Goal: Contribute content: Contribute content

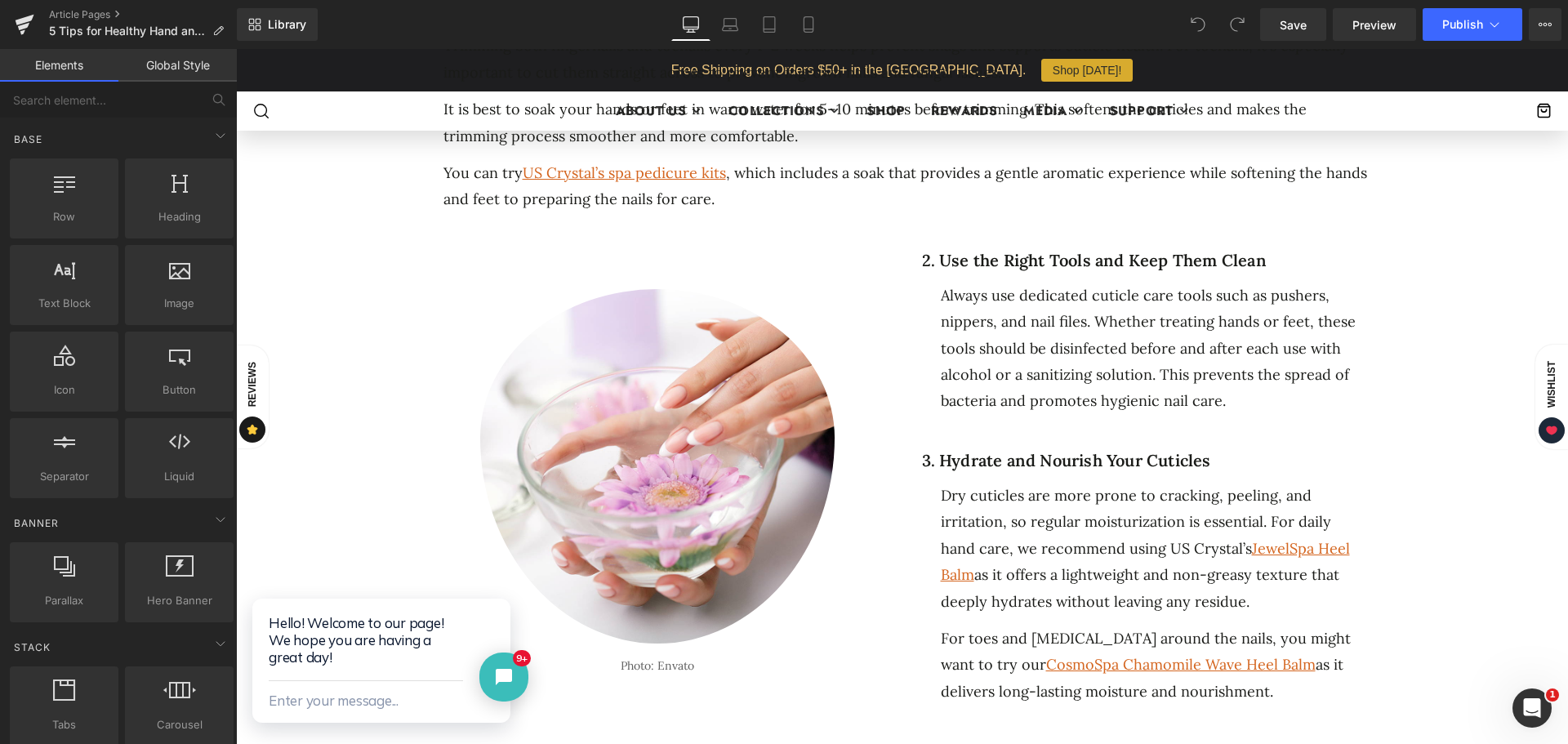
scroll to position [858, 0]
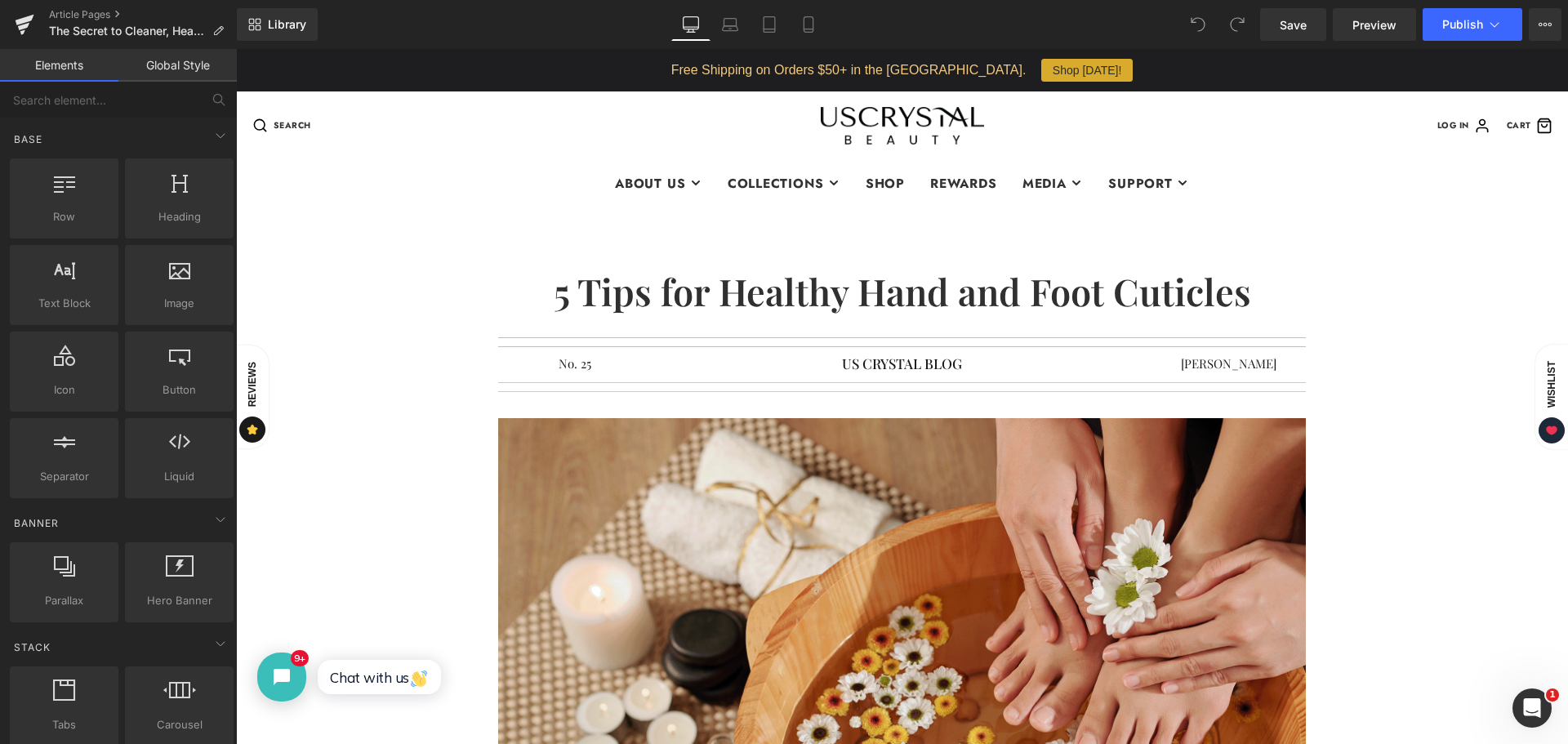
click at [629, 286] on h1 "5 Tips for Healthy Hand and Foot Cuticles" at bounding box center [902, 291] width 1283 height 44
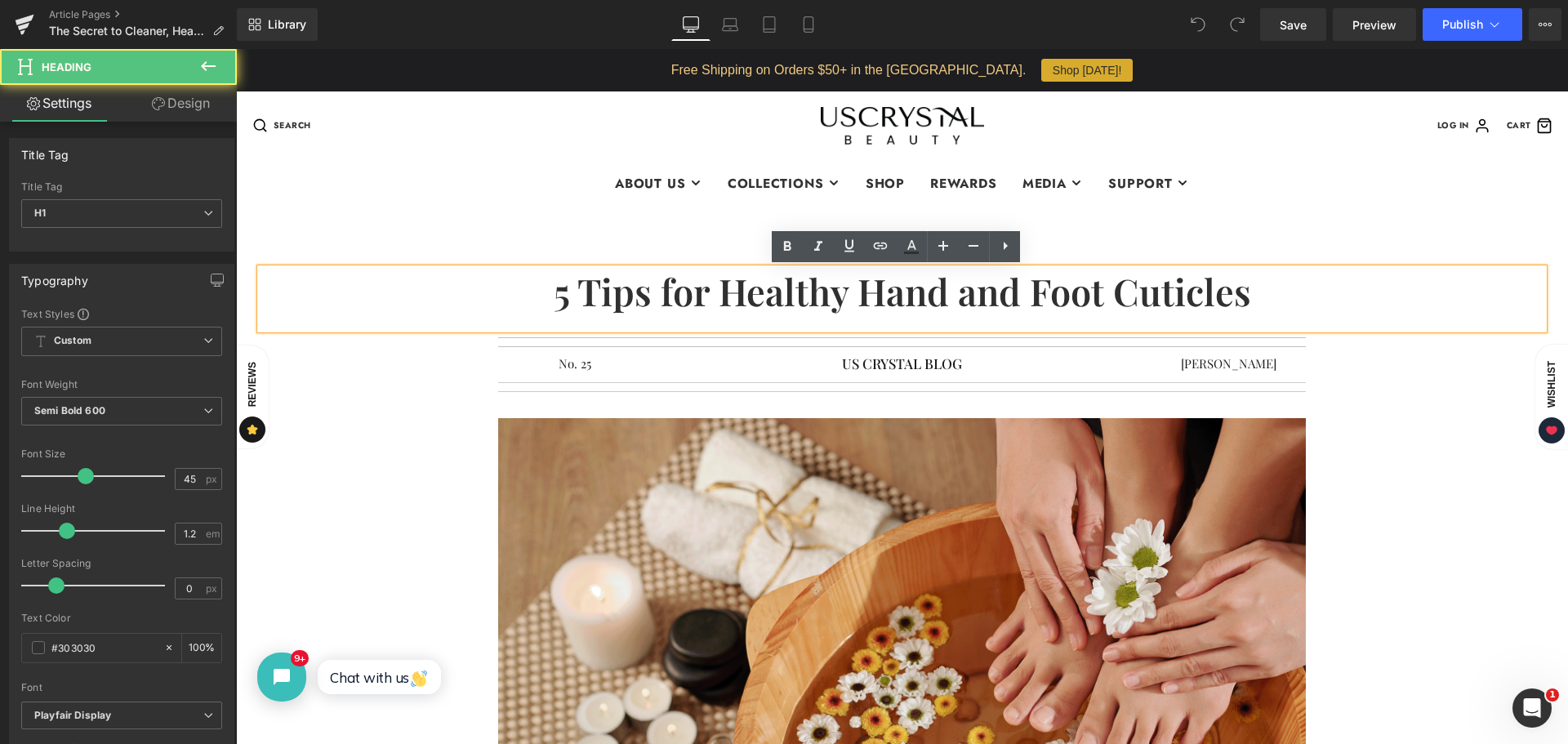
drag, startPoint x: 543, startPoint y: 291, endPoint x: 1246, endPoint y: 289, distance: 703.0
click at [1246, 289] on h1 "5 Tips for Healthy Hand and Foot Cuticles" at bounding box center [902, 291] width 1283 height 44
paste div
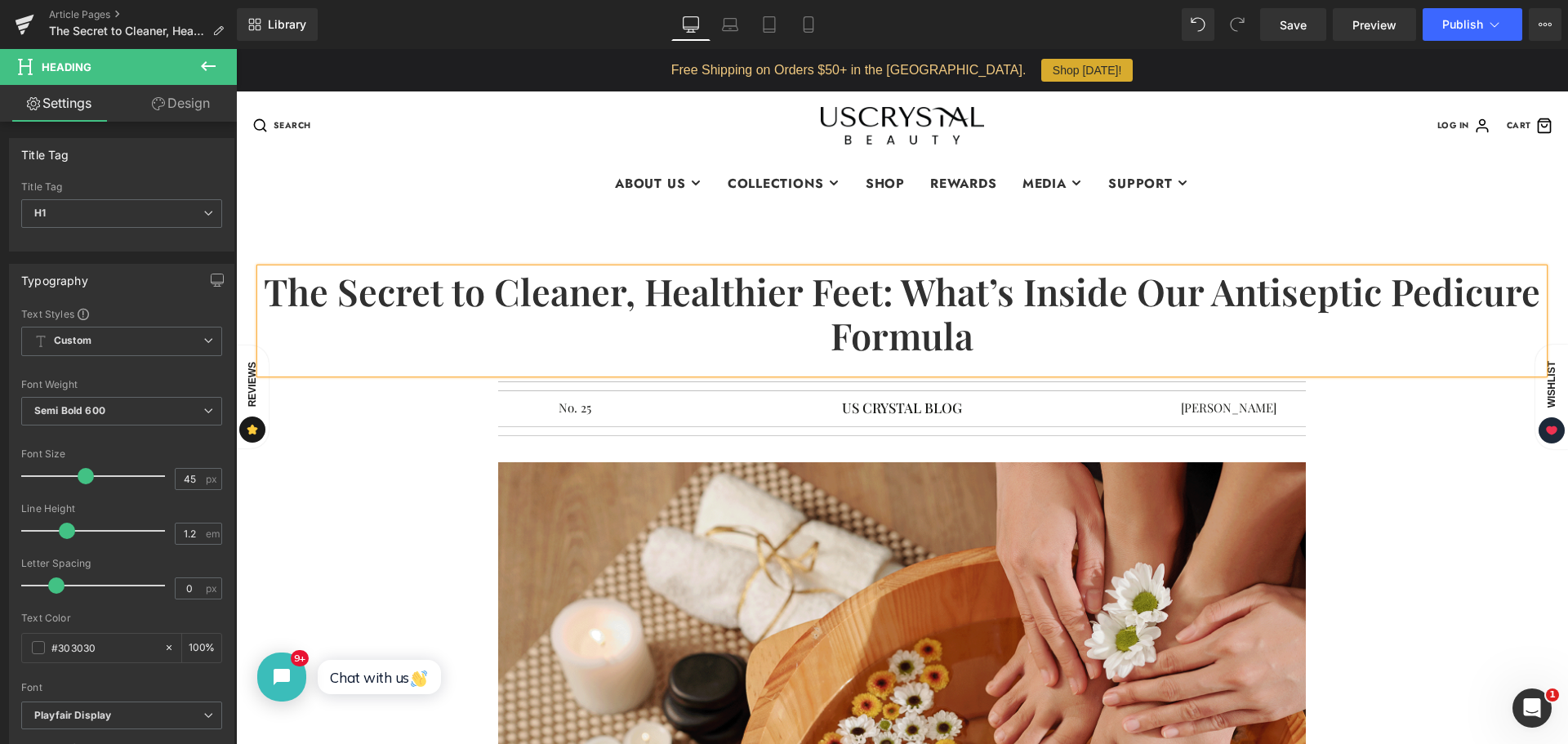
click at [894, 288] on h1 "The Secret to Cleaner, Healthier Feet: What’s Inside Our Antiseptic Pedicure Fo…" at bounding box center [902, 313] width 1283 height 88
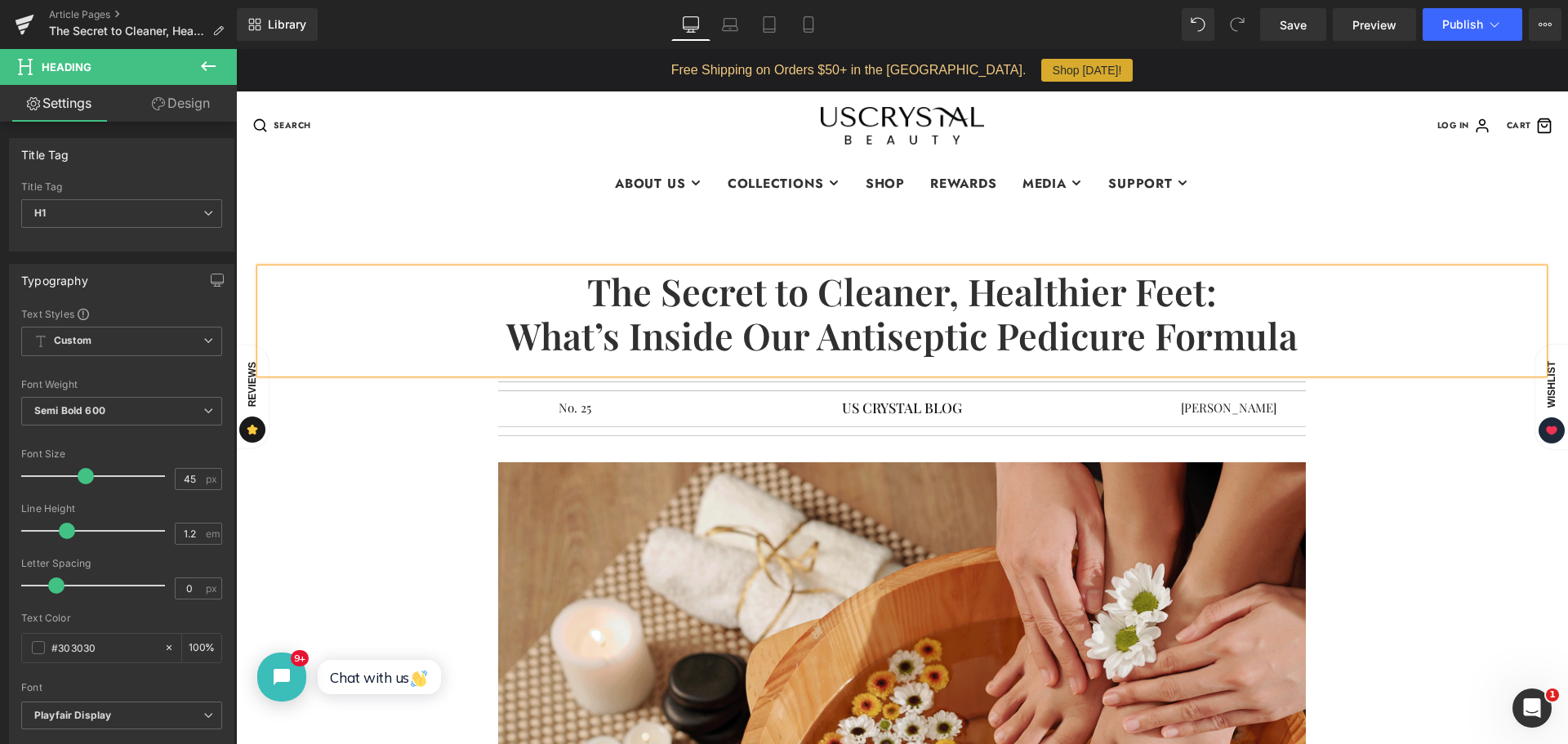
click at [1472, 566] on div at bounding box center [902, 706] width 1283 height 486
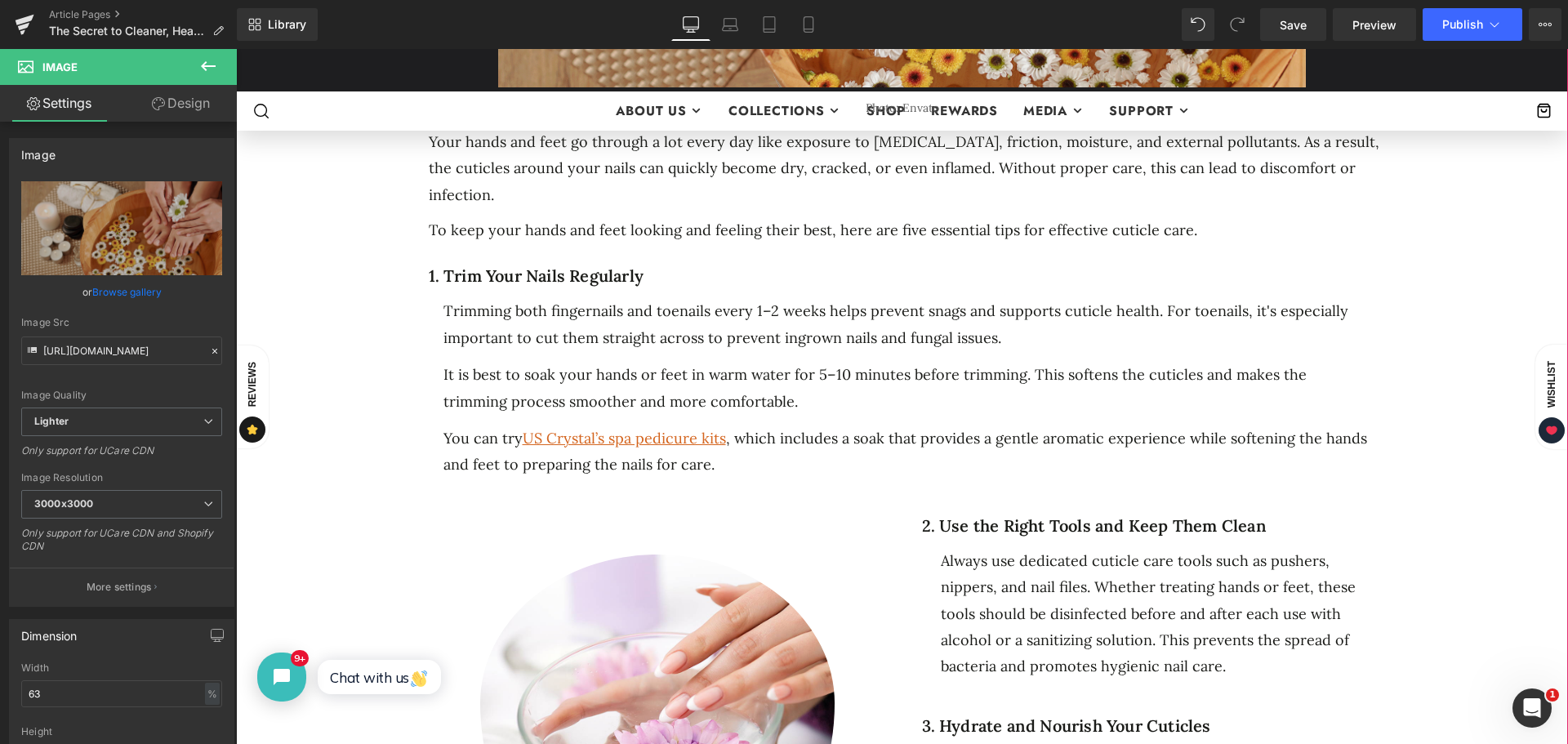
scroll to position [653, 0]
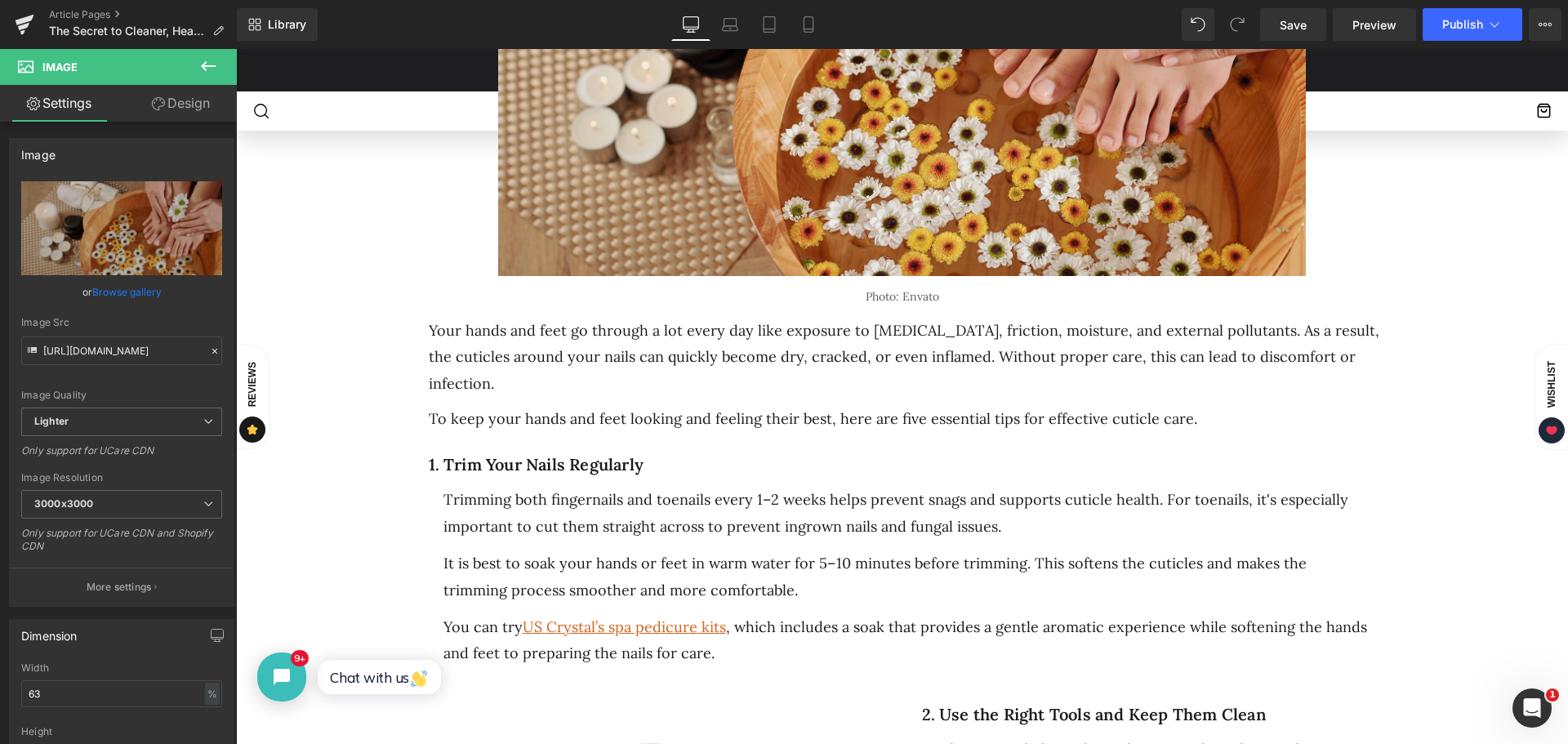
drag, startPoint x: 700, startPoint y: 361, endPoint x: 570, endPoint y: 356, distance: 130.1
click at [700, 361] on span "Your hands and feet go through a lot every day like exposure to [MEDICAL_DATA],…" at bounding box center [904, 357] width 950 height 72
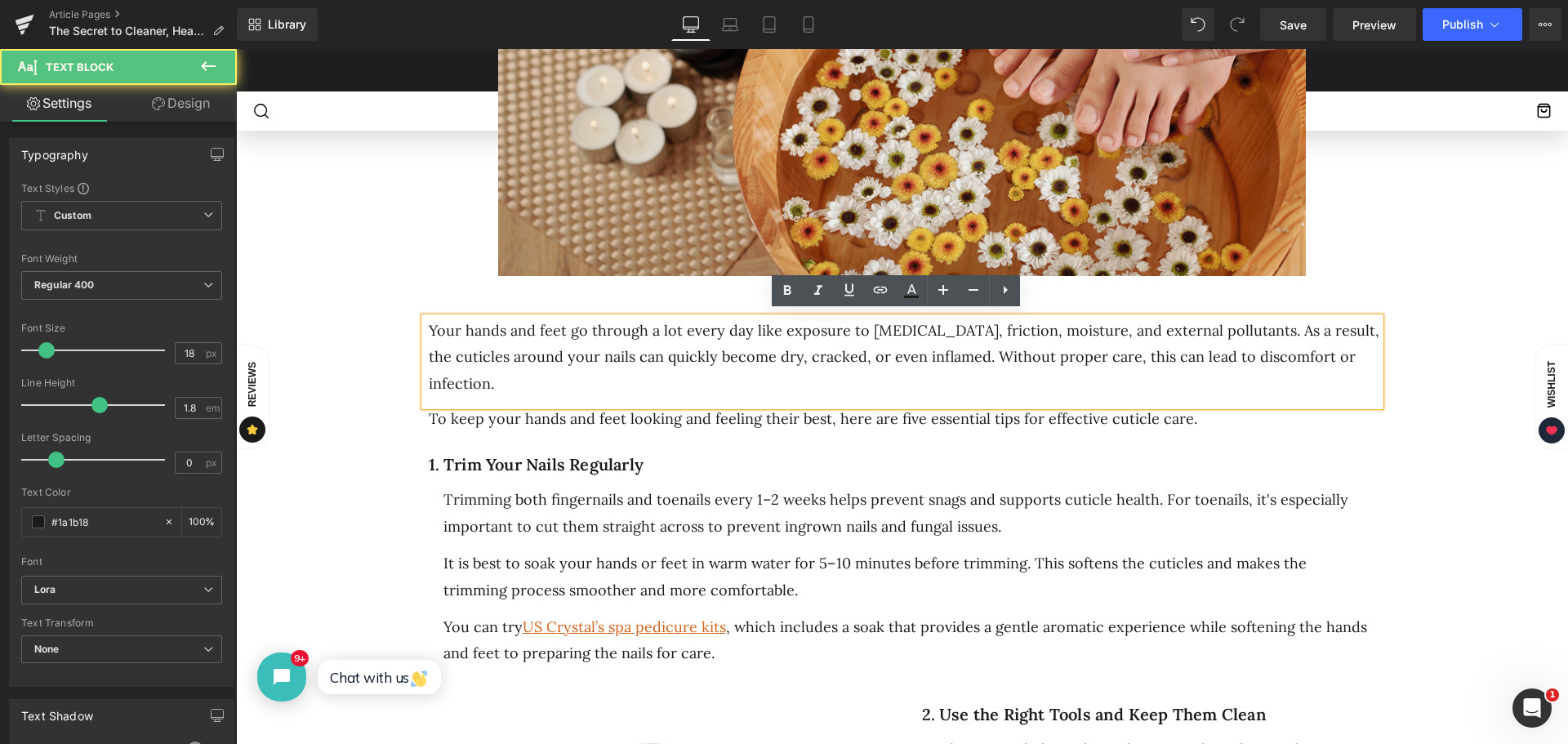
click at [1028, 347] on span "Your hands and feet go through a lot every day like exposure to [MEDICAL_DATA],…" at bounding box center [904, 357] width 950 height 72
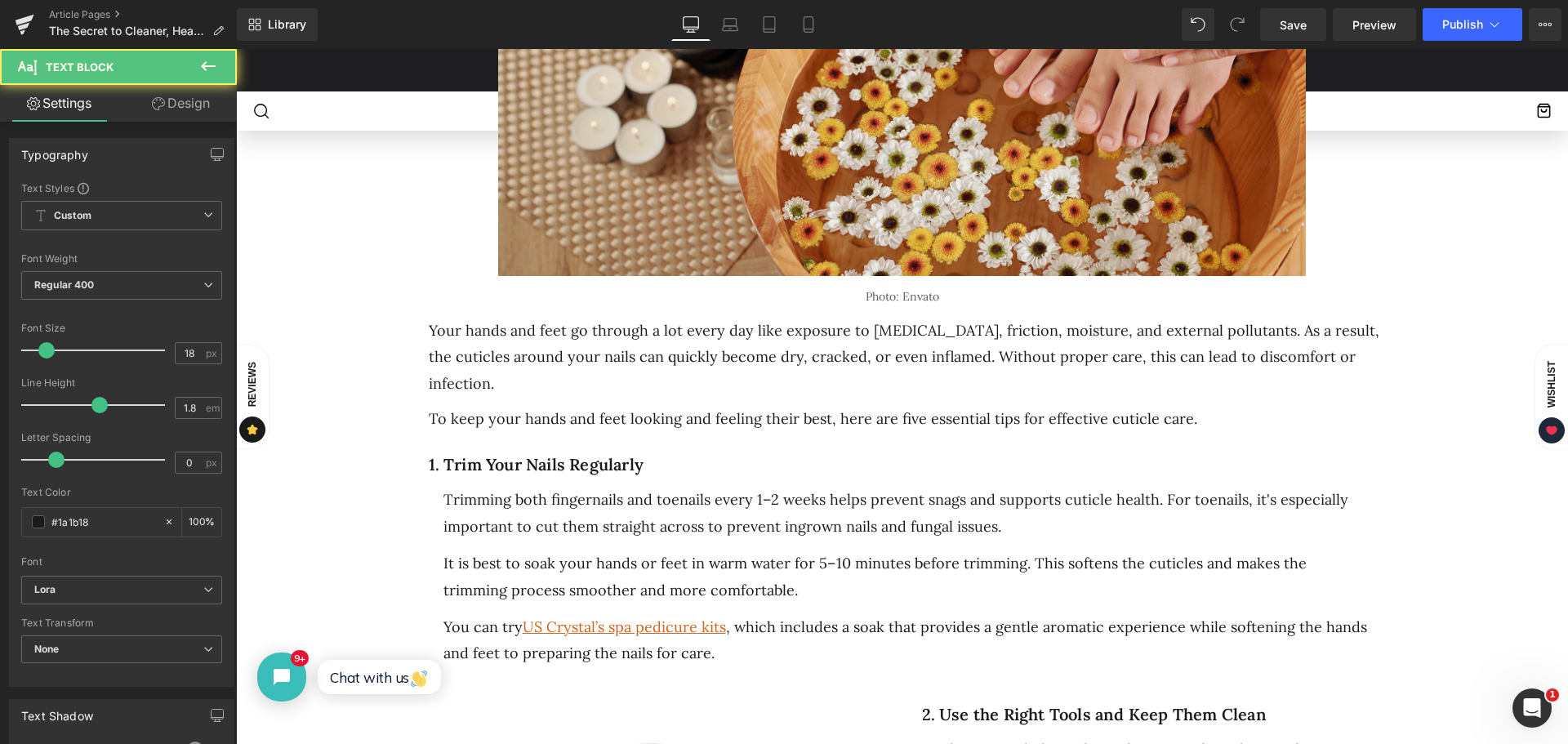
click at [994, 360] on span "Your hands and feet go through a lot every day like exposure to [MEDICAL_DATA],…" at bounding box center [904, 357] width 950 height 72
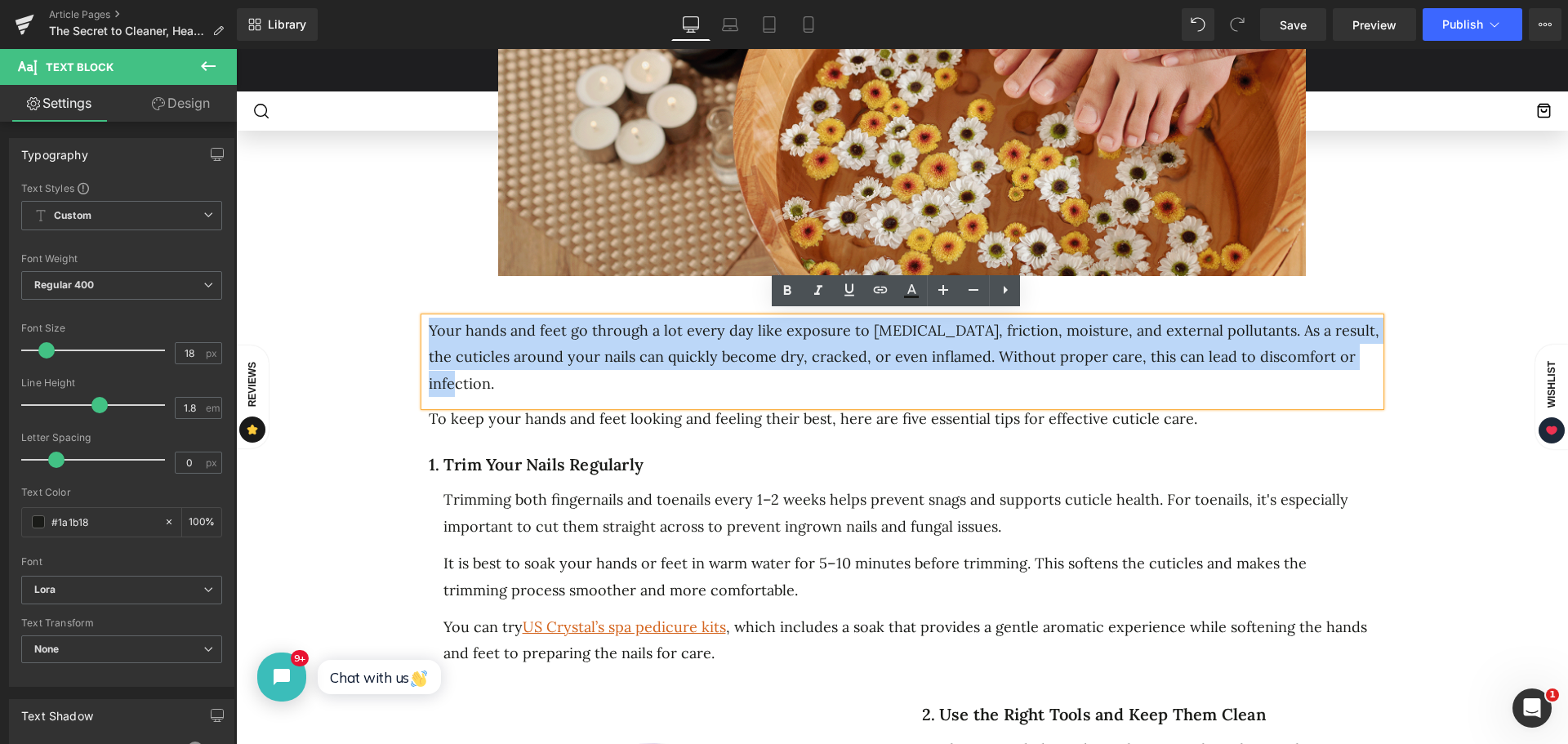
drag, startPoint x: 1325, startPoint y: 355, endPoint x: 404, endPoint y: 335, distance: 921.2
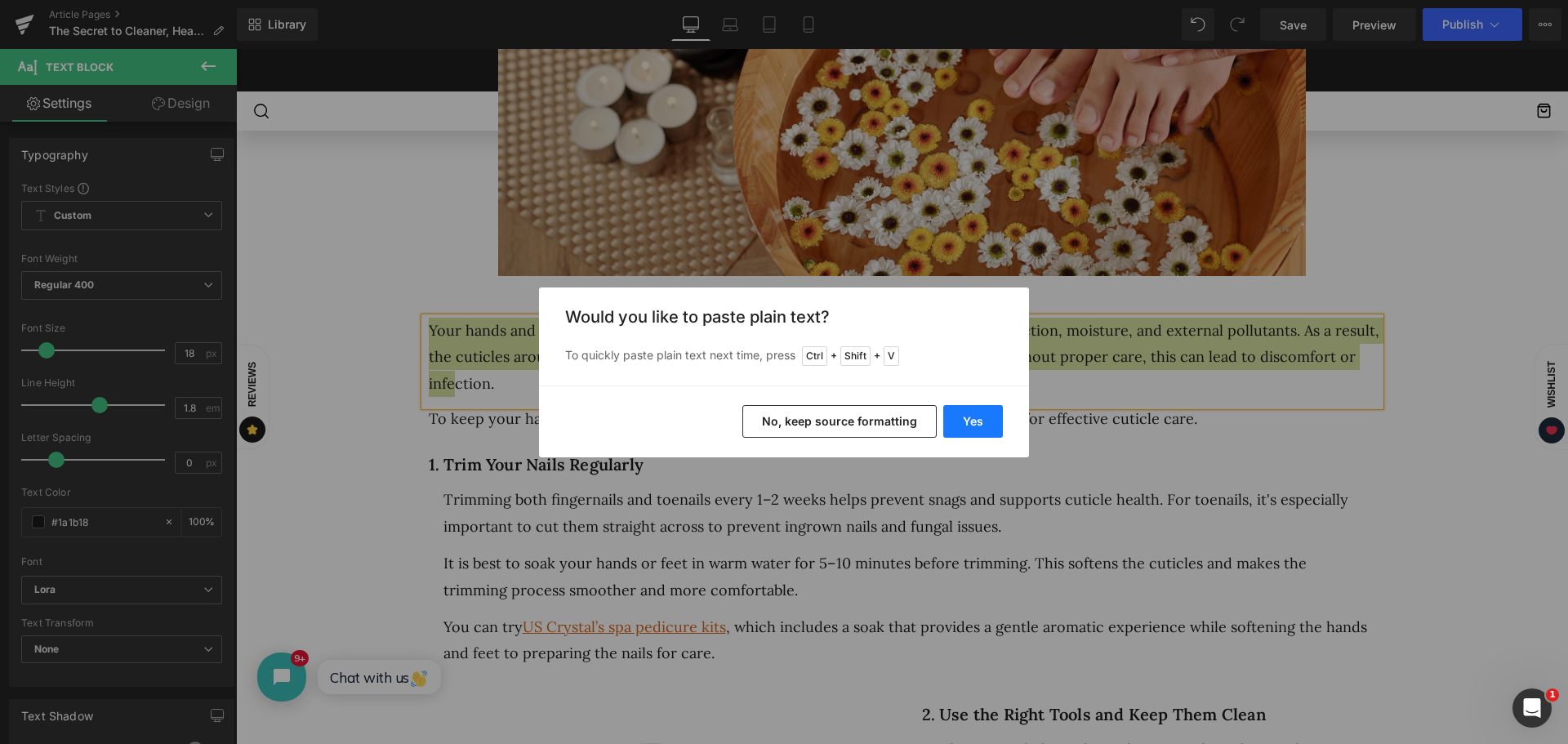
click at [960, 419] on button "Yes" at bounding box center [972, 422] width 60 height 33
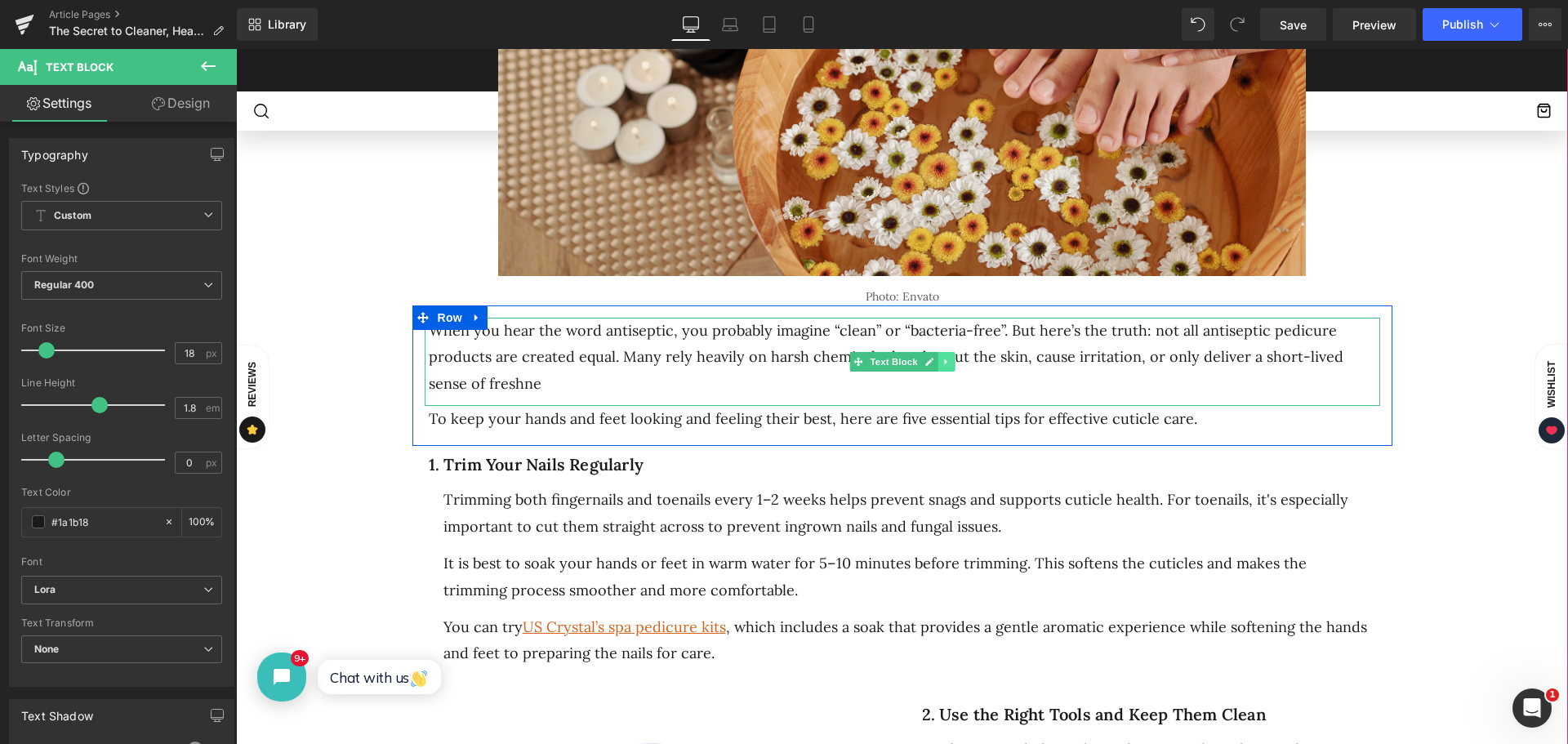
click at [941, 352] on link at bounding box center [945, 362] width 17 height 20
click at [929, 353] on link at bounding box center [937, 362] width 17 height 20
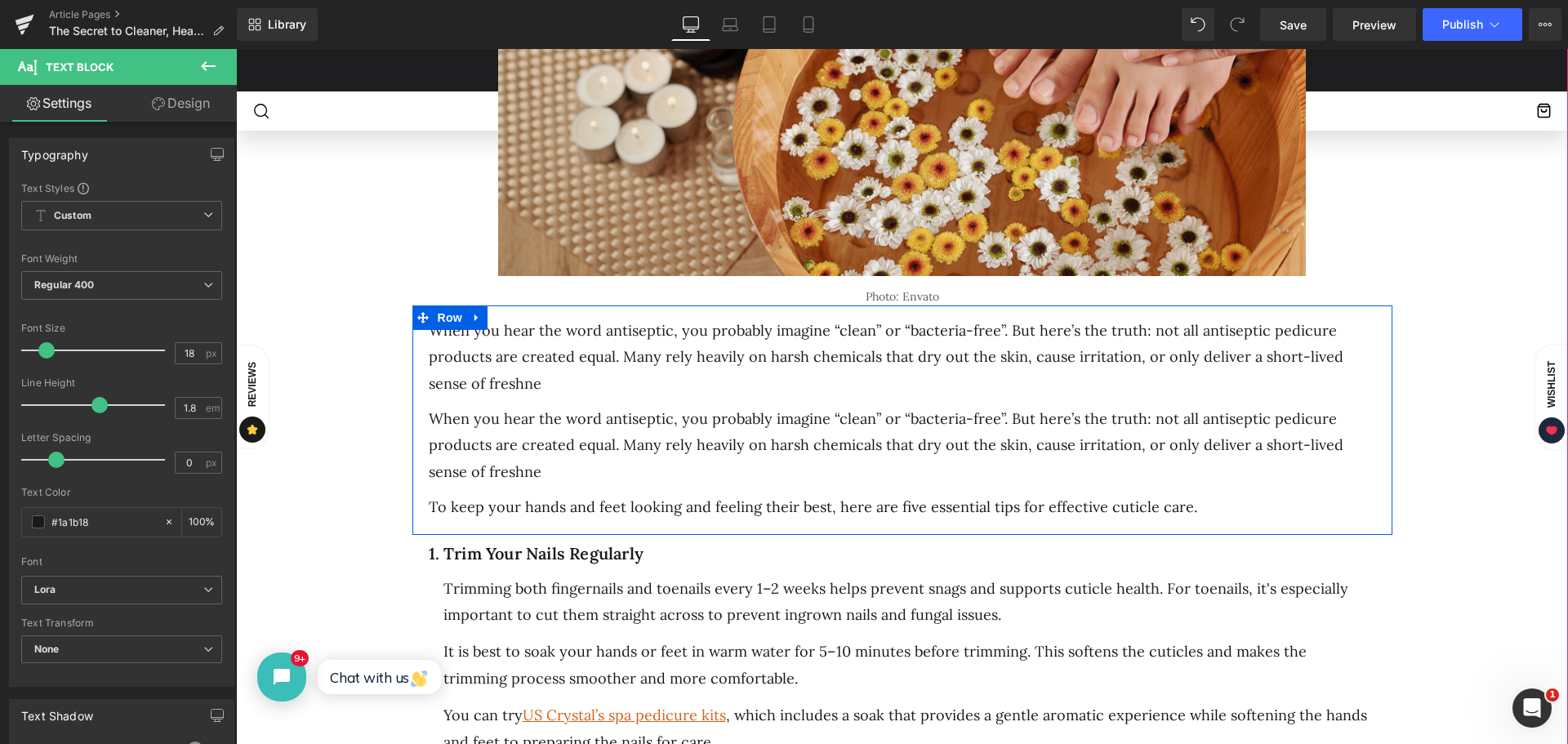
click at [586, 428] on p "When you hear the word antiseptic, you probably imagine “clean” or “bacteria-fr…" at bounding box center [905, 446] width 951 height 79
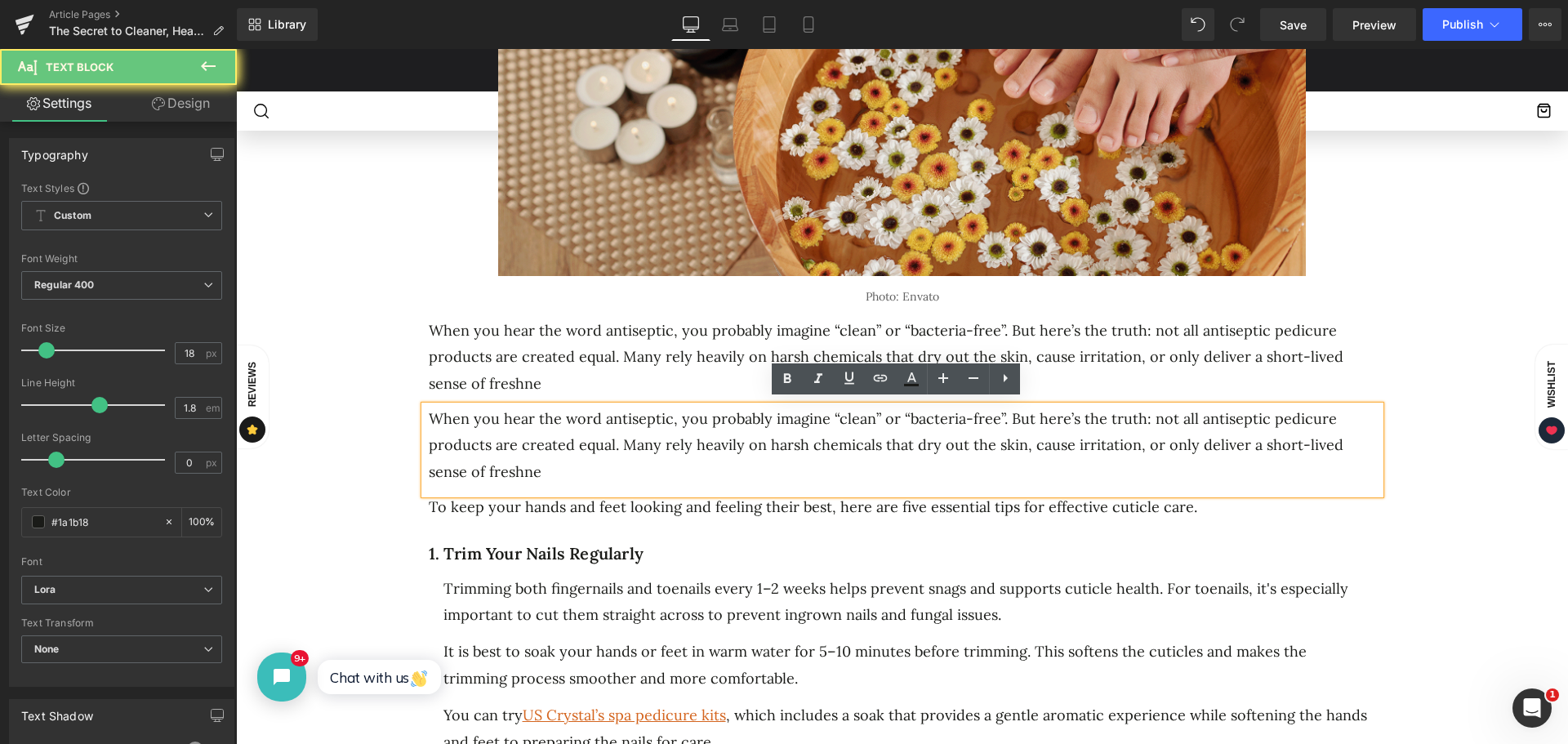
click at [502, 461] on p "When you hear the word antiseptic, you probably imagine “clean” or “bacteria-fr…" at bounding box center [905, 446] width 951 height 79
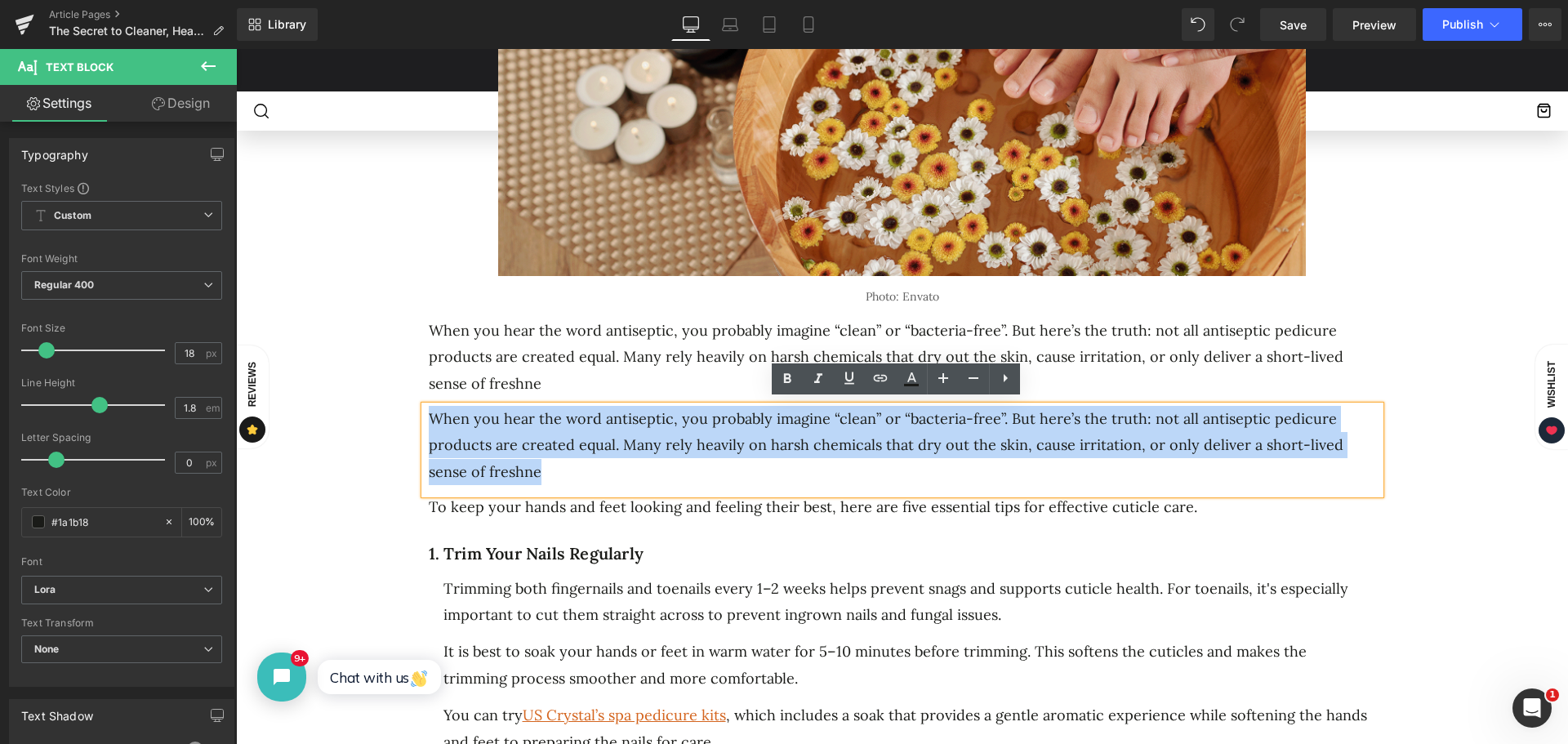
drag, startPoint x: 495, startPoint y: 465, endPoint x: 418, endPoint y: 410, distance: 94.6
click at [425, 410] on div "When you hear the word antiseptic, you probably imagine “clean” or “bacteria-fr…" at bounding box center [902, 450] width 955 height 88
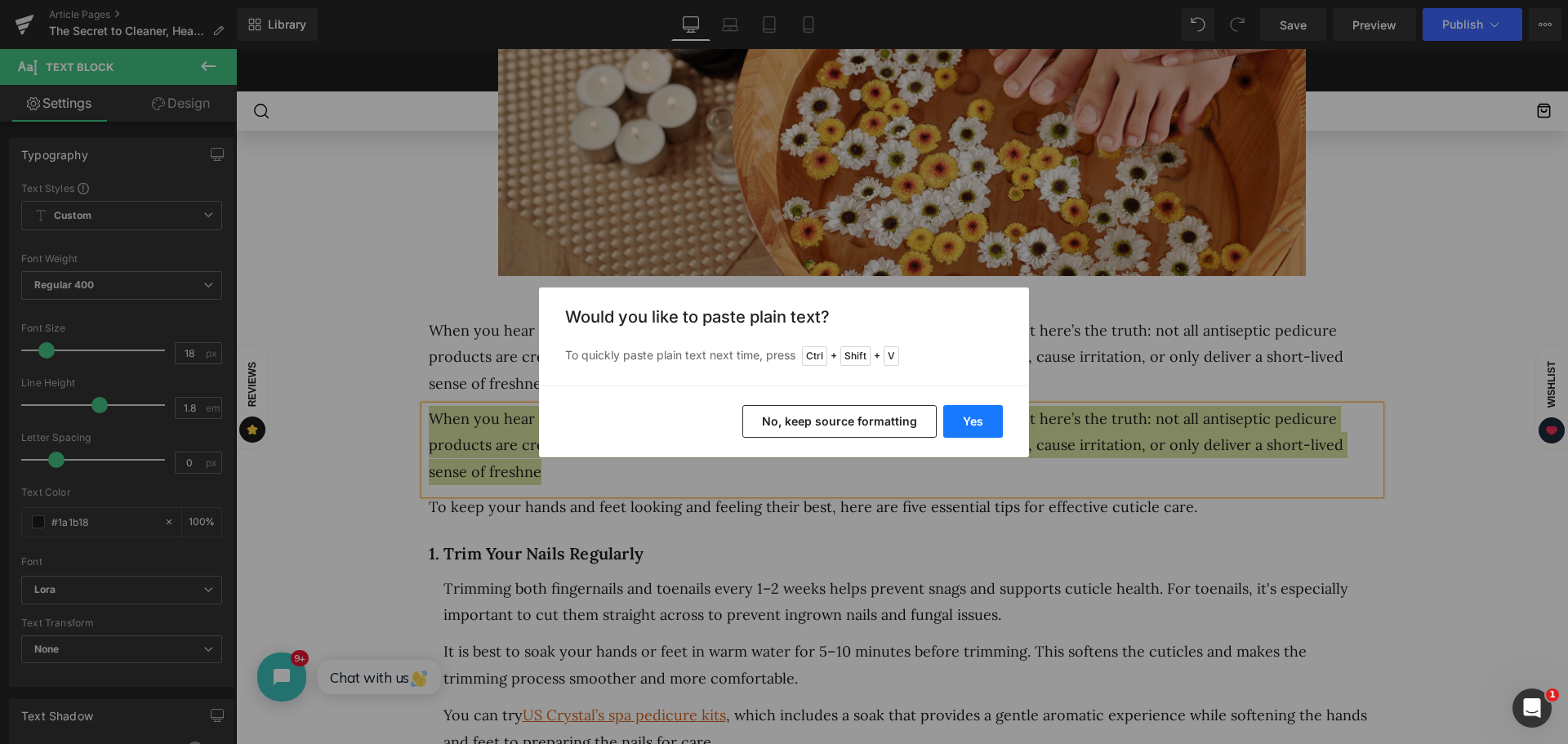
click at [980, 423] on button "Yes" at bounding box center [972, 422] width 60 height 33
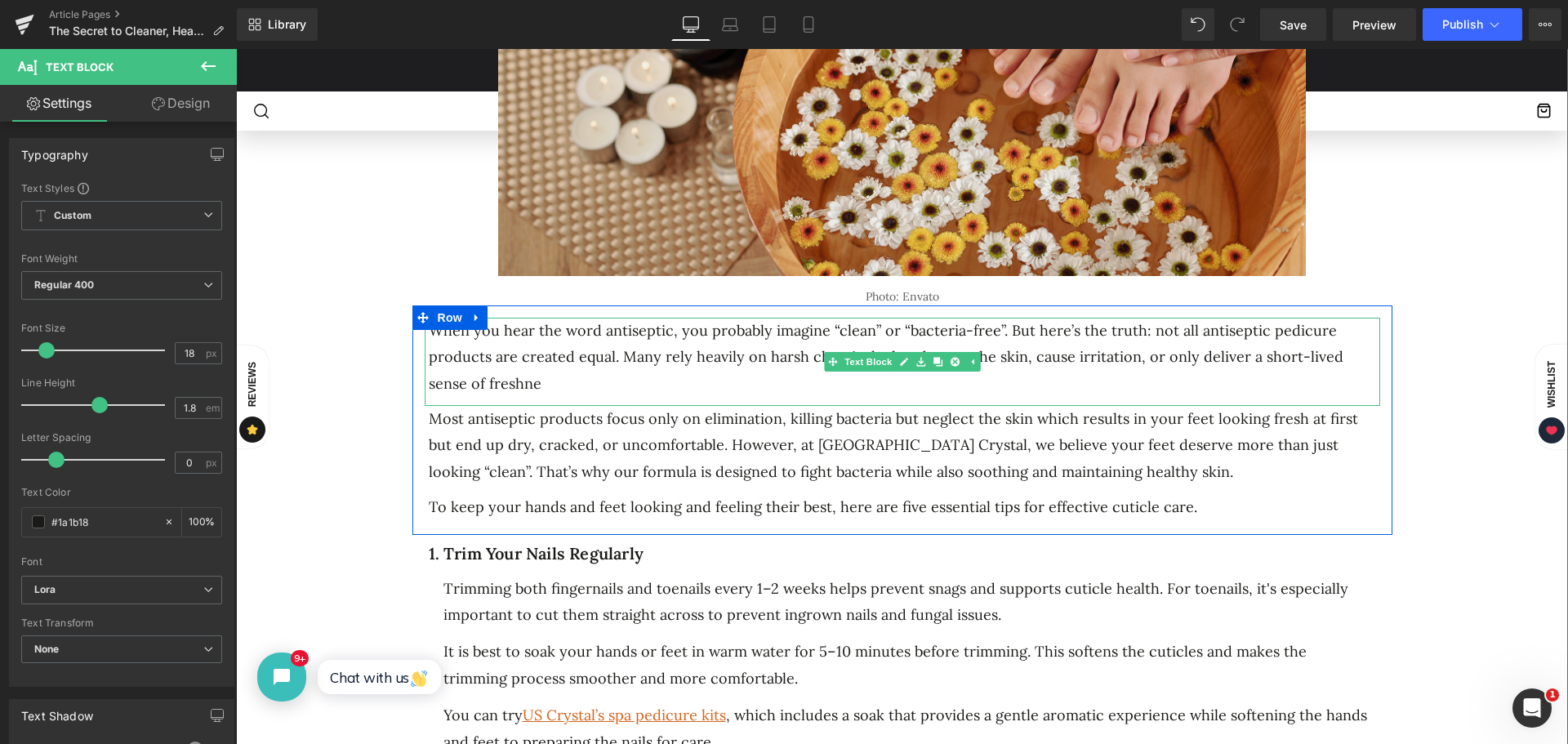
click at [522, 374] on p "When you hear the word antiseptic, you probably imagine “clean” or “bacteria-fr…" at bounding box center [905, 357] width 951 height 79
click at [510, 365] on p "When you hear the word antiseptic, you probably imagine “clean” or “bacteria-fr…" at bounding box center [905, 357] width 951 height 79
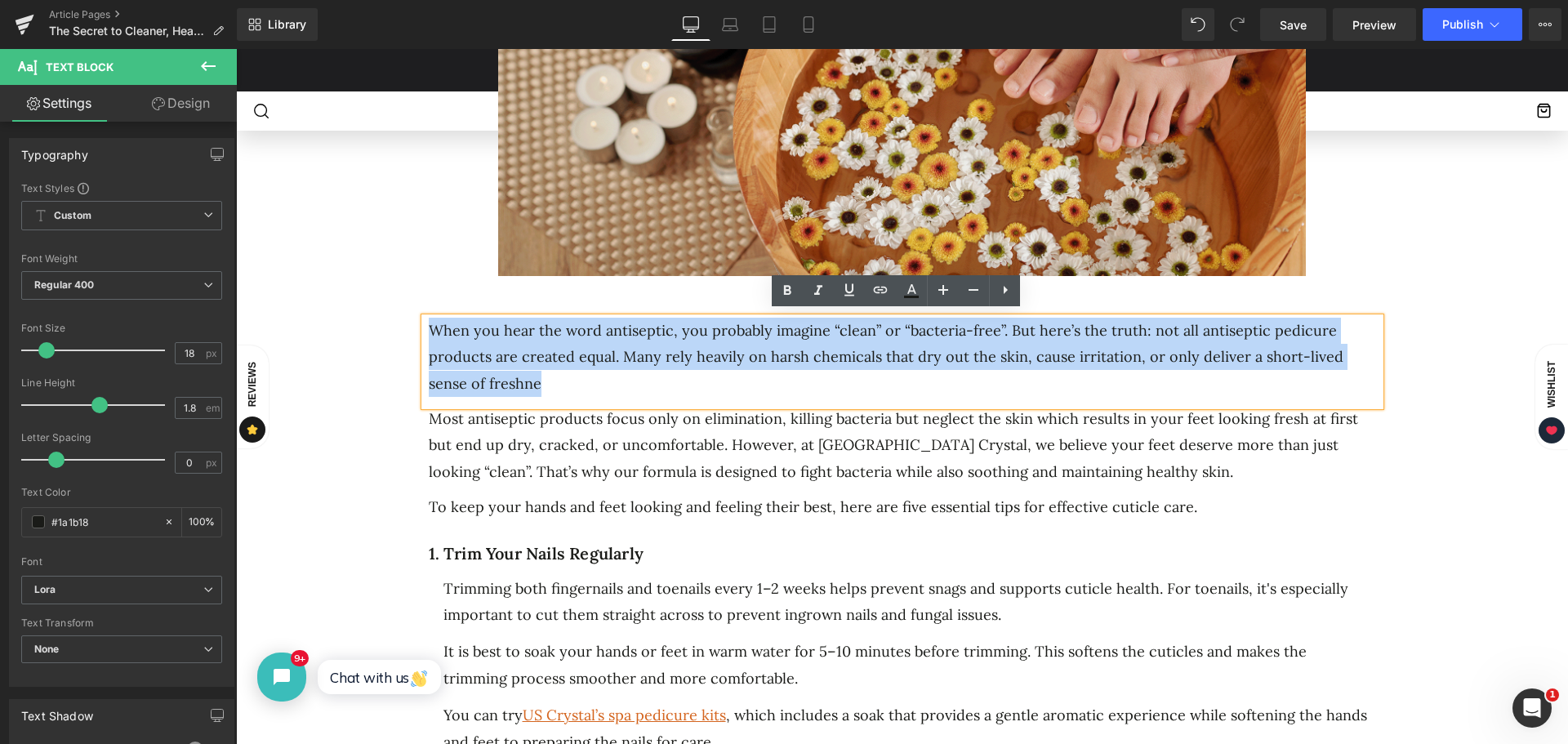
drag, startPoint x: 486, startPoint y: 382, endPoint x: 409, endPoint y: 334, distance: 90.7
click at [413, 334] on div "When you hear the word antiseptic, you probably imagine “clean” or “bacteria-fr…" at bounding box center [902, 424] width 980 height 213
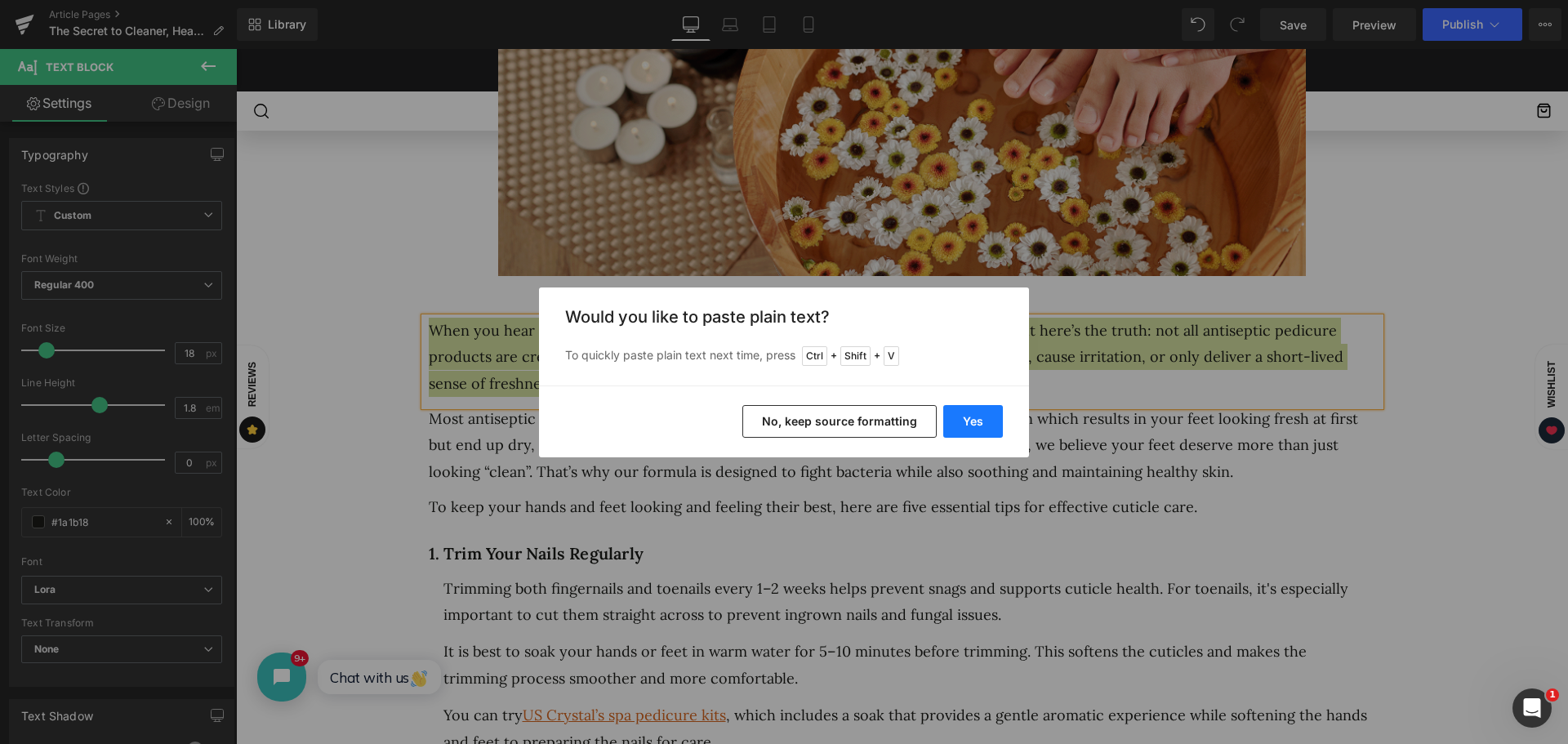
click at [962, 423] on button "Yes" at bounding box center [972, 422] width 60 height 33
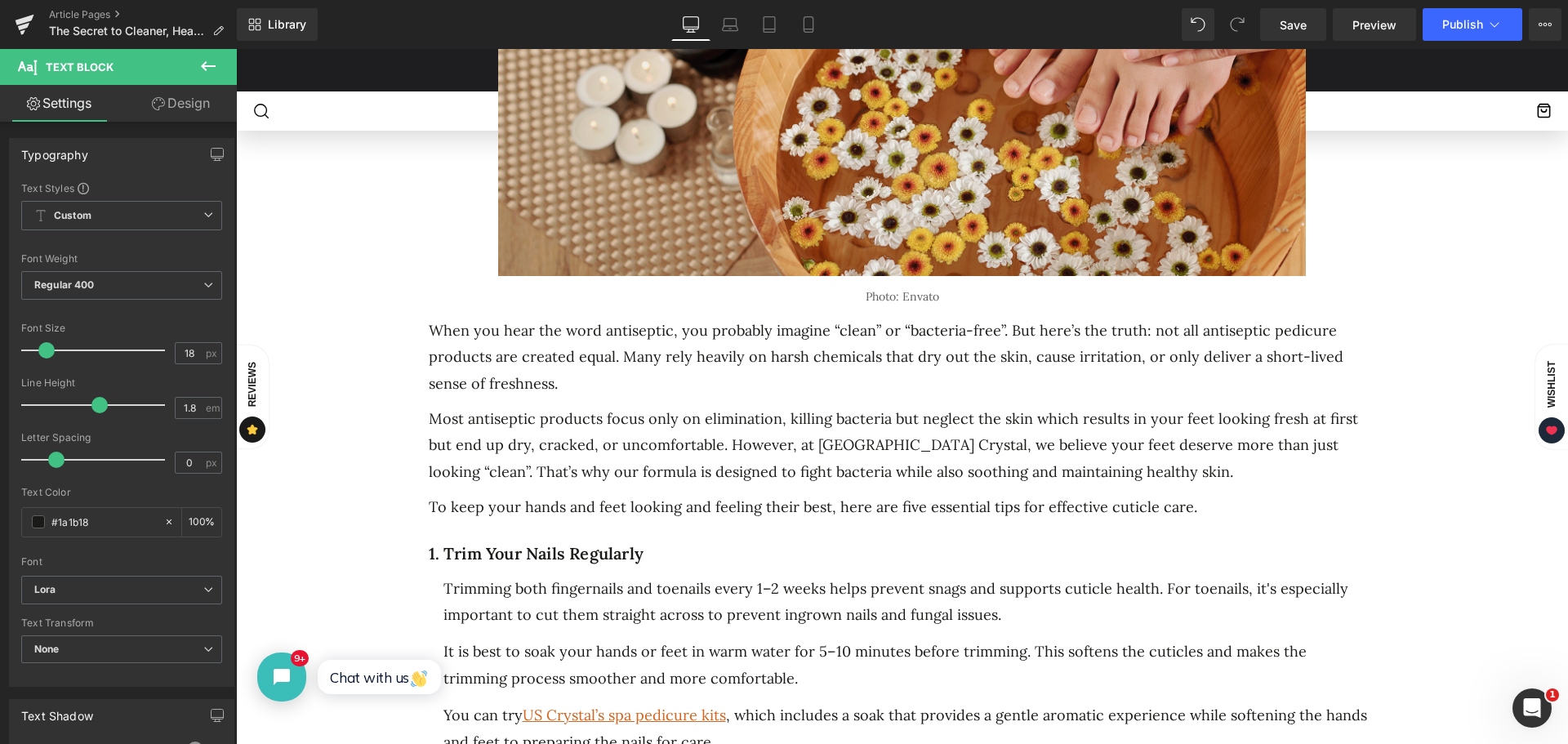
click at [507, 485] on div "Most antiseptic products focus only on elimination, killing bacteria but neglec…" at bounding box center [902, 450] width 955 height 88
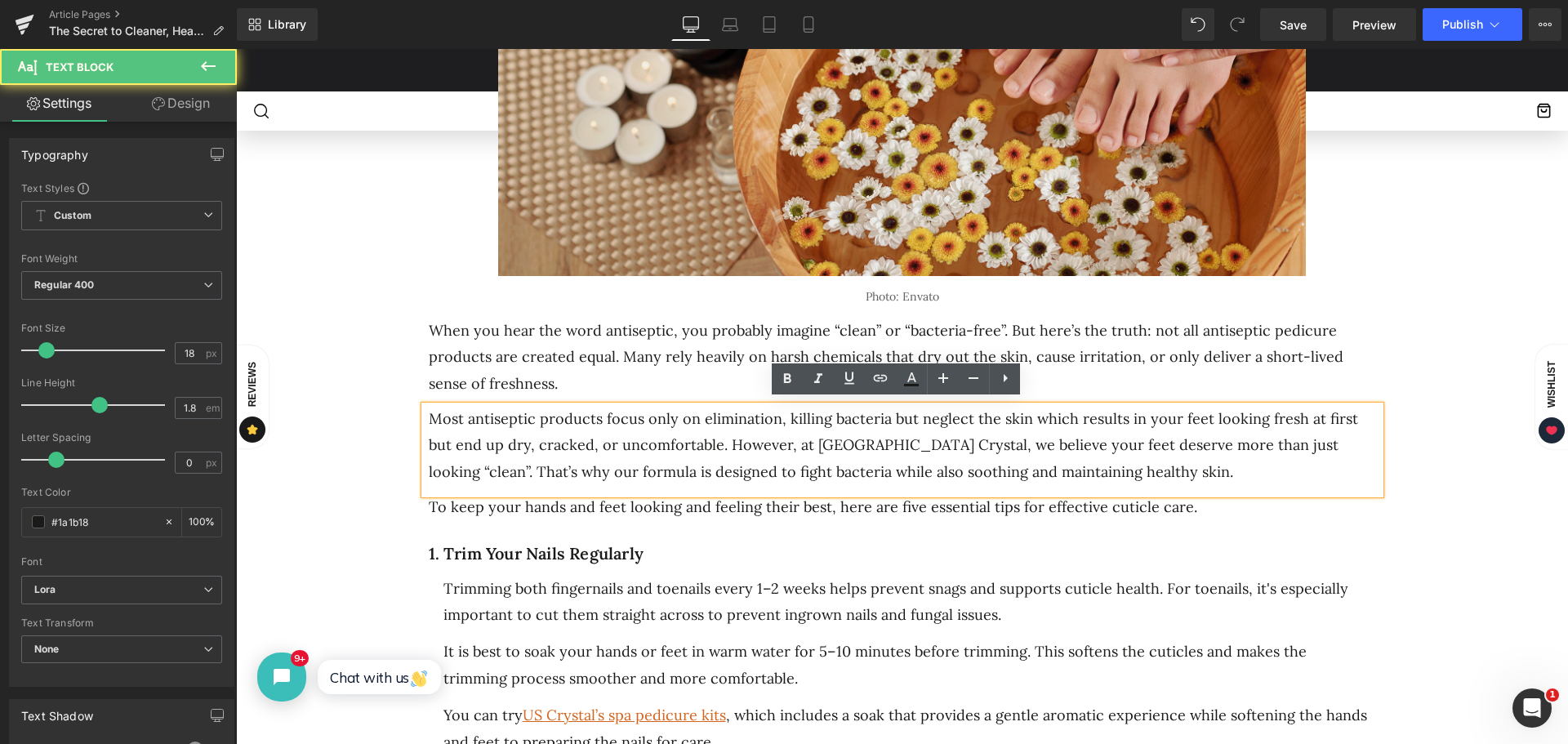
click at [487, 504] on p "To keep your hands and feet looking and feeling their best, here are five essen…" at bounding box center [905, 508] width 951 height 26
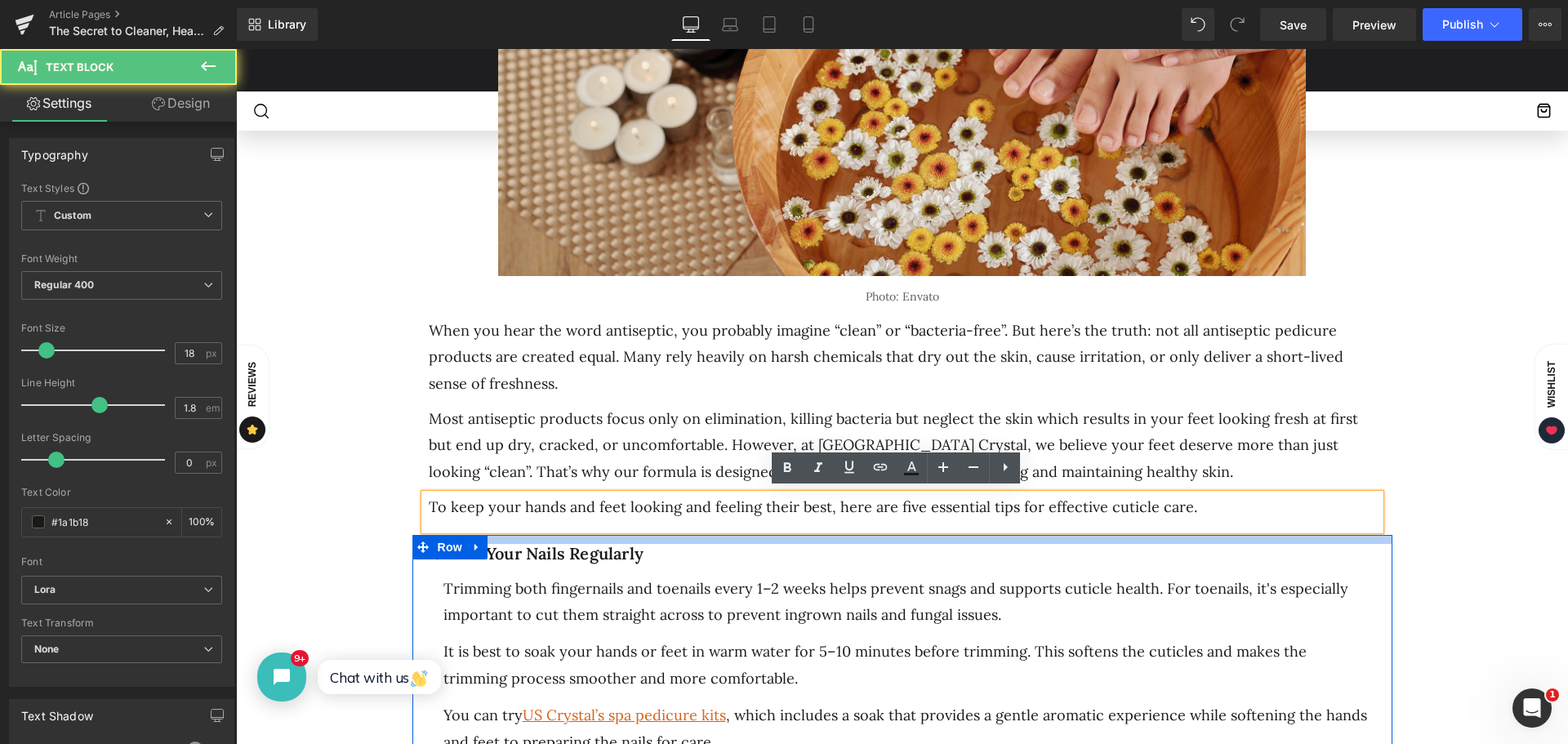
click at [1150, 522] on div "To keep your hands and feet looking and feeling their best, here are five essen…" at bounding box center [902, 512] width 955 height 35
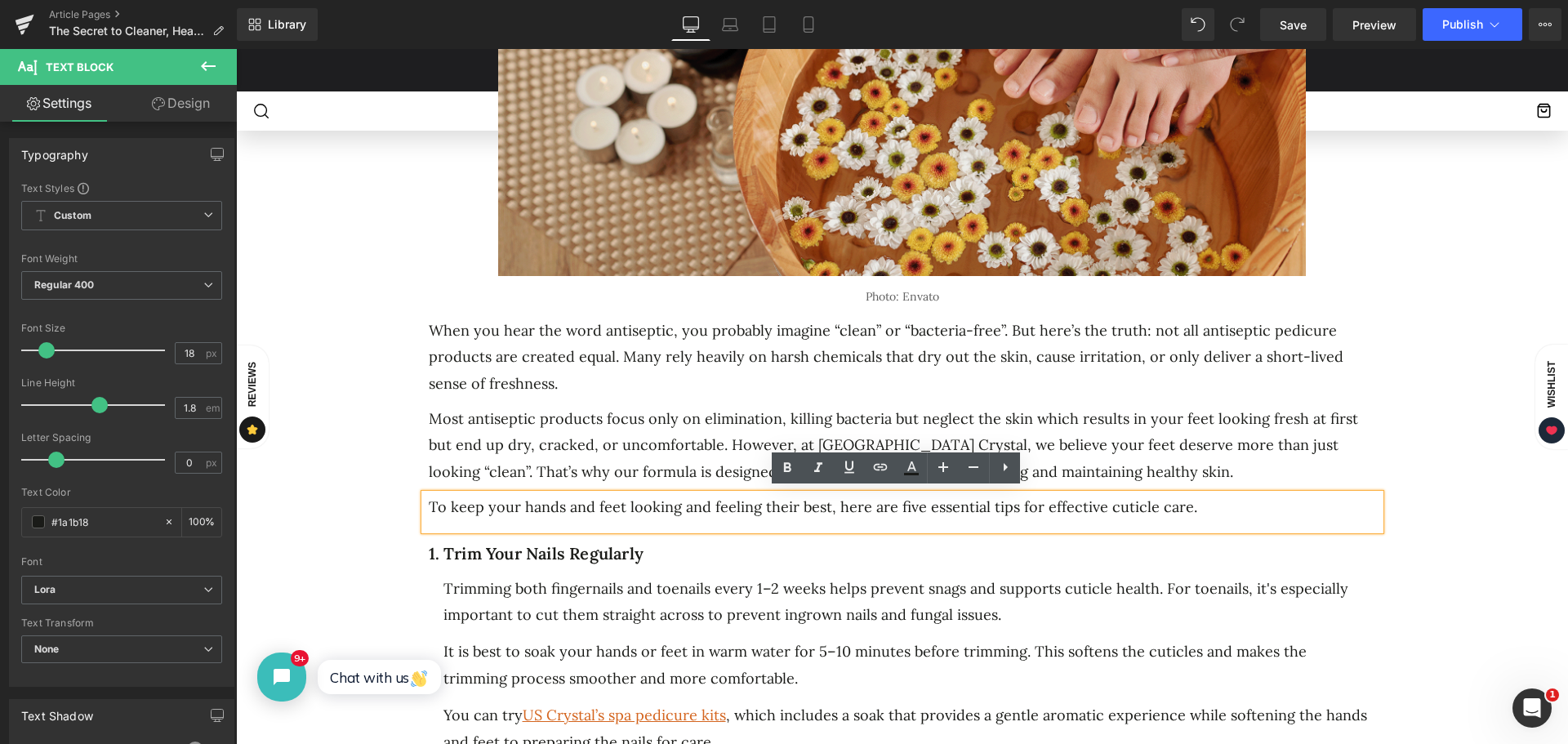
drag, startPoint x: 1188, startPoint y: 504, endPoint x: 409, endPoint y: 501, distance: 779.0
click at [413, 501] on div "When you hear the word antiseptic, you probably imagine “clean” or “bacteria-fr…" at bounding box center [902, 424] width 980 height 213
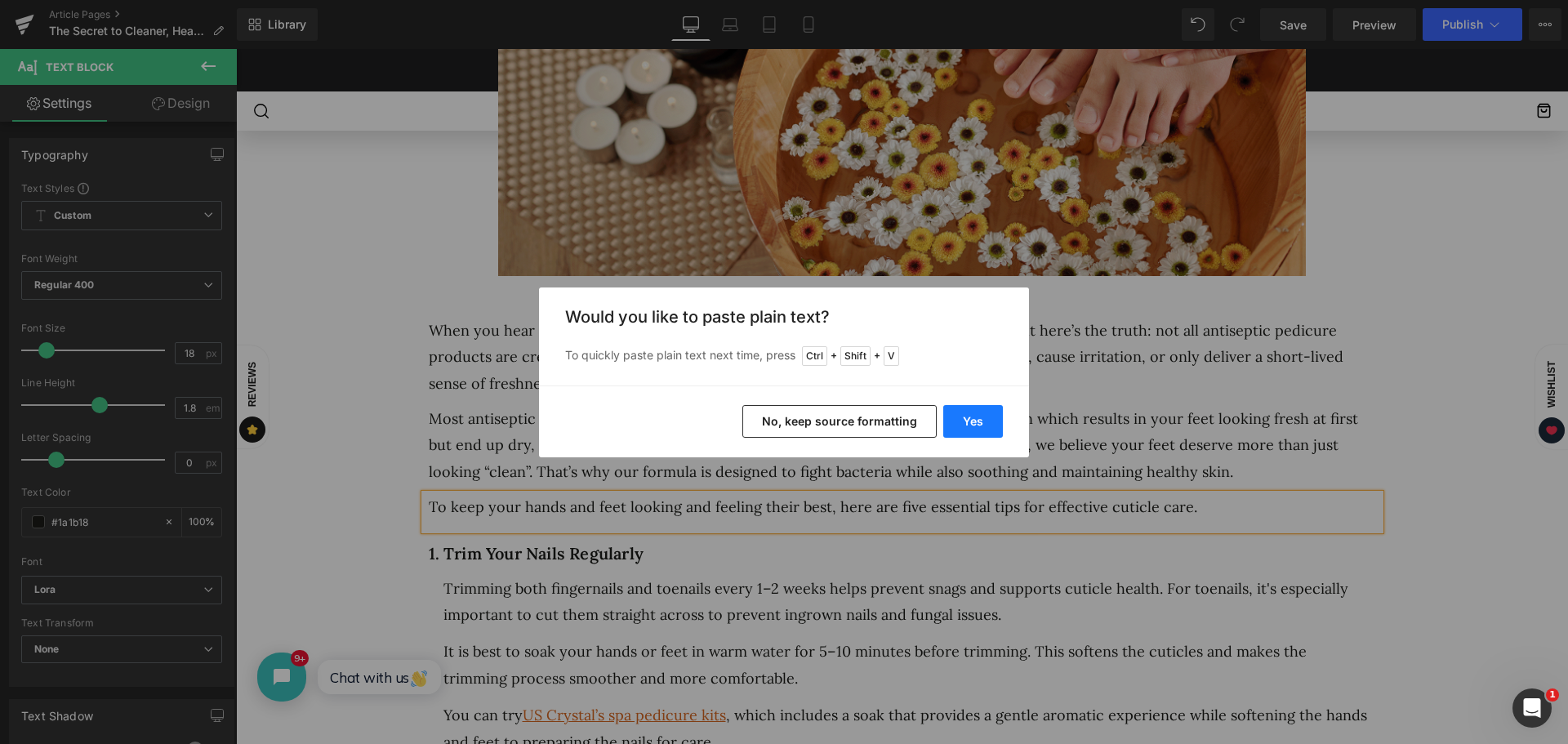
click at [964, 424] on button "Yes" at bounding box center [972, 422] width 60 height 33
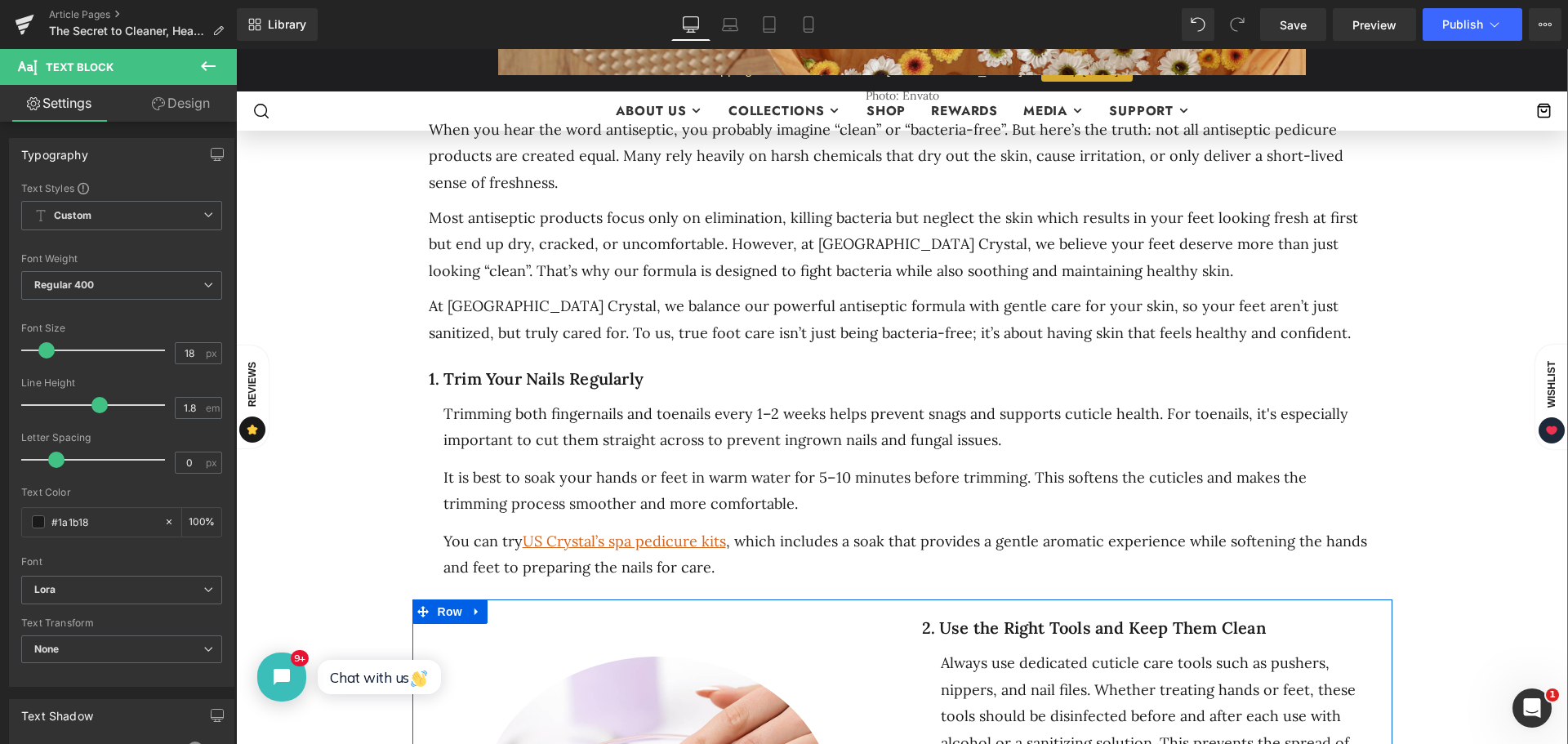
scroll to position [817, 0]
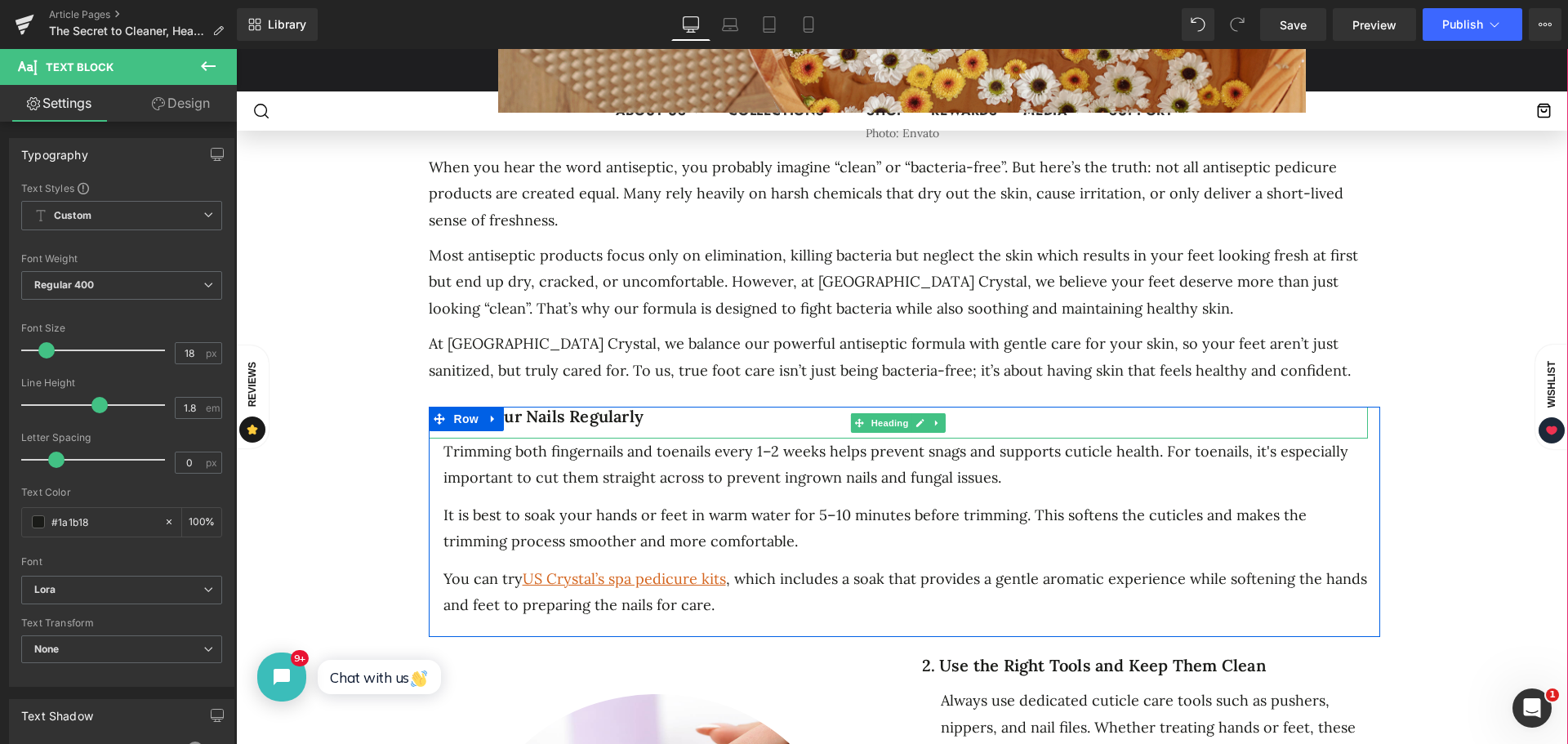
drag, startPoint x: 647, startPoint y: 410, endPoint x: 656, endPoint y: 414, distance: 9.8
click at [647, 410] on h1 "1. Trim Your Nails Regularly" at bounding box center [898, 417] width 939 height 20
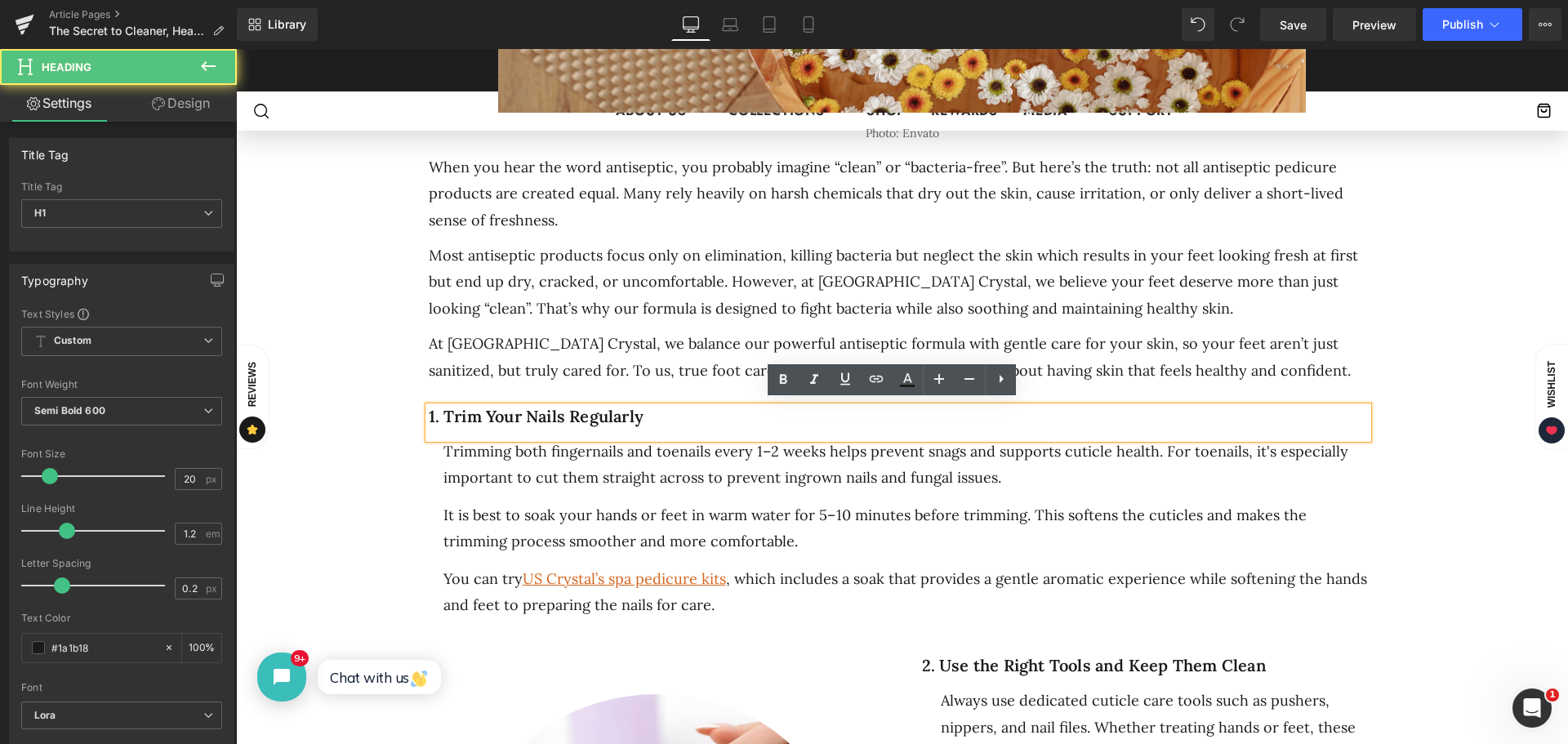
click at [656, 414] on h1 "1. Trim Your Nails Regularly" at bounding box center [898, 417] width 939 height 20
drag, startPoint x: 656, startPoint y: 414, endPoint x: 413, endPoint y: 414, distance: 243.0
click at [417, 414] on div "1. Trim Your Nails Regularly Heading Trimming both fingernails and toenails eve…" at bounding box center [905, 522] width 976 height 231
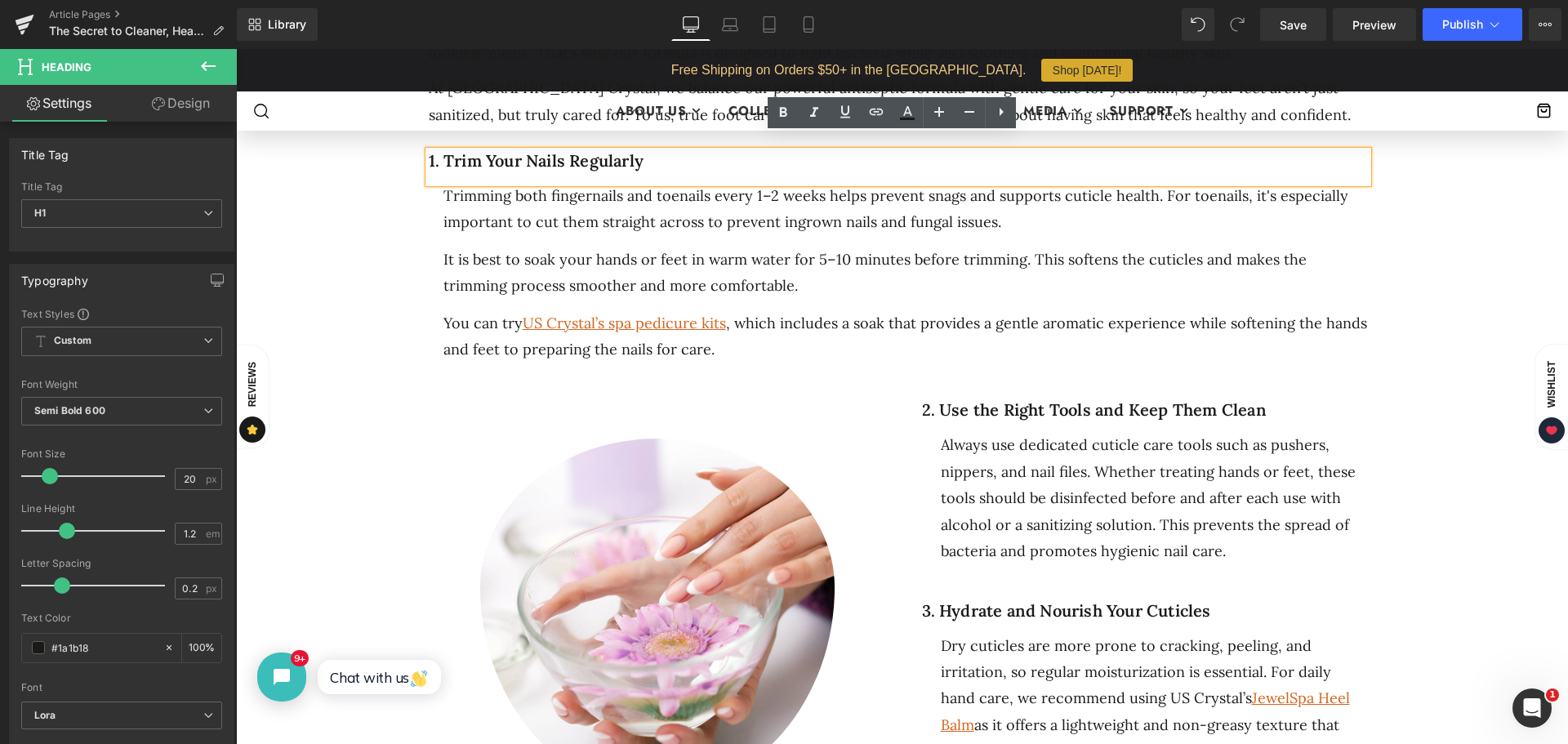
scroll to position [1062, 0]
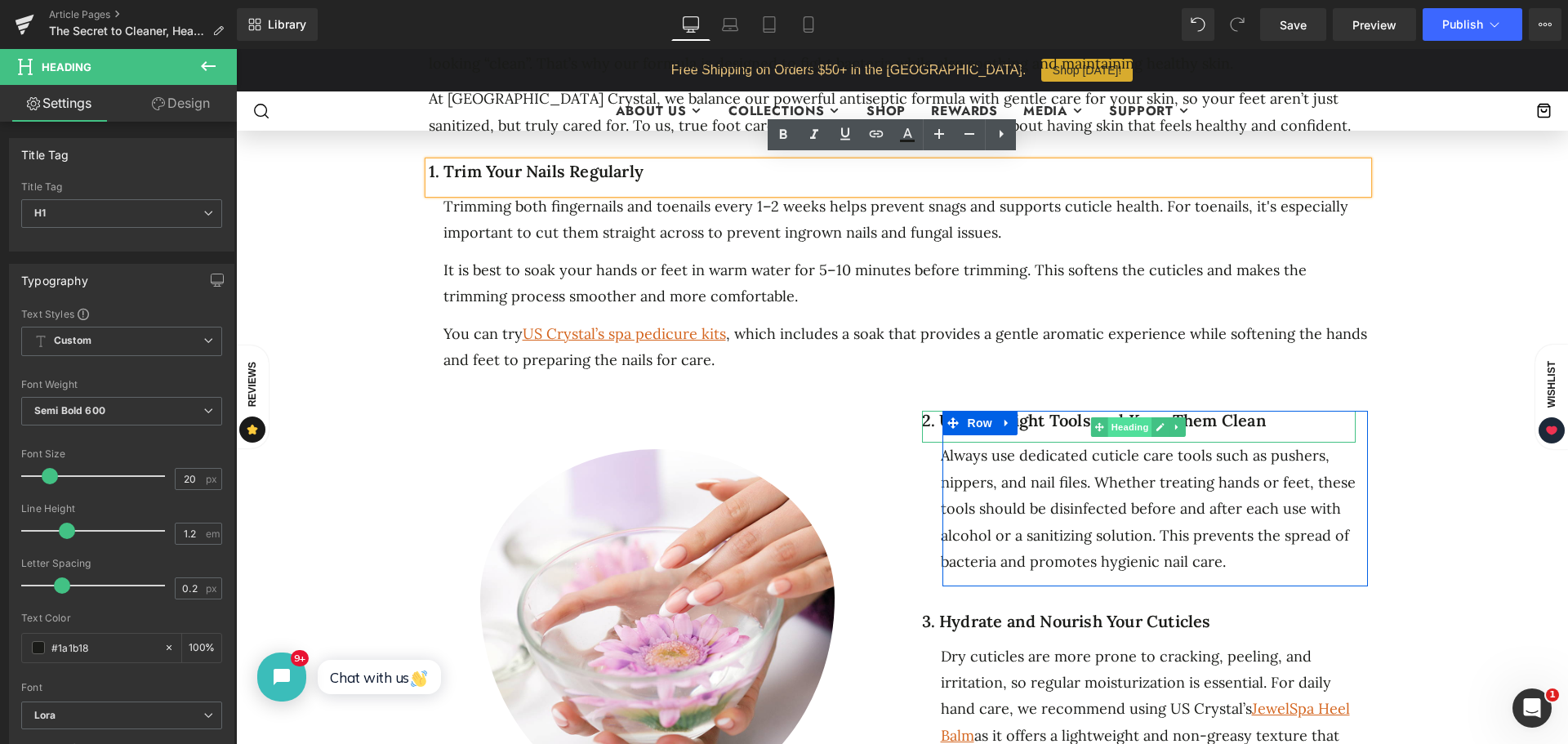
click at [1126, 420] on span "Heading" at bounding box center [1130, 428] width 44 height 20
click at [1338, 433] on div "2. Use the Right Tools and Keep Them Clean" at bounding box center [1138, 427] width 434 height 32
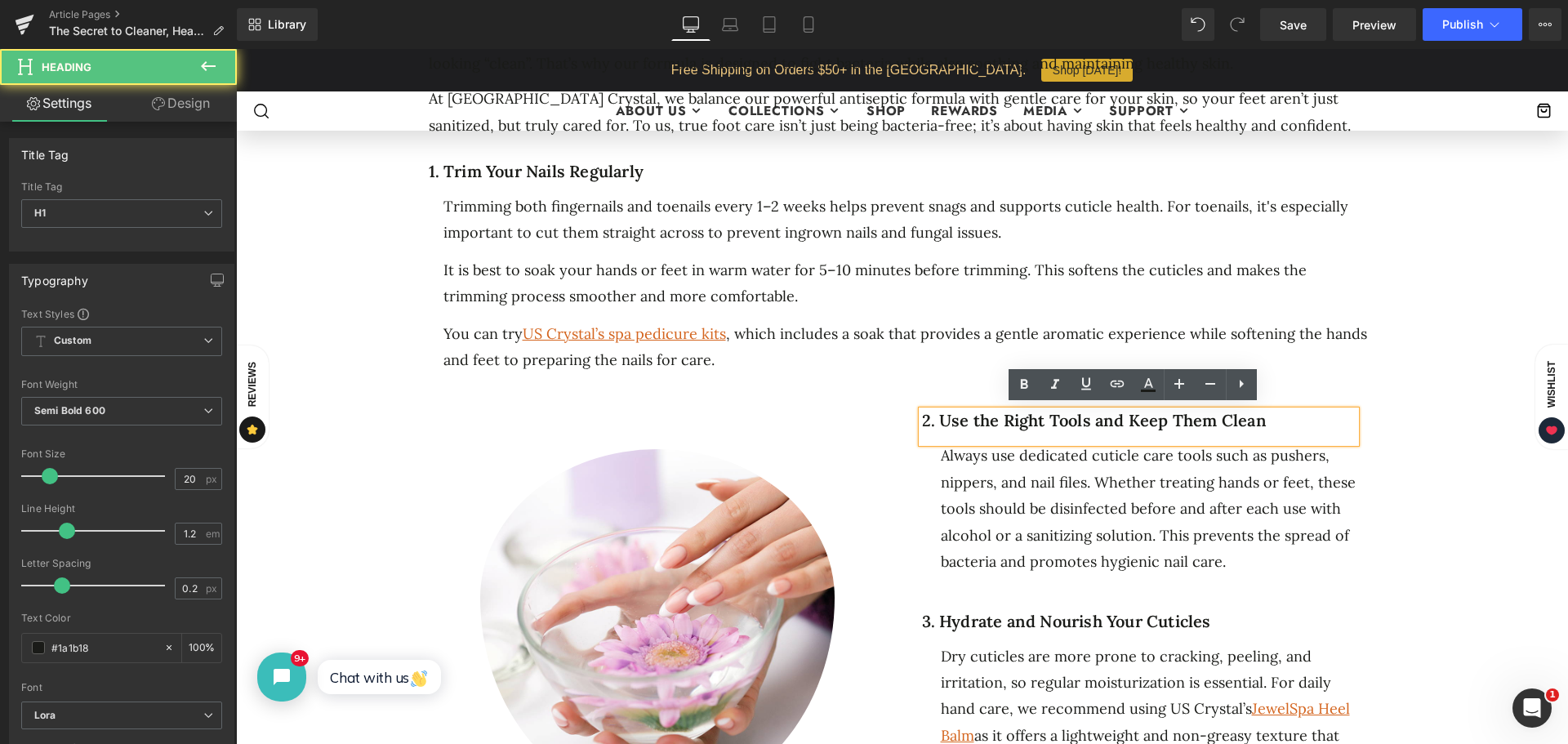
click at [922, 419] on h1 "2. Use the Right Tools and Keep Them Clean" at bounding box center [1138, 421] width 434 height 20
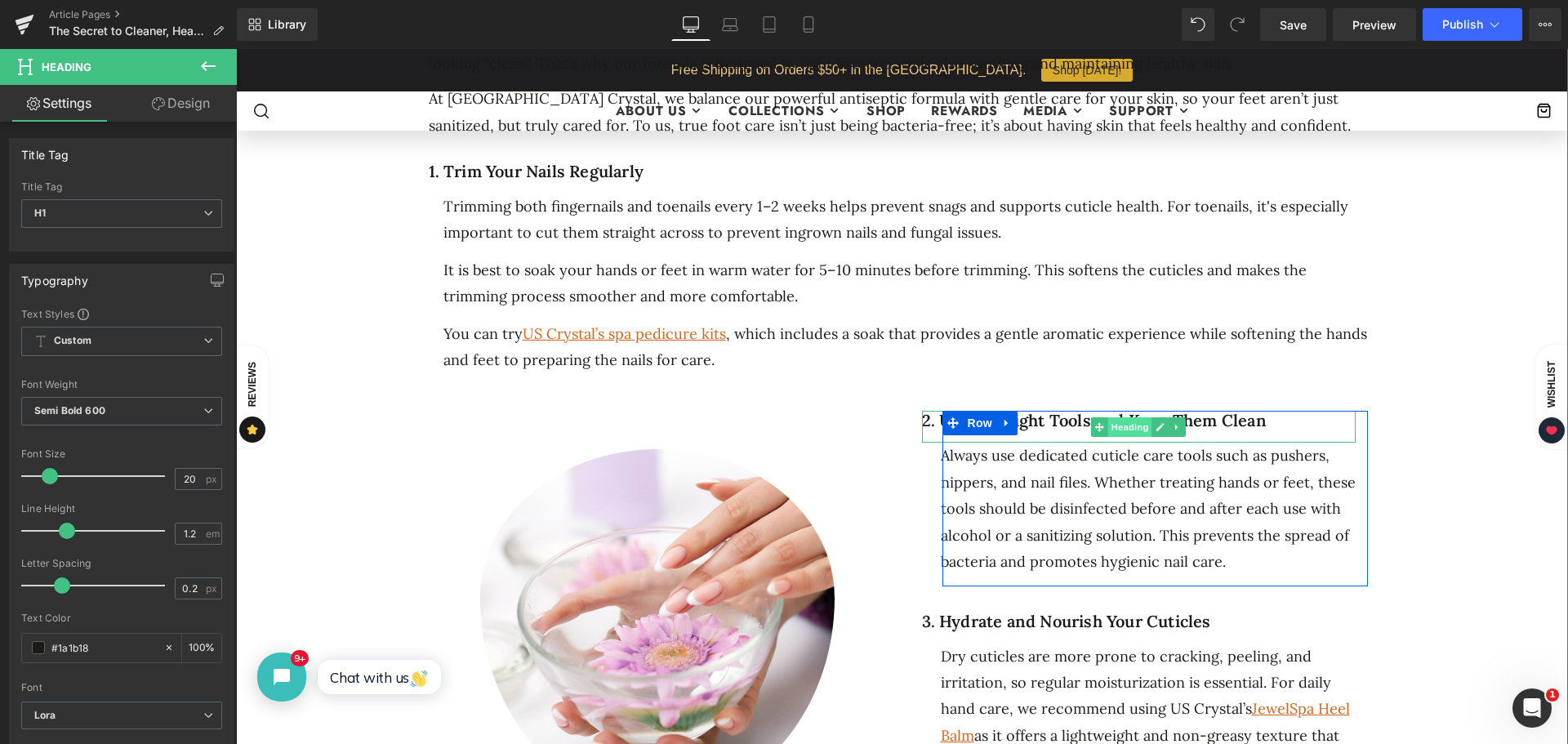
click at [1108, 418] on span "Heading" at bounding box center [1130, 428] width 44 height 20
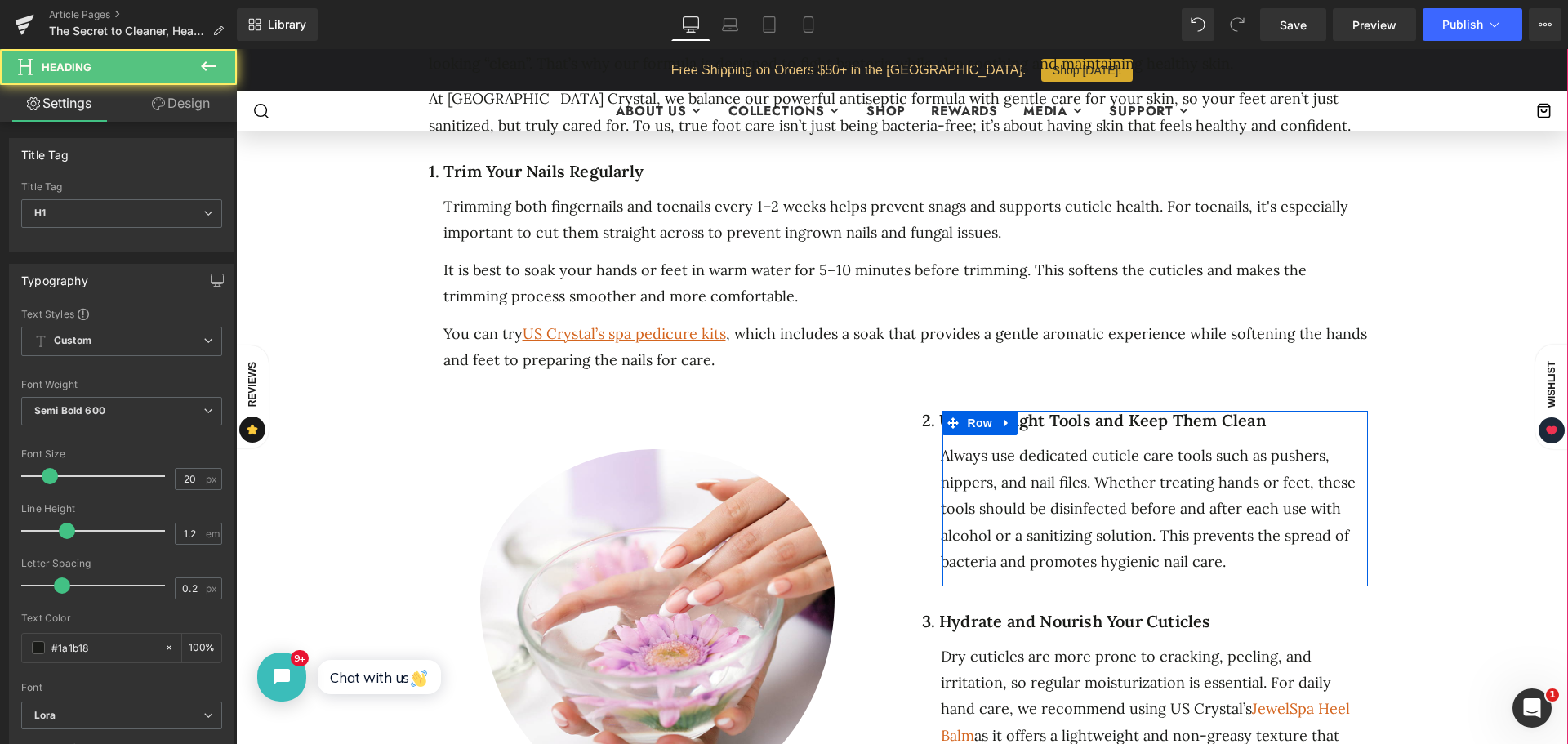
click at [1333, 411] on div at bounding box center [1155, 413] width 426 height 4
drag, startPoint x: 1300, startPoint y: 421, endPoint x: 945, endPoint y: 410, distance: 355.2
click at [945, 411] on div "2. Use the Right Tools and Keep Them Clean Heading Always use dedicated cuticle…" at bounding box center [1155, 499] width 426 height 175
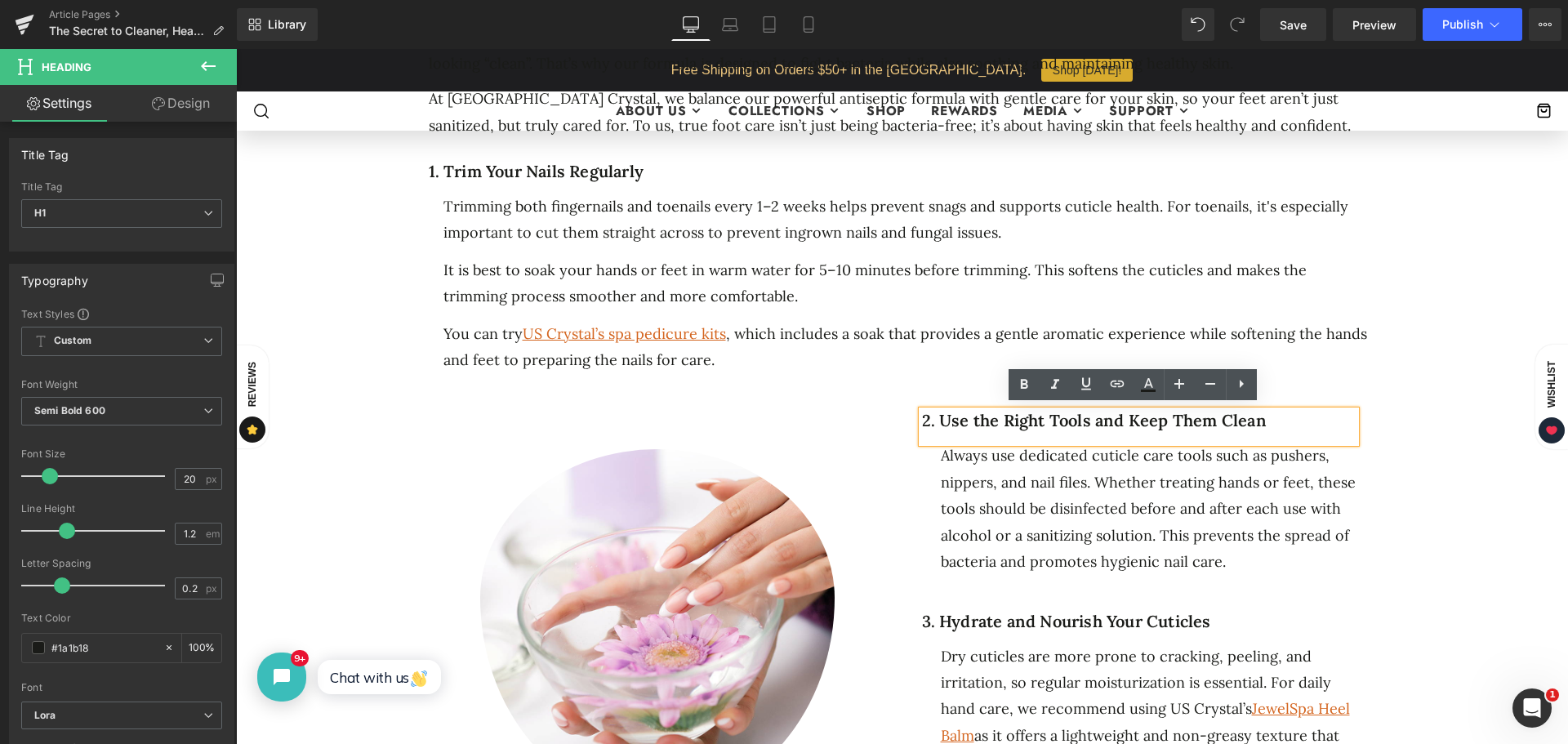
click at [1290, 424] on h1 "2. Use the Right Tools and Keep Them Clean" at bounding box center [1138, 421] width 434 height 20
click at [1310, 424] on h1 "2. Use the Right Tools and Keep Them Clean" at bounding box center [1138, 421] width 434 height 20
drag, startPoint x: 1232, startPoint y: 418, endPoint x: 913, endPoint y: 418, distance: 319.0
click at [900, 418] on div "Image Photo: Envato Text Block Row Row 2. Use the Right Tools and Keep Them Cle…" at bounding box center [902, 643] width 980 height 500
paste div
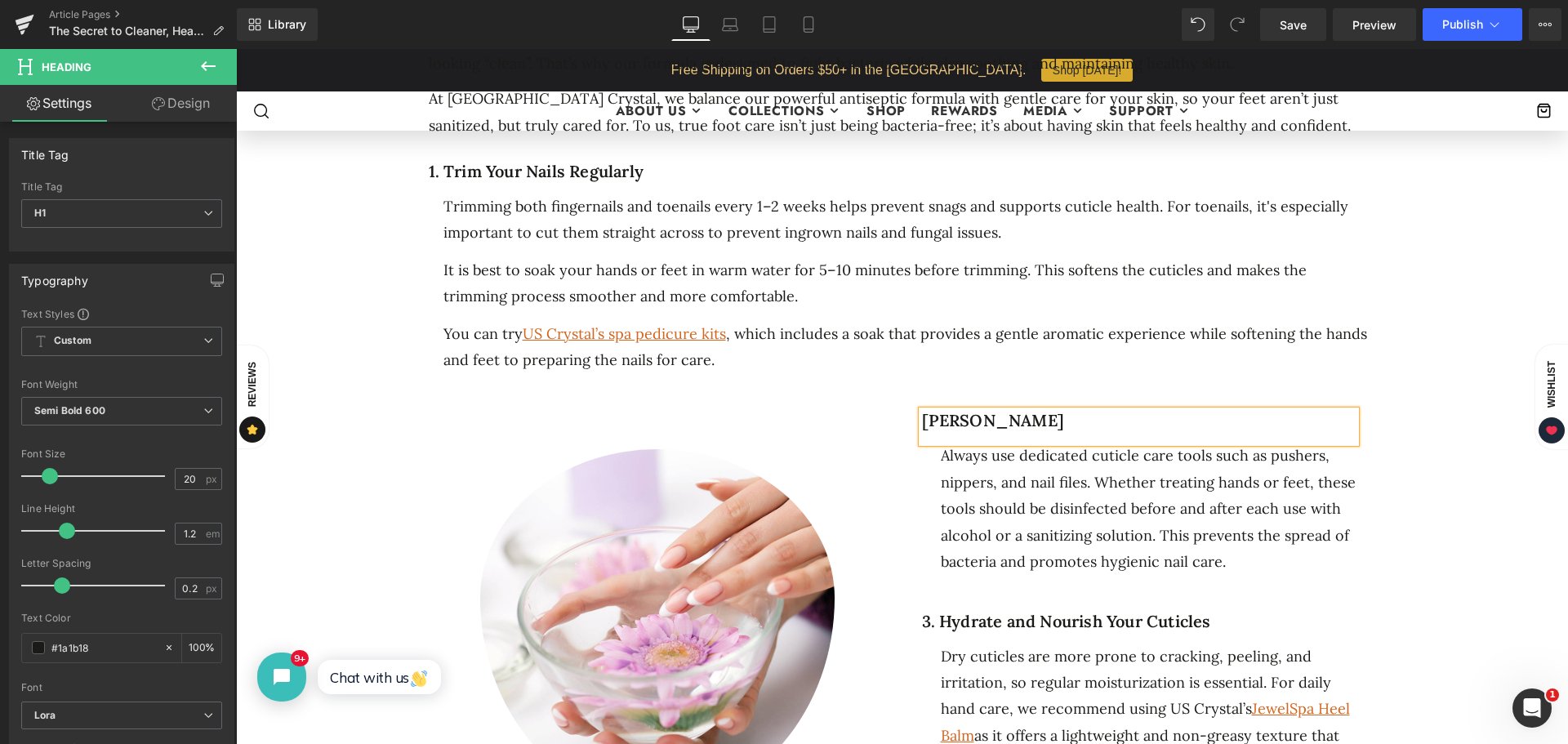
click at [922, 414] on h1 "[PERSON_NAME]" at bounding box center [1138, 421] width 434 height 20
click at [537, 162] on h1 "1. Trim Your Nails Regularly" at bounding box center [898, 172] width 939 height 20
click at [578, 162] on div "1. Trim Your Nails Regularly Heading Trimming both fingernails and toenails eve…" at bounding box center [905, 277] width 951 height 231
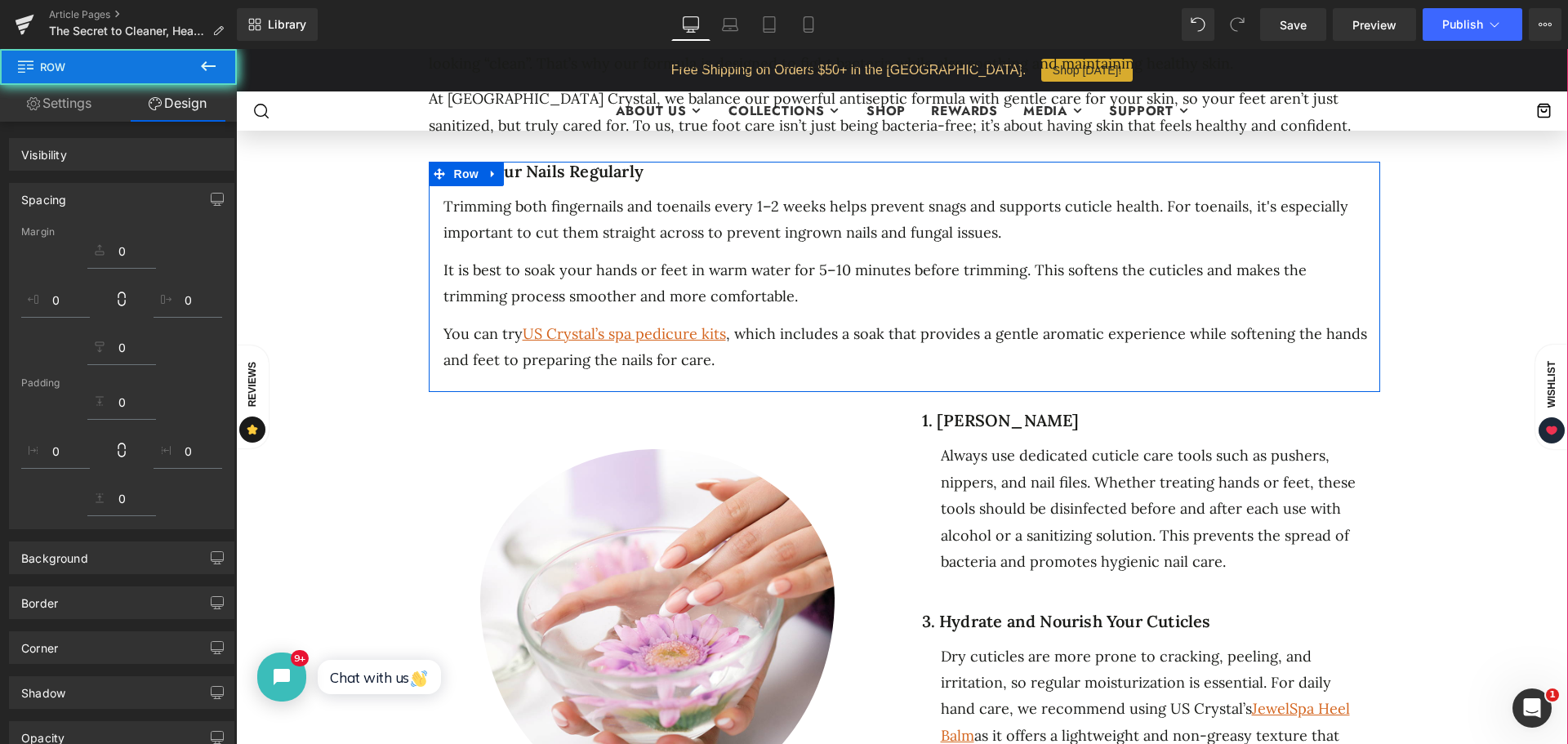
click at [646, 168] on h1 "1. Trim Your Nails Regularly" at bounding box center [898, 172] width 939 height 20
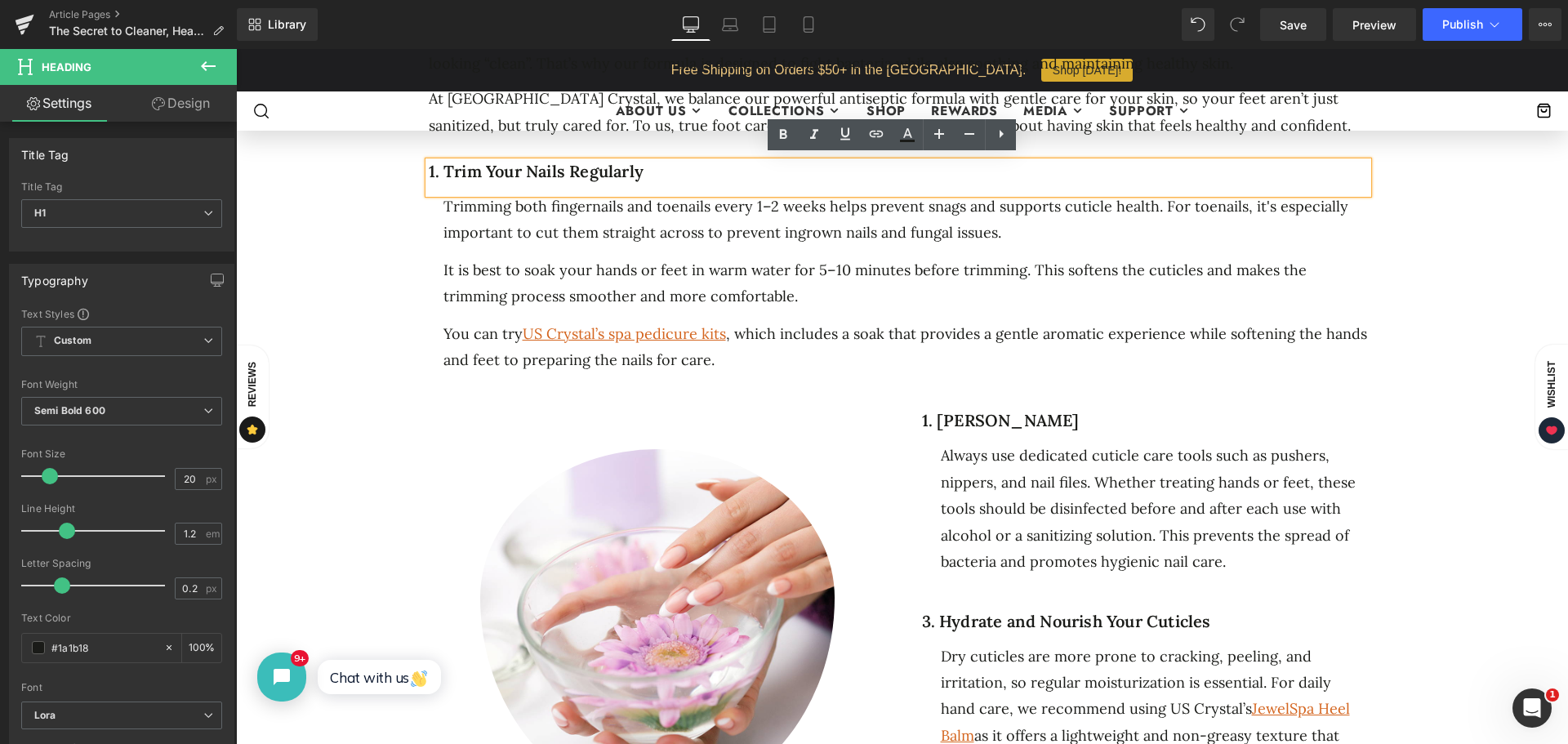
drag, startPoint x: 650, startPoint y: 165, endPoint x: 404, endPoint y: 158, distance: 246.1
click at [404, 158] on div "The Secret to Cleaner, Healthier Feet: What’s Inside Our Antiseptic Pedicure Fo…" at bounding box center [902, 474] width 1283 height 2573
paste div
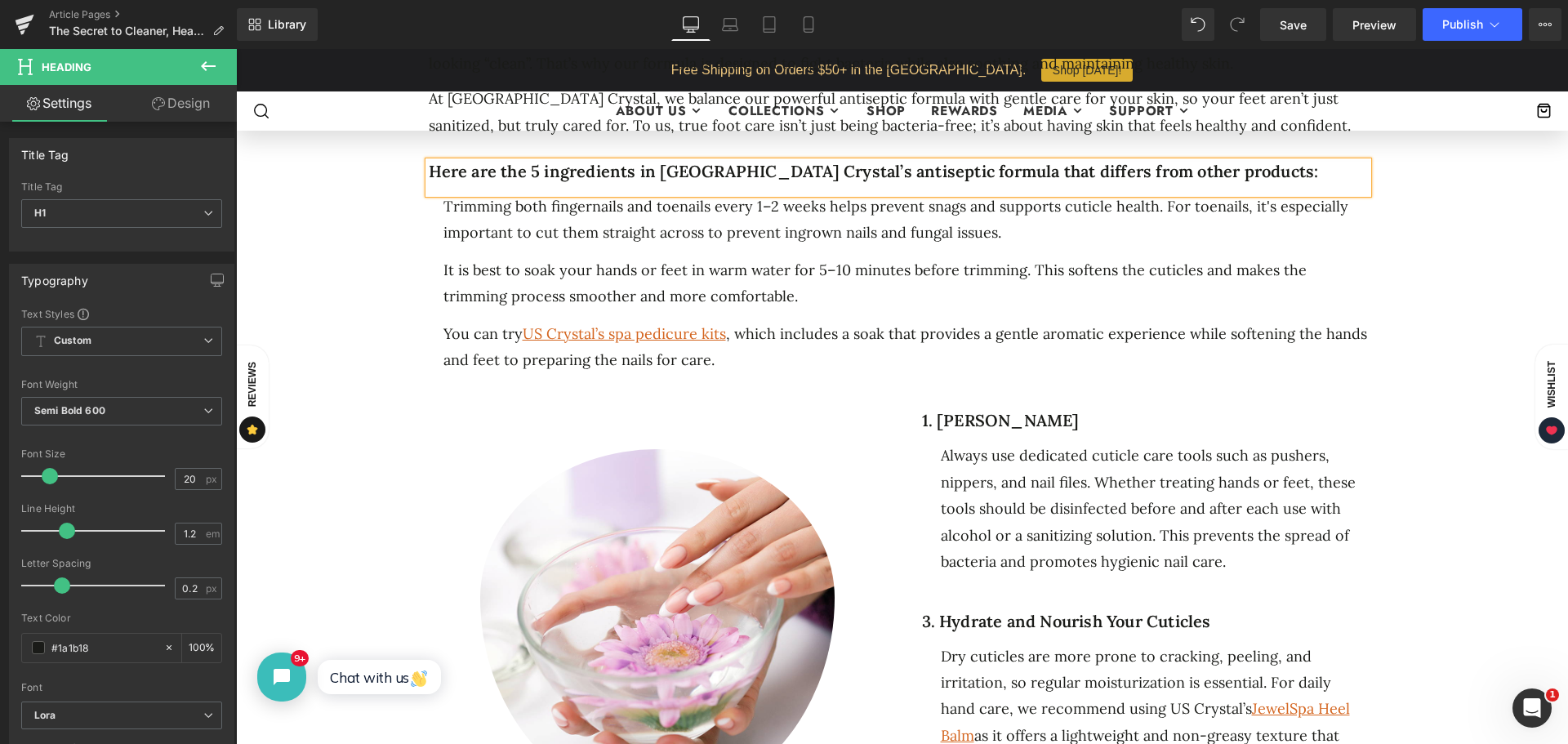
click at [1439, 240] on div "The Secret to Cleaner, Healthier Feet: What’s Inside Our Antiseptic Pedicure Fo…" at bounding box center [902, 474] width 1283 height 2573
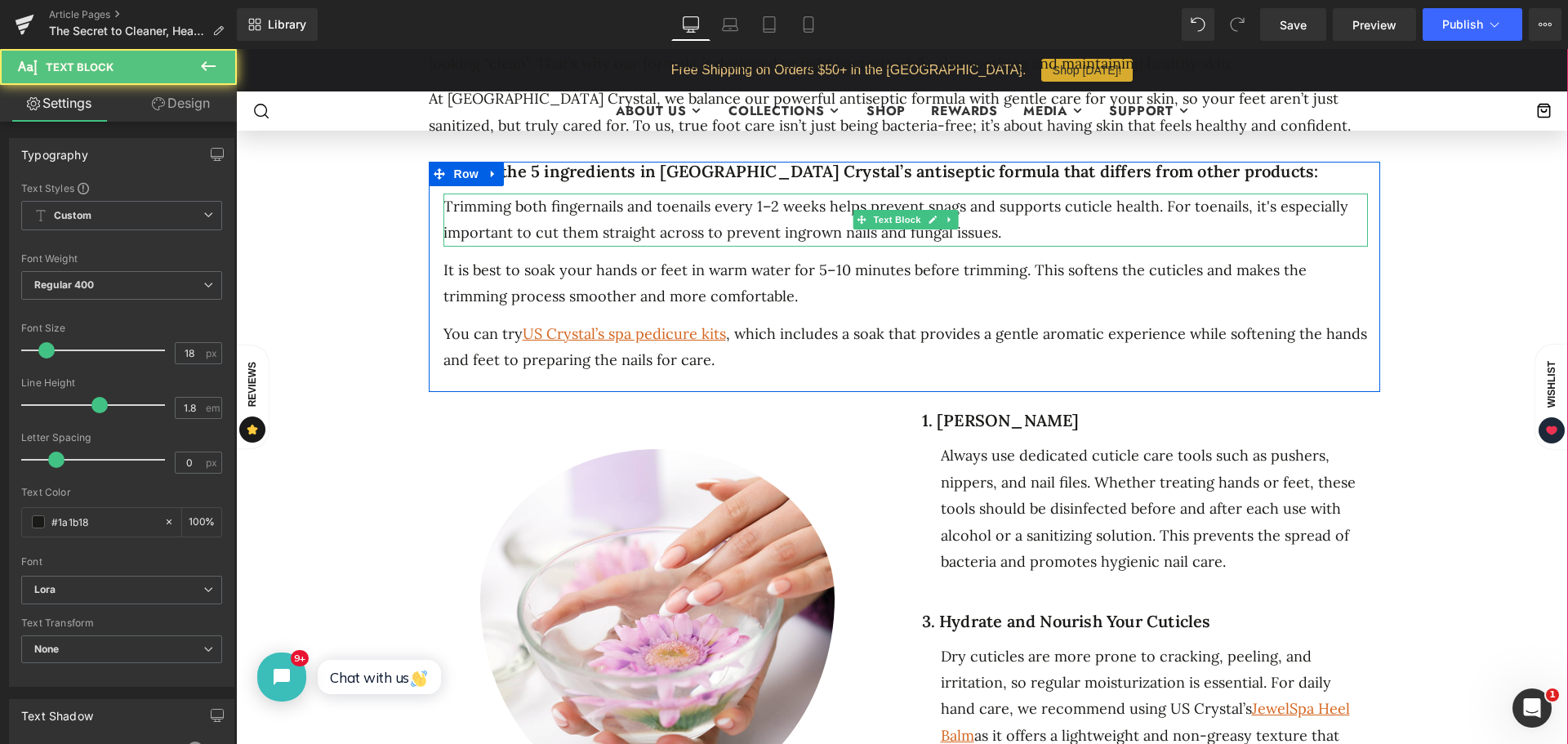
click at [1182, 194] on div "Trimming both fingernails and toenails every 1–2 weeks helps prevent snags and …" at bounding box center [905, 220] width 924 height 53
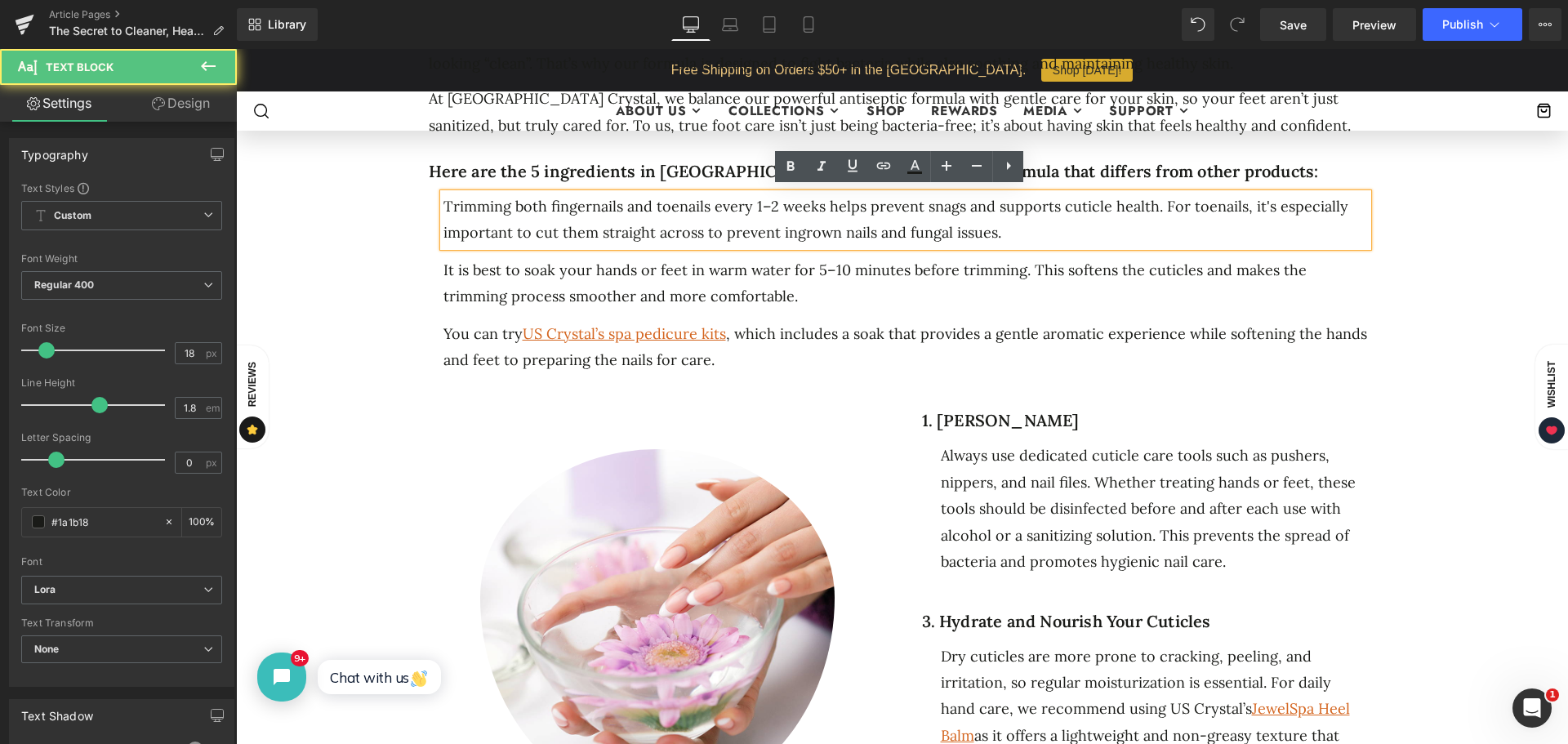
click at [1091, 213] on div "Trimming both fingernails and toenails every 1–2 weeks helps prevent snags and …" at bounding box center [905, 220] width 924 height 53
click at [722, 194] on div "Trimming both fingernails and toenails every 1–2 weeks helps prevent snags and …" at bounding box center [905, 220] width 924 height 53
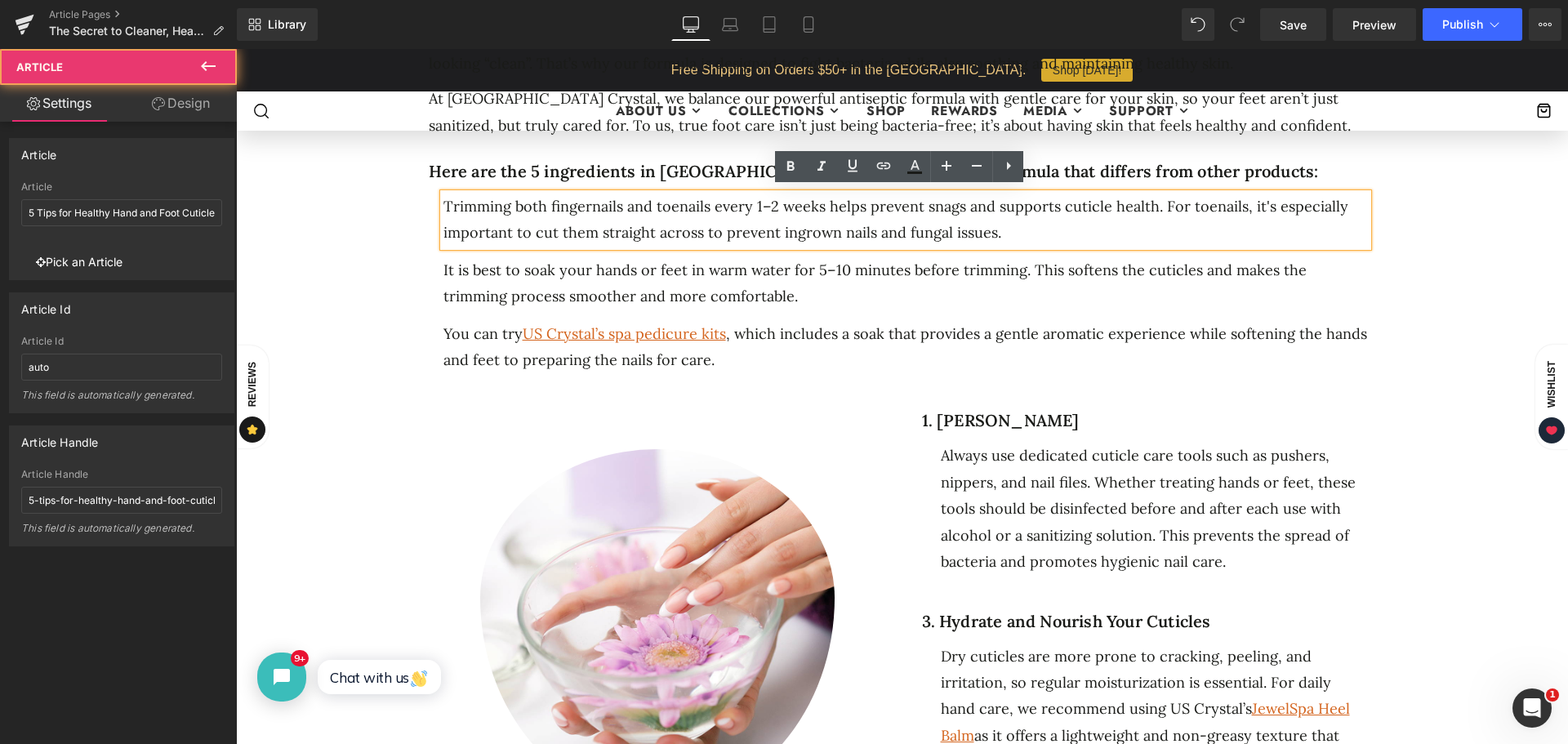
click at [1460, 209] on div "The Secret to Cleaner, Healthier Feet: What’s Inside Our Antiseptic Pedicure Fo…" at bounding box center [902, 474] width 1283 height 2573
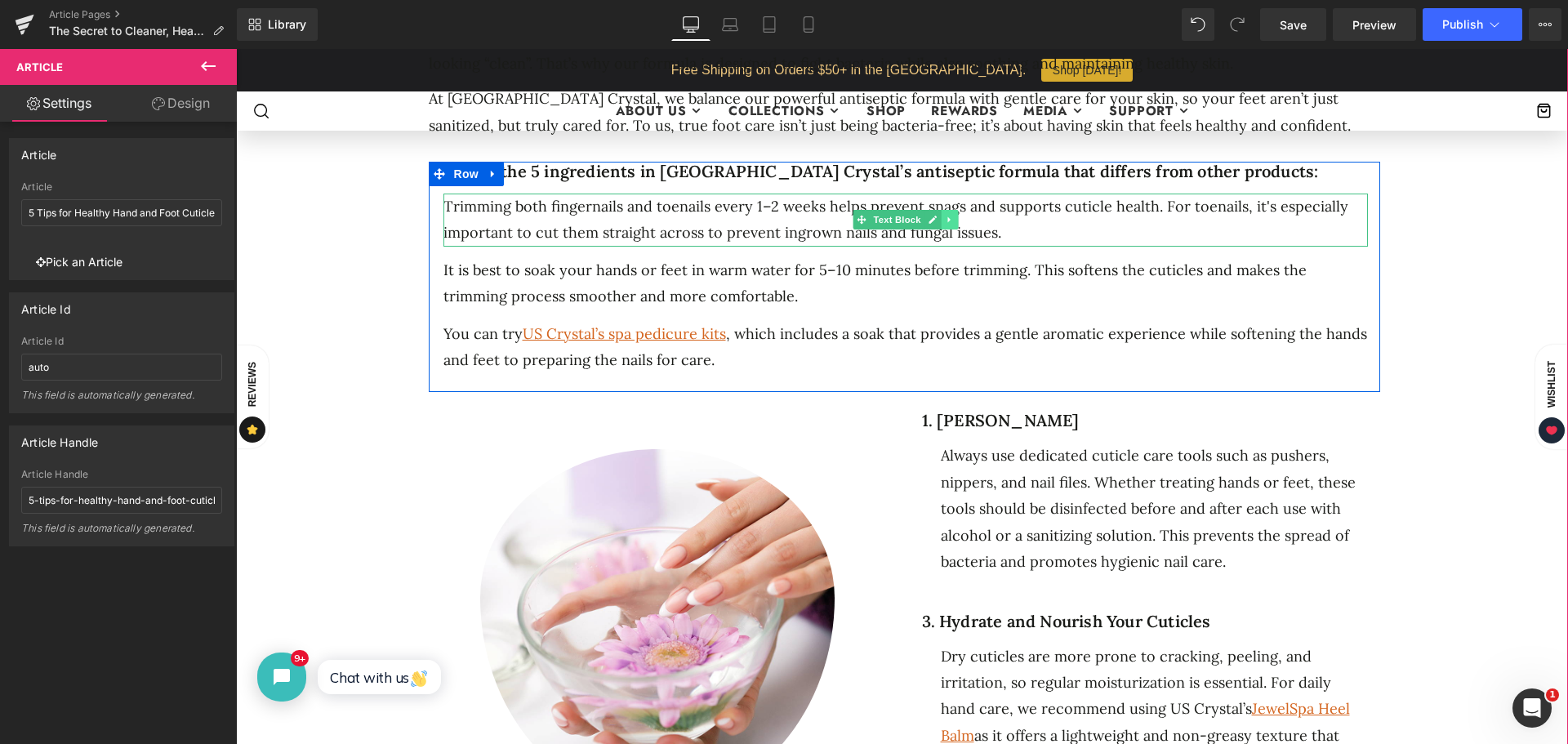
click at [945, 217] on icon at bounding box center [949, 220] width 9 height 10
click at [956, 216] on icon at bounding box center [957, 220] width 9 height 9
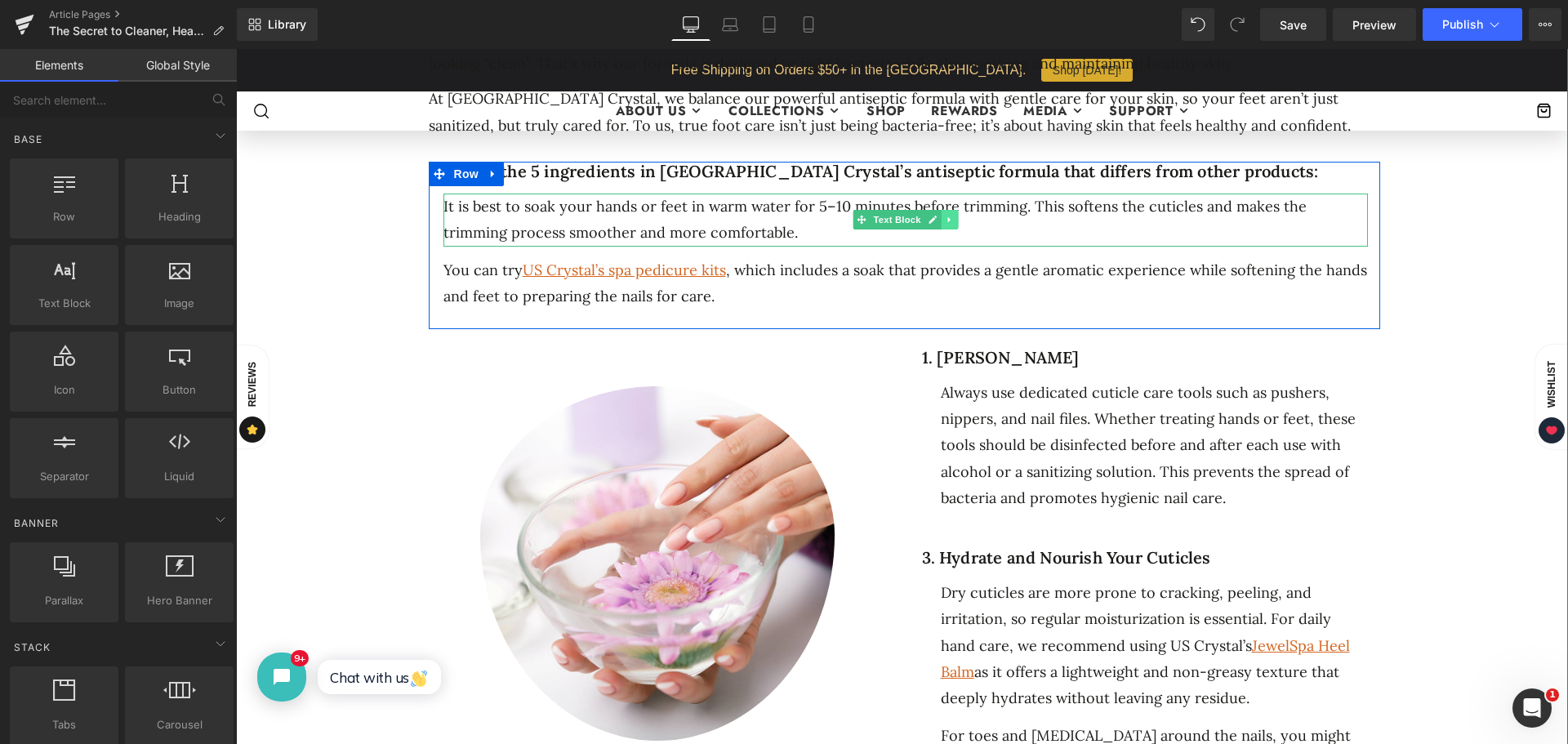
click at [947, 217] on icon at bounding box center [948, 220] width 2 height 6
click at [953, 216] on icon at bounding box center [957, 220] width 9 height 9
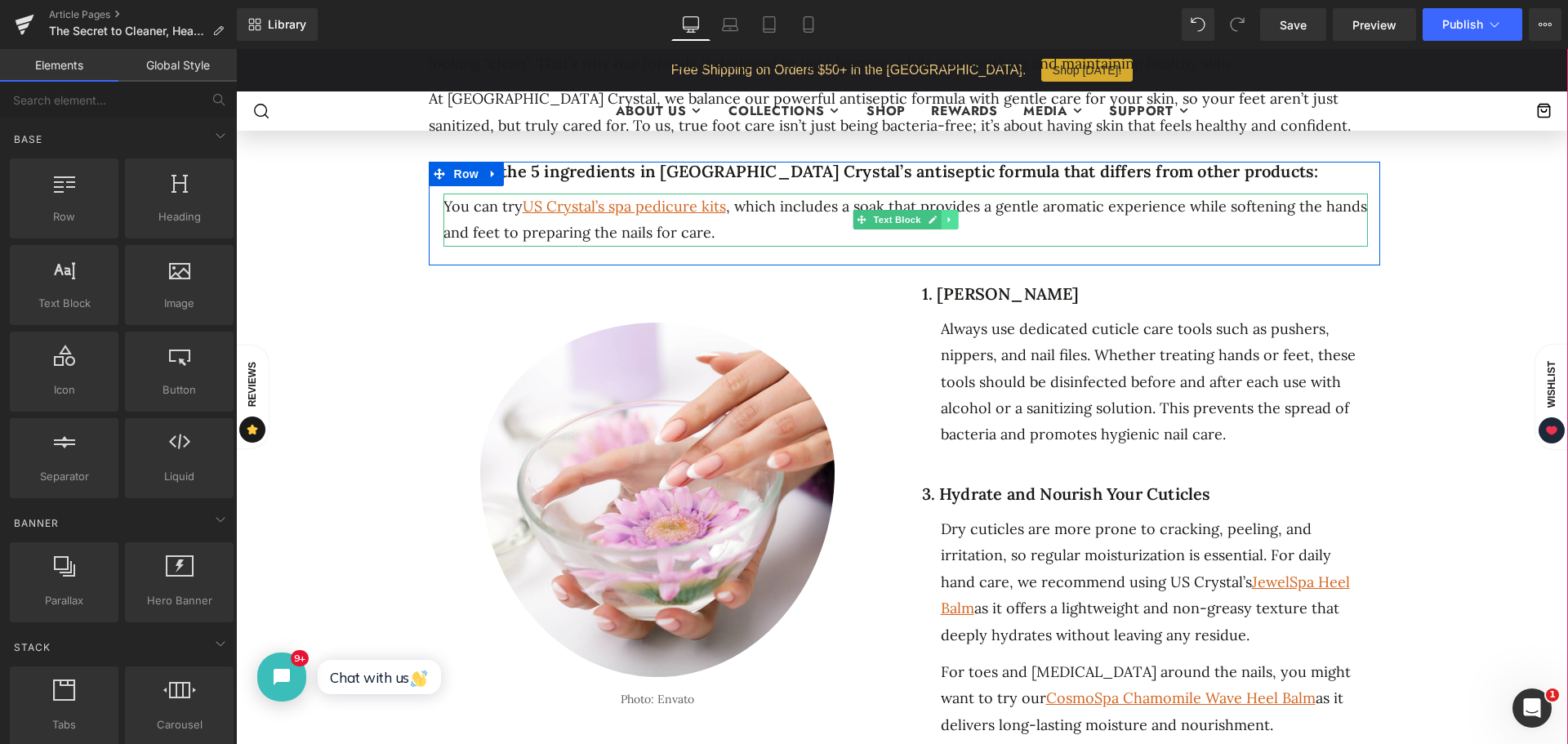
click at [945, 219] on icon at bounding box center [949, 220] width 9 height 10
click at [953, 216] on icon at bounding box center [957, 220] width 9 height 9
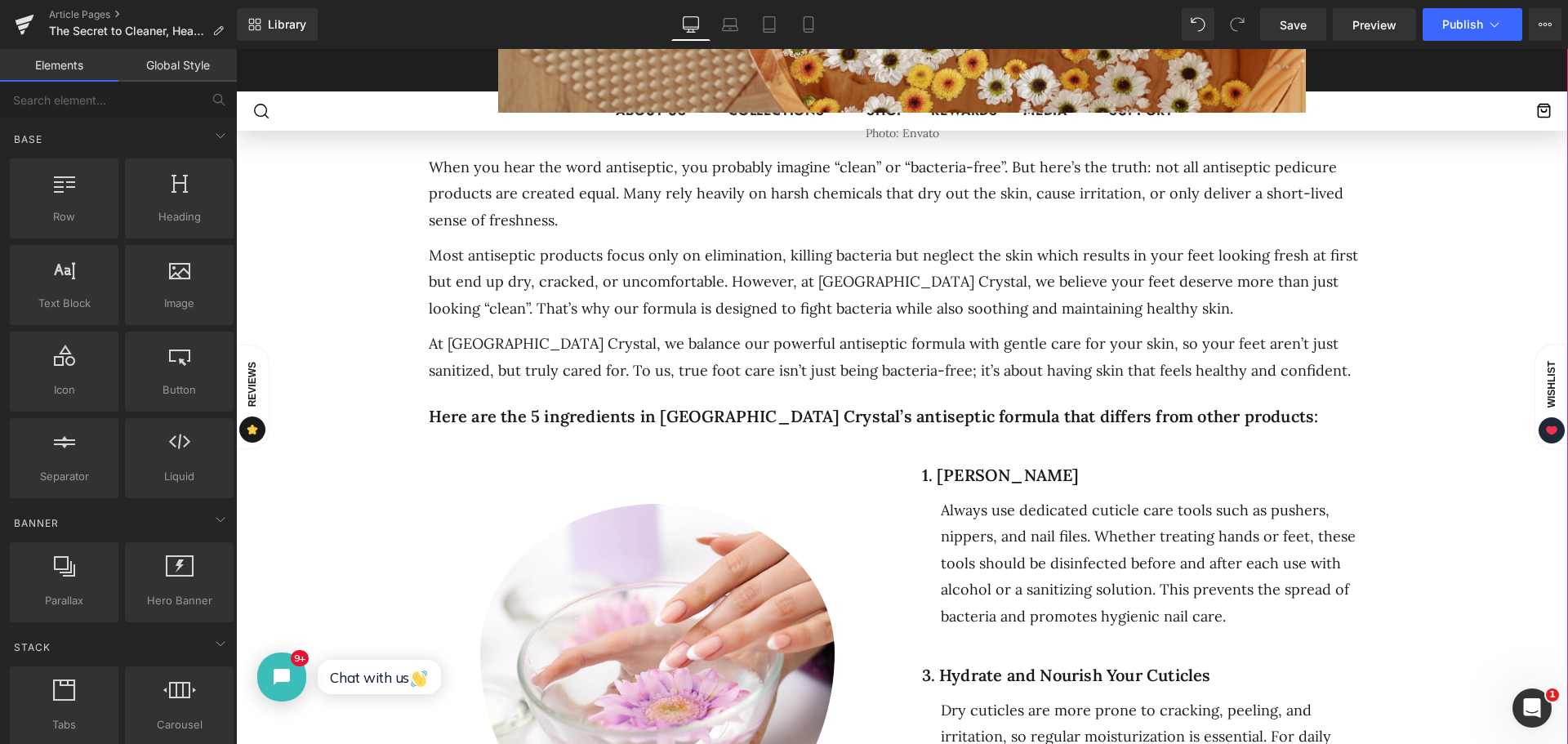
scroll to position [899, 0]
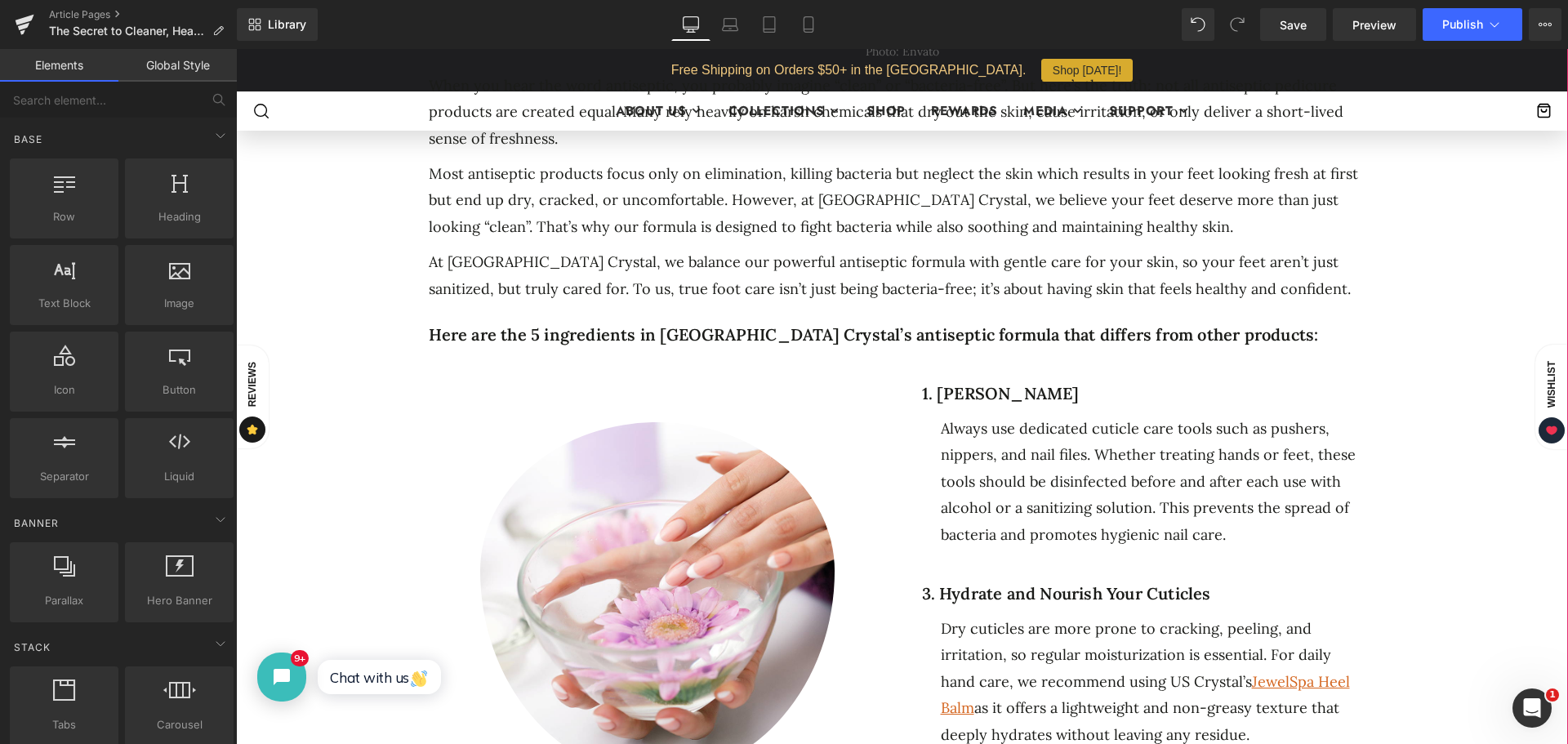
click at [991, 478] on span "Always use dedicated cuticle care tools such as pushers, nippers, and nail file…" at bounding box center [1148, 482] width 415 height 125
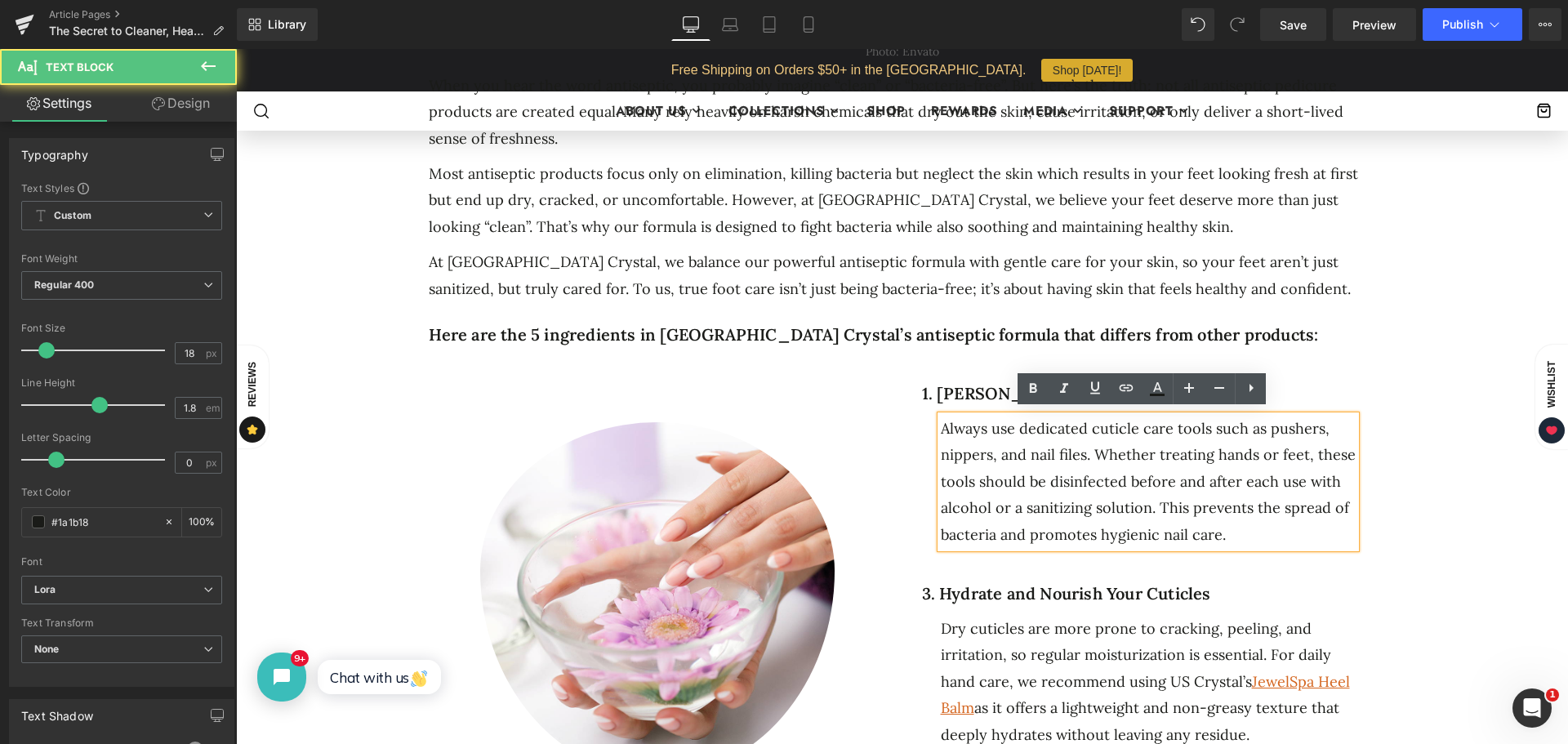
drag, startPoint x: 1196, startPoint y: 508, endPoint x: 1207, endPoint y: 522, distance: 17.8
click at [1197, 508] on span "Always use dedicated cuticle care tools such as pushers, nippers, and nail file…" at bounding box center [1148, 482] width 415 height 125
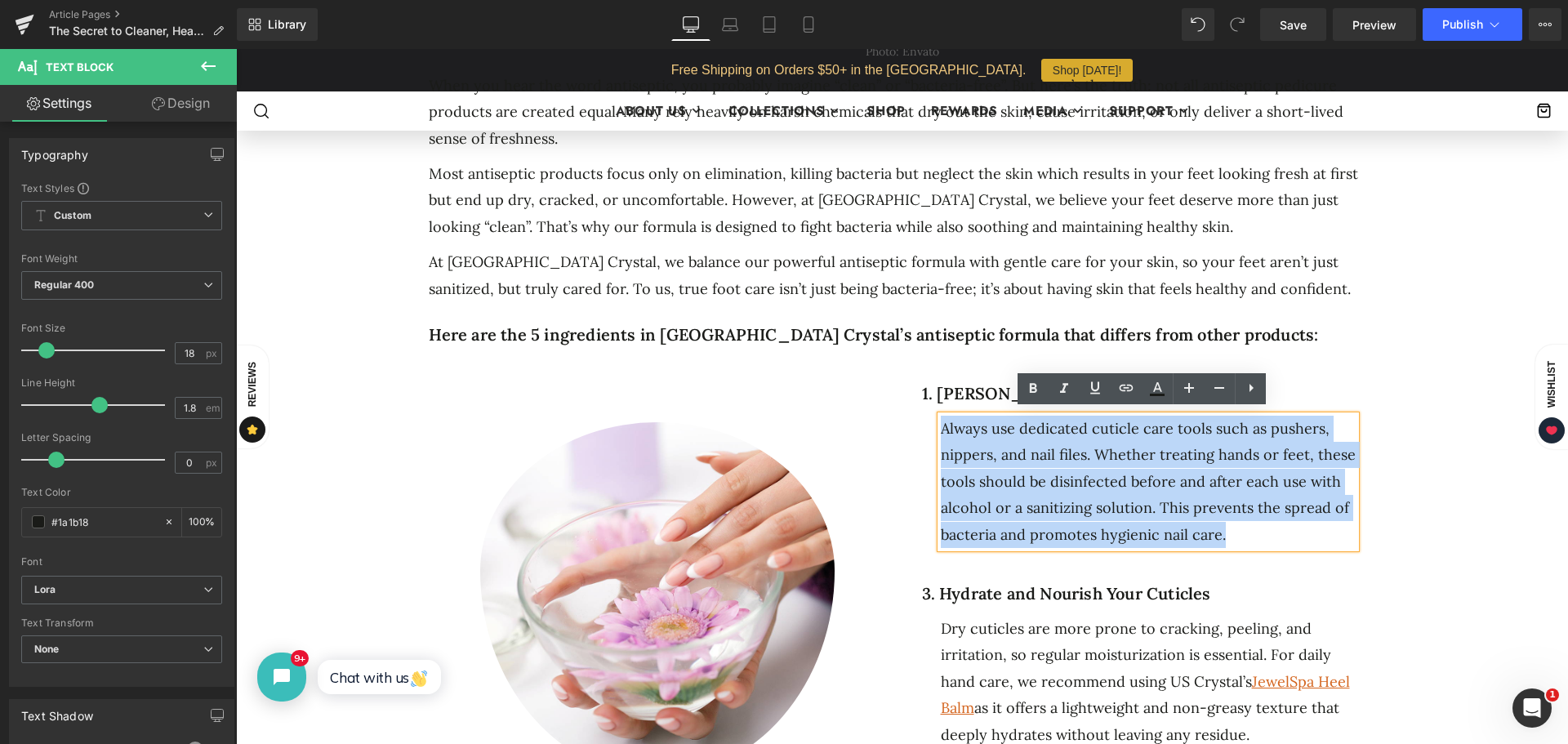
drag, startPoint x: 1221, startPoint y: 532, endPoint x: 936, endPoint y: 424, distance: 304.8
click at [940, 424] on div "Always use dedicated cuticle care tools such as pushers, nippers, and nail file…" at bounding box center [1148, 482] width 415 height 132
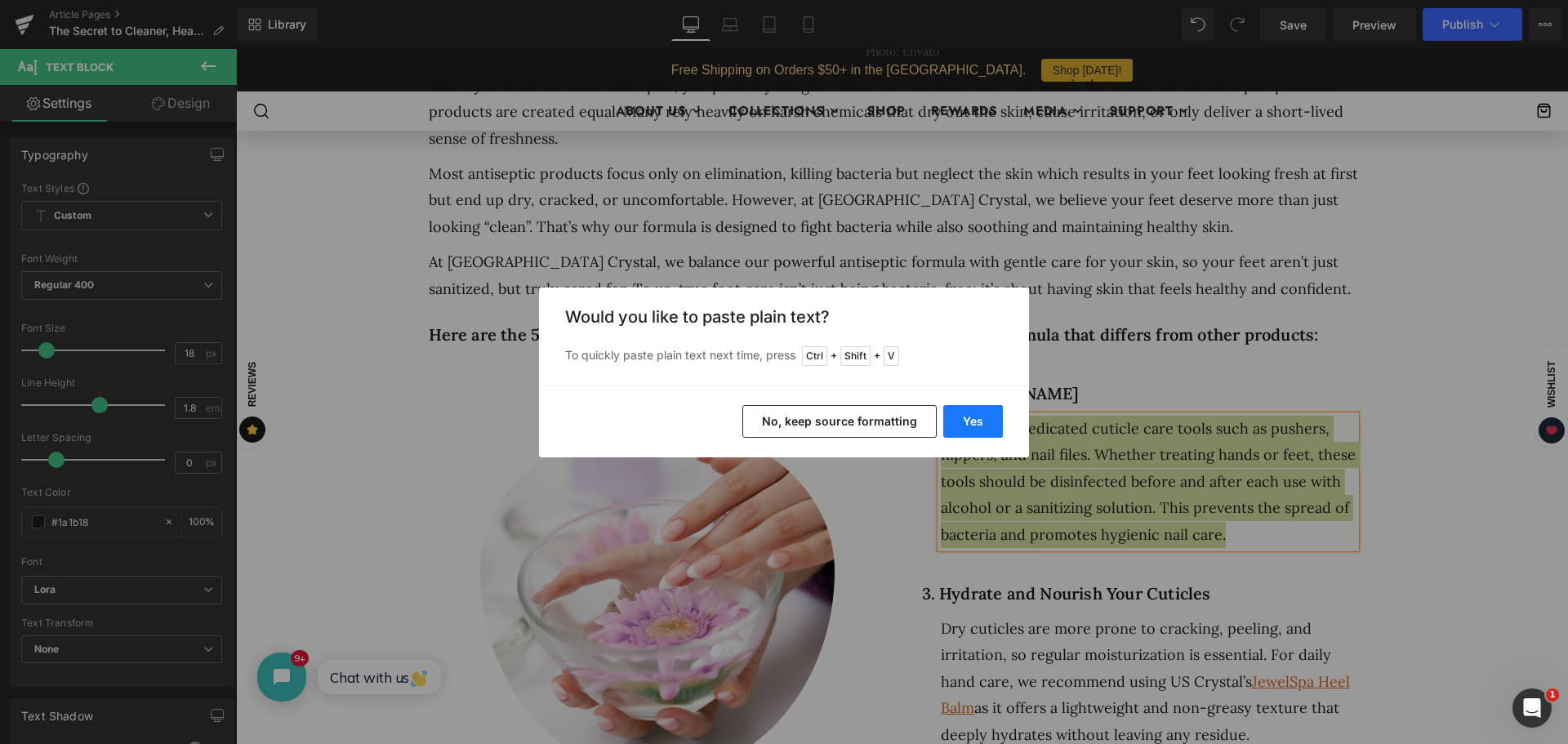
drag, startPoint x: 784, startPoint y: 360, endPoint x: 976, endPoint y: 417, distance: 200.3
click at [976, 417] on button "Yes" at bounding box center [972, 422] width 60 height 33
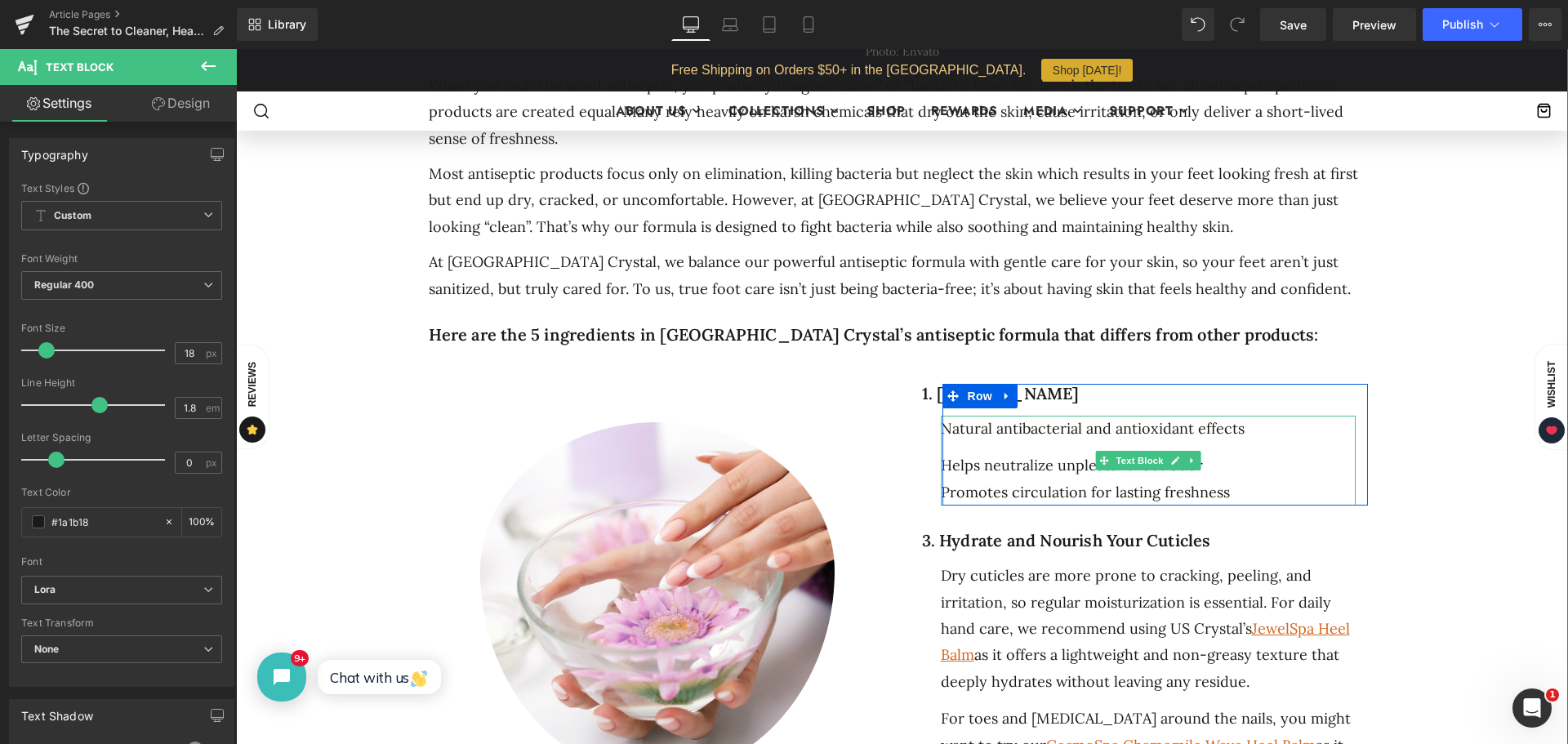
click at [1030, 459] on div "Helps neutralize unpleasant foot odor" at bounding box center [1148, 466] width 415 height 26
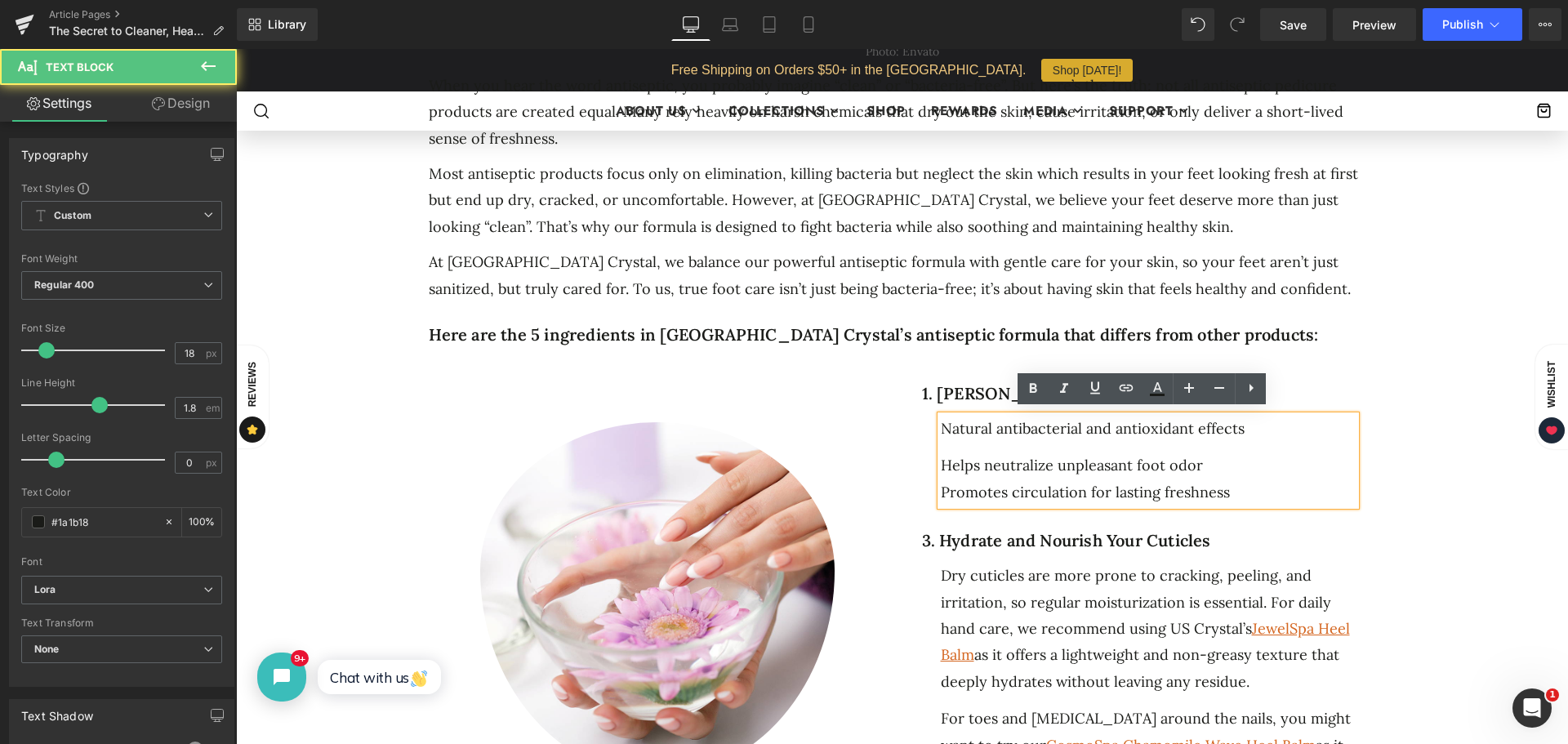
click at [955, 441] on div "Natural antibacterial and antioxidant effects   Helps neutralize unpleasant f…" at bounding box center [1148, 461] width 415 height 90
click at [940, 445] on div "Natural antibacterial and antioxidant effects   Helps neutralize unpleasant f…" at bounding box center [1148, 461] width 415 height 90
click at [940, 440] on div "Natural antibacterial and antioxidant effects   Helps neutralize unpleasant f…" at bounding box center [1148, 461] width 415 height 90
click at [940, 480] on div "Promotes circulation for lasting freshness" at bounding box center [1148, 493] width 415 height 26
drag, startPoint x: 935, startPoint y: 457, endPoint x: 982, endPoint y: 459, distance: 47.0
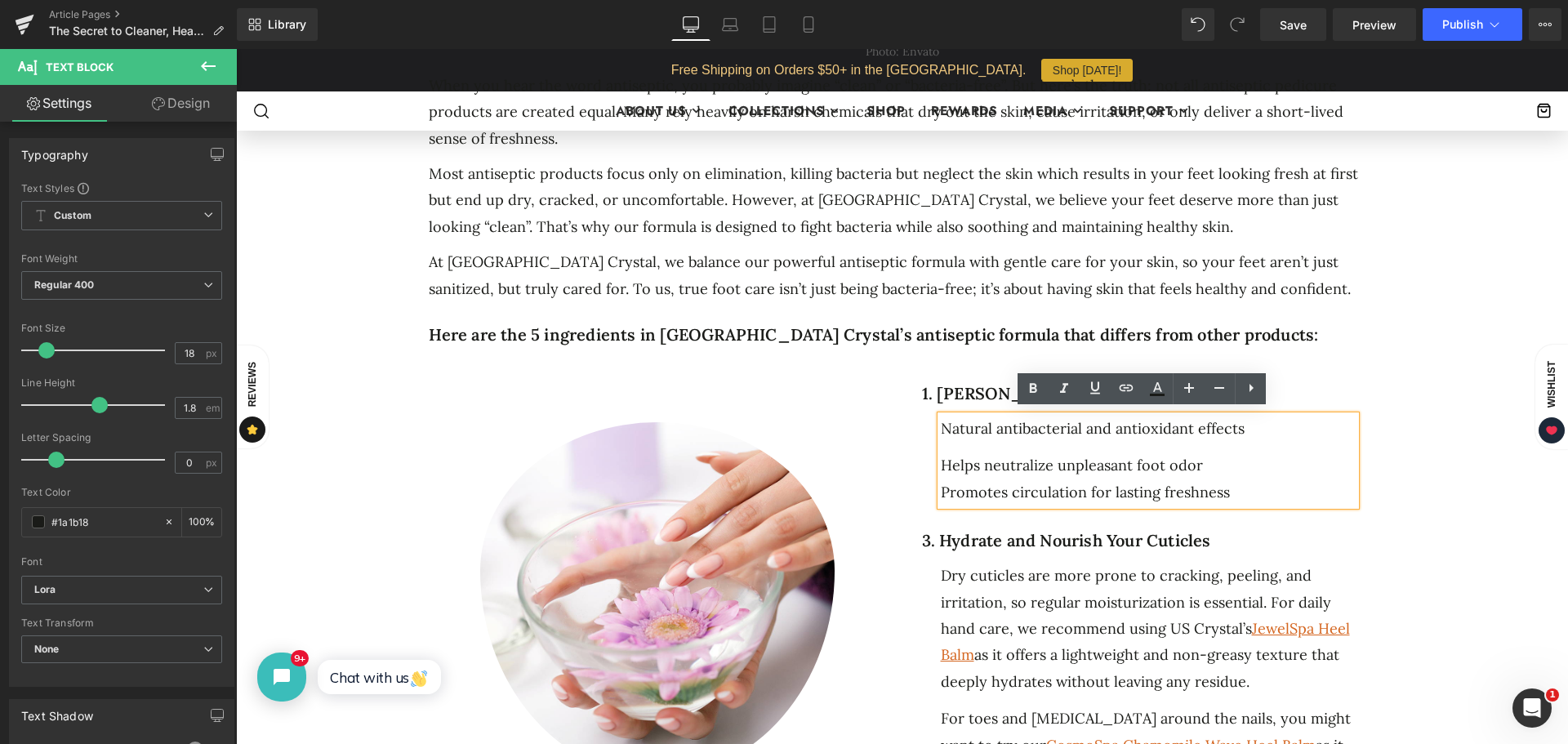
click at [940, 458] on div "Helps neutralize unpleasant foot odor" at bounding box center [1148, 466] width 415 height 26
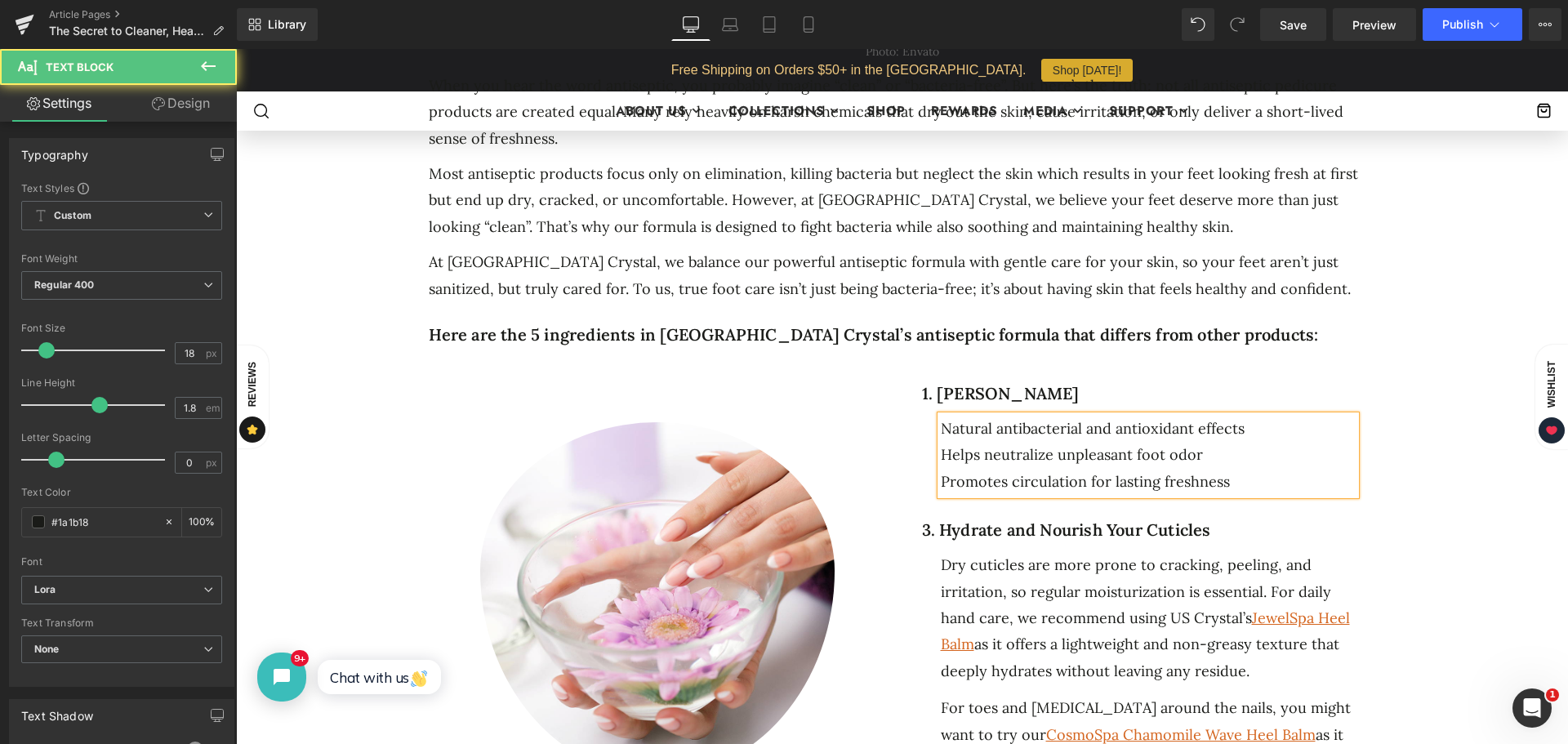
drag, startPoint x: 1222, startPoint y: 481, endPoint x: 932, endPoint y: 424, distance: 295.5
click at [940, 424] on div "Natural antibacterial and antioxidant effects Helps neutralize unpleasant foot …" at bounding box center [1148, 455] width 415 height 79
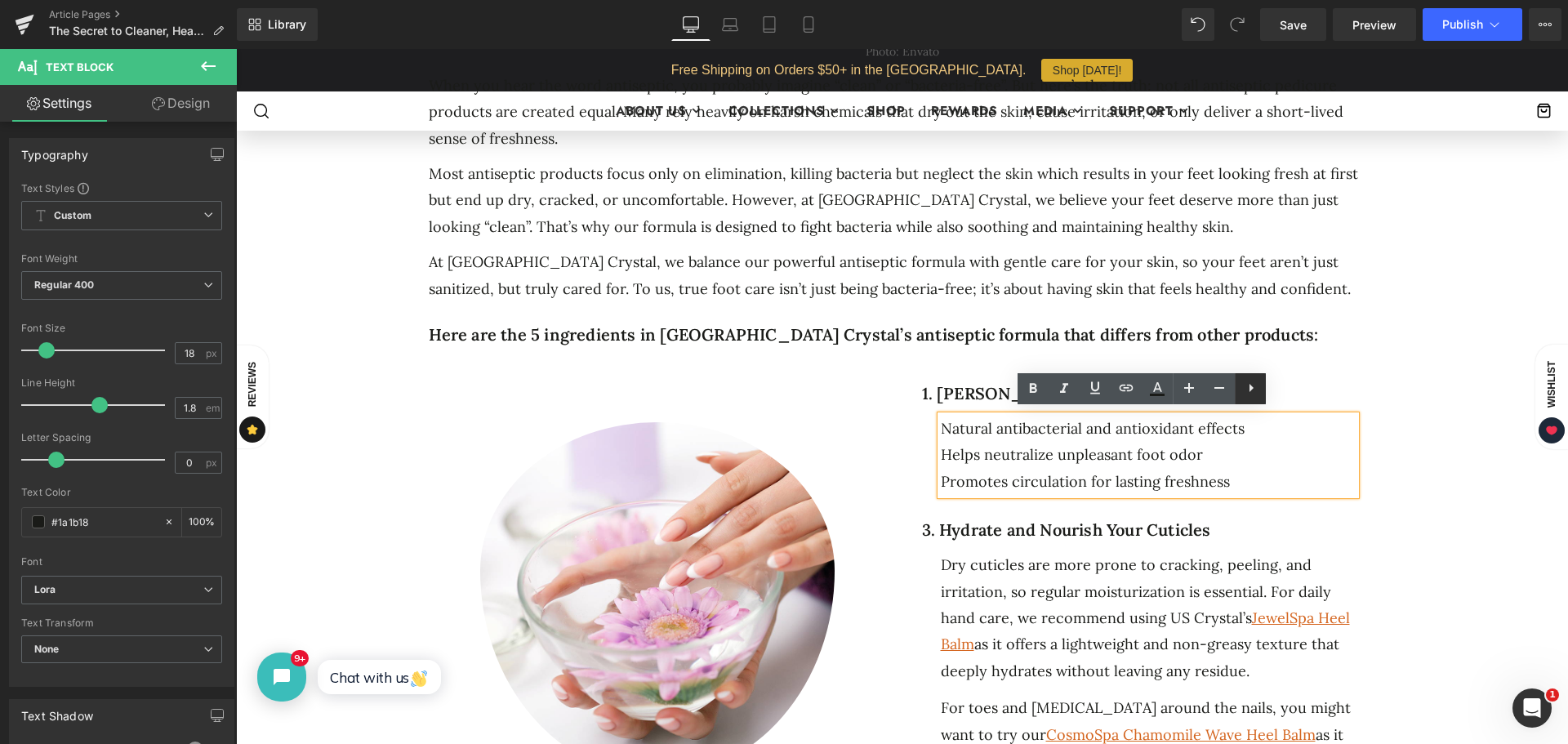
click at [1251, 389] on icon at bounding box center [1251, 388] width 4 height 8
click at [1249, 387] on icon at bounding box center [1250, 388] width 20 height 20
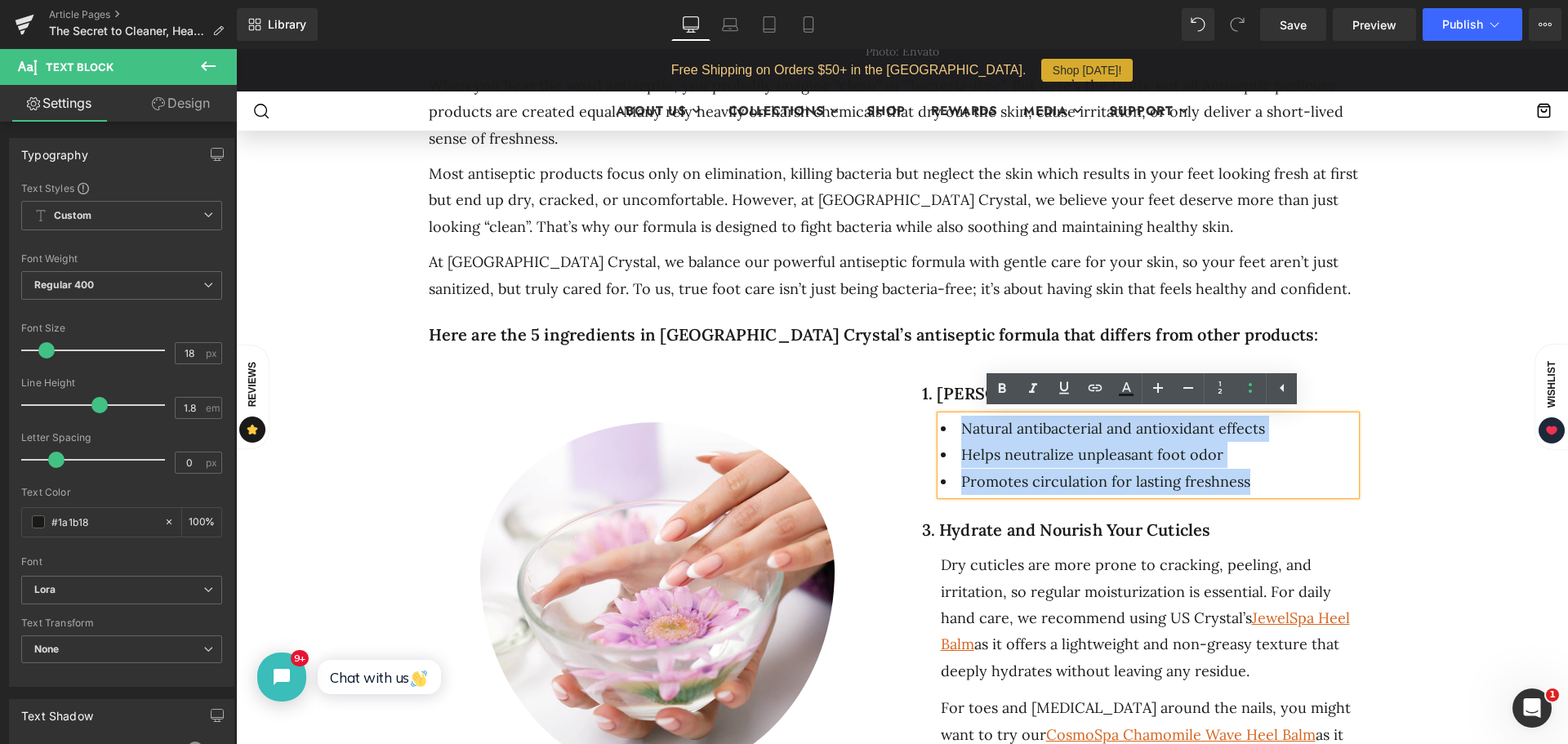
click at [1429, 455] on div "The Secret to Cleaner, Healthier Feet: What’s Inside Our Antiseptic Pedicure Fo…" at bounding box center [902, 527] width 1283 height 2351
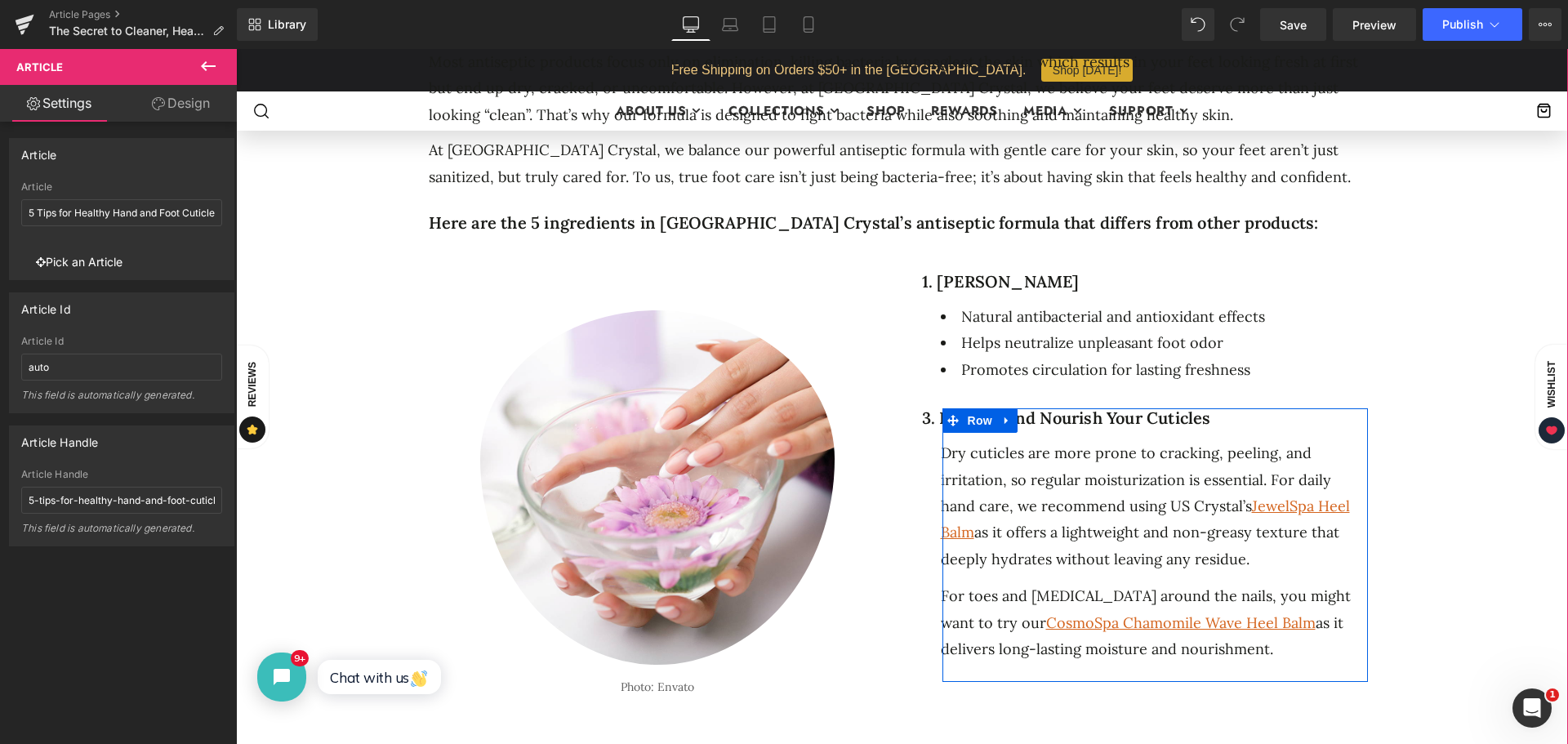
scroll to position [1062, 0]
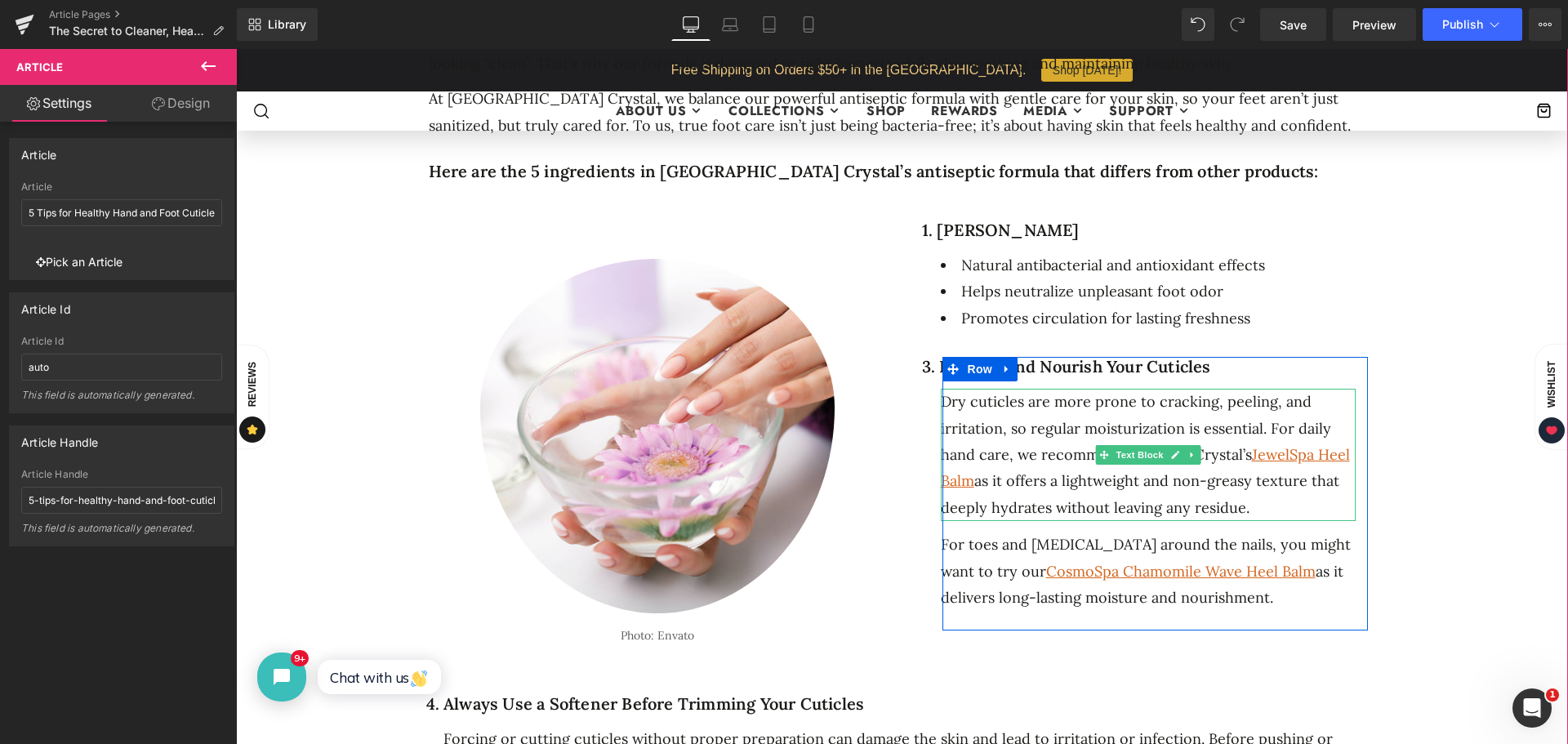
click at [1039, 366] on h1 "3. Hydrate and Nourish Your Cuticles" at bounding box center [1138, 367] width 434 height 20
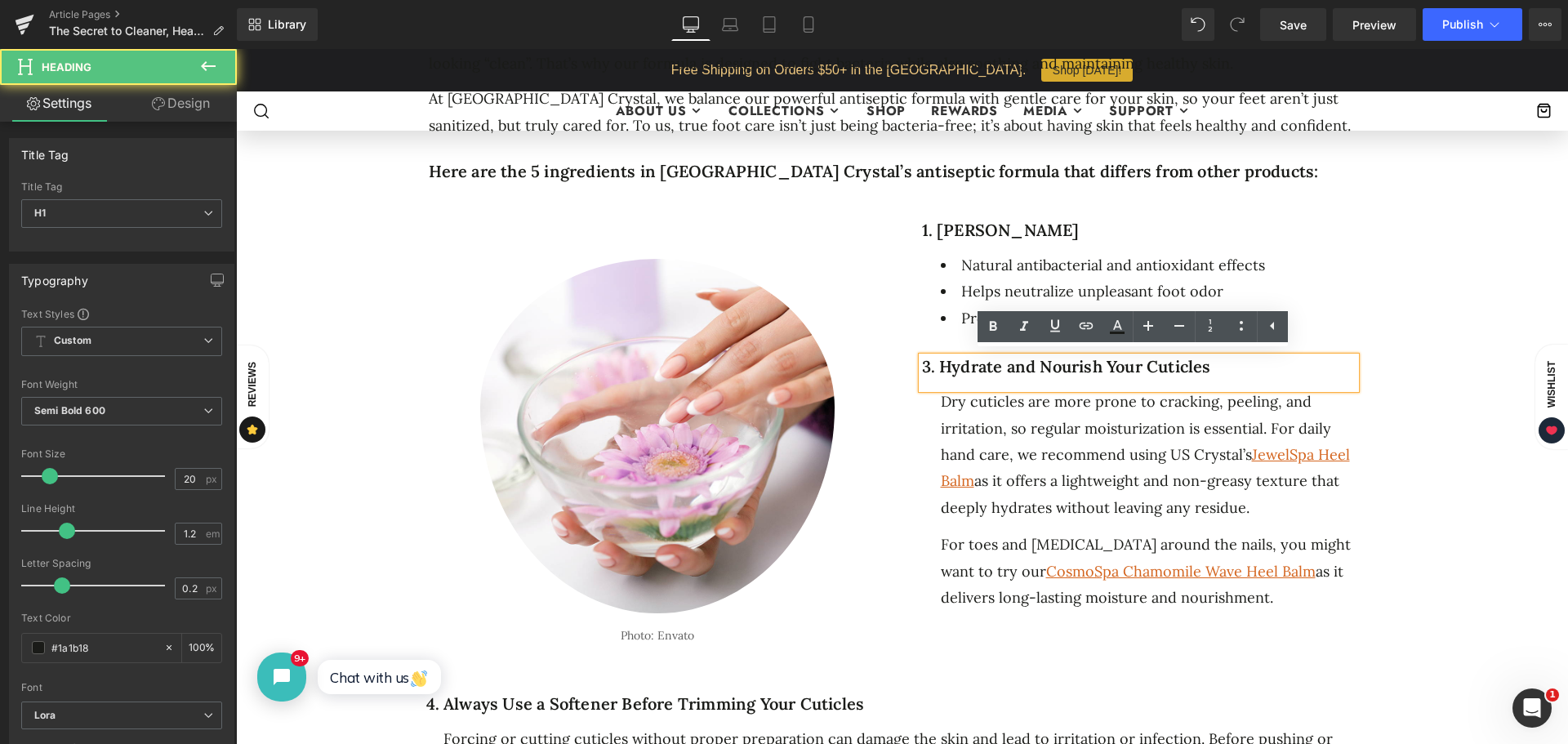
click at [1250, 357] on h1 "3. Hydrate and Nourish Your Cuticles" at bounding box center [1138, 367] width 434 height 20
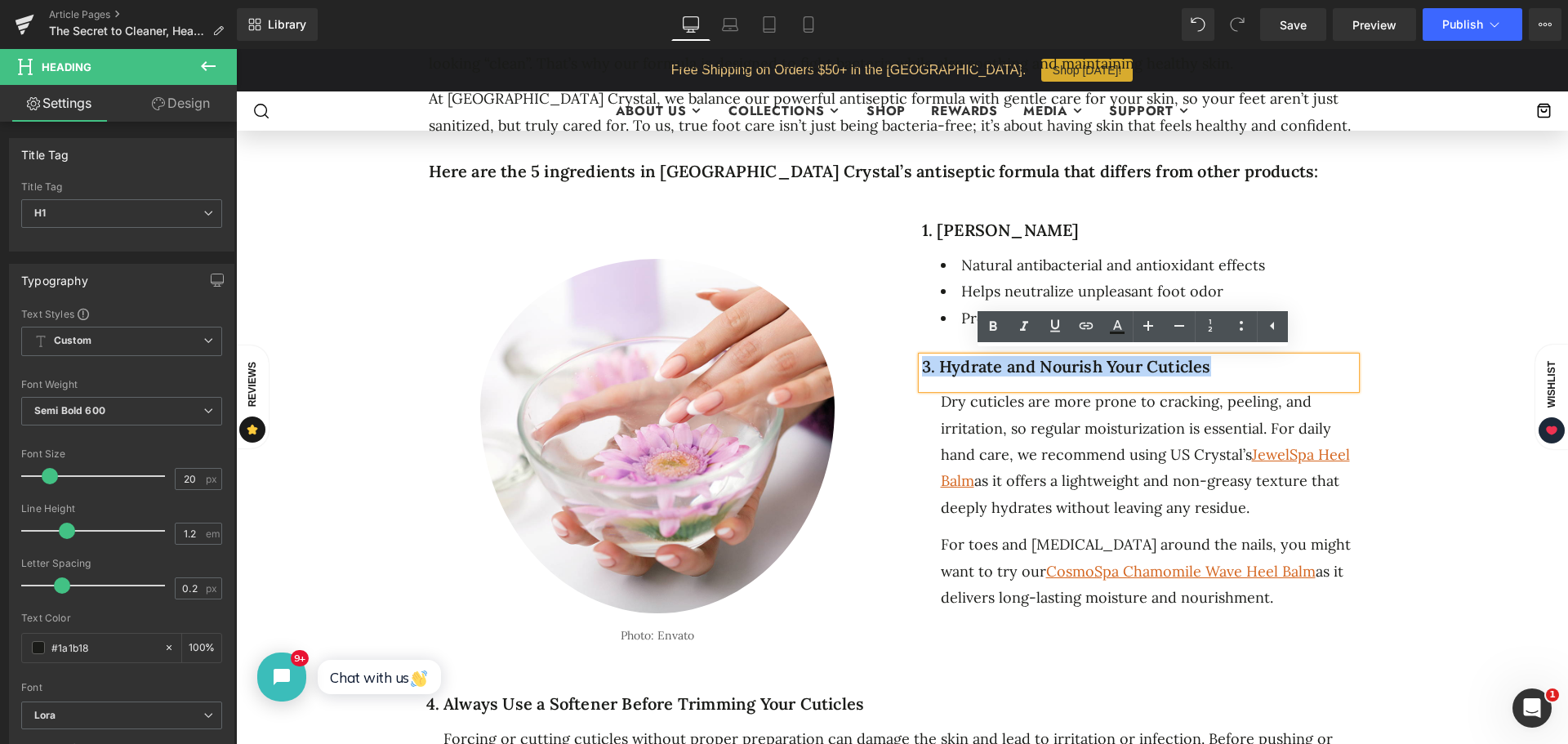
drag, startPoint x: 1209, startPoint y: 363, endPoint x: 918, endPoint y: 360, distance: 291.0
click at [922, 360] on h1 "3. Hydrate and Nourish Your Cuticles" at bounding box center [1138, 367] width 434 height 20
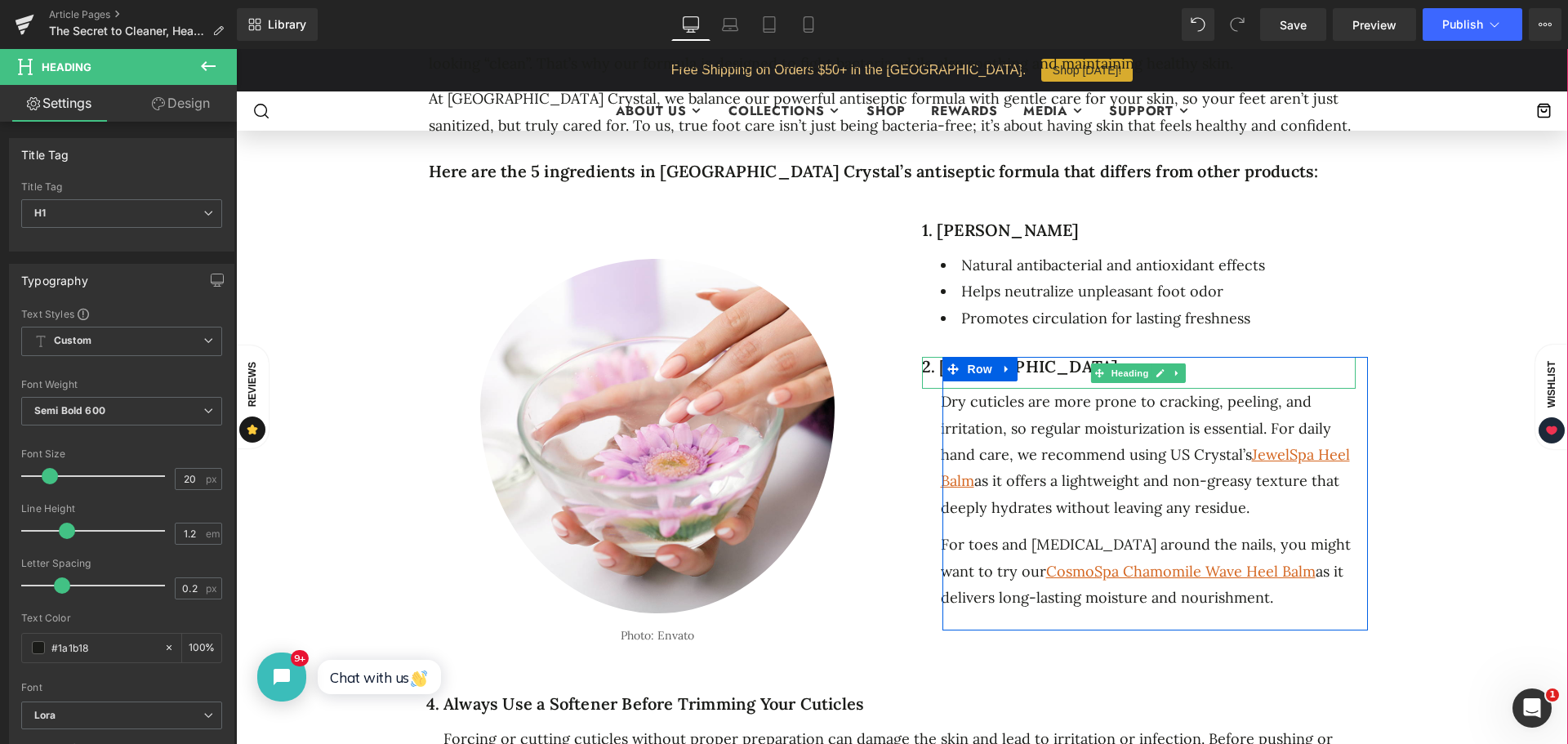
click at [1021, 366] on h1 "2. [GEOGRAPHIC_DATA]" at bounding box center [1138, 367] width 434 height 20
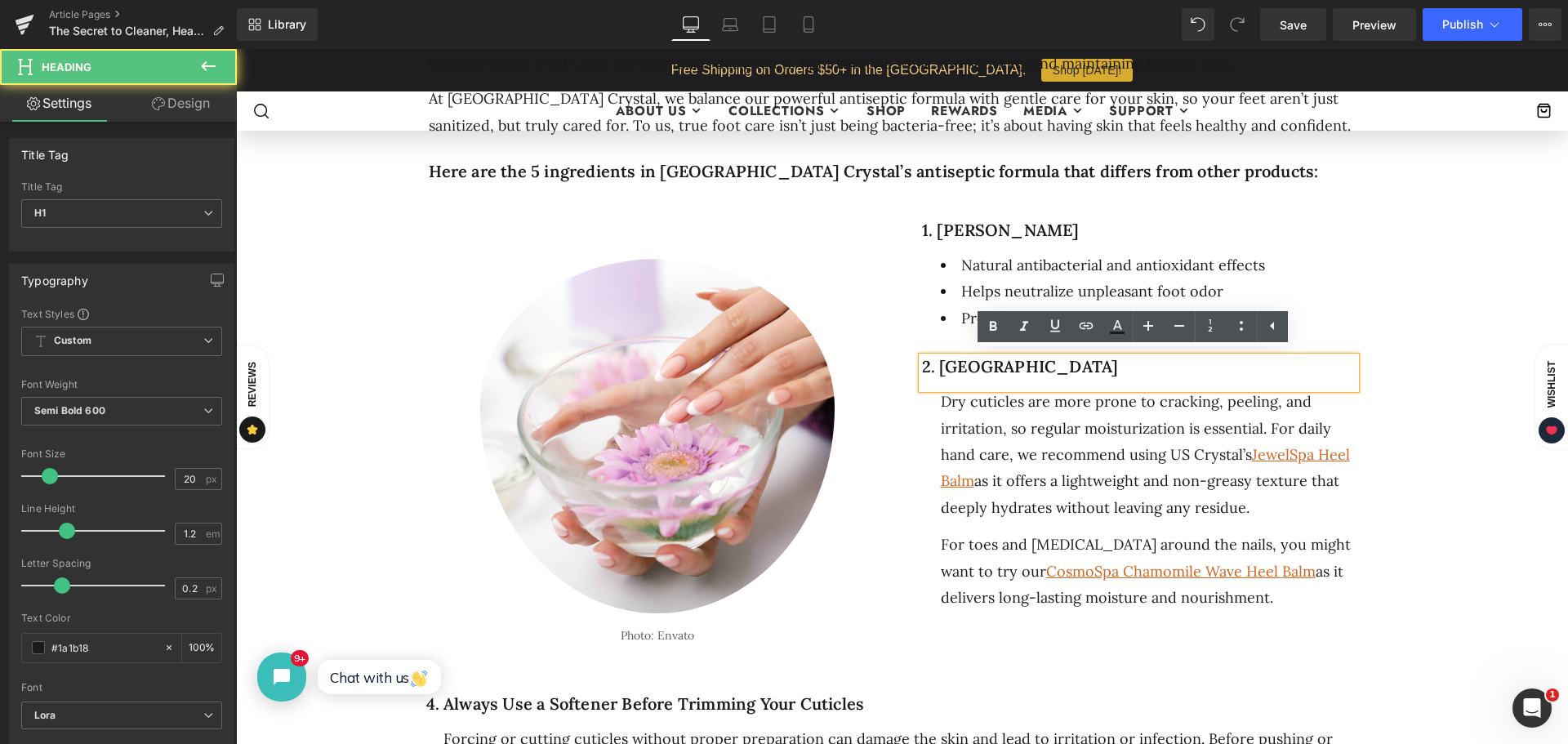
click at [1023, 231] on h1 "1. [PERSON_NAME]" at bounding box center [1138, 231] width 434 height 20
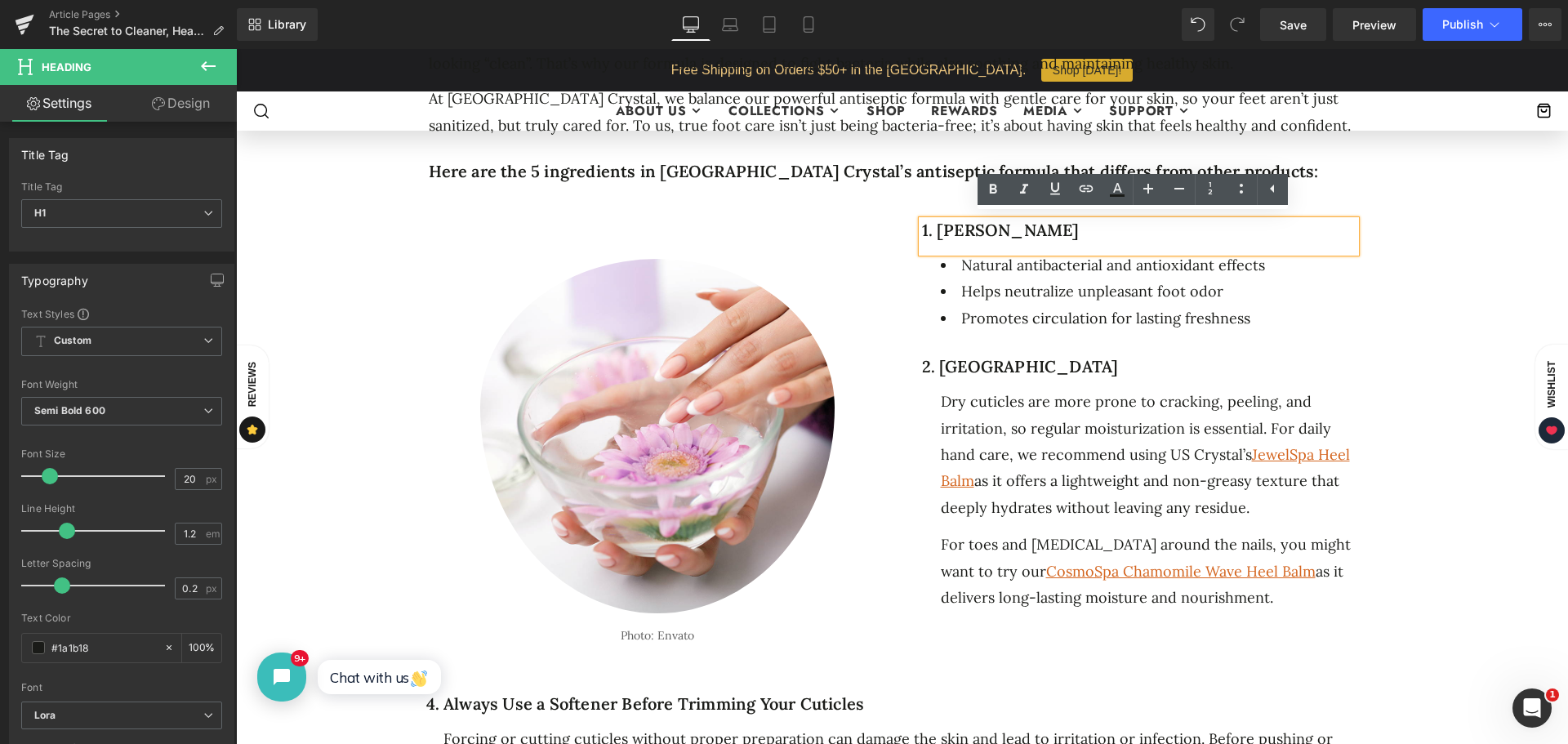
click at [236, 49] on div at bounding box center [236, 49] width 0 height 0
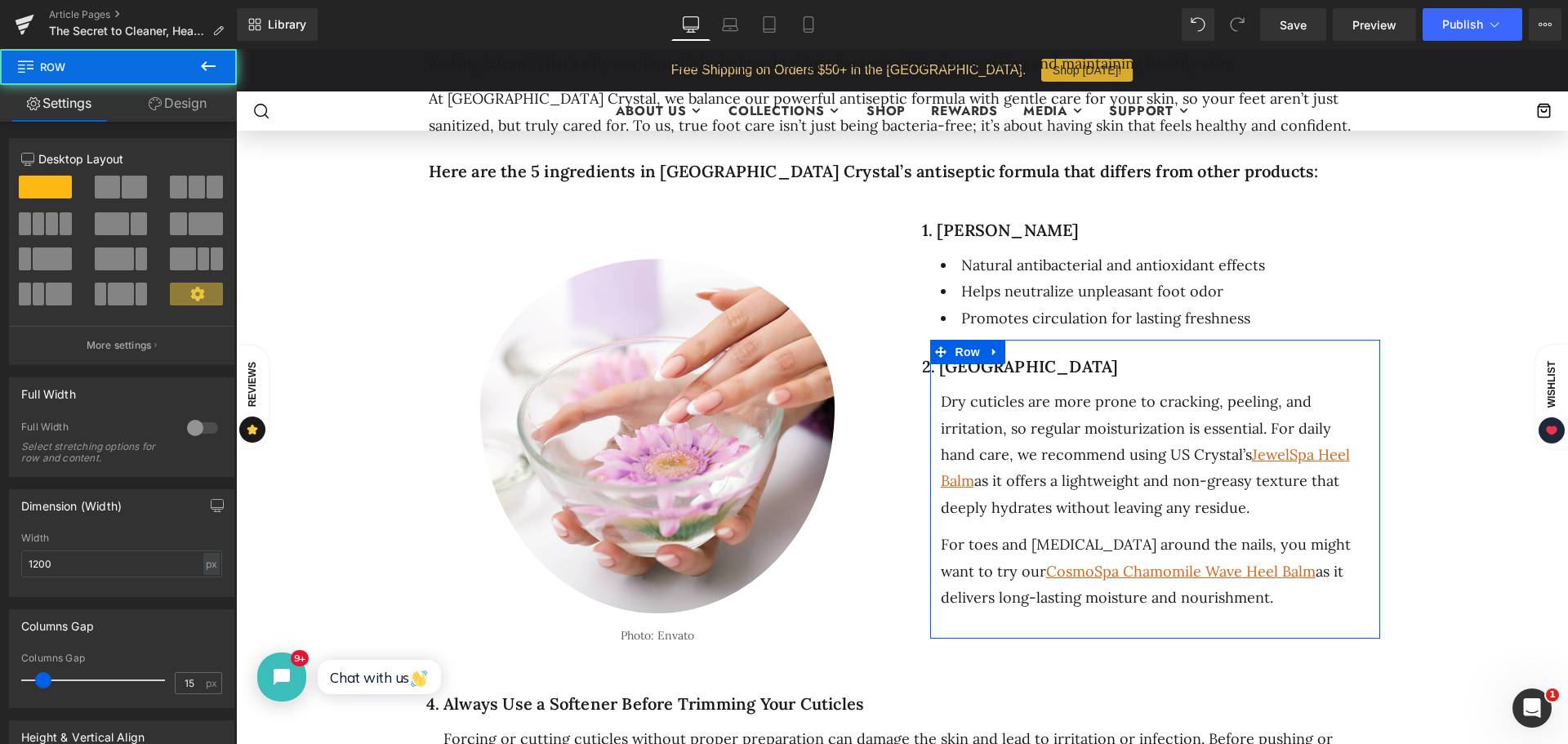
click at [1068, 367] on h1 "2. [GEOGRAPHIC_DATA]" at bounding box center [1138, 367] width 434 height 20
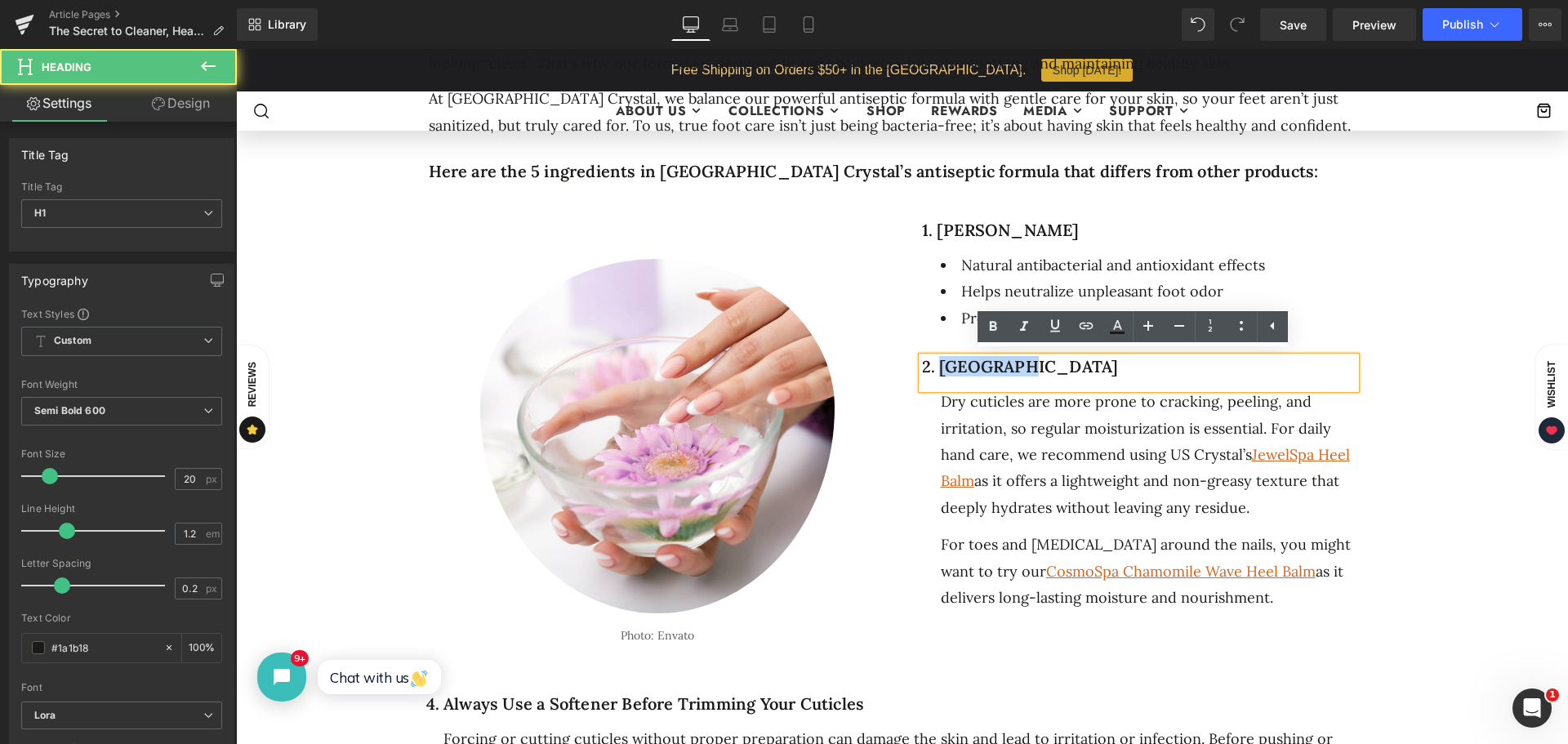
drag, startPoint x: 991, startPoint y: 363, endPoint x: 1045, endPoint y: 363, distance: 54.0
click at [1045, 363] on h1 "2. [GEOGRAPHIC_DATA]" at bounding box center [1138, 367] width 434 height 20
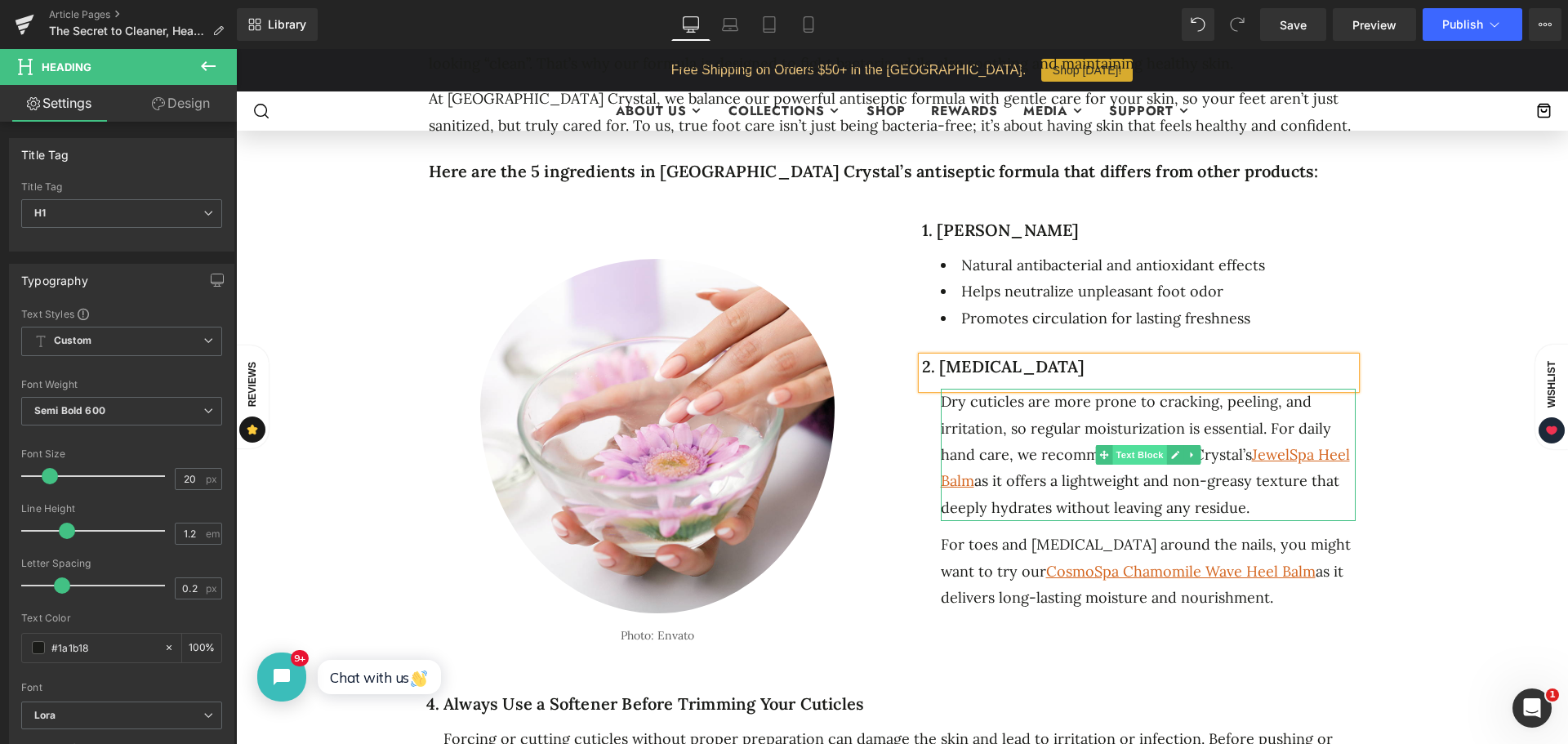
click at [1150, 447] on span "Text Block" at bounding box center [1139, 455] width 54 height 20
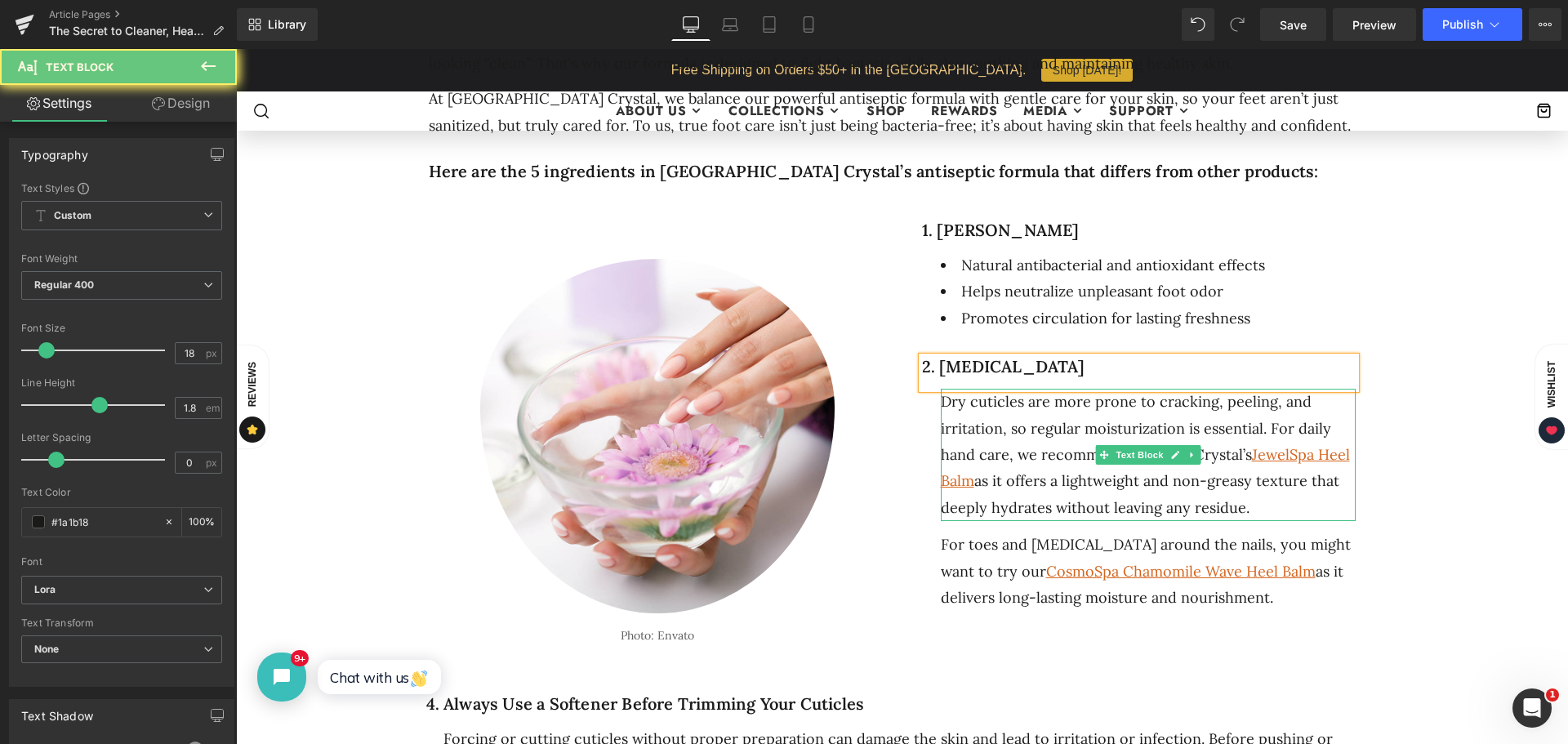
click at [1250, 498] on div "Dry cuticles are more prone to cracking, peeling, and irritation, so regular mo…" at bounding box center [1148, 455] width 415 height 132
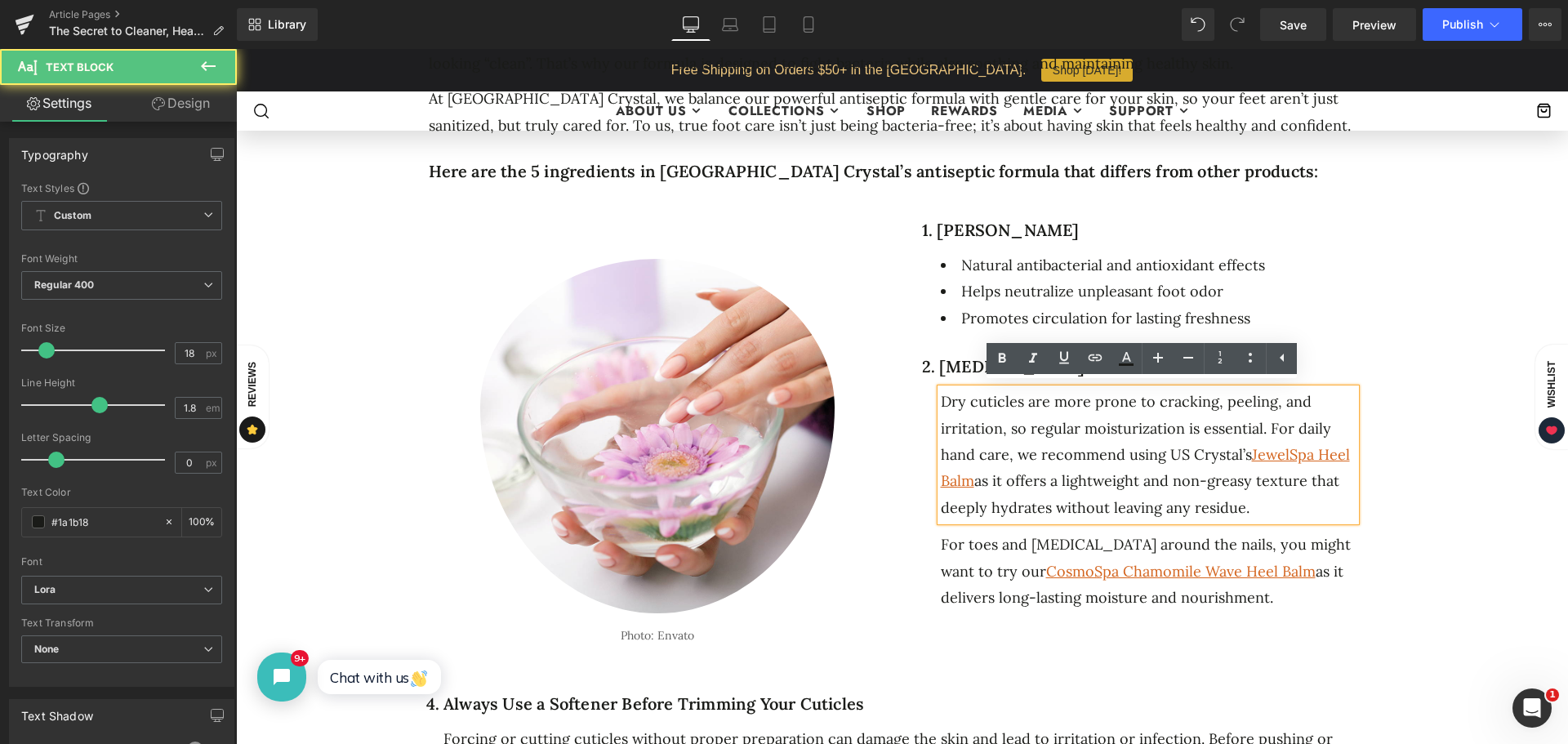
click at [1266, 495] on div "Dry cuticles are more prone to cracking, peeling, and irritation, so regular mo…" at bounding box center [1148, 455] width 415 height 132
drag, startPoint x: 1217, startPoint y: 501, endPoint x: 929, endPoint y: 401, distance: 304.9
click at [930, 401] on div "2. [MEDICAL_DATA] Heading Dry cuticles are more prone to cracking, peeling, and…" at bounding box center [1155, 494] width 450 height 273
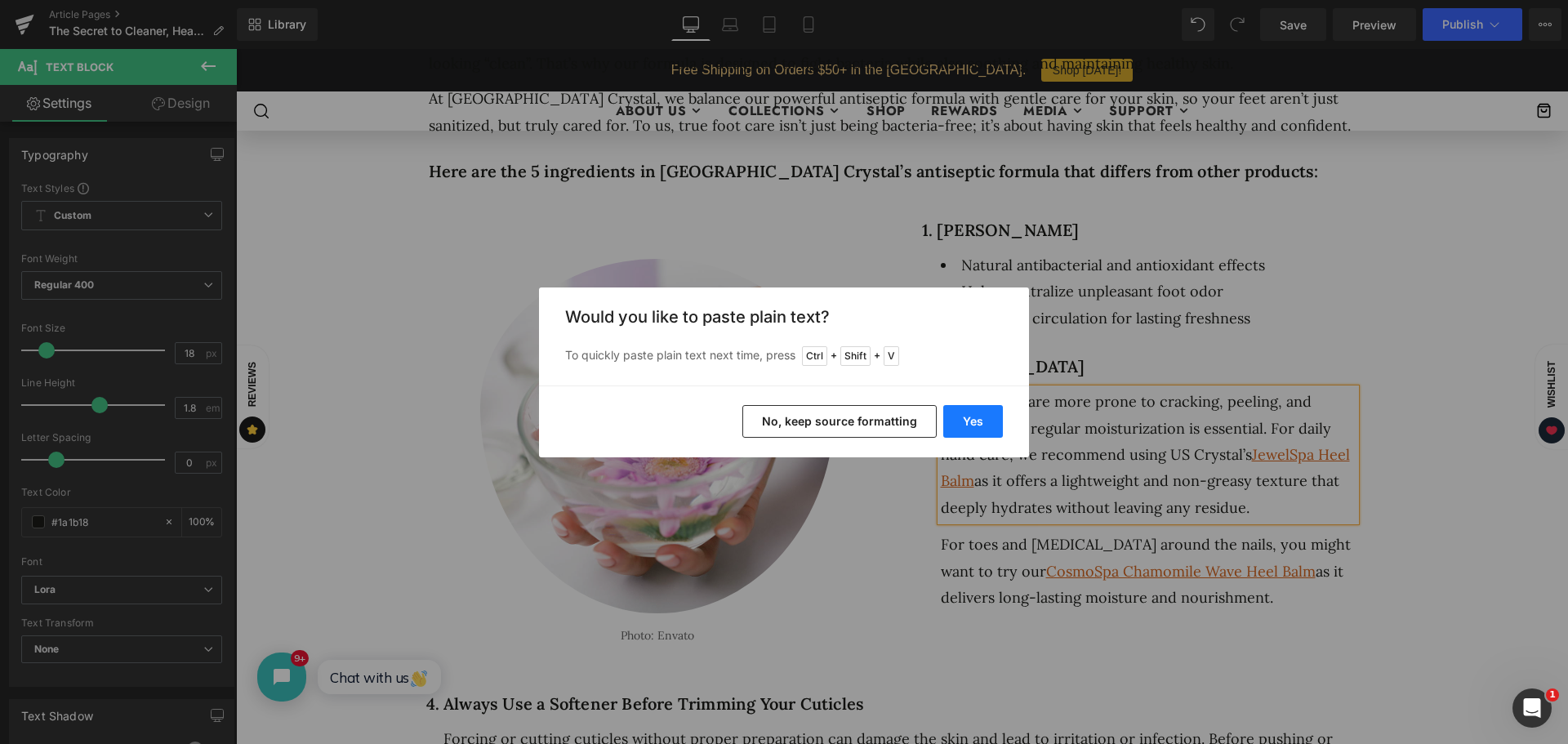
click at [988, 428] on button "Yes" at bounding box center [972, 422] width 60 height 33
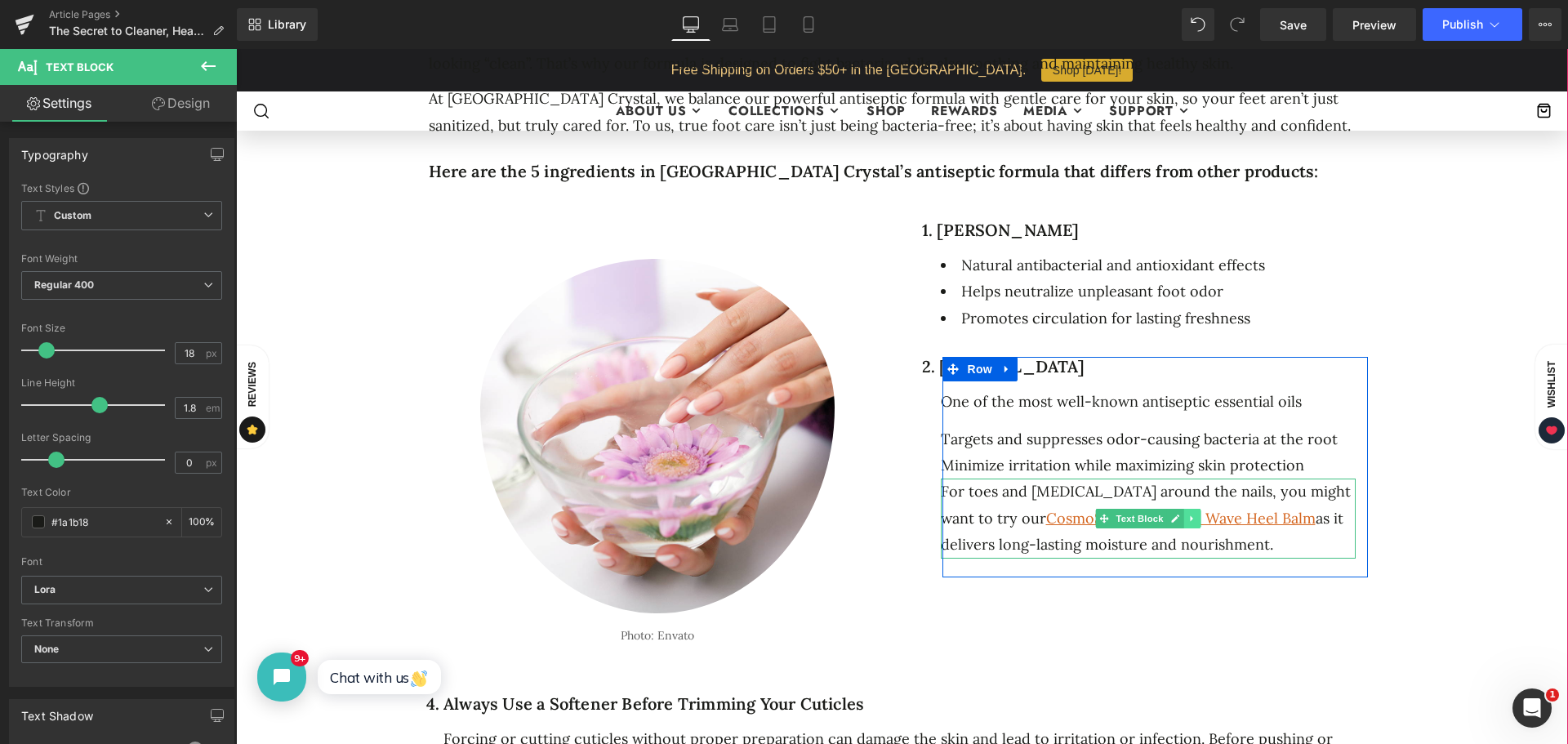
click at [1188, 516] on icon at bounding box center [1191, 519] width 9 height 10
click at [1197, 516] on icon at bounding box center [1199, 518] width 9 height 9
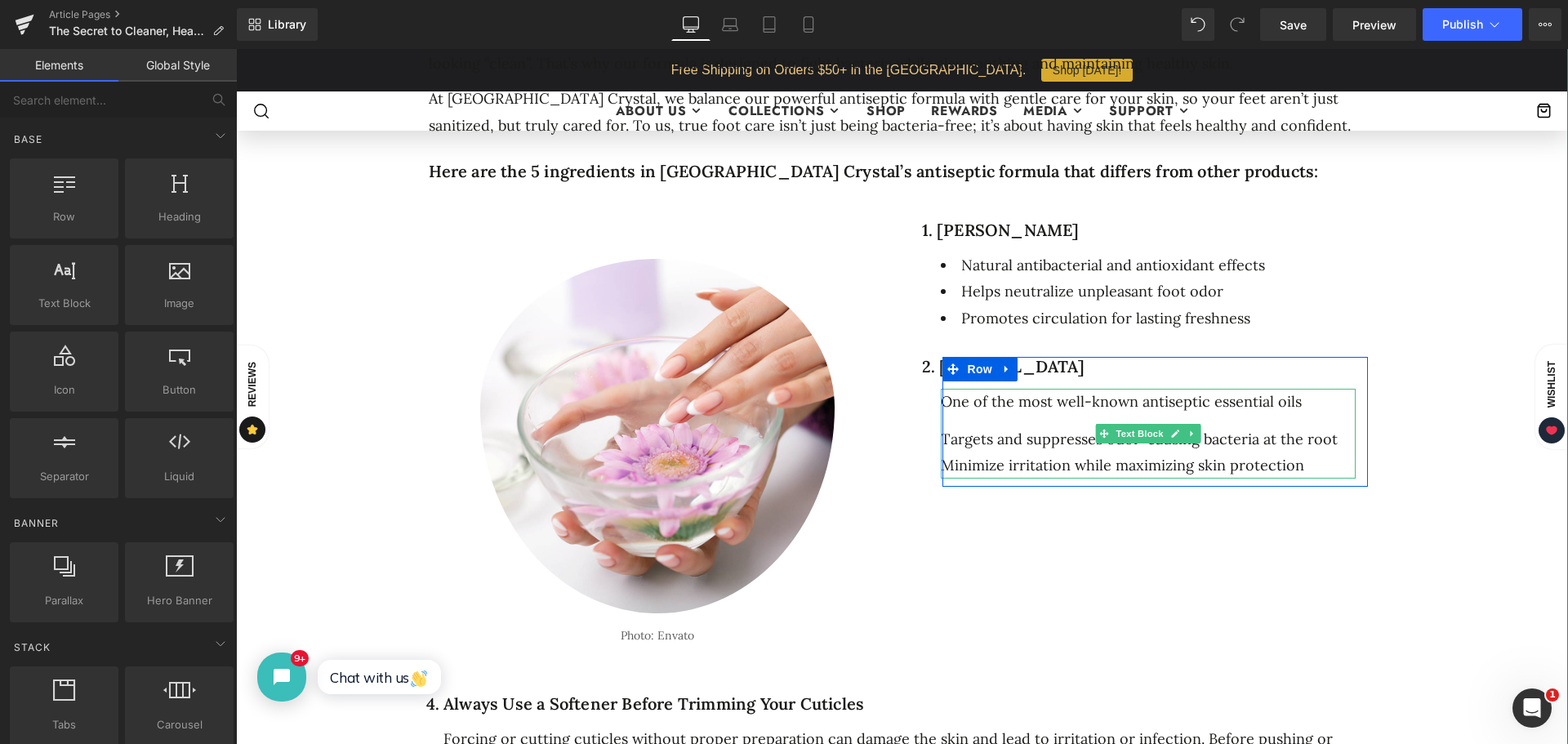
click at [949, 418] on div "One of the most well-known antiseptic essential oils   Targets and suppresses…" at bounding box center [1148, 434] width 415 height 90
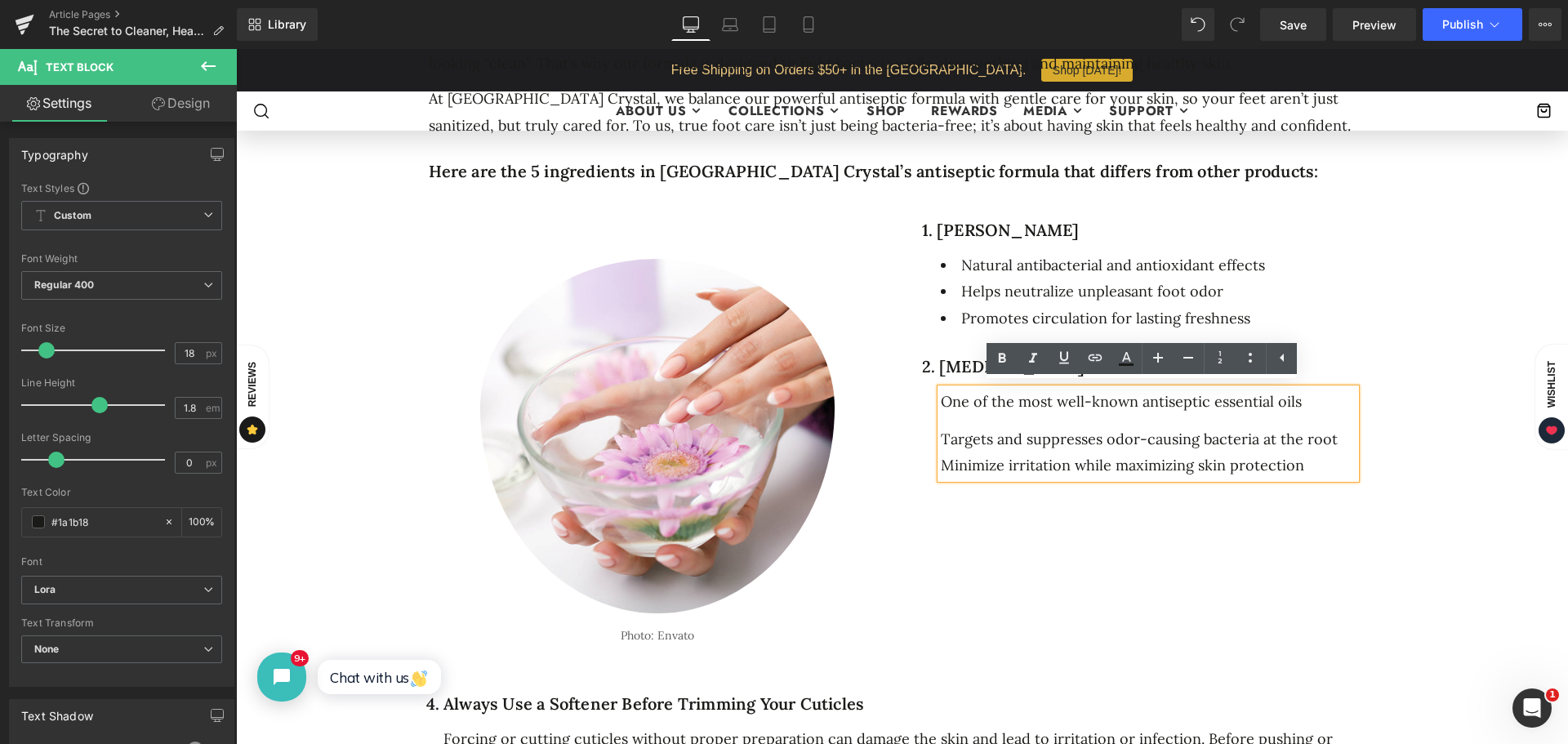
click at [940, 434] on div "Targets and suppresses odor-causing bacteria at the root" at bounding box center [1148, 440] width 415 height 26
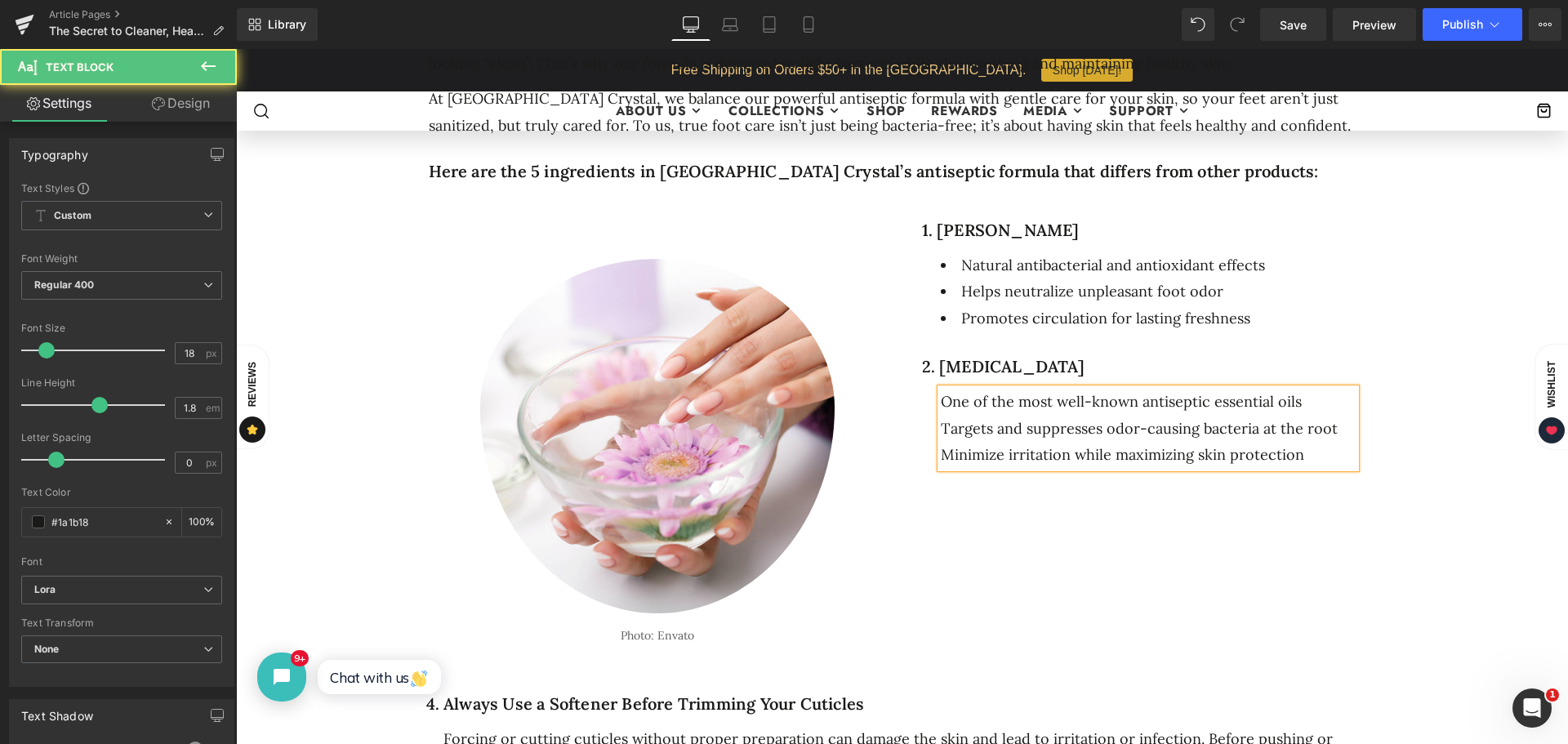
drag, startPoint x: 1319, startPoint y: 450, endPoint x: 934, endPoint y: 404, distance: 387.7
click at [940, 404] on div "One of the most well-known antiseptic essential oils Targets and suppresses odo…" at bounding box center [1148, 428] width 415 height 79
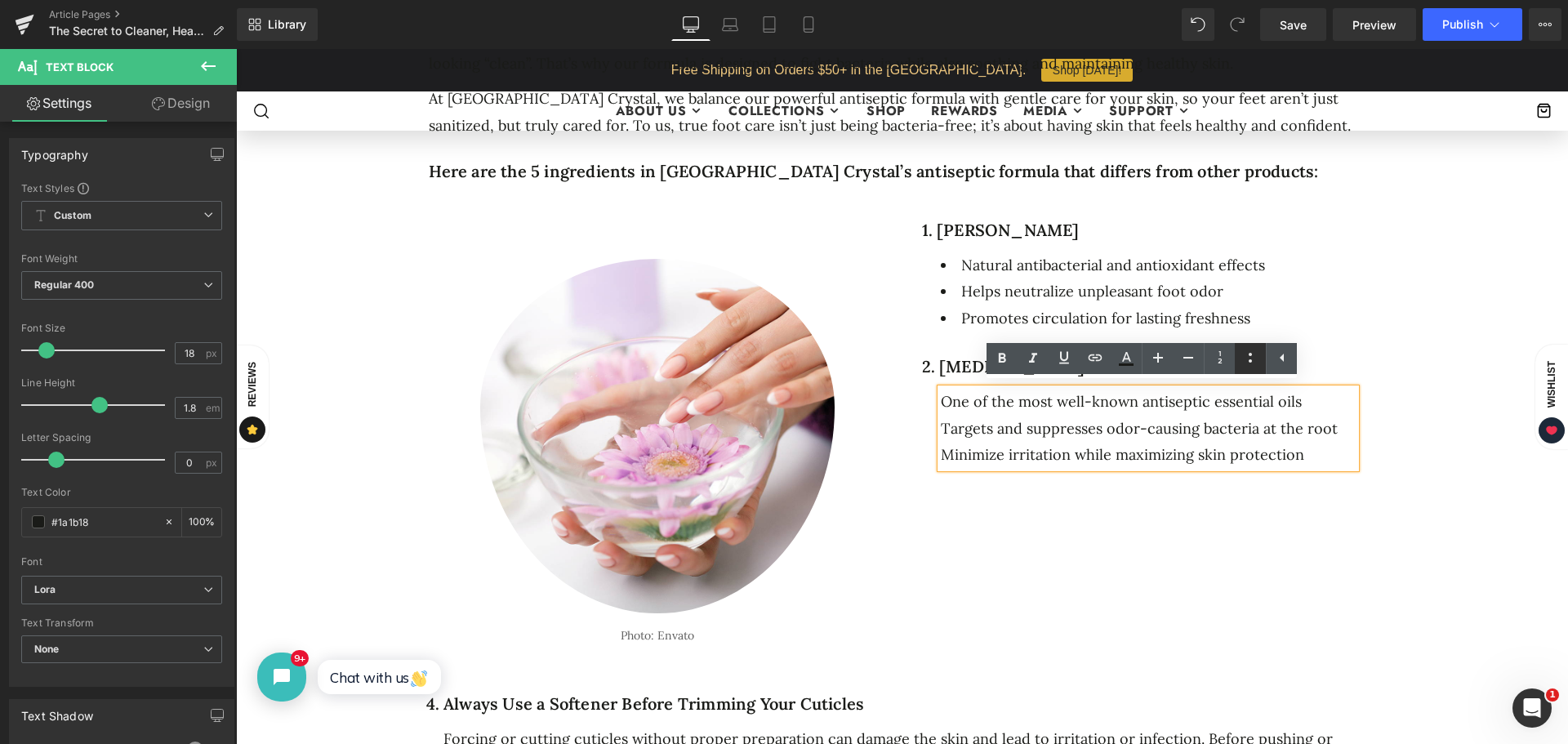
click at [1256, 353] on icon at bounding box center [1250, 358] width 20 height 20
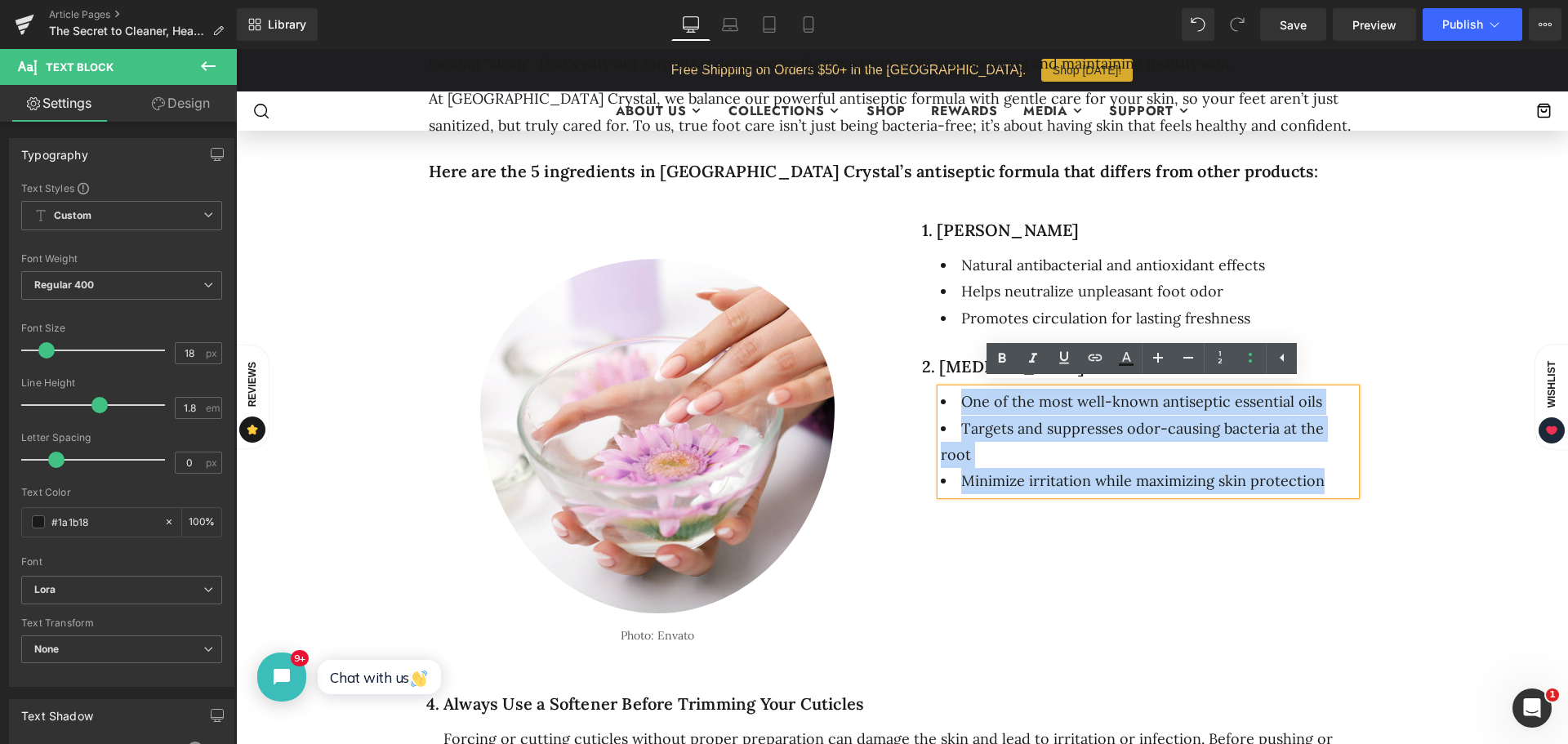
click at [1073, 567] on div "Image Photo: Envato Text Block Row [STREET_ADDRESS]. [PERSON_NAME] Heading Natu…" at bounding box center [902, 437] width 980 height 470
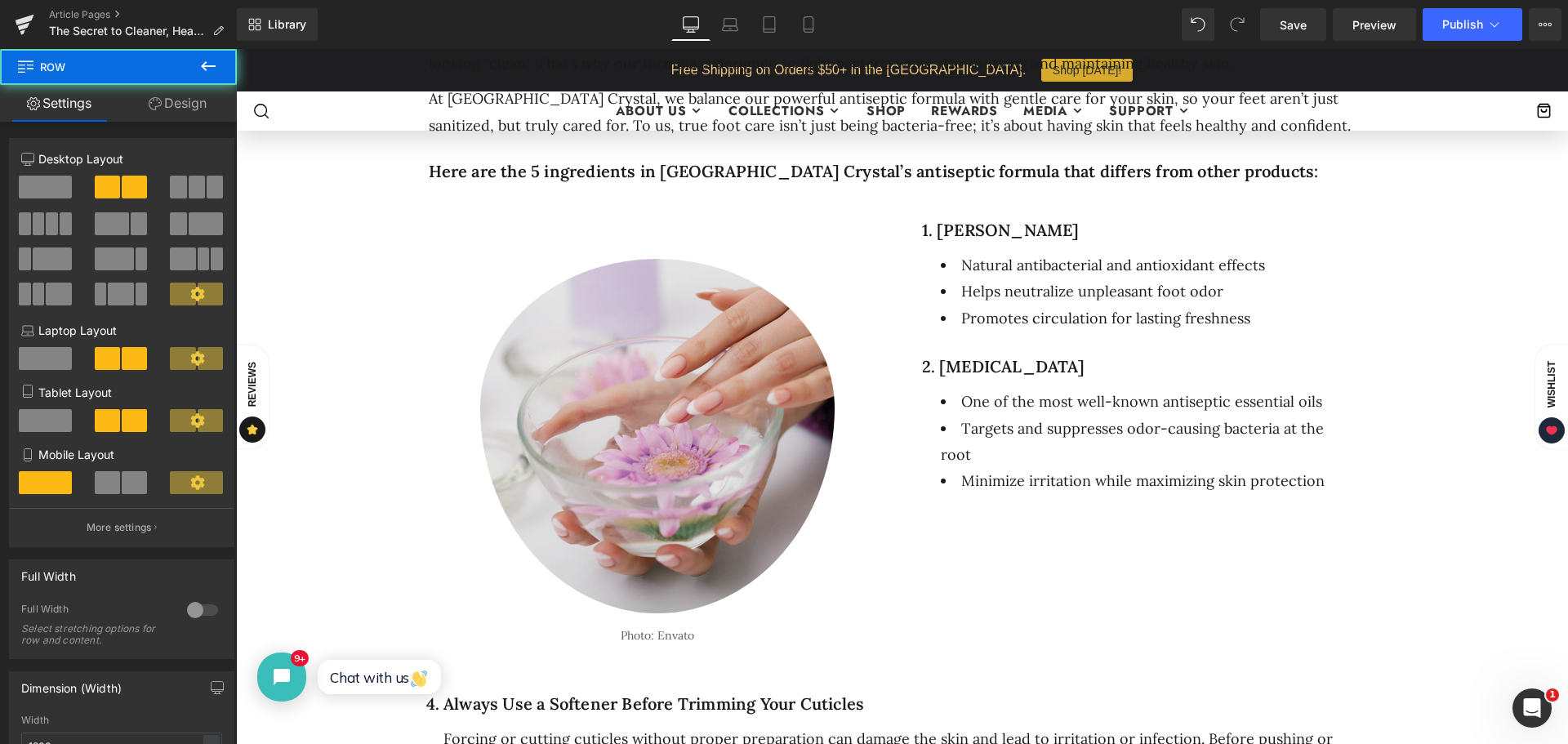
click at [681, 422] on img at bounding box center [658, 408] width 355 height 412
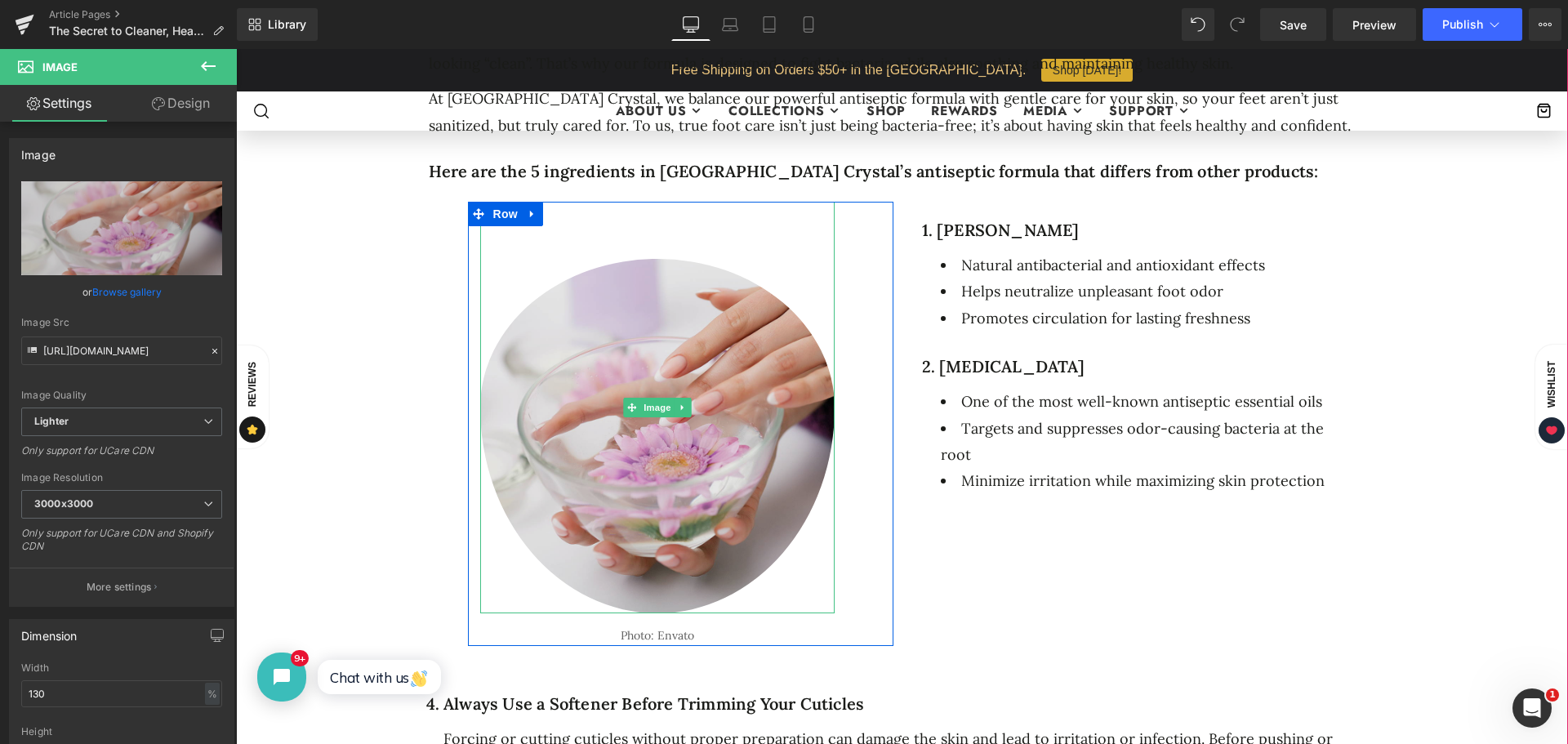
click at [639, 279] on img at bounding box center [658, 408] width 355 height 412
click at [715, 222] on img at bounding box center [658, 408] width 355 height 412
click at [614, 226] on img at bounding box center [658, 408] width 355 height 412
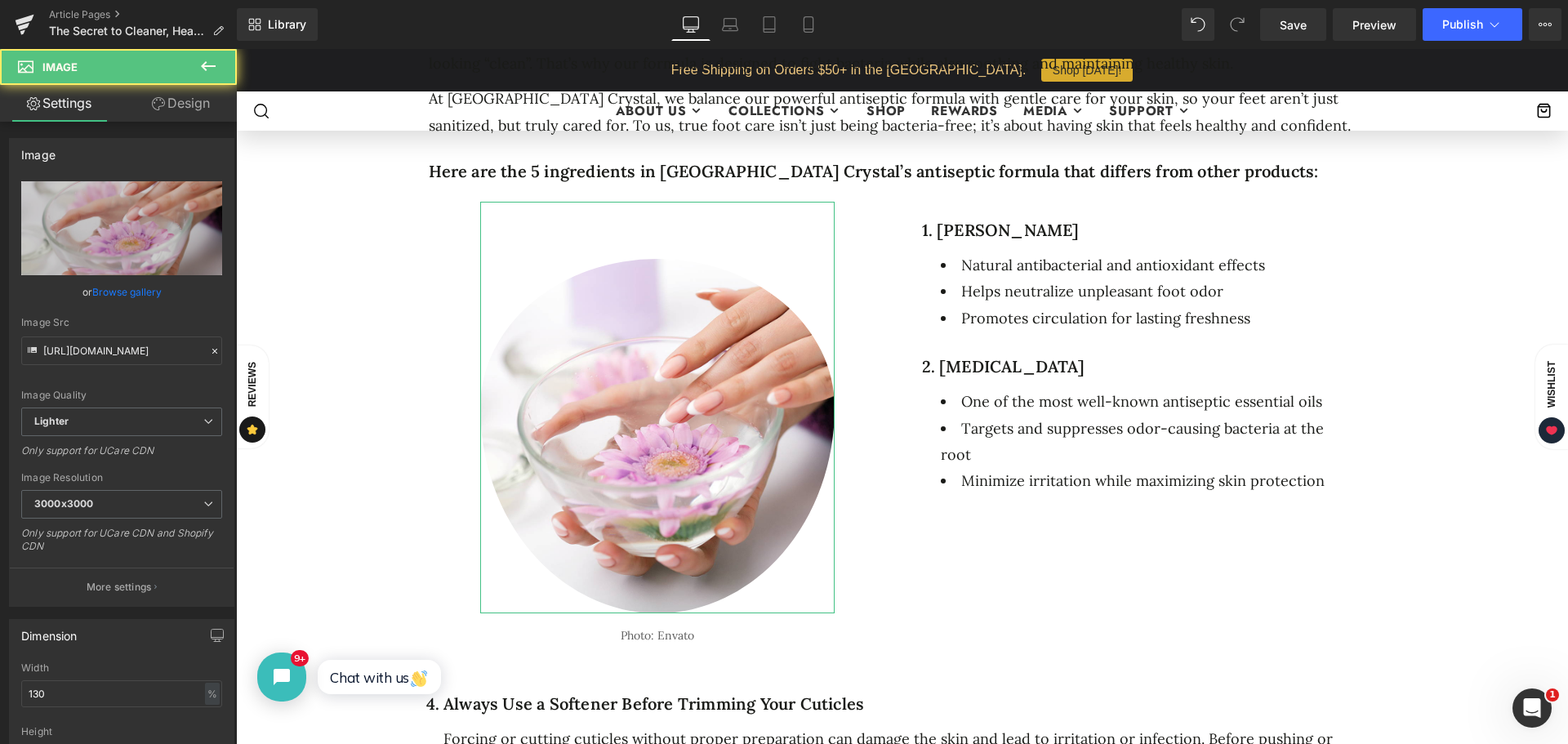
click at [181, 105] on link "Design" at bounding box center [181, 103] width 118 height 37
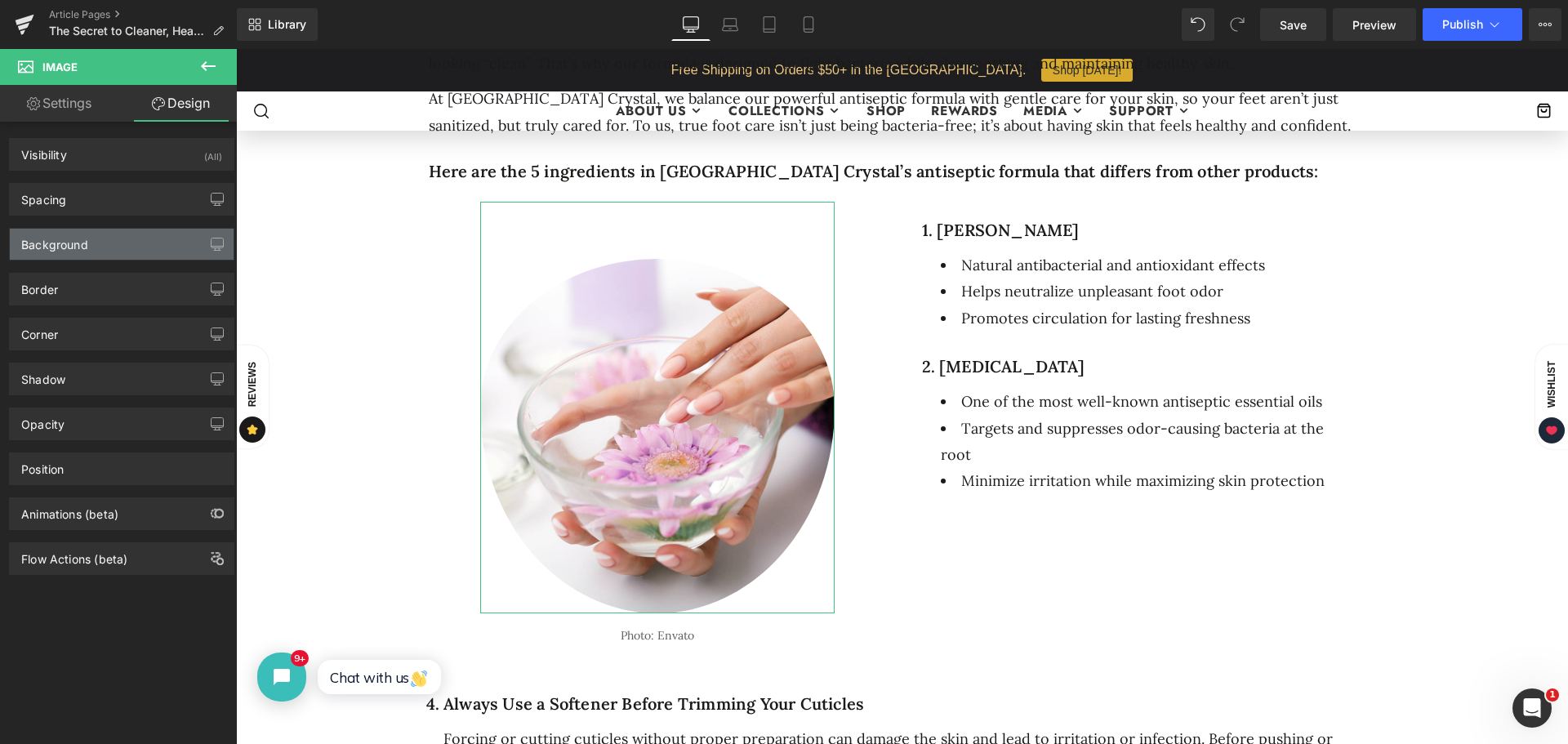
click at [69, 244] on div "Background" at bounding box center [55, 240] width 67 height 23
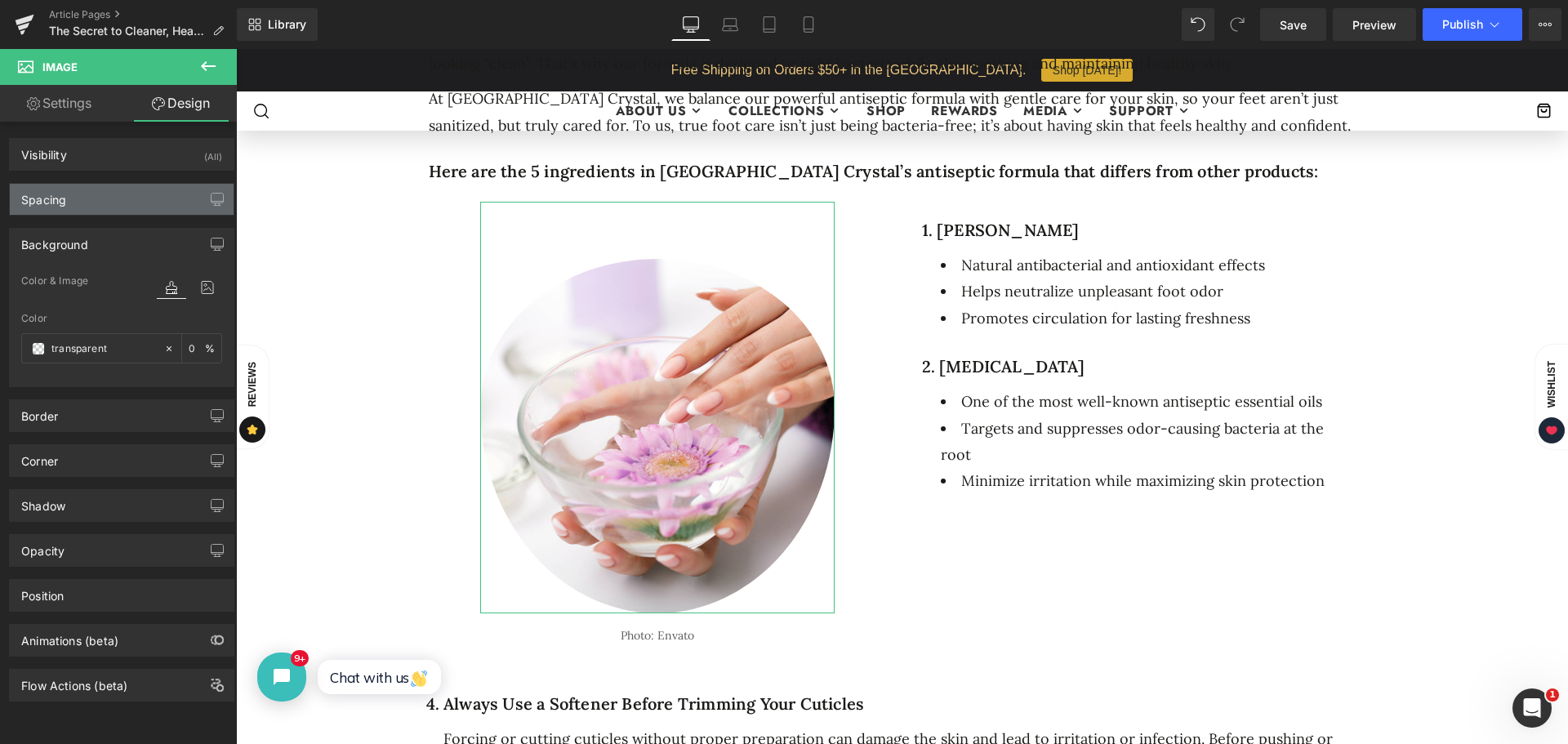
click at [79, 202] on div "Spacing" at bounding box center [122, 199] width 224 height 31
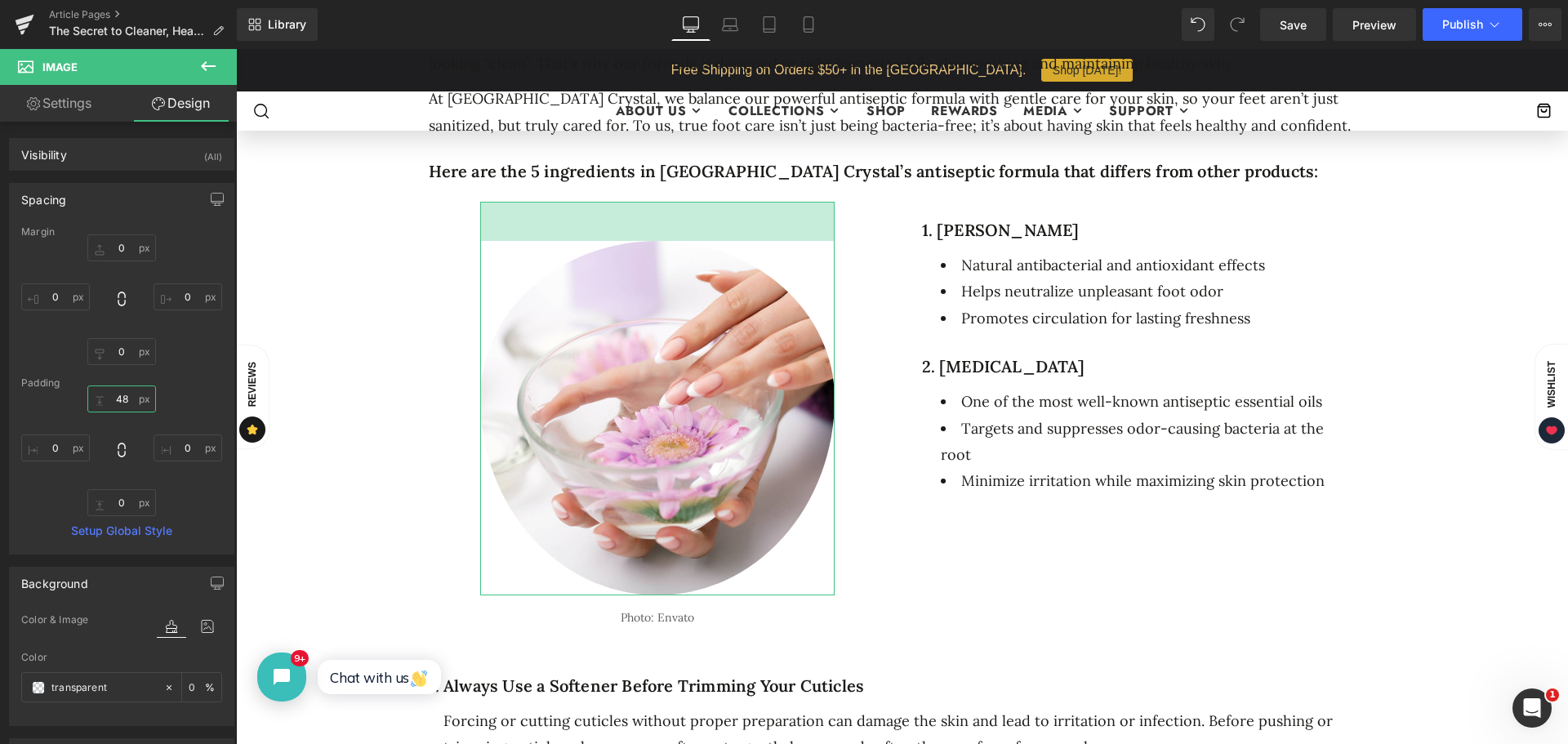
drag, startPoint x: 114, startPoint y: 401, endPoint x: 127, endPoint y: 398, distance: 13.3
click at [127, 398] on input "48" at bounding box center [122, 399] width 69 height 27
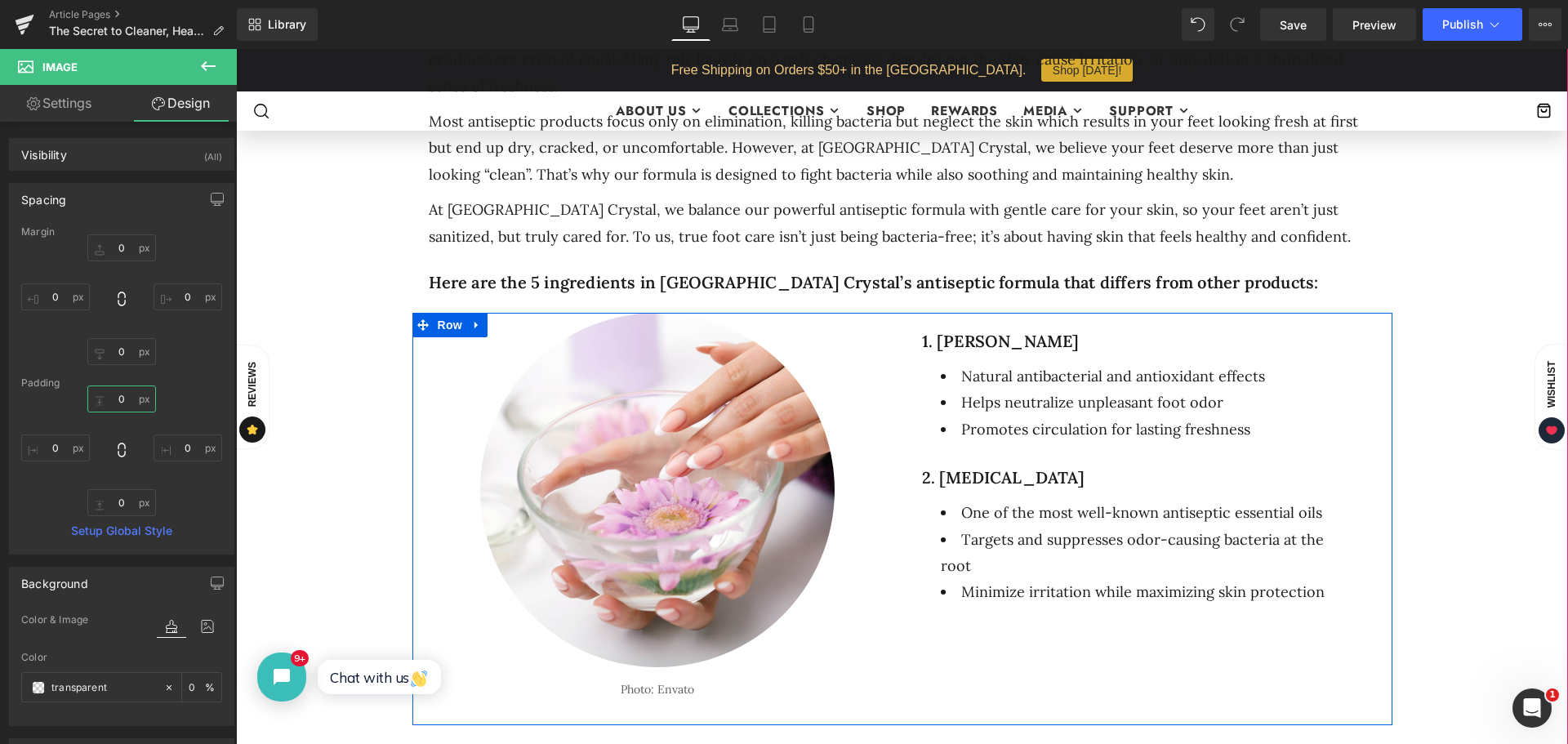
scroll to position [980, 0]
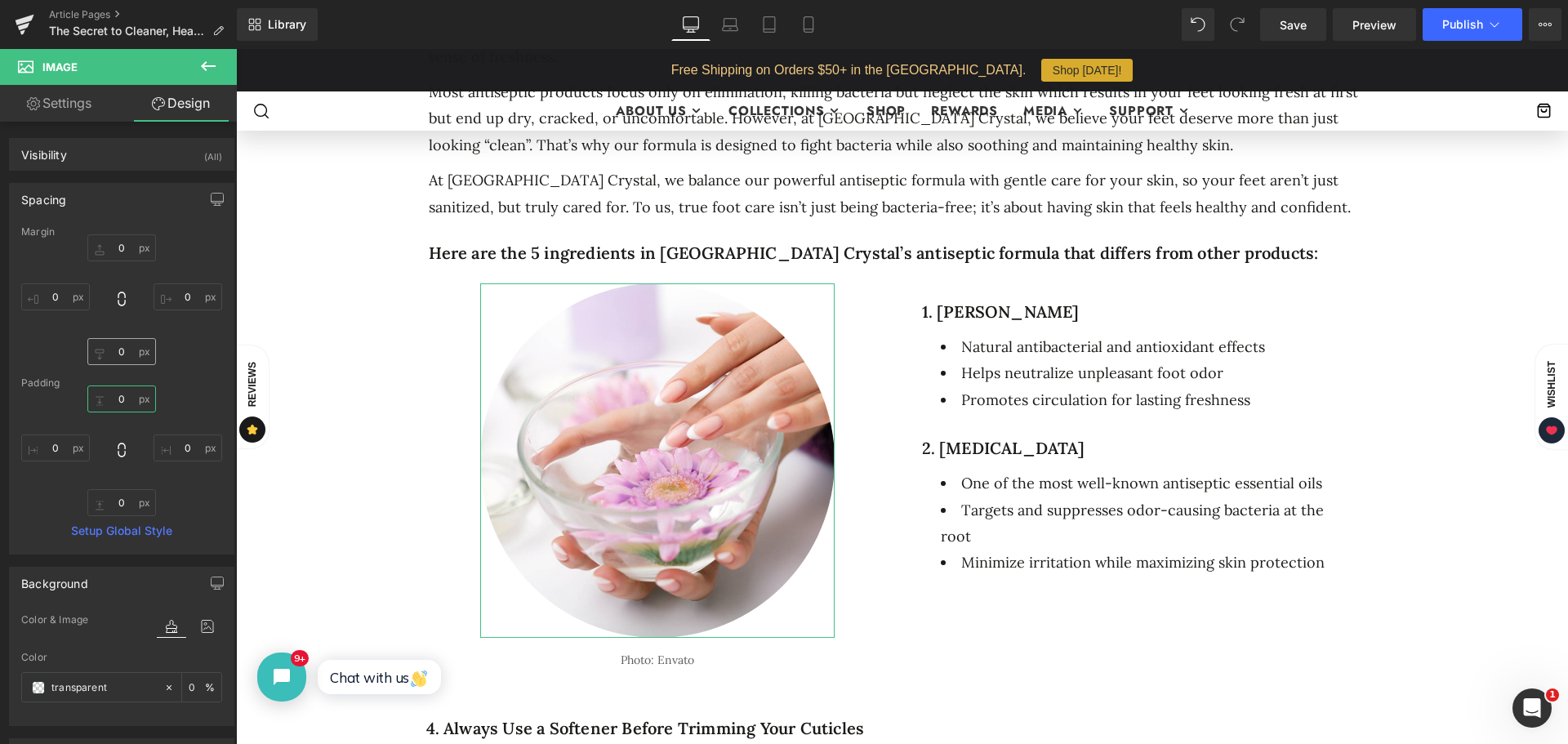
type input "0"
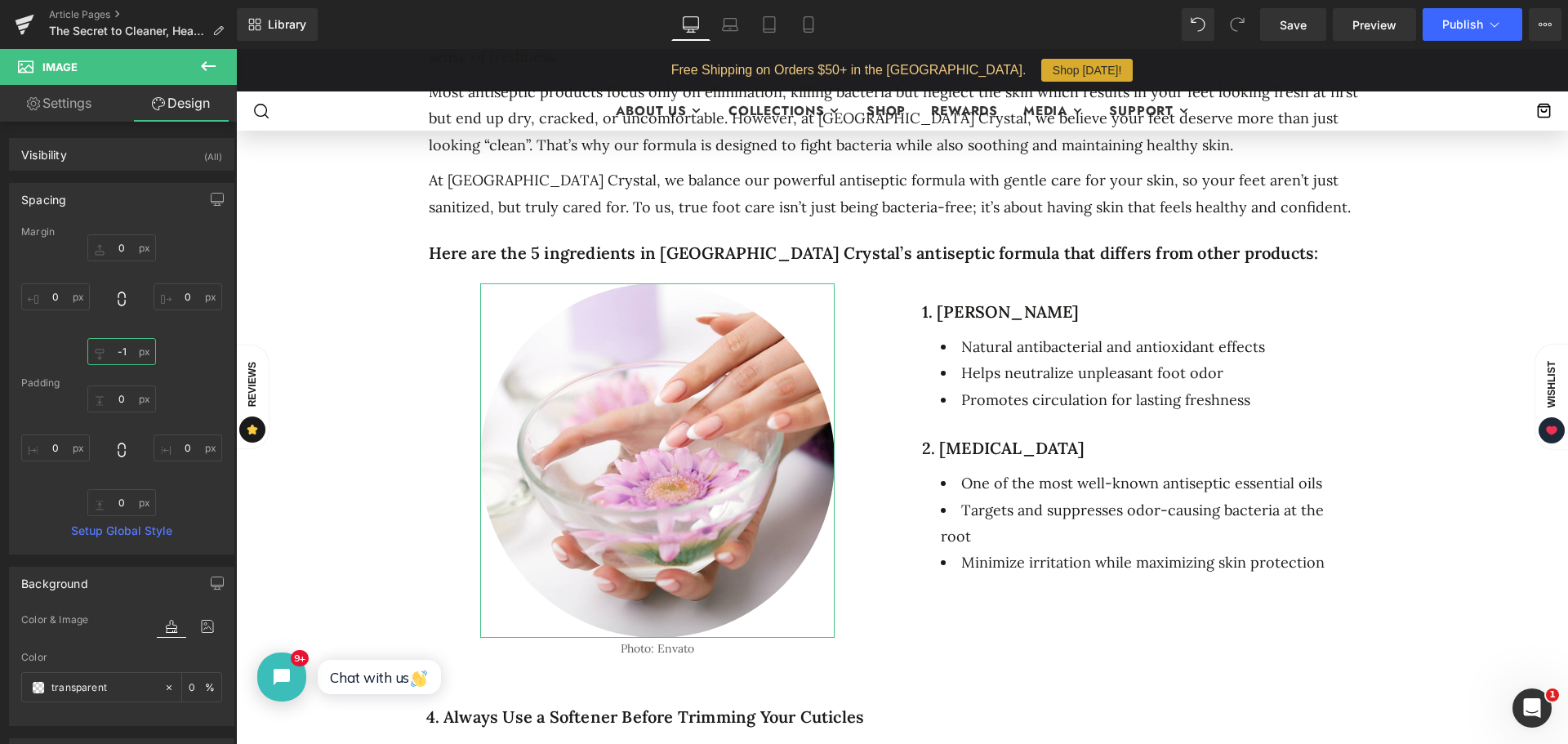
type input "-"
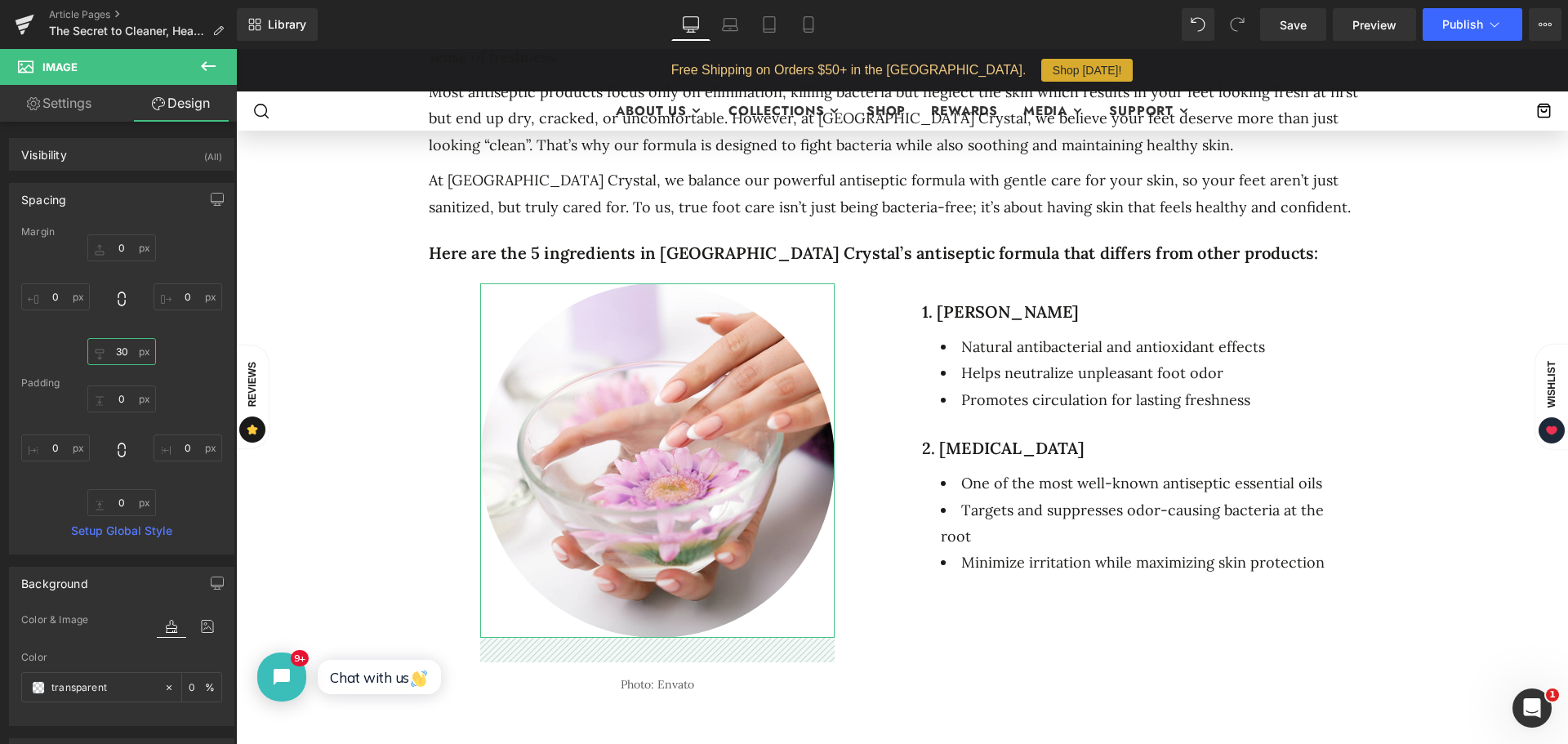
type input "3"
click at [122, 401] on input "0" at bounding box center [122, 399] width 69 height 27
type input "-61"
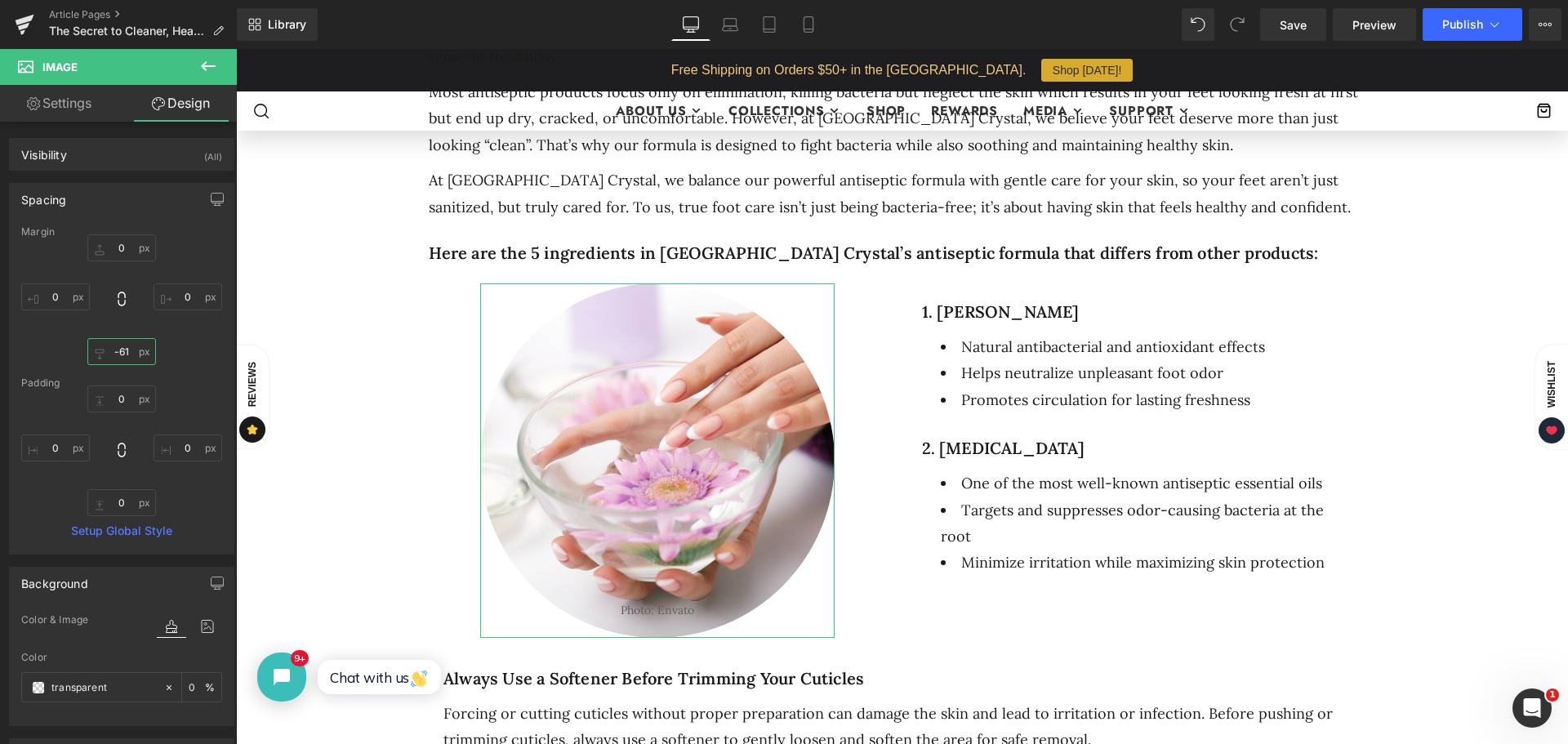
click at [130, 351] on input "-61" at bounding box center [122, 352] width 69 height 27
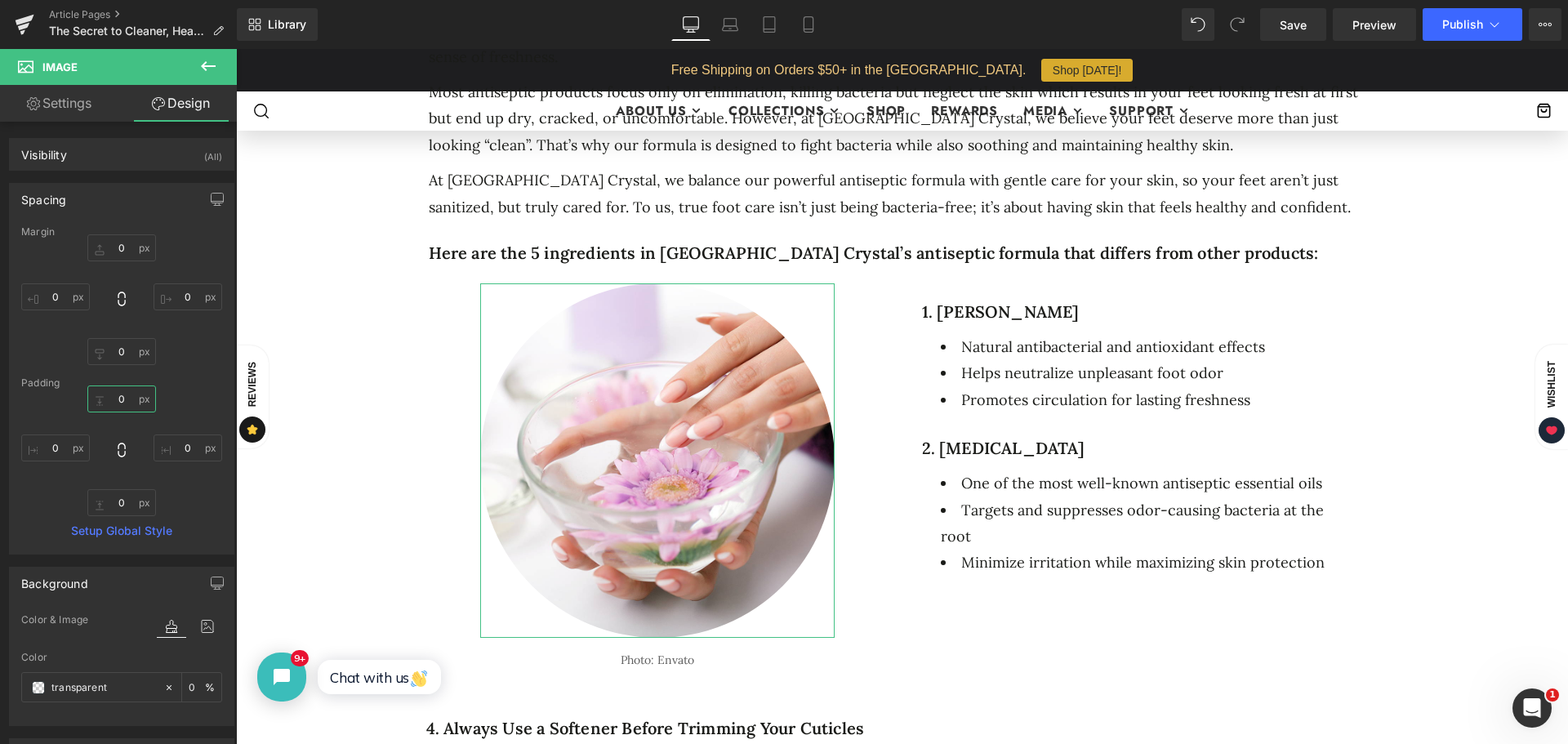
click at [123, 400] on input "0" at bounding box center [122, 399] width 69 height 27
type input "30"
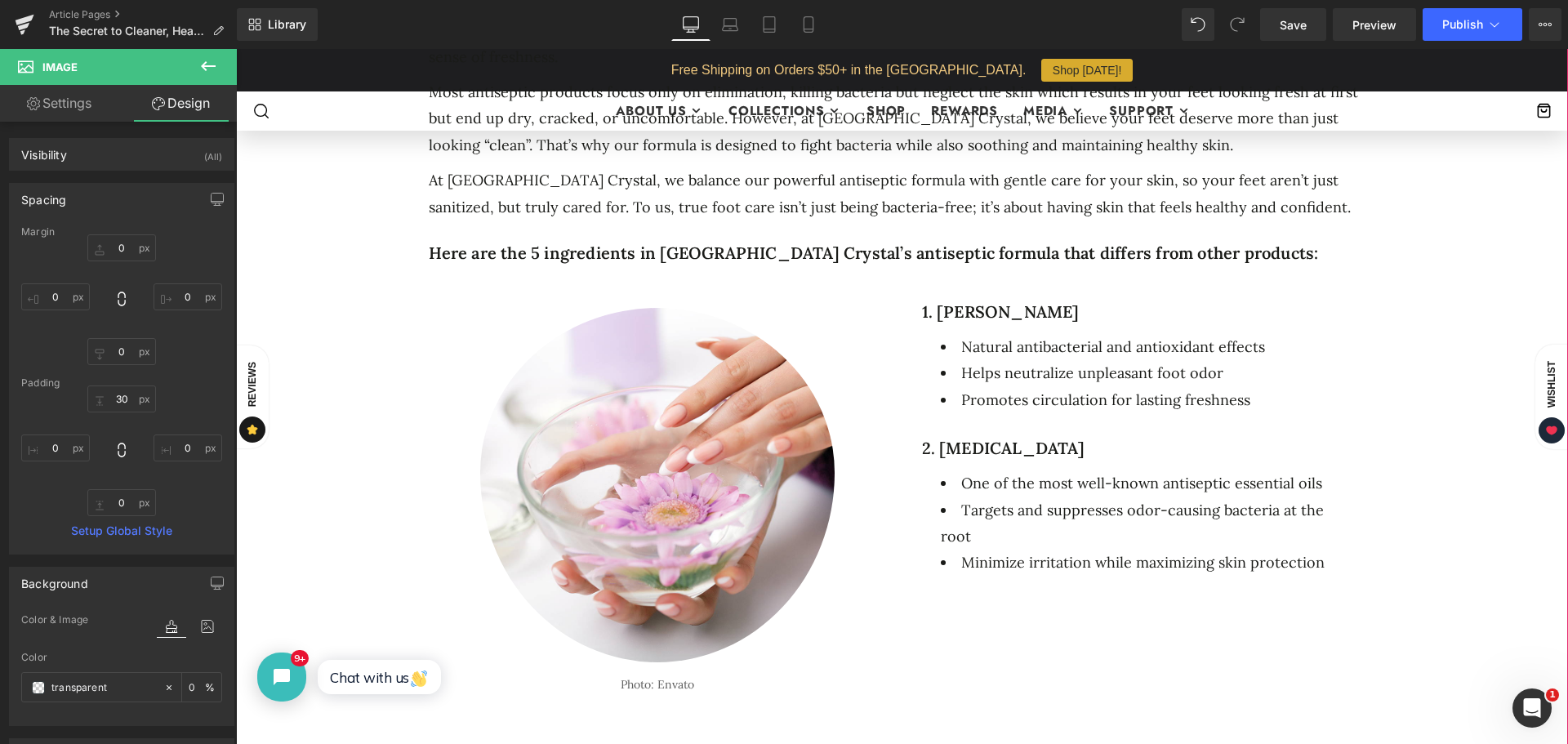
click at [1054, 621] on div "Image Photo: Envato Text Block Row [STREET_ADDRESS]. [PERSON_NAME] Heading Natu…" at bounding box center [902, 502] width 980 height 437
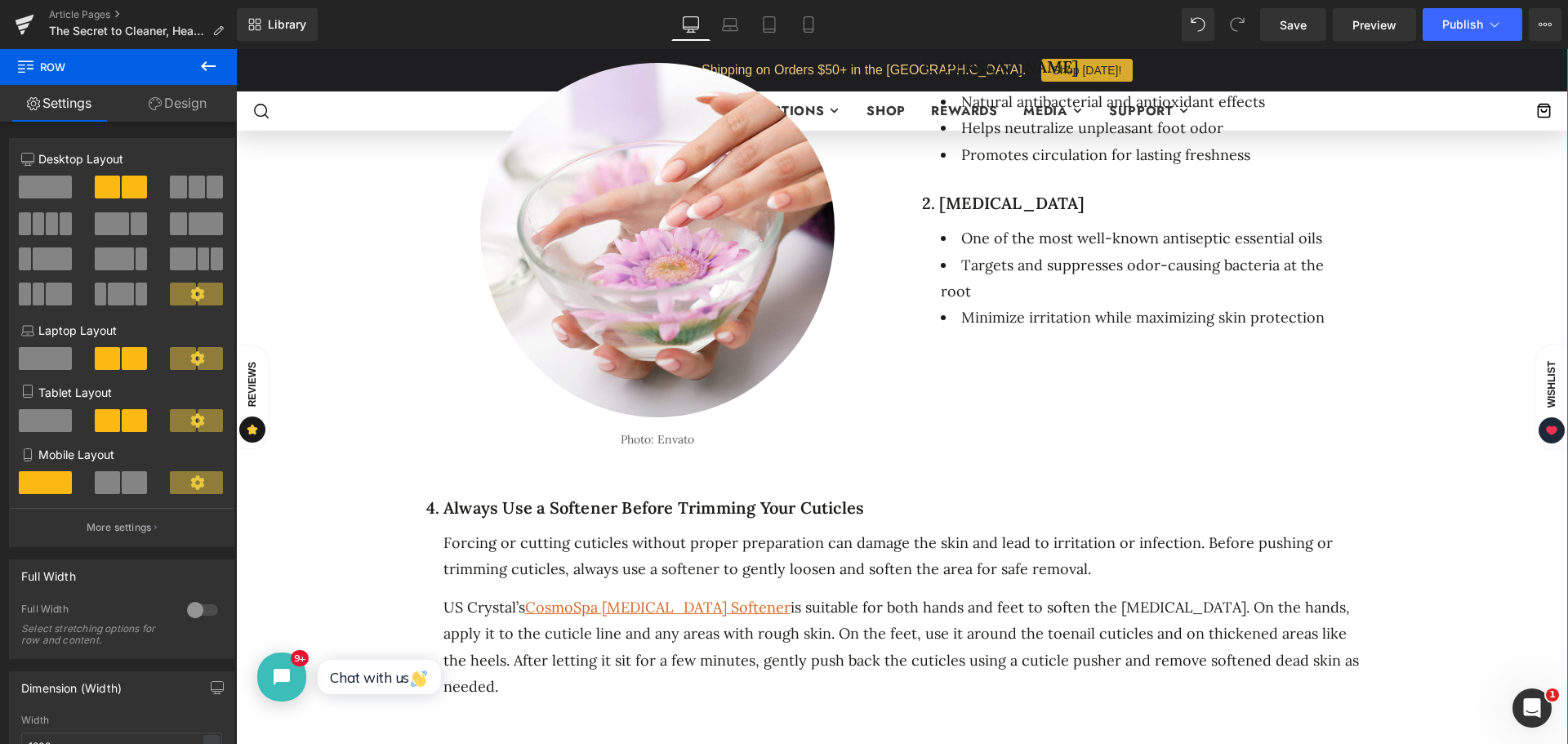
scroll to position [1062, 0]
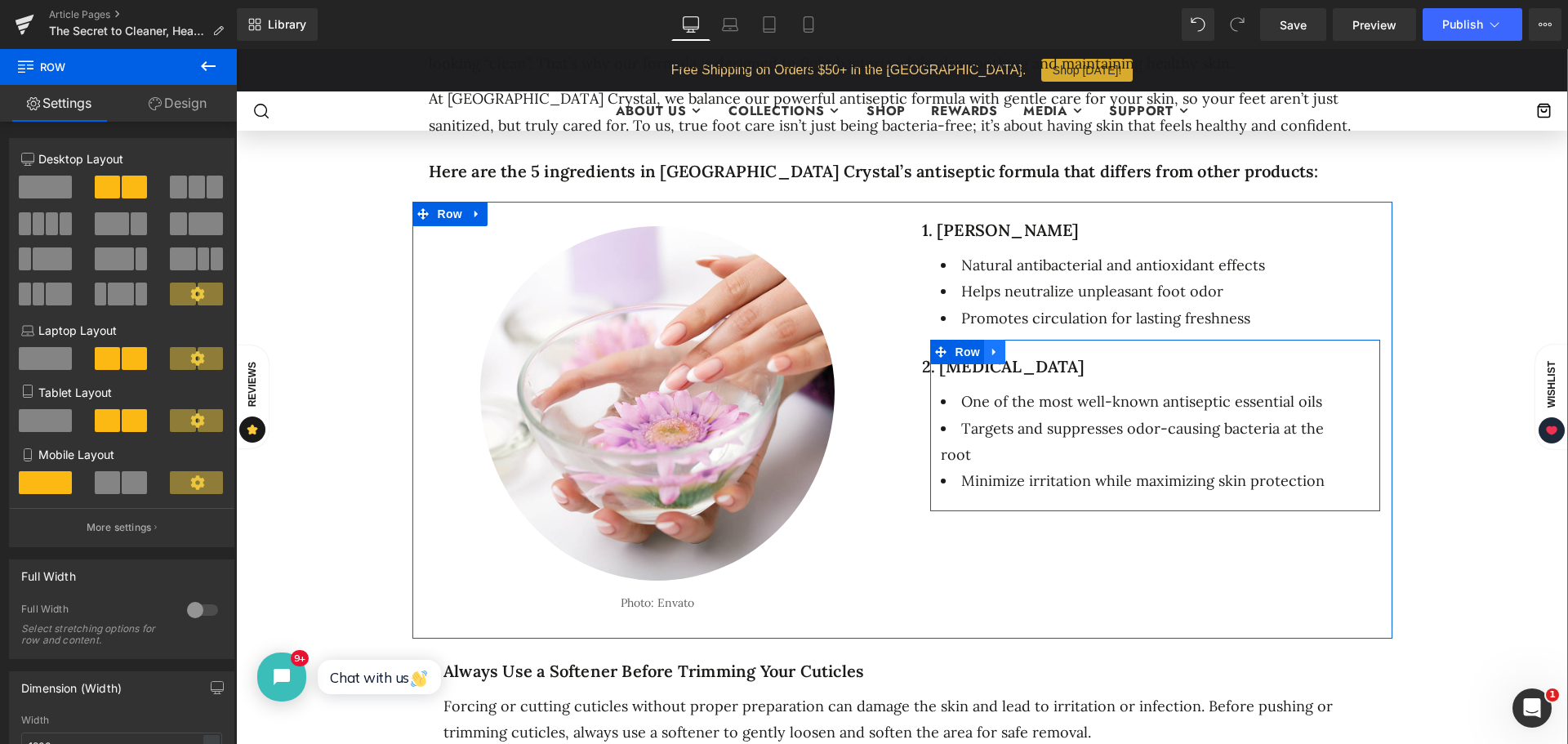
click at [992, 348] on icon at bounding box center [994, 352] width 11 height 12
click at [1013, 347] on icon at bounding box center [1016, 352] width 11 height 11
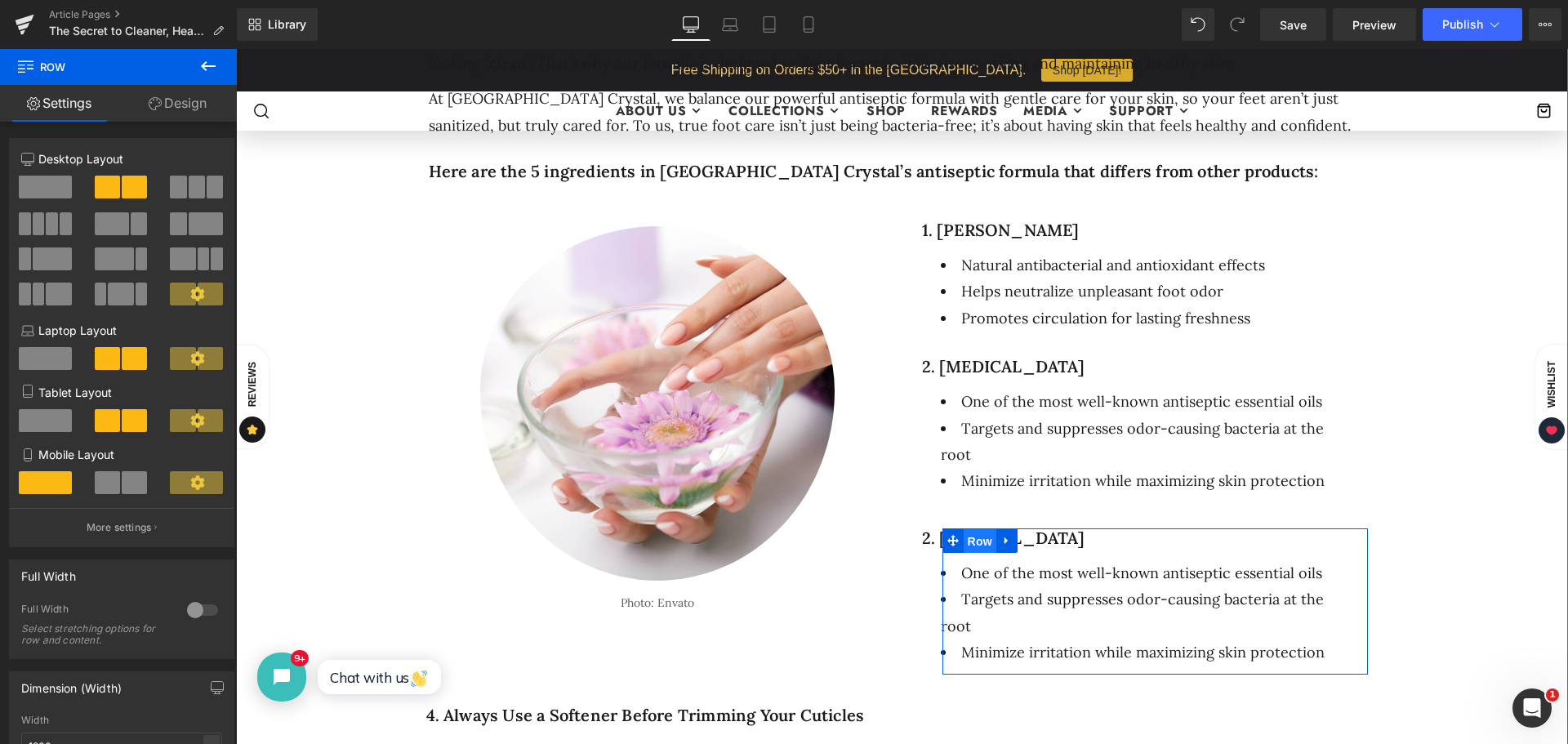
click at [967, 512] on div "2. [MEDICAL_DATA] Heading One of the most well-known antiseptic essential oils …" at bounding box center [1155, 598] width 450 height 172
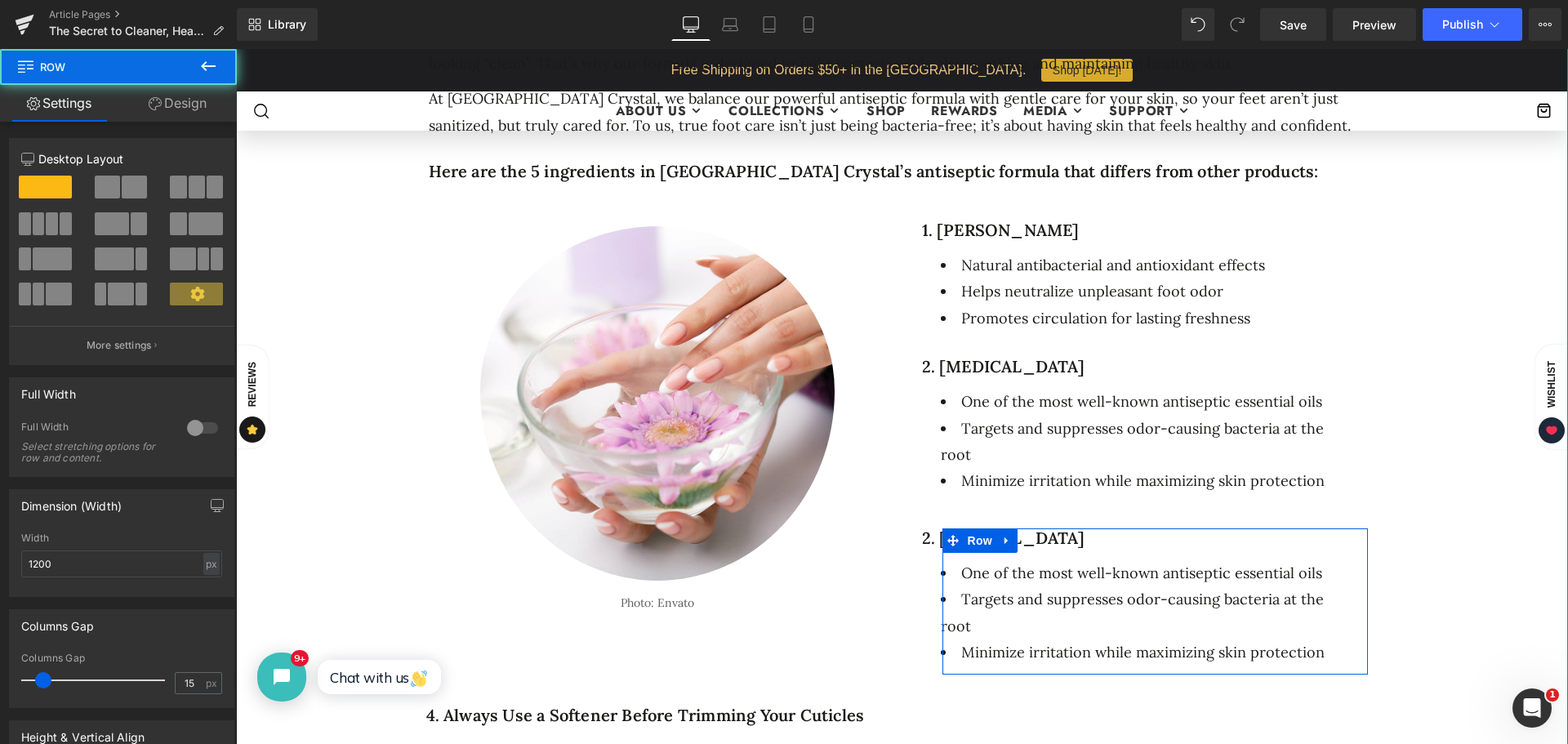
click at [1075, 529] on h1 "2. [MEDICAL_DATA]" at bounding box center [1138, 539] width 434 height 20
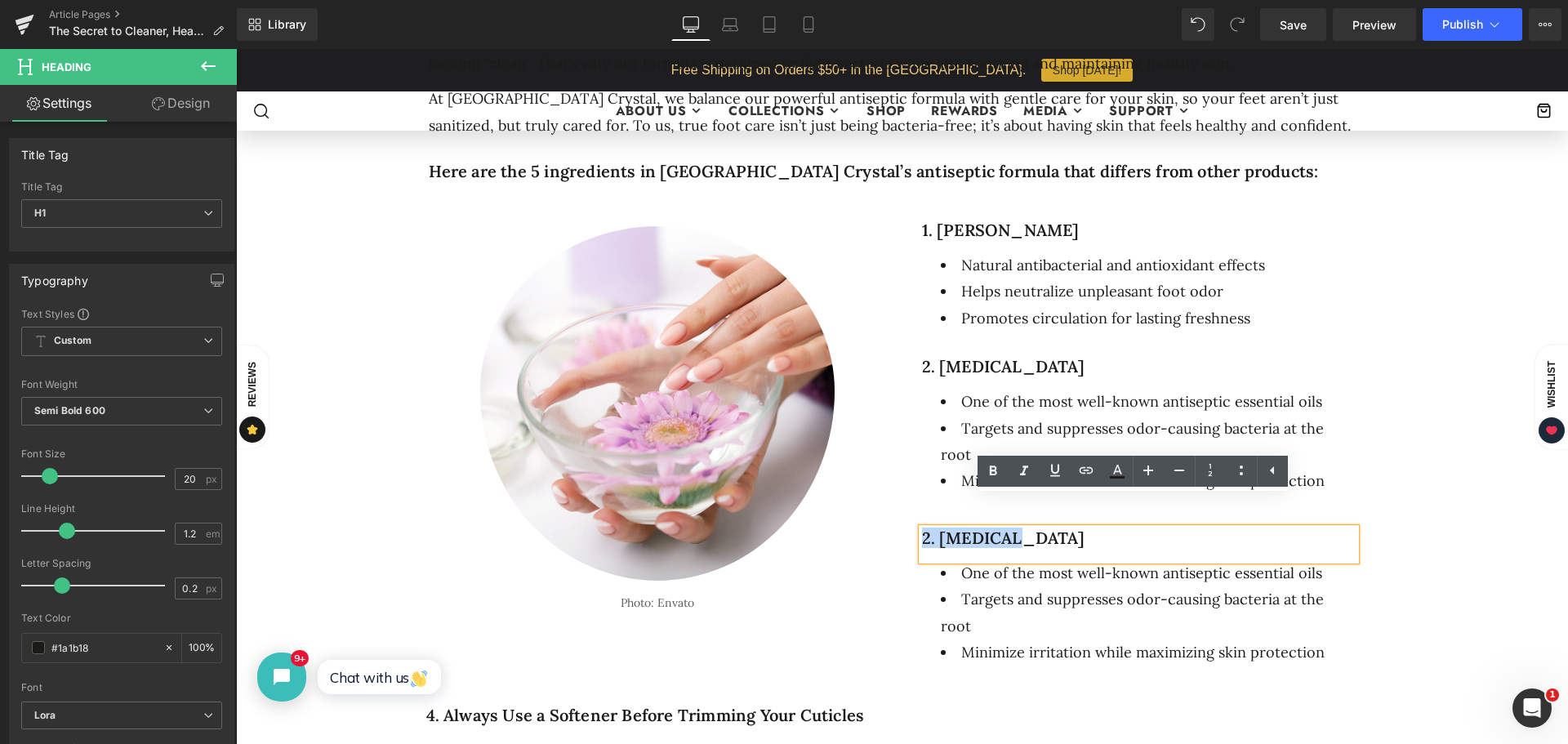
drag, startPoint x: 1016, startPoint y: 506, endPoint x: 918, endPoint y: 509, distance: 98.0
click at [922, 529] on h1 "2. [MEDICAL_DATA]" at bounding box center [1138, 539] width 434 height 20
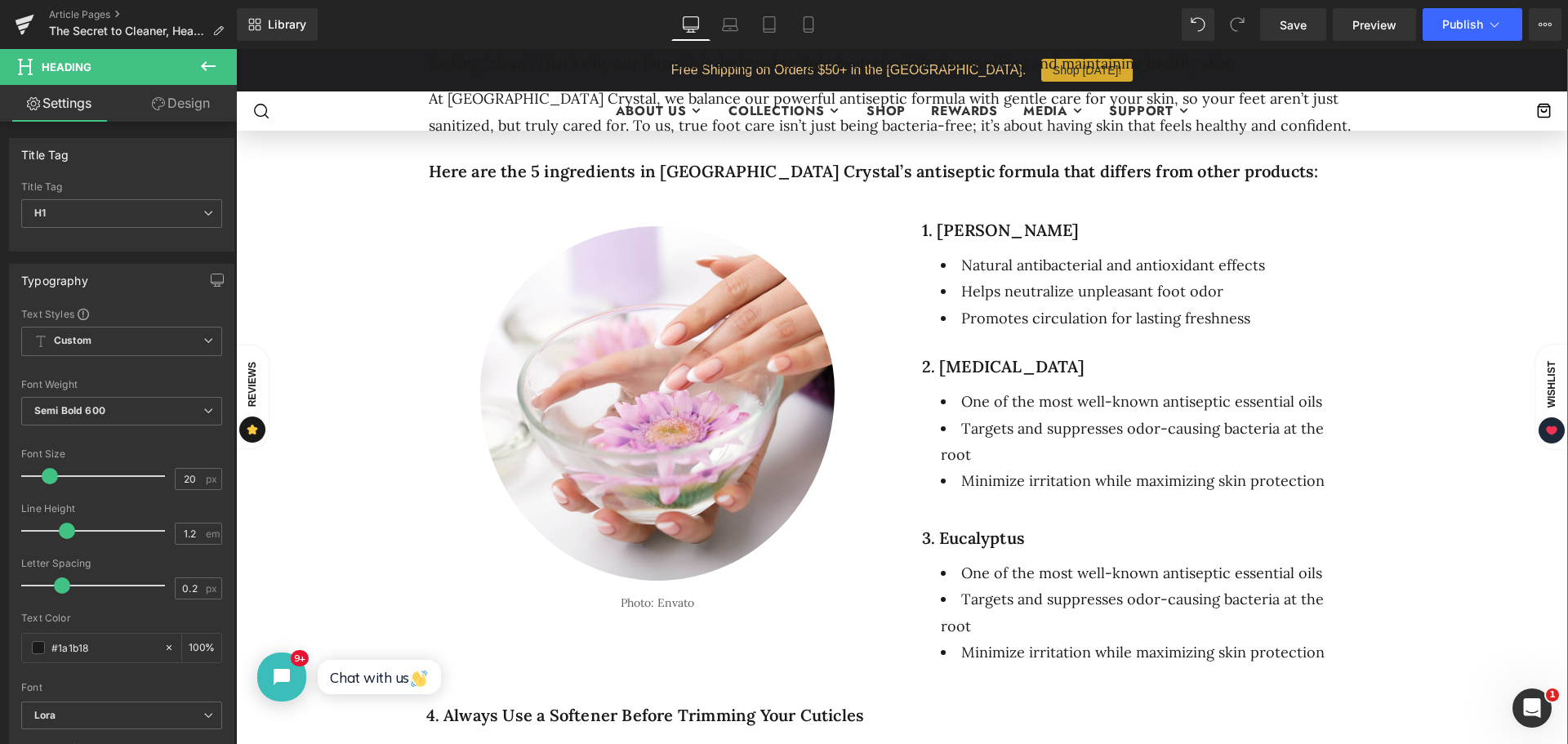
drag, startPoint x: 1010, startPoint y: 580, endPoint x: 975, endPoint y: 567, distance: 37.3
click at [1010, 587] on li "Targets and suppresses odor-causing bacteria at the root" at bounding box center [1148, 613] width 415 height 53
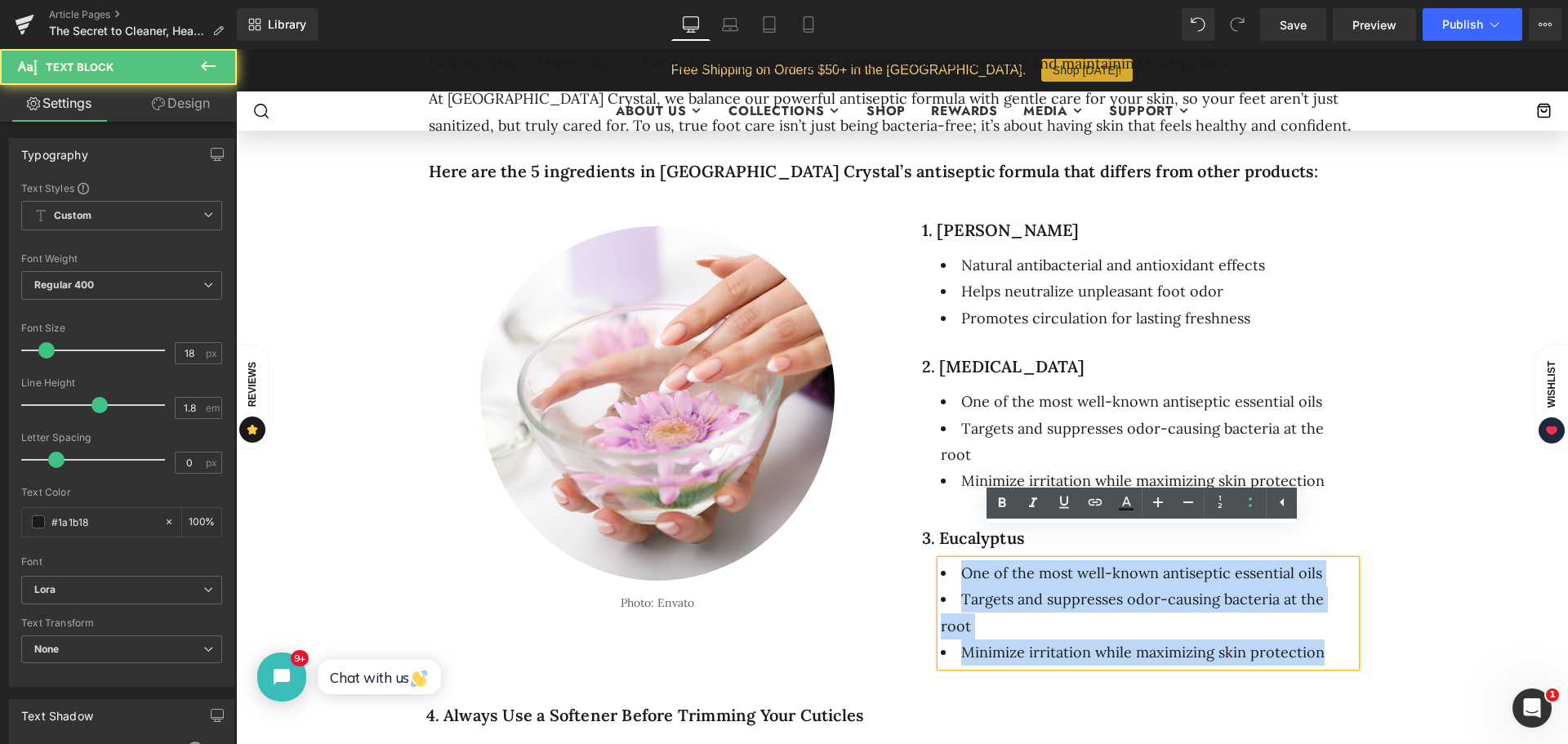
drag, startPoint x: 1313, startPoint y: 594, endPoint x: 954, endPoint y: 545, distance: 362.3
click at [954, 561] on ul "One of the most well-known antiseptic essential oils Targets and suppresses odo…" at bounding box center [1148, 614] width 415 height 106
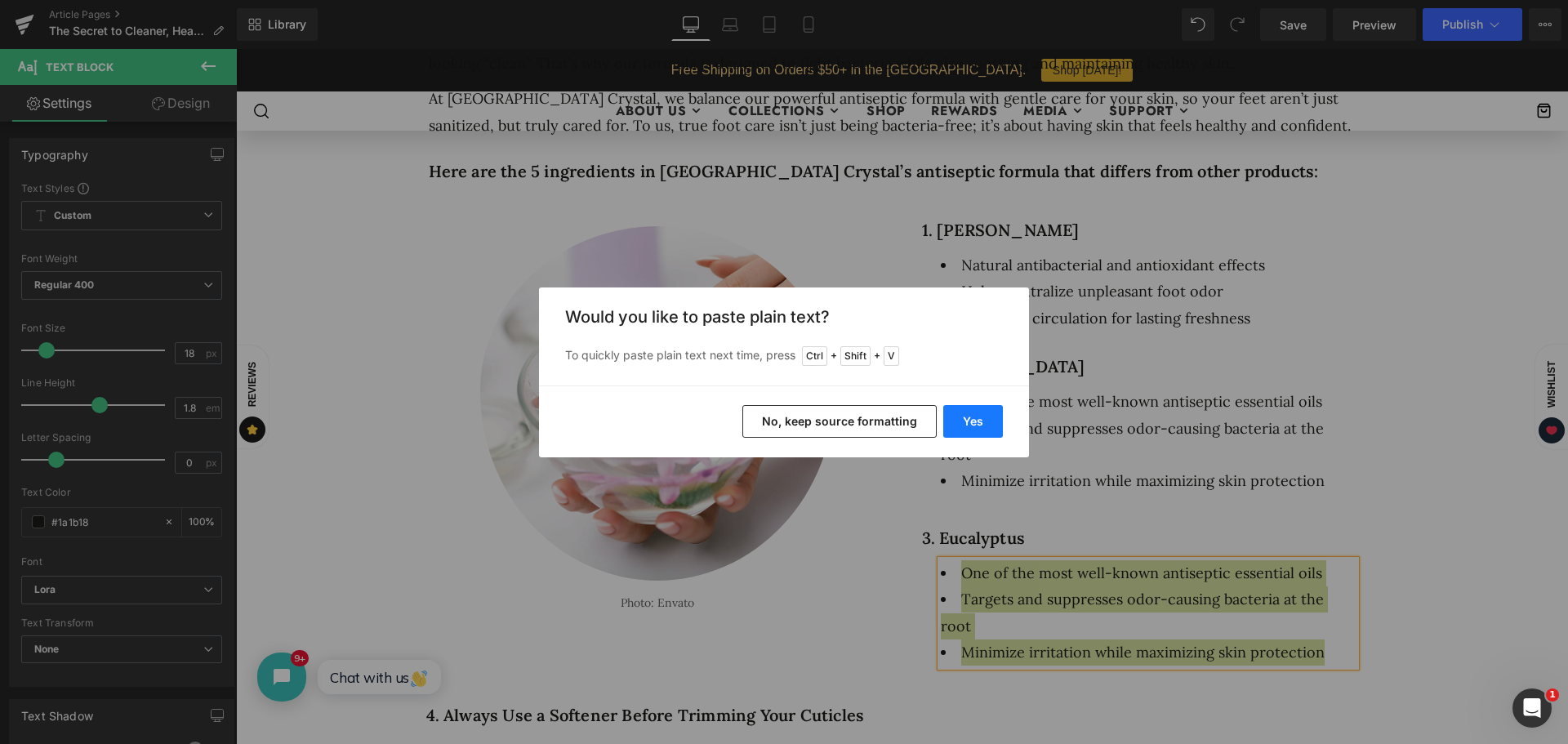
click at [981, 417] on button "Yes" at bounding box center [972, 422] width 60 height 33
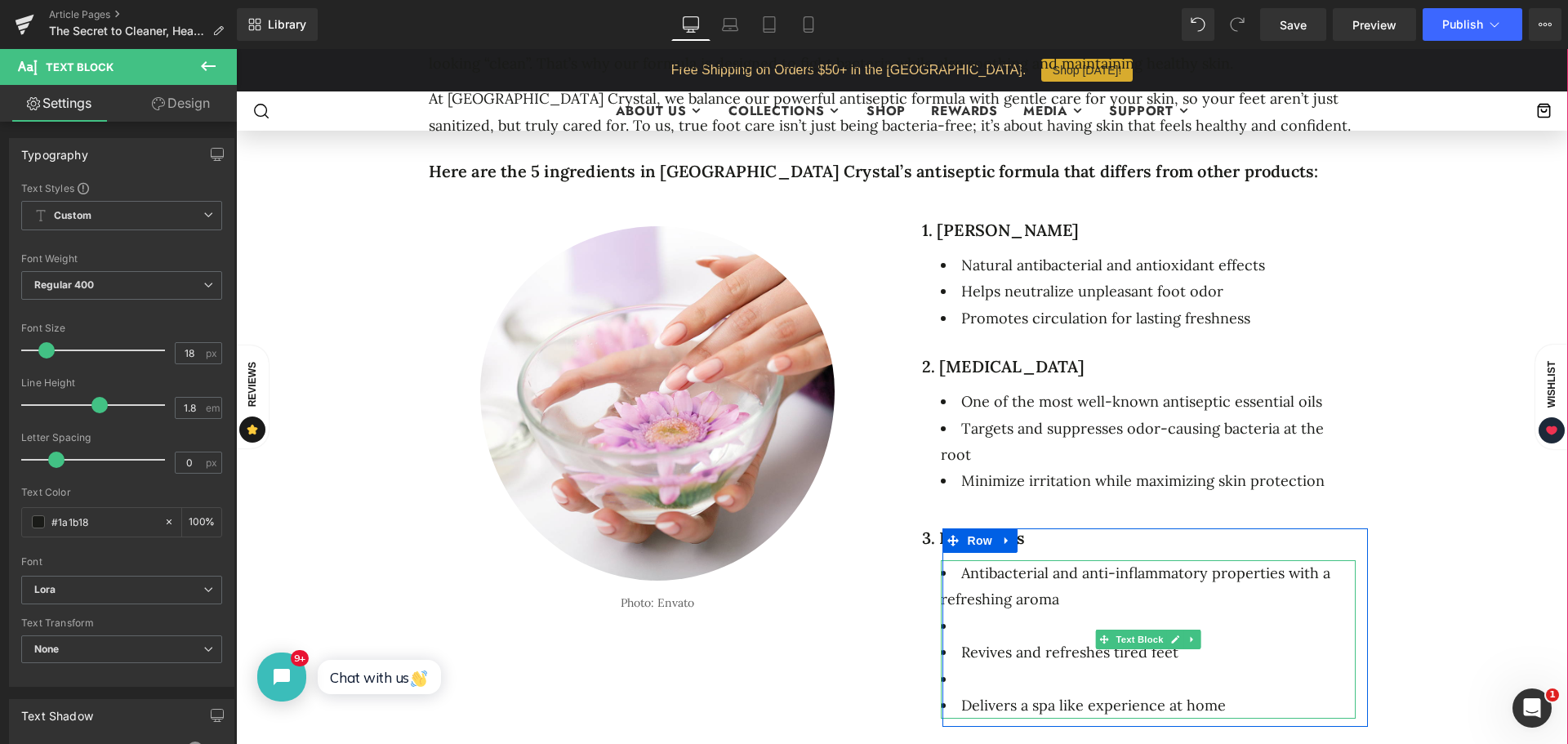
click at [950, 614] on li at bounding box center [1148, 627] width 415 height 26
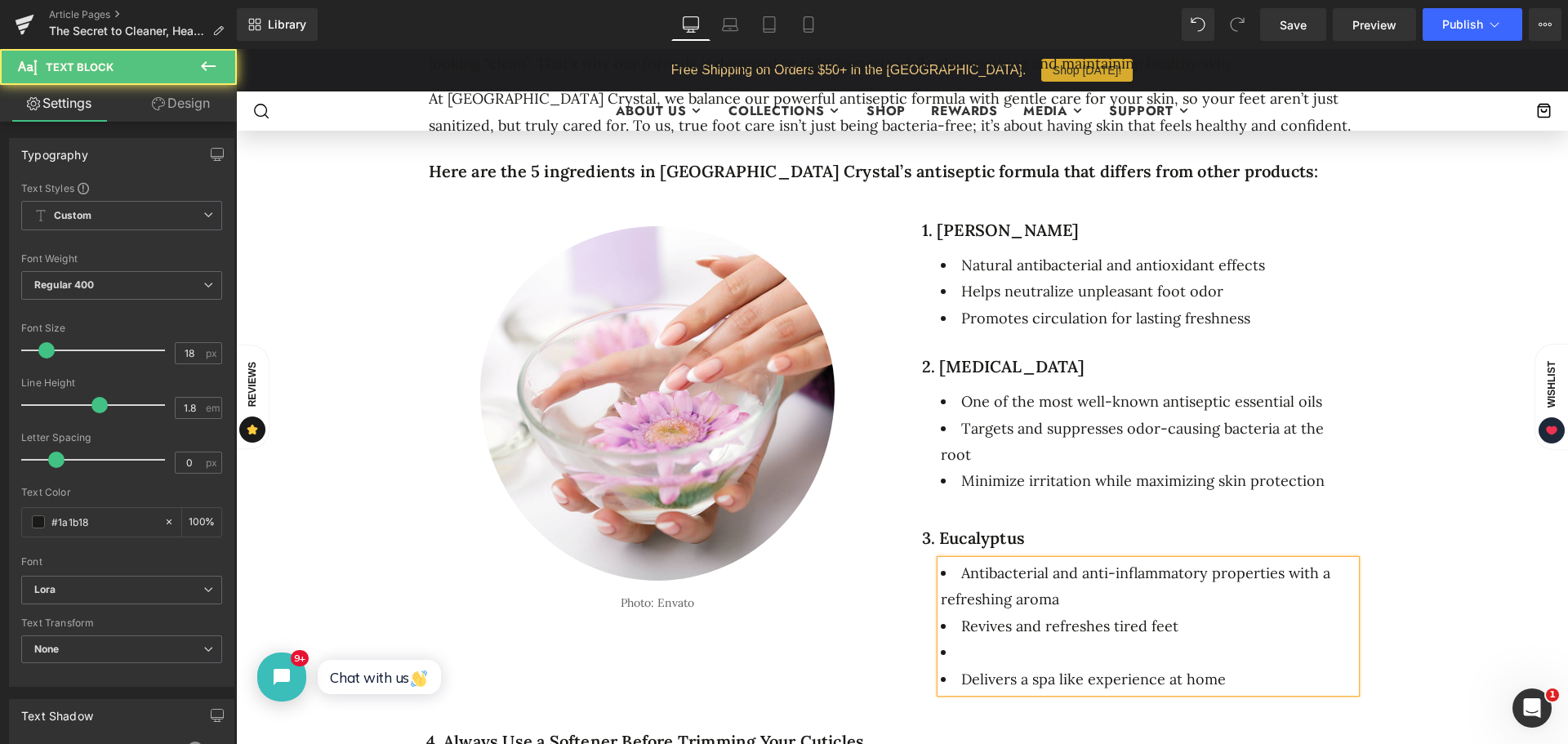
click at [949, 614] on li "Revives and refreshes tired feet" at bounding box center [1148, 627] width 415 height 26
click at [959, 640] on li at bounding box center [1148, 653] width 415 height 26
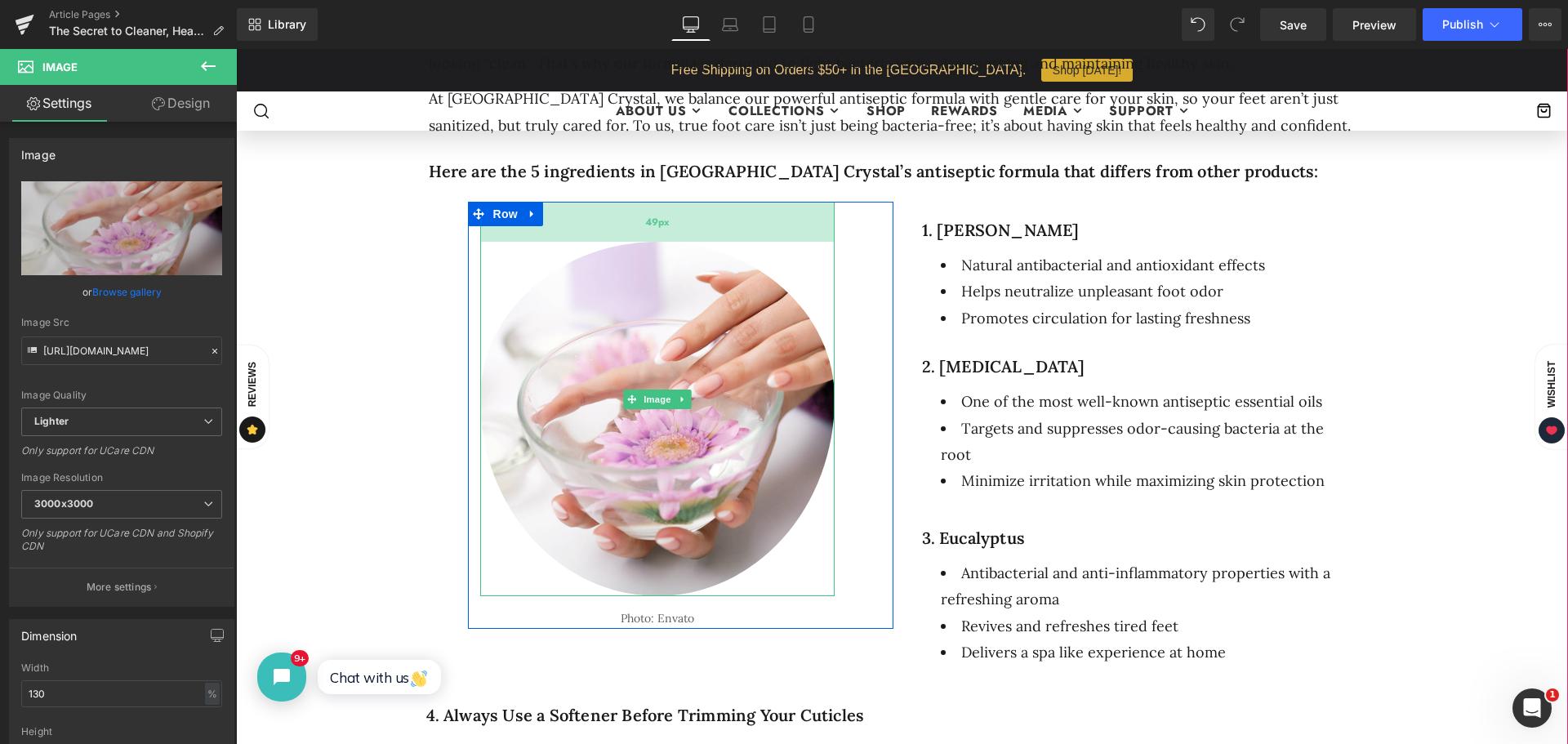
drag, startPoint x: 651, startPoint y: 221, endPoint x: 649, endPoint y: 236, distance: 15.1
click at [649, 236] on div "49px" at bounding box center [658, 222] width 355 height 40
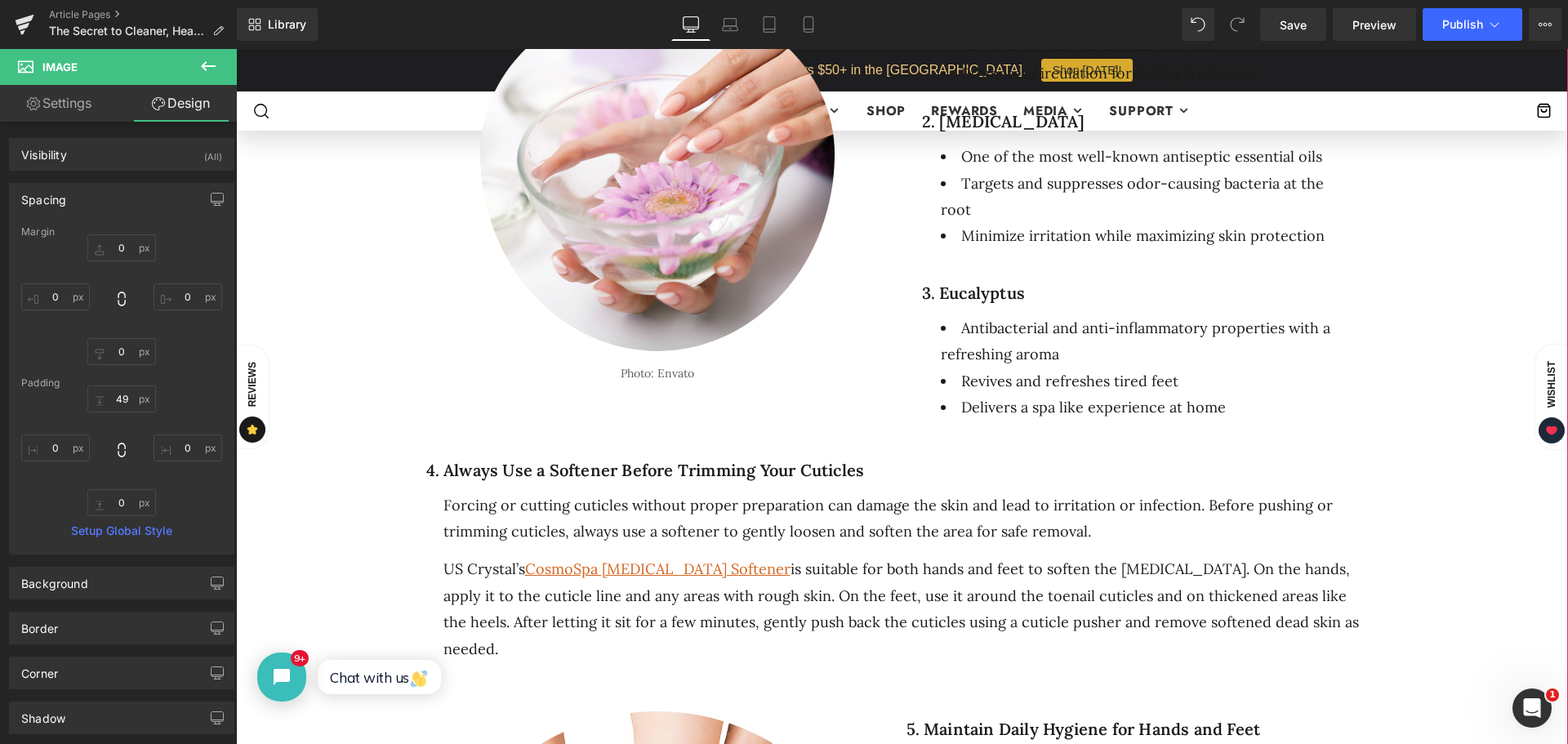
scroll to position [899, 0]
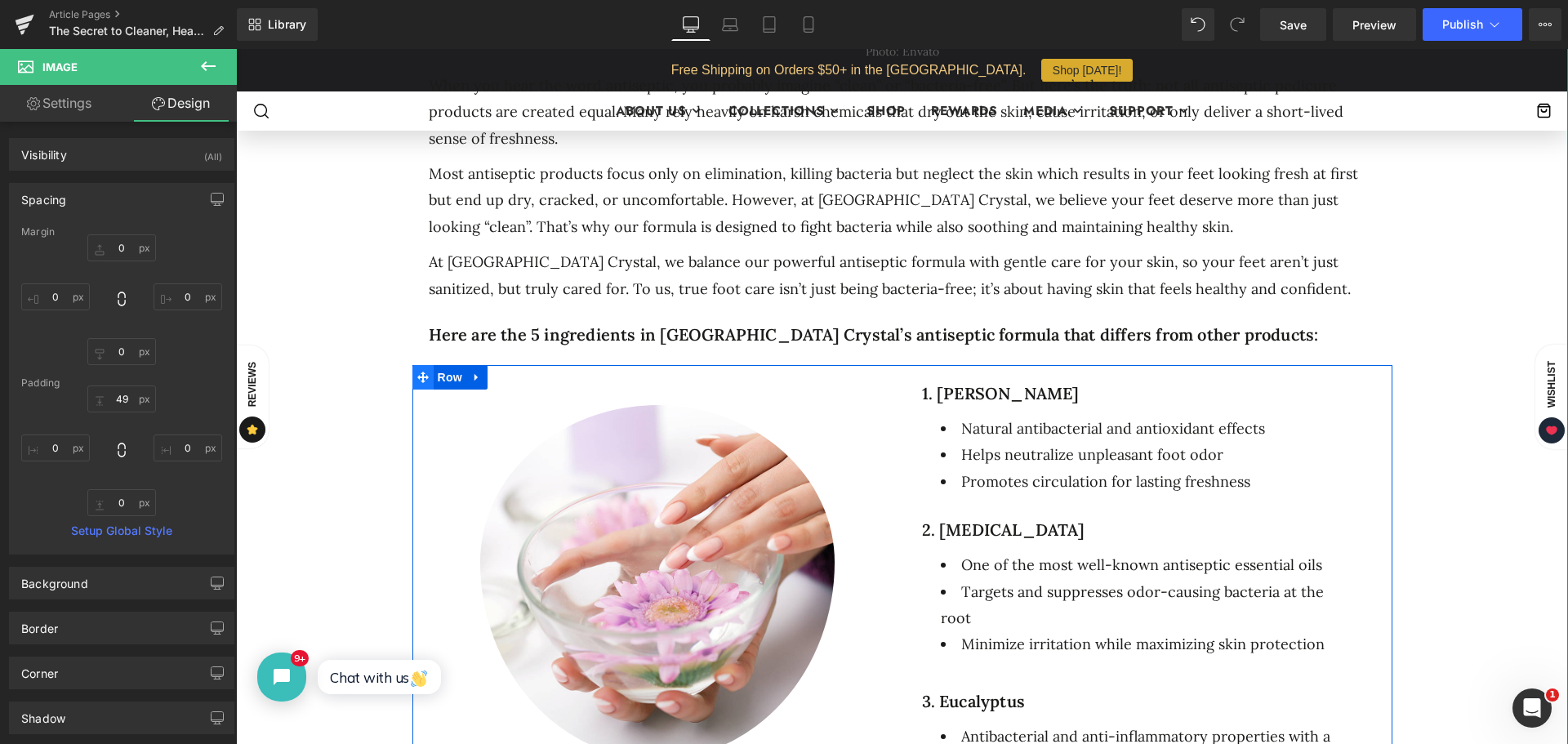
click at [413, 374] on span at bounding box center [423, 378] width 21 height 25
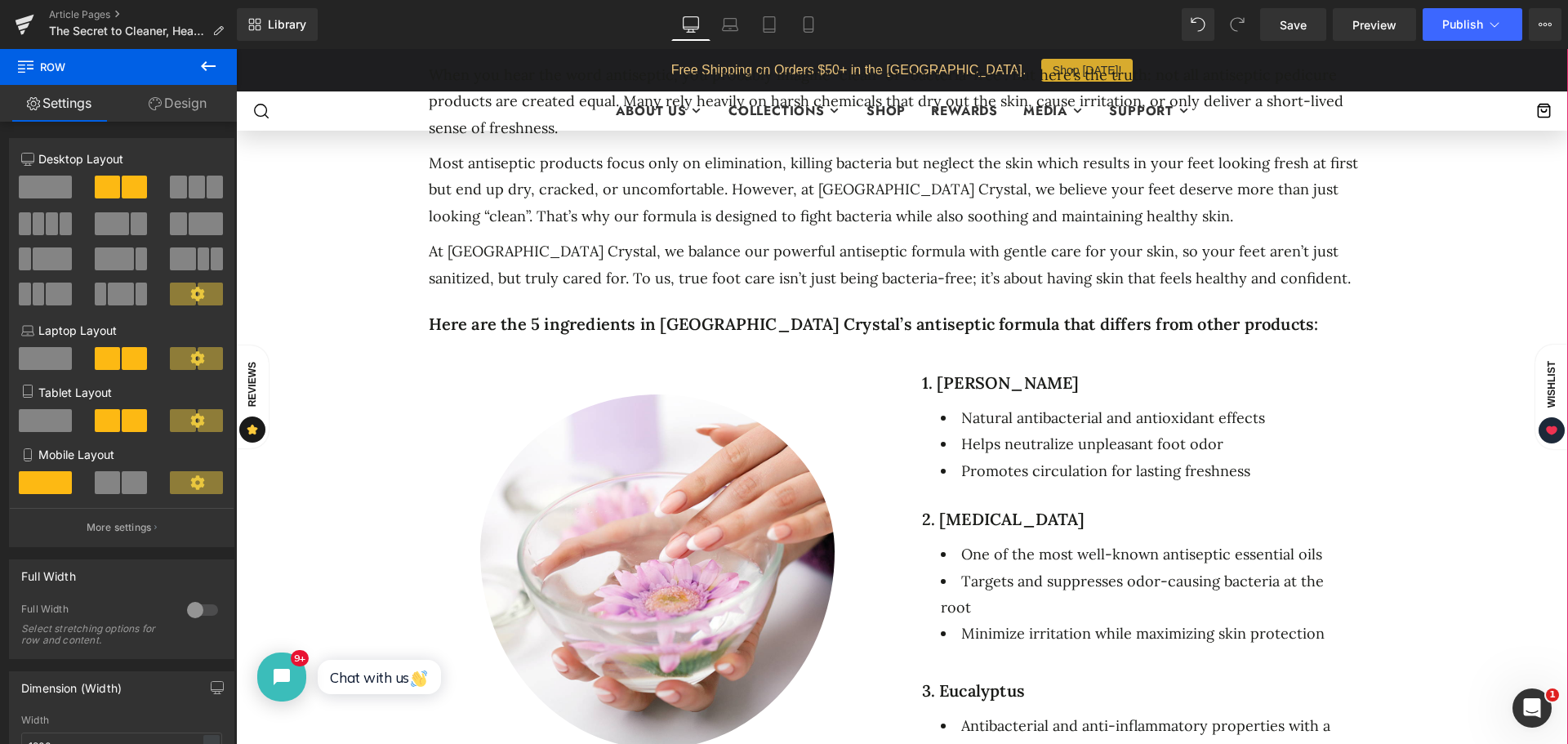
scroll to position [817, 0]
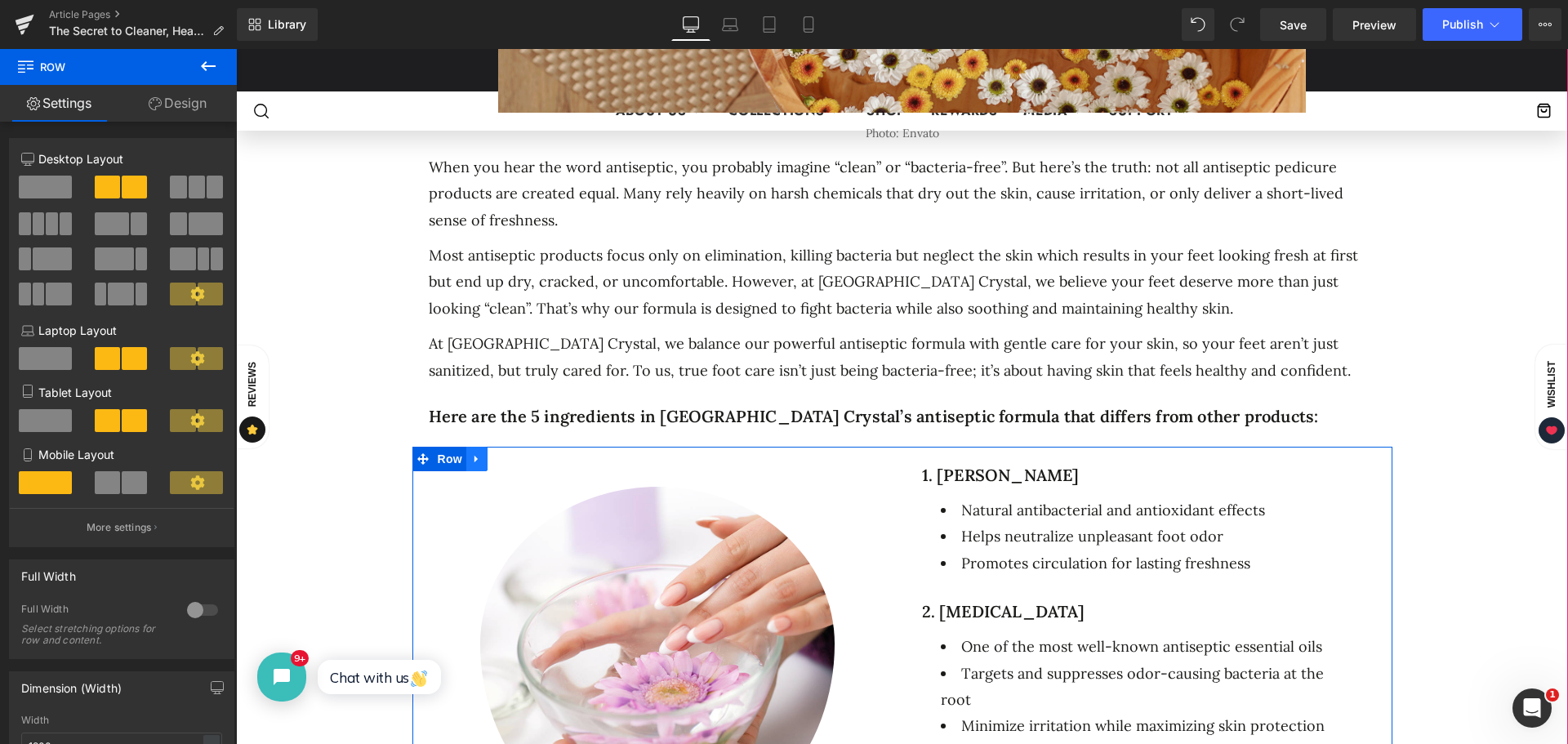
click at [472, 454] on icon at bounding box center [477, 459] width 11 height 12
click at [493, 454] on icon at bounding box center [498, 459] width 11 height 11
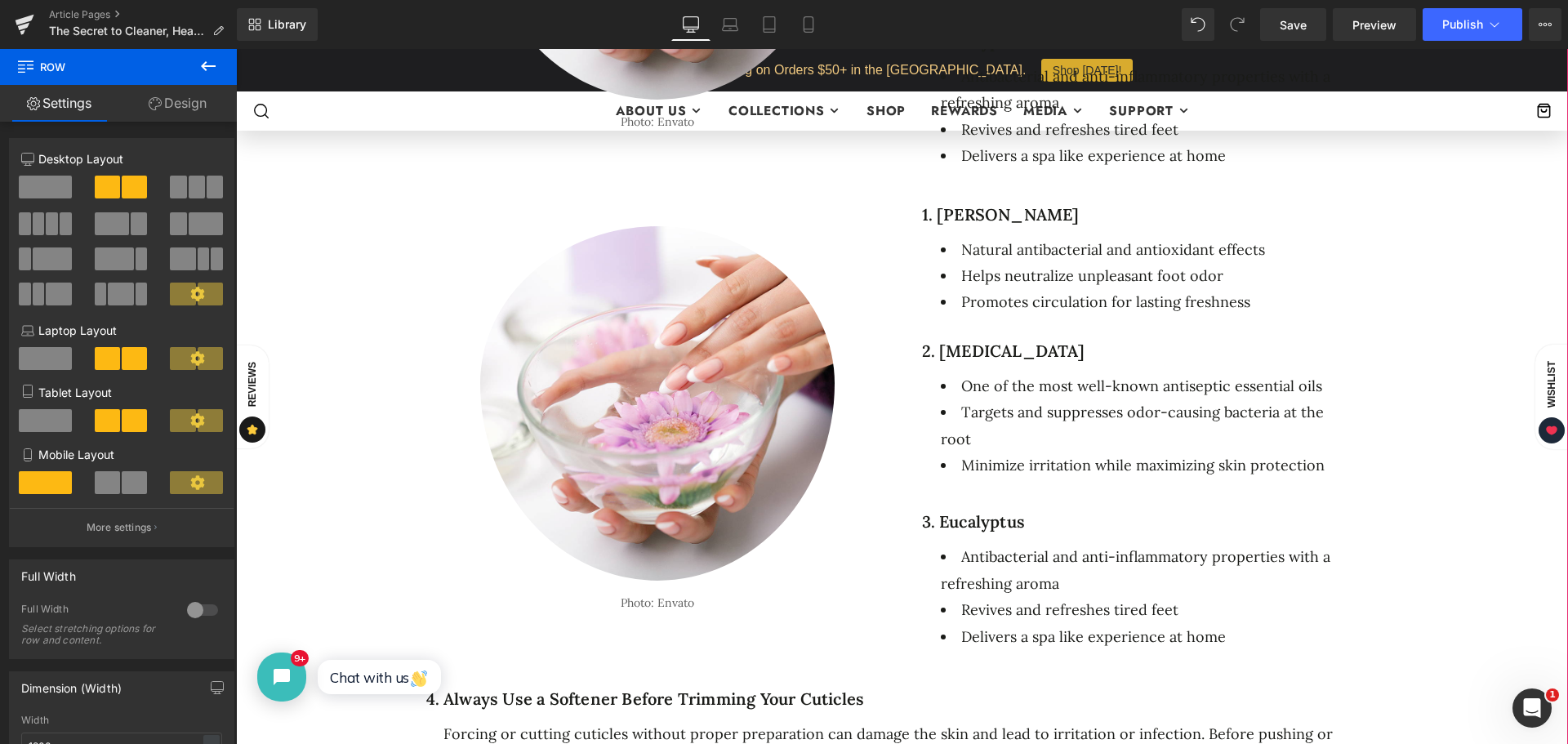
scroll to position [1471, 0]
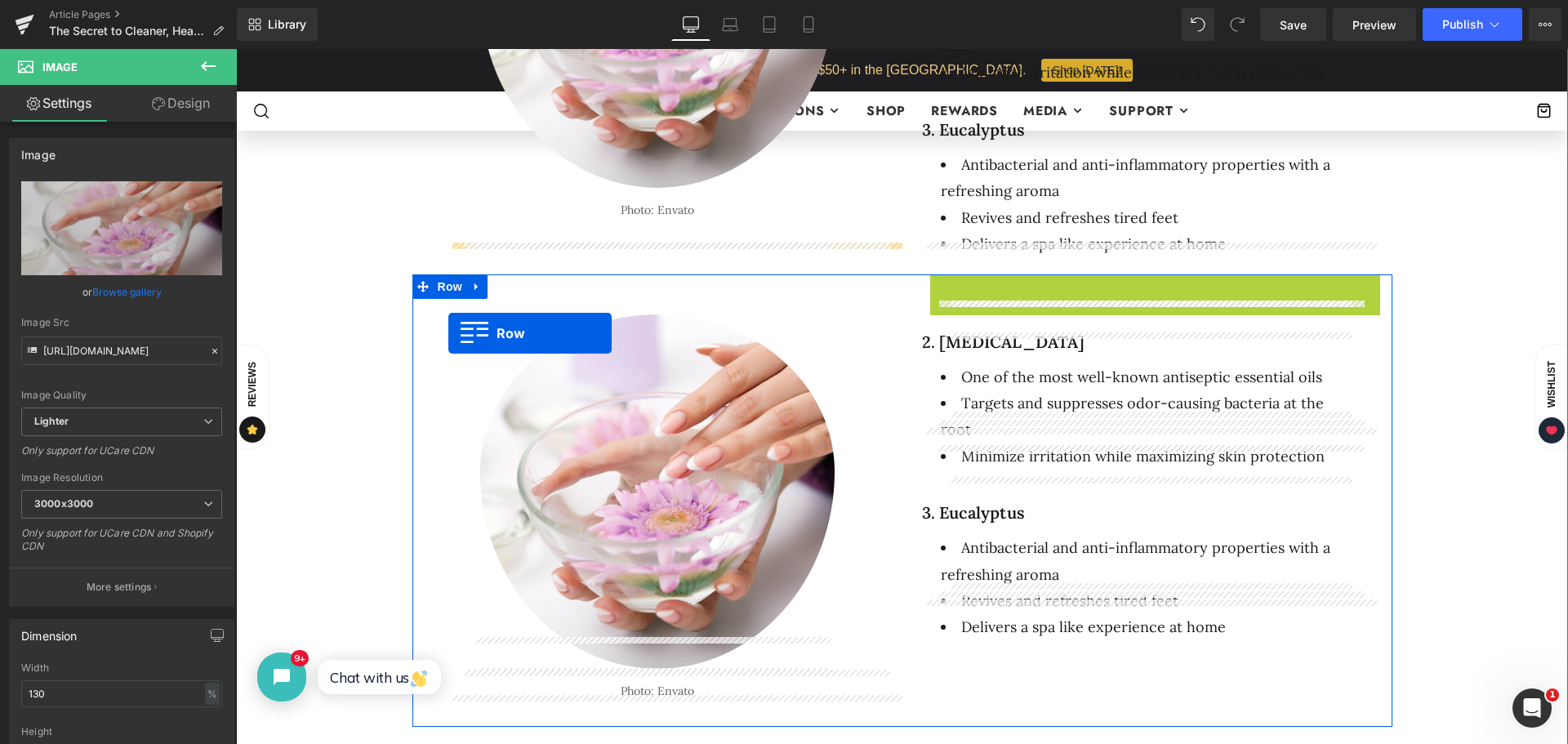
drag, startPoint x: 931, startPoint y: 254, endPoint x: 449, endPoint y: 334, distance: 488.6
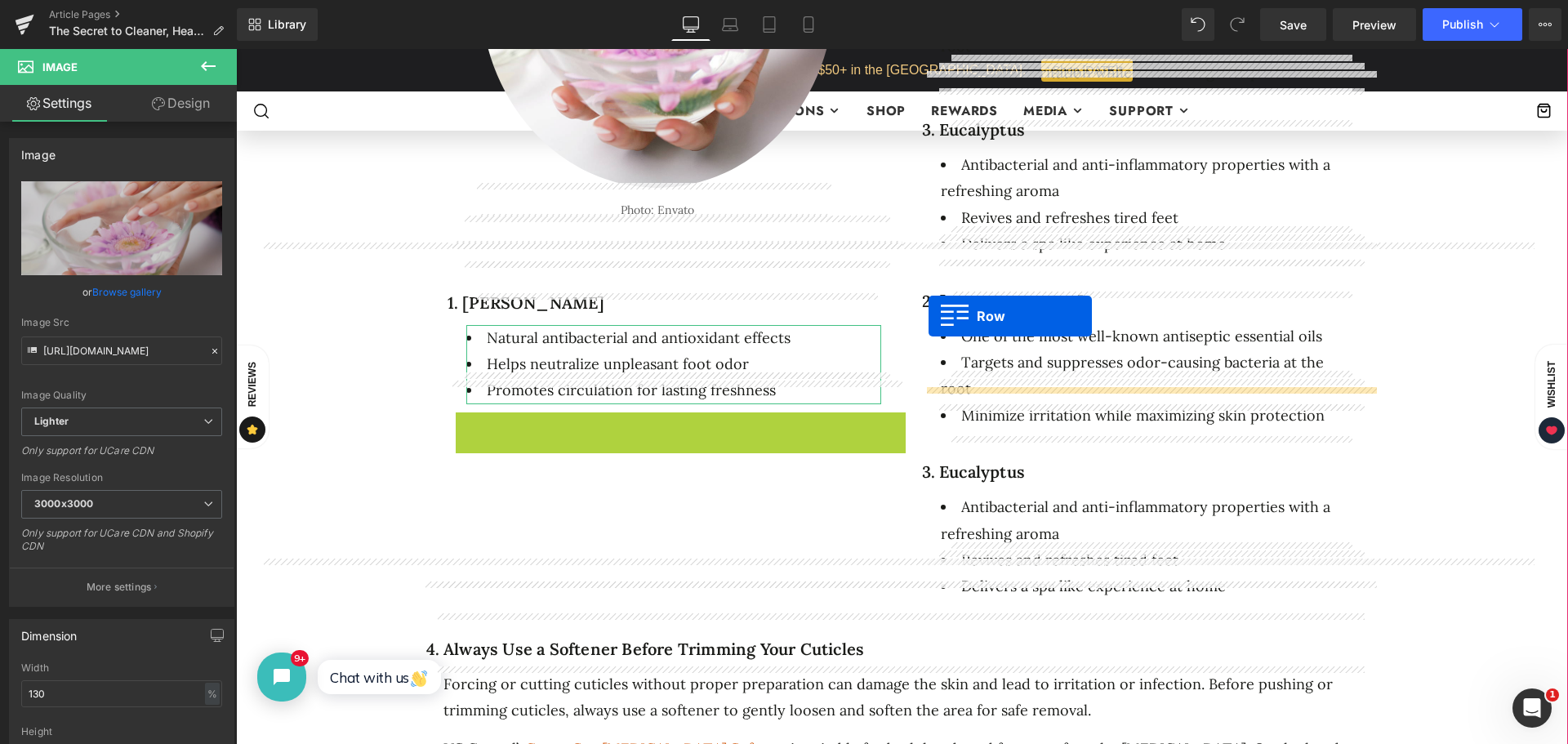
drag, startPoint x: 455, startPoint y: 392, endPoint x: 928, endPoint y: 316, distance: 479.1
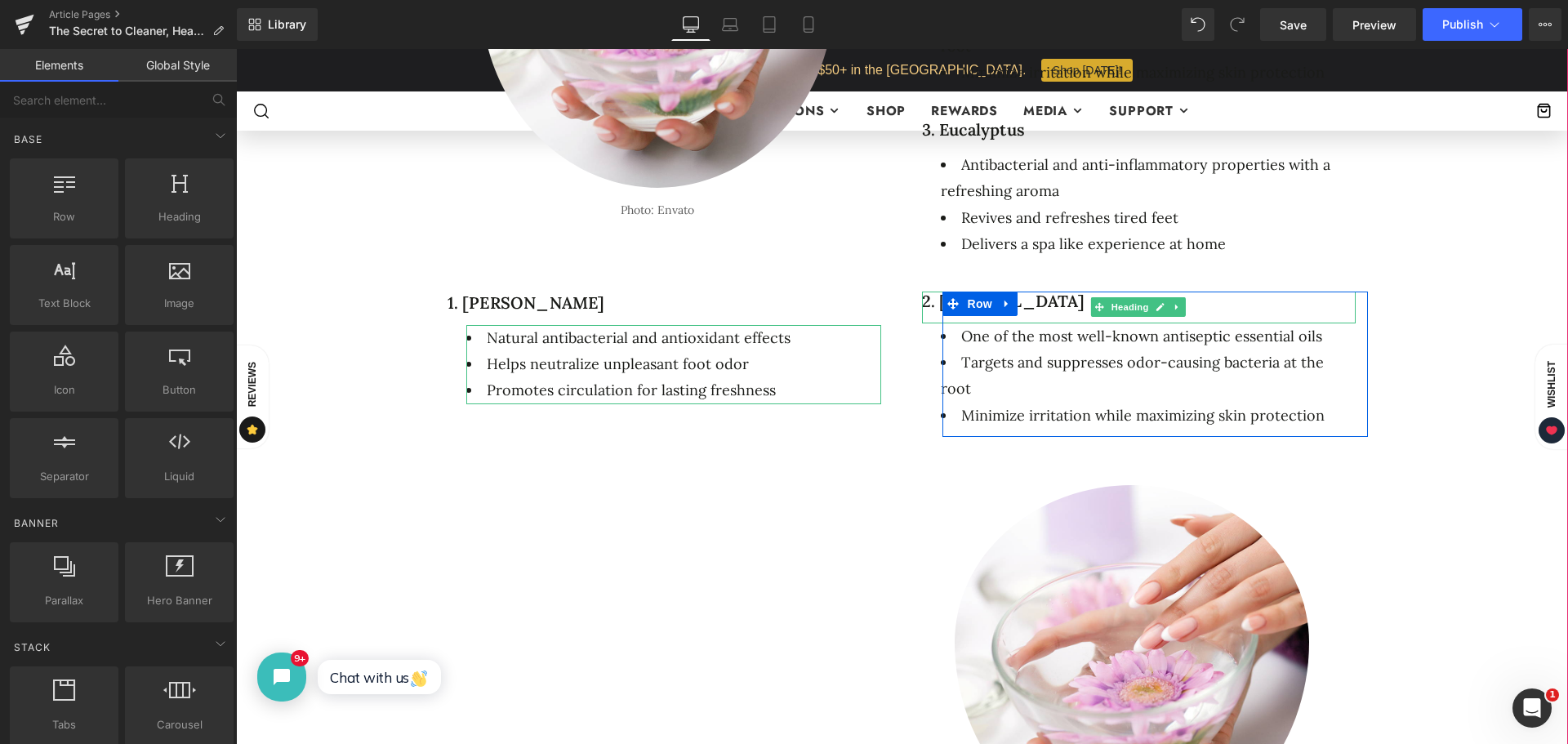
click at [923, 292] on div "2. [MEDICAL_DATA] Heading" at bounding box center [1138, 307] width 434 height 32
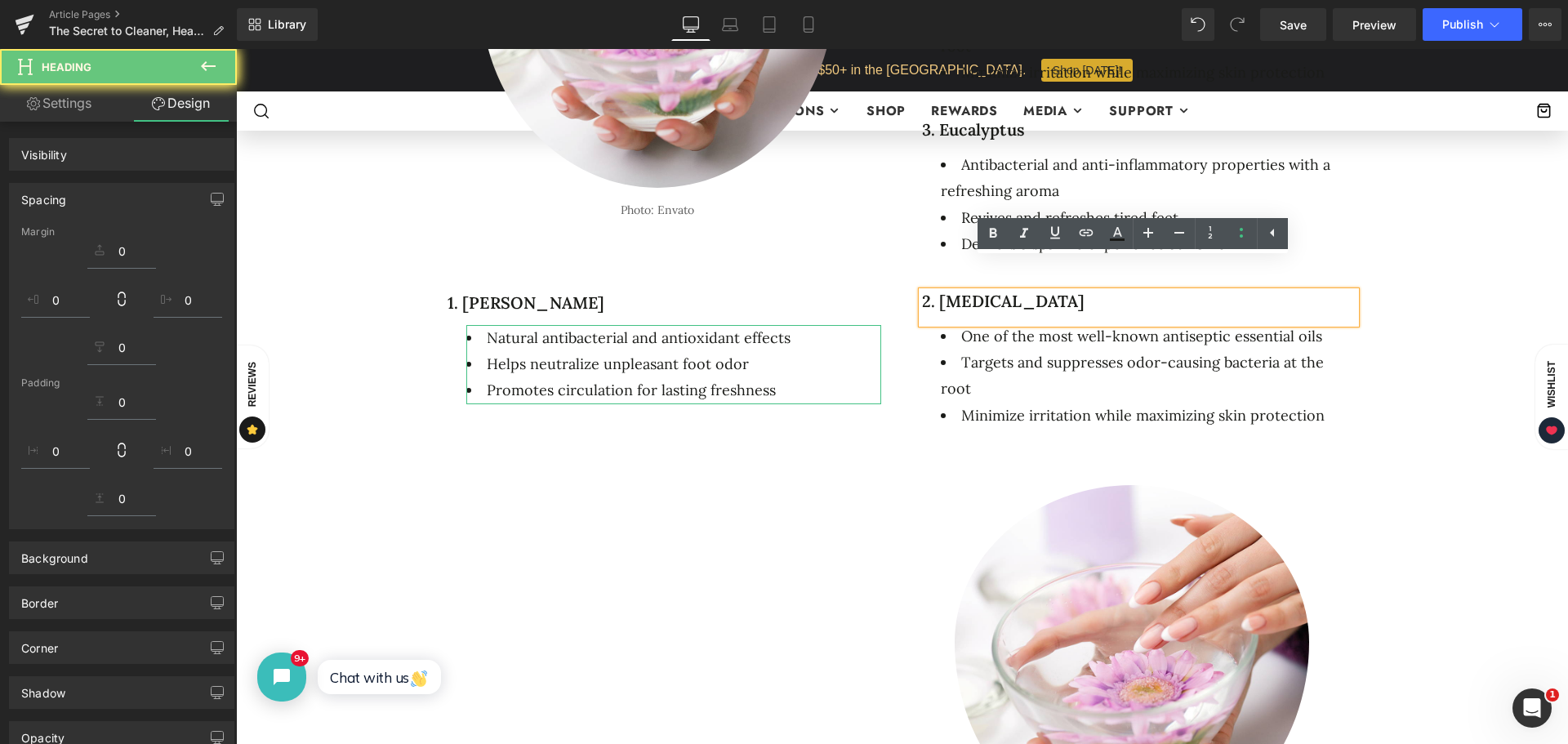
click at [930, 365] on div "2. [MEDICAL_DATA] Heading One of the most well-known antiseptic essential oils …" at bounding box center [1155, 365] width 450 height 146
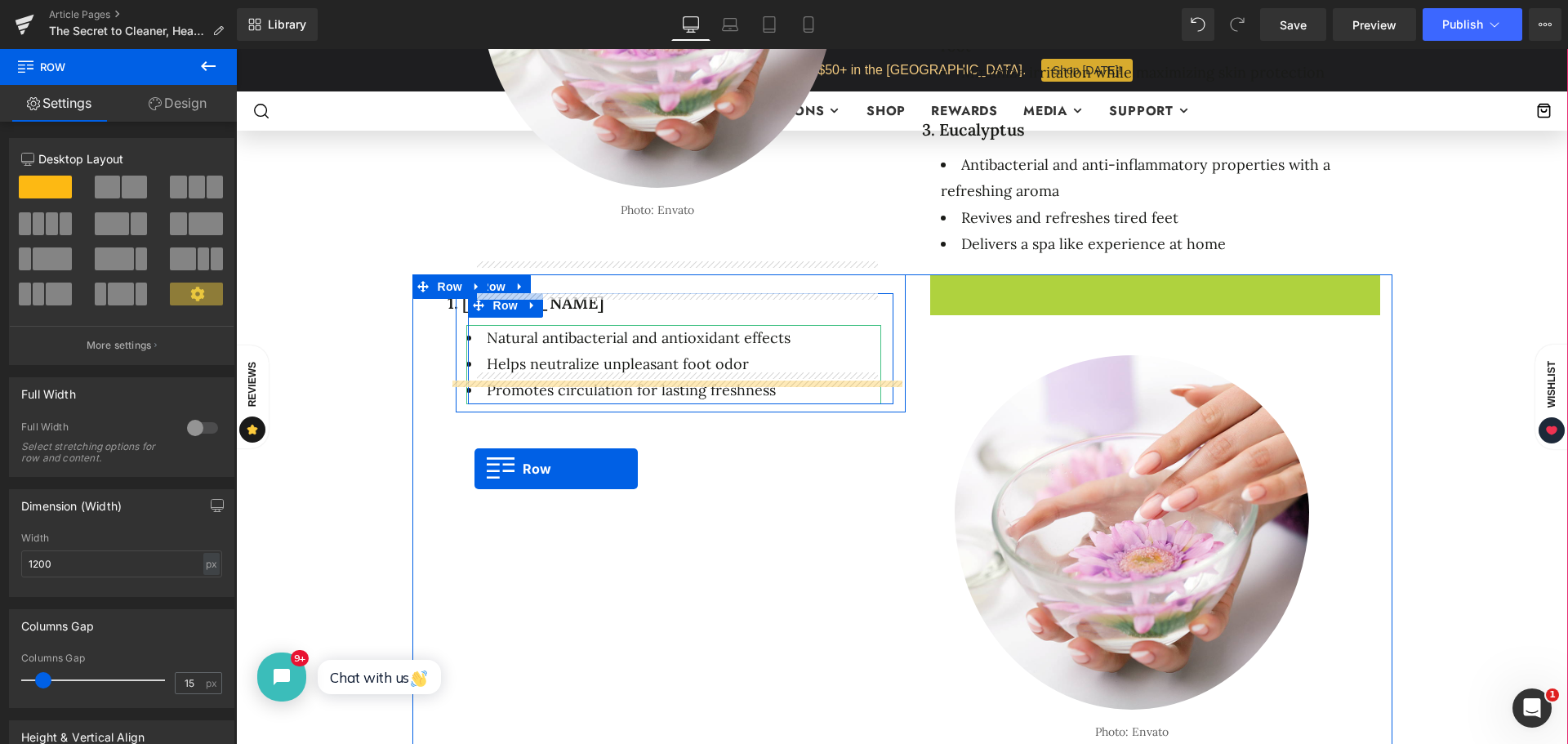
drag, startPoint x: 933, startPoint y: 260, endPoint x: 475, endPoint y: 469, distance: 503.4
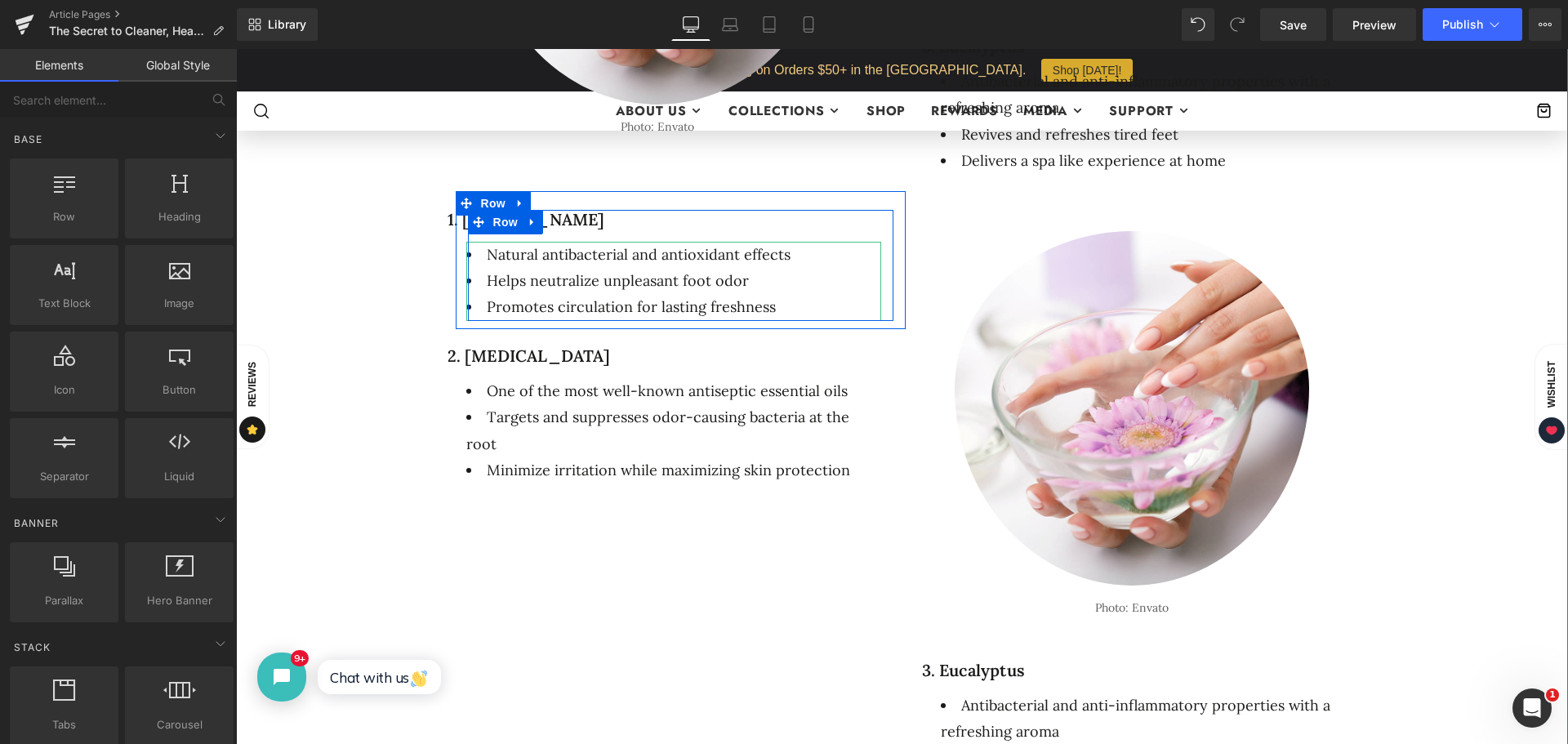
scroll to position [1634, 0]
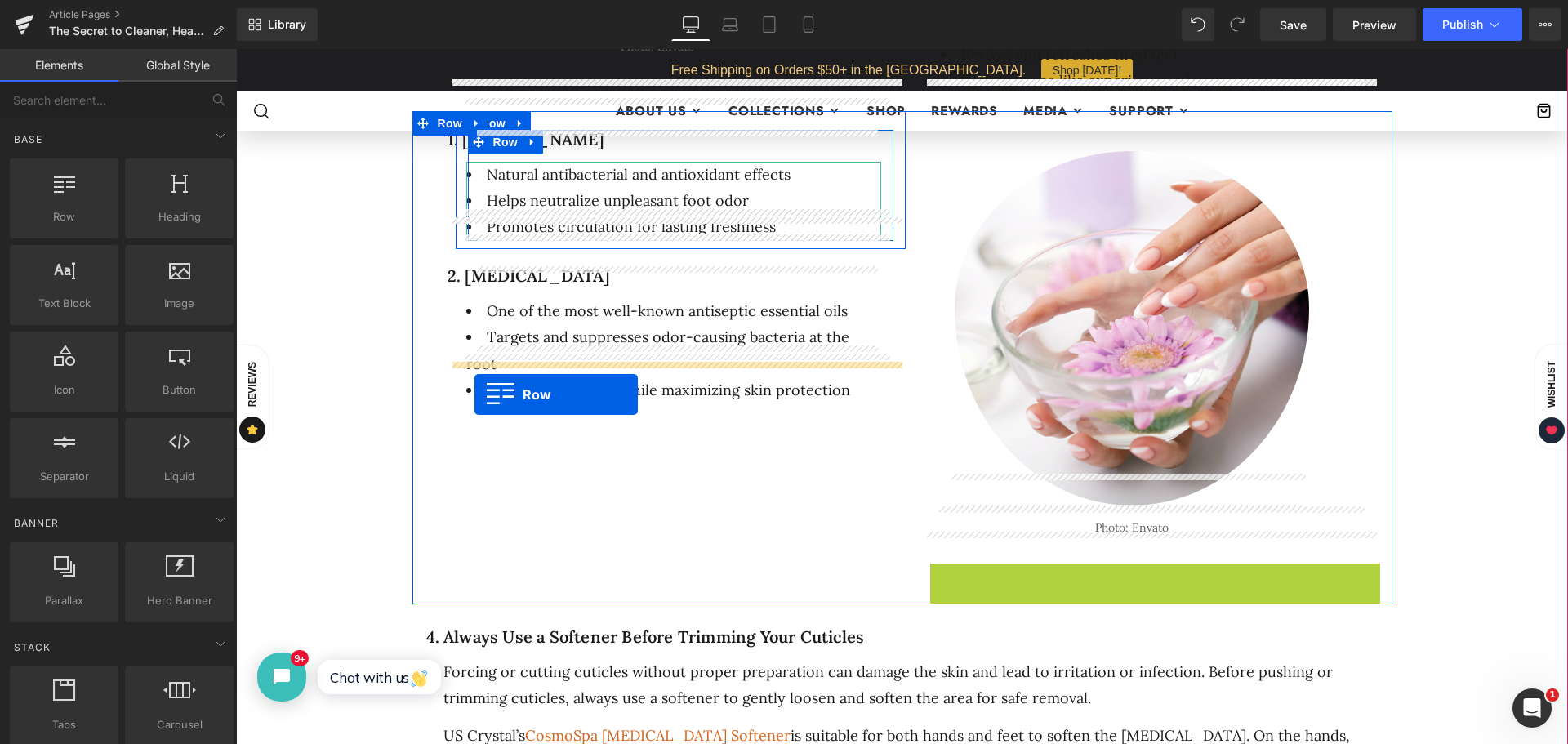
drag, startPoint x: 933, startPoint y: 545, endPoint x: 473, endPoint y: 394, distance: 484.1
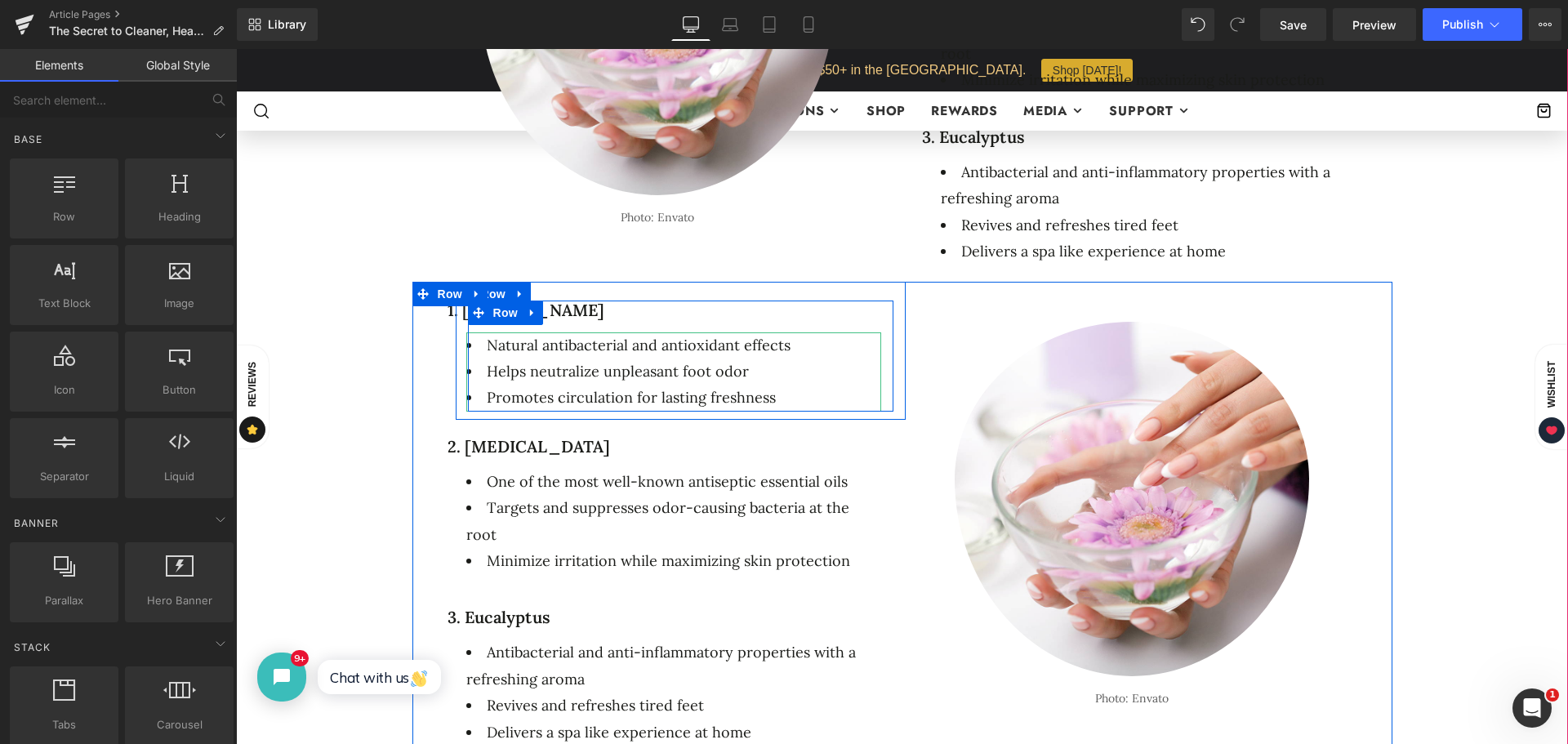
scroll to position [1471, 0]
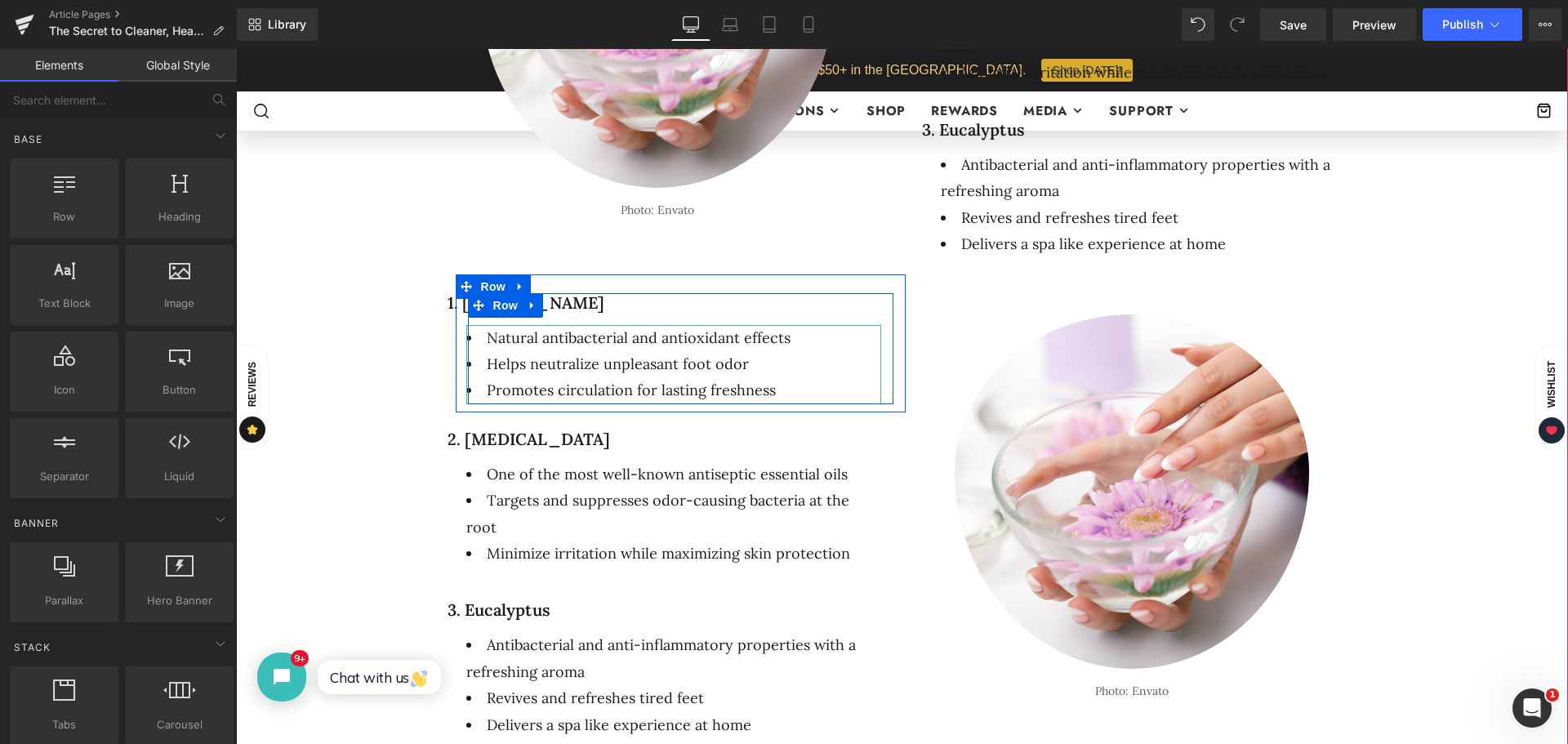
click at [1481, 244] on div "The Secret to Cleaner, Healthier Feet: What’s Inside Our Antiseptic Pedicure Fo…" at bounding box center [902, 201] width 1283 height 2844
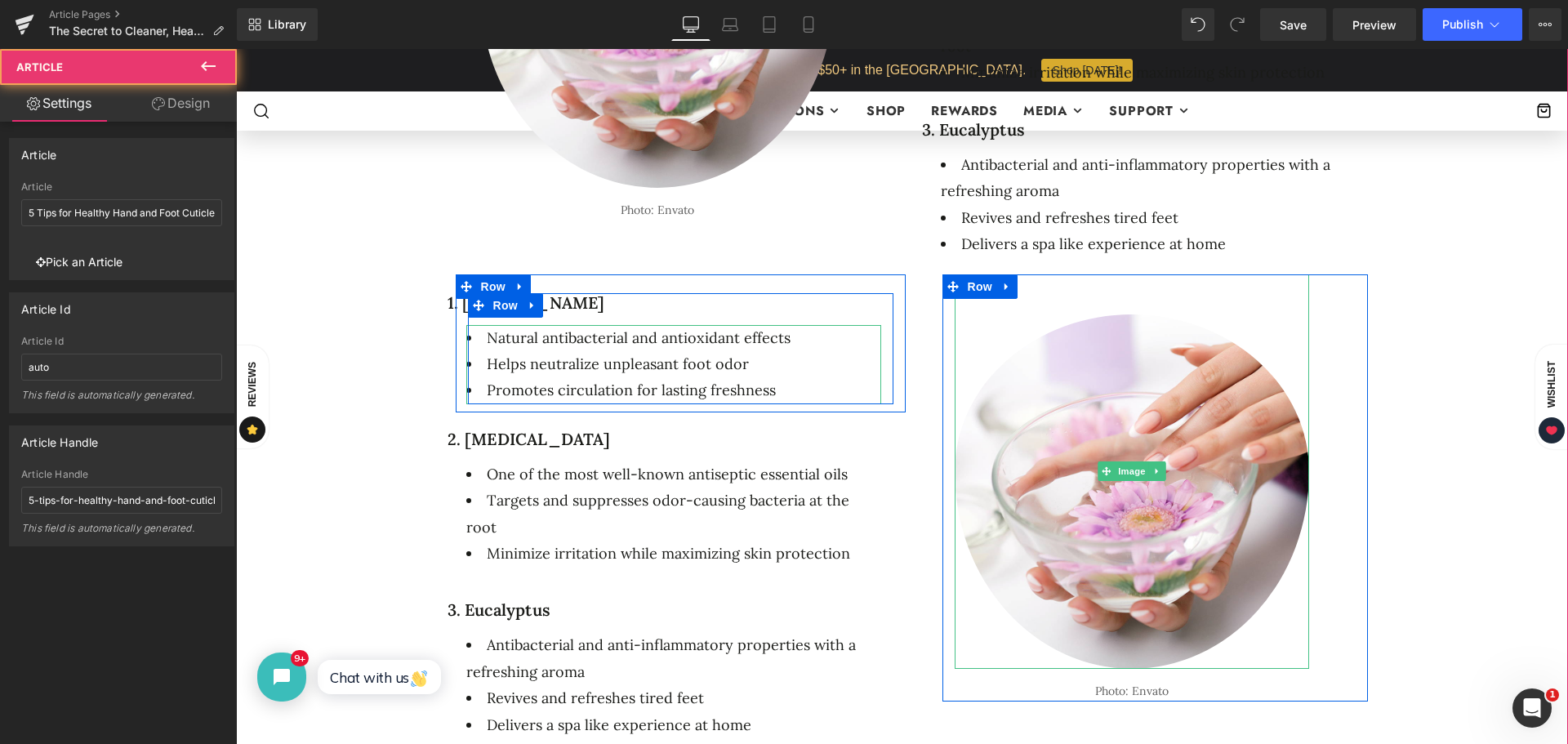
click at [1325, 275] on div "Image Photo: Envato Text Block Row" at bounding box center [1155, 488] width 426 height 428
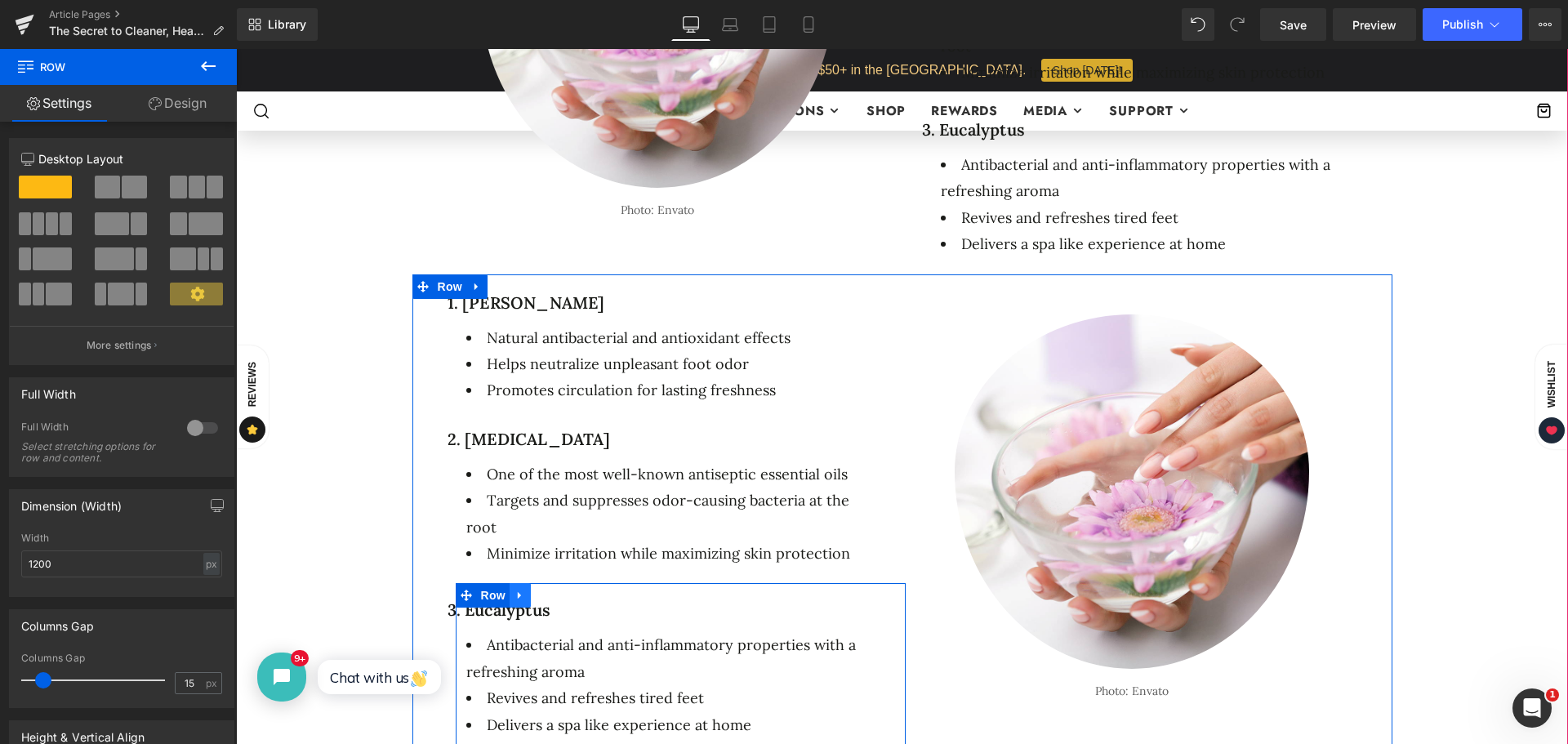
click at [516, 590] on icon at bounding box center [520, 596] width 11 height 12
click at [557, 590] on icon at bounding box center [563, 596] width 11 height 11
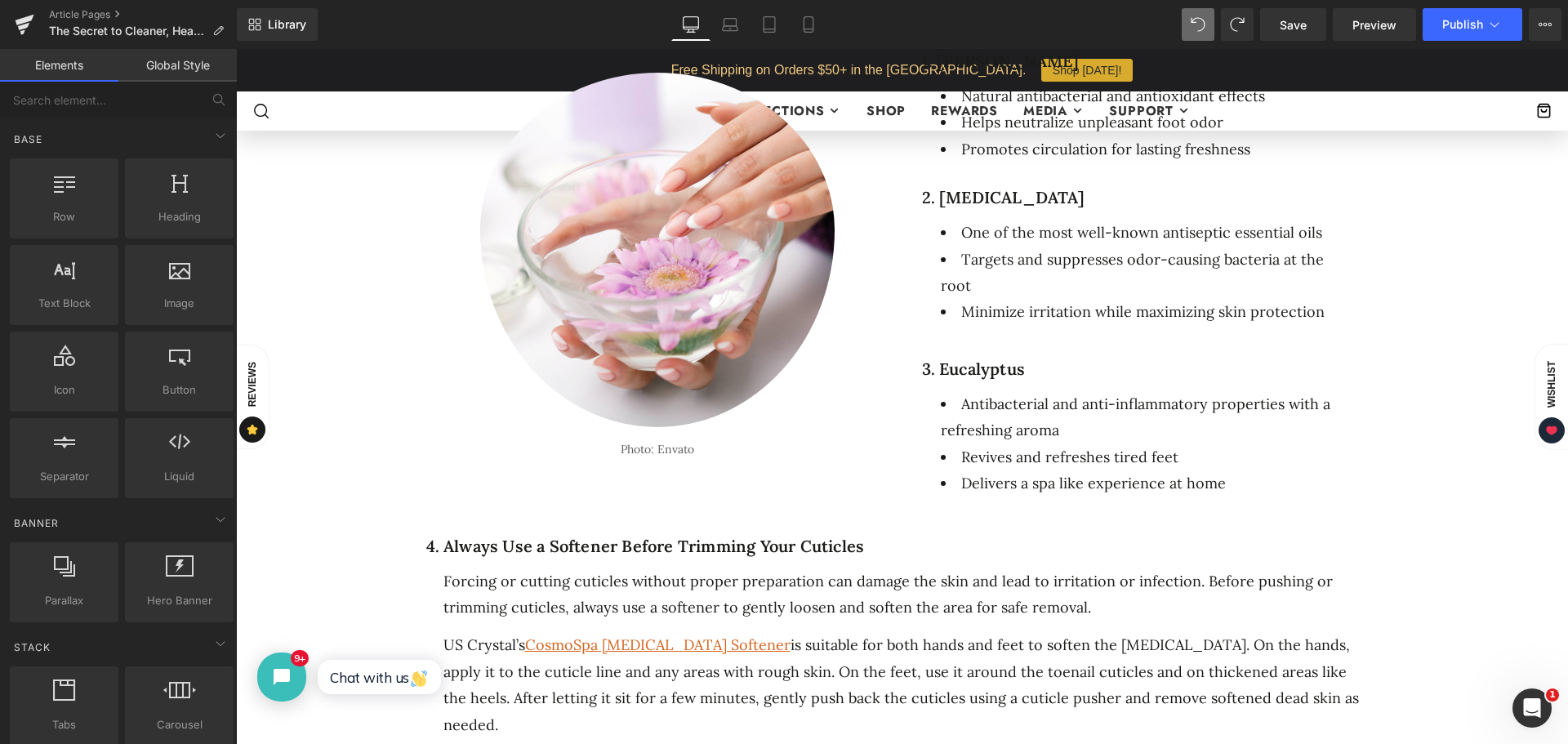
scroll to position [1185, 0]
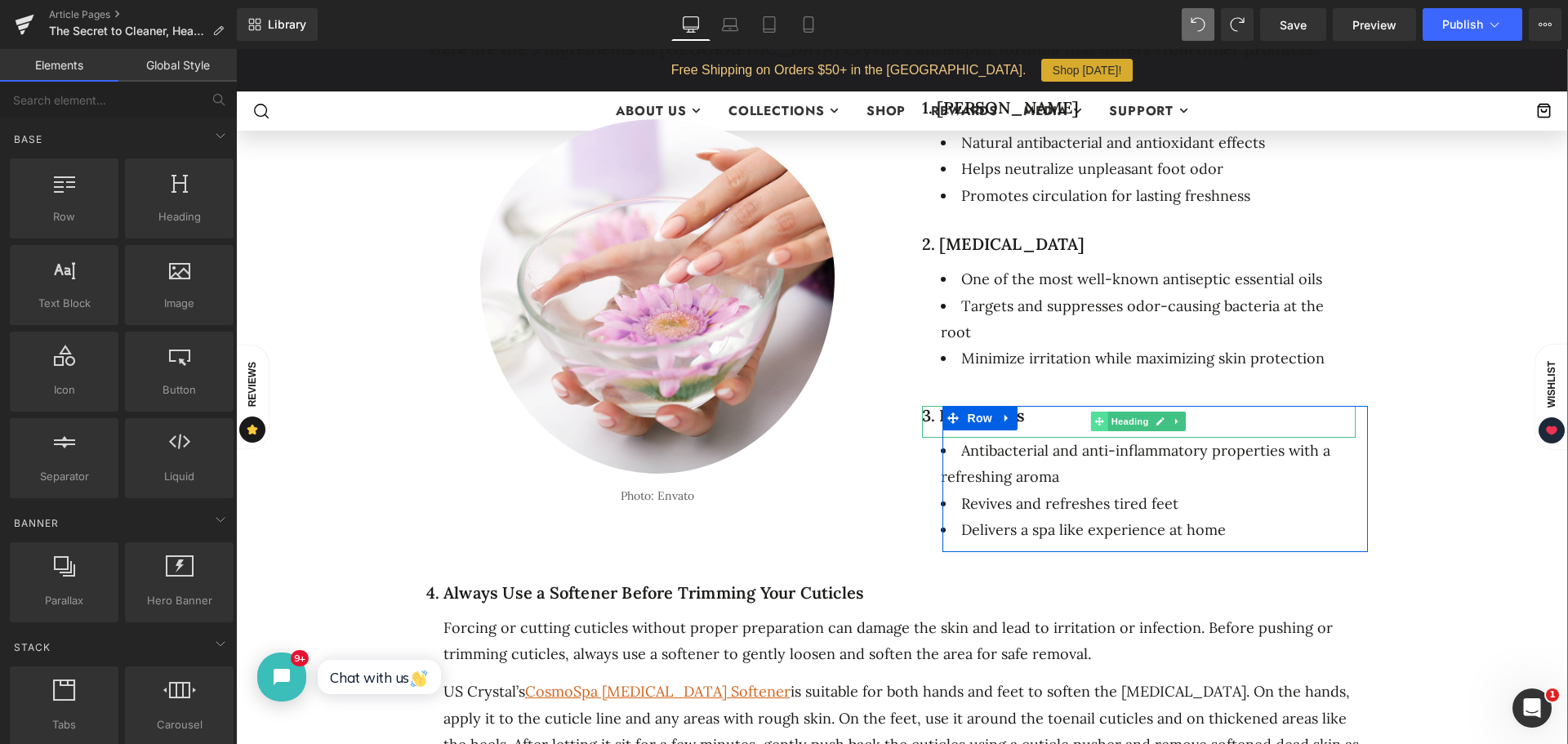
click at [1098, 412] on span at bounding box center [1099, 422] width 17 height 20
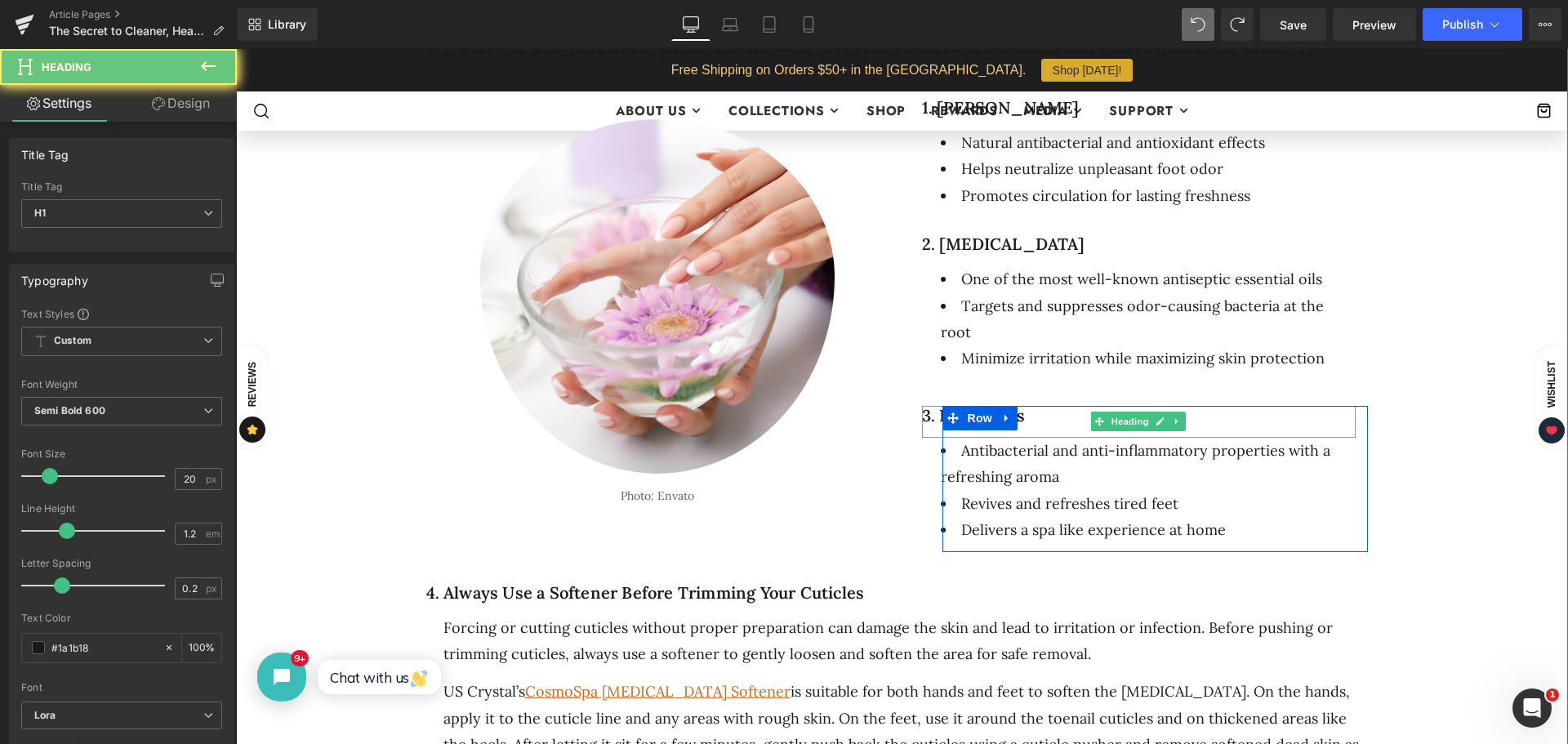
click at [1039, 406] on h1 "3. Eucalyptus" at bounding box center [1138, 416] width 434 height 20
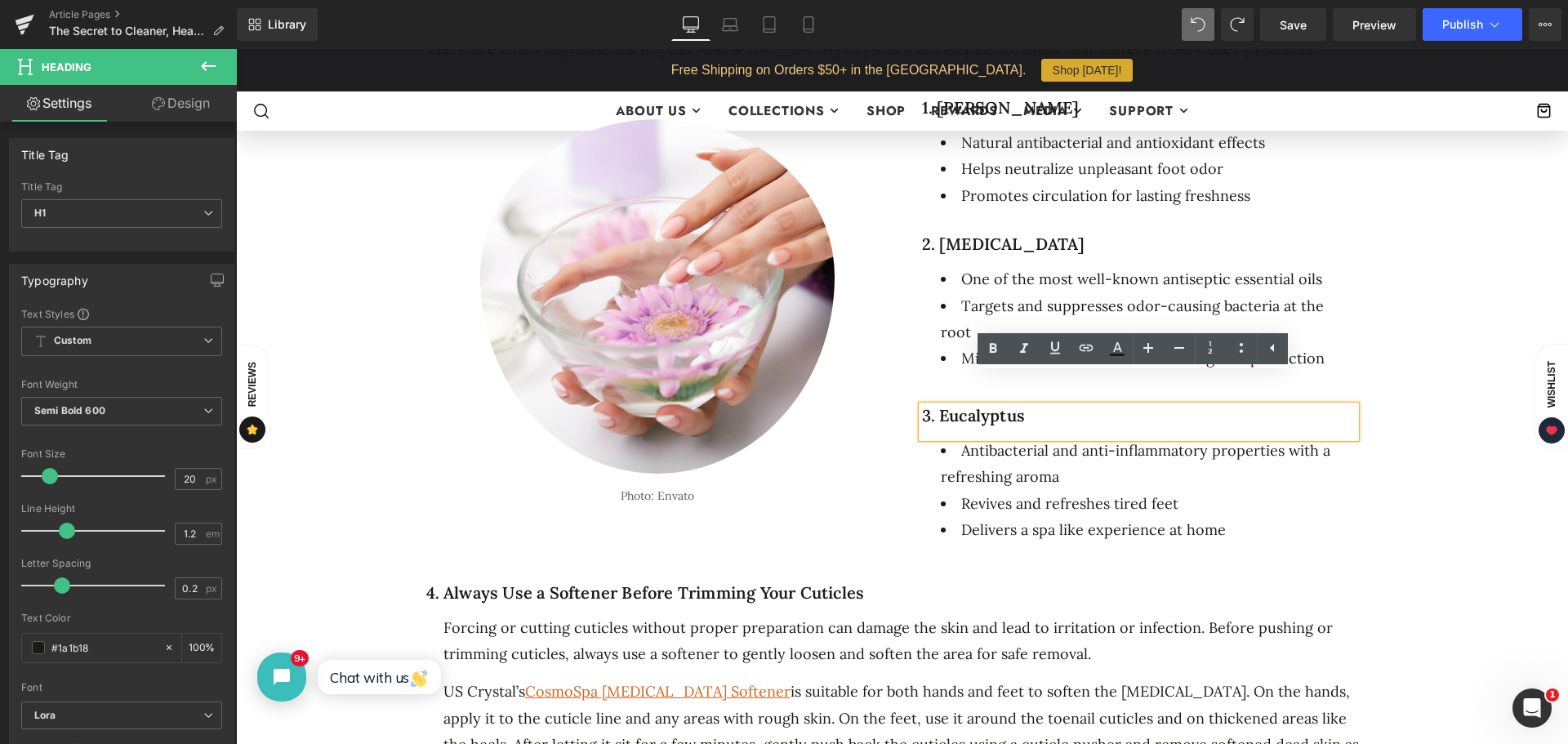
drag, startPoint x: 1041, startPoint y: 388, endPoint x: 907, endPoint y: 384, distance: 134.1
click at [907, 384] on div "Image 49px Photo: Envato Text Block Row 57px Row 1. [PERSON_NAME] Heading Natur…" at bounding box center [902, 320] width 980 height 481
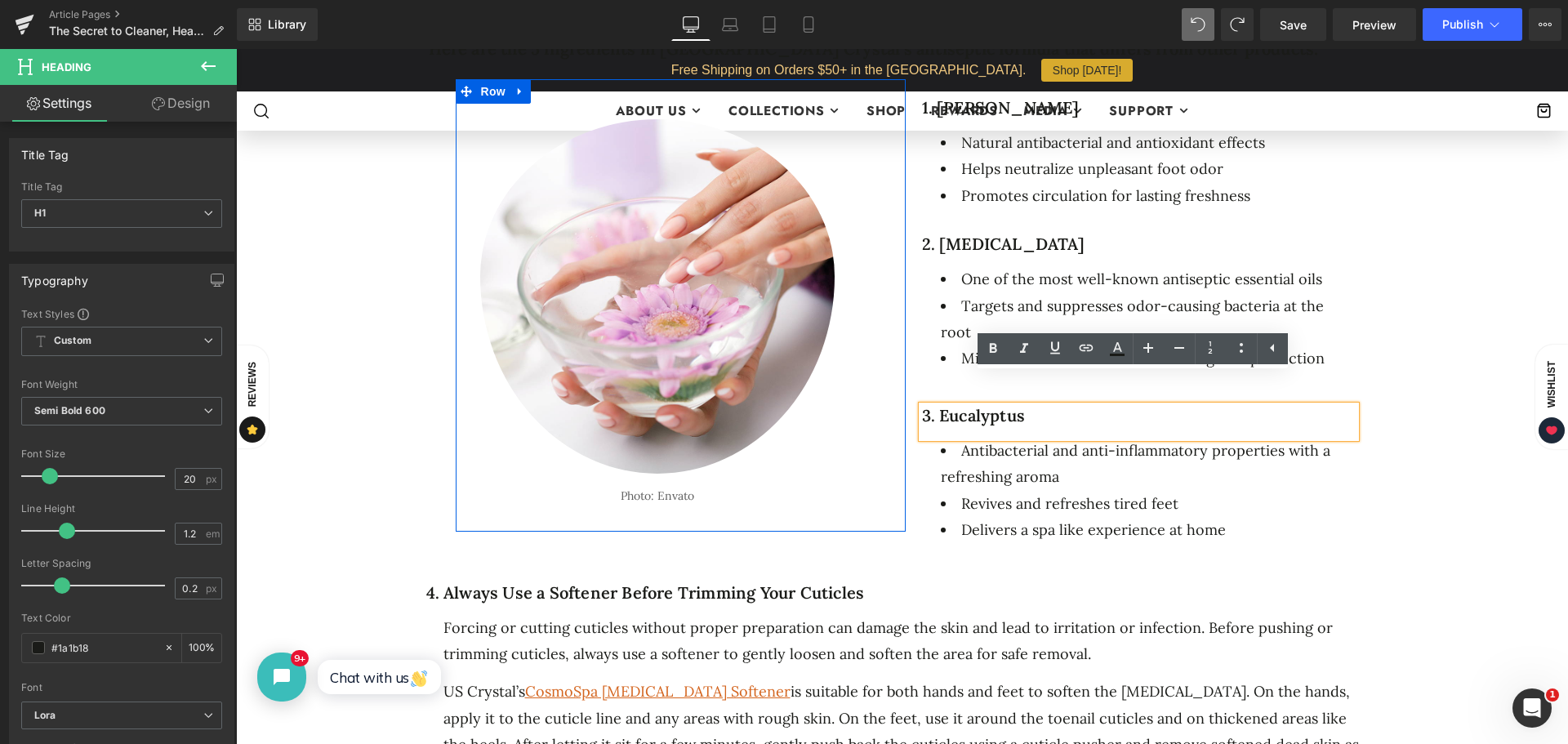
copy h1 "3. Eucalyptus"
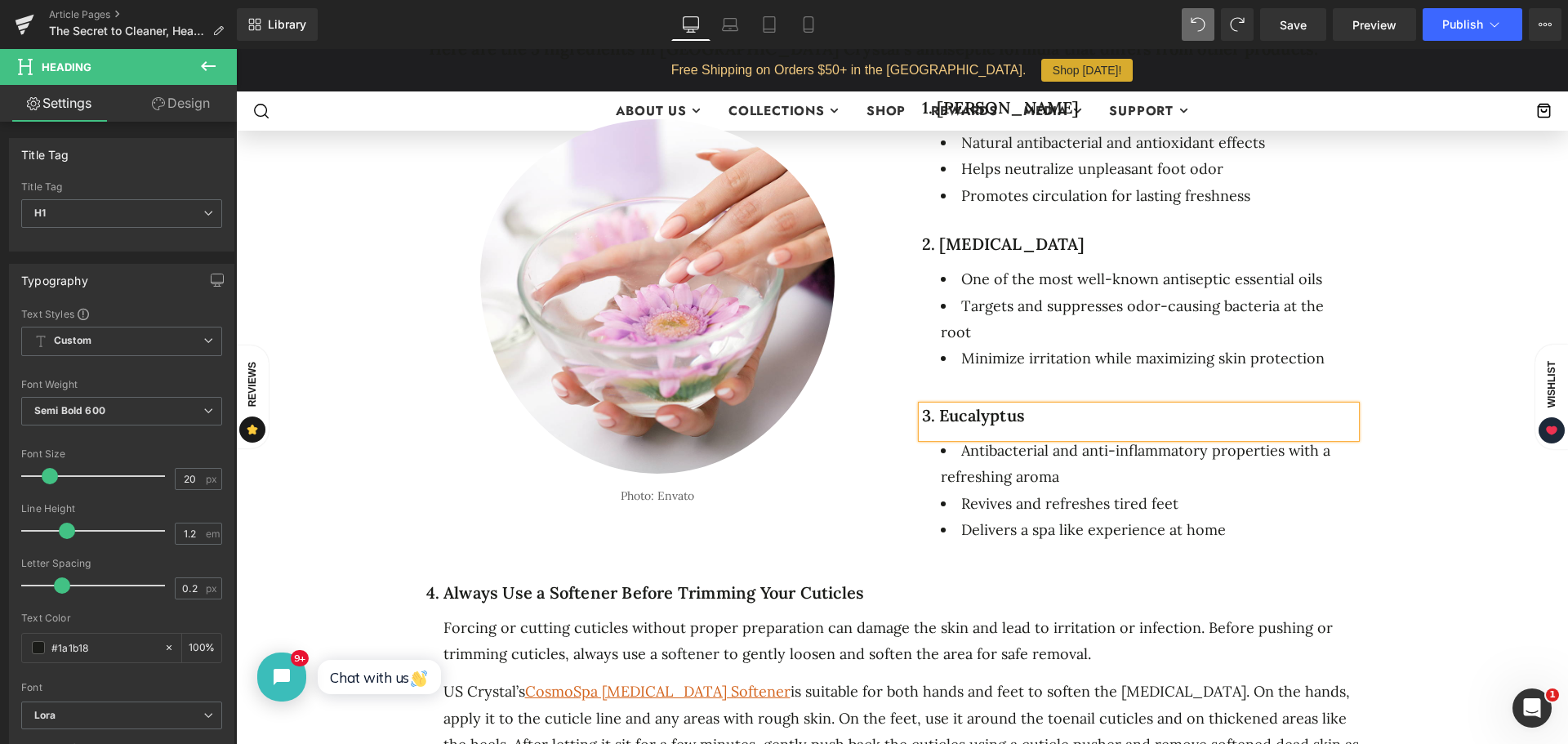
click at [236, 49] on div at bounding box center [236, 49] width 0 height 0
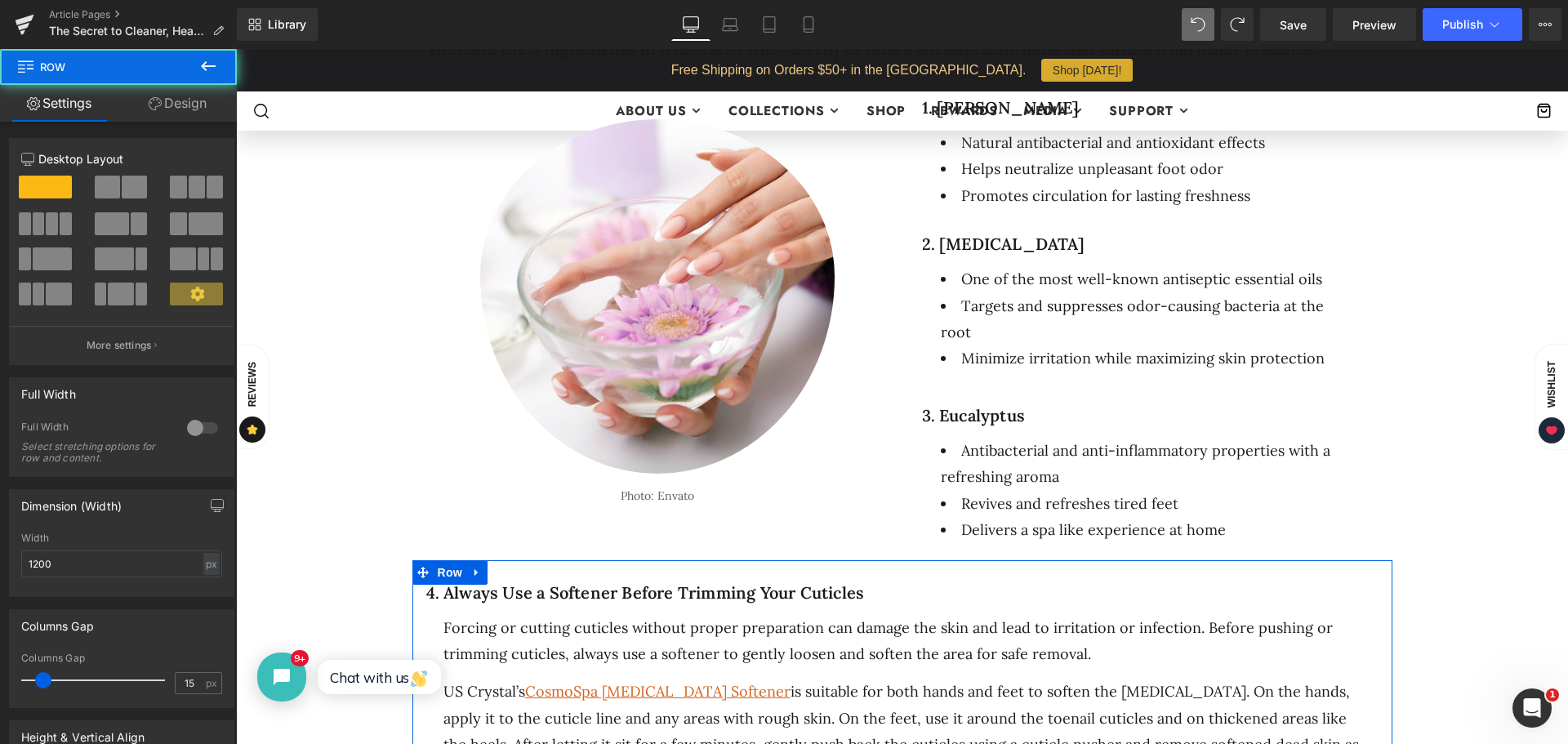
drag, startPoint x: 905, startPoint y: 573, endPoint x: 878, endPoint y: 563, distance: 28.8
click at [905, 584] on div "4. Always Use a Softener Before Trimming Your Cuticles Heading" at bounding box center [897, 599] width 941 height 32
click at [878, 584] on h1 "4. Always Use a Softener Before Trimming Your Cuticles" at bounding box center [897, 594] width 941 height 20
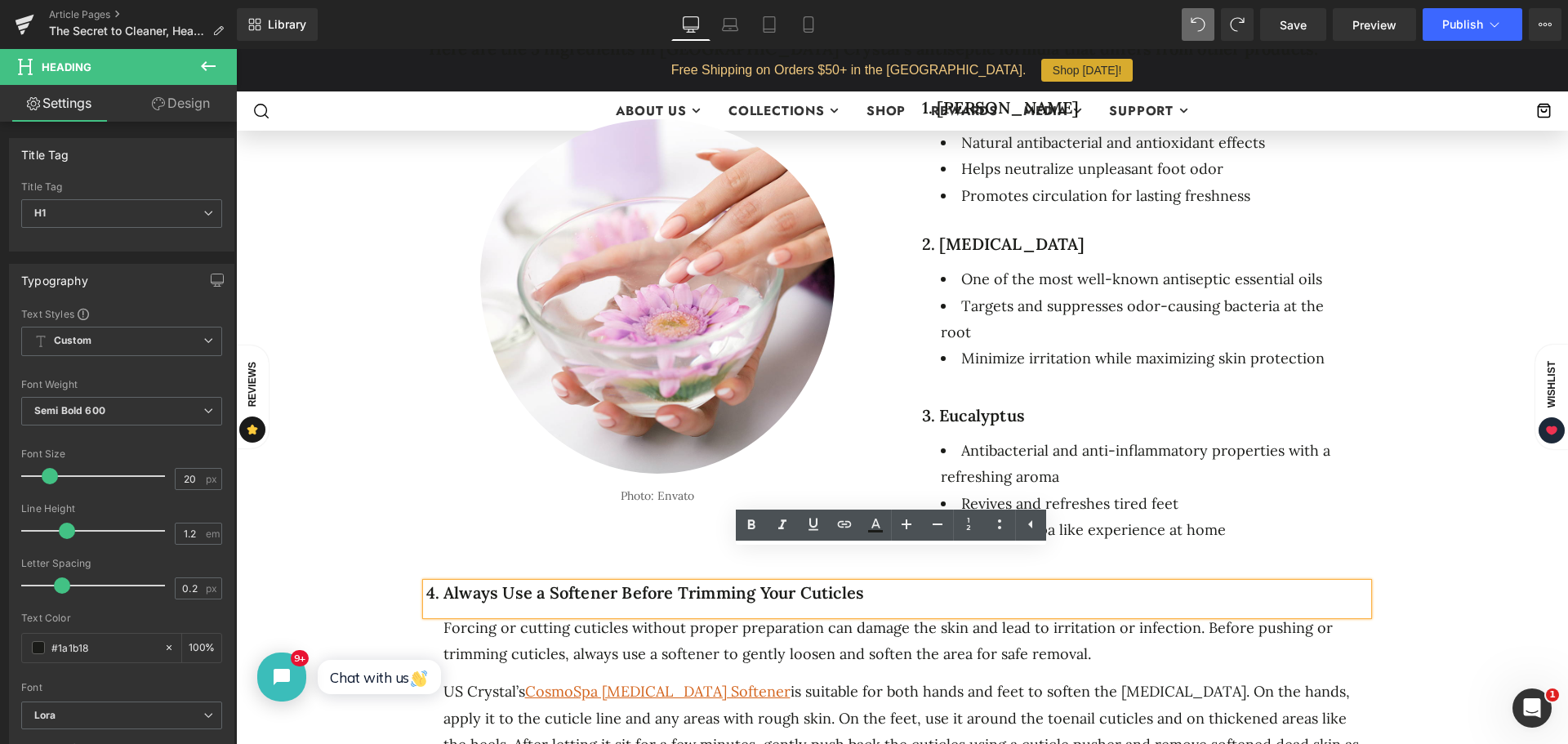
drag, startPoint x: 869, startPoint y: 564, endPoint x: 414, endPoint y: 575, distance: 455.1
click at [417, 584] on div "4. Always Use a Softener Before Trimming Your Cuticles Heading Forcing or cutti…" at bounding box center [905, 688] width 976 height 210
paste div
click at [1156, 482] on span "Text Block" at bounding box center [1139, 491] width 54 height 20
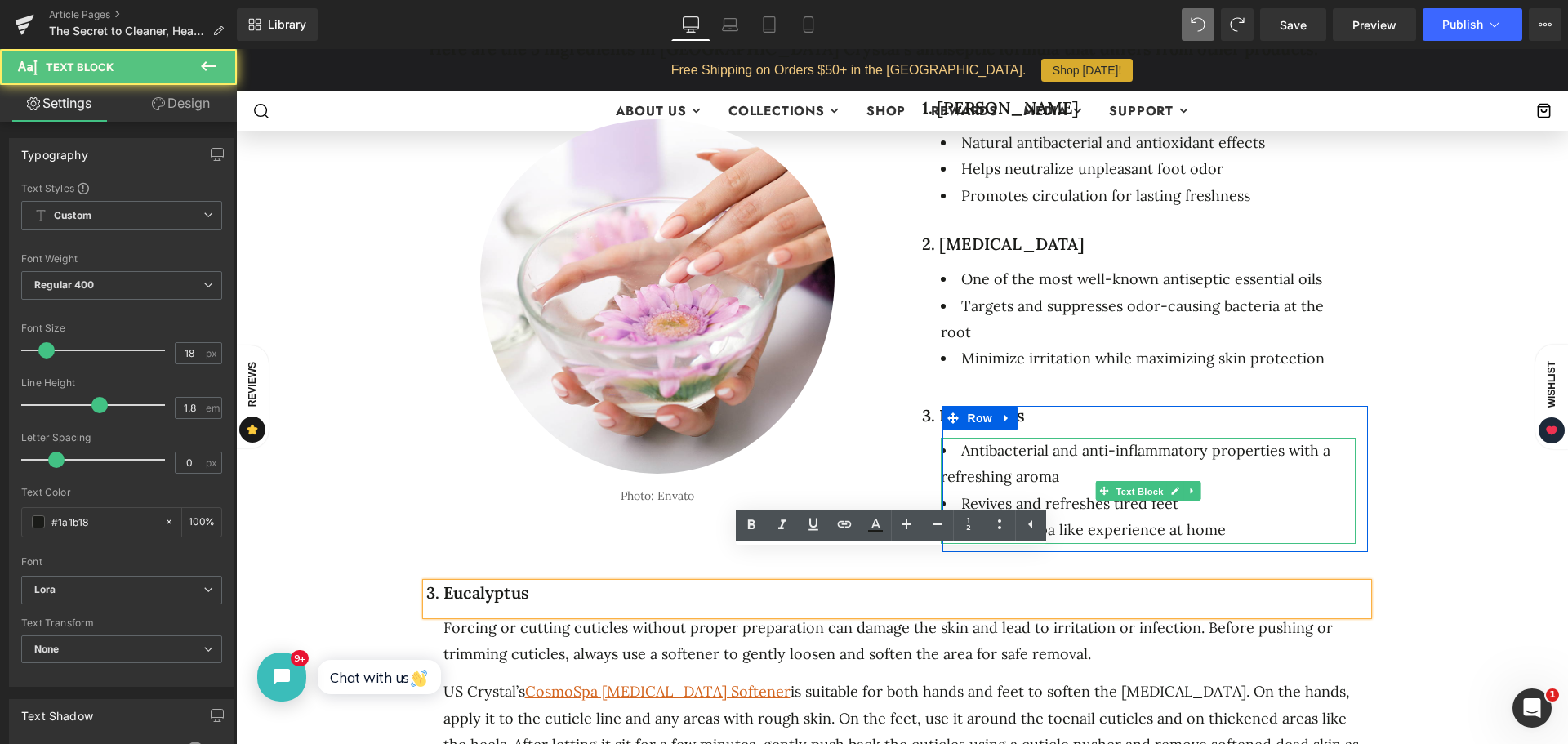
click at [1245, 518] on li "Delivers a spa like experience at home" at bounding box center [1148, 531] width 415 height 26
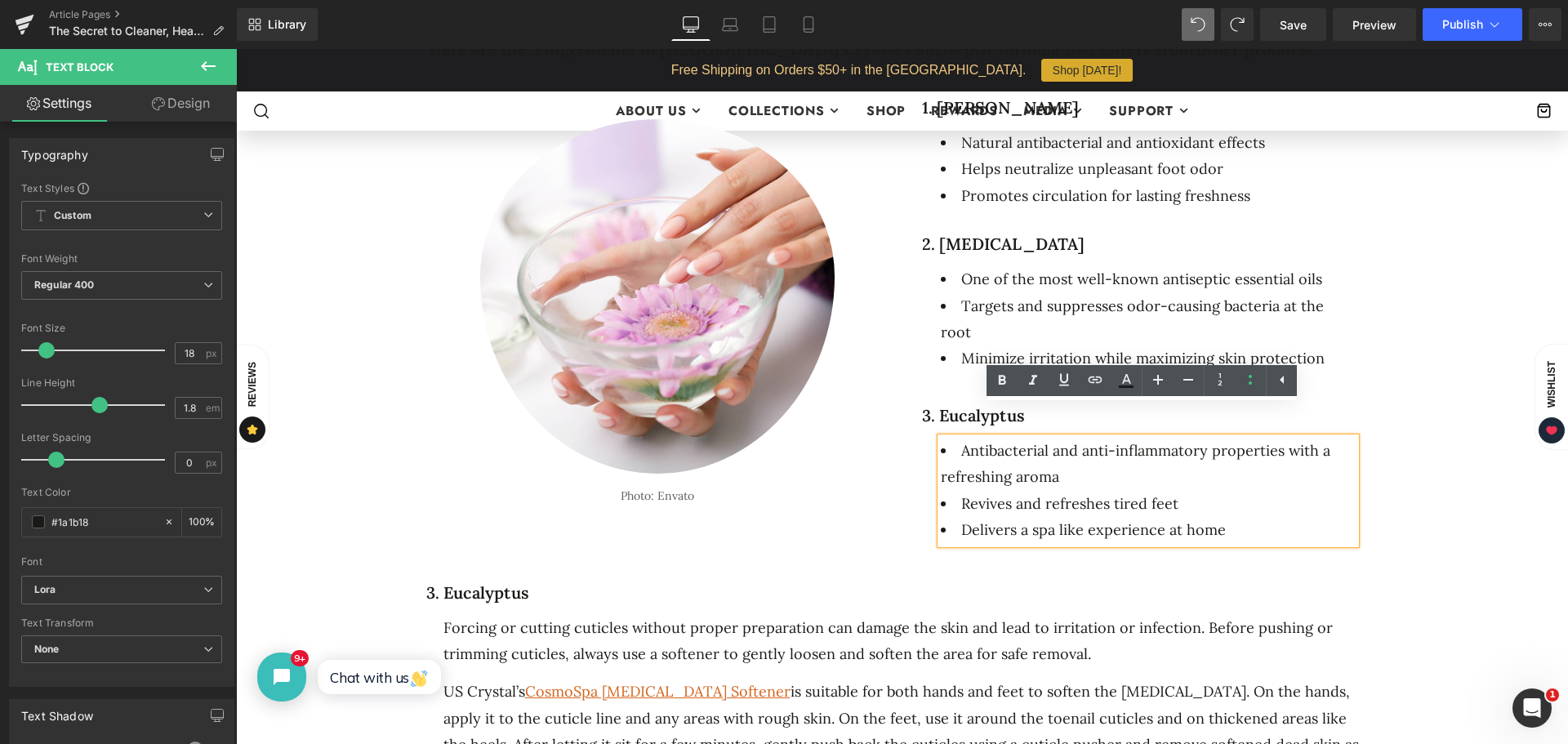
drag, startPoint x: 1090, startPoint y: 486, endPoint x: 923, endPoint y: 424, distance: 178.1
click at [930, 424] on div "3. Eucalyptus Heading Antibacterial and anti-inflammatory properties with a ref…" at bounding box center [1155, 479] width 450 height 146
copy ul "Antibacterial and anti-inflammatory properties with a refreshing aroma Revives …"
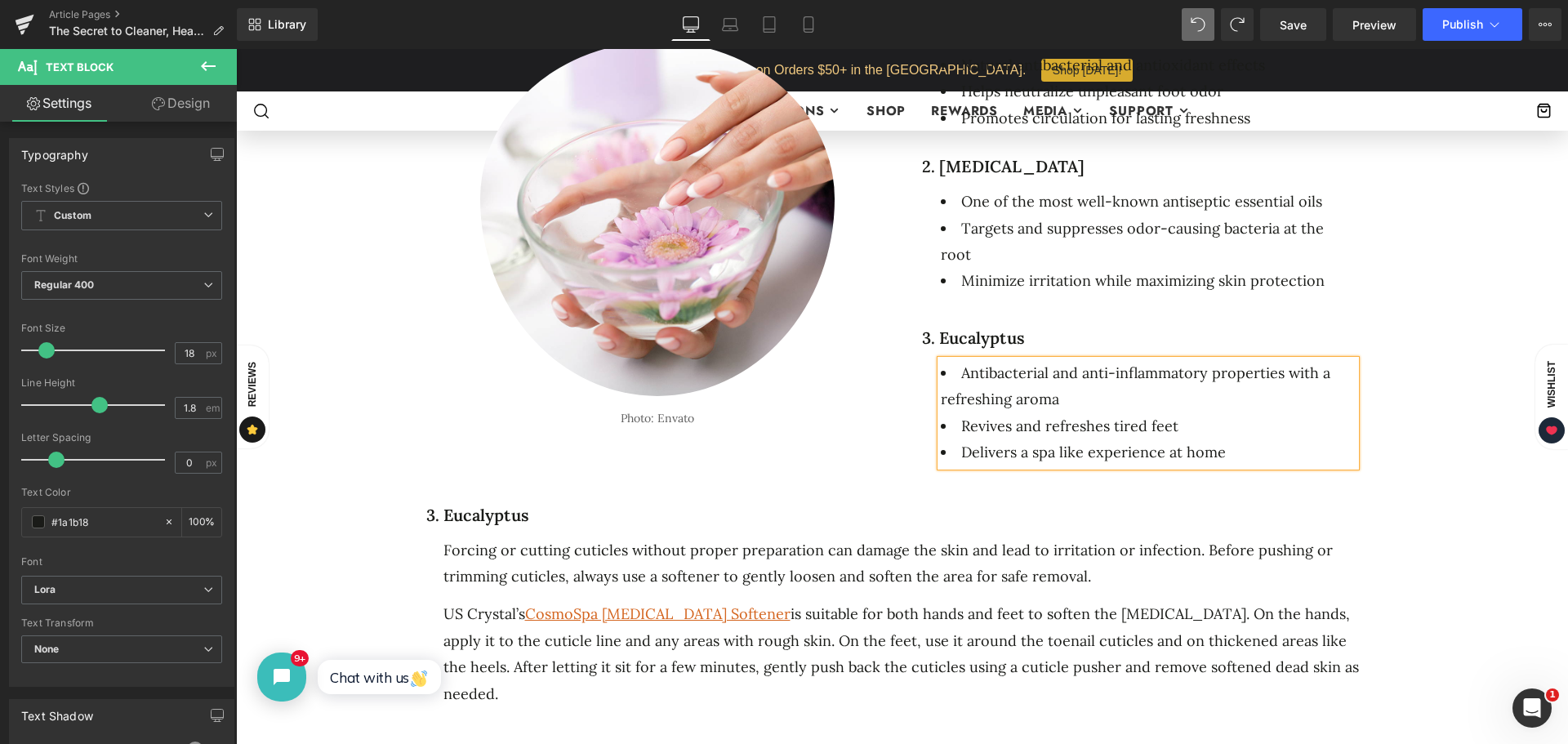
scroll to position [1430, 0]
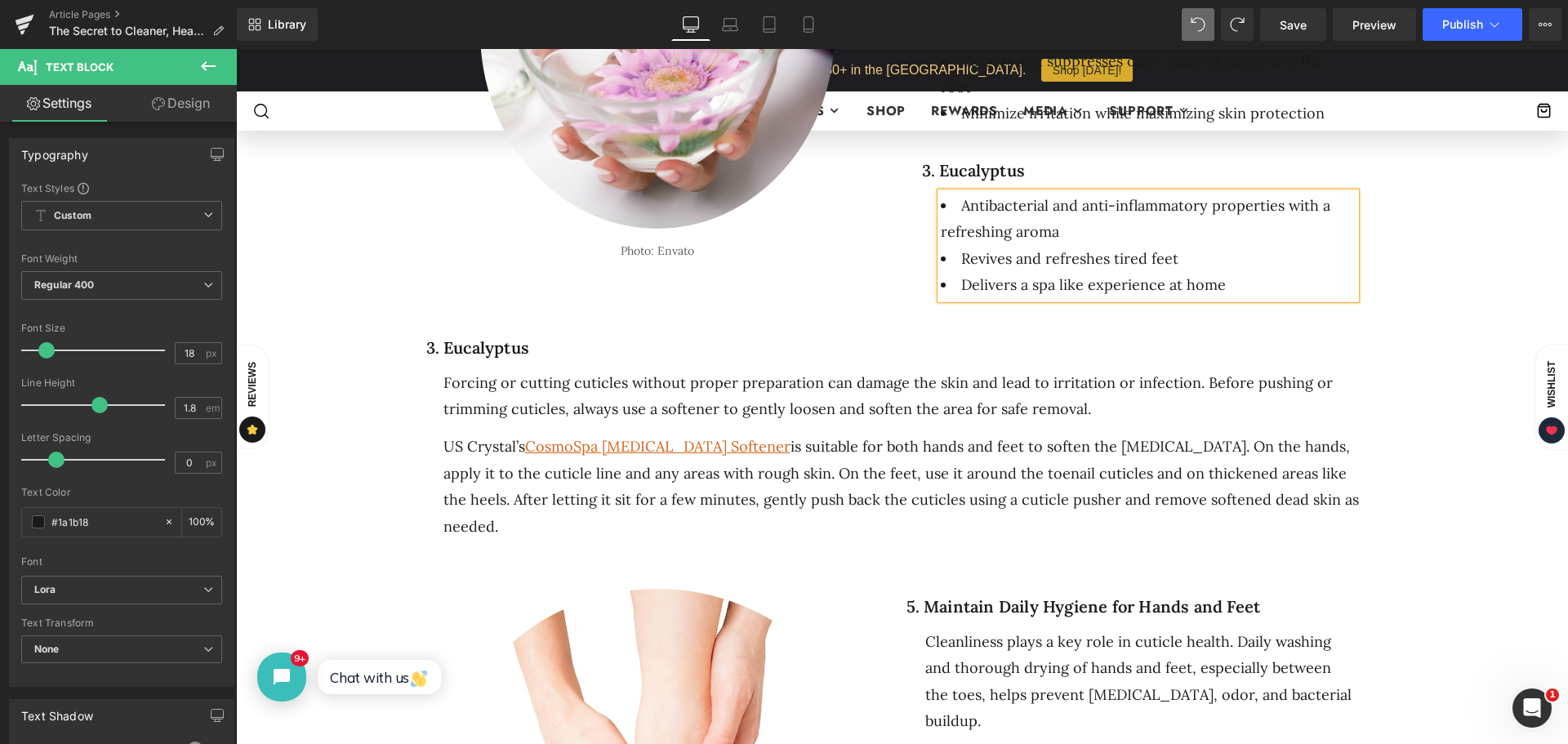
click at [1137, 436] on div "US Crystal’s CosmoSpa [MEDICAL_DATA] Softener is suitable for both hands and fe…" at bounding box center [905, 487] width 924 height 106
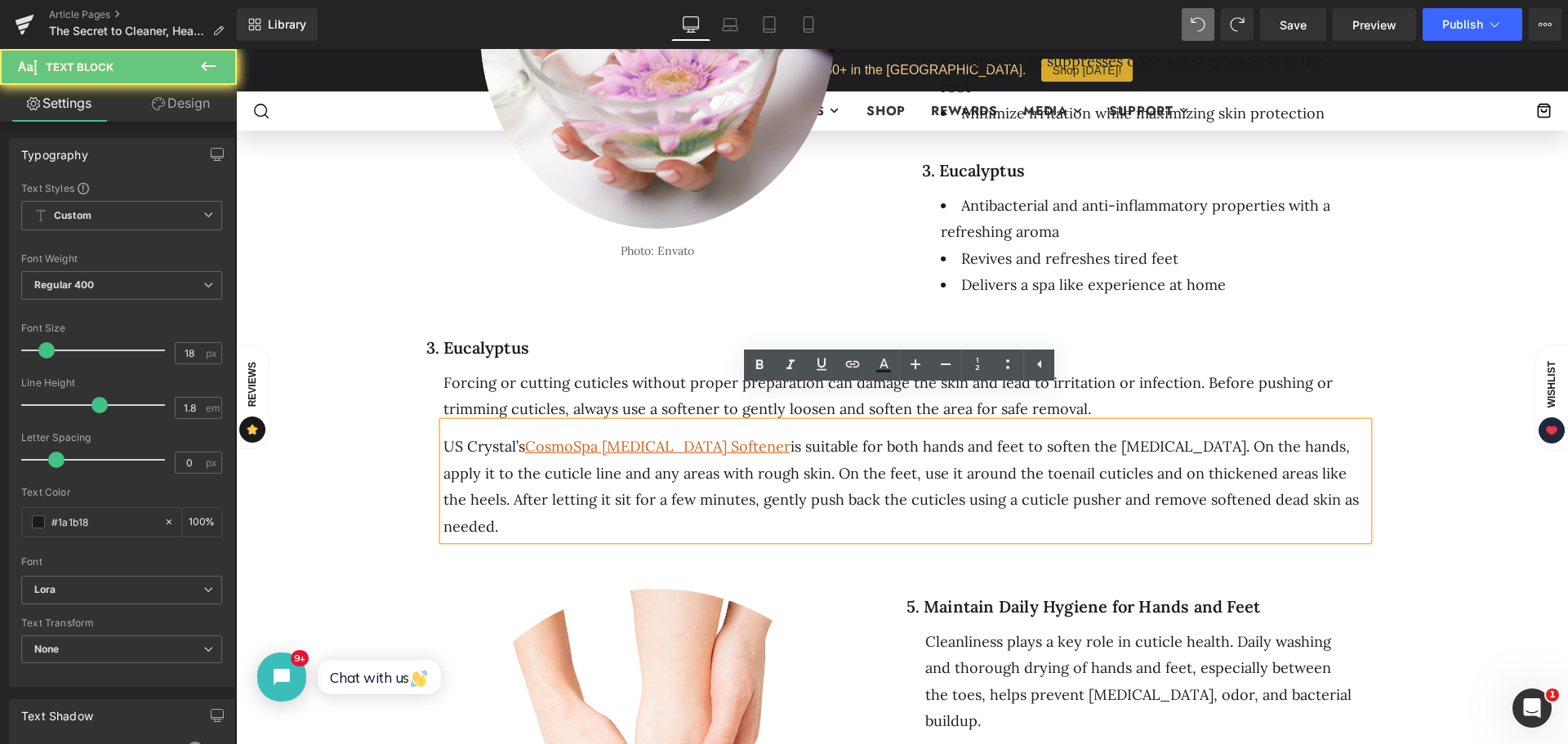
click at [1241, 472] on div "US Crystal’s CosmoSpa [MEDICAL_DATA] Softener is suitable for both hands and fe…" at bounding box center [905, 487] width 924 height 106
click at [1404, 323] on div "The Secret to Cleaner, Healthier Feet: What’s Inside Our Antiseptic Pedicure Fo…" at bounding box center [902, 2] width 1283 height 2363
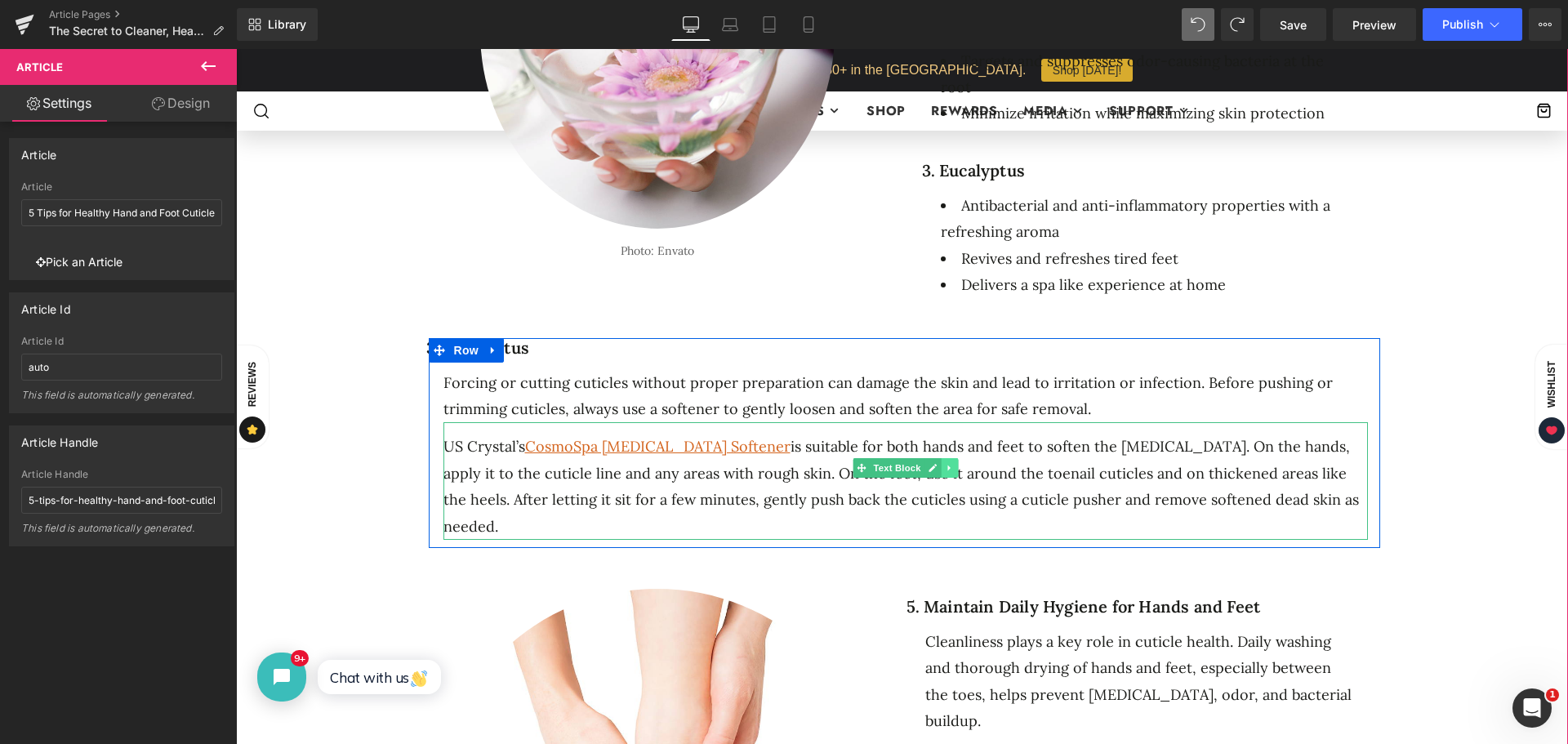
click at [945, 464] on icon at bounding box center [949, 468] width 9 height 10
click at [953, 464] on icon at bounding box center [957, 468] width 9 height 9
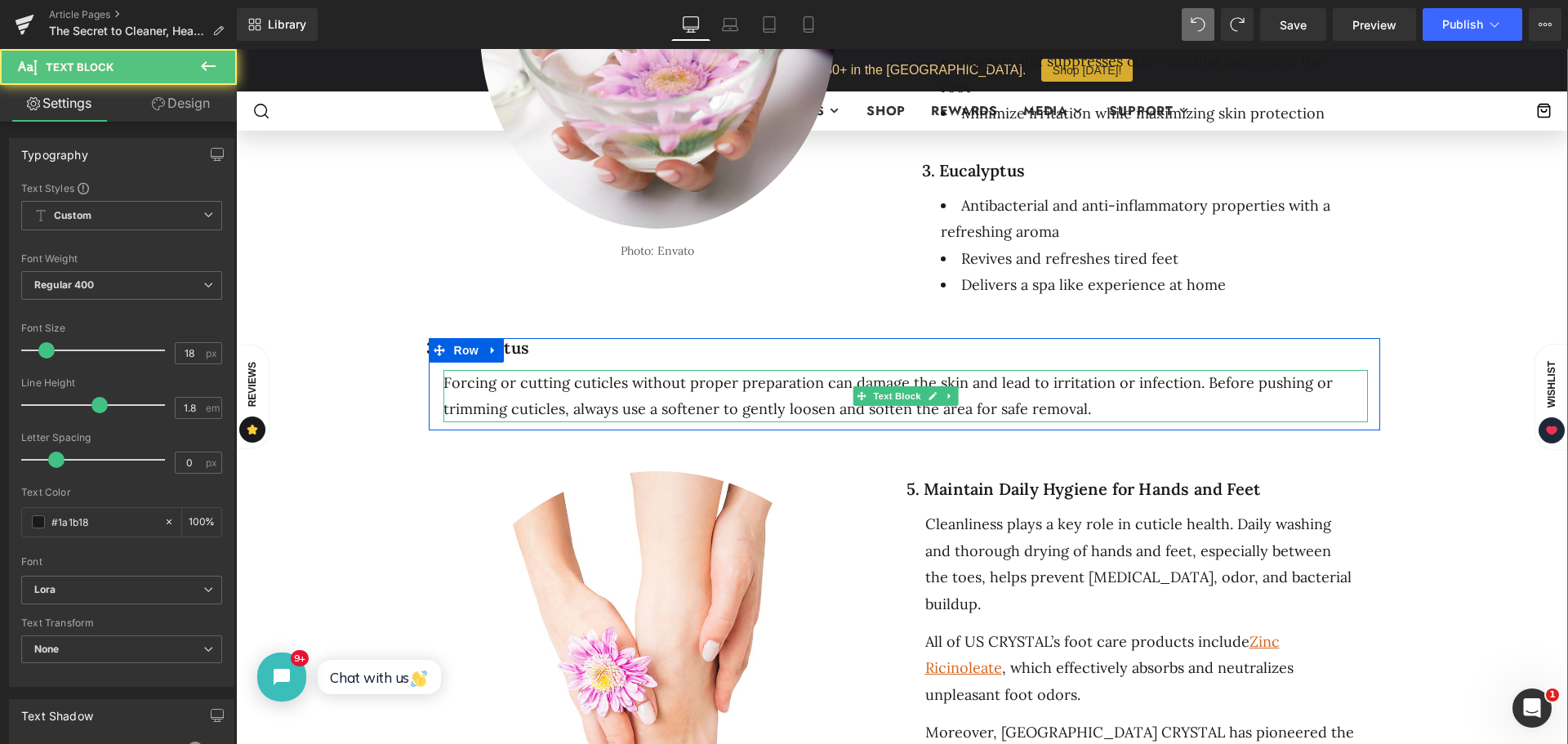
drag, startPoint x: 1087, startPoint y: 374, endPoint x: 905, endPoint y: 377, distance: 182.0
click at [905, 377] on div "Forcing or cutting cuticles without proper preparation can damage the skin and …" at bounding box center [905, 397] width 924 height 53
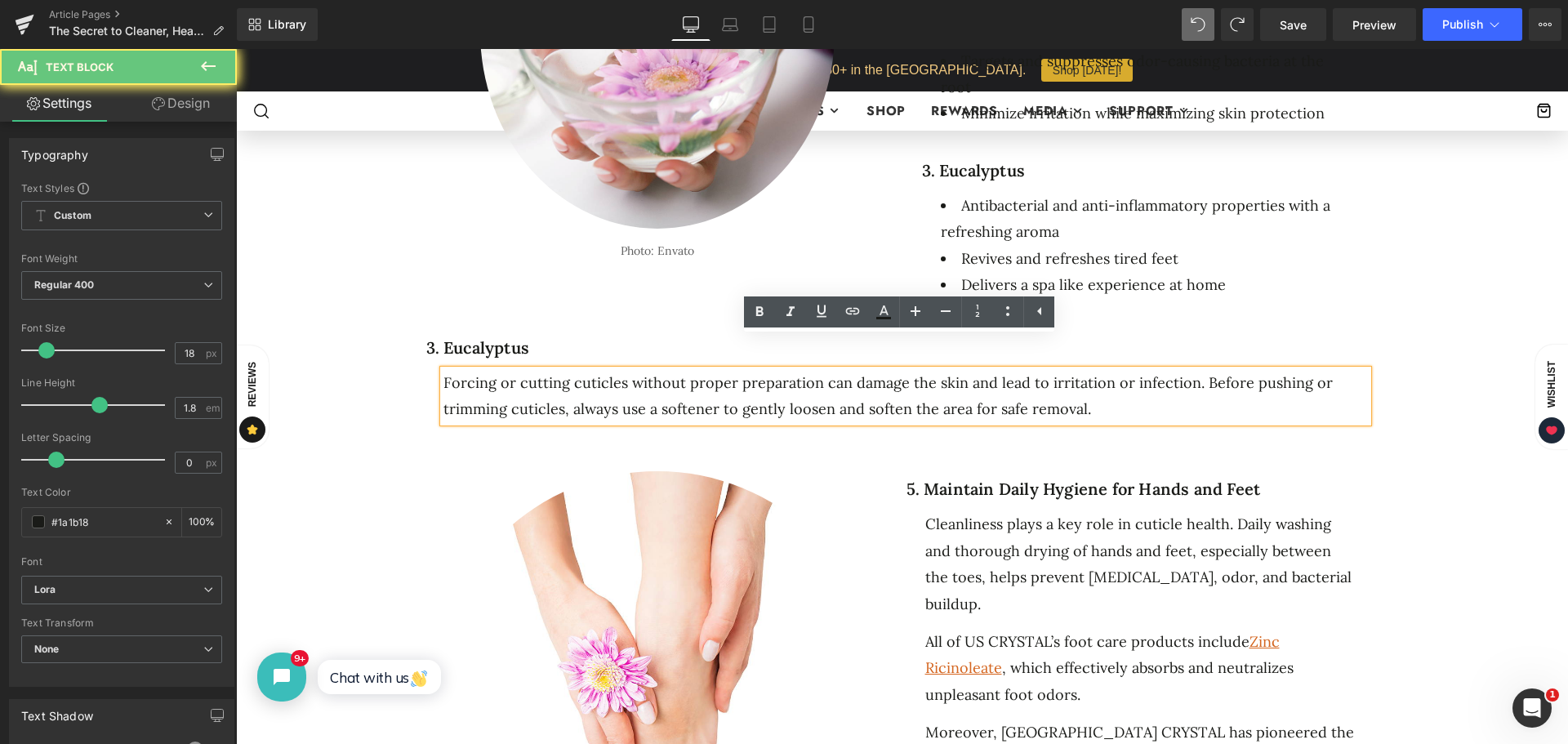
click at [1141, 374] on div "Forcing or cutting cuticles without proper preparation can damage the skin and …" at bounding box center [905, 397] width 924 height 53
drag, startPoint x: 1088, startPoint y: 379, endPoint x: 431, endPoint y: 344, distance: 657.9
click at [431, 344] on div "3. Eucalyptus Heading Forcing or cutting cuticles without proper preparation ca…" at bounding box center [905, 381] width 951 height 85
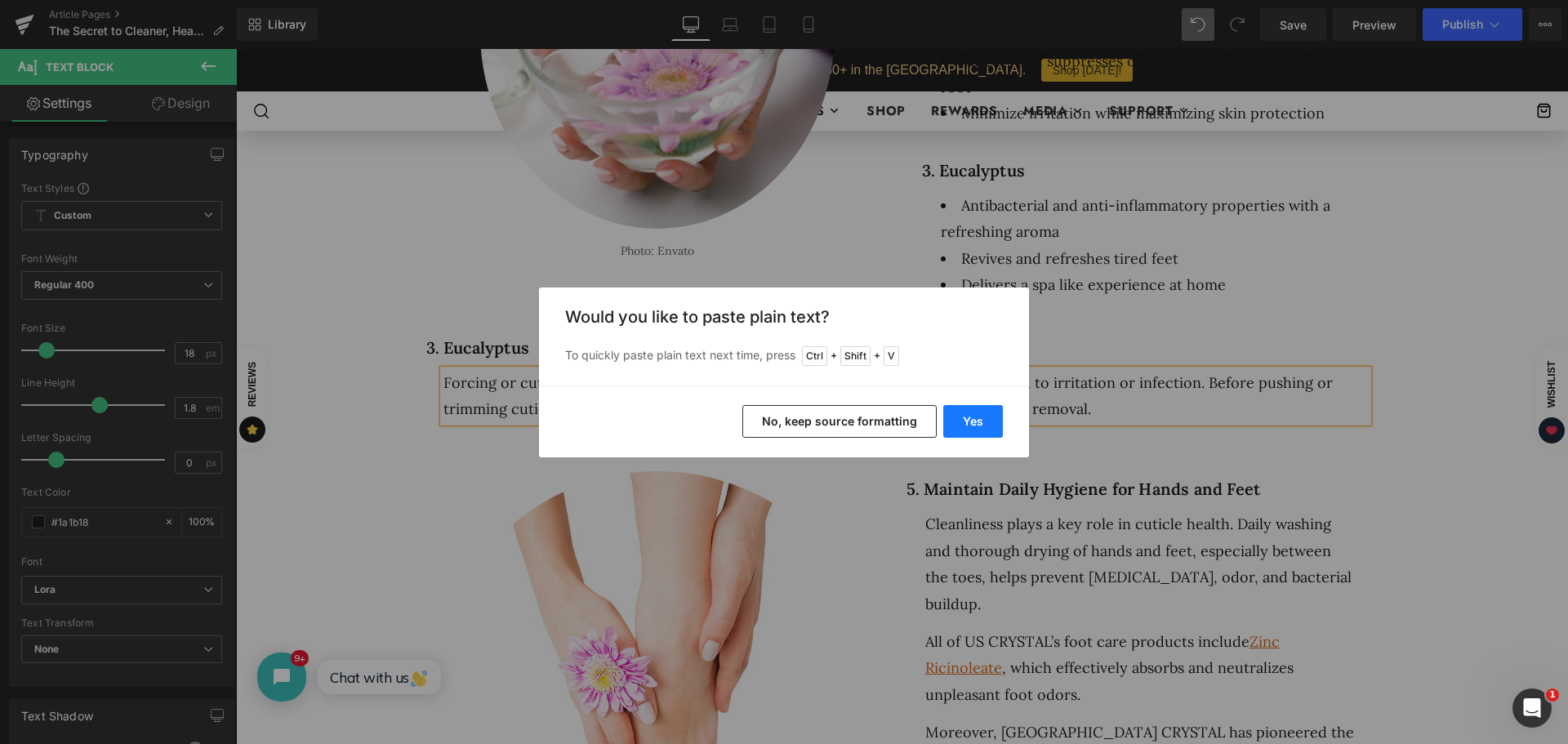
click at [982, 423] on button "Yes" at bounding box center [972, 422] width 60 height 33
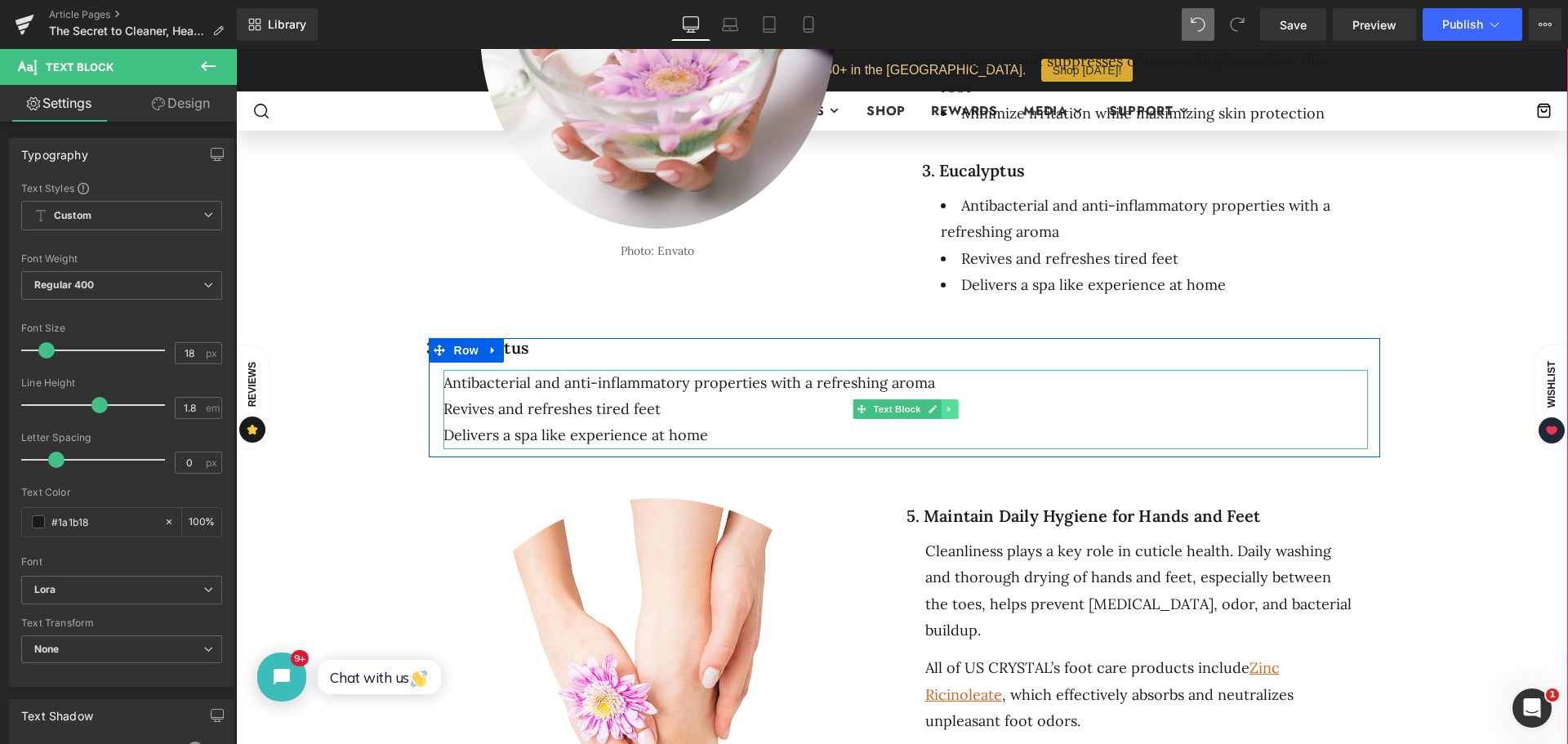
click at [949, 400] on link at bounding box center [949, 410] width 17 height 20
click at [680, 397] on div "Revives and refreshes tired feet" at bounding box center [905, 410] width 924 height 26
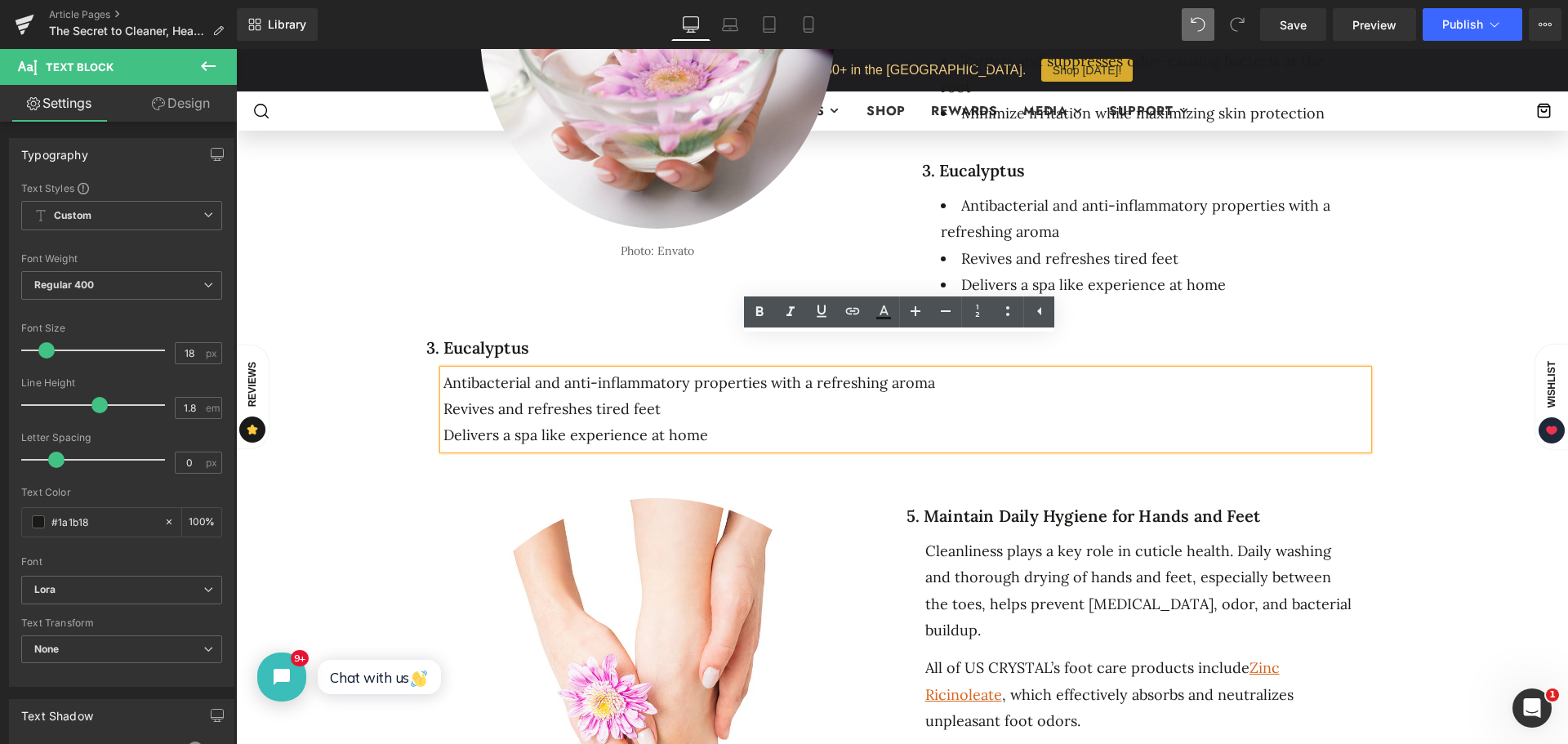
drag, startPoint x: 706, startPoint y: 405, endPoint x: 440, endPoint y: 351, distance: 271.4
click at [444, 370] on div "Antibacterial and anti-inflammatory properties with a refreshing aroma Revives …" at bounding box center [905, 410] width 924 height 79
click at [1013, 310] on icon at bounding box center [1007, 311] width 20 height 20
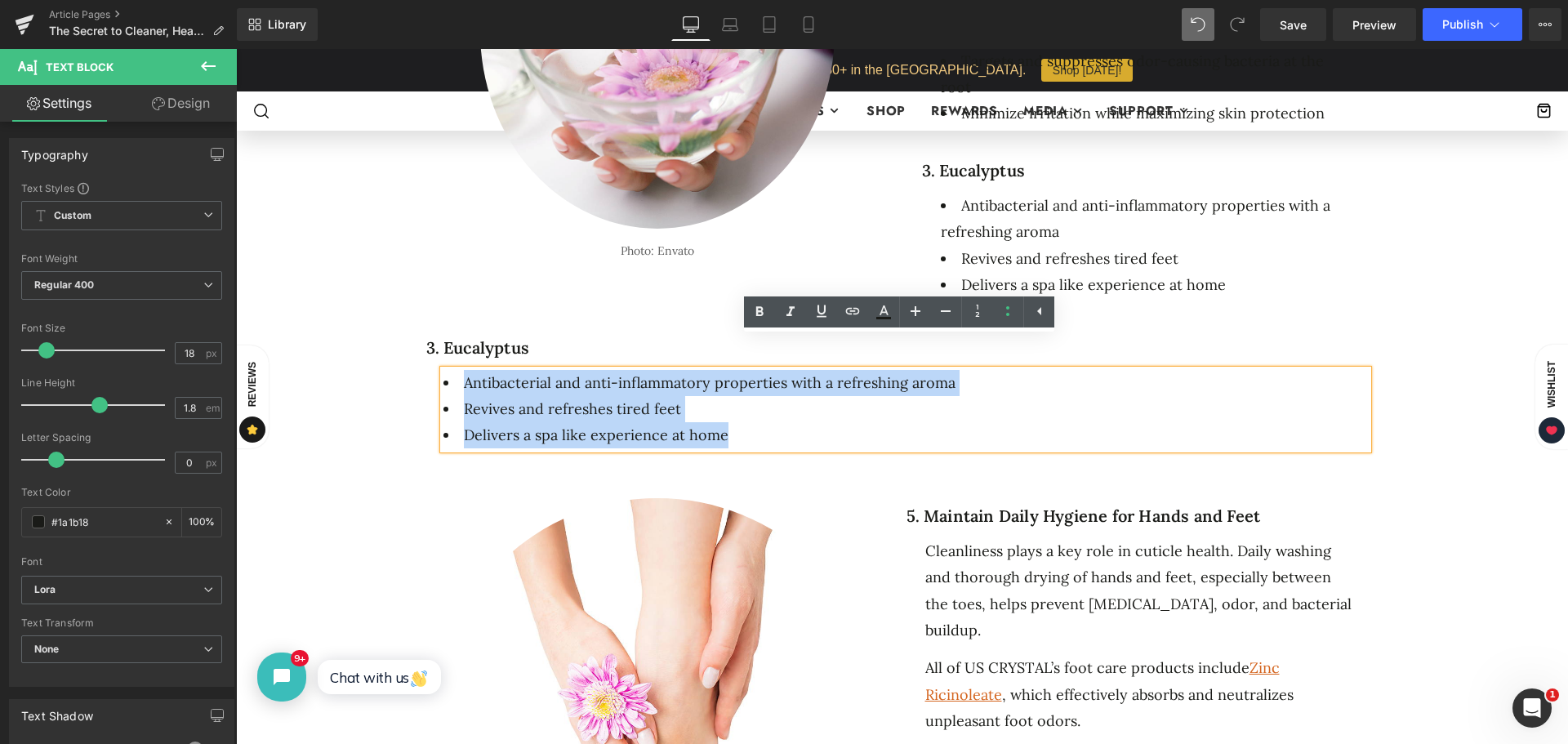
click at [1150, 397] on li "Revives and refreshes tired feet" at bounding box center [905, 410] width 924 height 26
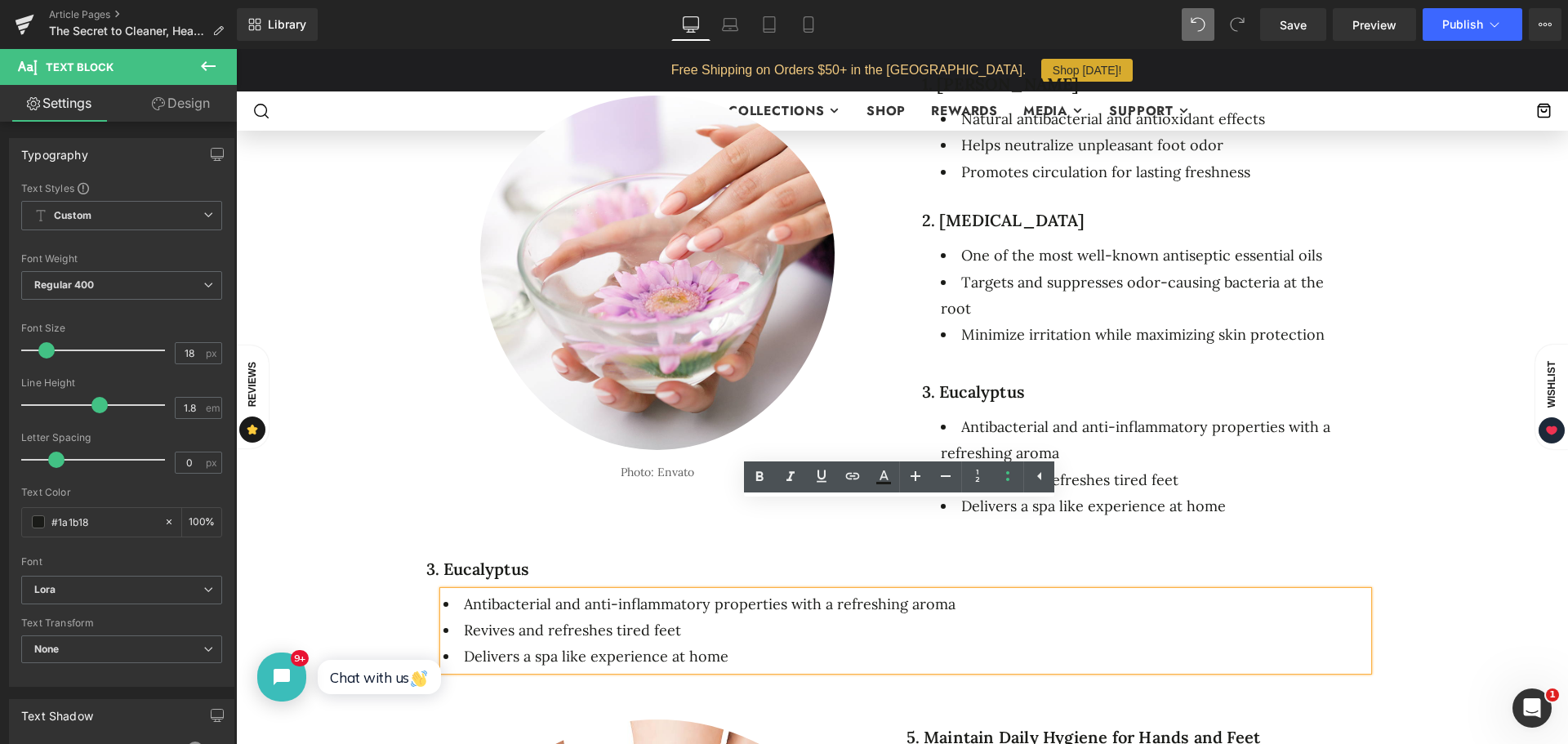
scroll to position [1185, 0]
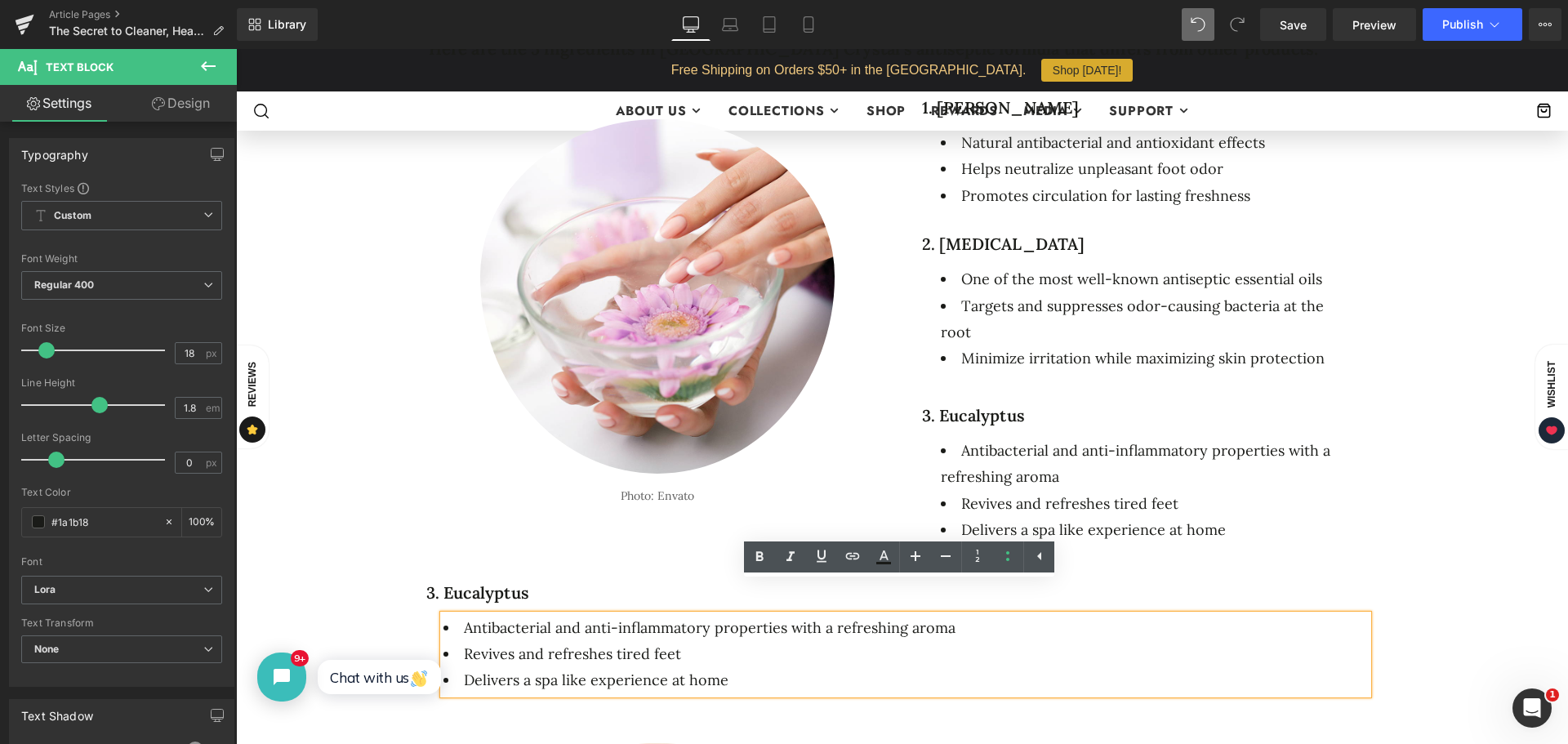
click at [1398, 362] on div "The Secret to Cleaner, Healthier Feet: What’s Inside Our Antiseptic Pedicure Fo…" at bounding box center [902, 201] width 1283 height 2271
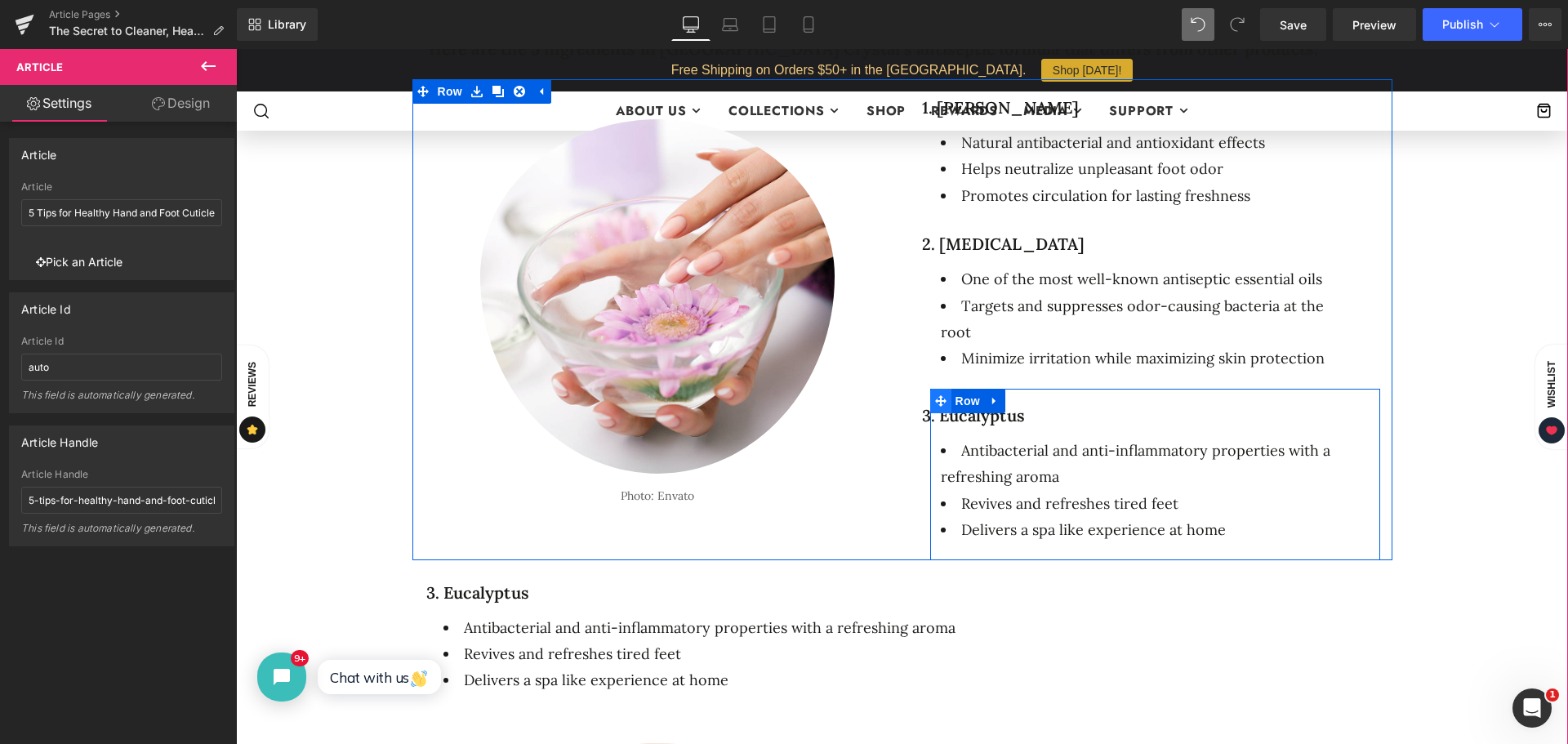
click at [935, 396] on icon at bounding box center [940, 401] width 11 height 11
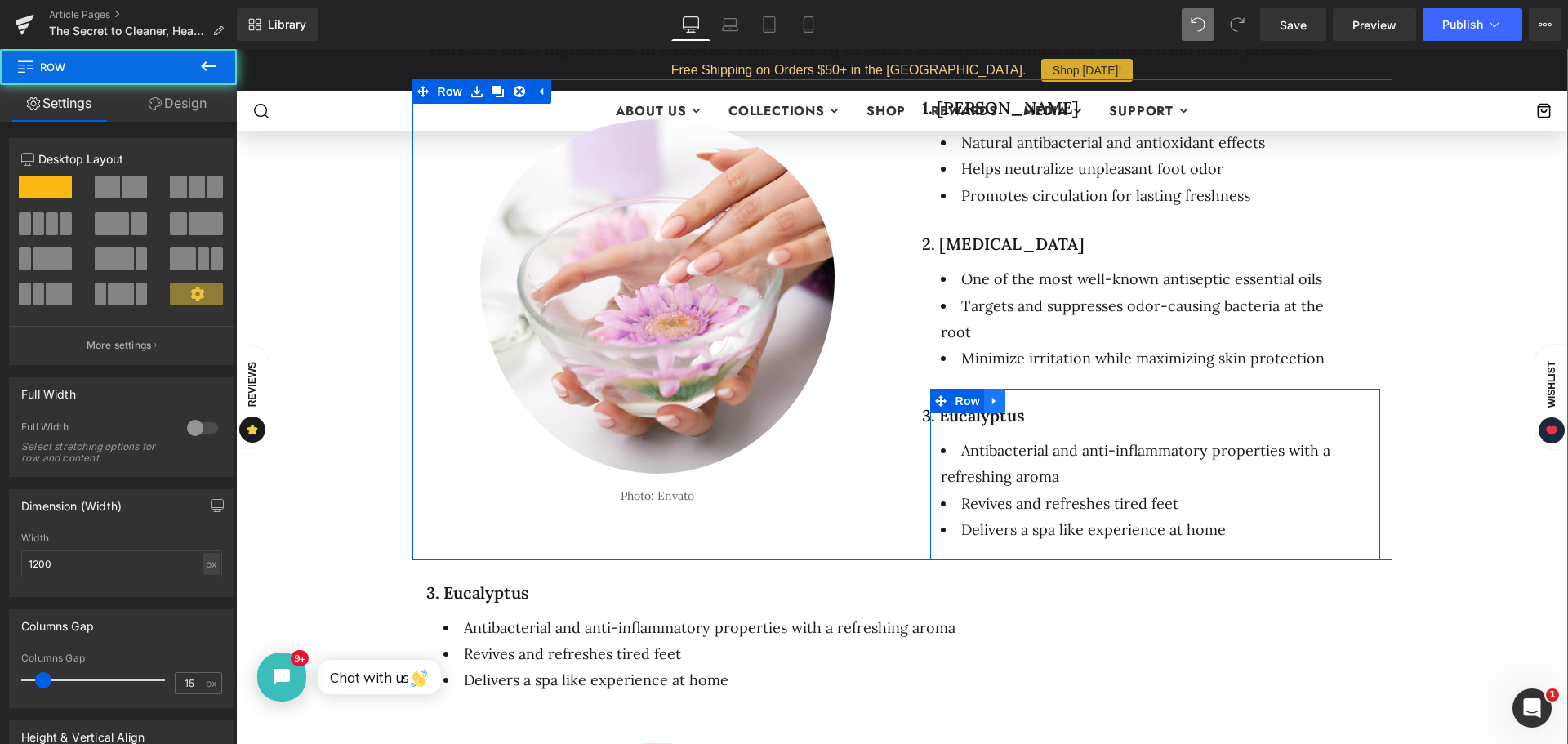
click at [994, 395] on icon at bounding box center [994, 401] width 11 height 12
click at [1031, 396] on icon at bounding box center [1037, 401] width 11 height 11
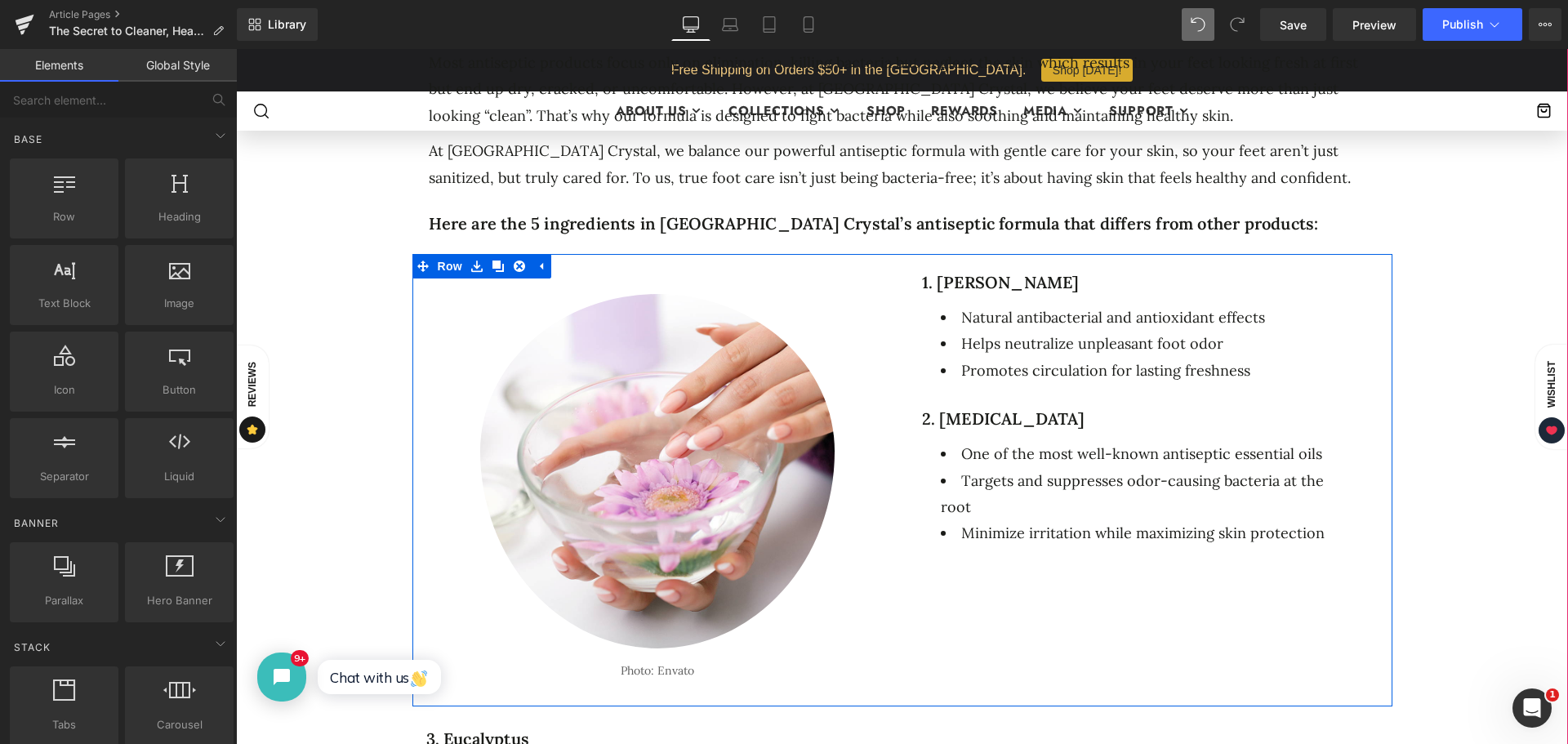
scroll to position [1021, 0]
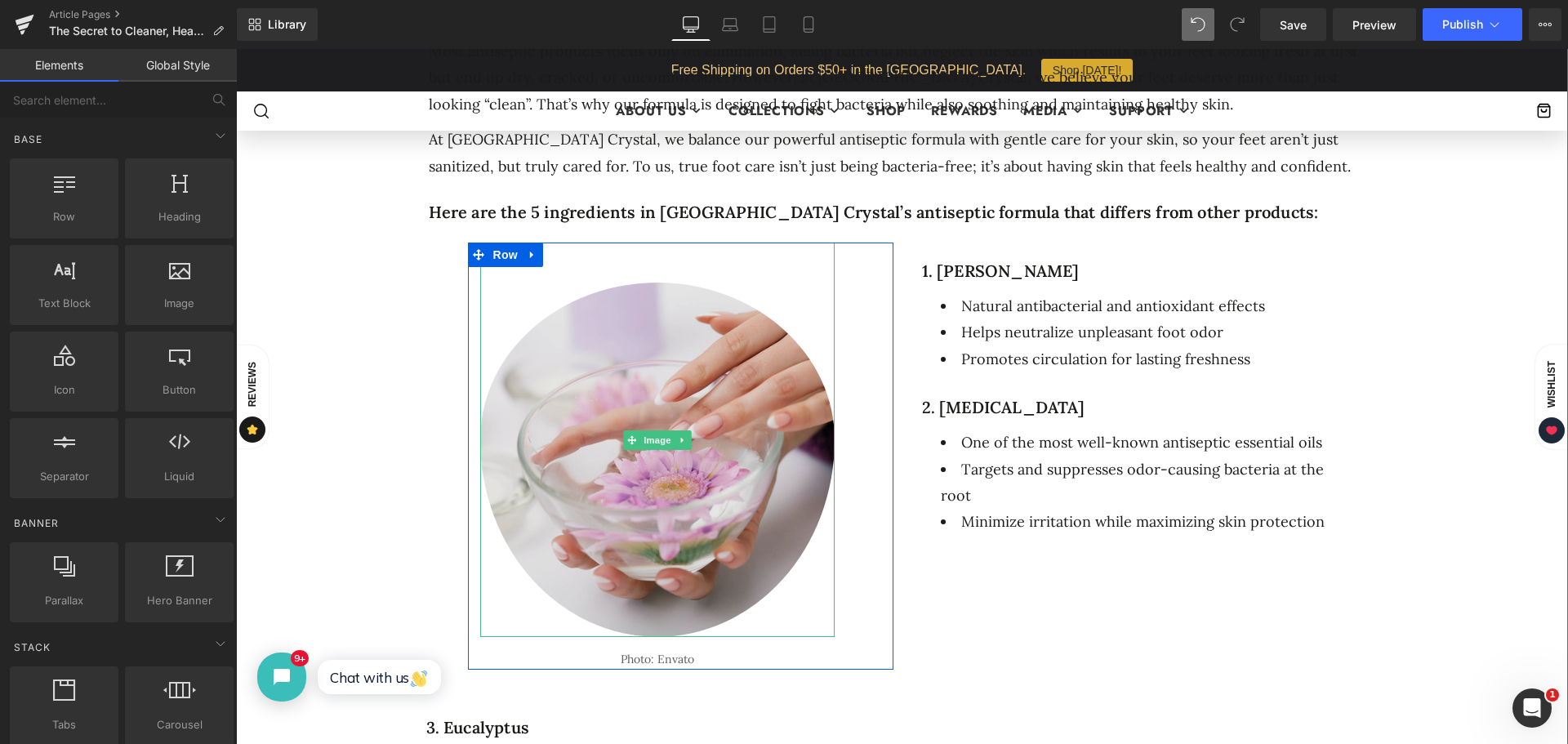
click at [682, 436] on link at bounding box center [681, 441] width 17 height 20
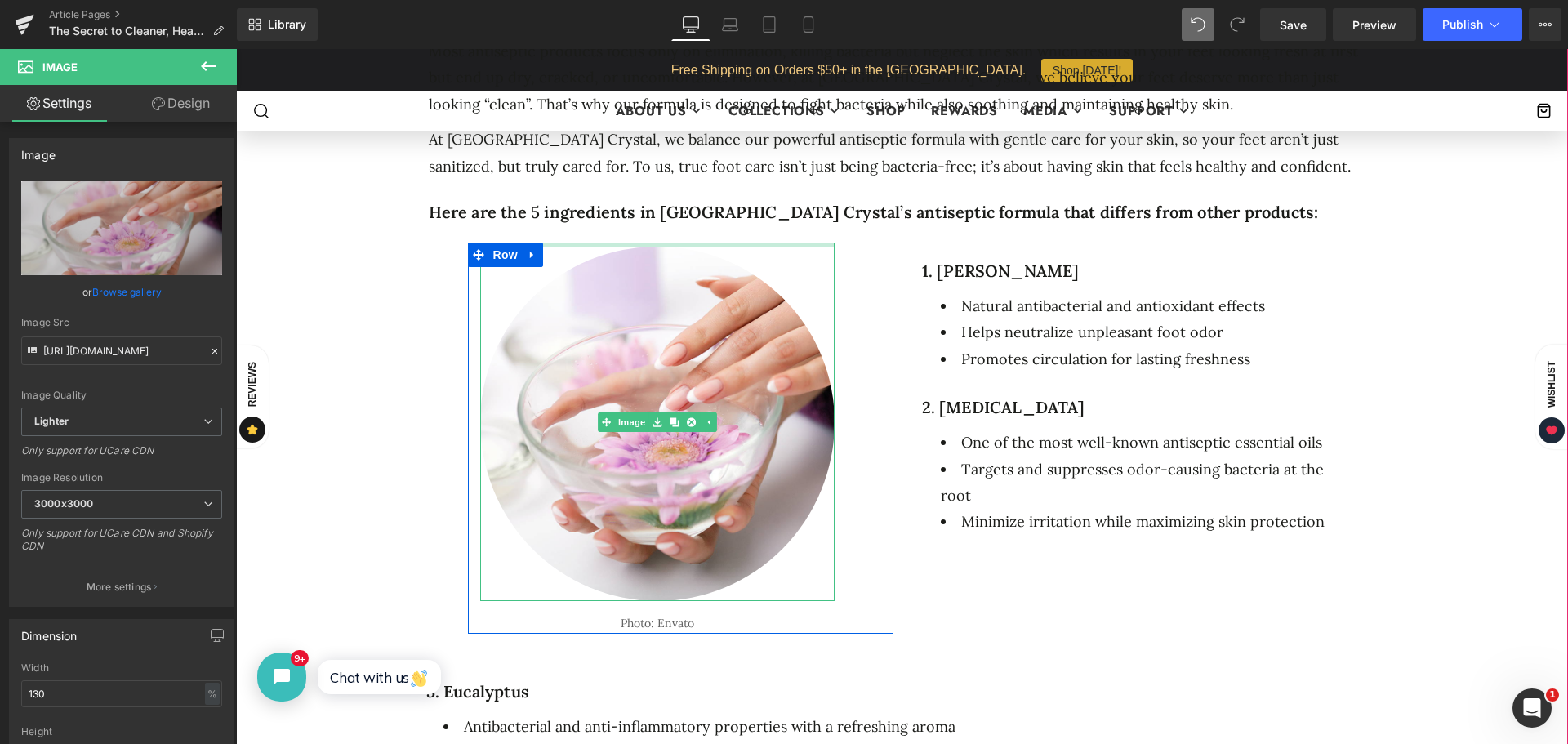
drag, startPoint x: 650, startPoint y: 269, endPoint x: 651, endPoint y: 233, distance: 36.0
click at [651, 233] on div "The Secret to Cleaner, Healthier Feet: What’s Inside Our Antiseptic Pedicure Fo…" at bounding box center [902, 333] width 1283 height 2207
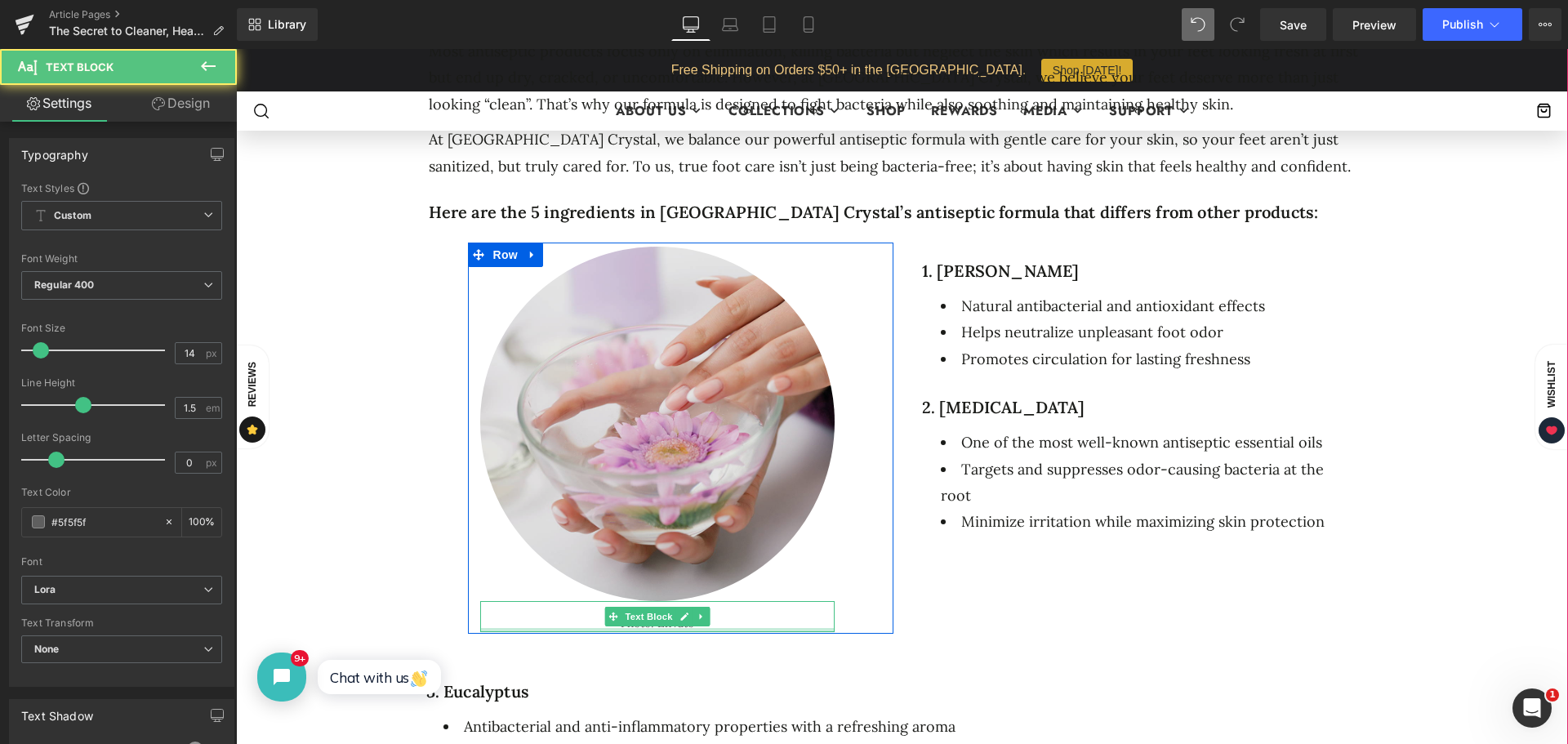
drag, startPoint x: 663, startPoint y: 625, endPoint x: 659, endPoint y: 592, distance: 33.2
click at [659, 592] on div "Image Photo: Envato Text Block" at bounding box center [658, 437] width 379 height 390
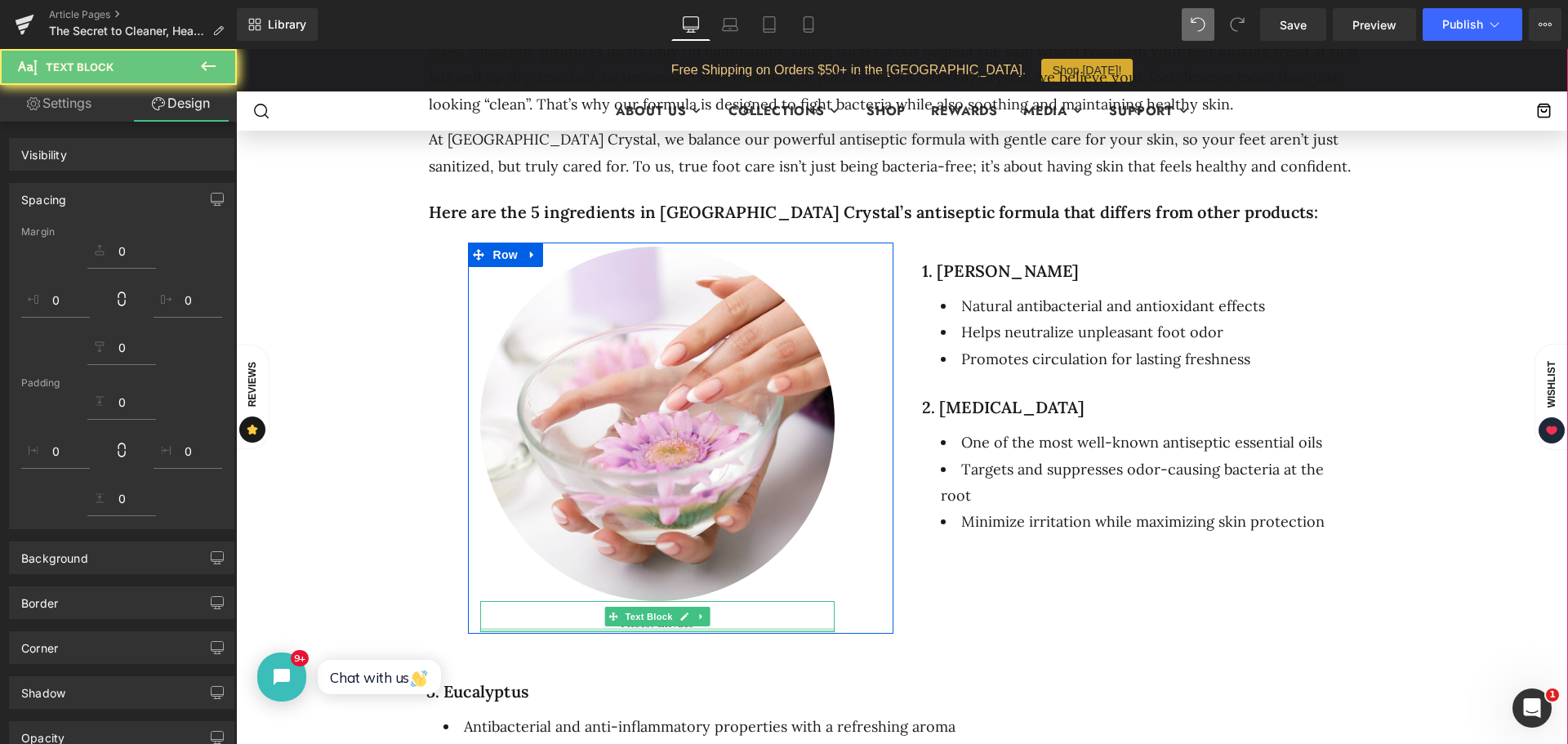
click at [938, 592] on div "Image Photo: Envato Text Block Row 57px Row 31px 1. [PERSON_NAME] Heading Natur…" at bounding box center [902, 451] width 980 height 417
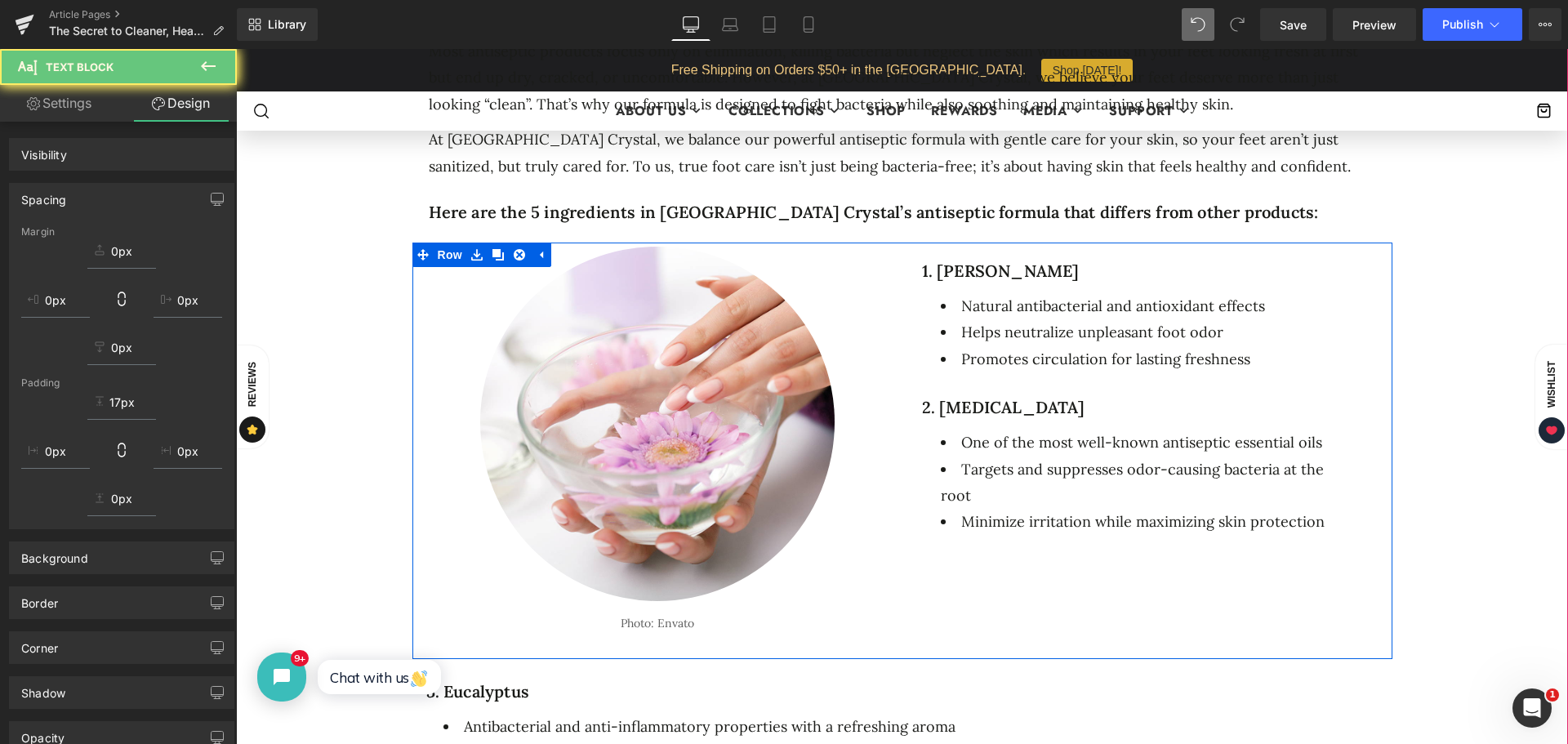
click at [654, 645] on div "Image Photo: Envato Text Block Row 57px Row 31px" at bounding box center [681, 451] width 450 height 417
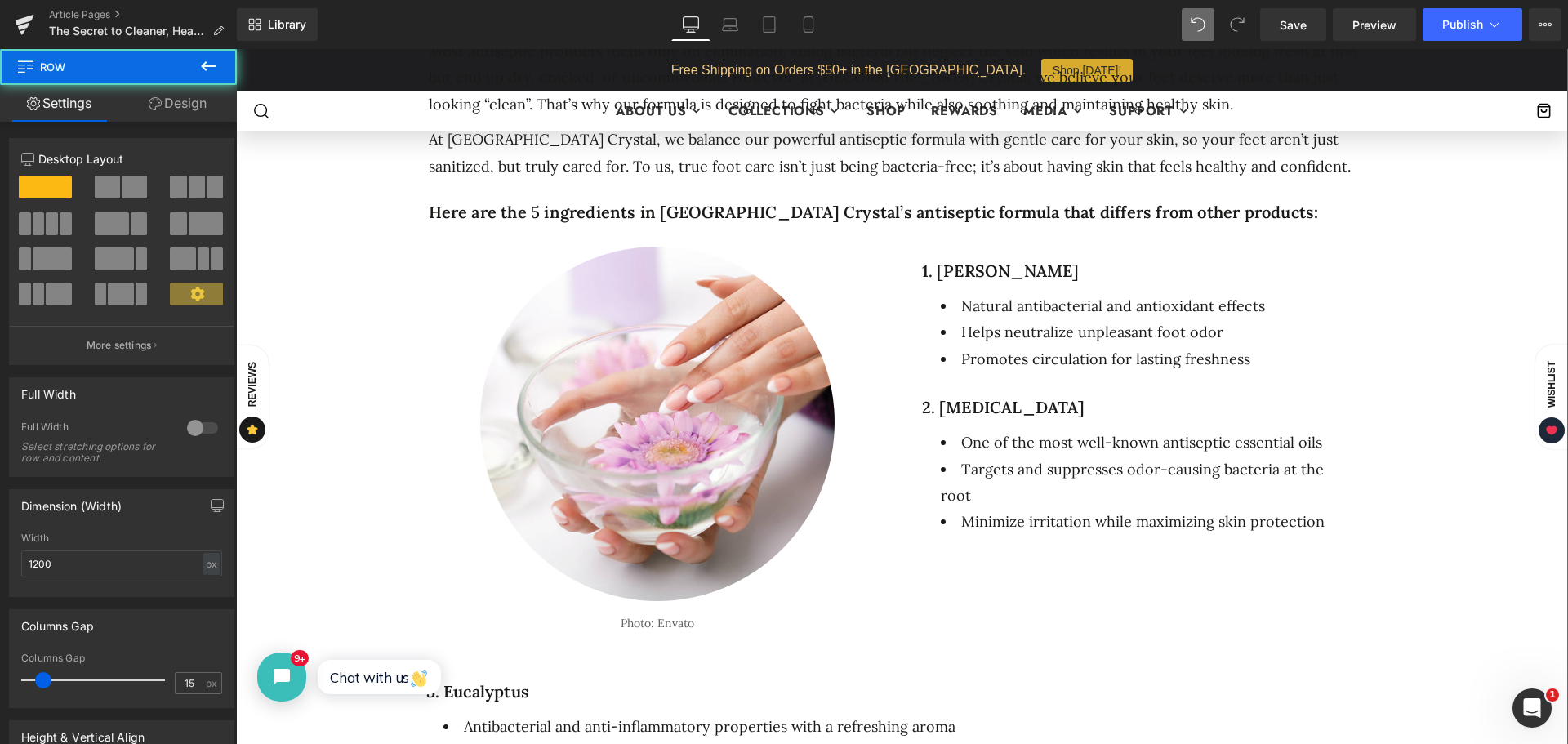
drag, startPoint x: 610, startPoint y: 665, endPoint x: 615, endPoint y: 646, distance: 19.6
click at [610, 665] on div "3. Eucalyptus Heading Antibacterial and anti-inflammatory properties with a ref…" at bounding box center [902, 730] width 980 height 142
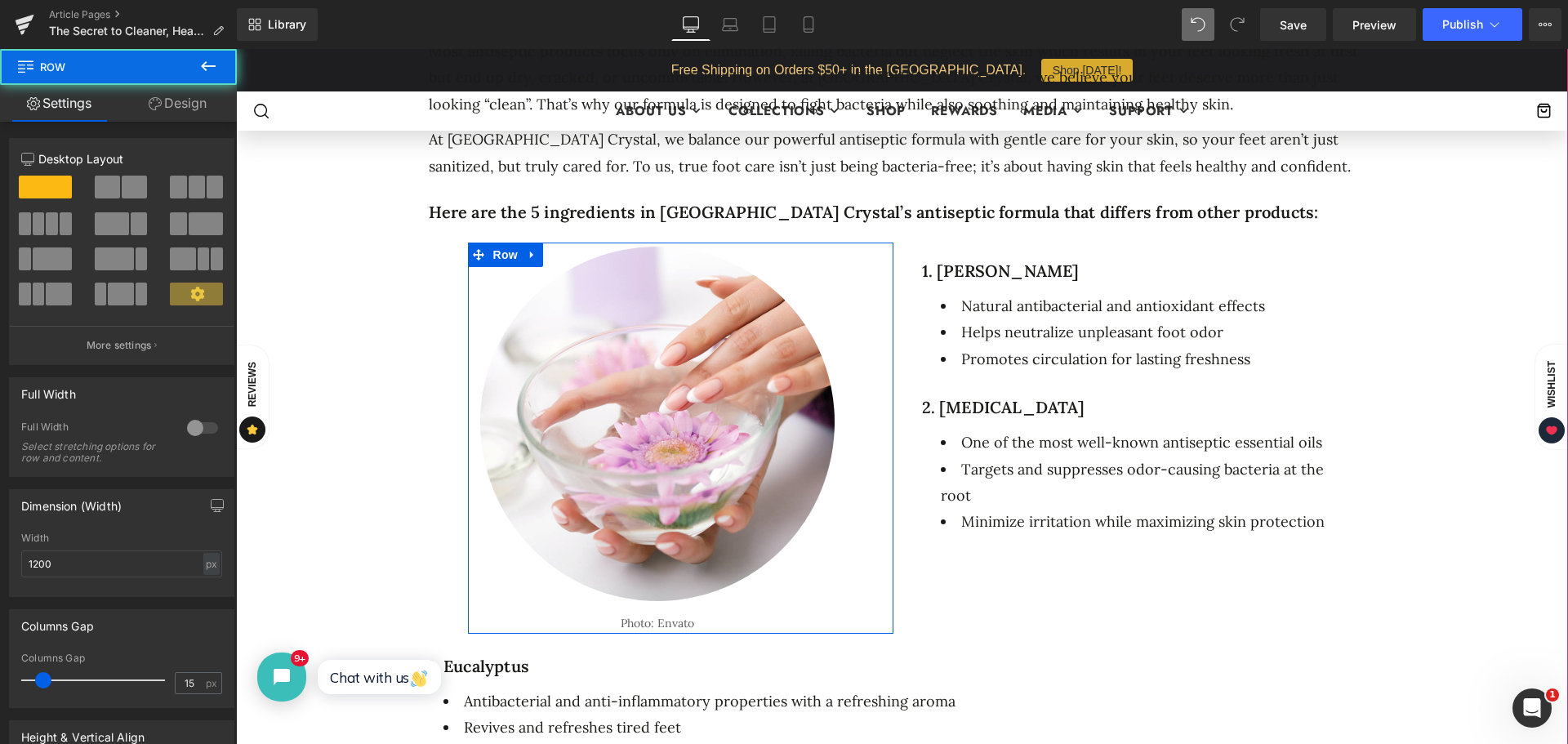
drag, startPoint x: 623, startPoint y: 648, endPoint x: 628, endPoint y: 596, distance: 52.2
click at [628, 596] on div "Image Photo: Envato Text Block Row 57px Row" at bounding box center [681, 438] width 450 height 392
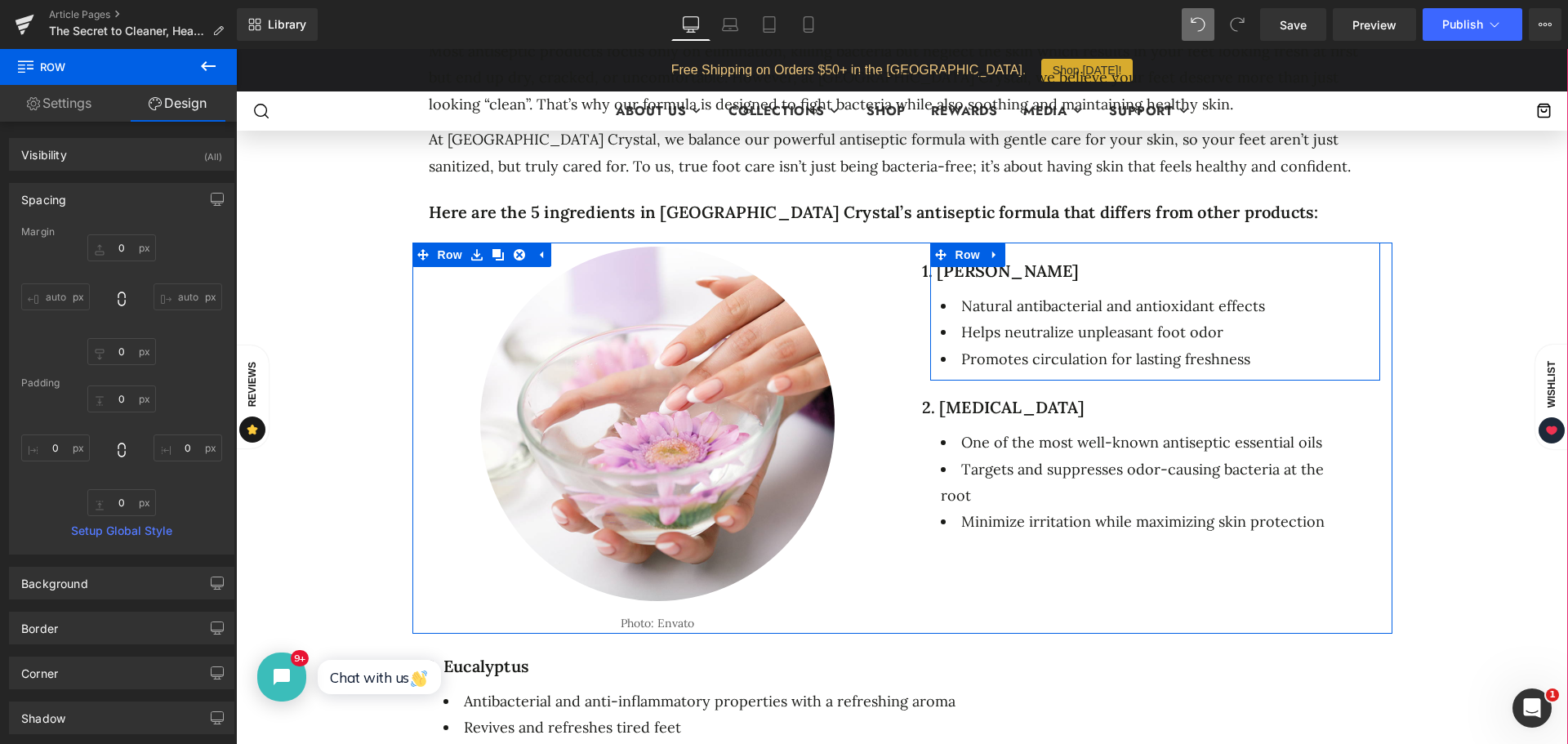
click at [1026, 252] on div "1. [PERSON_NAME] Heading Natural antibacterial and antioxidant effects Helps ne…" at bounding box center [1155, 311] width 450 height 138
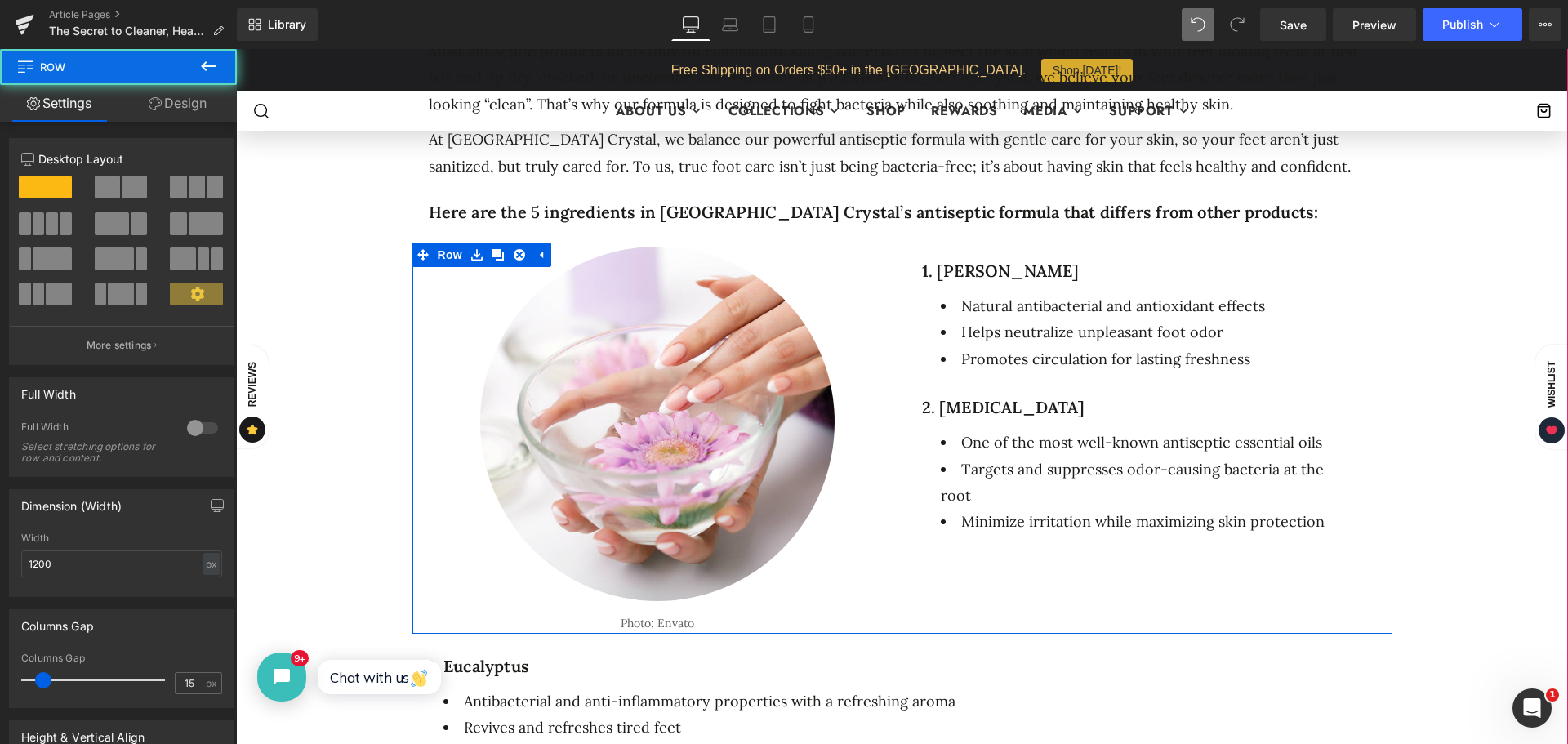
click at [1031, 560] on div "Image Photo: Envato Text Block Row [STREET_ADDRESS]. [PERSON_NAME] Heading Natu…" at bounding box center [902, 438] width 980 height 392
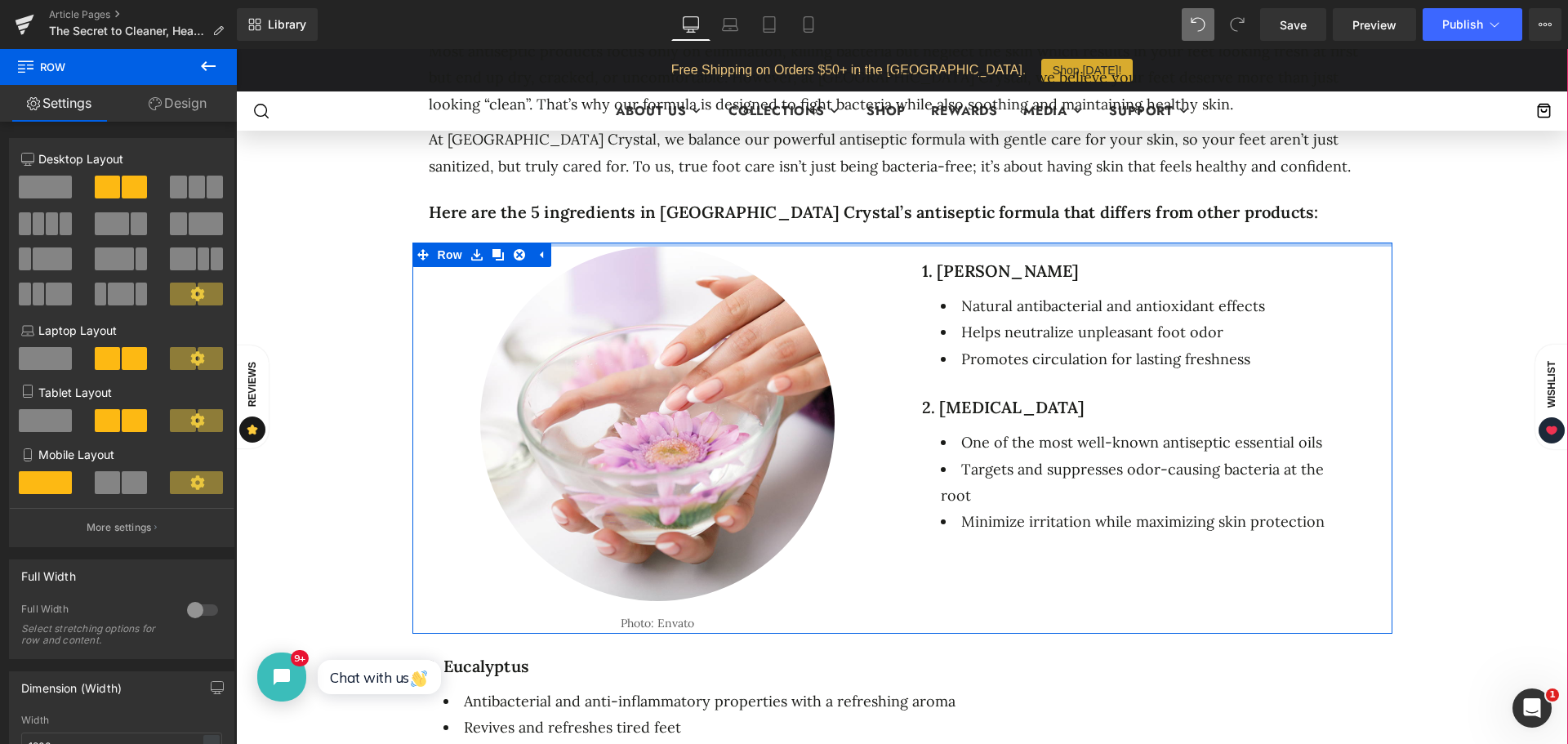
click at [1071, 243] on div at bounding box center [902, 244] width 980 height 4
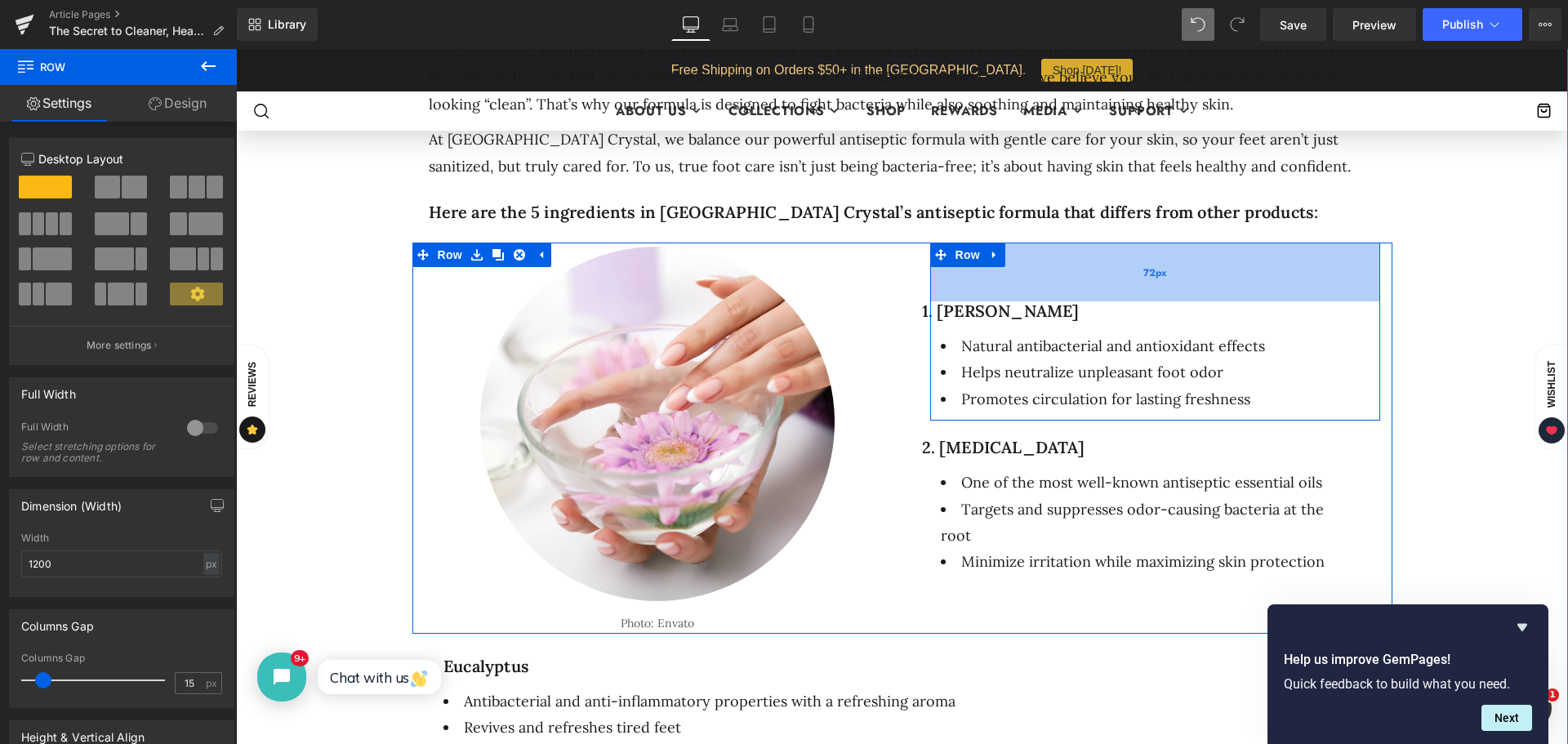
drag, startPoint x: 1046, startPoint y: 251, endPoint x: 1050, endPoint y: 291, distance: 40.2
click at [1050, 291] on div "72px" at bounding box center [1155, 272] width 450 height 59
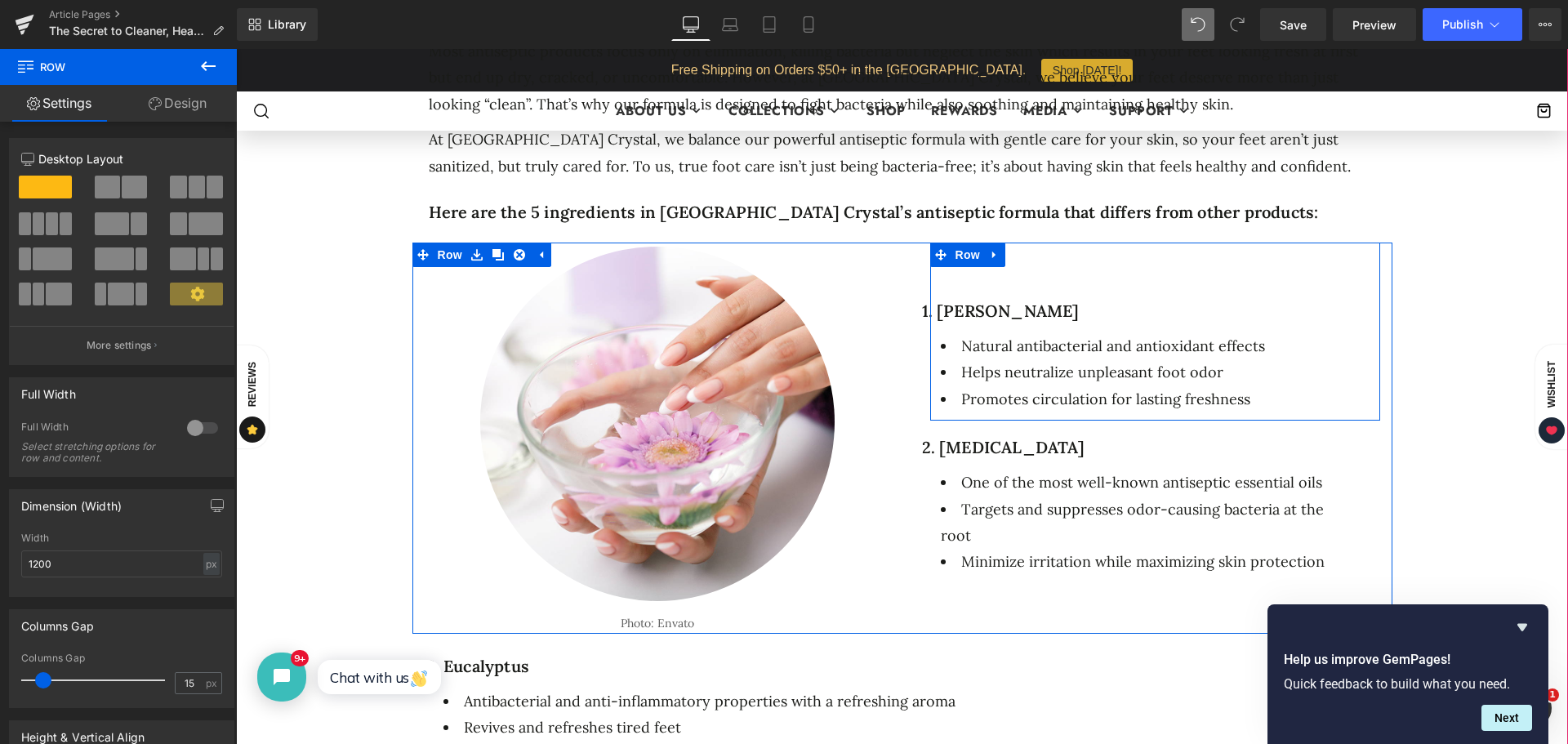
click at [1430, 271] on div "The Secret to Cleaner, Healthier Feet: What’s Inside Our Antiseptic Pedicure Fo…" at bounding box center [902, 320] width 1283 height 2182
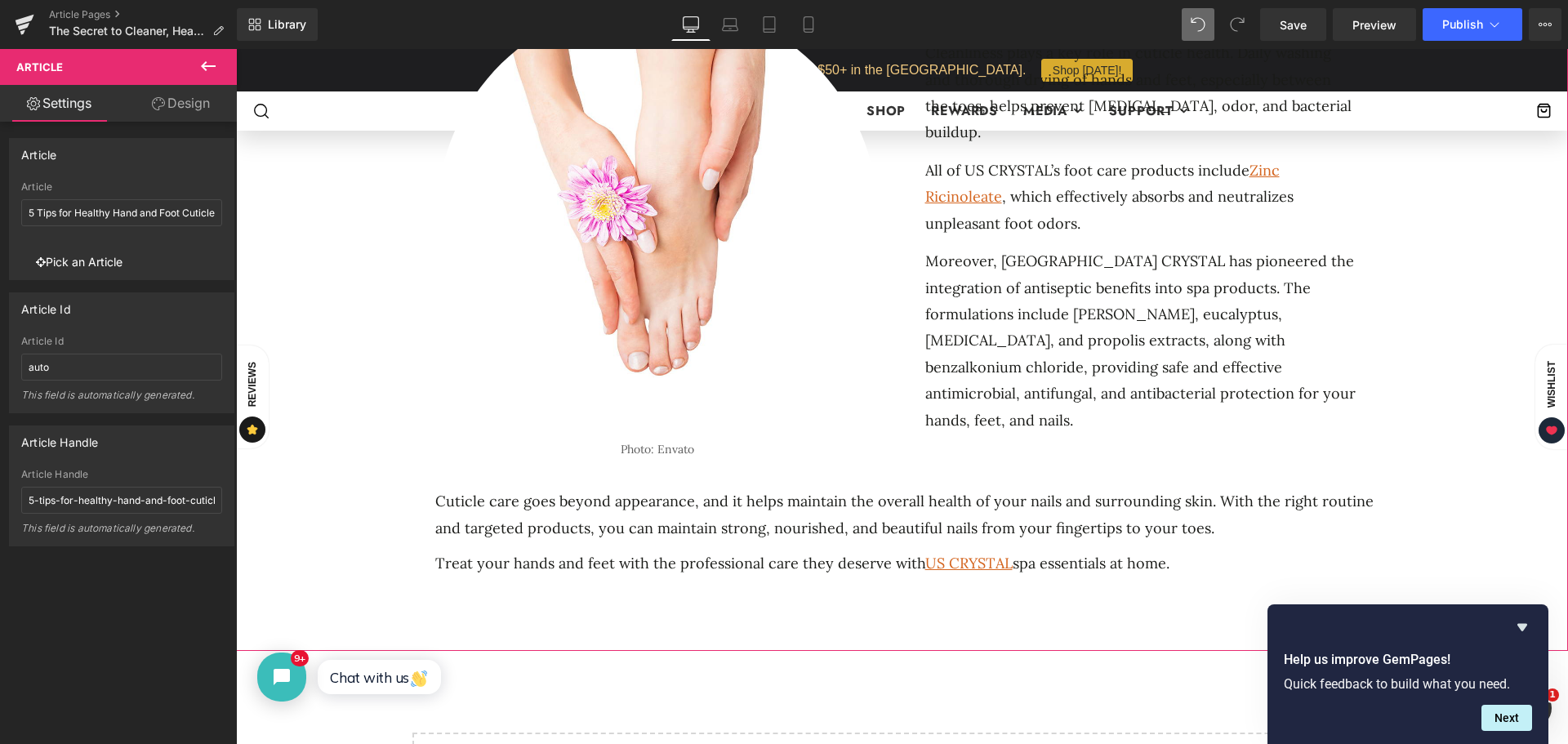
scroll to position [1430, 0]
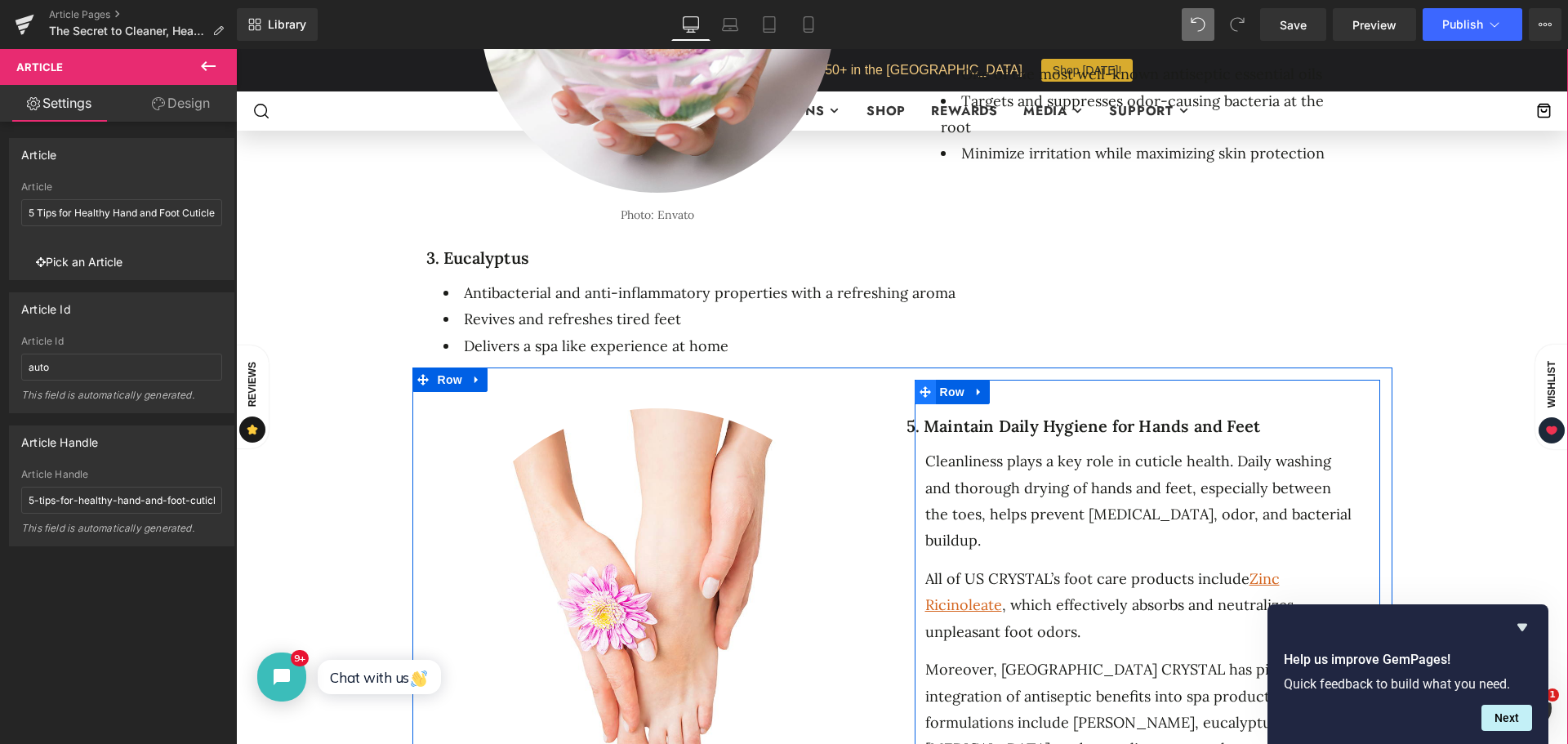
click at [919, 392] on icon at bounding box center [925, 392] width 11 height 12
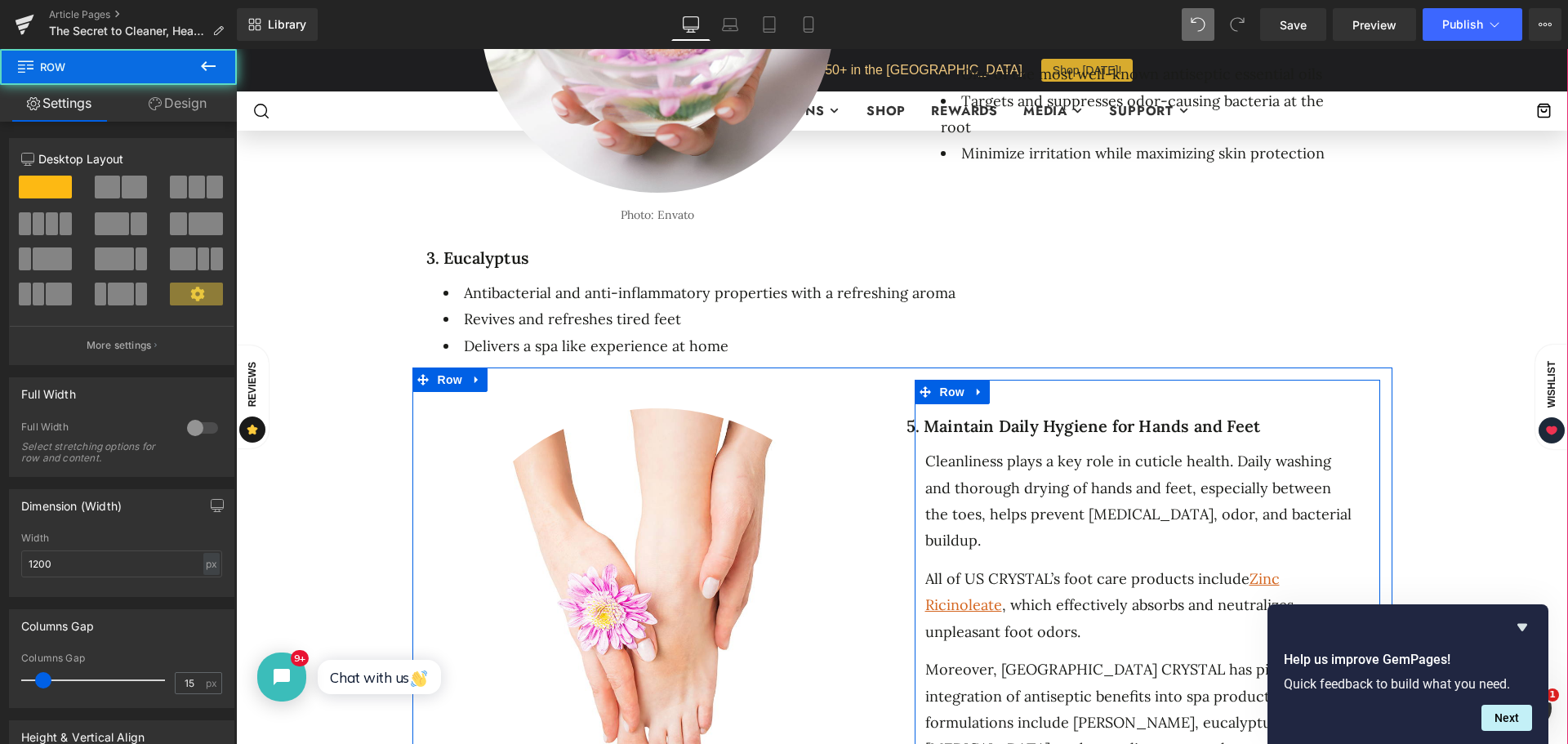
click at [1026, 465] on div "Cleanliness plays a key role in cuticle health. Daily washing and thorough dryi…" at bounding box center [1140, 502] width 431 height 106
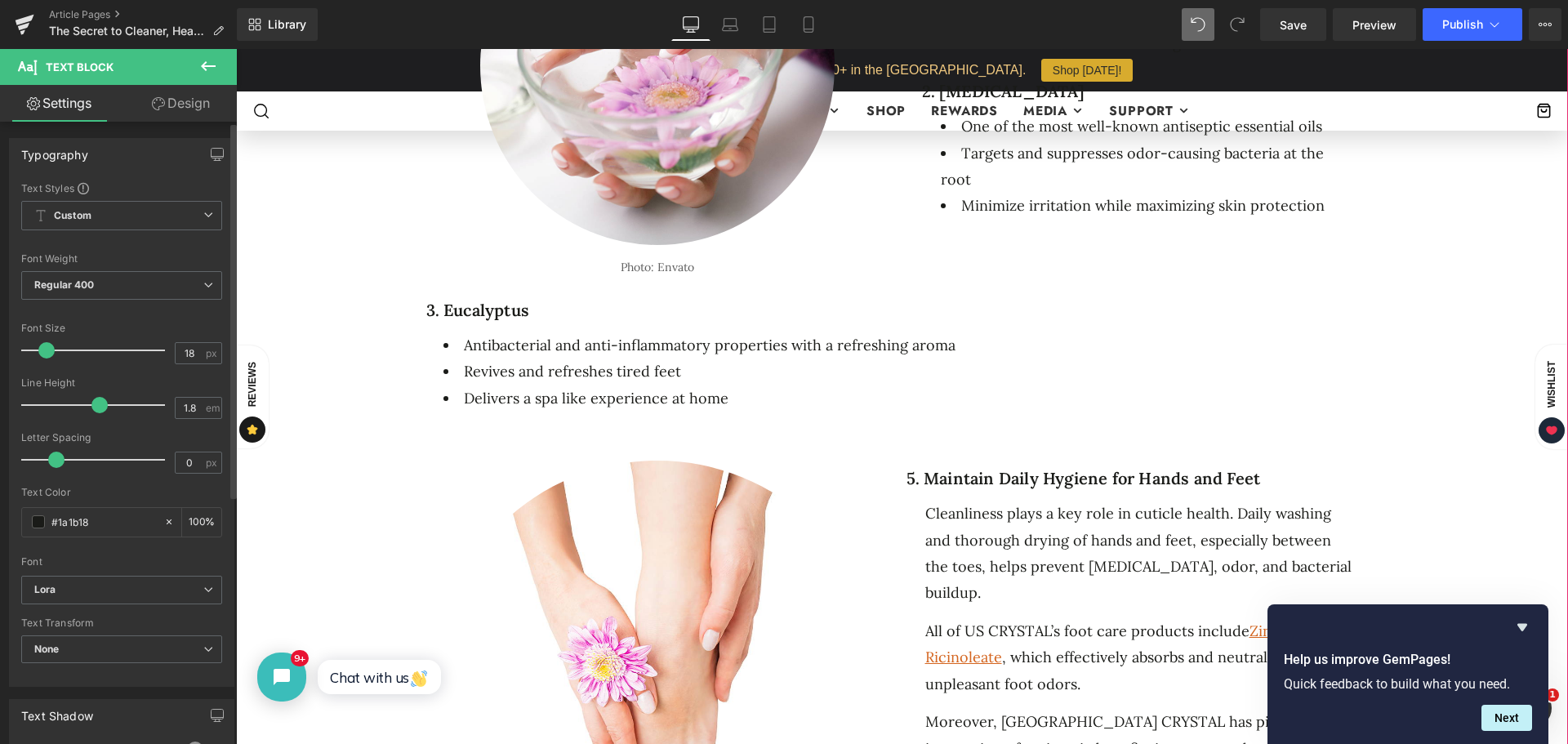
scroll to position [1348, 0]
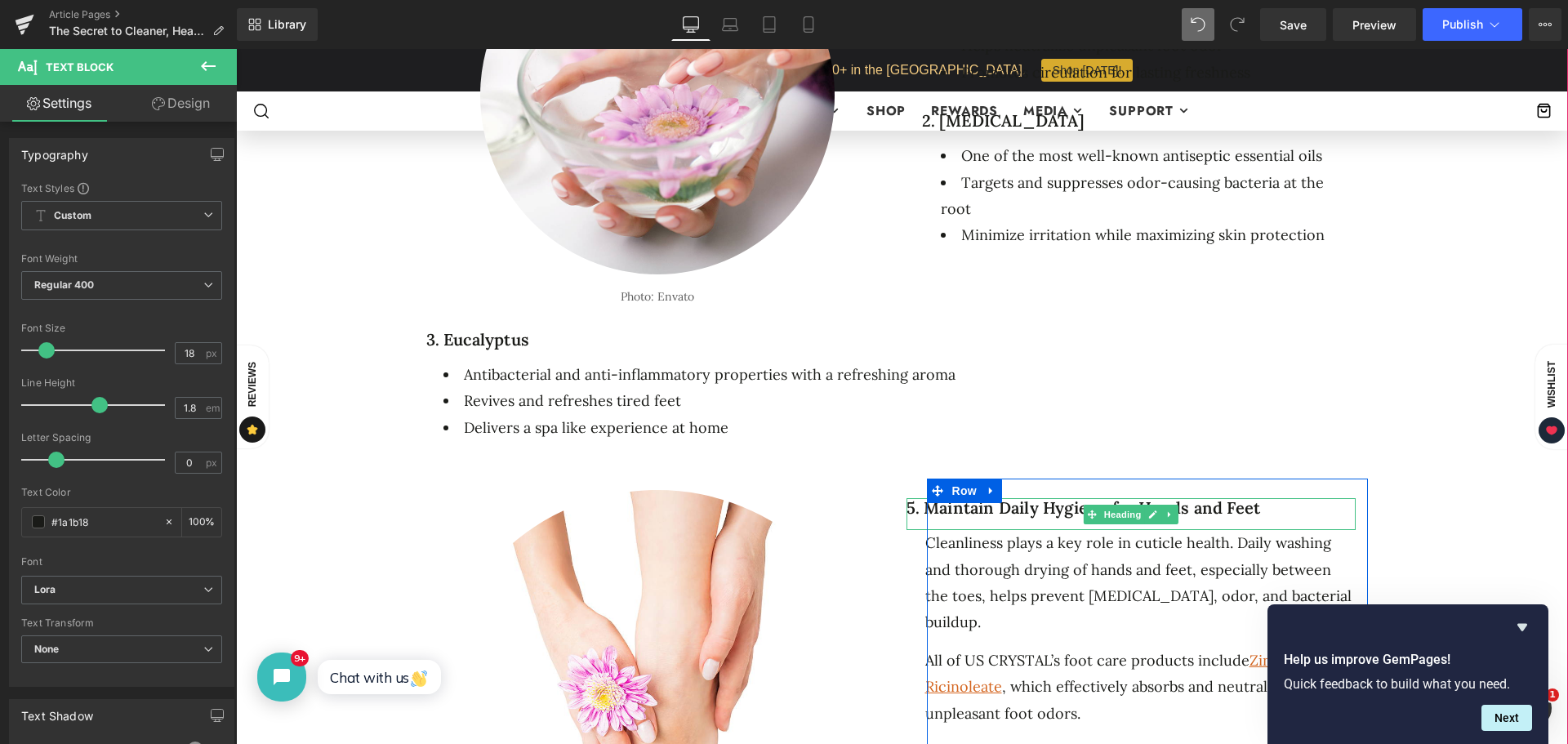
drag, startPoint x: 1060, startPoint y: 518, endPoint x: 1298, endPoint y: 499, distance: 238.8
click at [1060, 518] on div "5. Maintain Daily Hygiene for Hands and Feet" at bounding box center [1131, 514] width 449 height 32
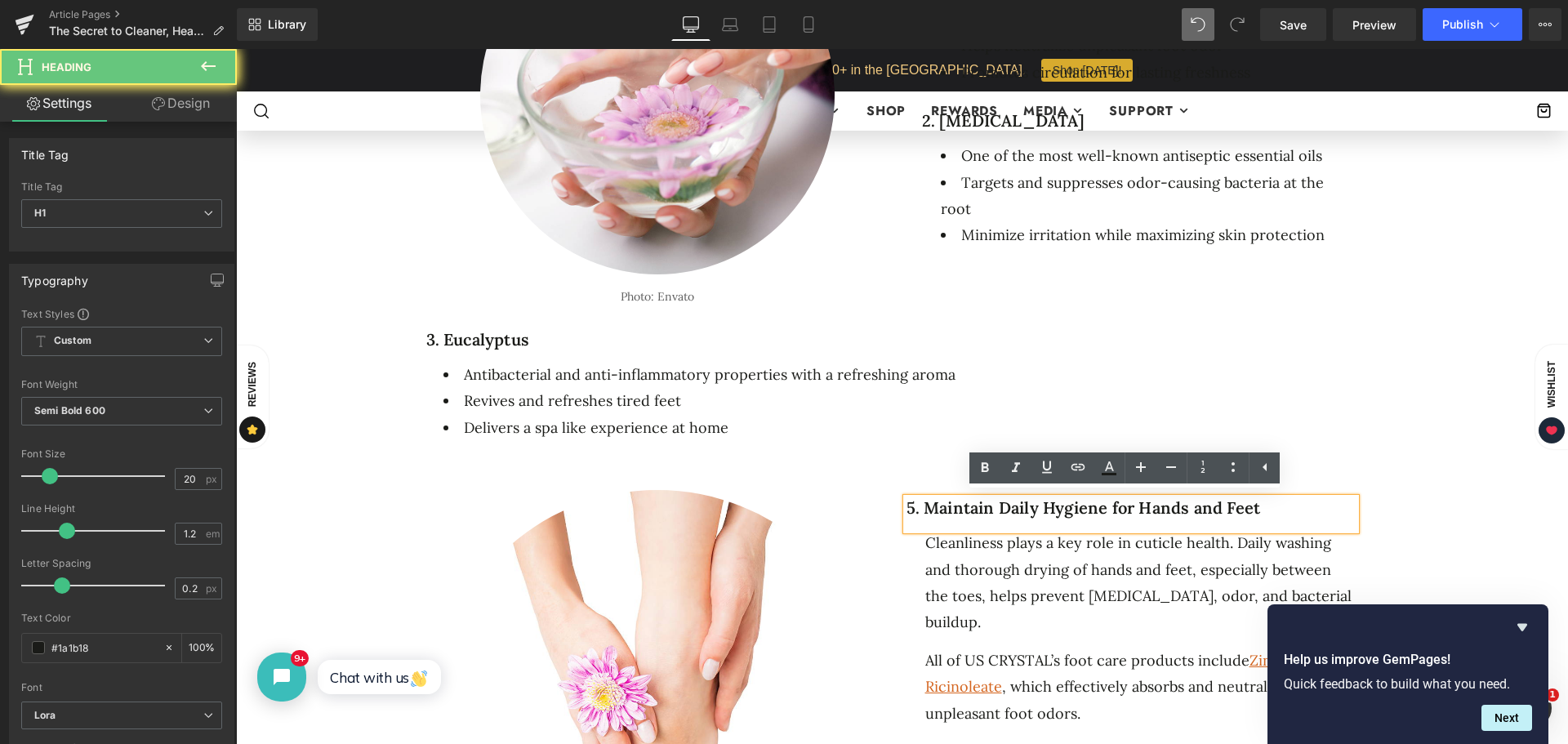
click at [1298, 499] on h1 "5. Maintain Daily Hygiene for Hands and Feet" at bounding box center [1131, 509] width 449 height 20
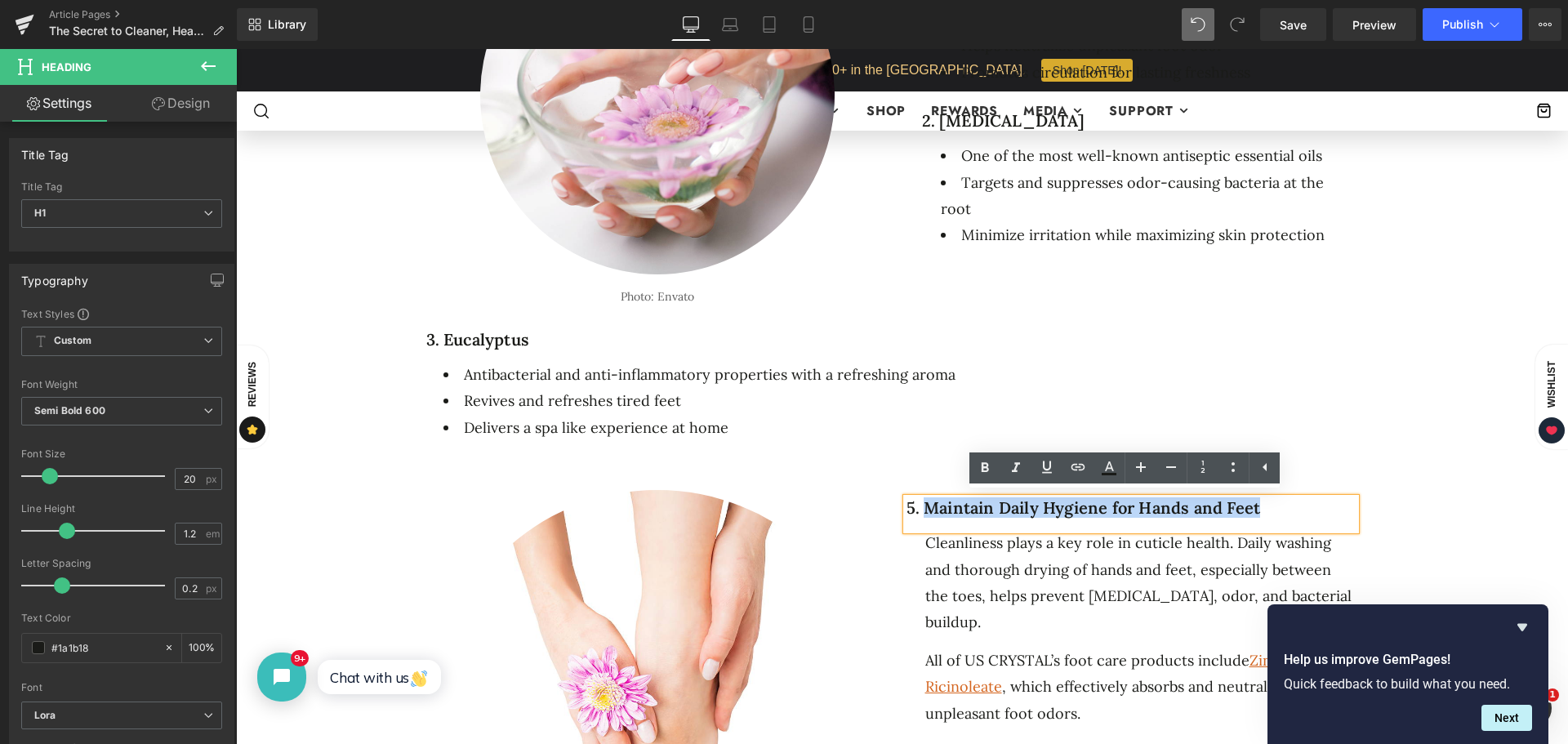
drag, startPoint x: 1107, startPoint y: 515, endPoint x: 920, endPoint y: 513, distance: 187.0
click at [918, 513] on h1 "5. Maintain Daily Hygiene for Hands and Feet" at bounding box center [1131, 509] width 449 height 20
paste div
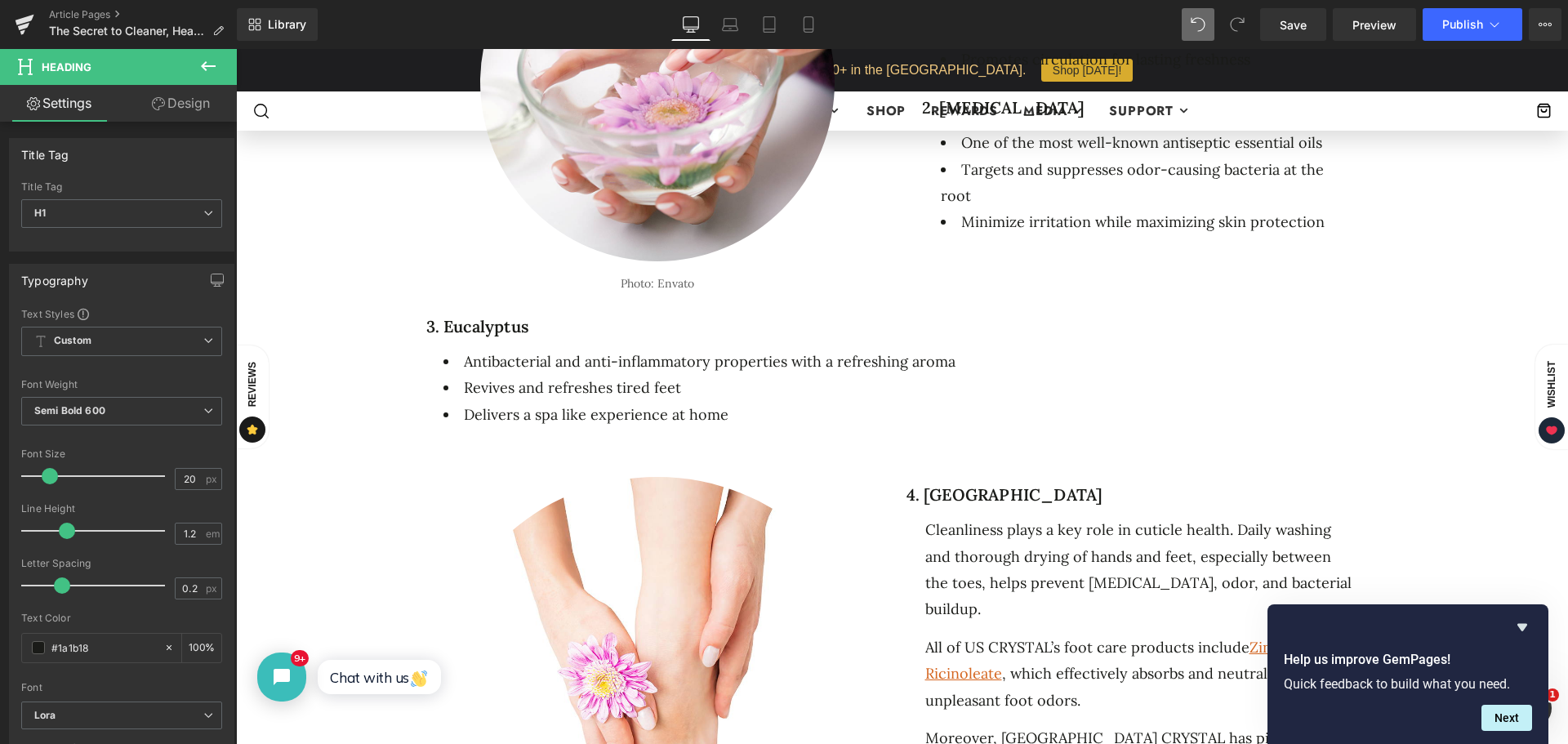
scroll to position [1675, 0]
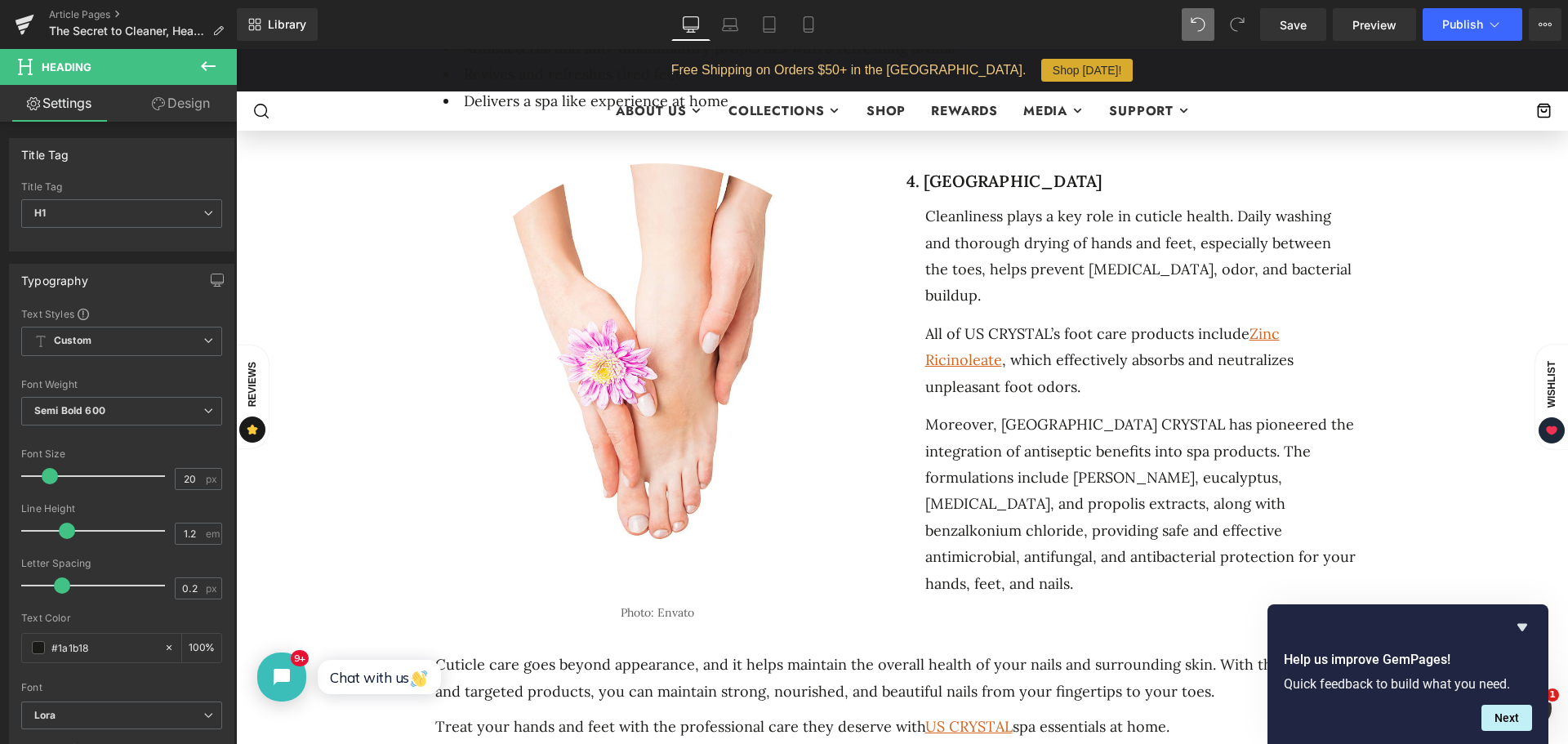
click at [1060, 310] on div "All of US CRYSTAL’s foot care products include Zinc Ricinoleate , which effecti…" at bounding box center [1140, 355] width 431 height 91
click at [977, 293] on div "Cleanliness plays a key role in cuticle health. Daily washing and thorough dryi…" at bounding box center [1140, 257] width 431 height 106
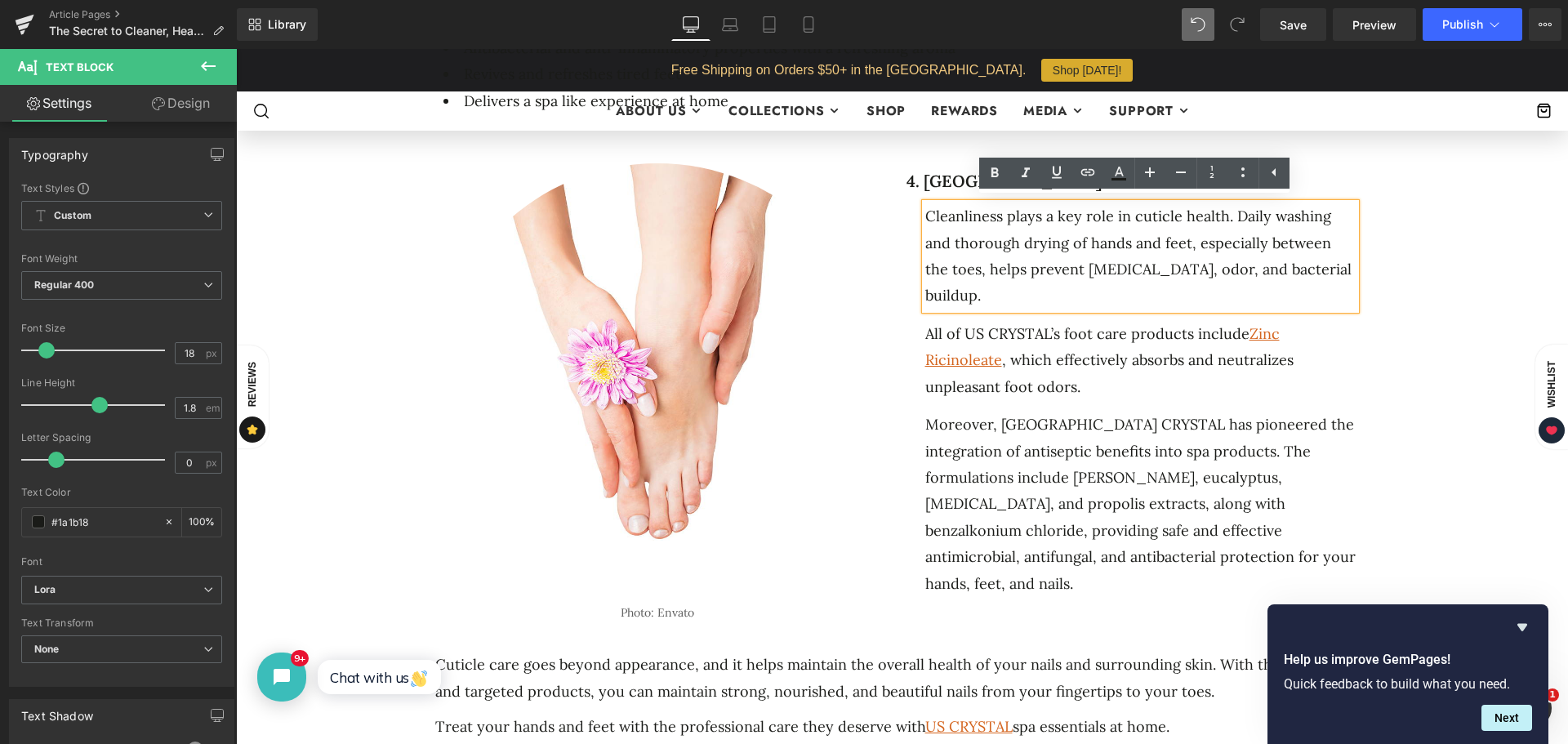
click at [981, 291] on div "Cleanliness plays a key role in cuticle health. Daily washing and thorough dryi…" at bounding box center [1140, 257] width 431 height 106
drag, startPoint x: 981, startPoint y: 291, endPoint x: 912, endPoint y: 212, distance: 104.9
click at [914, 212] on div "4. Propolis Heading Cleanliness plays a key role in cuticle health. Daily washi…" at bounding box center [1147, 379] width 466 height 454
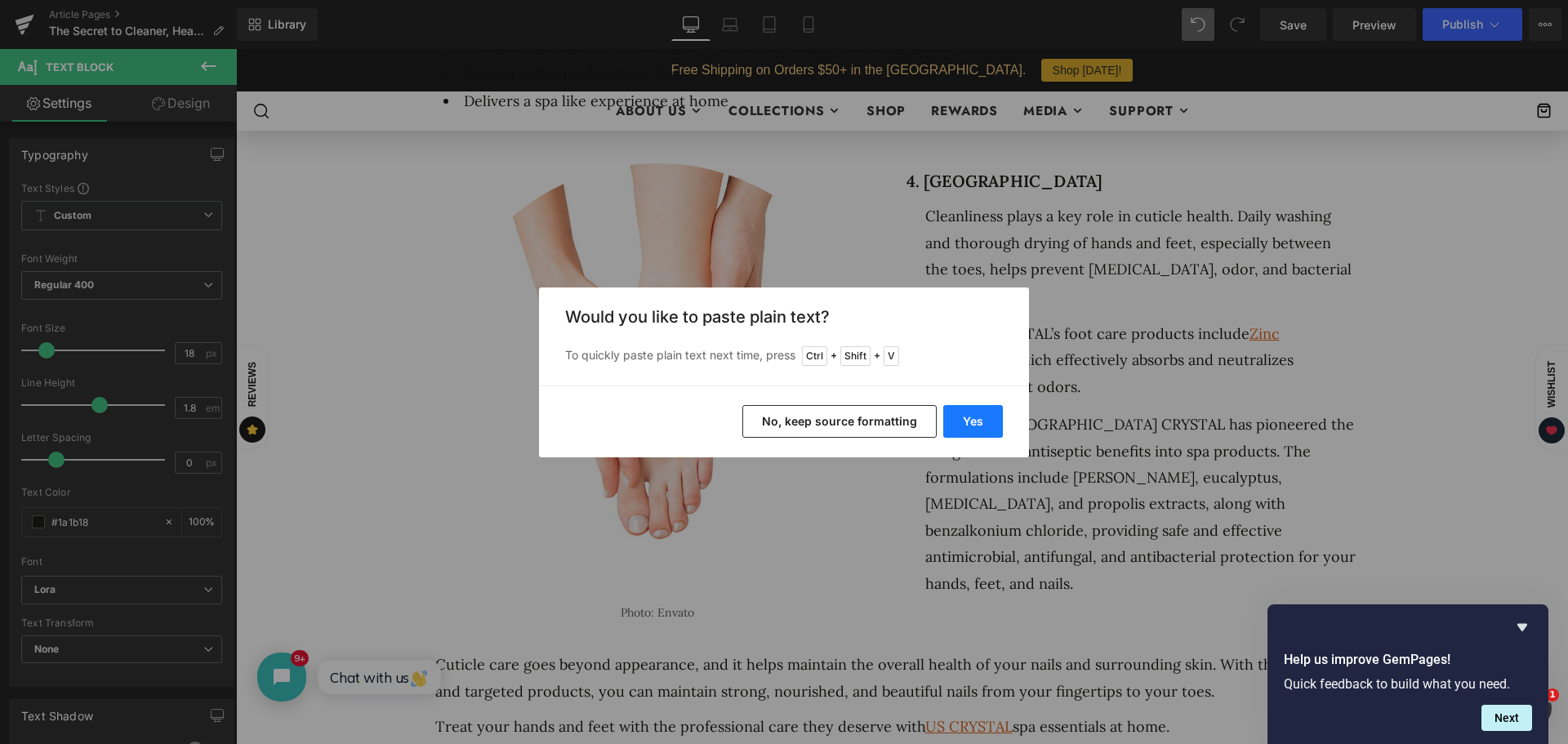
click at [967, 427] on button "Yes" at bounding box center [972, 422] width 60 height 33
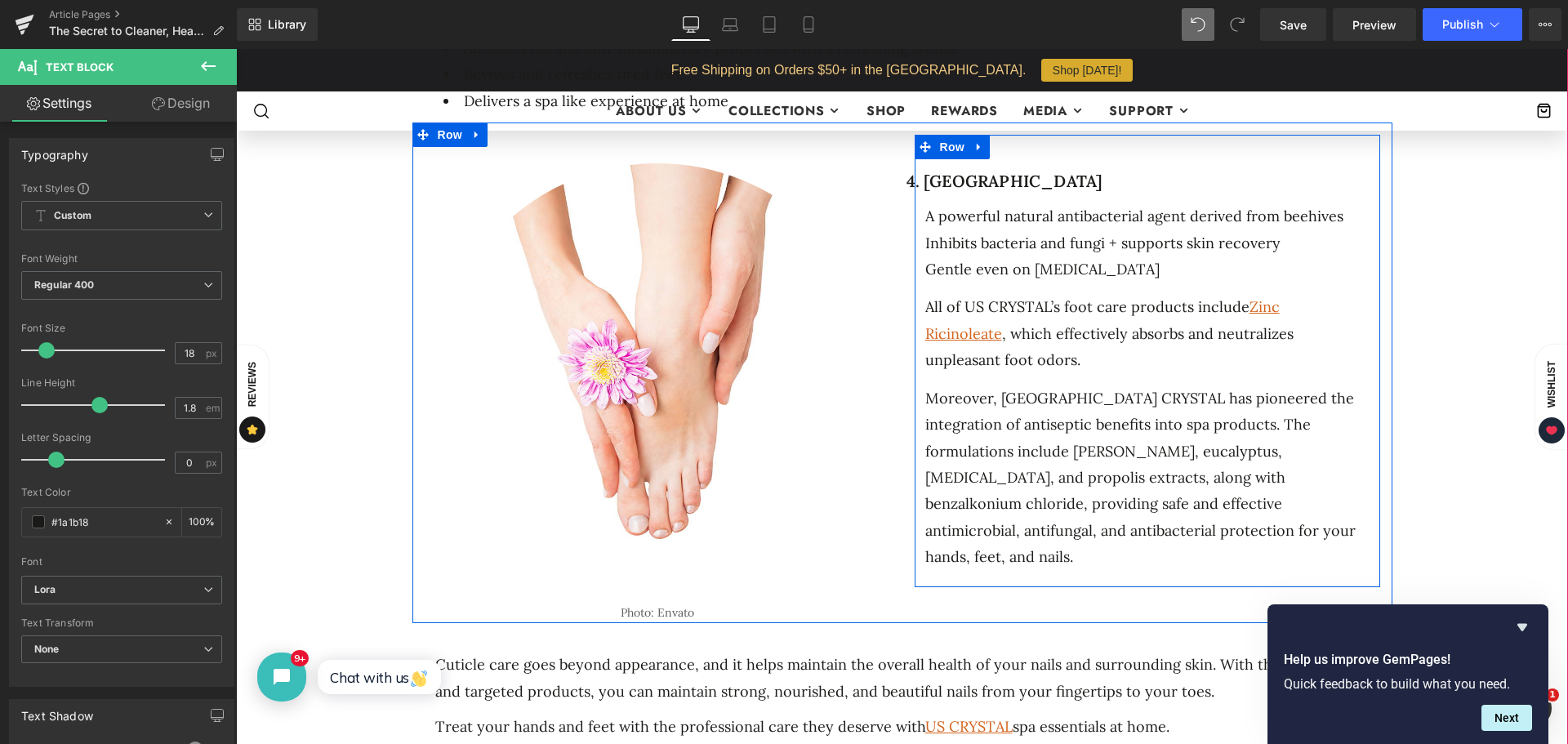
drag, startPoint x: 1136, startPoint y: 267, endPoint x: 916, endPoint y: 206, distance: 228.3
click at [916, 206] on div "4. Propolis Heading A powerful natural antibacterial agent derived from beehive…" at bounding box center [1147, 365] width 466 height 427
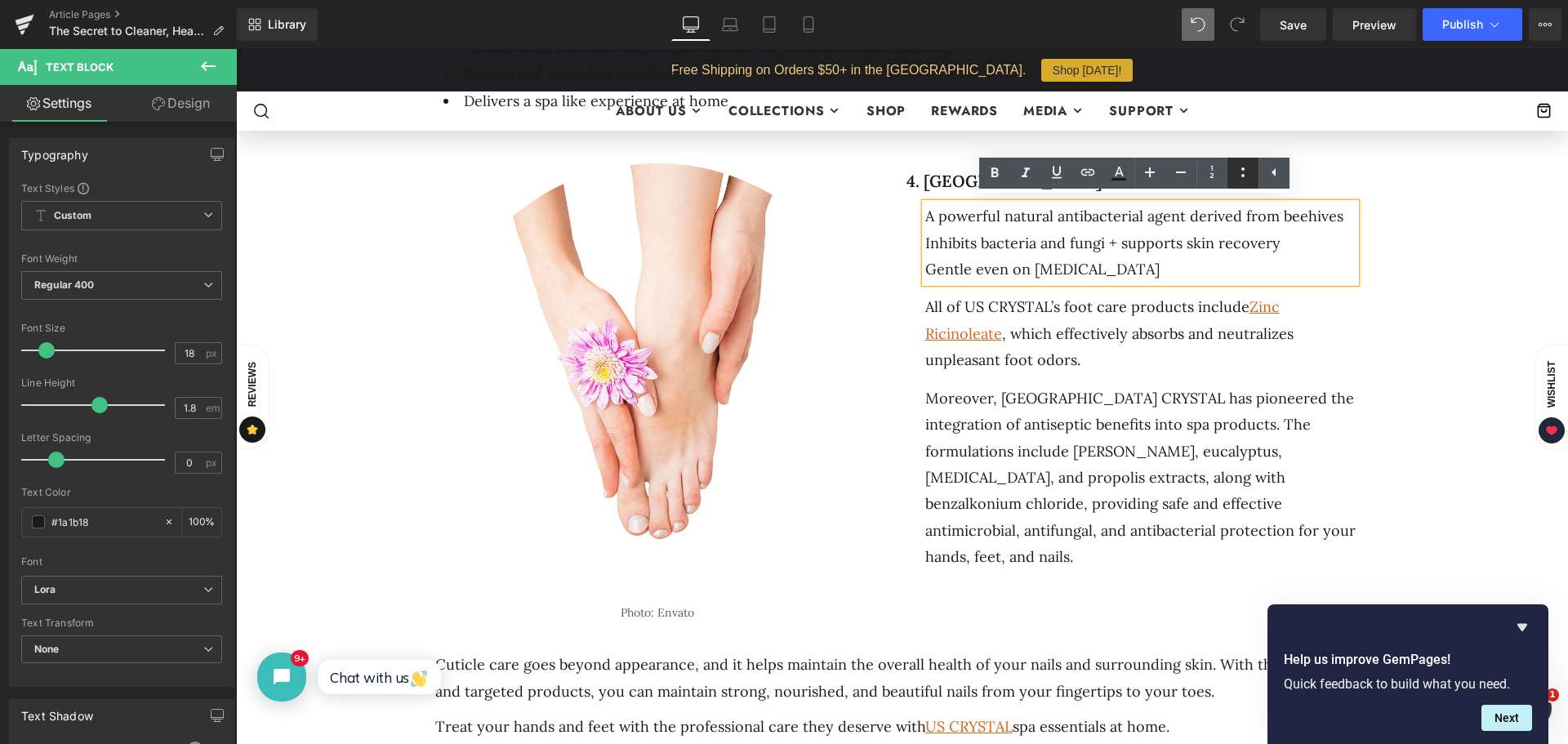
click at [1236, 169] on icon at bounding box center [1243, 173] width 20 height 20
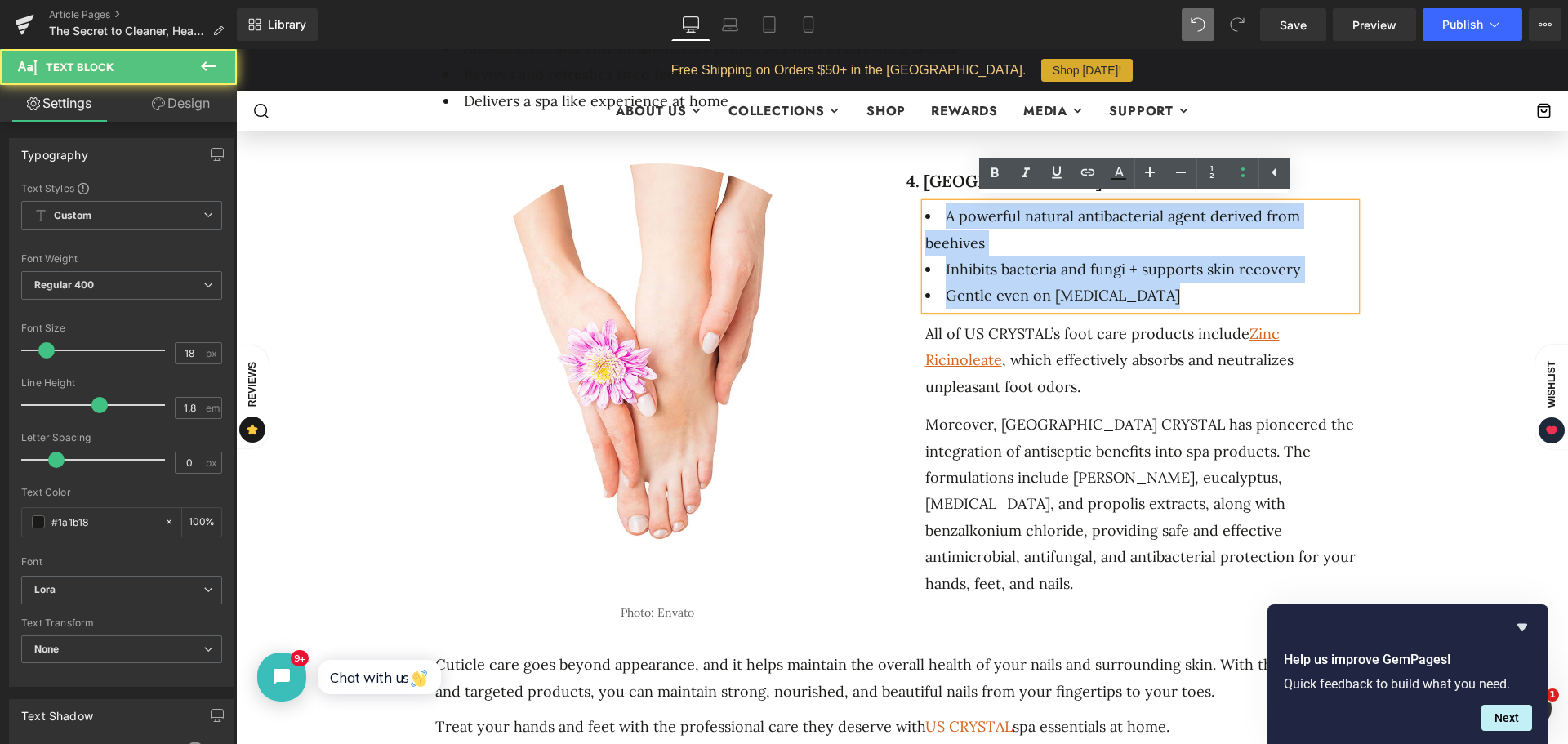
click at [1104, 235] on li "A powerful natural antibacterial agent derived from beehives" at bounding box center [1140, 230] width 431 height 53
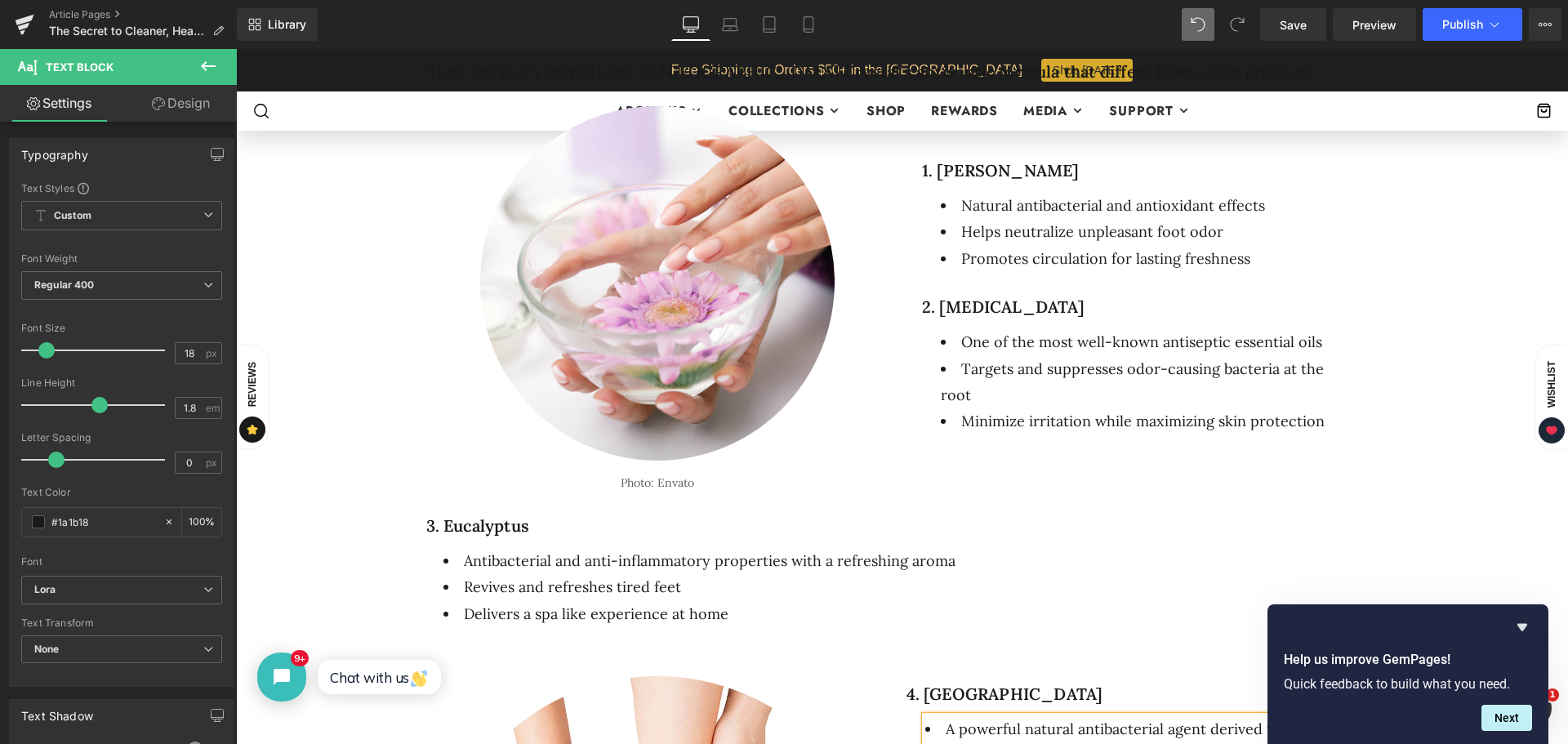
scroll to position [1021, 0]
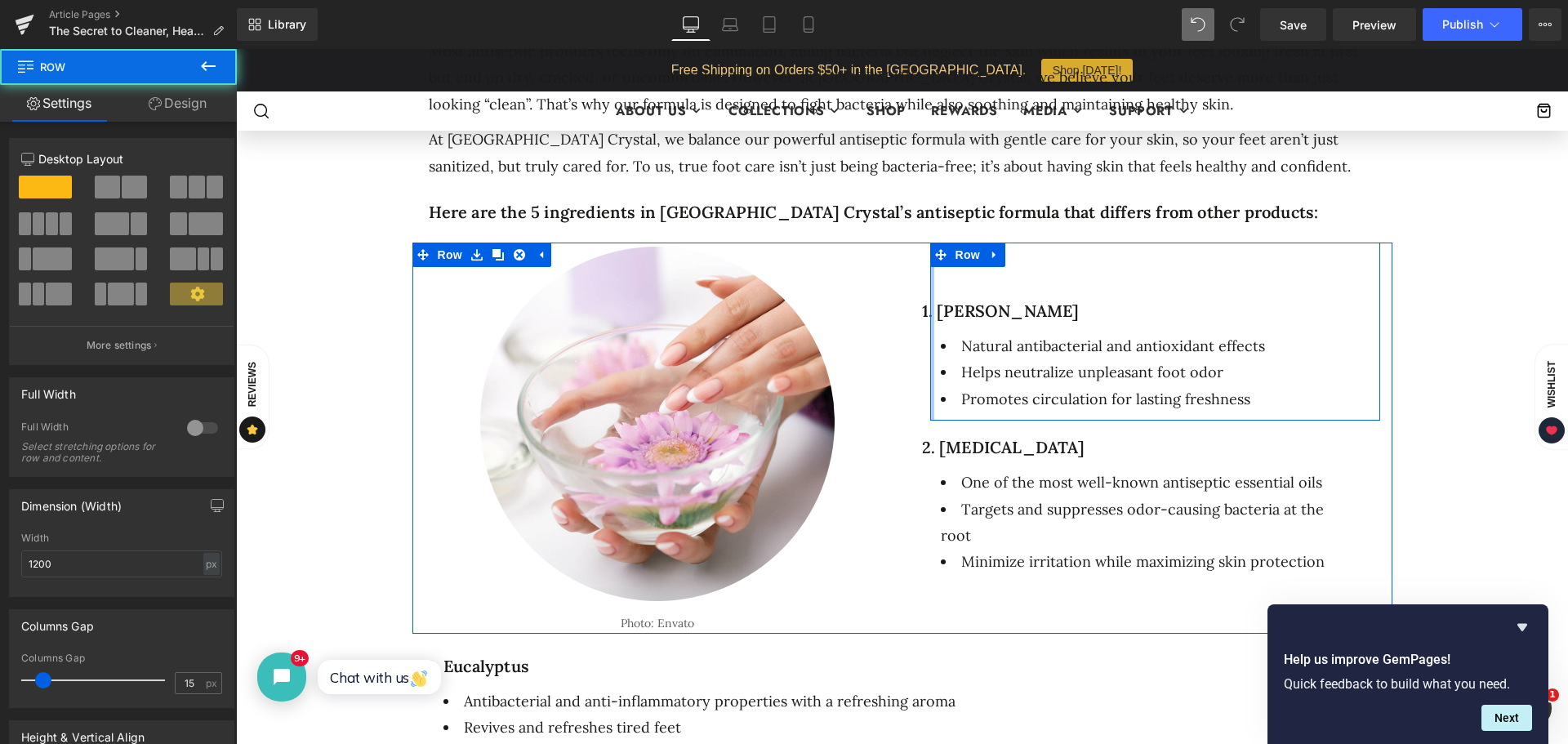
drag, startPoint x: 926, startPoint y: 347, endPoint x: 914, endPoint y: 349, distance: 12.2
click at [918, 349] on div "1. [PERSON_NAME] Heading Natural antibacterial and antioxidant effects Helps ne…" at bounding box center [1155, 418] width 475 height 350
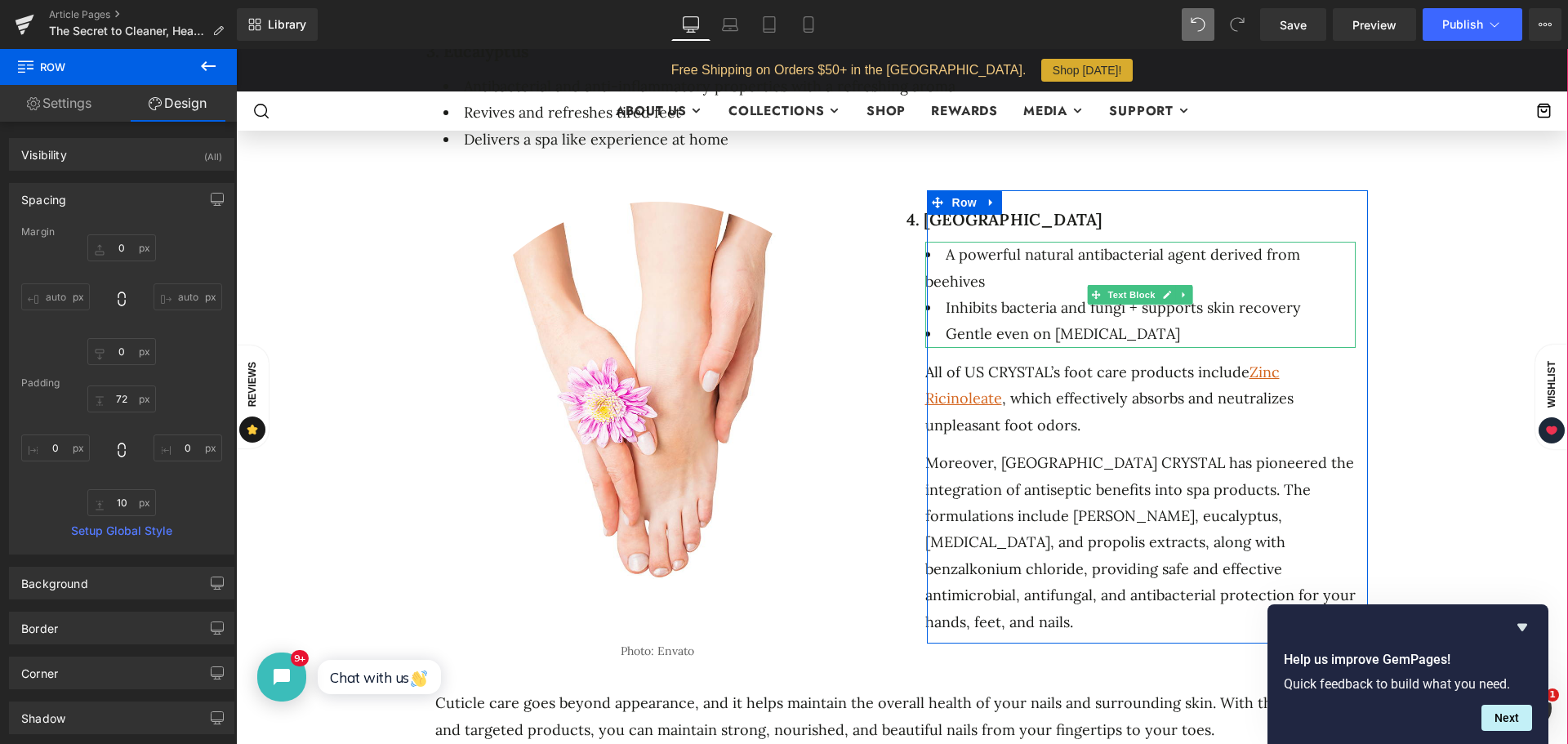
scroll to position [1675, 0]
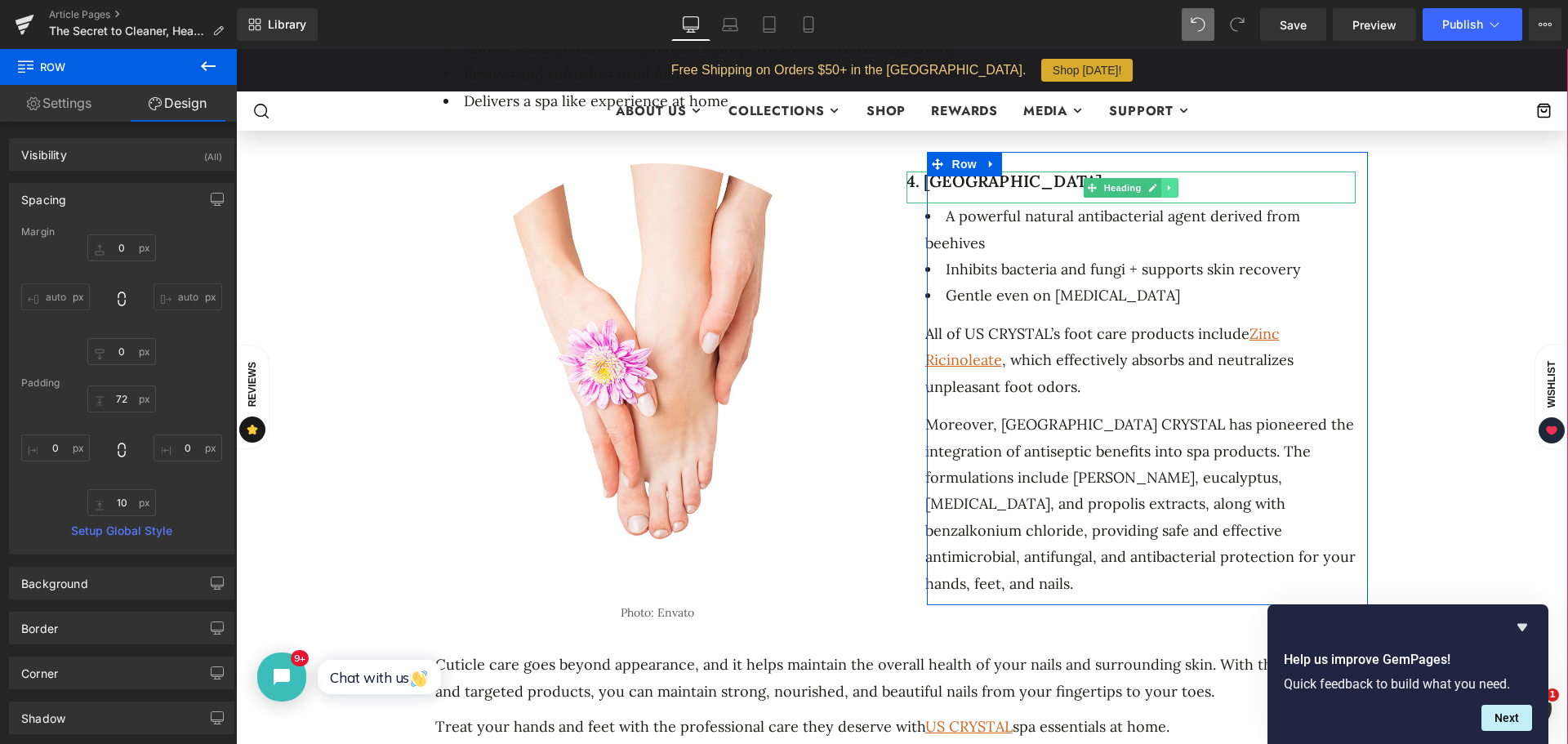
click at [1165, 183] on icon at bounding box center [1169, 188] width 9 height 10
click at [1156, 183] on icon at bounding box center [1160, 187] width 9 height 9
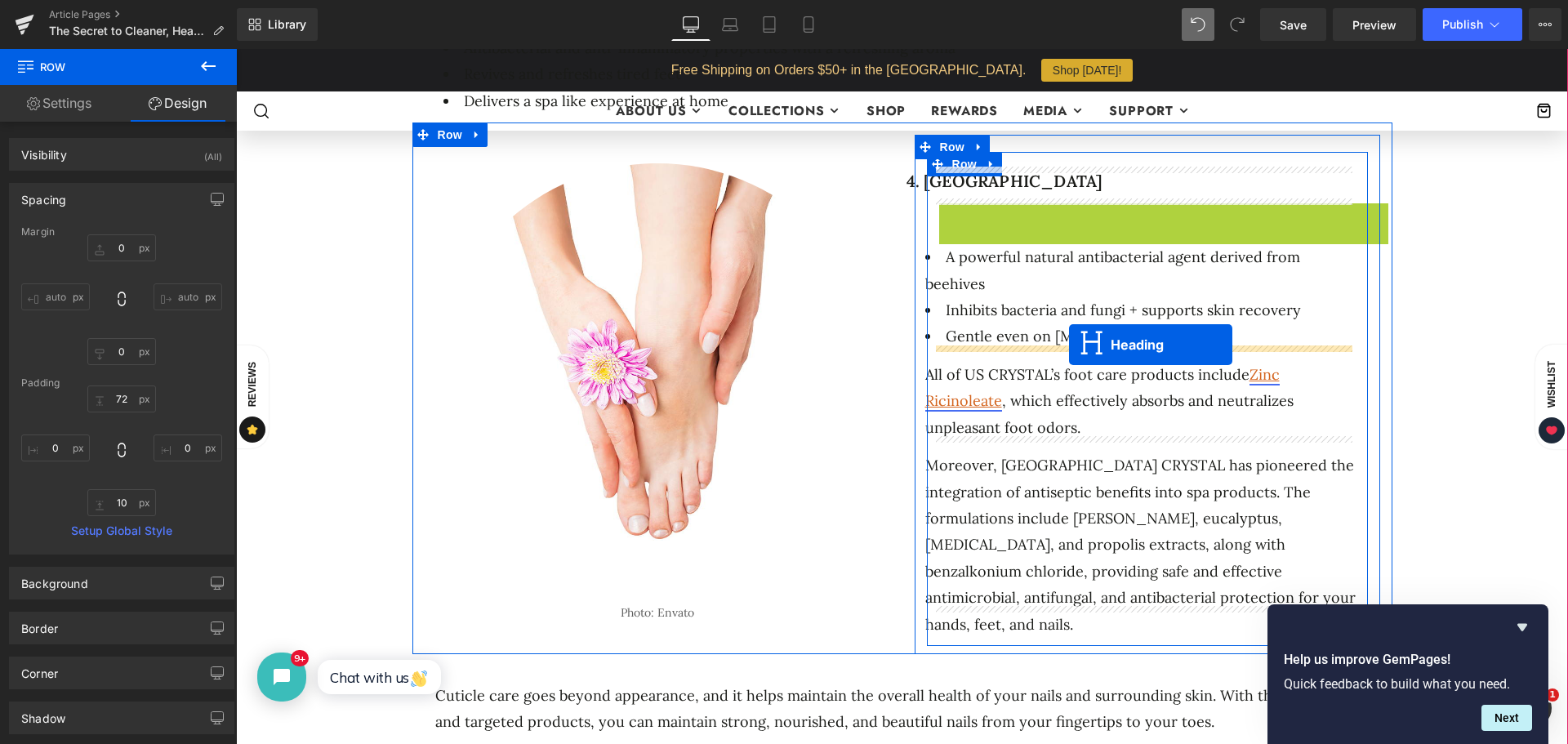
drag, startPoint x: 1086, startPoint y: 215, endPoint x: 1268, endPoint y: 356, distance: 230.2
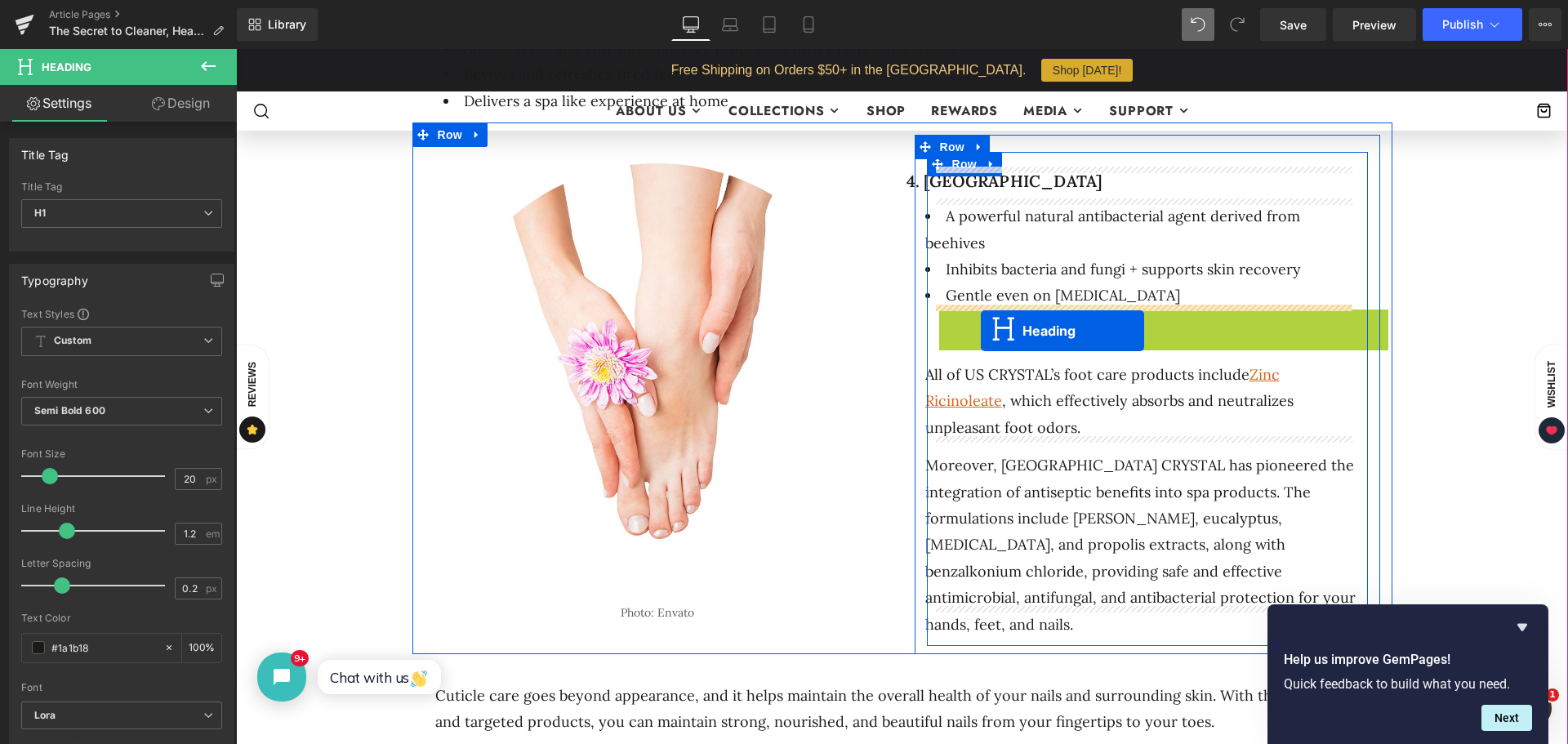
drag, startPoint x: 1081, startPoint y: 320, endPoint x: 981, endPoint y: 331, distance: 100.6
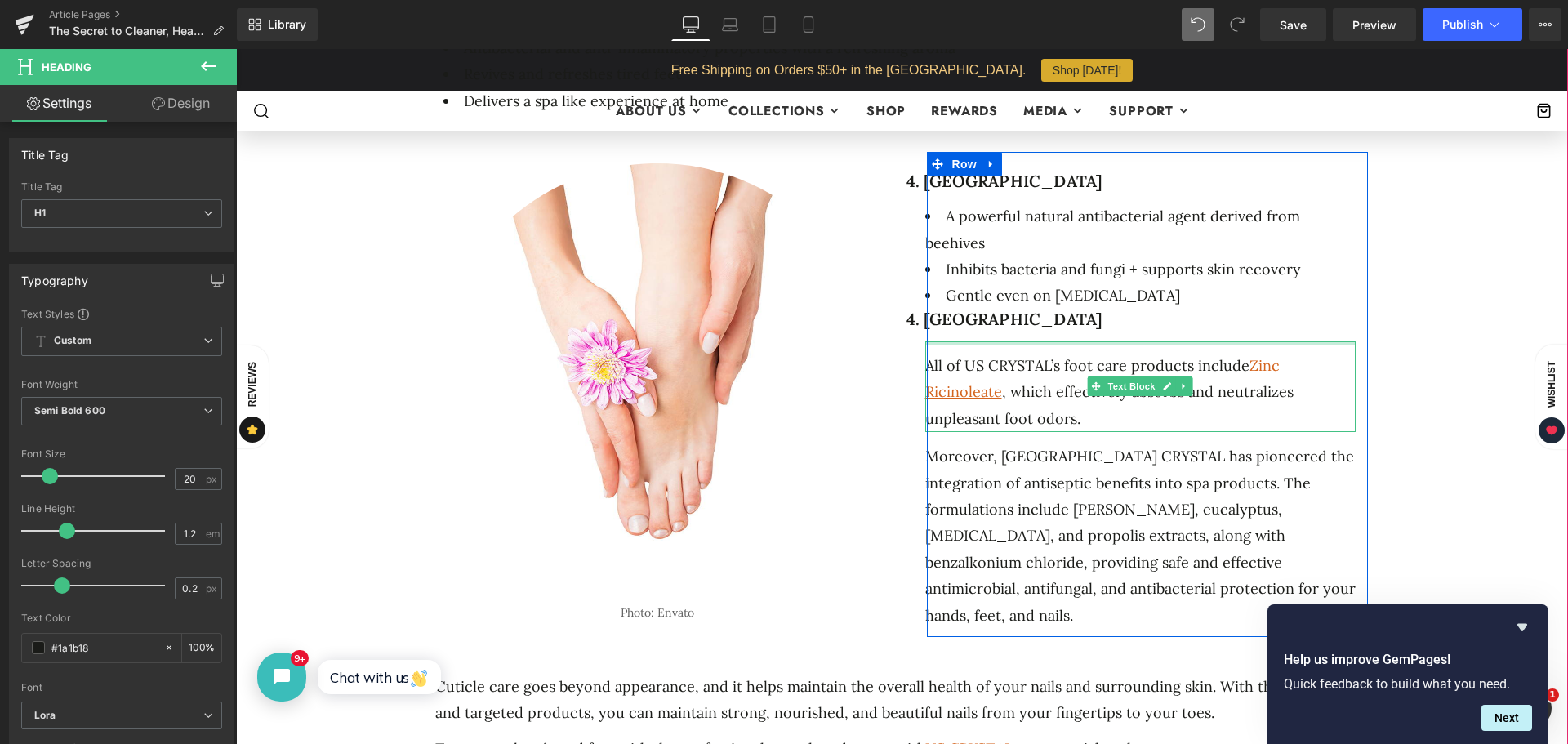
drag, startPoint x: 1074, startPoint y: 341, endPoint x: 1239, endPoint y: 367, distance: 167.0
click at [1074, 342] on div "All of US CRYSTAL’s foot care products include Zinc Ricinoleate , which effecti…" at bounding box center [1140, 387] width 431 height 91
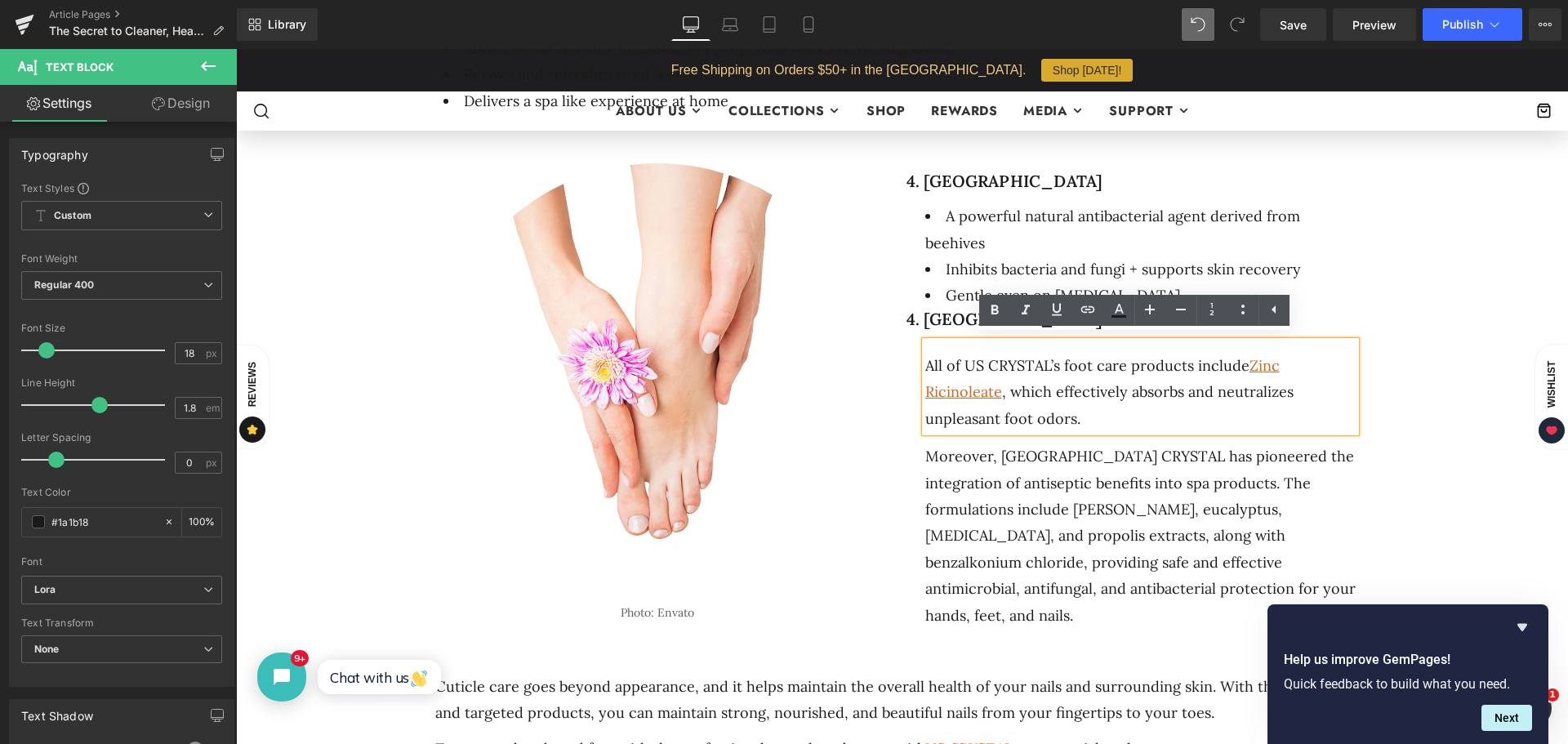
click at [1108, 482] on div "Moreover, [GEOGRAPHIC_DATA] CRYSTAL has pioneered the integration of antiseptic…" at bounding box center [1140, 536] width 431 height 186
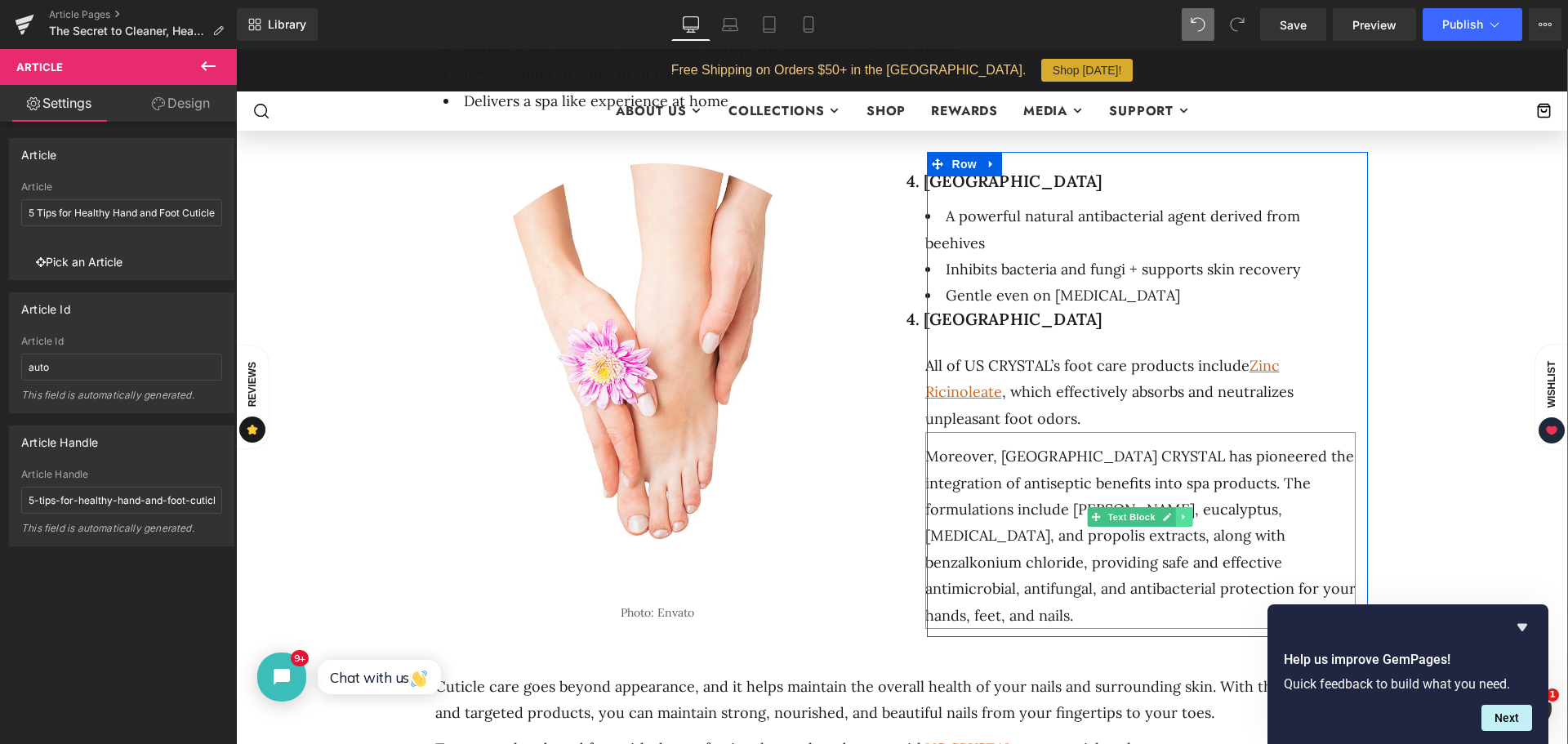
click at [1179, 517] on icon at bounding box center [1183, 518] width 9 height 10
click at [1188, 514] on icon at bounding box center [1192, 518] width 9 height 9
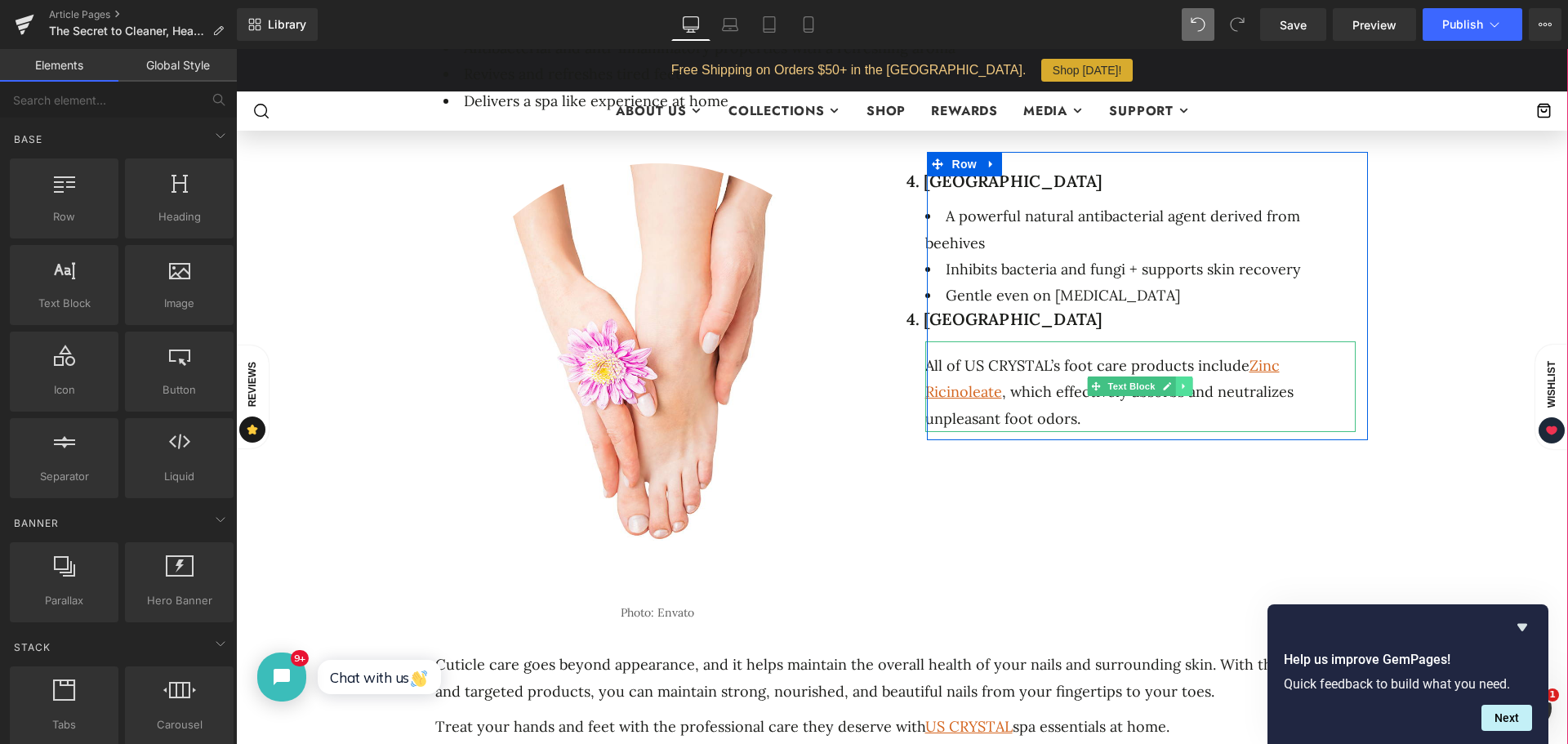
click at [1180, 383] on icon at bounding box center [1183, 387] width 9 height 10
click at [1184, 380] on link at bounding box center [1192, 387] width 17 height 20
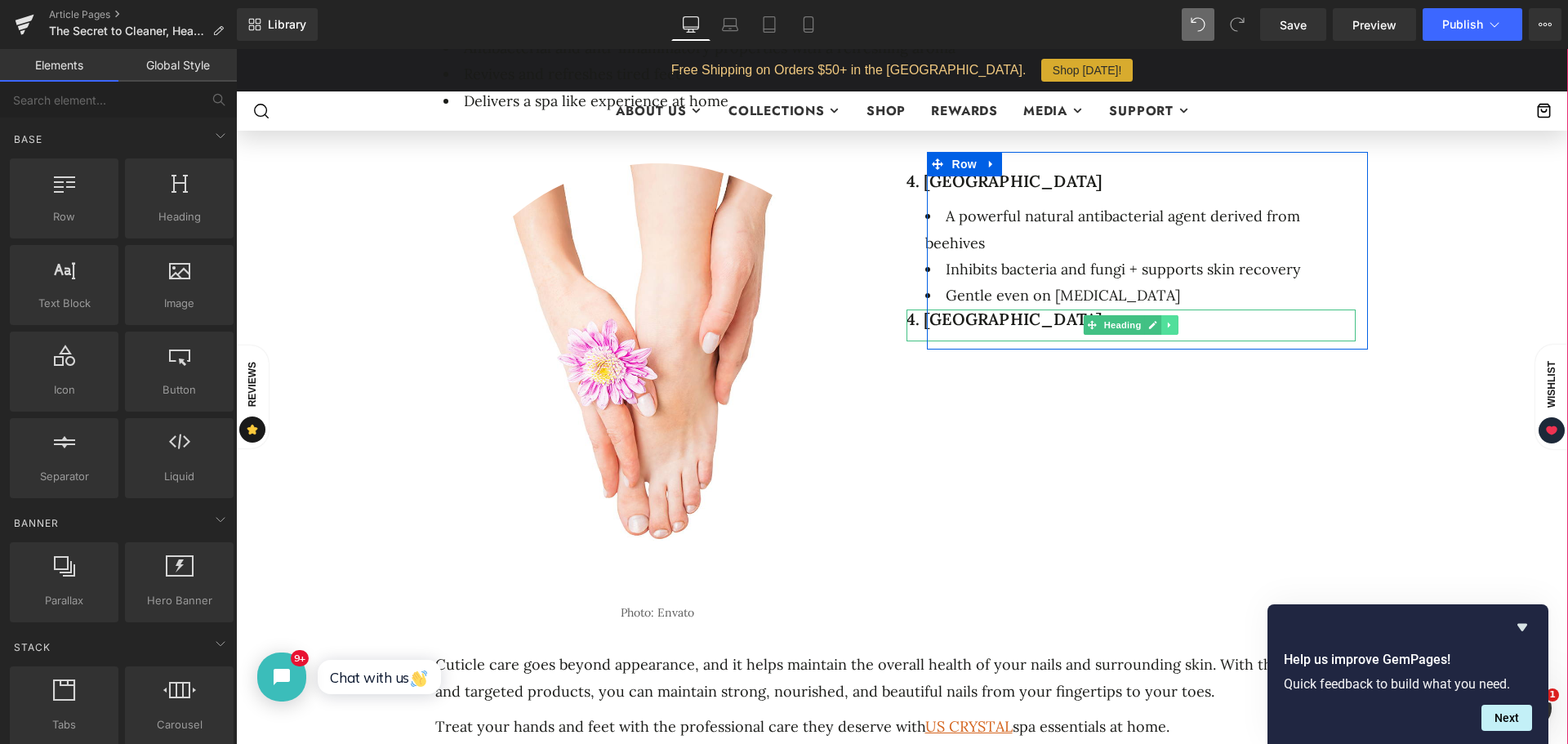
click at [1166, 325] on icon at bounding box center [1169, 325] width 9 height 10
click at [1173, 321] on icon at bounding box center [1177, 325] width 9 height 9
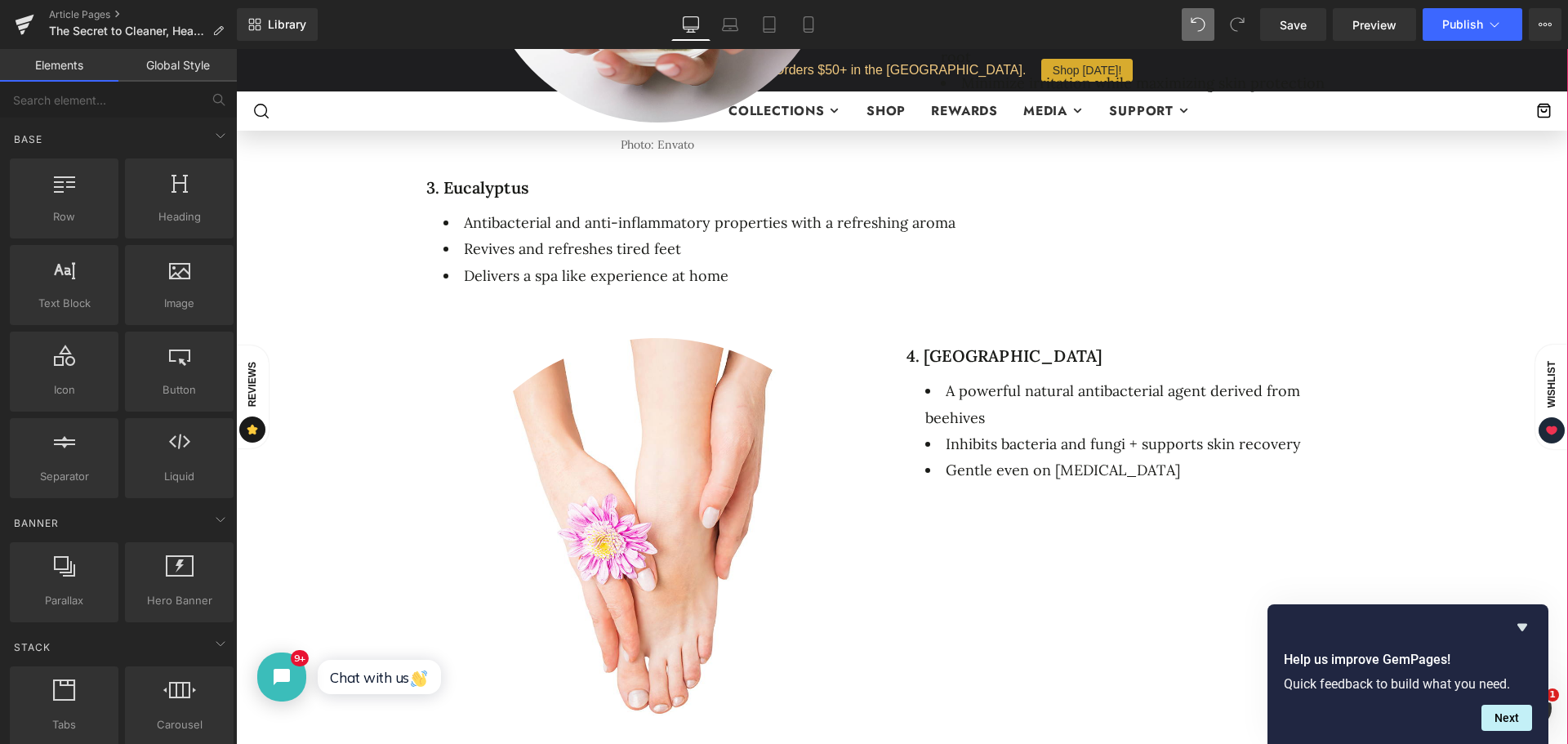
scroll to position [1512, 0]
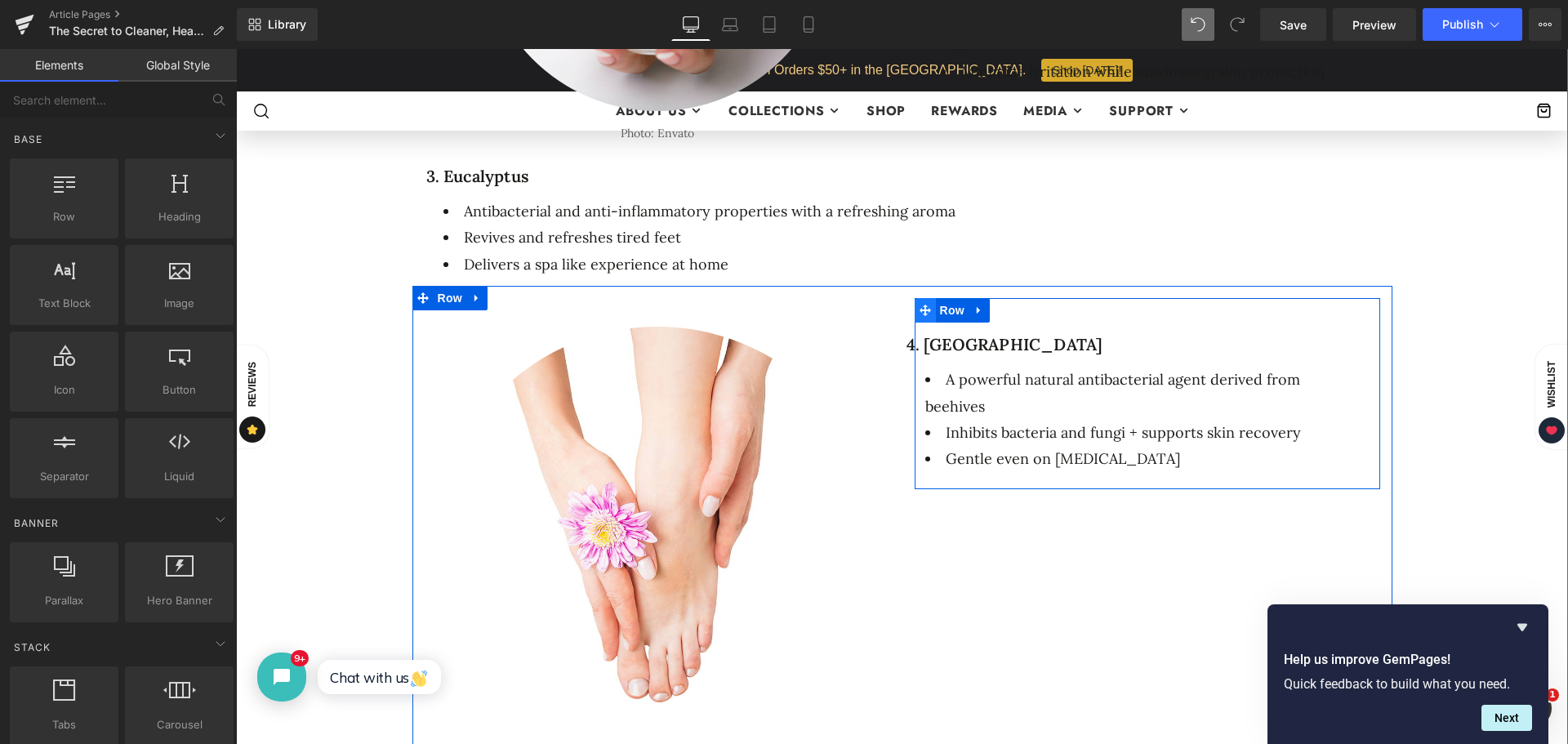
click at [919, 311] on icon at bounding box center [925, 311] width 11 height 12
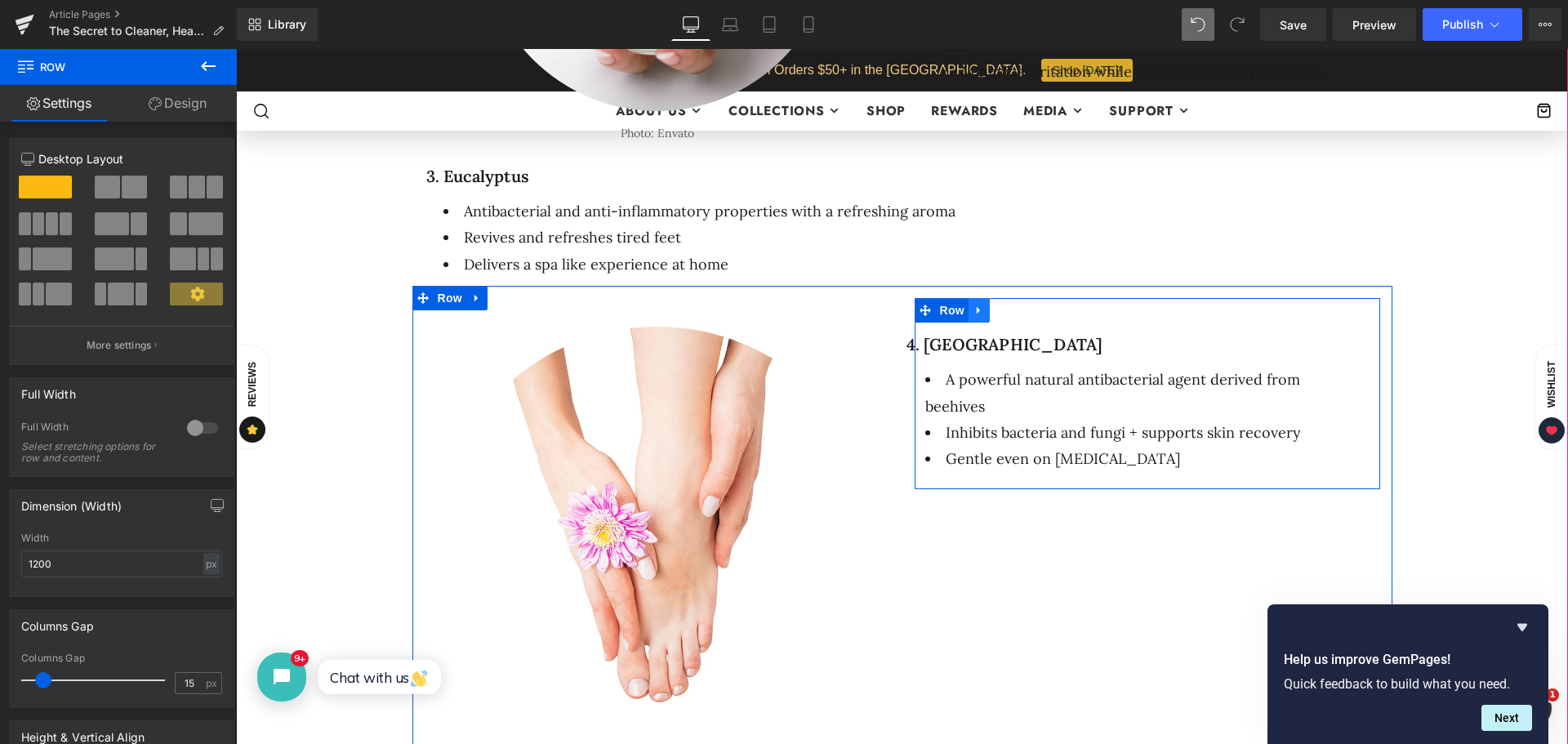
click at [974, 310] on icon at bounding box center [979, 311] width 11 height 12
click at [996, 305] on icon at bounding box center [1000, 311] width 11 height 11
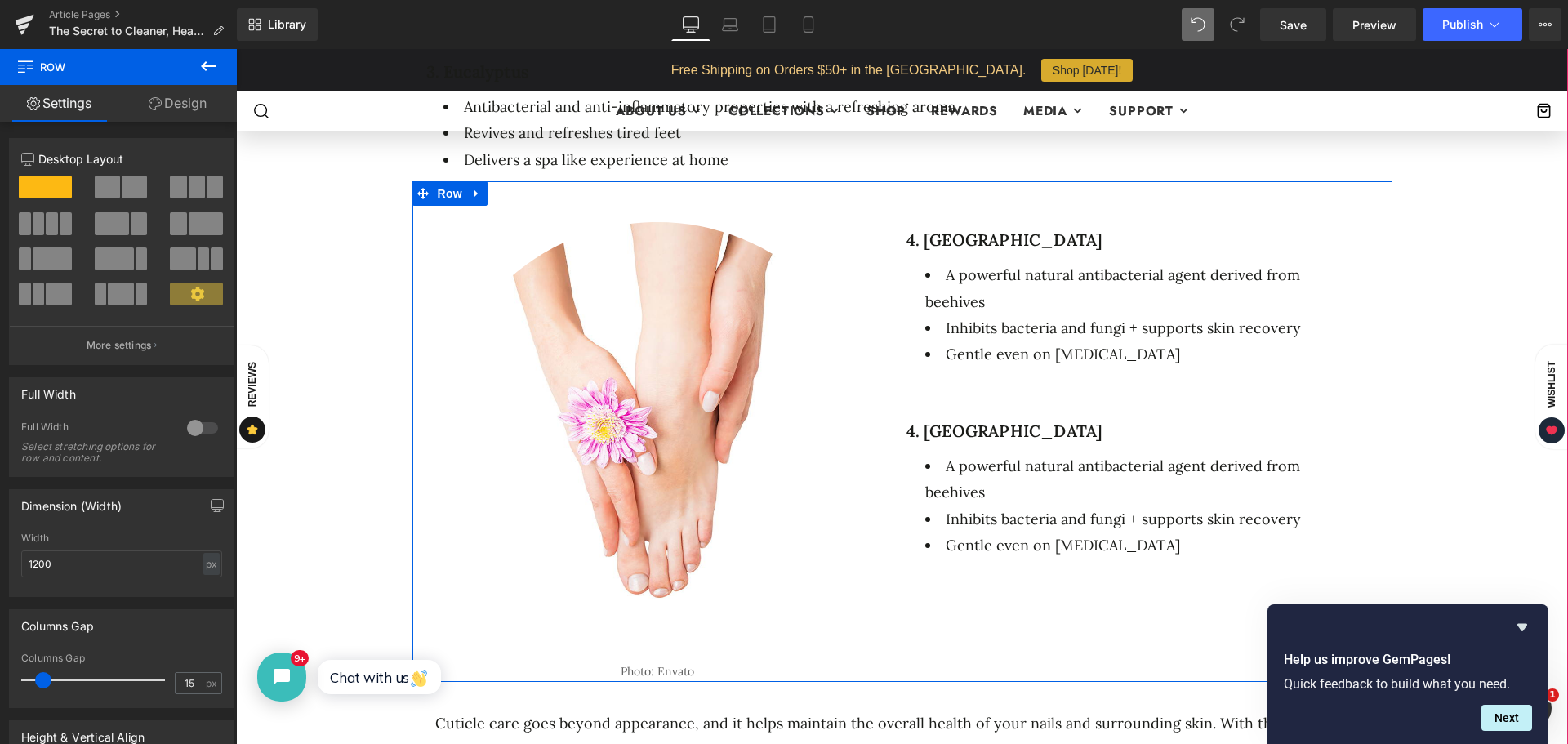
scroll to position [1757, 0]
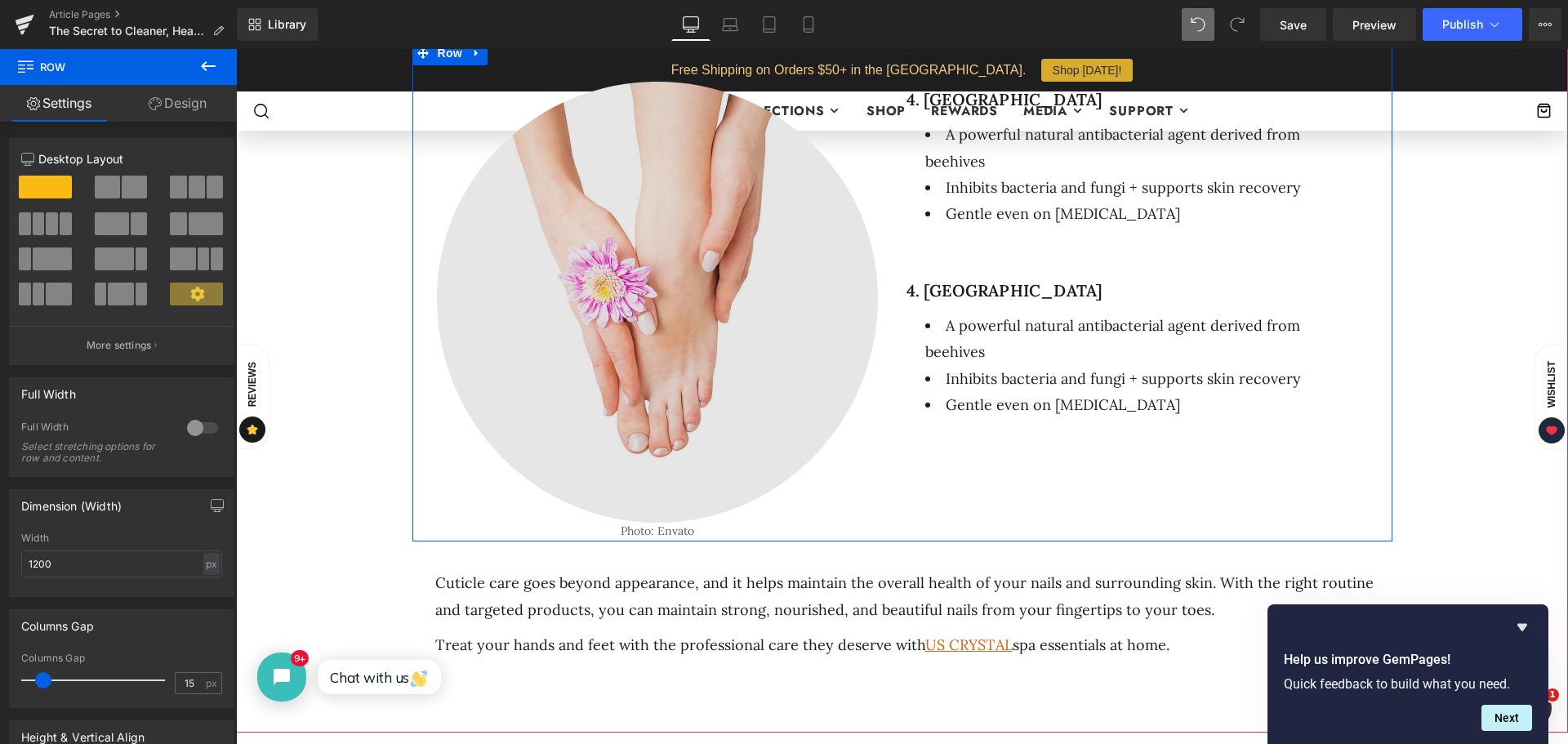
click at [797, 405] on img at bounding box center [658, 298] width 441 height 450
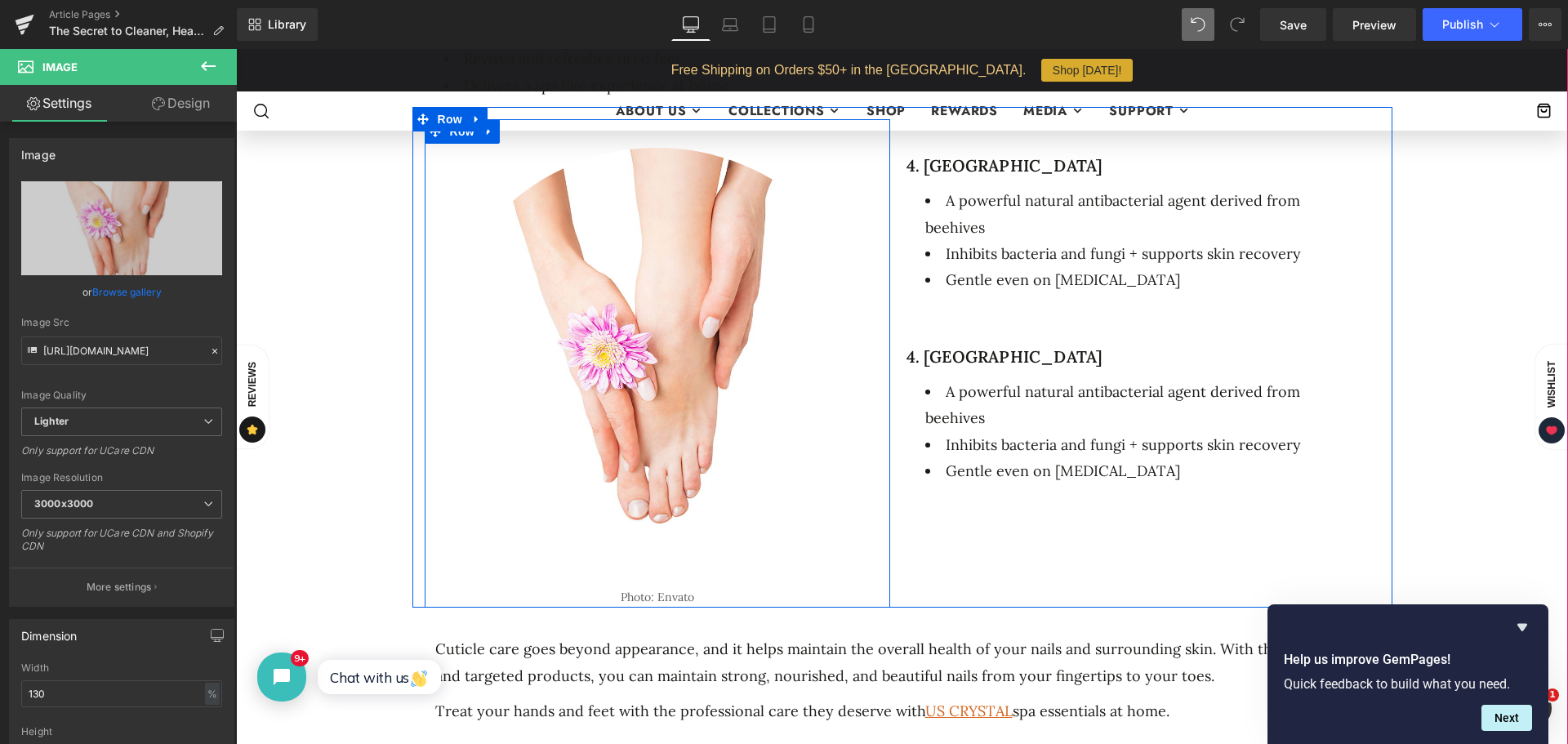
scroll to position [1430, 0]
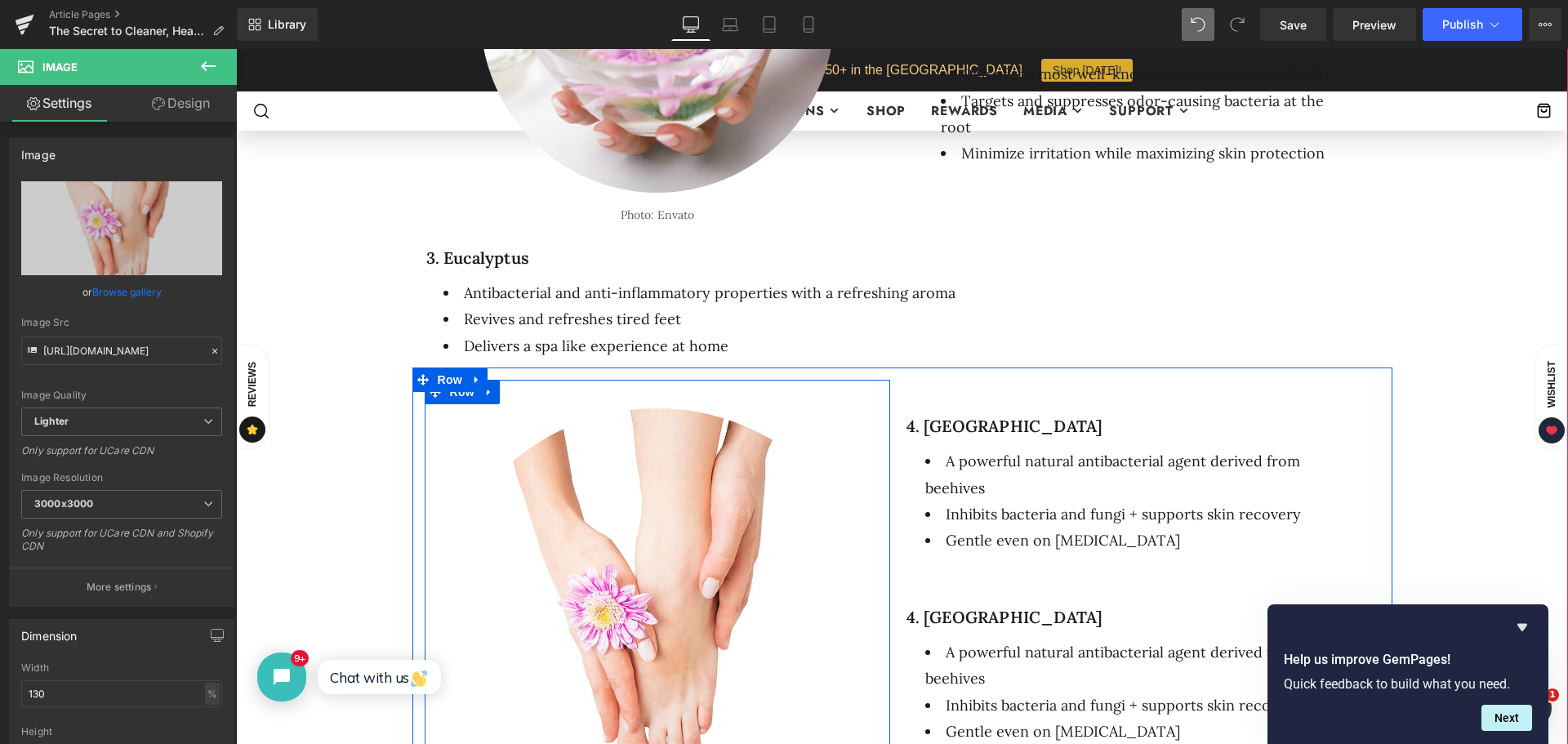
click at [645, 388] on div "Image Photo: Envato Text Block Row" at bounding box center [658, 625] width 466 height 489
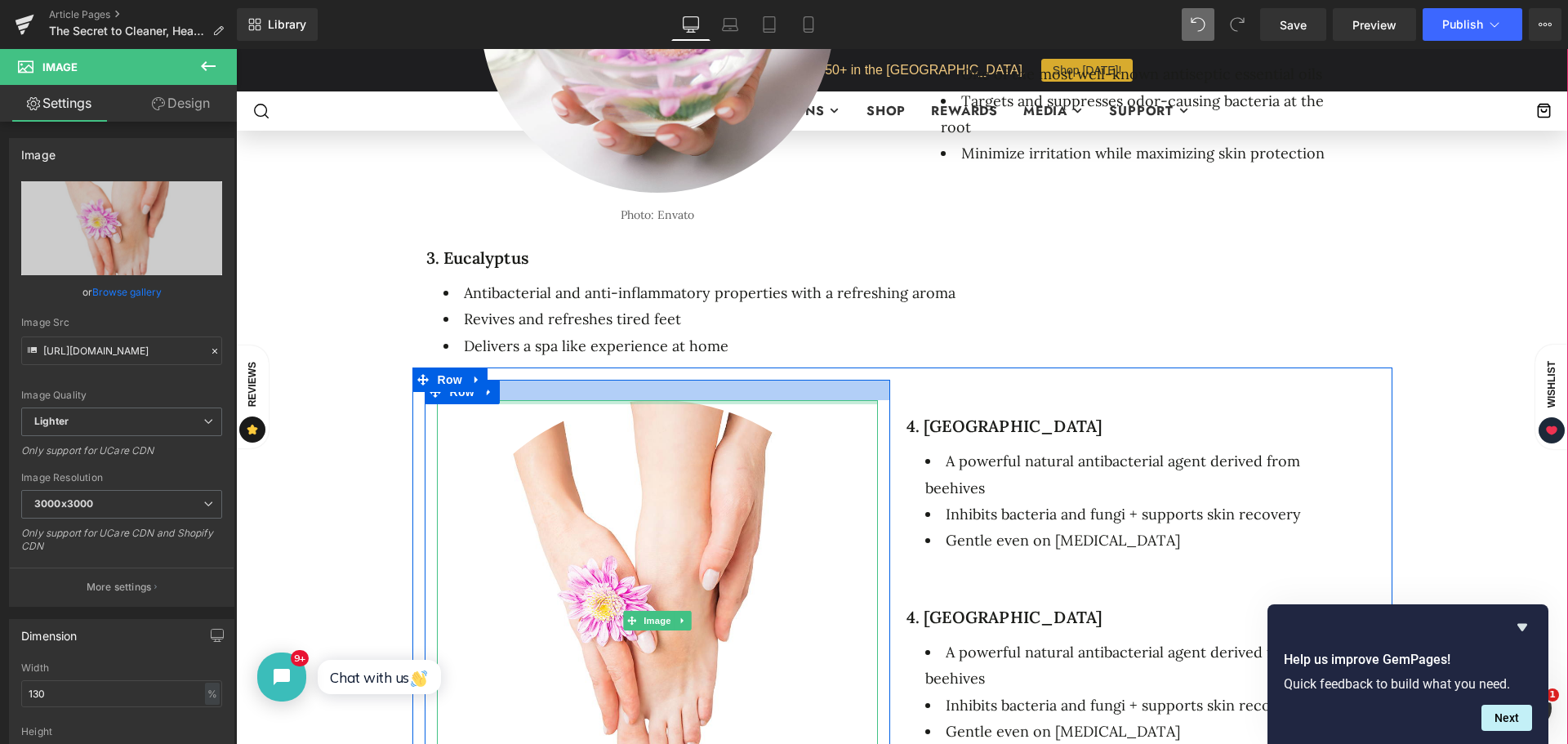
drag, startPoint x: 646, startPoint y: 398, endPoint x: 646, endPoint y: 378, distance: 20.0
click at [646, 380] on div "Image Photo: Envato Text Block Row" at bounding box center [658, 621] width 466 height 481
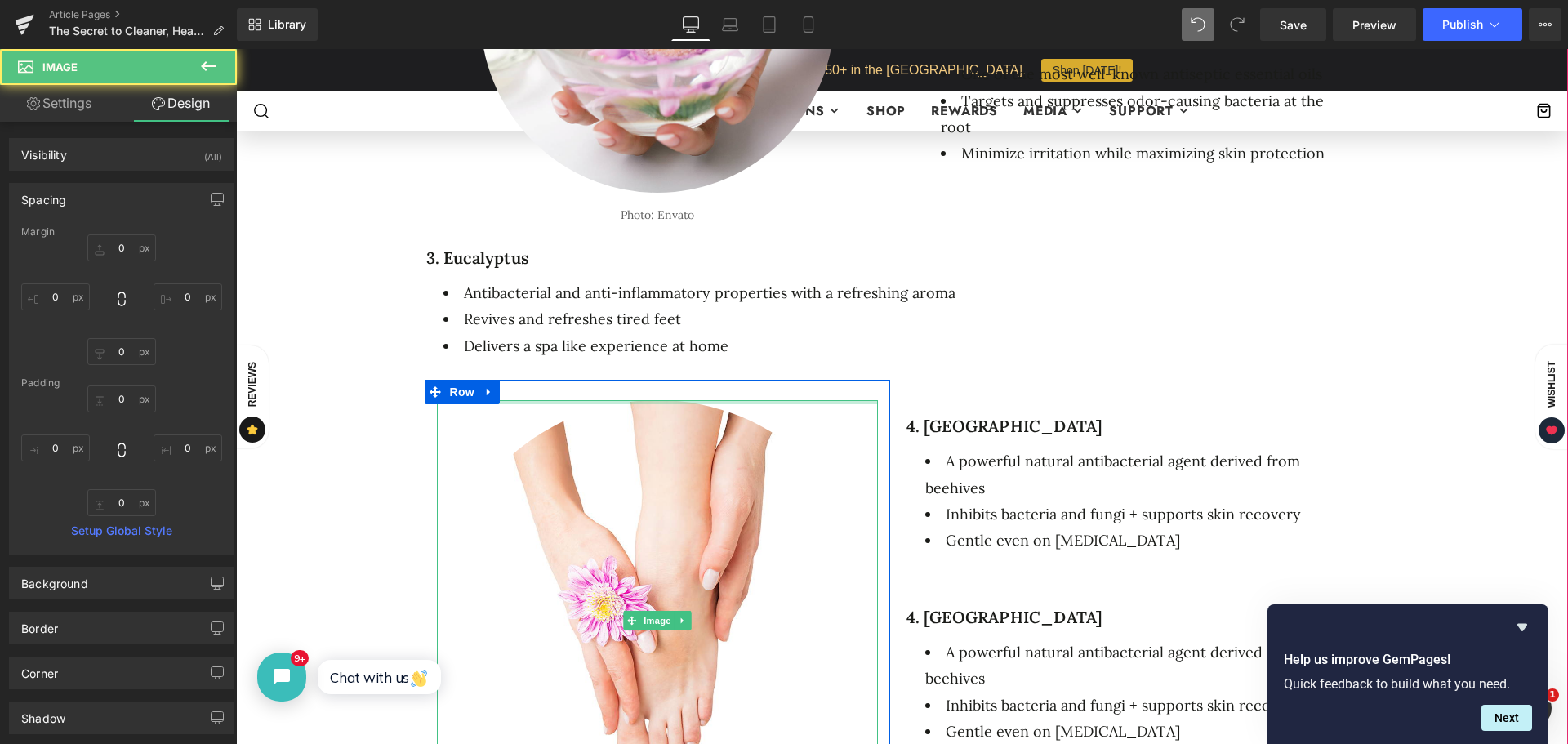
type input "0px"
drag, startPoint x: 644, startPoint y: 396, endPoint x: 645, endPoint y: 370, distance: 26.0
click at [645, 370] on div "Image Photo: Envato Text Block Row 4. Propolis Heading A powerful natural antib…" at bounding box center [902, 614] width 980 height 493
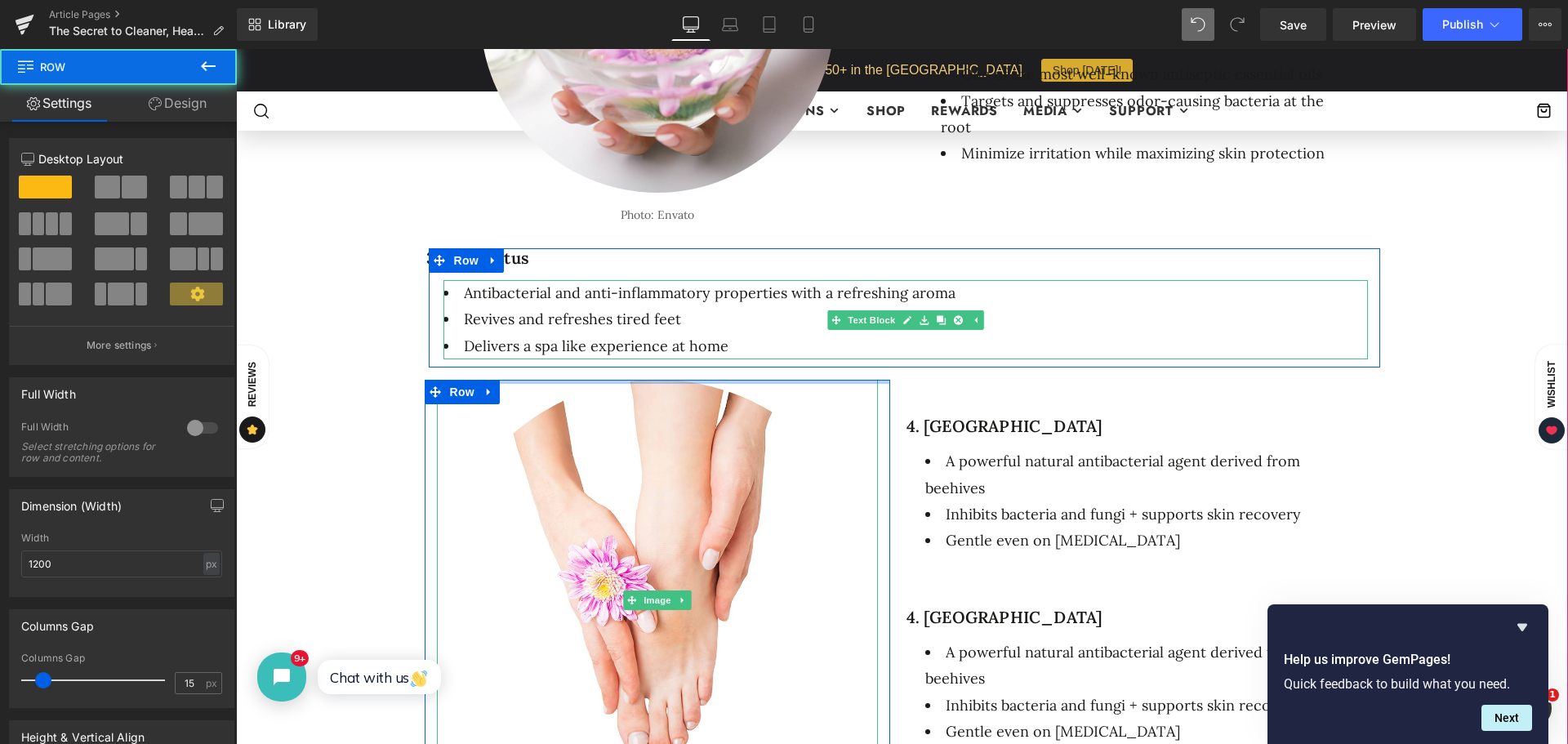
drag, startPoint x: 642, startPoint y: 390, endPoint x: 646, endPoint y: 342, distance: 48.2
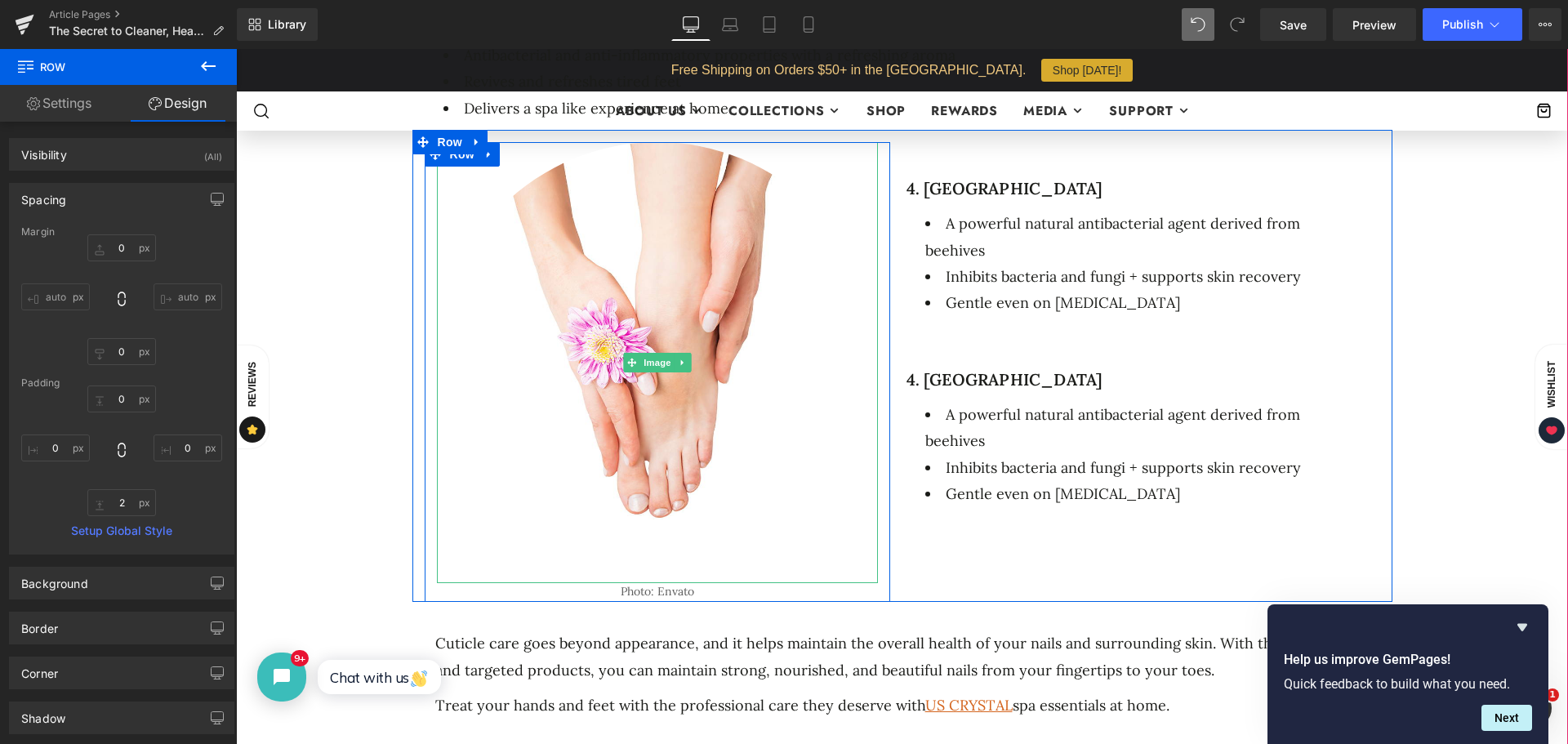
scroll to position [1675, 0]
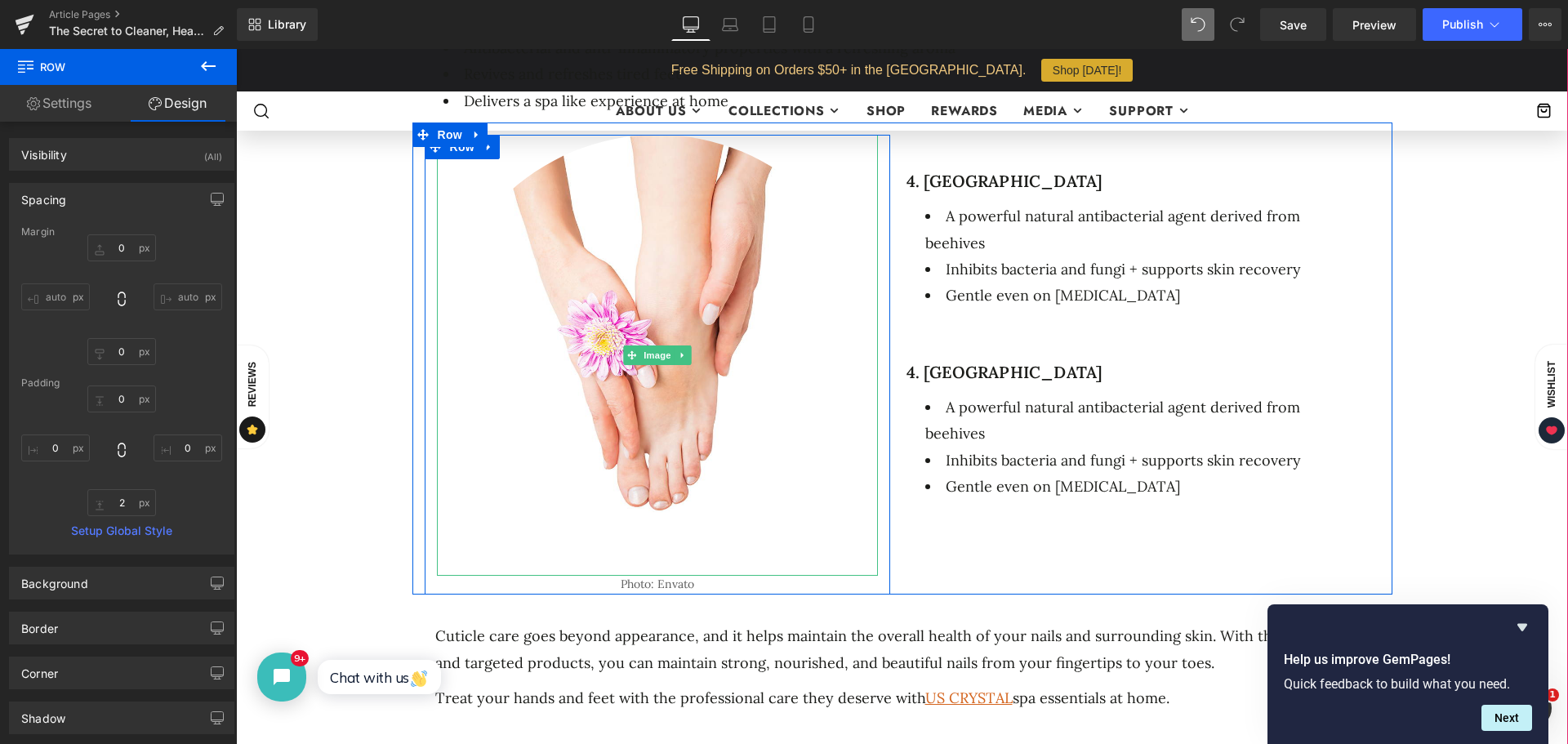
click at [1050, 352] on div "4. Propolis Heading A powerful natural antibacterial agent derived from beehive…" at bounding box center [1147, 426] width 441 height 166
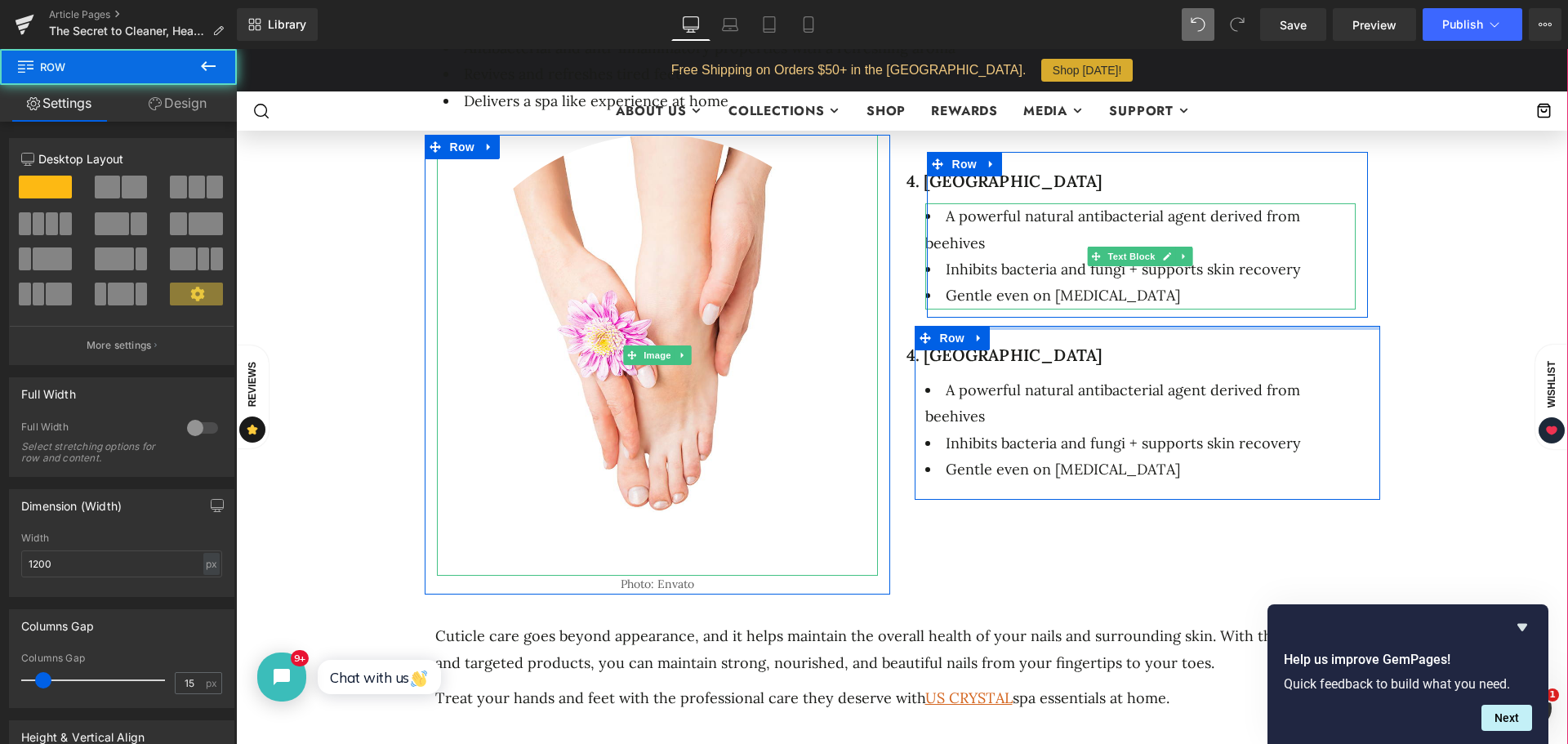
drag, startPoint x: 998, startPoint y: 332, endPoint x: 1005, endPoint y: 287, distance: 45.5
click at [1005, 287] on div "4. Propolis Heading A powerful natural antibacterial agent derived from beehive…" at bounding box center [1147, 317] width 490 height 365
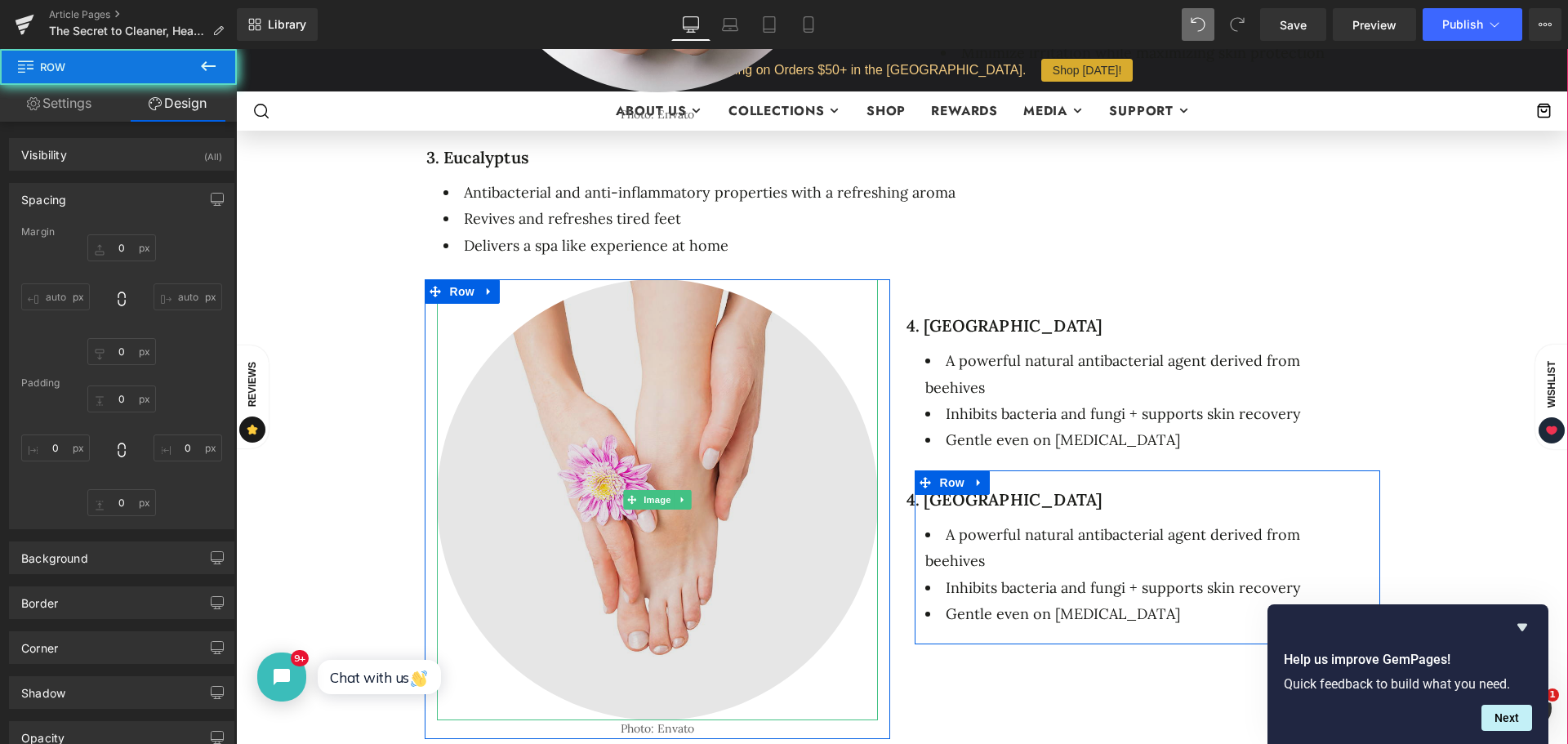
type input "0"
type input "10"
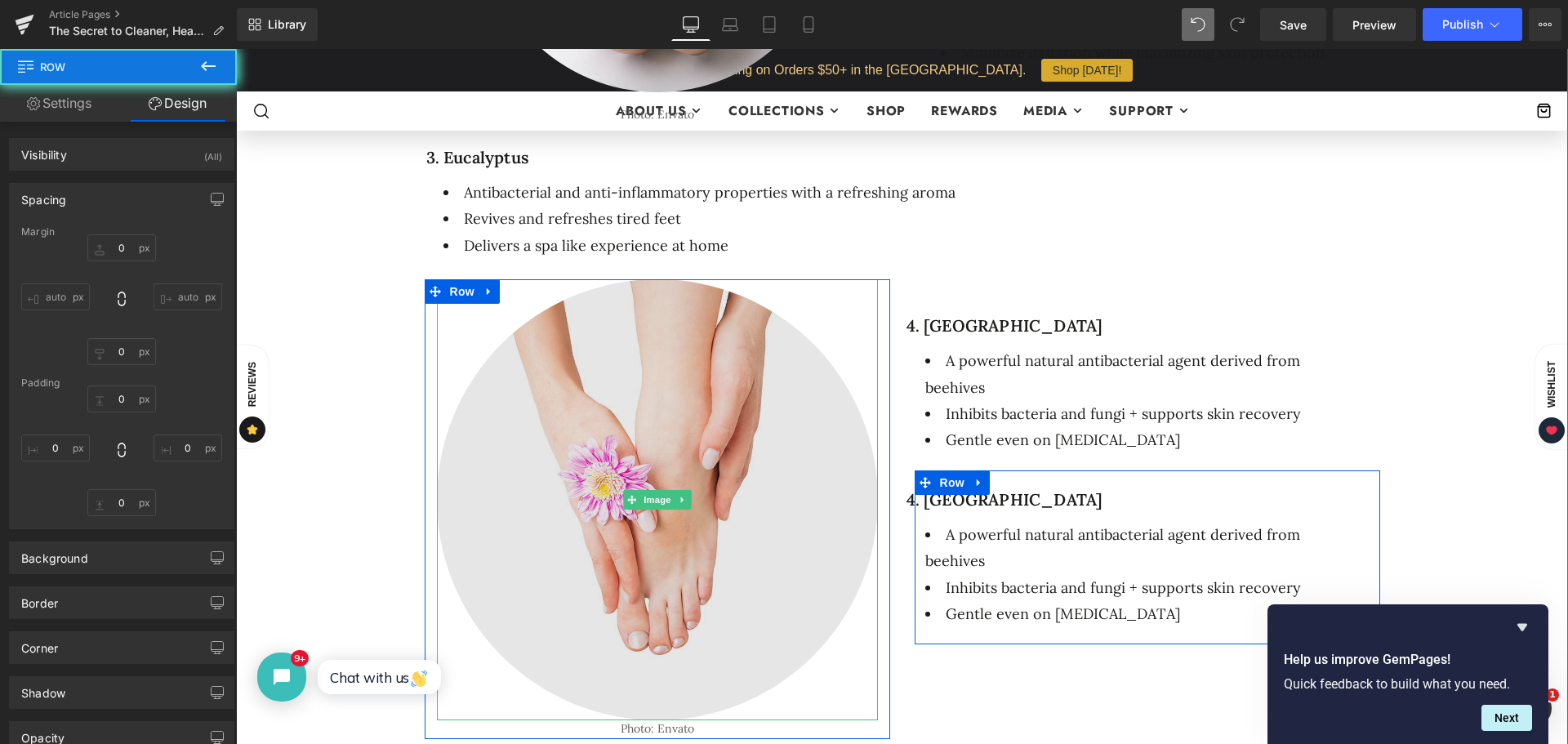
type input "0"
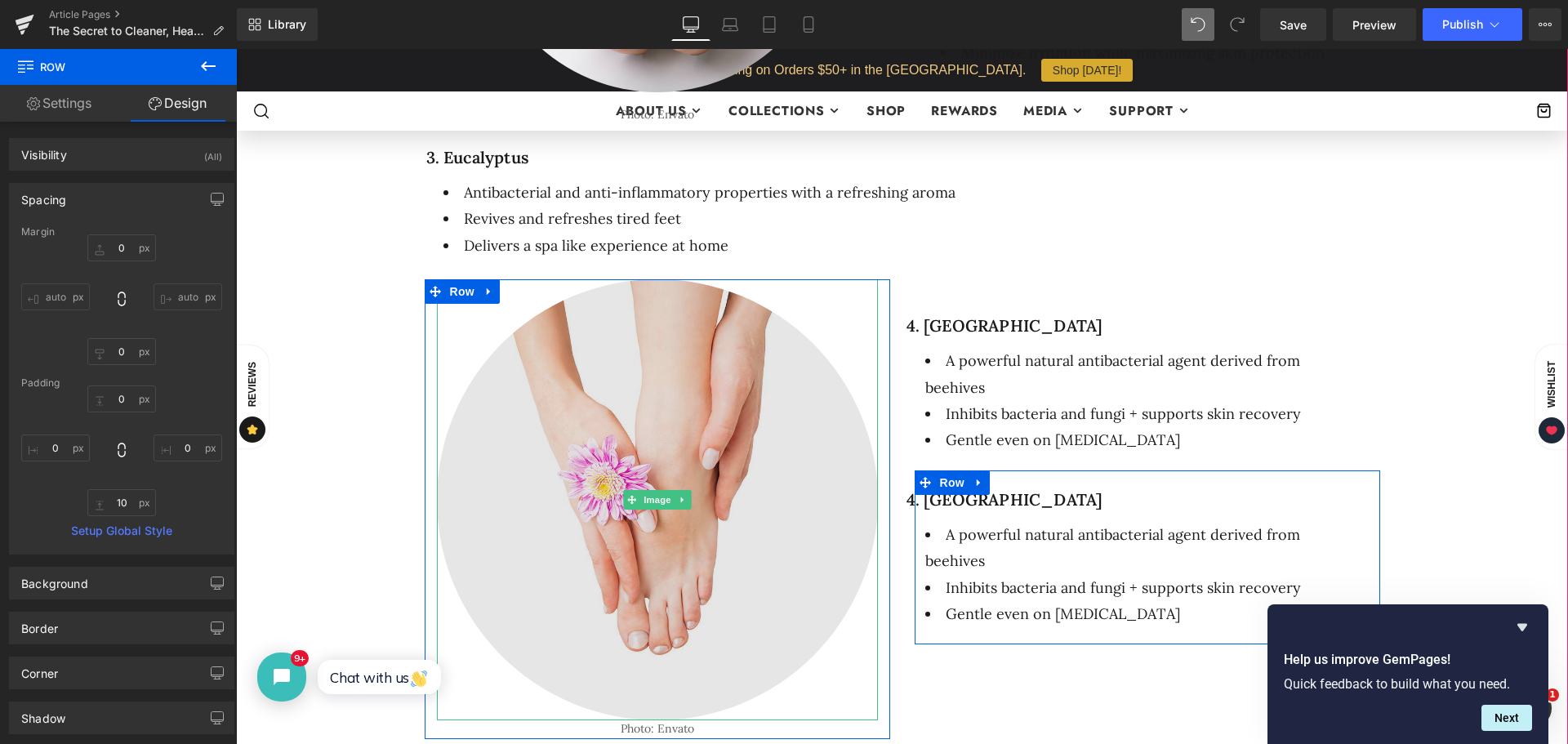
scroll to position [1593, 0]
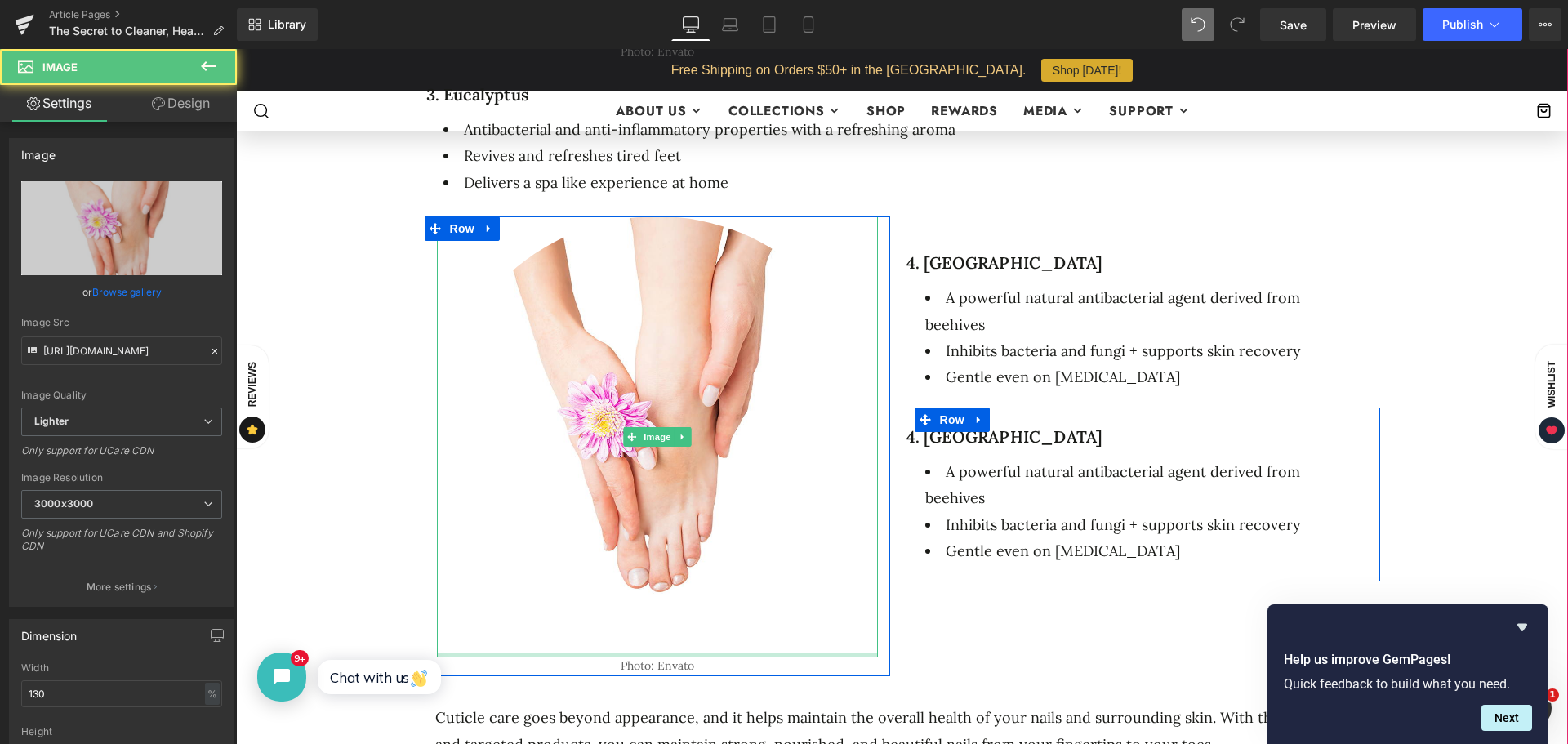
drag, startPoint x: 853, startPoint y: 652, endPoint x: 855, endPoint y: 618, distance: 34.1
click at [855, 618] on div "Image" at bounding box center [658, 437] width 441 height 441
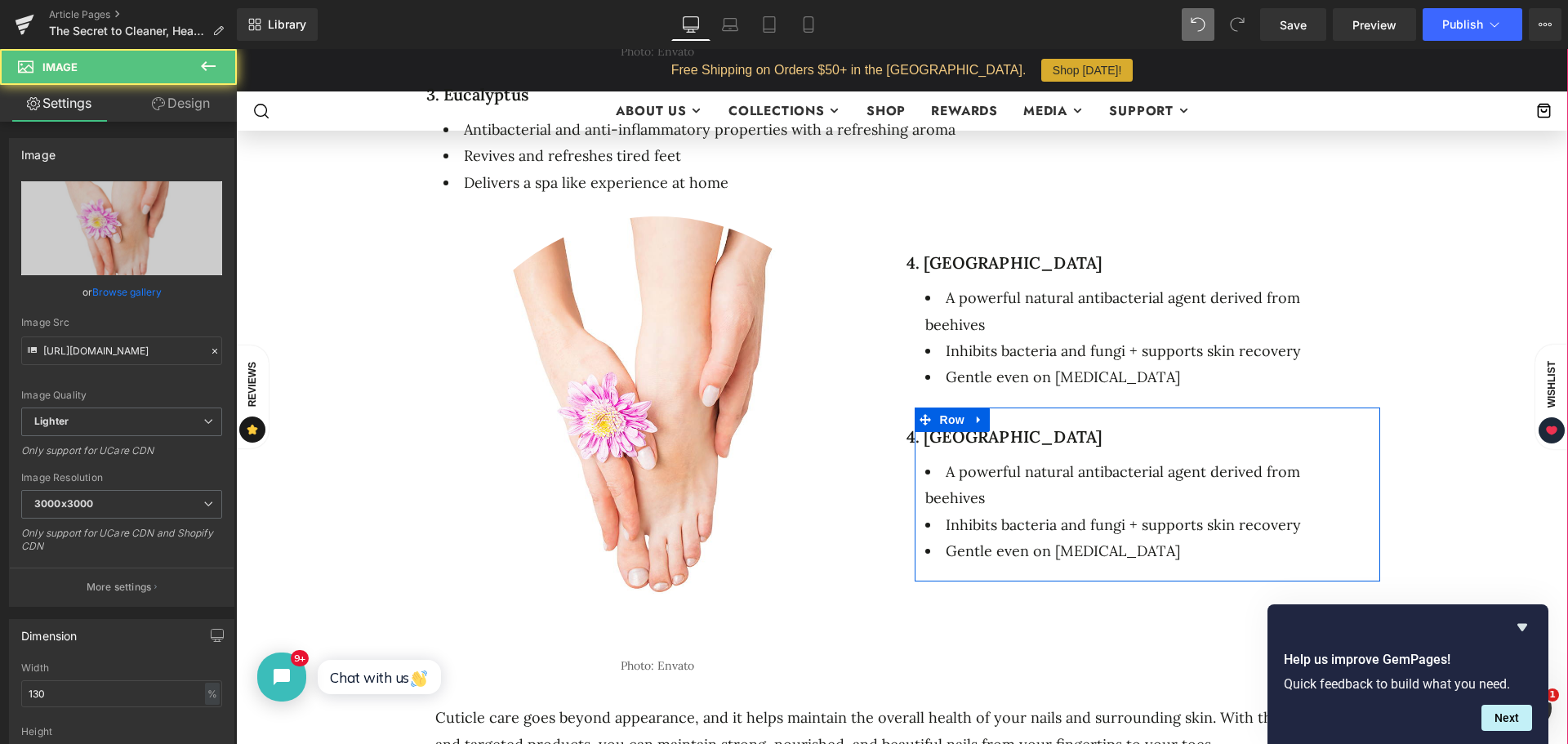
click at [1087, 640] on div "Image Photo: Envato Text Block Row 4. Propolis Heading A powerful natural antib…" at bounding box center [902, 441] width 980 height 473
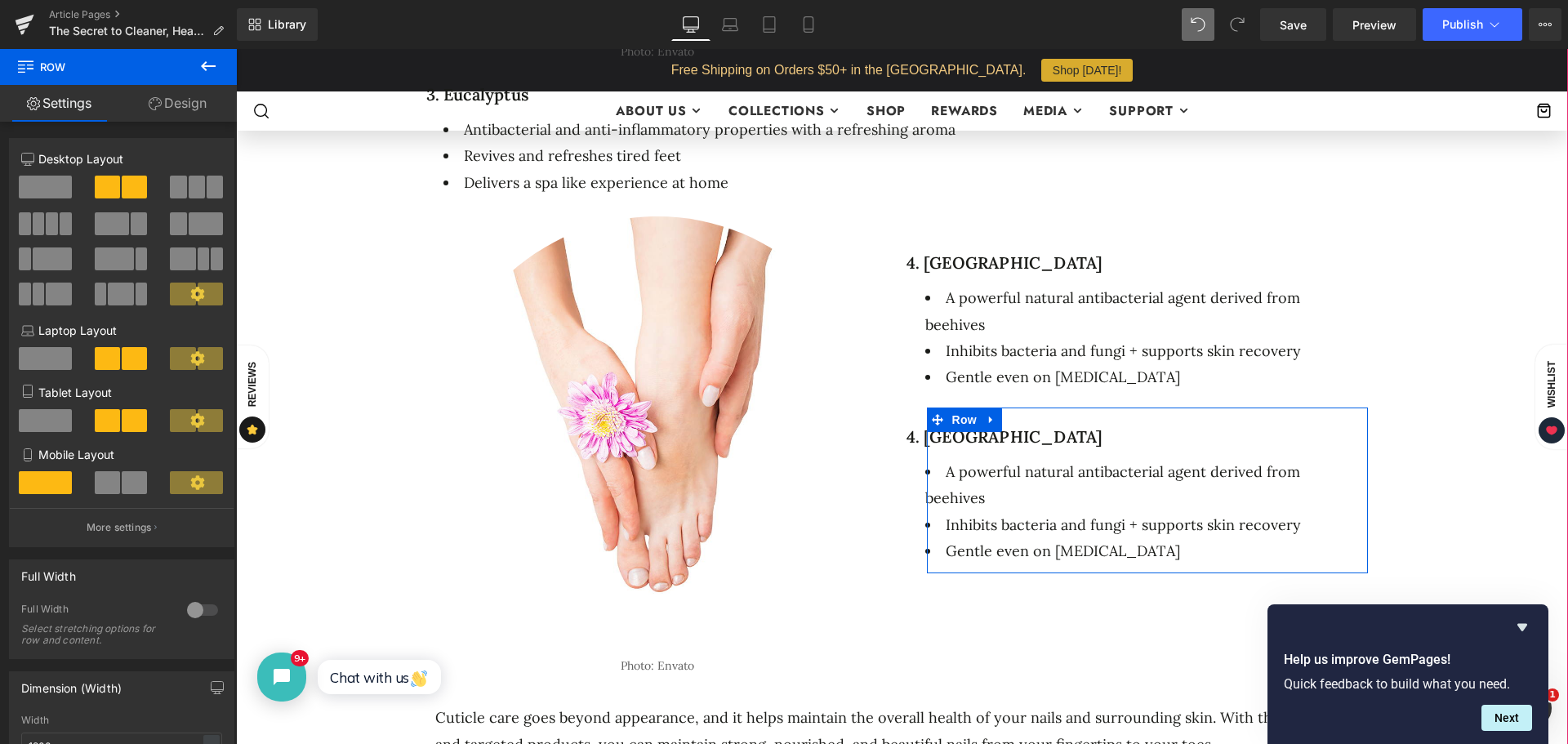
click at [981, 438] on h1 "4. [GEOGRAPHIC_DATA]" at bounding box center [1131, 437] width 449 height 20
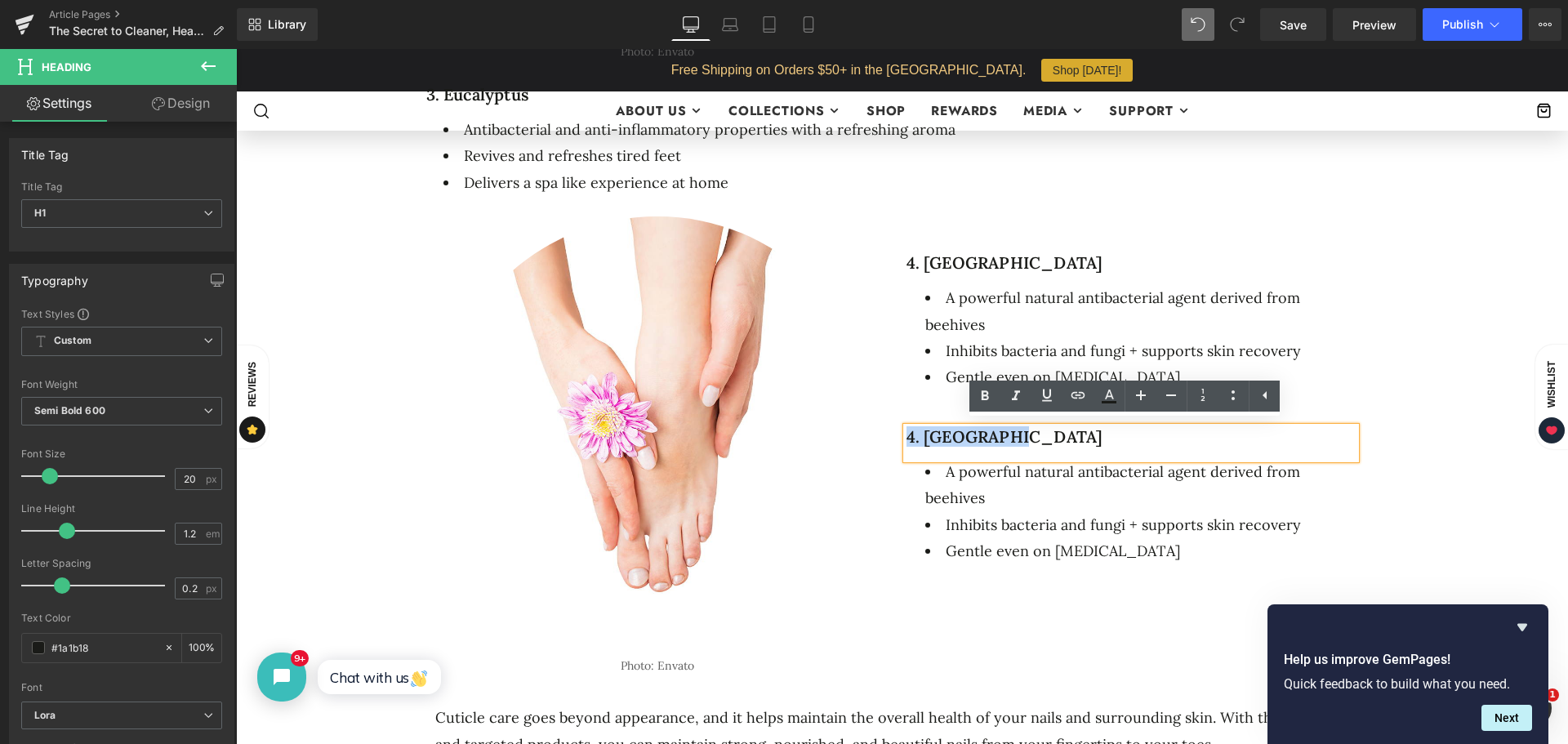
drag, startPoint x: 998, startPoint y: 432, endPoint x: 895, endPoint y: 433, distance: 103.0
click at [895, 433] on div "Image Photo: Envato Text Block Row 4. Propolis Heading A powerful natural antib…" at bounding box center [902, 441] width 980 height 473
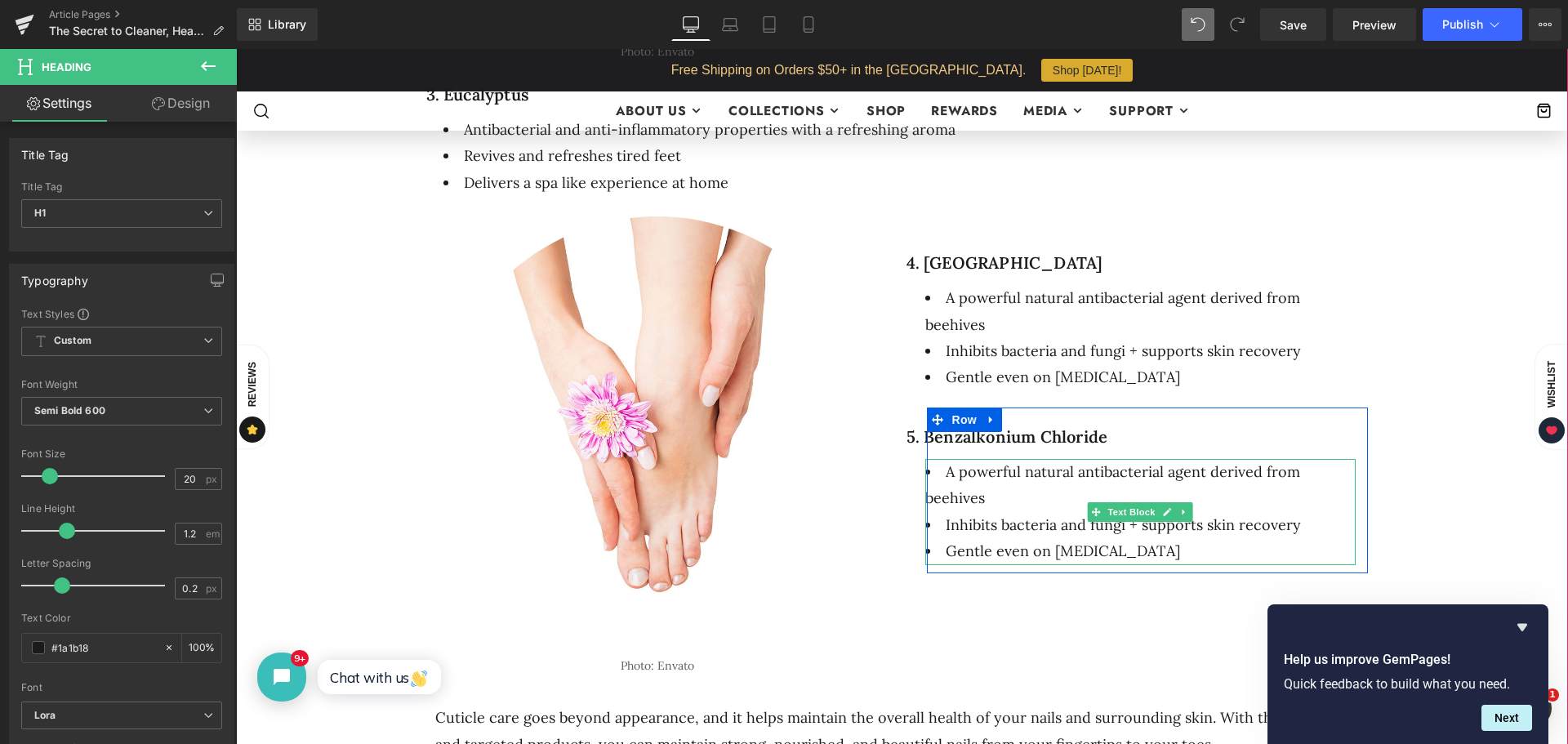
click at [1045, 500] on li "A powerful natural antibacterial agent derived from beehives" at bounding box center [1140, 486] width 431 height 53
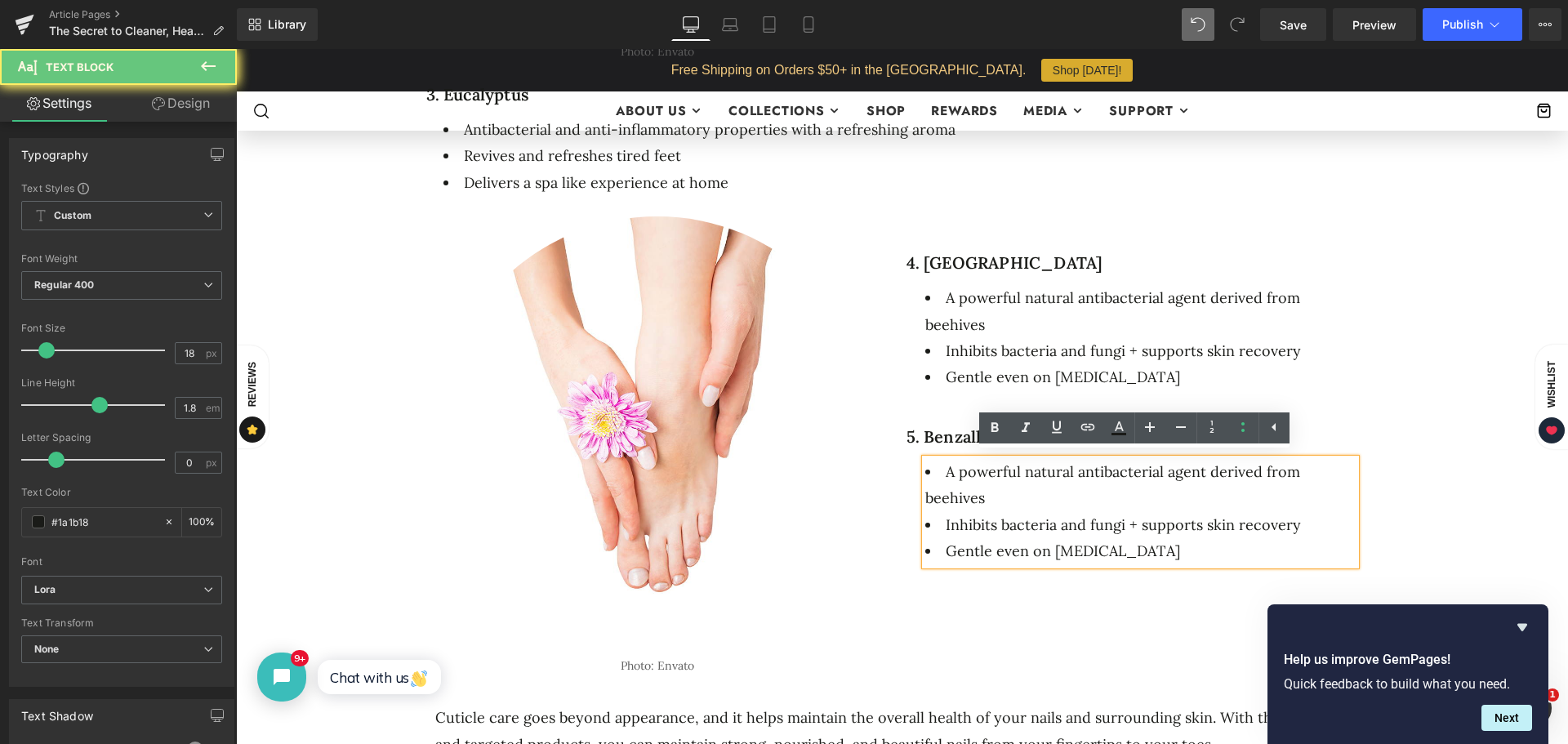
click at [1183, 540] on li "Gentle even on [MEDICAL_DATA]" at bounding box center [1140, 552] width 431 height 26
drag, startPoint x: 1136, startPoint y: 545, endPoint x: 911, endPoint y: 455, distance: 242.3
click at [914, 455] on div "5. Benzalkonium Chloride Heading A powerful natural antibacterial agent derived…" at bounding box center [1147, 491] width 466 height 166
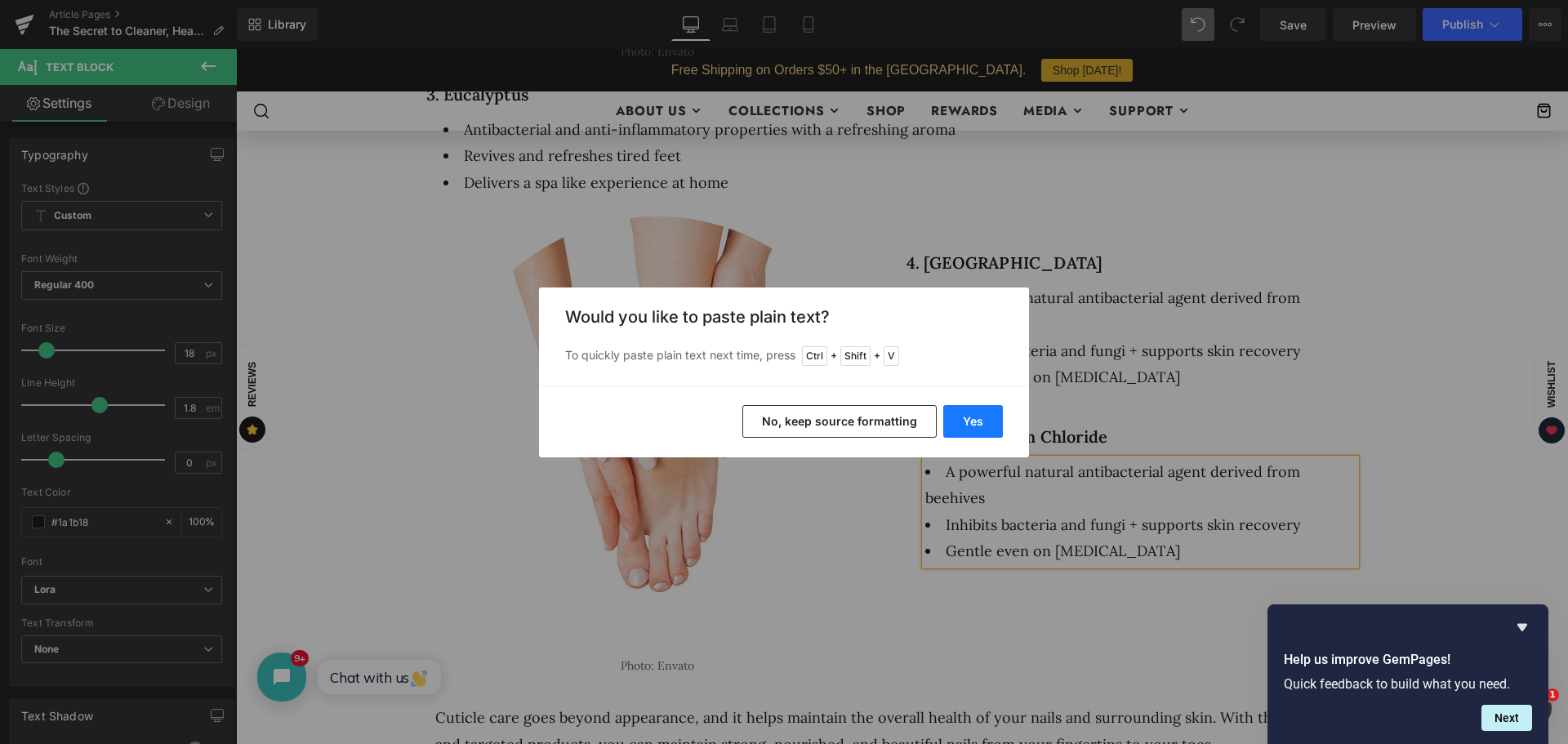
click at [980, 423] on button "Yes" at bounding box center [972, 422] width 60 height 33
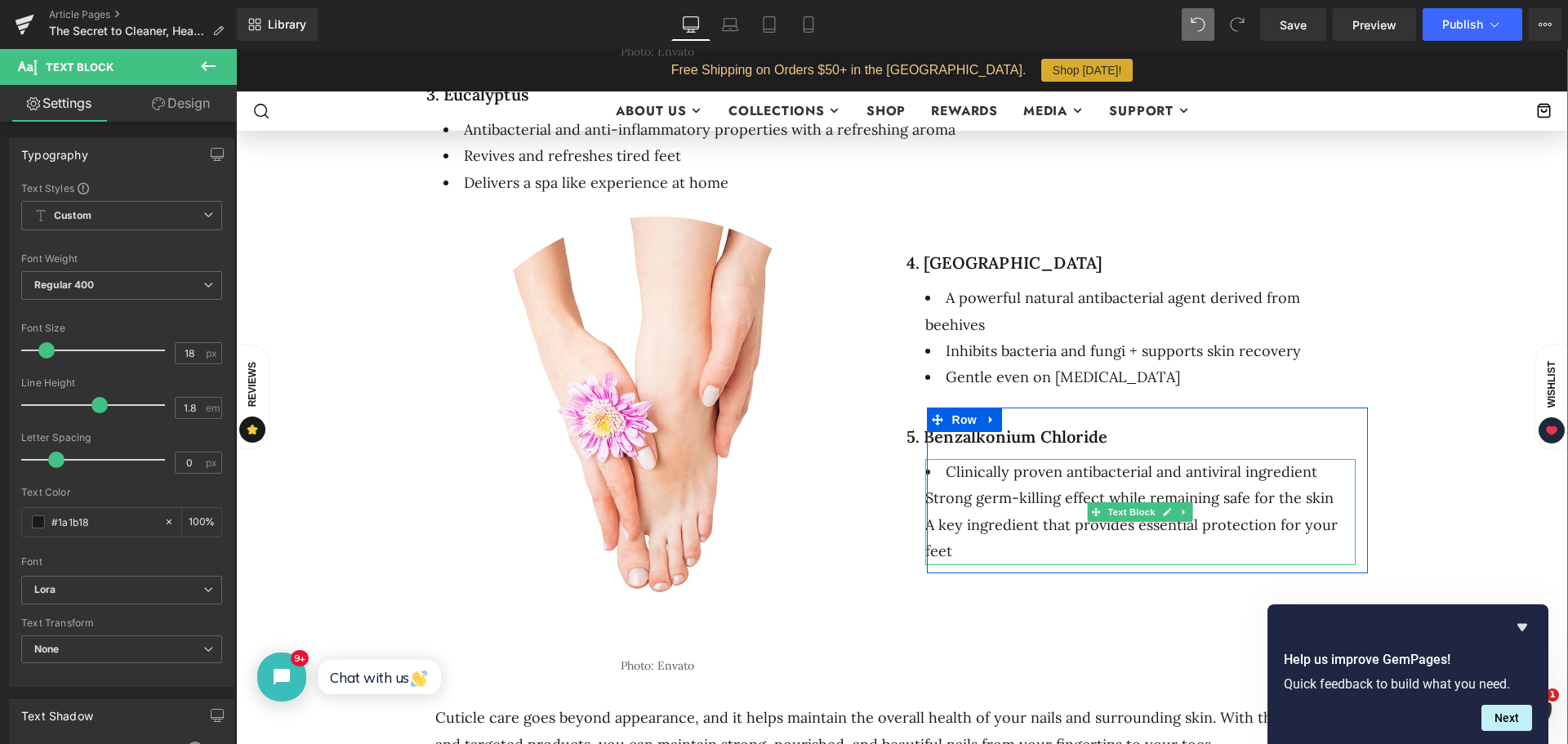
click at [1310, 469] on li "Clinically proven antibacterial and antiviral ingredient" at bounding box center [1140, 473] width 431 height 26
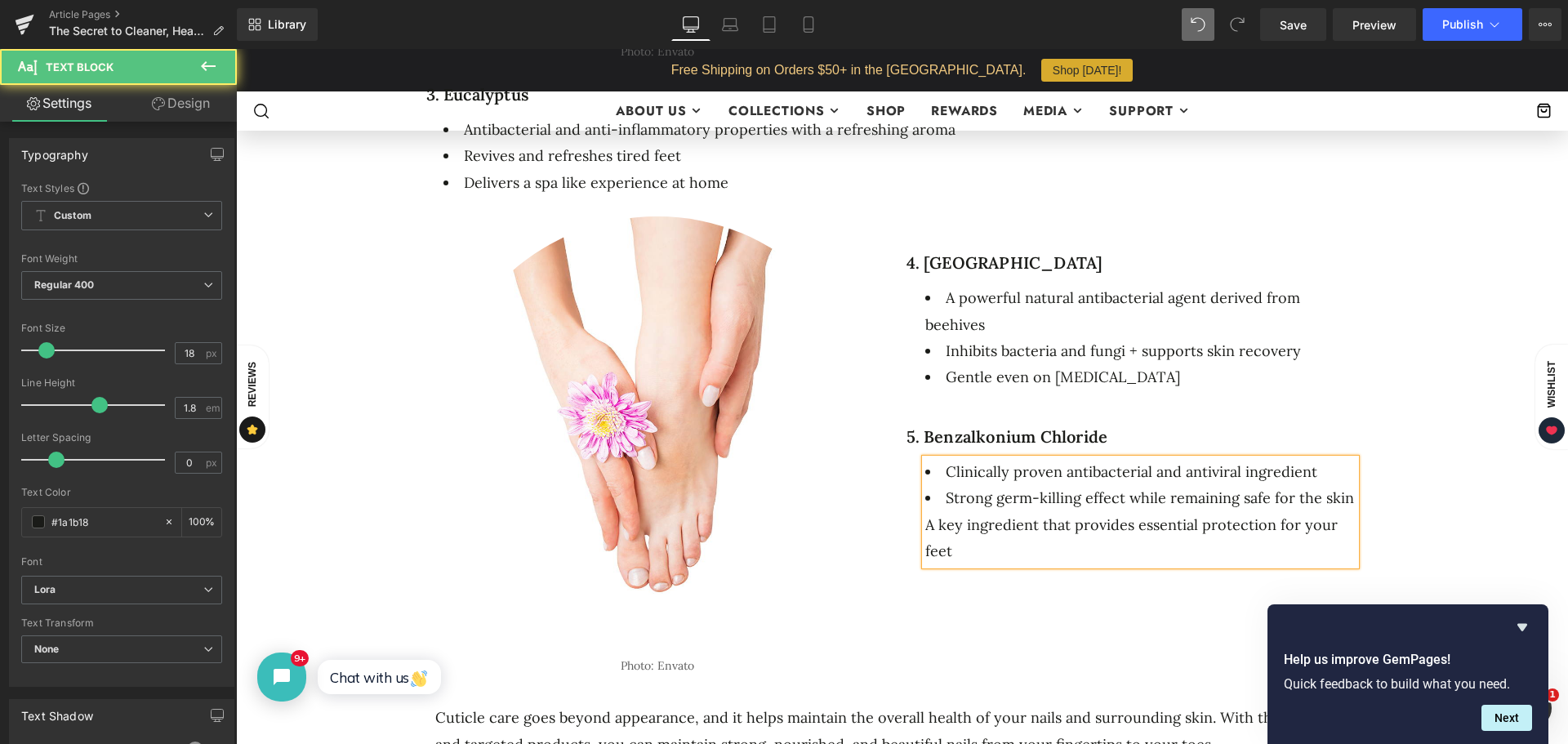
click at [925, 525] on div "A key ingredient that provides essential protection for your feet" at bounding box center [1140, 539] width 431 height 53
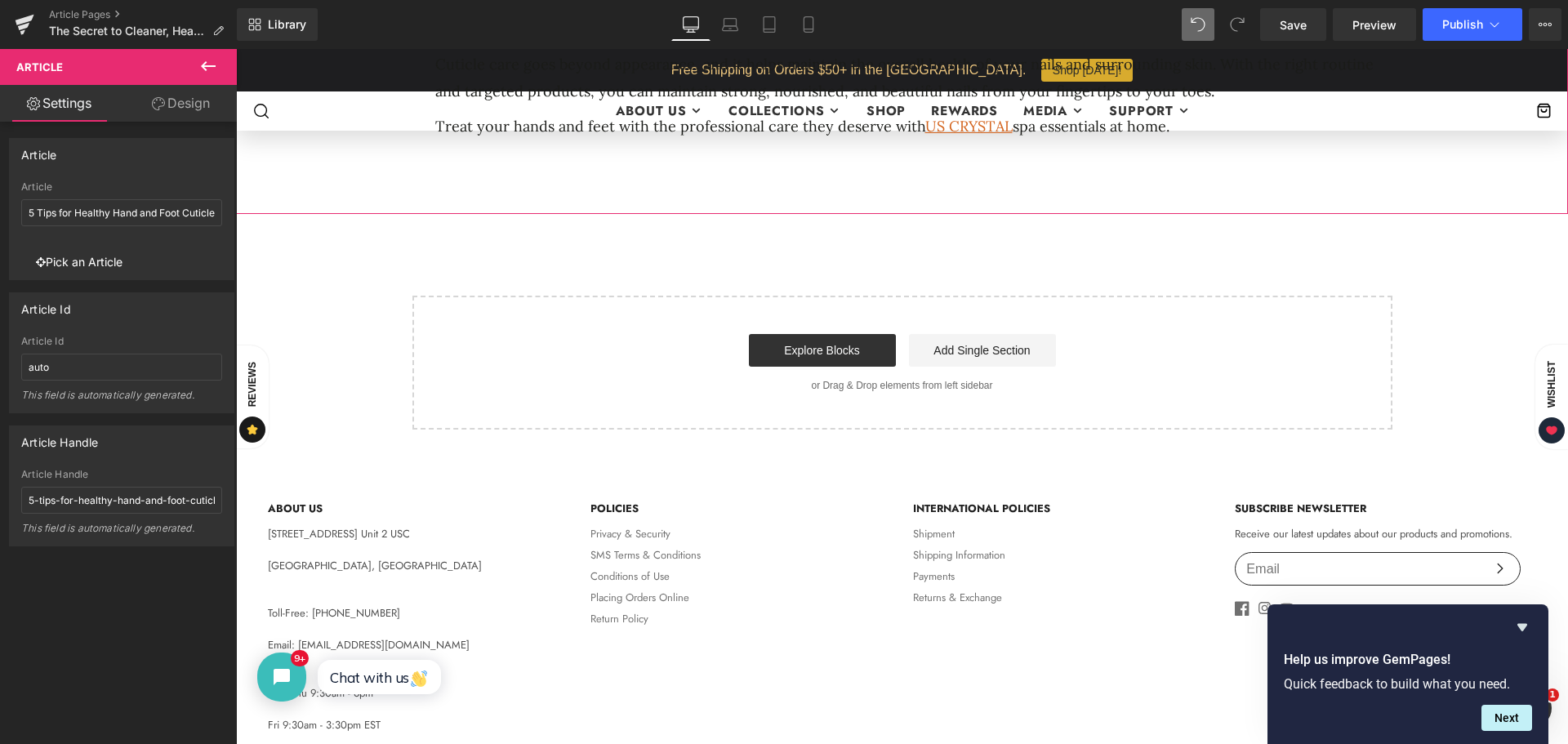
scroll to position [2001, 0]
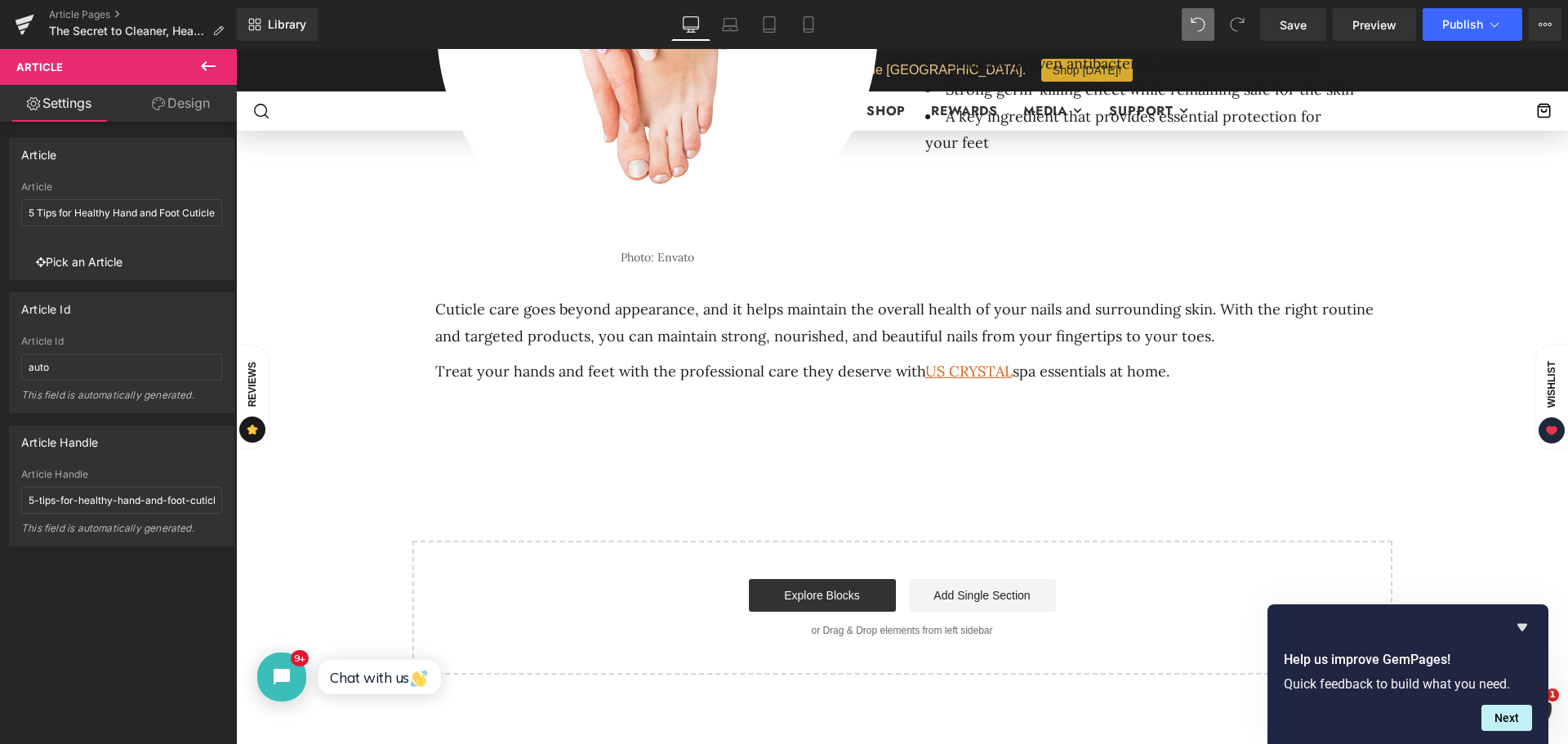
click at [611, 352] on div "Cuticle care goes beyond appearance, and it helps maintain the overall health o…" at bounding box center [902, 324] width 955 height 69
click at [539, 319] on p "Cuticle care goes beyond appearance, and it helps maintain the overall health o…" at bounding box center [908, 323] width 945 height 53
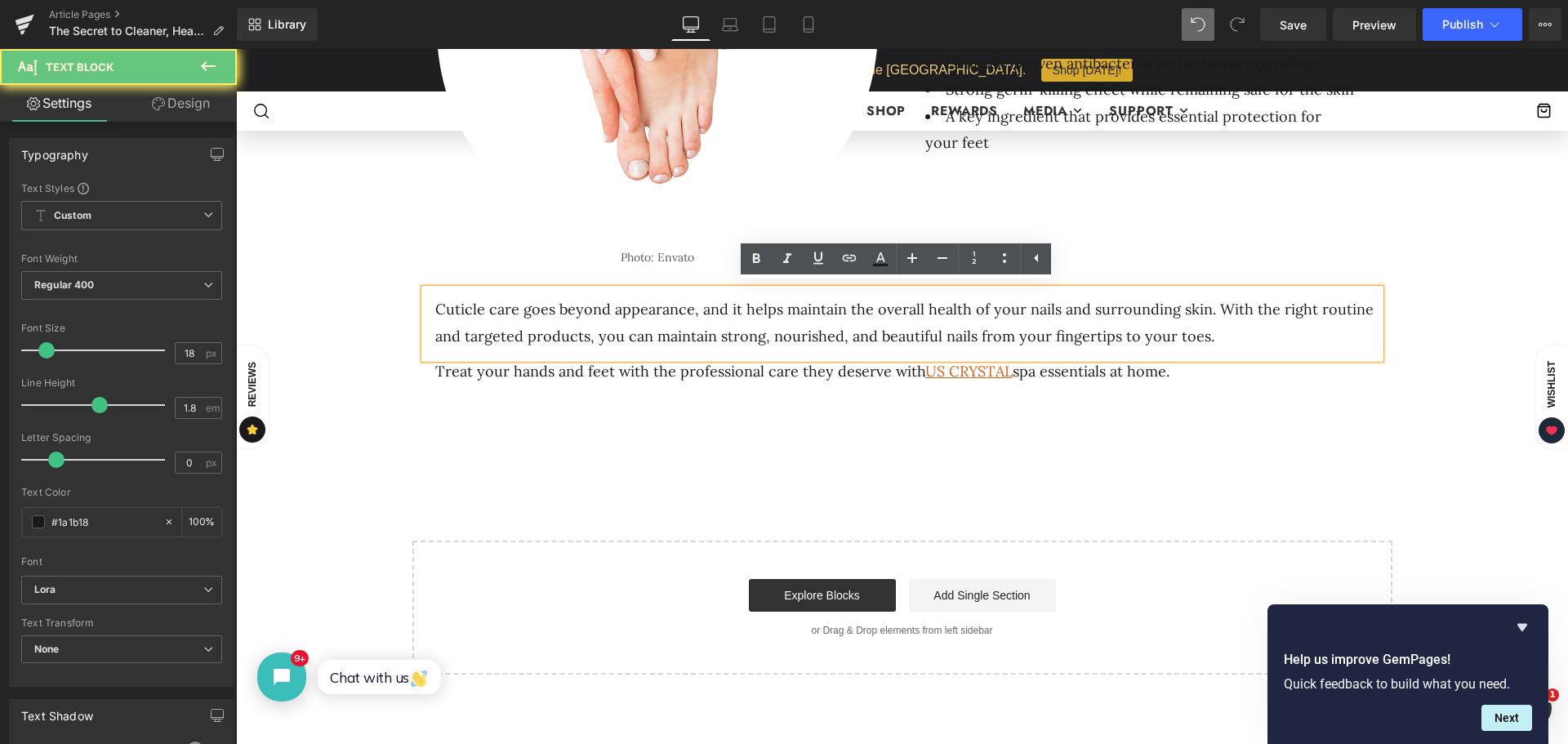
click at [445, 316] on p "Cuticle care goes beyond appearance, and it helps maintain the overall health o…" at bounding box center [908, 323] width 945 height 53
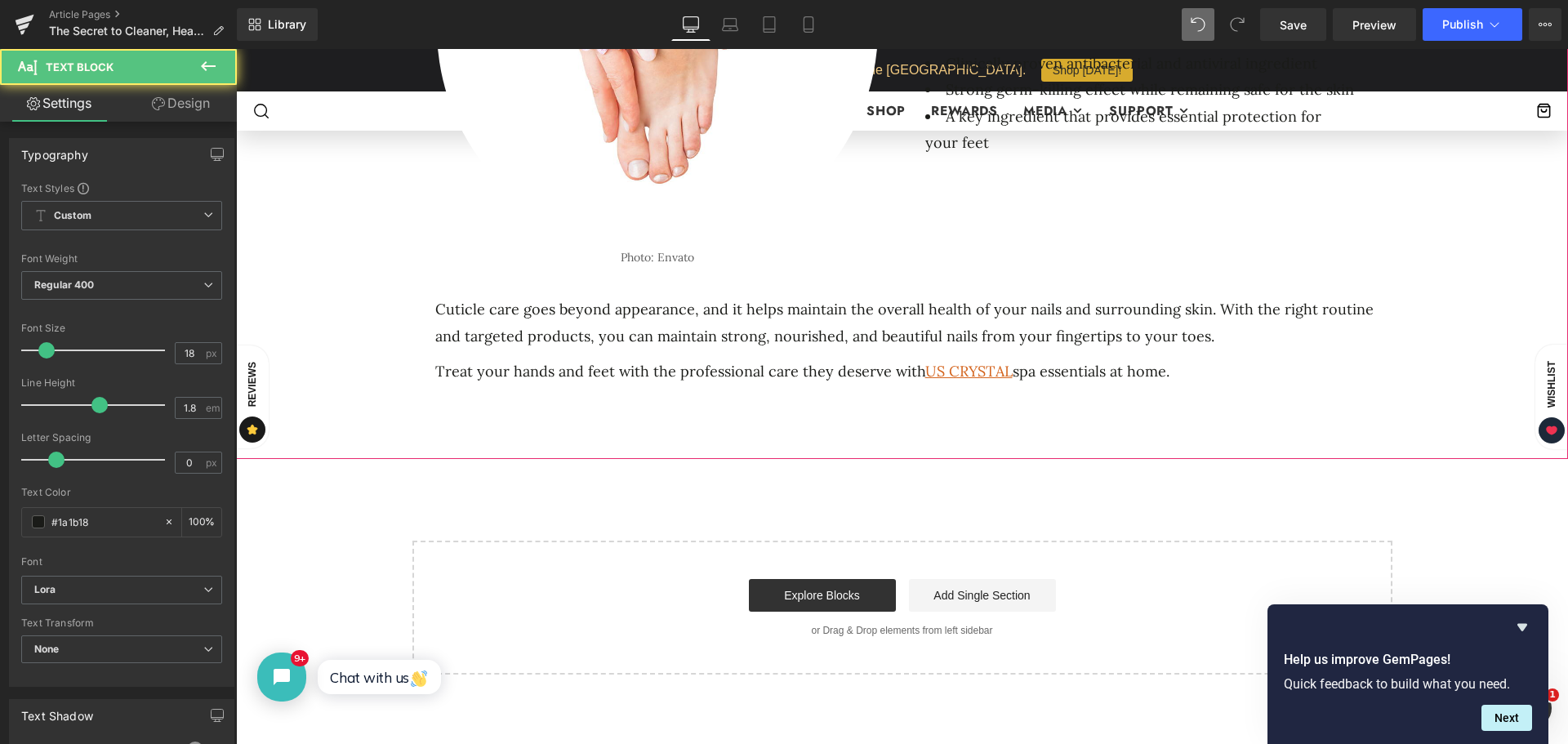
drag, startPoint x: 1204, startPoint y: 334, endPoint x: 376, endPoint y: 306, distance: 828.5
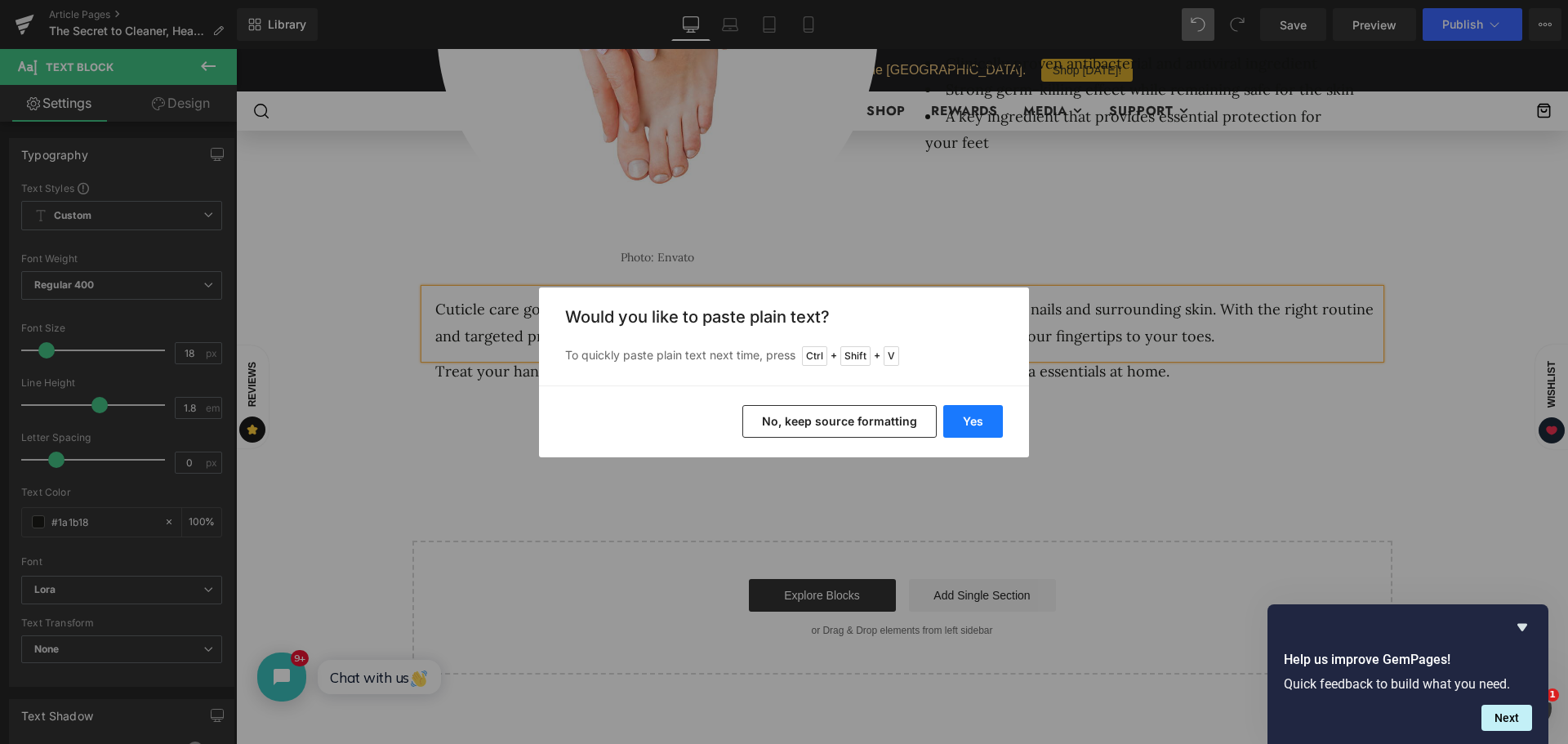
drag, startPoint x: 972, startPoint y: 414, endPoint x: 868, endPoint y: 423, distance: 104.4
click at [972, 414] on button "Yes" at bounding box center [972, 422] width 60 height 33
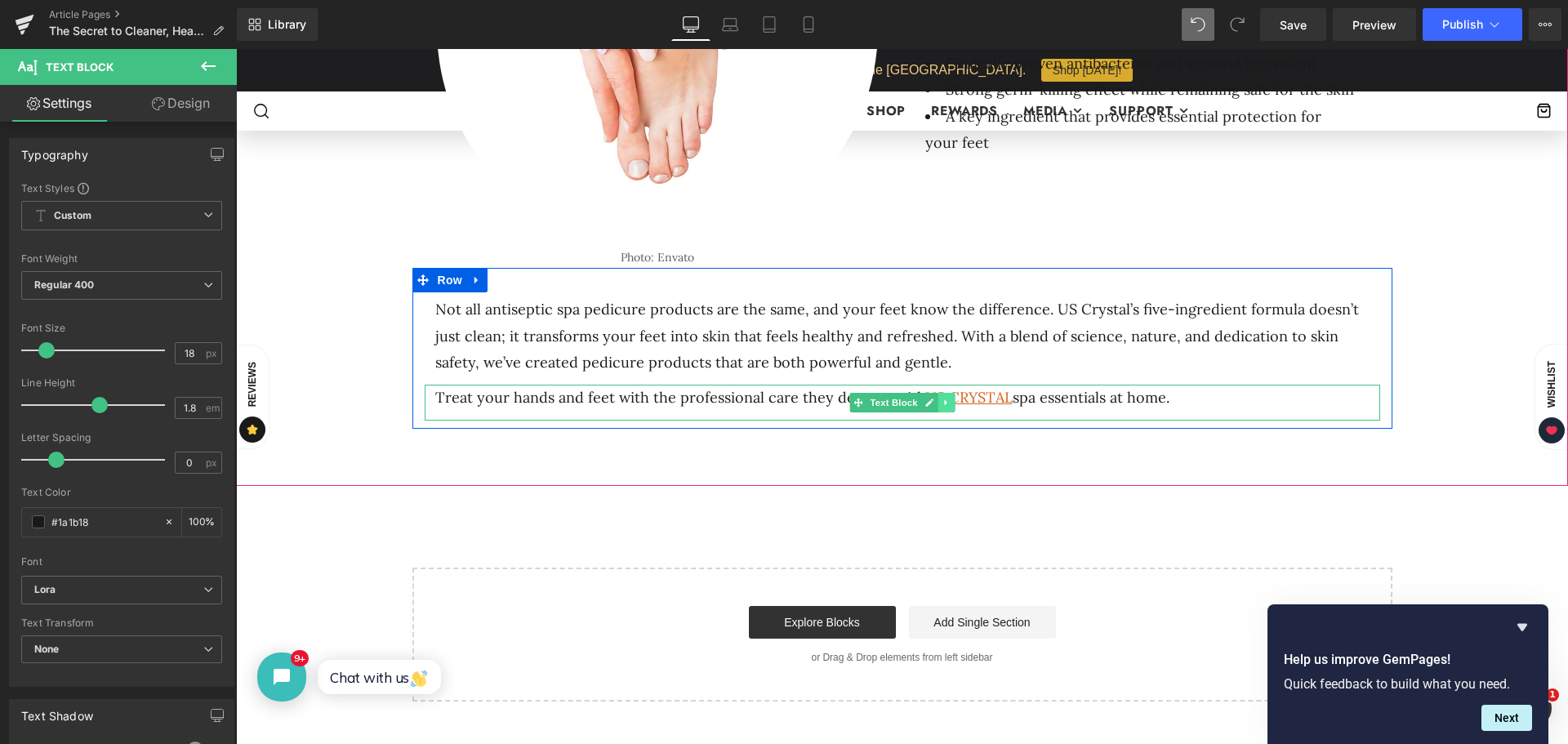
click at [942, 398] on icon at bounding box center [945, 403] width 9 height 10
click at [963, 397] on link at bounding box center [971, 403] width 17 height 20
click at [937, 398] on link at bounding box center [945, 403] width 17 height 20
click at [950, 399] on icon at bounding box center [954, 403] width 9 height 9
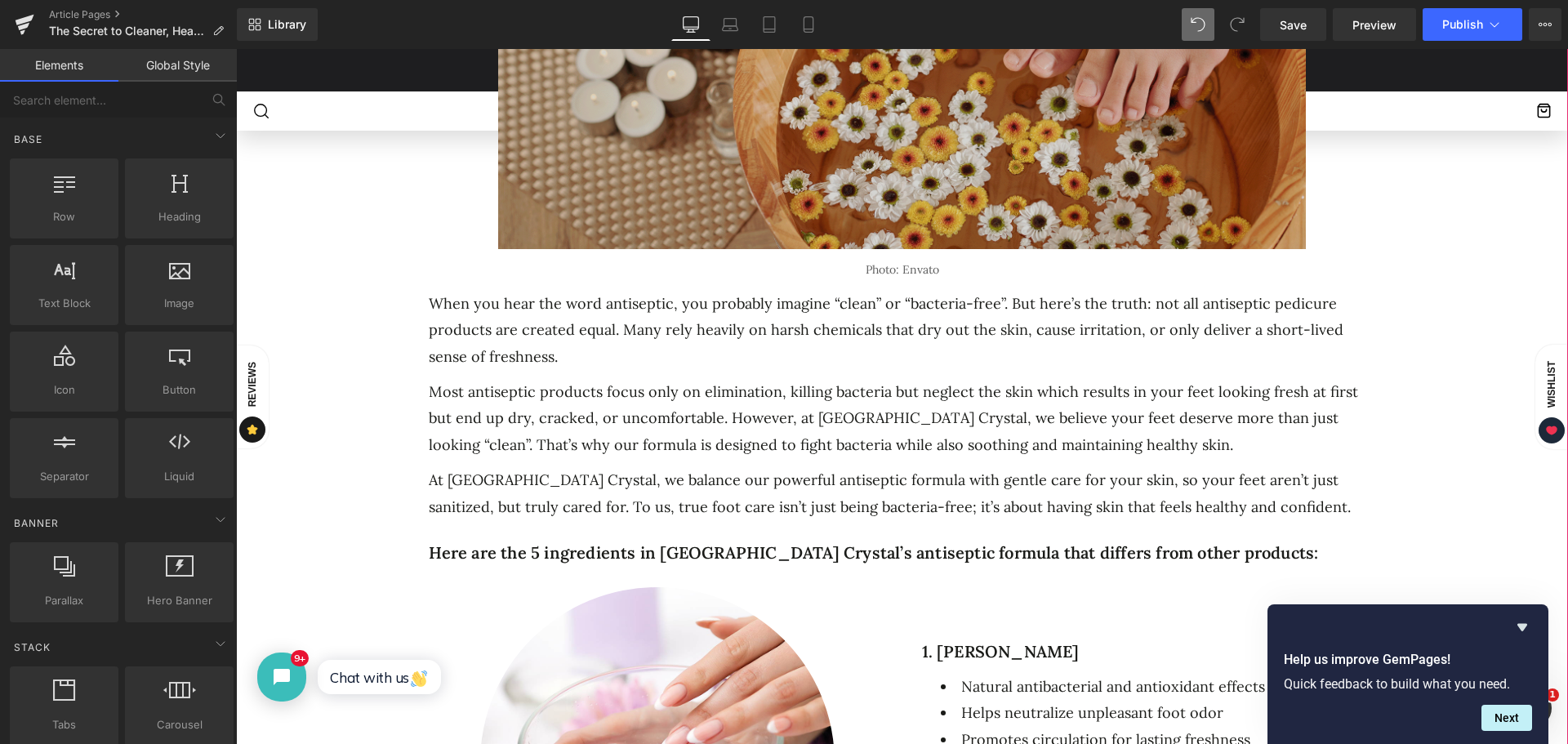
scroll to position [450, 0]
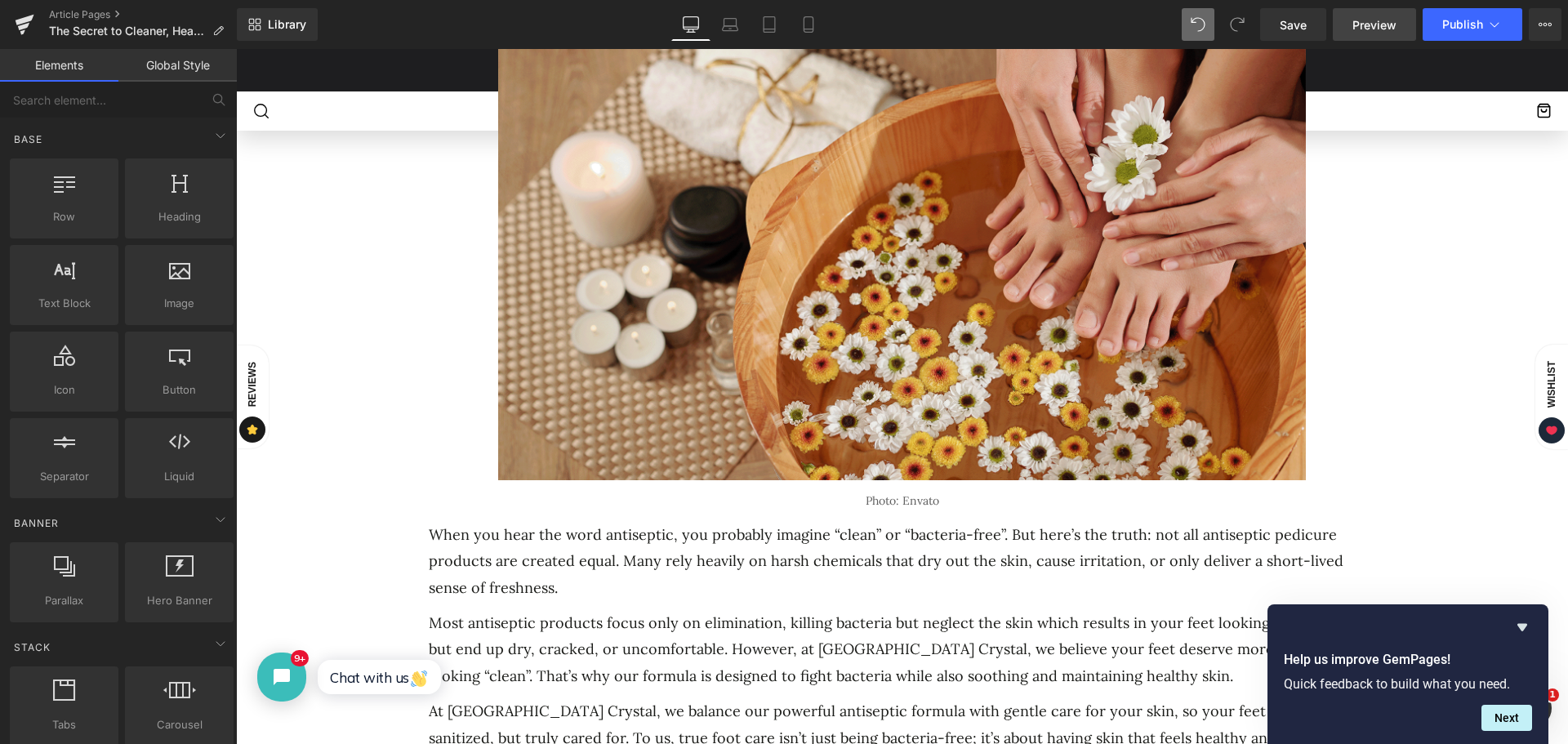
click at [1365, 29] on span "Preview" at bounding box center [1374, 25] width 44 height 17
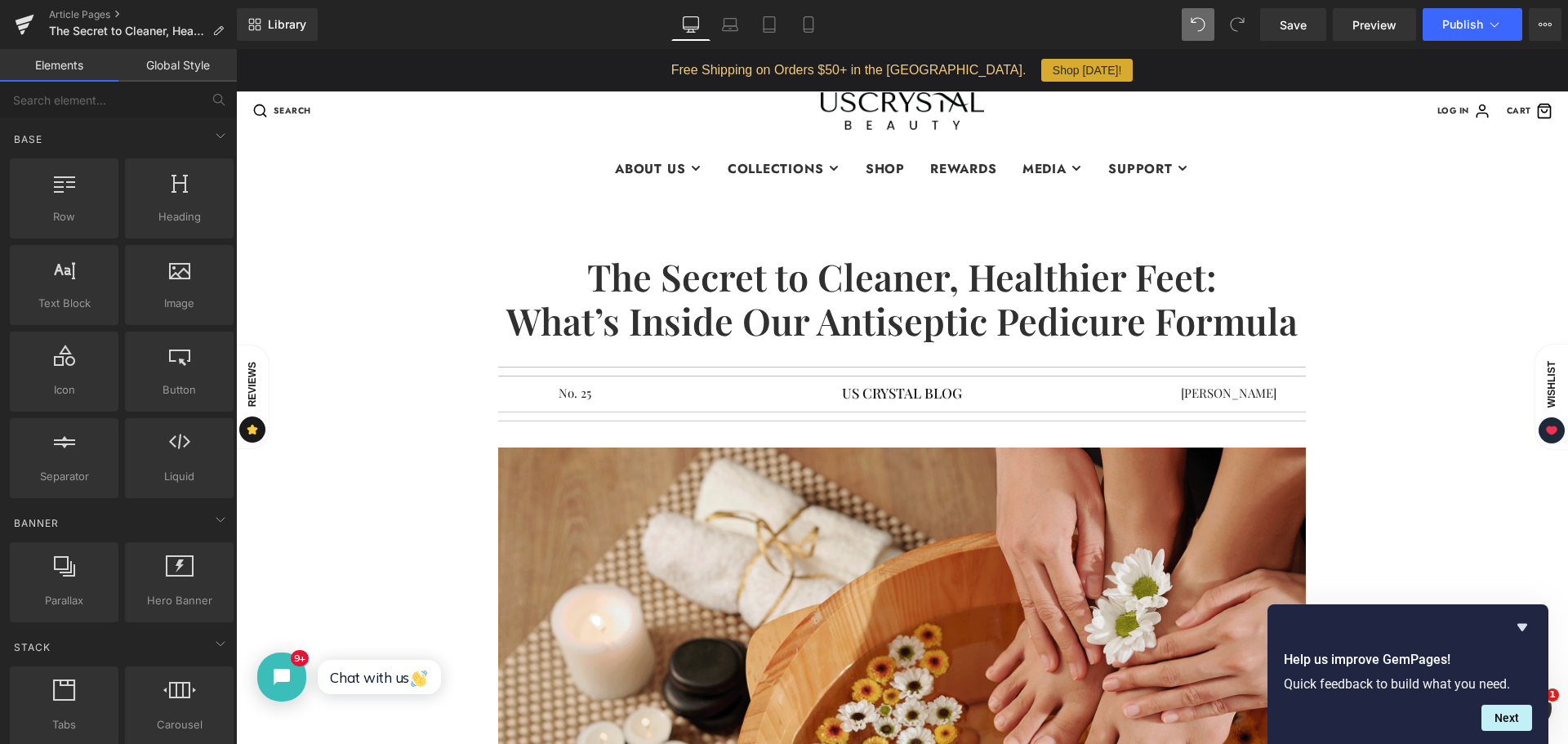
scroll to position [0, 0]
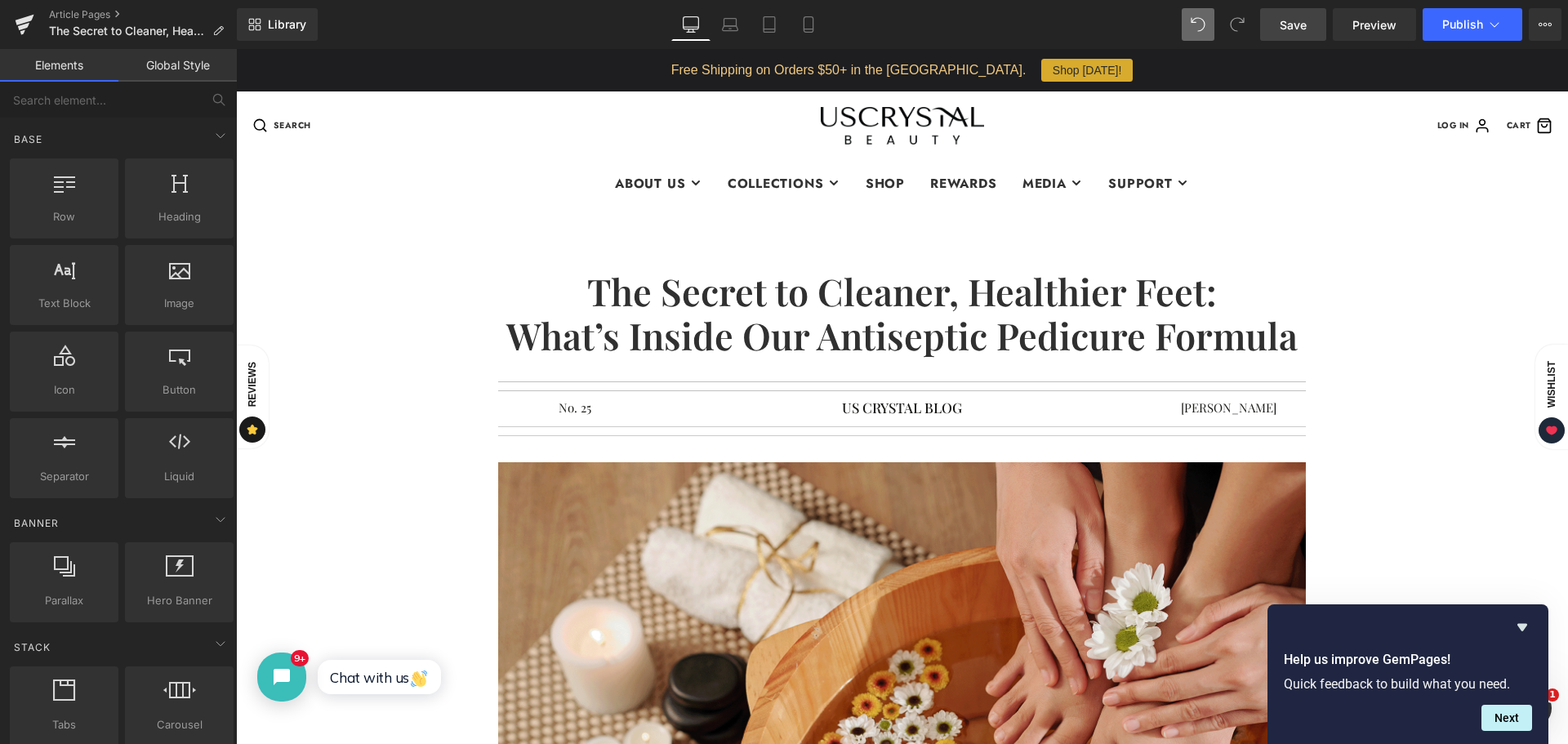
click at [1292, 20] on span "Save" at bounding box center [1293, 25] width 27 height 17
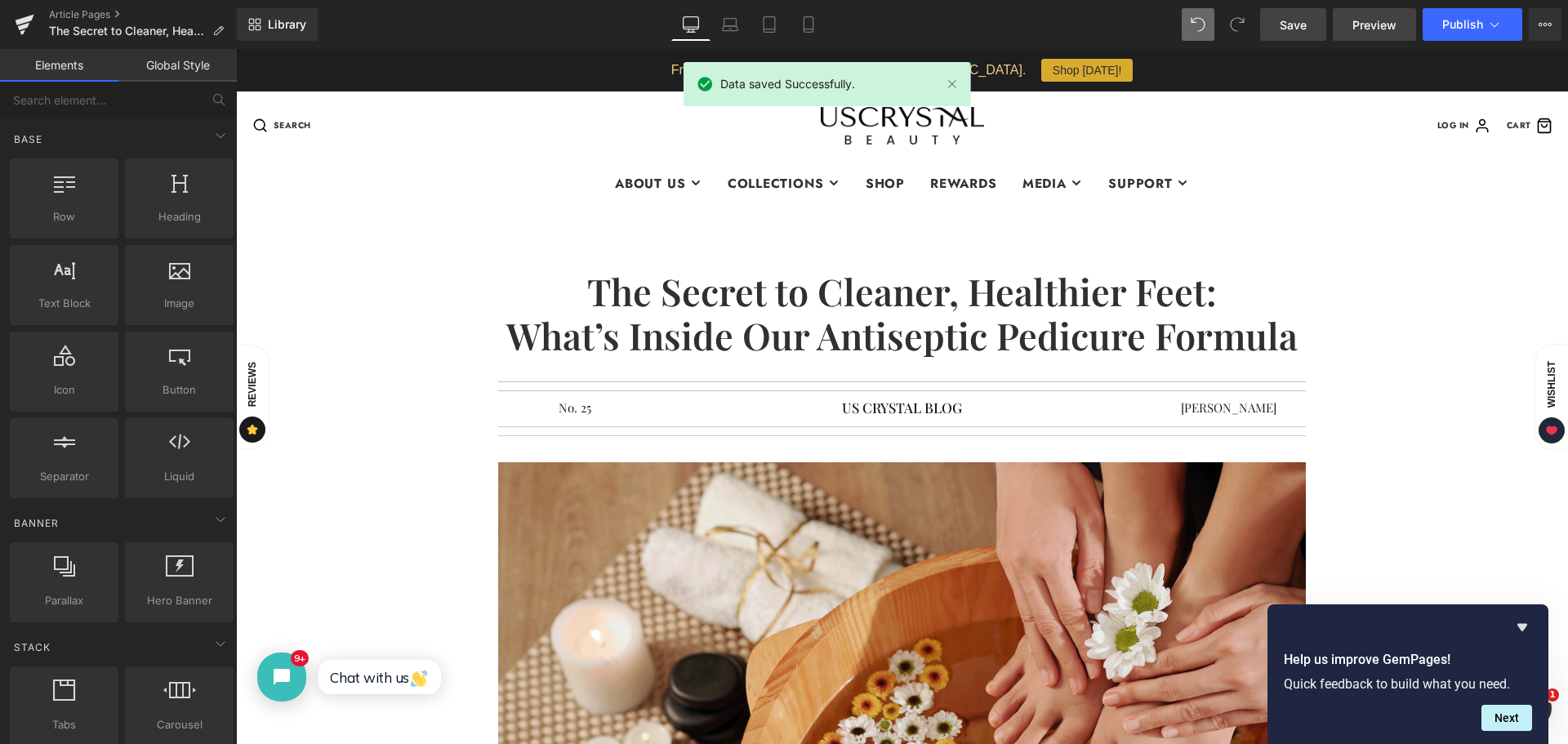
click at [1364, 27] on span "Preview" at bounding box center [1374, 25] width 44 height 17
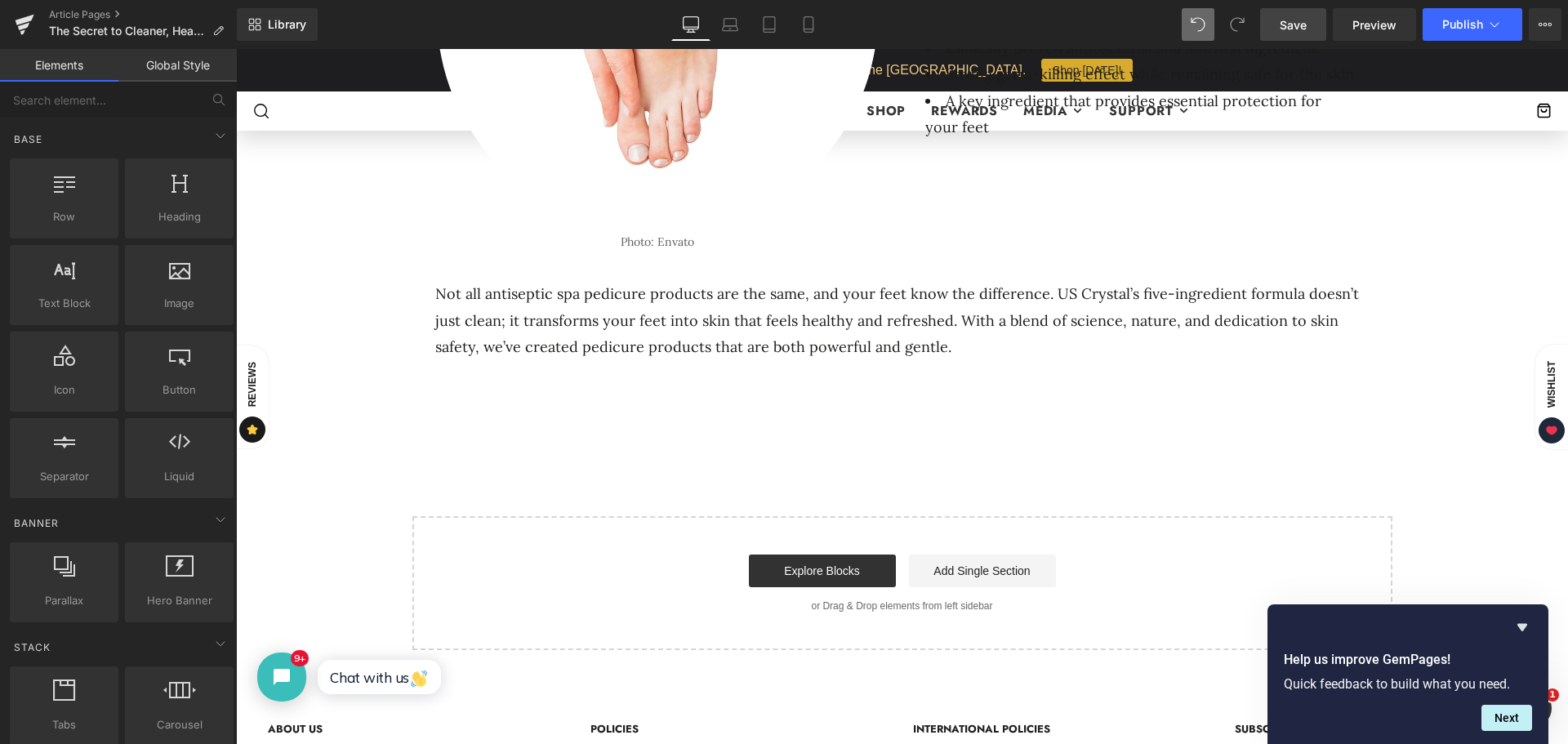
scroll to position [1773, 0]
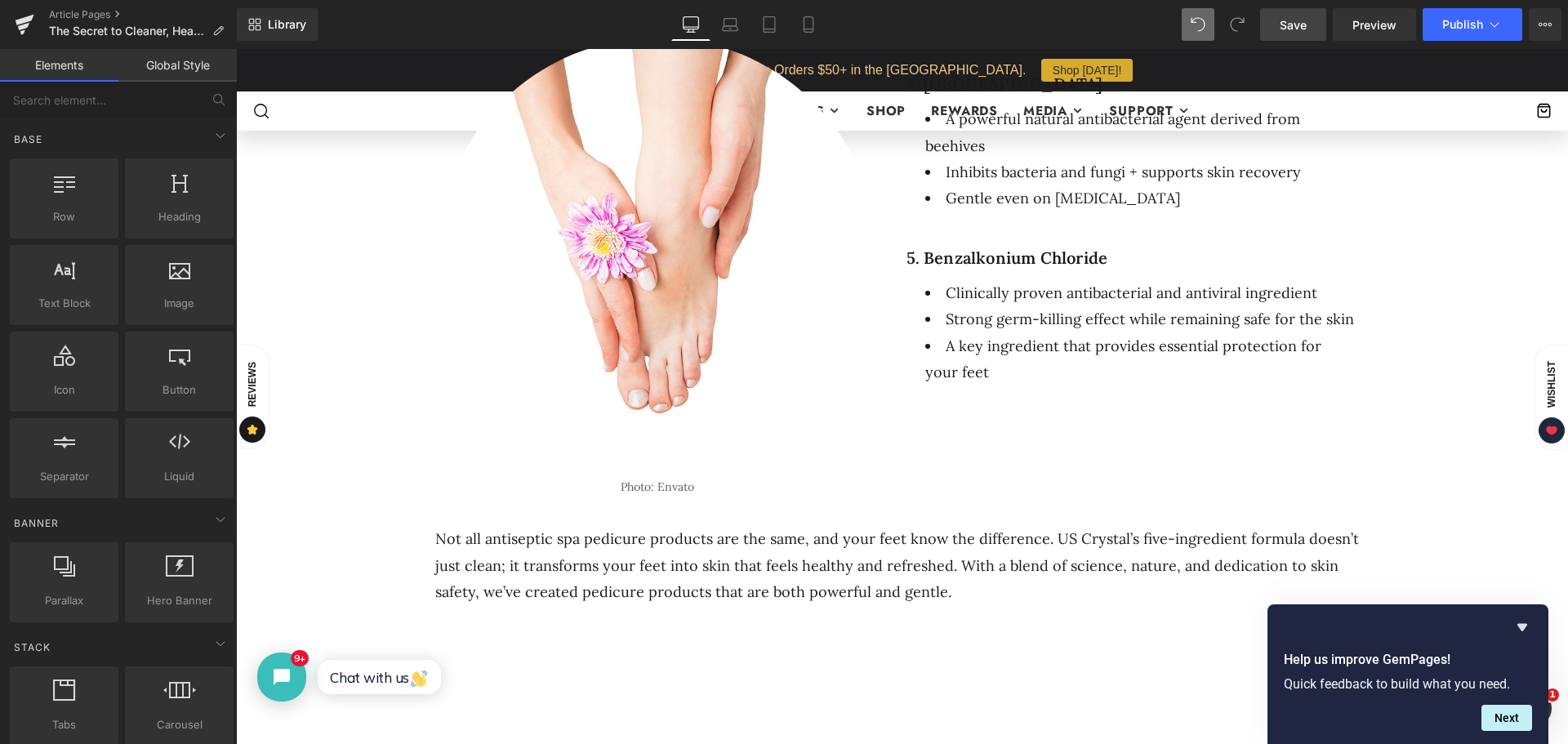
drag, startPoint x: 853, startPoint y: 558, endPoint x: 1057, endPoint y: 545, distance: 204.4
click at [854, 559] on div "Not all antiseptic spa pedicure products are the same, and your feet know the d…" at bounding box center [902, 567] width 955 height 96
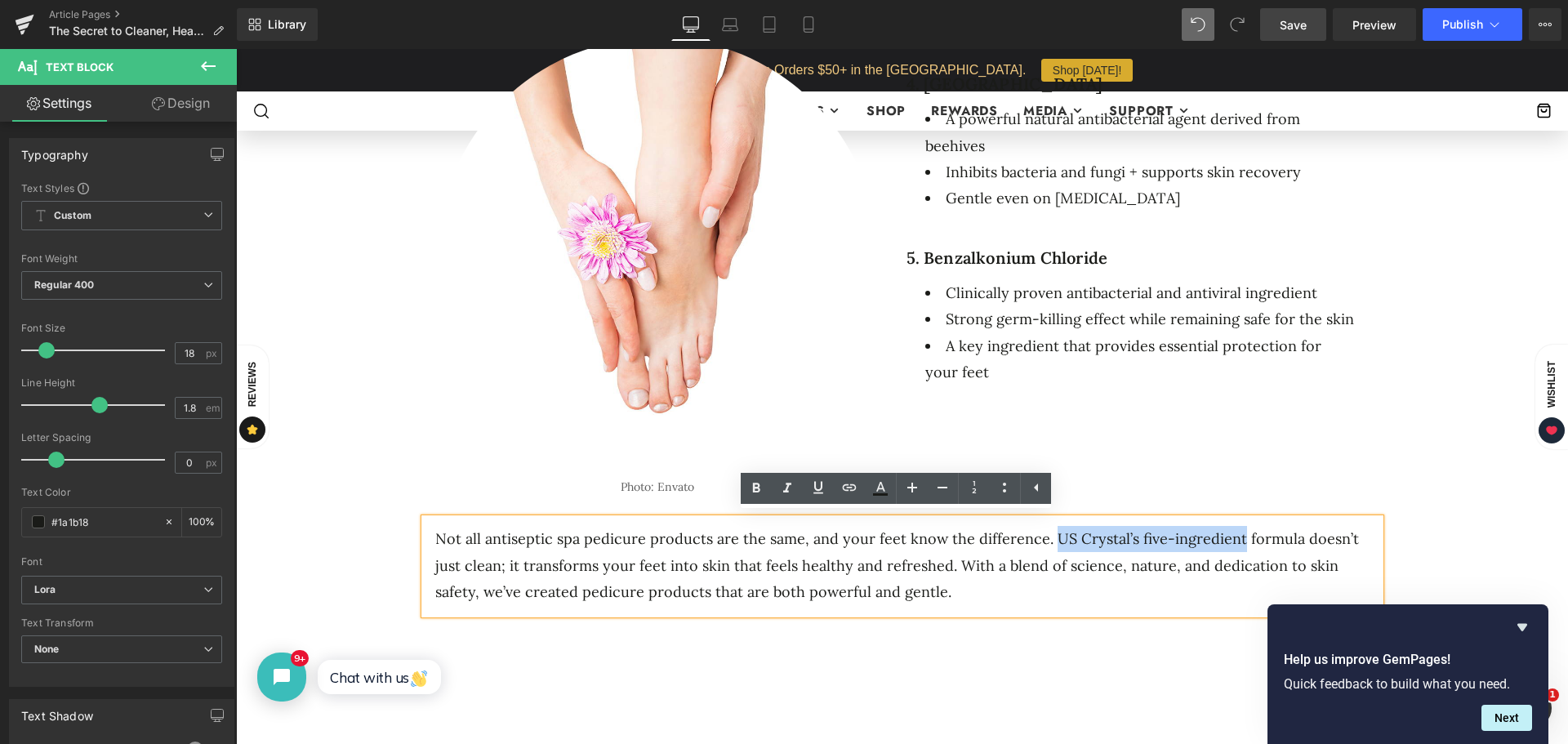
drag, startPoint x: 1041, startPoint y: 536, endPoint x: 1224, endPoint y: 533, distance: 183.0
click at [1224, 533] on p "Not all antiseptic spa pedicure products are the same, and your feet know the d…" at bounding box center [908, 566] width 945 height 79
drag, startPoint x: 853, startPoint y: 491, endPoint x: 869, endPoint y: 500, distance: 18.4
click at [853, 491] on icon at bounding box center [849, 488] width 20 height 20
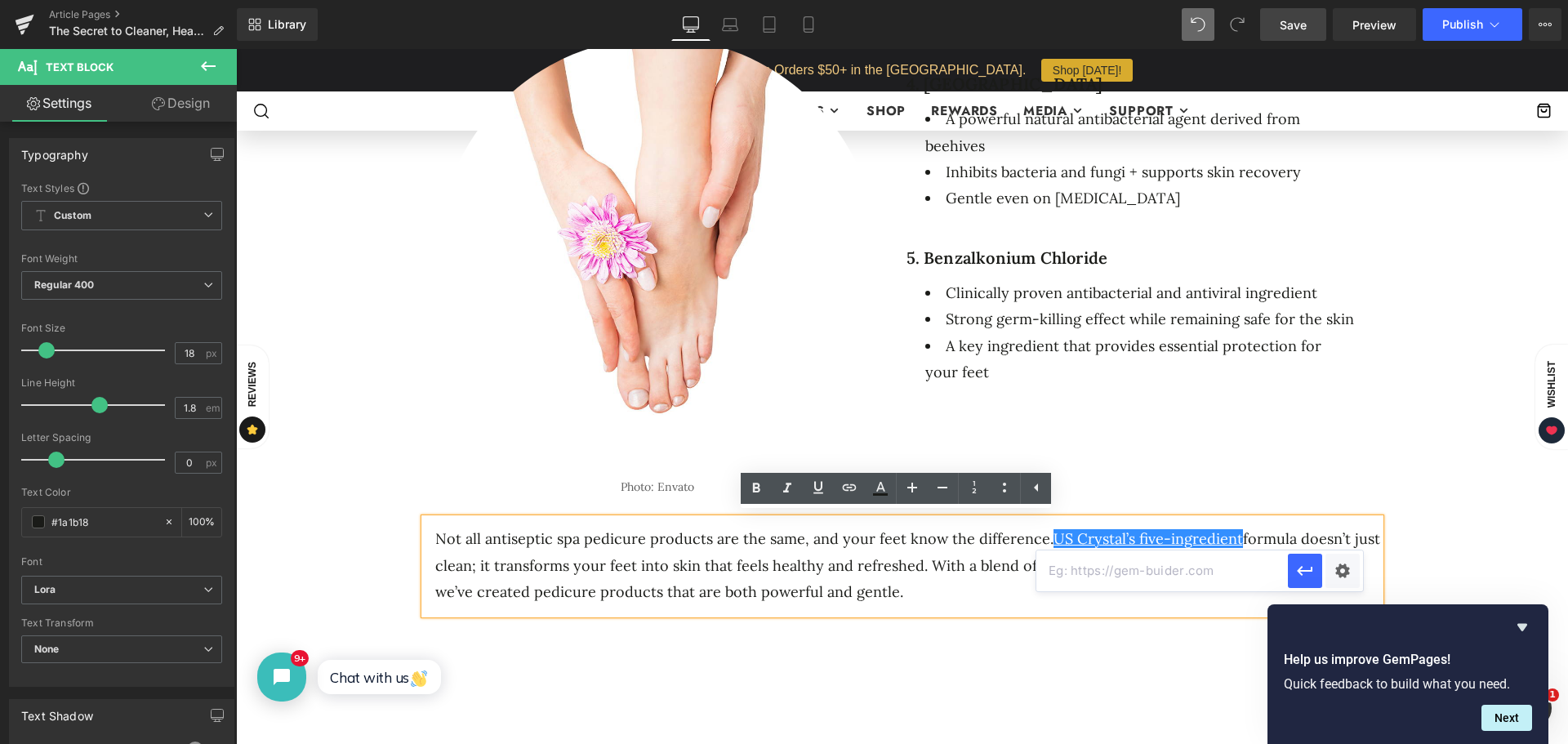
click at [1134, 577] on input "text" at bounding box center [1162, 571] width 252 height 41
paste input "[URL][DOMAIN_NAME]"
type input "[URL][DOMAIN_NAME]"
click at [1308, 566] on icon "button" at bounding box center [1305, 571] width 20 height 20
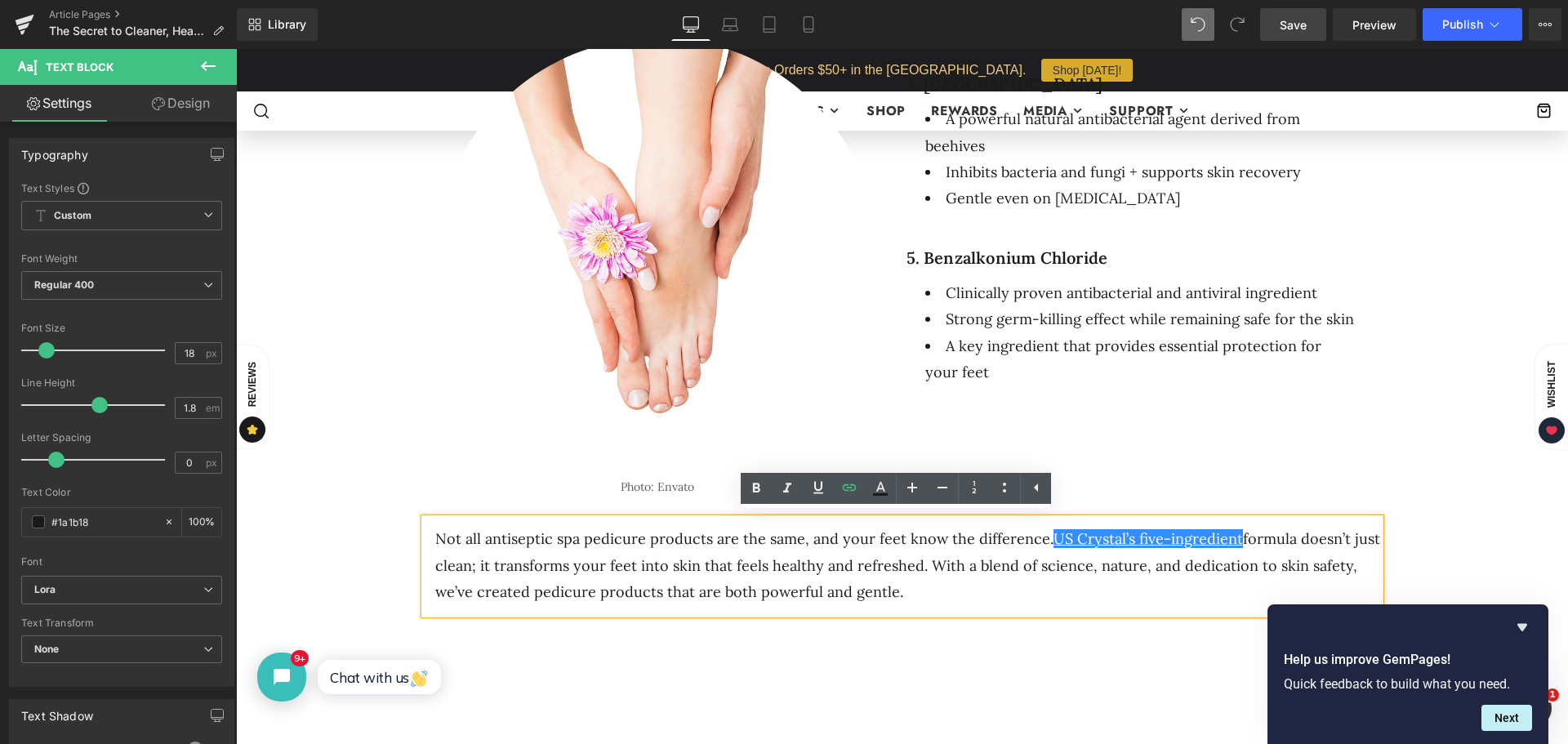
scroll to position [0, 0]
drag, startPoint x: 1464, startPoint y: 446, endPoint x: 1419, endPoint y: 455, distance: 45.9
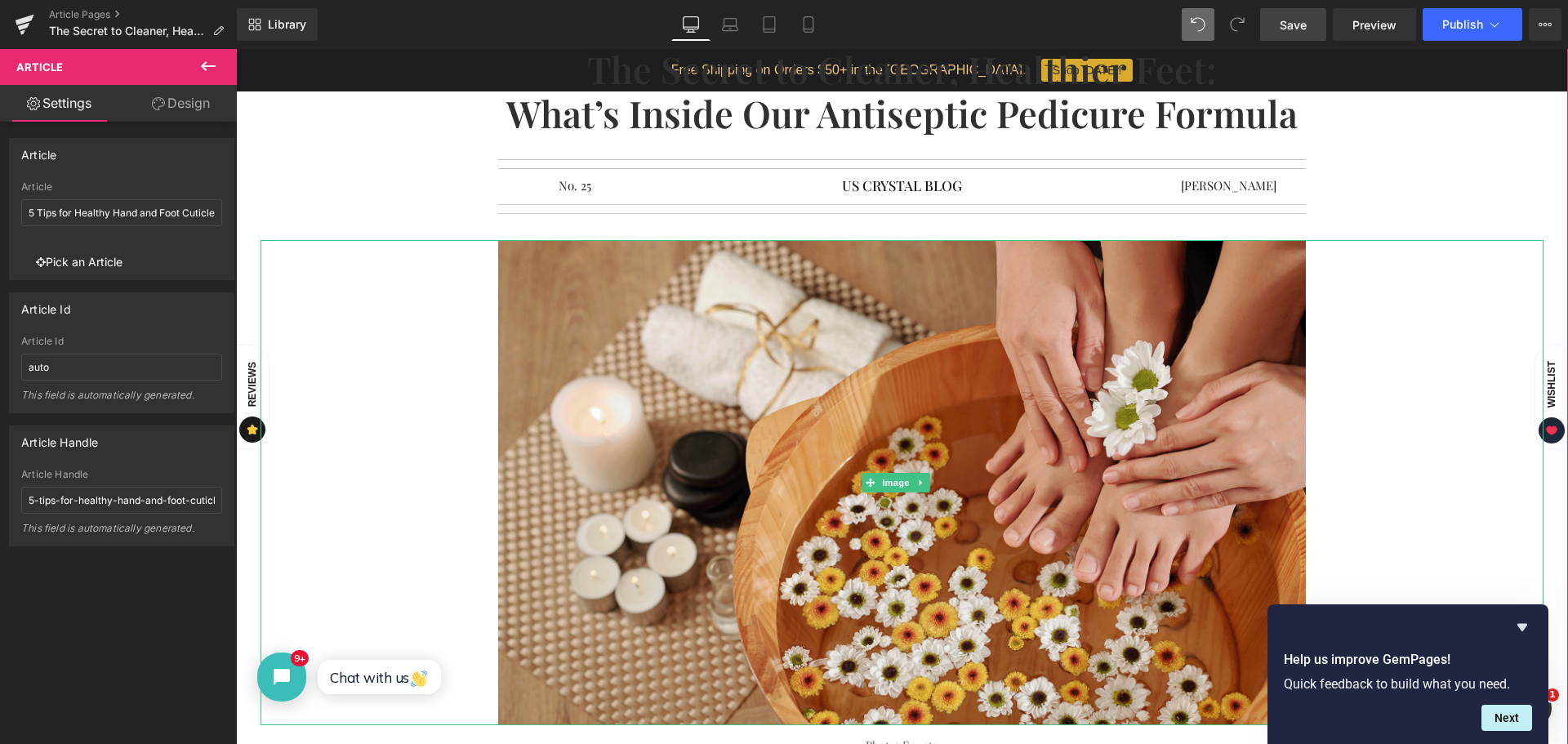
scroll to position [220, 0]
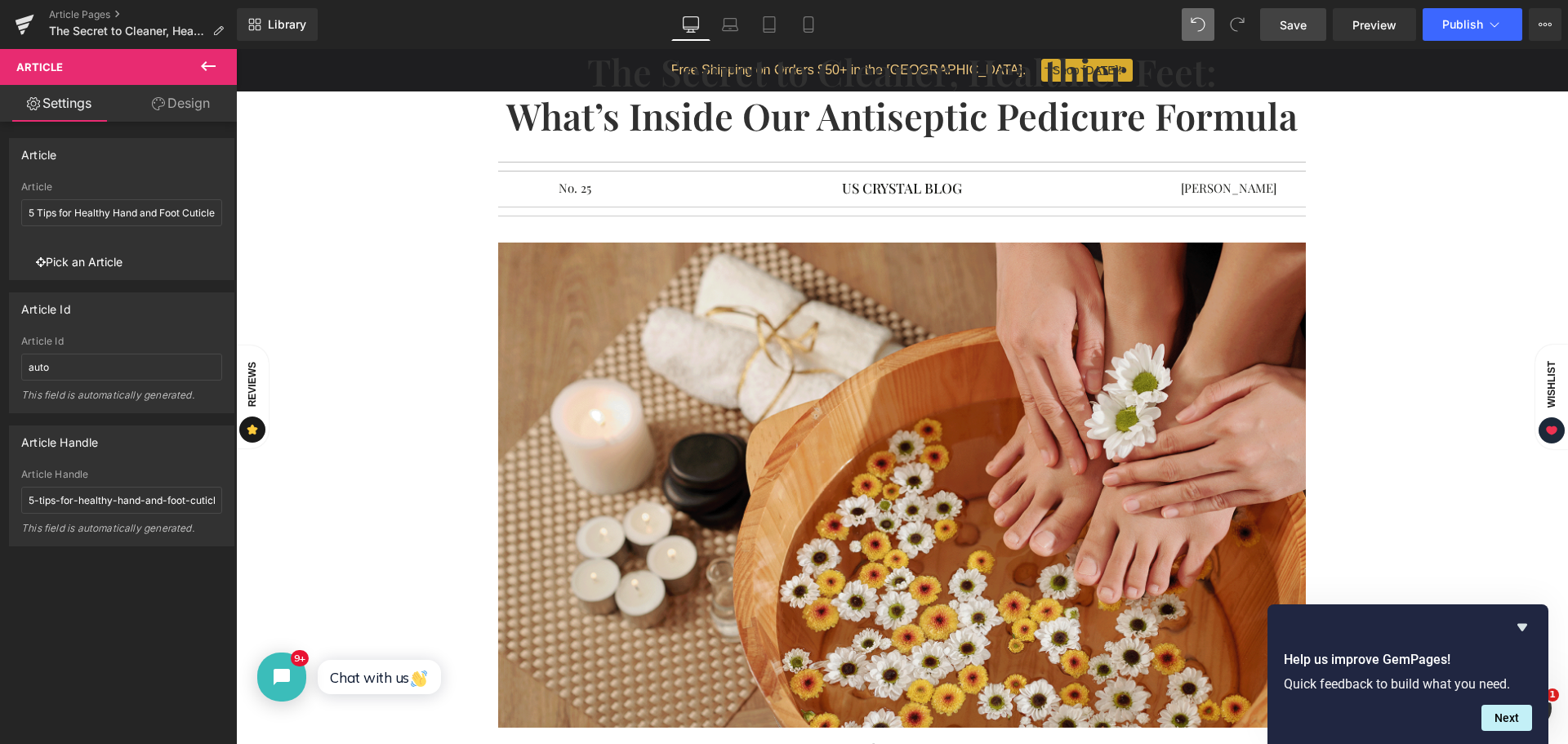
click at [1294, 21] on span "Save" at bounding box center [1293, 25] width 27 height 17
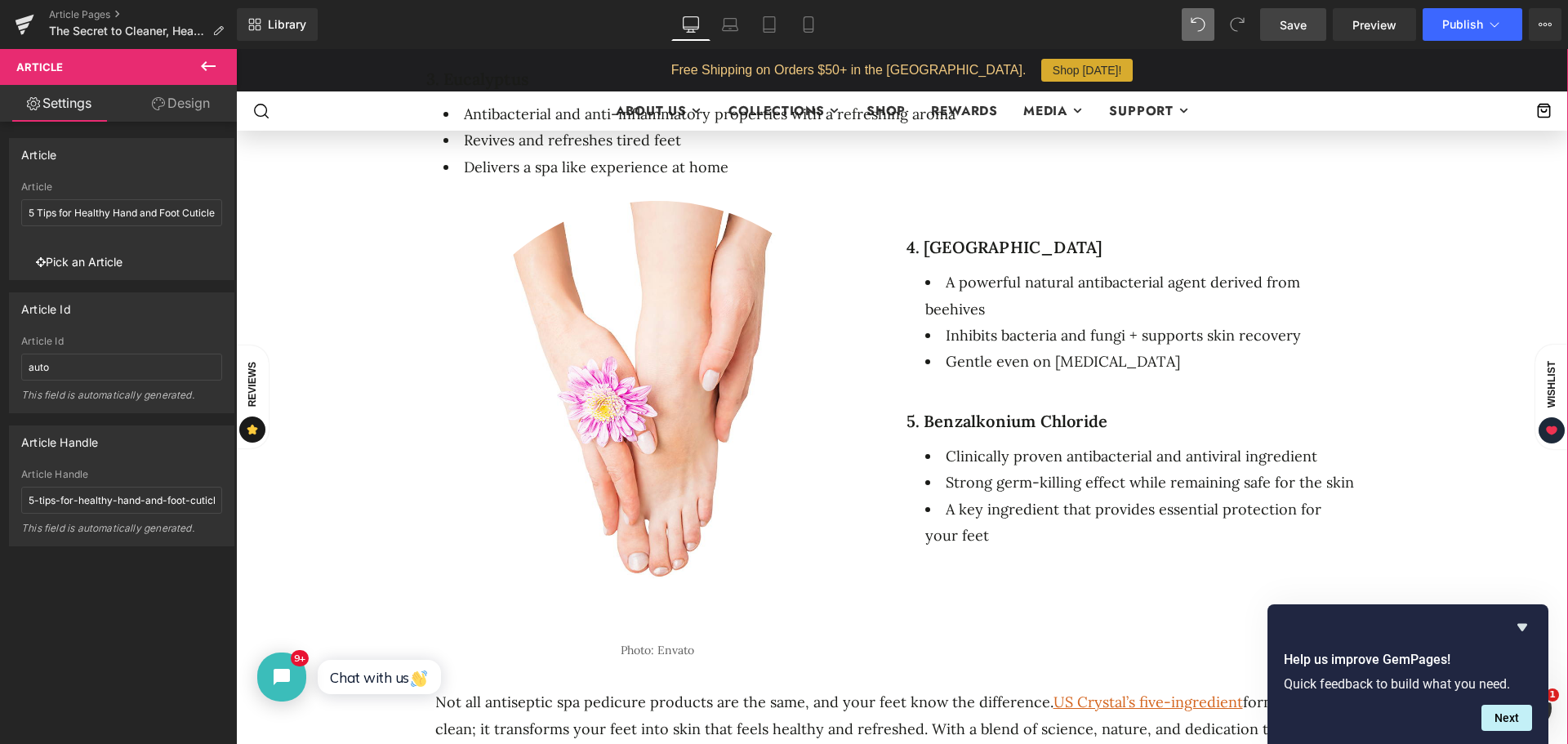
scroll to position [1634, 0]
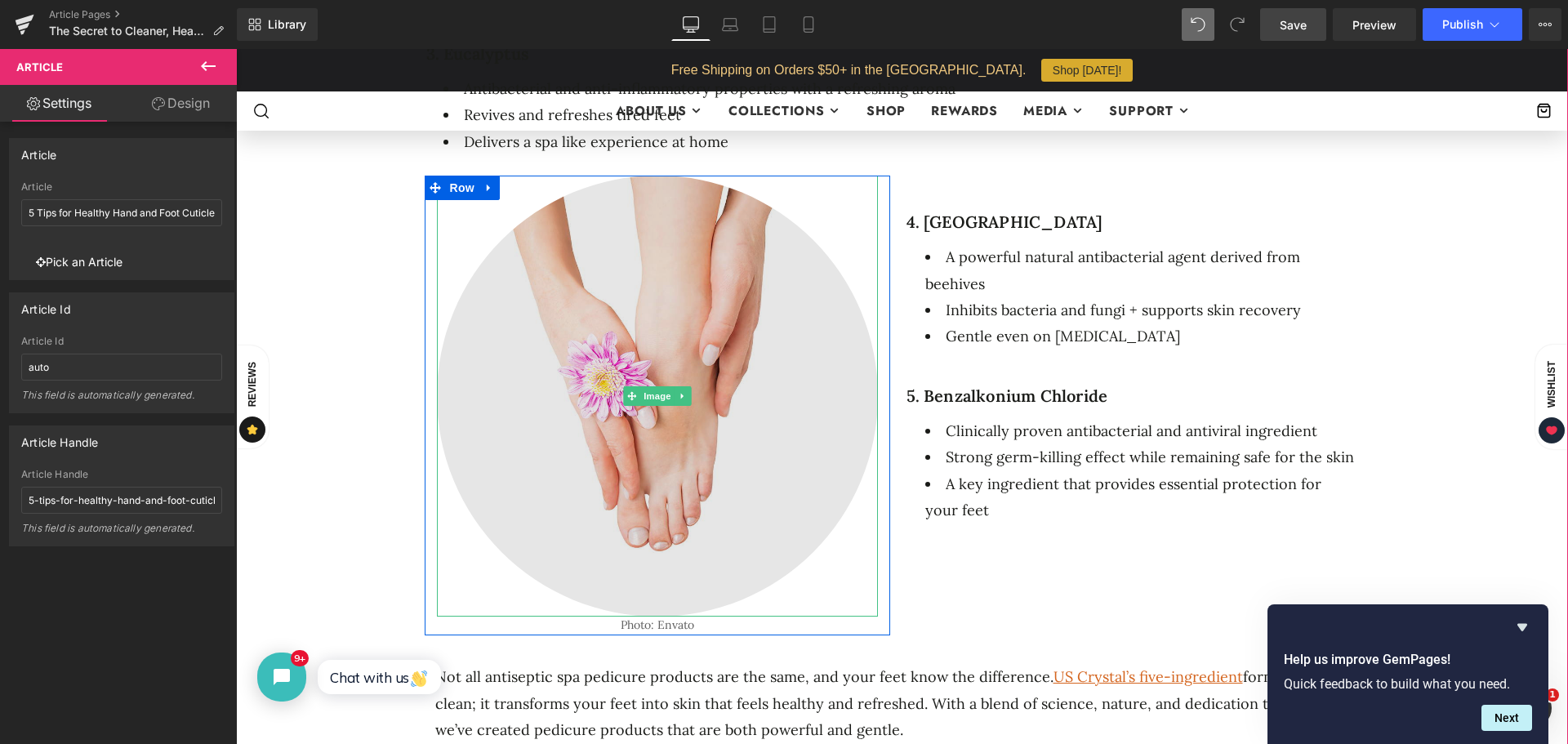
click at [725, 371] on img at bounding box center [658, 397] width 441 height 441
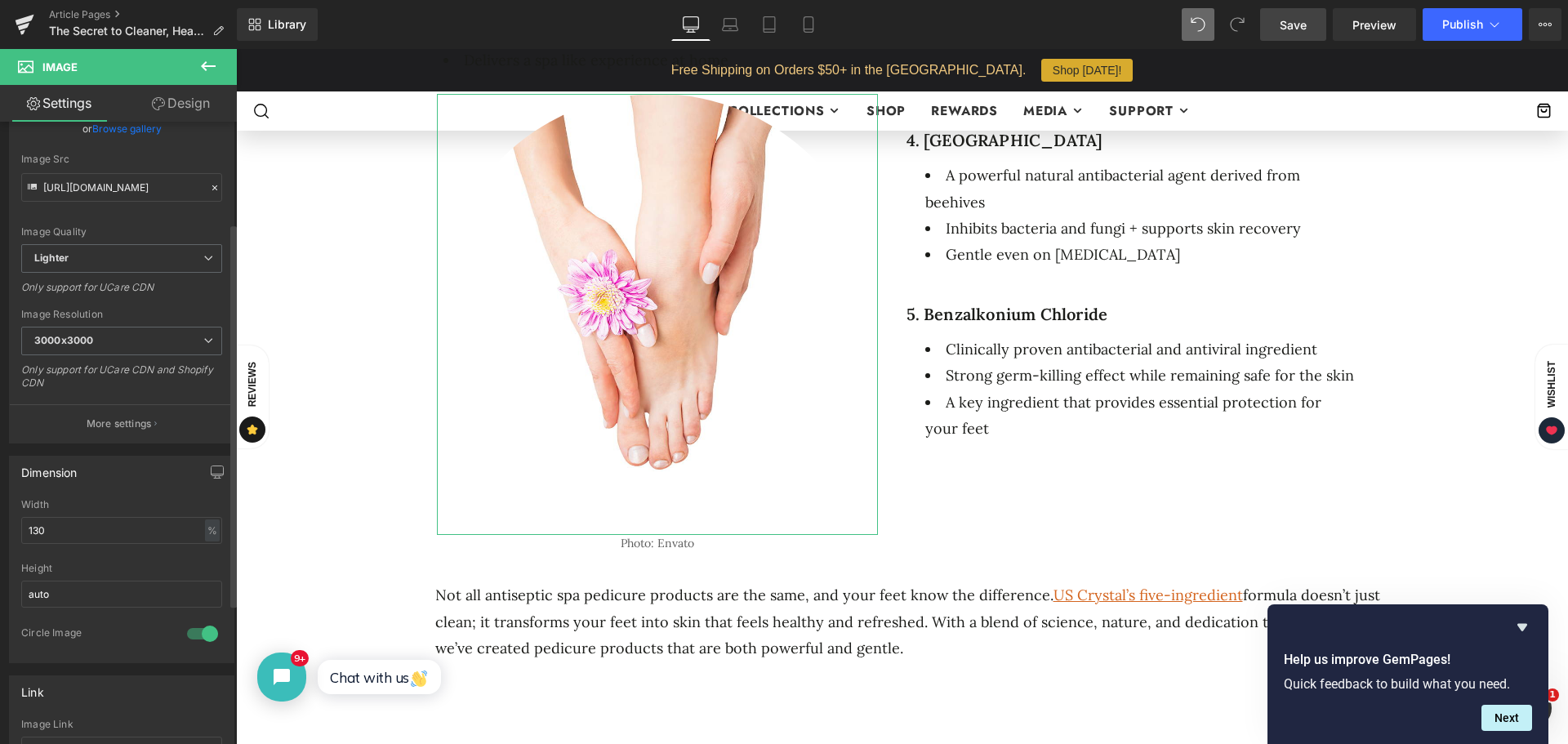
scroll to position [245, 0]
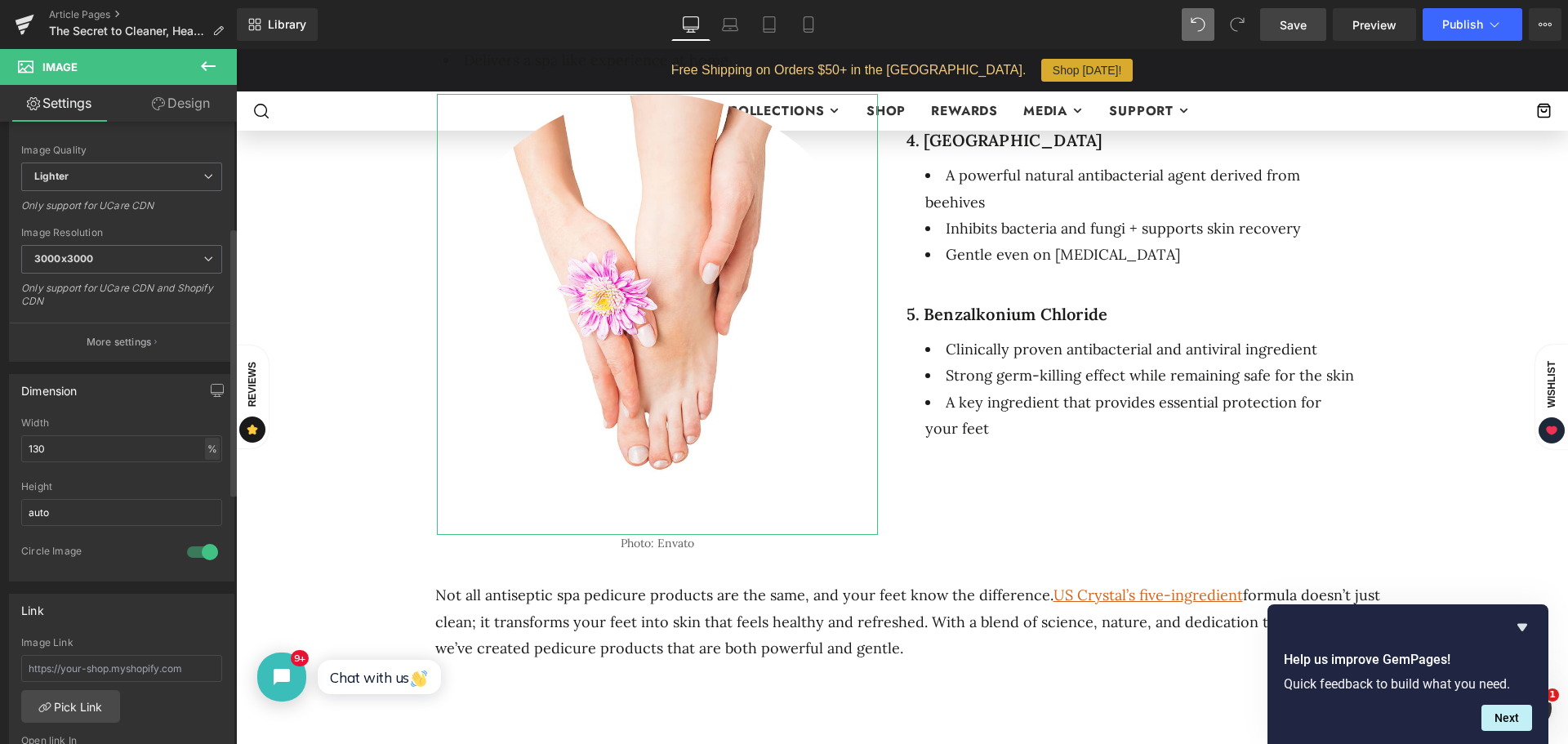
click at [205, 448] on div "%" at bounding box center [212, 449] width 15 height 22
drag, startPoint x: 90, startPoint y: 453, endPoint x: 6, endPoint y: 456, distance: 84.1
click at [6, 456] on div "Dimension 130% Width 130 % % px auto Height auto 1 Circle Image" at bounding box center [122, 472] width 244 height 220
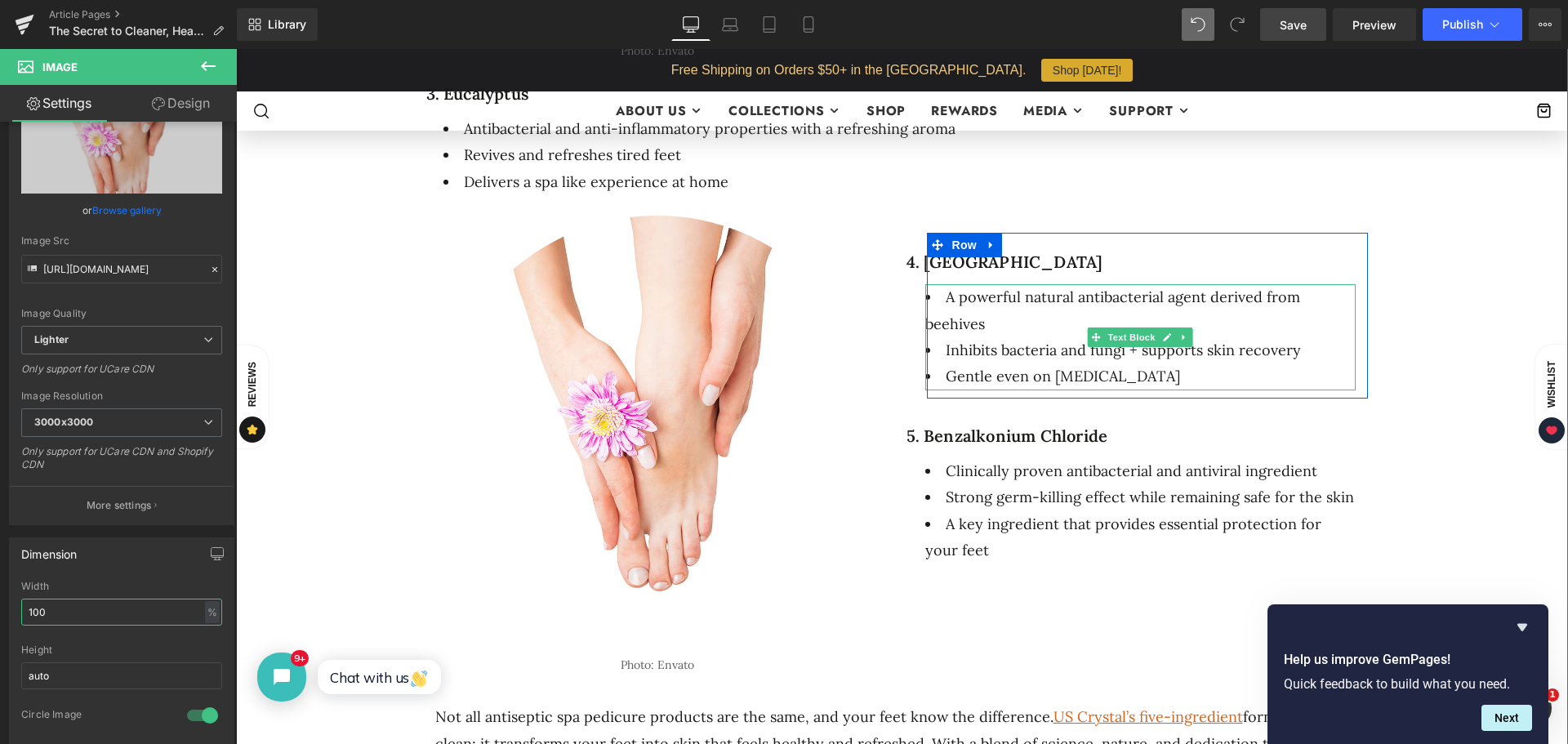
scroll to position [1634, 0]
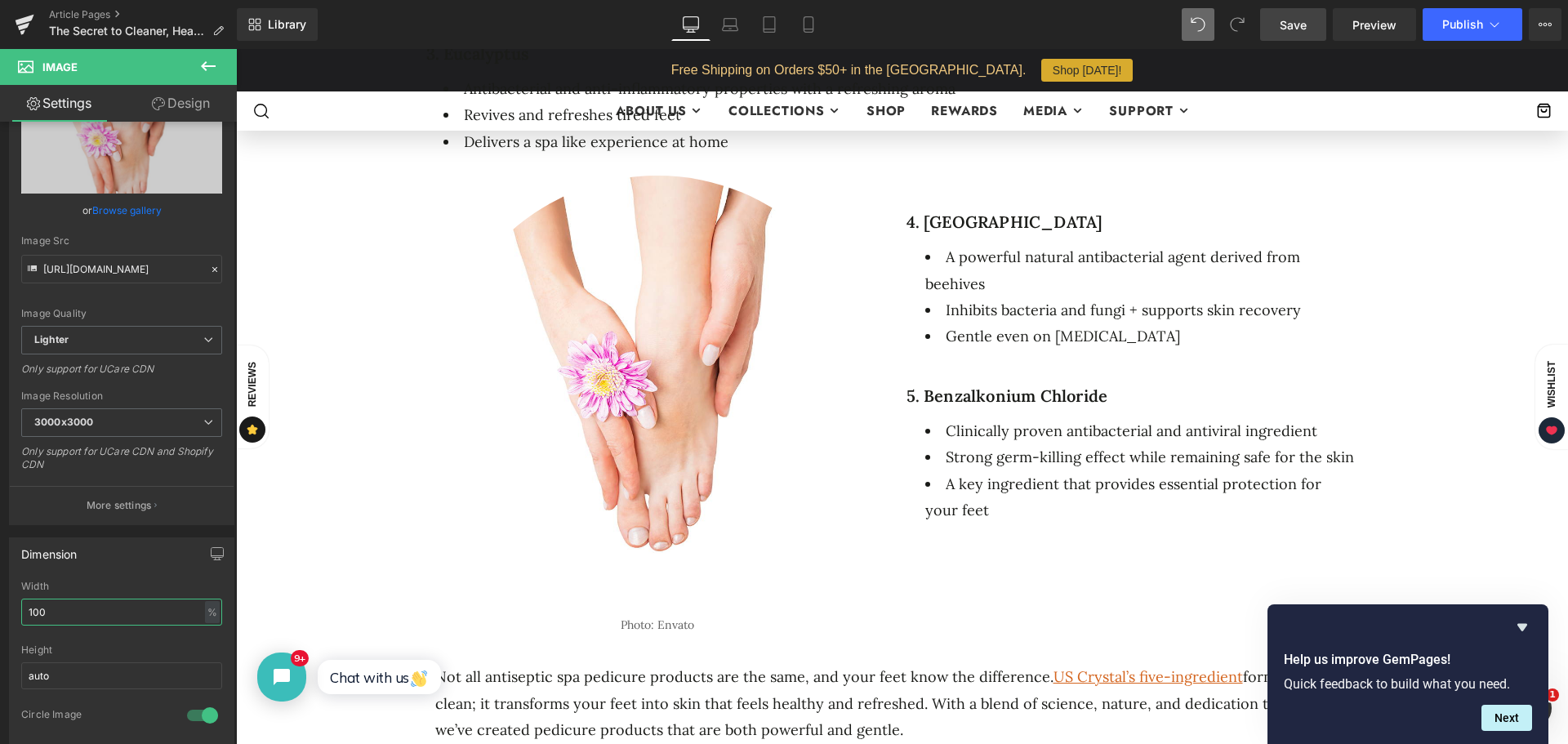
drag, startPoint x: 60, startPoint y: 612, endPoint x: -19, endPoint y: 609, distance: 79.1
click at [0, 609] on html "Row You are previewing how the will restyle your page. You can not edit Element…" at bounding box center [784, 372] width 1568 height 744
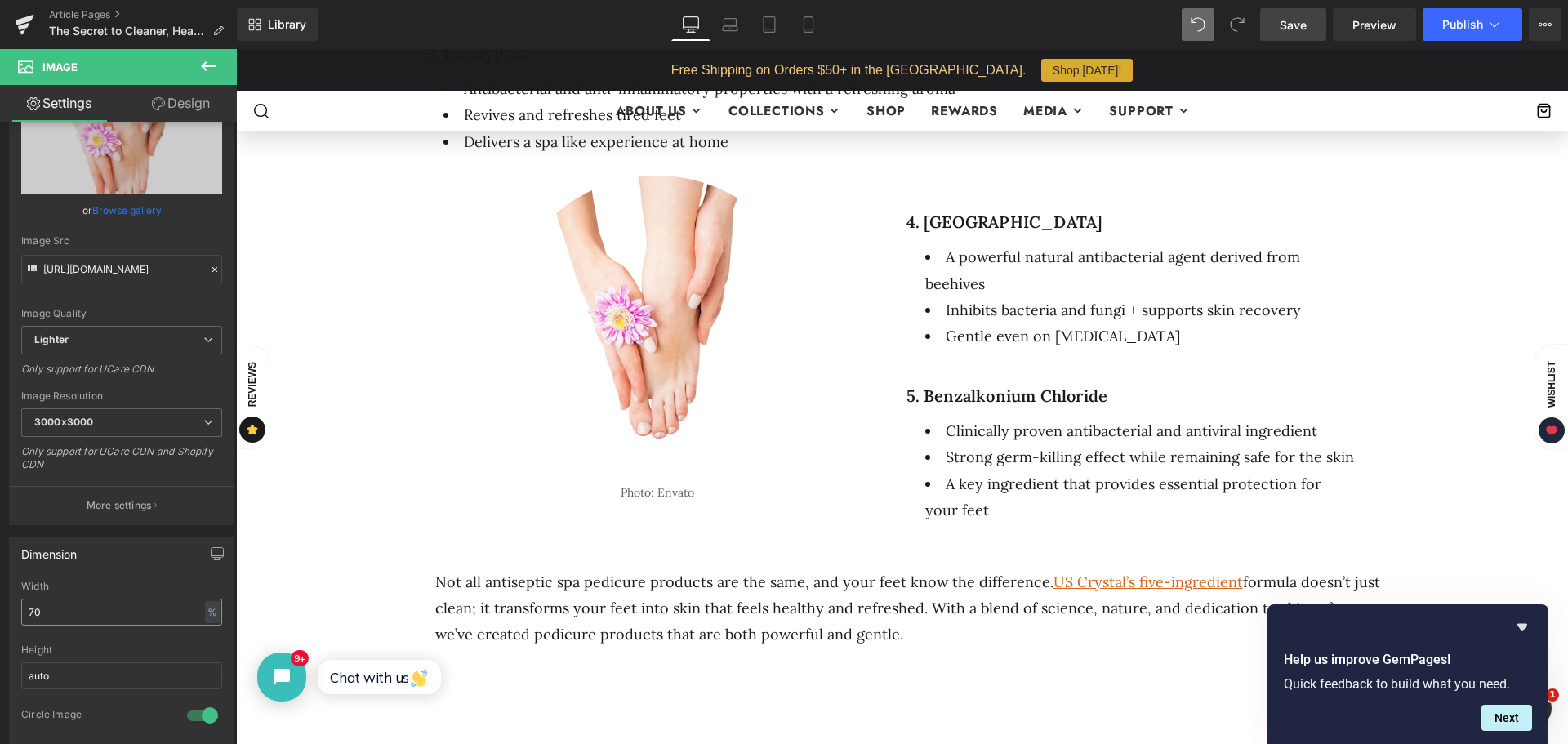
drag, startPoint x: 125, startPoint y: 611, endPoint x: -7, endPoint y: 612, distance: 132.0
click at [0, 612] on html "Row You are previewing how the will restyle your page. You can not edit Element…" at bounding box center [784, 372] width 1568 height 744
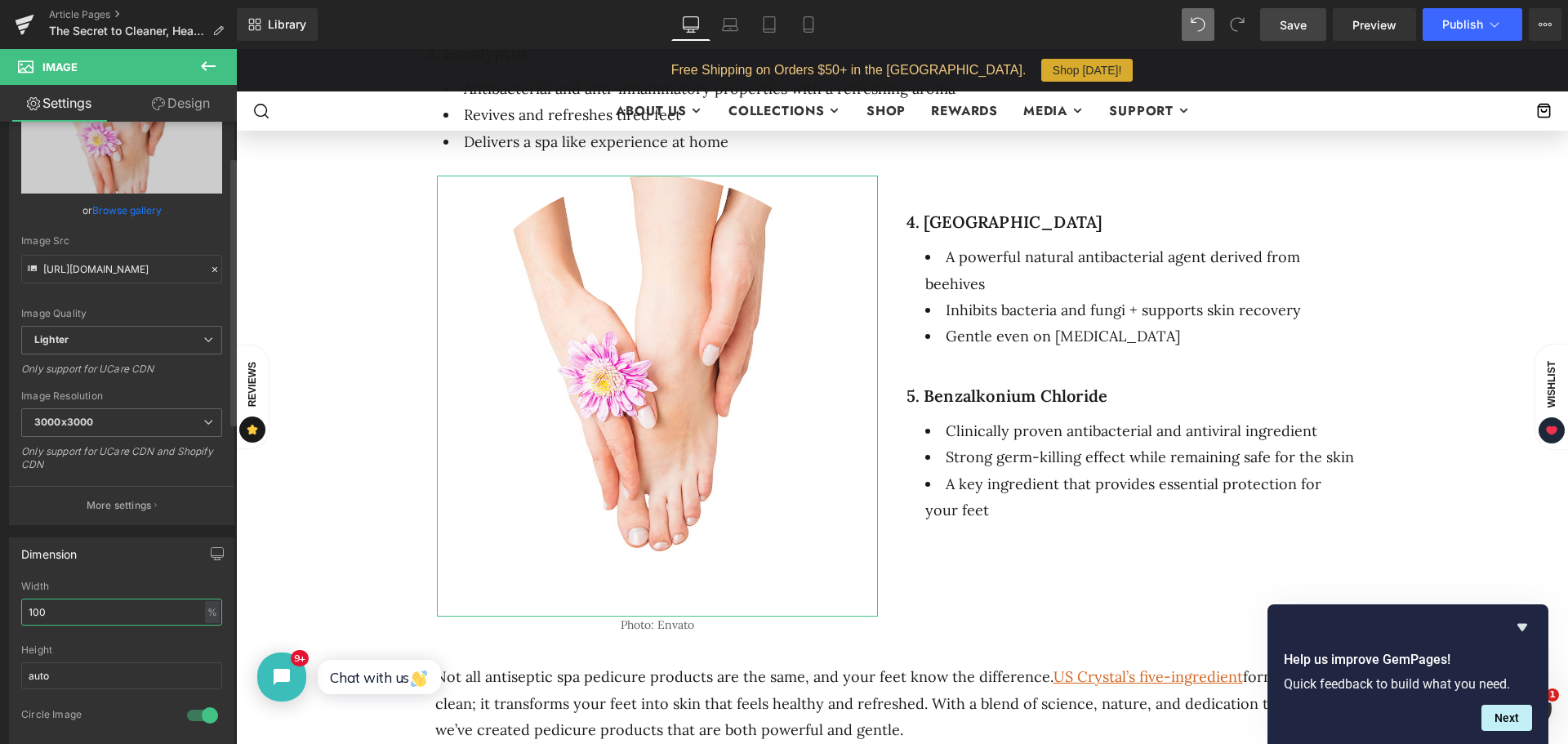
drag, startPoint x: 124, startPoint y: 615, endPoint x: 15, endPoint y: 613, distance: 109.0
click at [15, 613] on div "100% Width 100 % % px auto Height auto 1 Circle Image" at bounding box center [122, 663] width 224 height 164
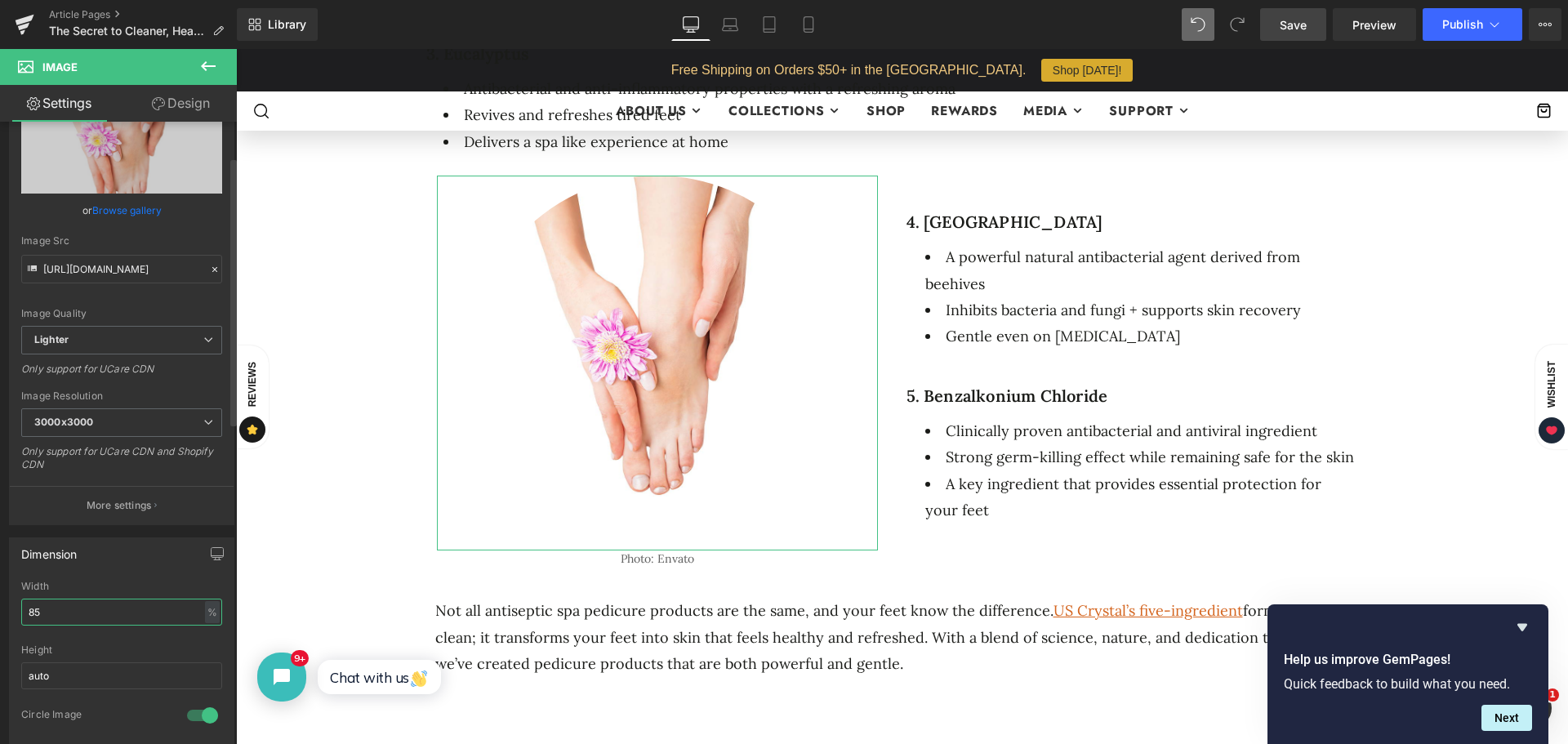
drag, startPoint x: 136, startPoint y: 603, endPoint x: 1, endPoint y: 612, distance: 135.3
click at [1, 612] on div "Dimension 85% Width 85 % % px auto Height auto 1 Circle Image" at bounding box center [122, 635] width 244 height 220
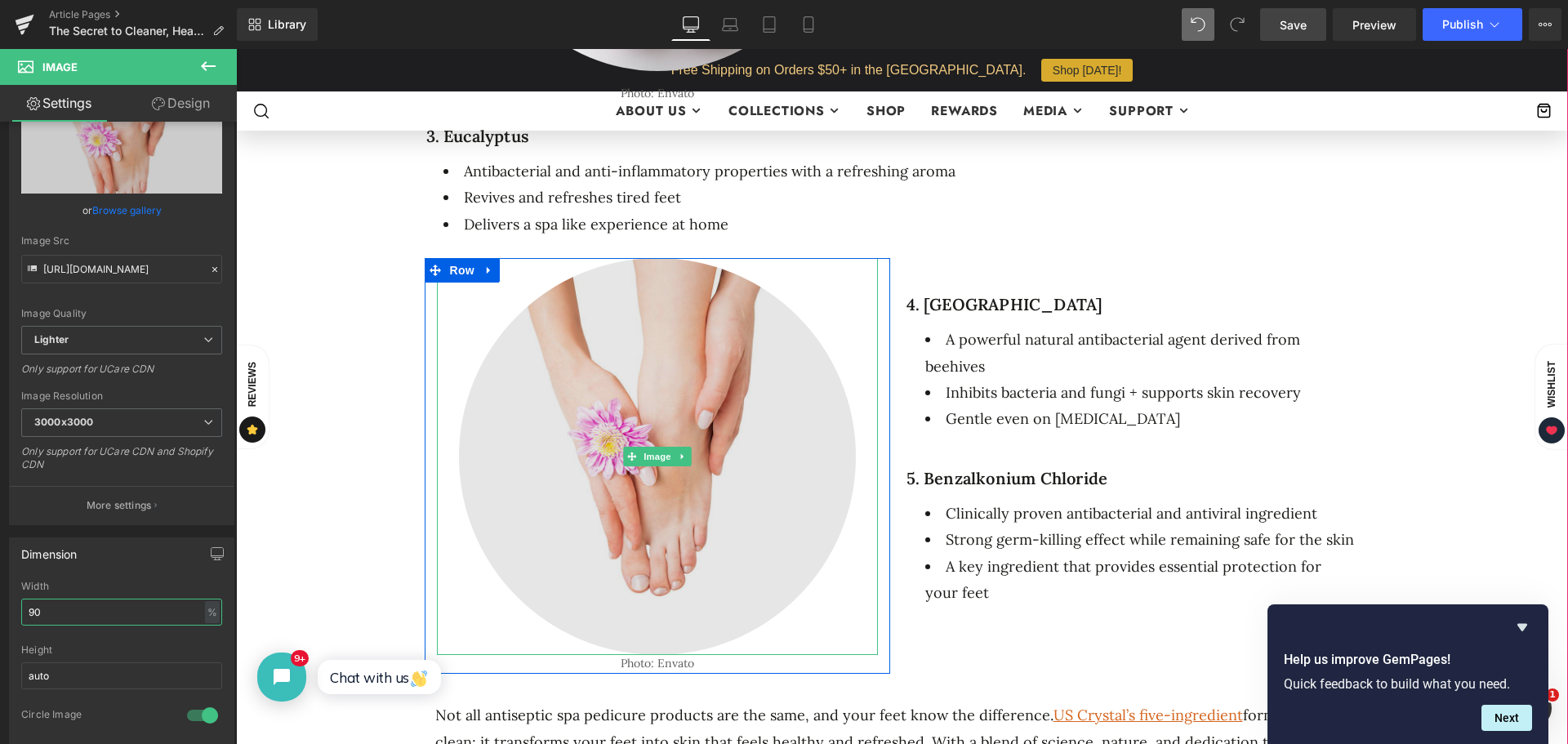
scroll to position [1553, 0]
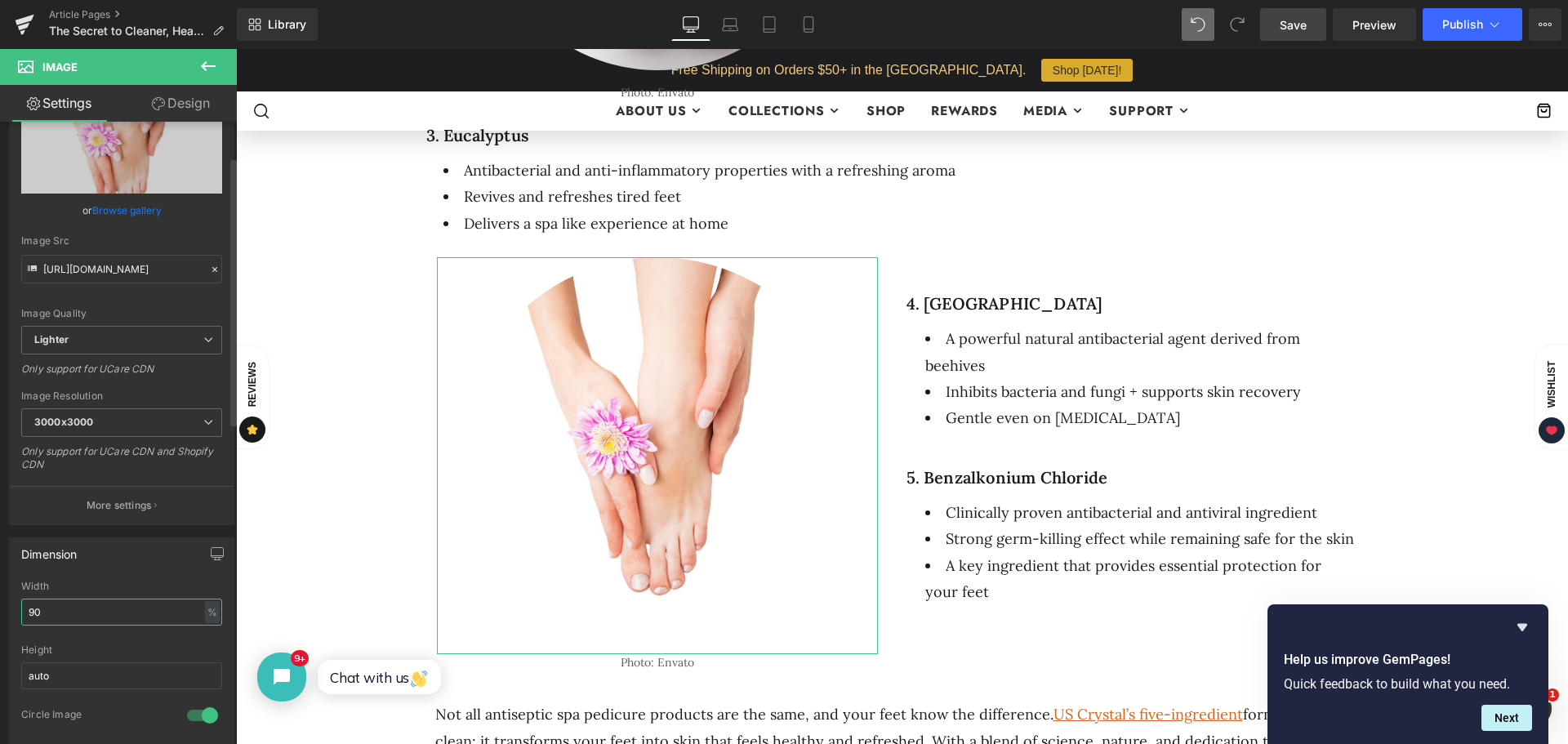
drag, startPoint x: 73, startPoint y: 613, endPoint x: 11, endPoint y: 611, distance: 62.0
click at [11, 611] on div "90% Width 90 % % px auto Height auto 1 Circle Image" at bounding box center [122, 663] width 224 height 164
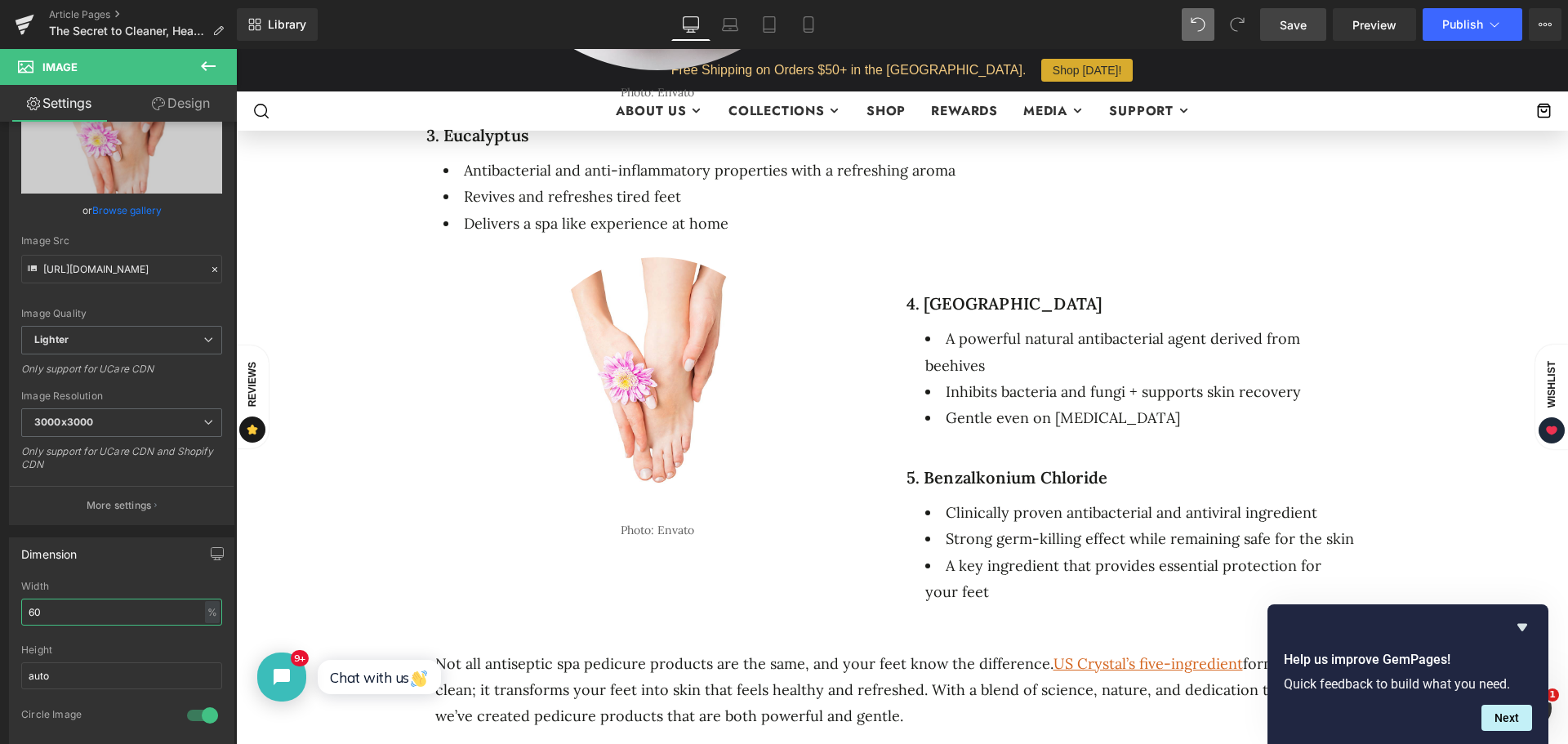
drag, startPoint x: 64, startPoint y: 613, endPoint x: -18, endPoint y: 615, distance: 82.0
click at [0, 615] on html "Row You are previewing how the will restyle your page. You can not edit Element…" at bounding box center [784, 372] width 1568 height 744
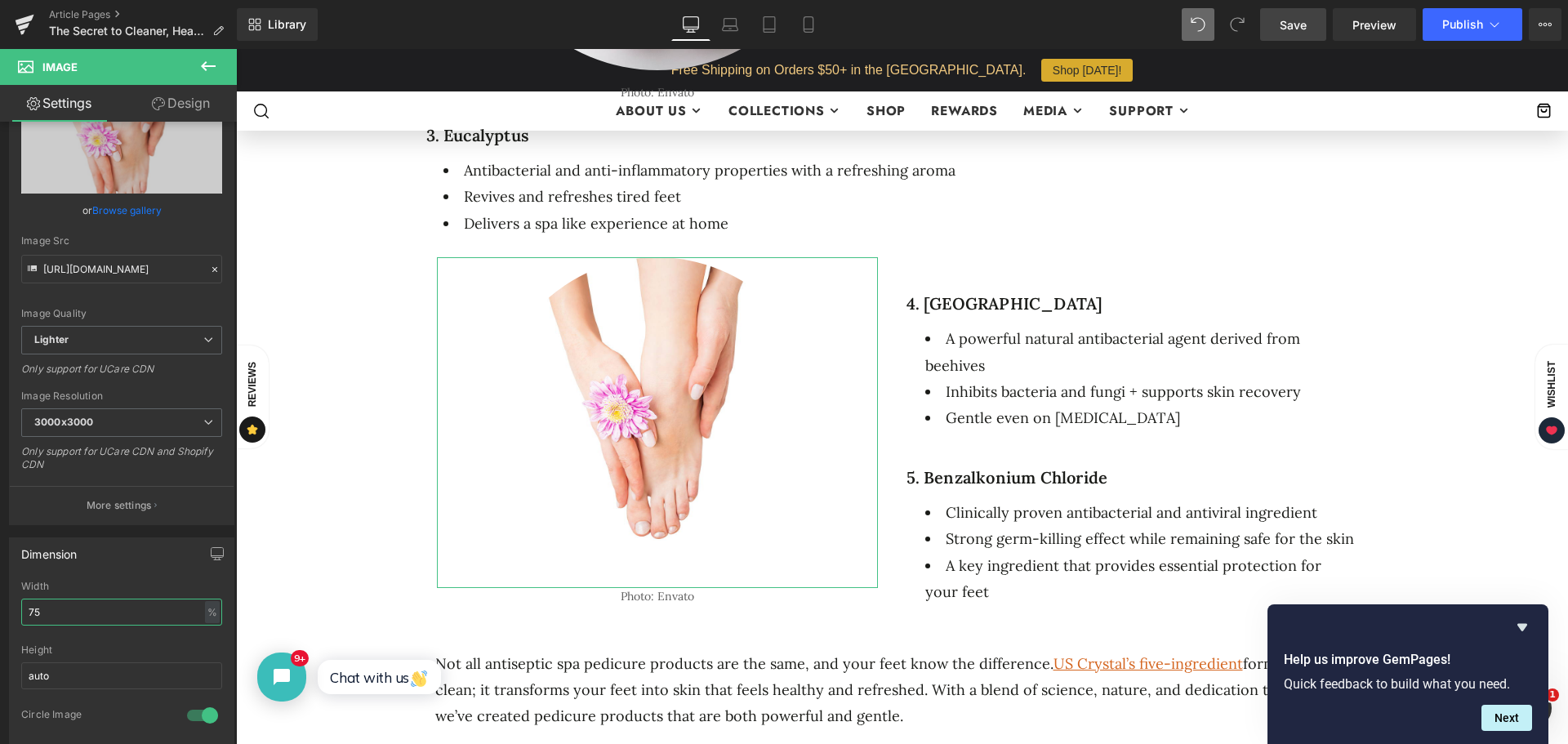
drag, startPoint x: 78, startPoint y: 614, endPoint x: -55, endPoint y: 608, distance: 133.1
click at [0, 608] on html "Row You are previewing how the will restyle your page. You can not edit Element…" at bounding box center [784, 372] width 1568 height 744
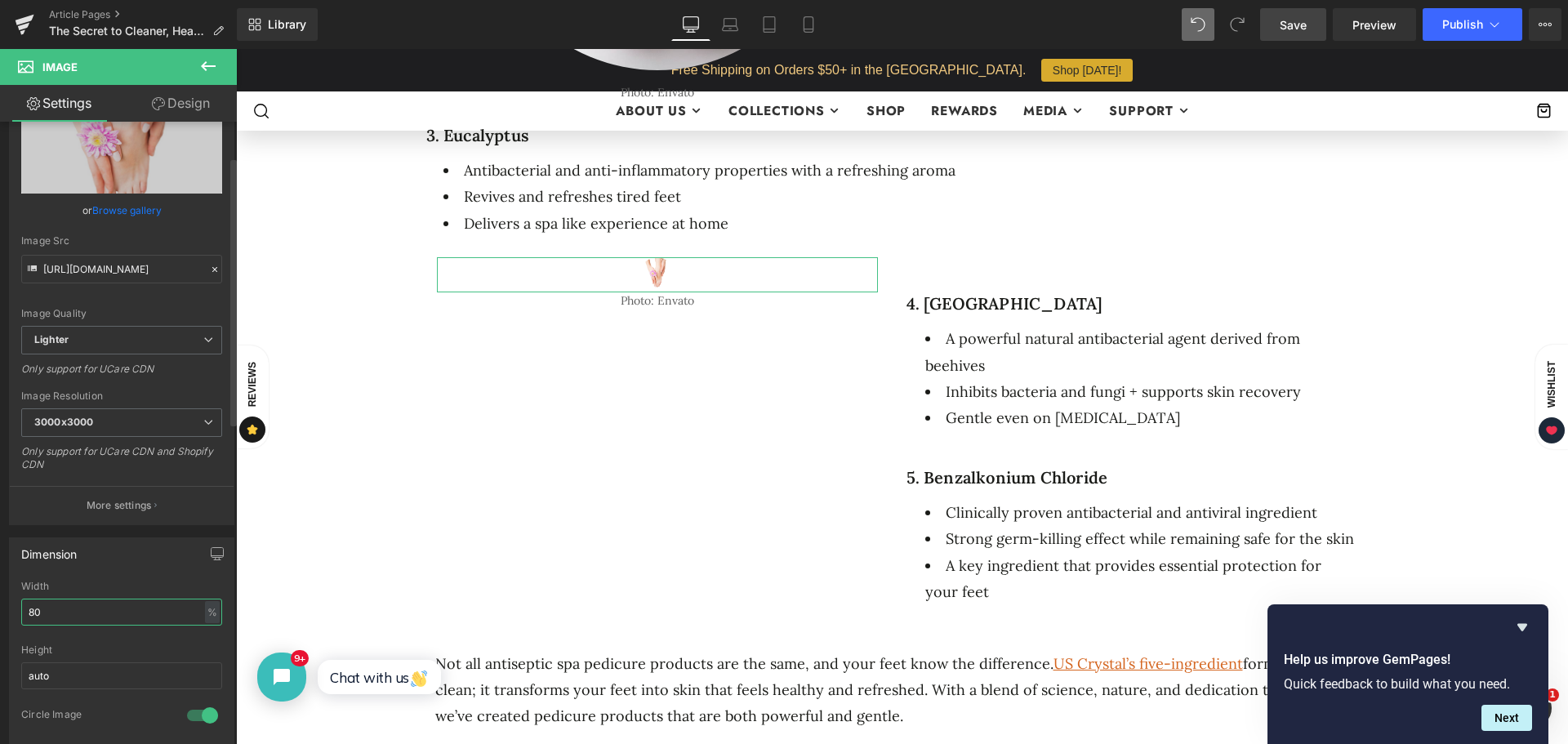
type input "80"
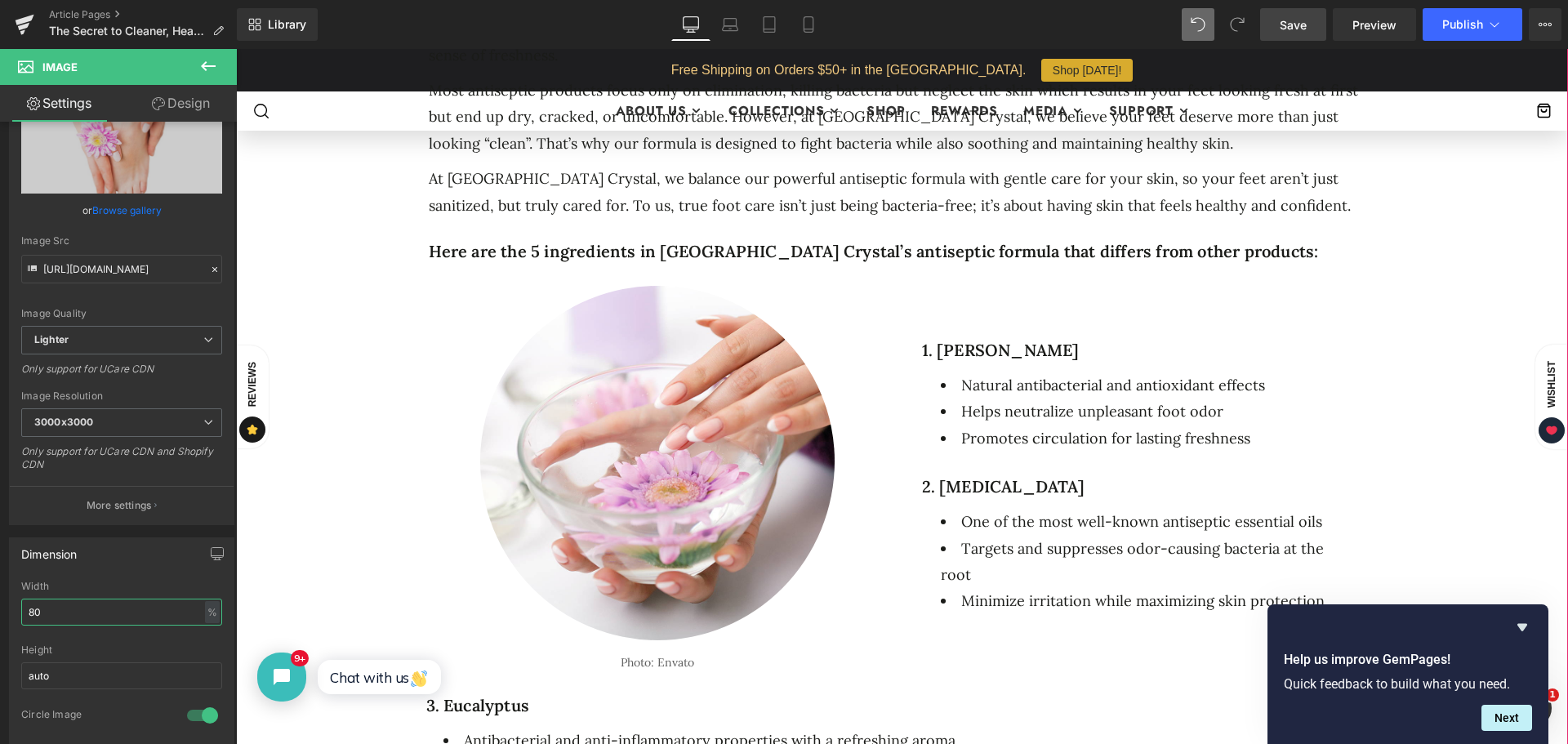
scroll to position [980, 0]
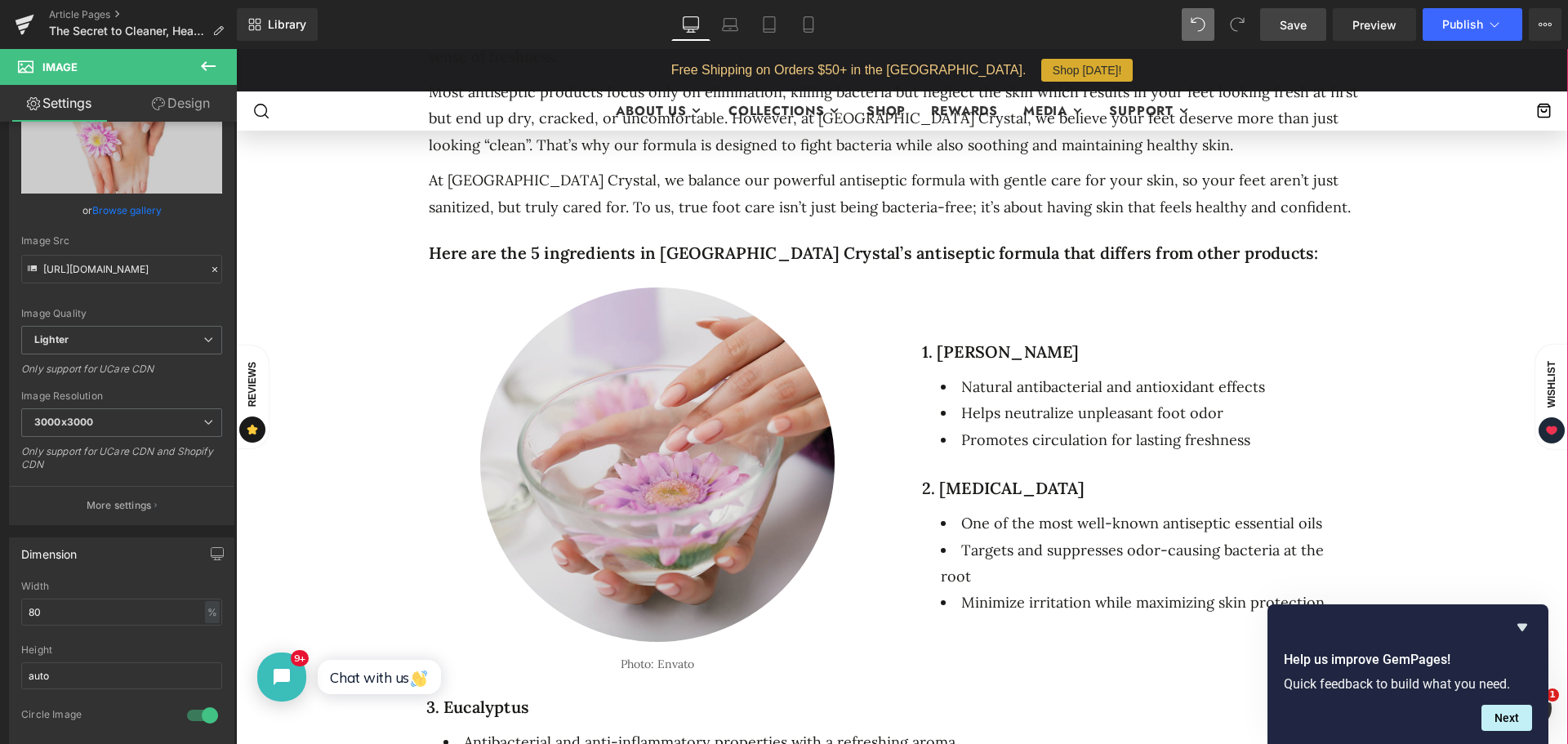
click at [680, 401] on img at bounding box center [658, 463] width 355 height 359
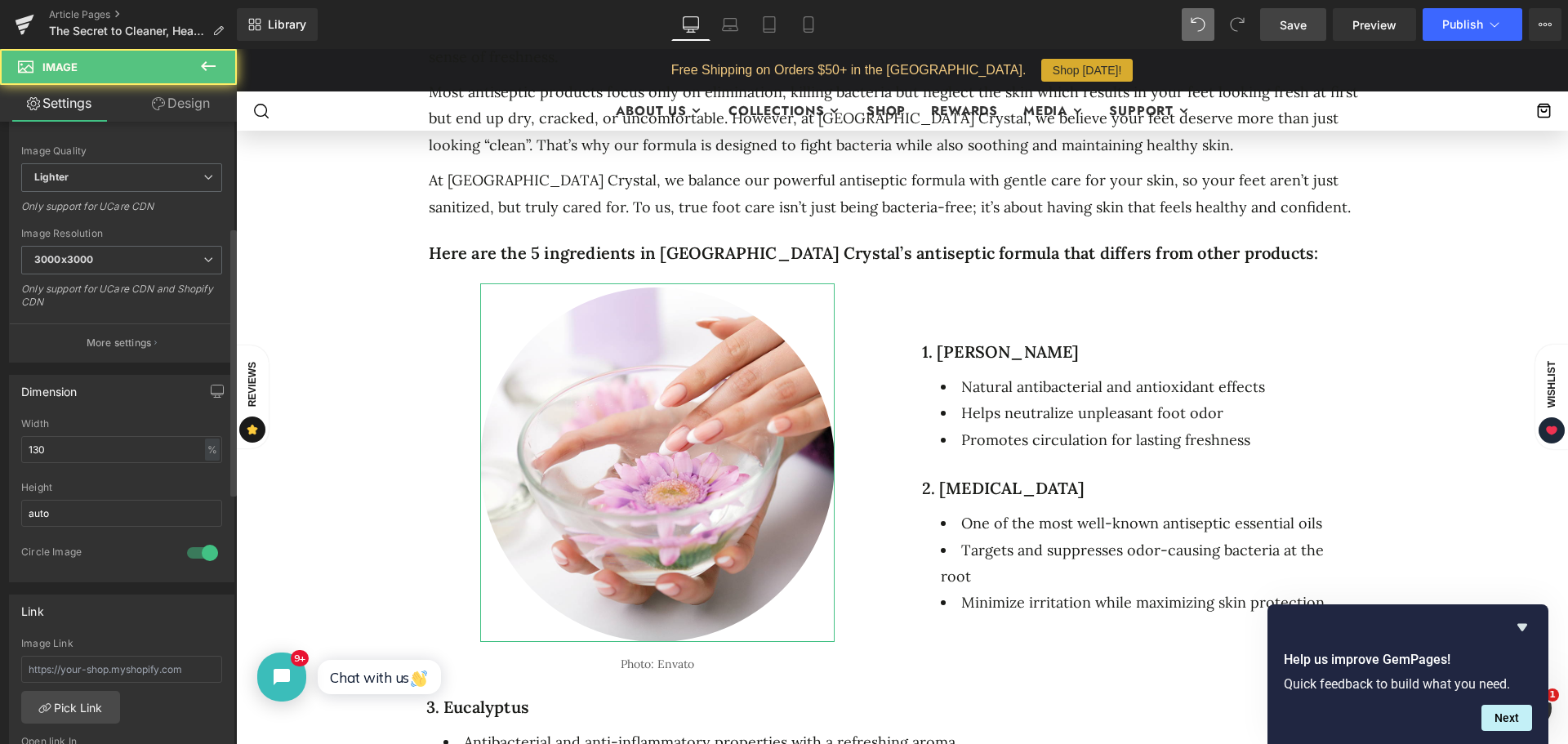
scroll to position [245, 0]
drag, startPoint x: 83, startPoint y: 443, endPoint x: -42, endPoint y: 455, distance: 125.6
click at [0, 455] on html "Row You are previewing how the will restyle your page. You can not edit Element…" at bounding box center [784, 372] width 1568 height 744
type input "100"
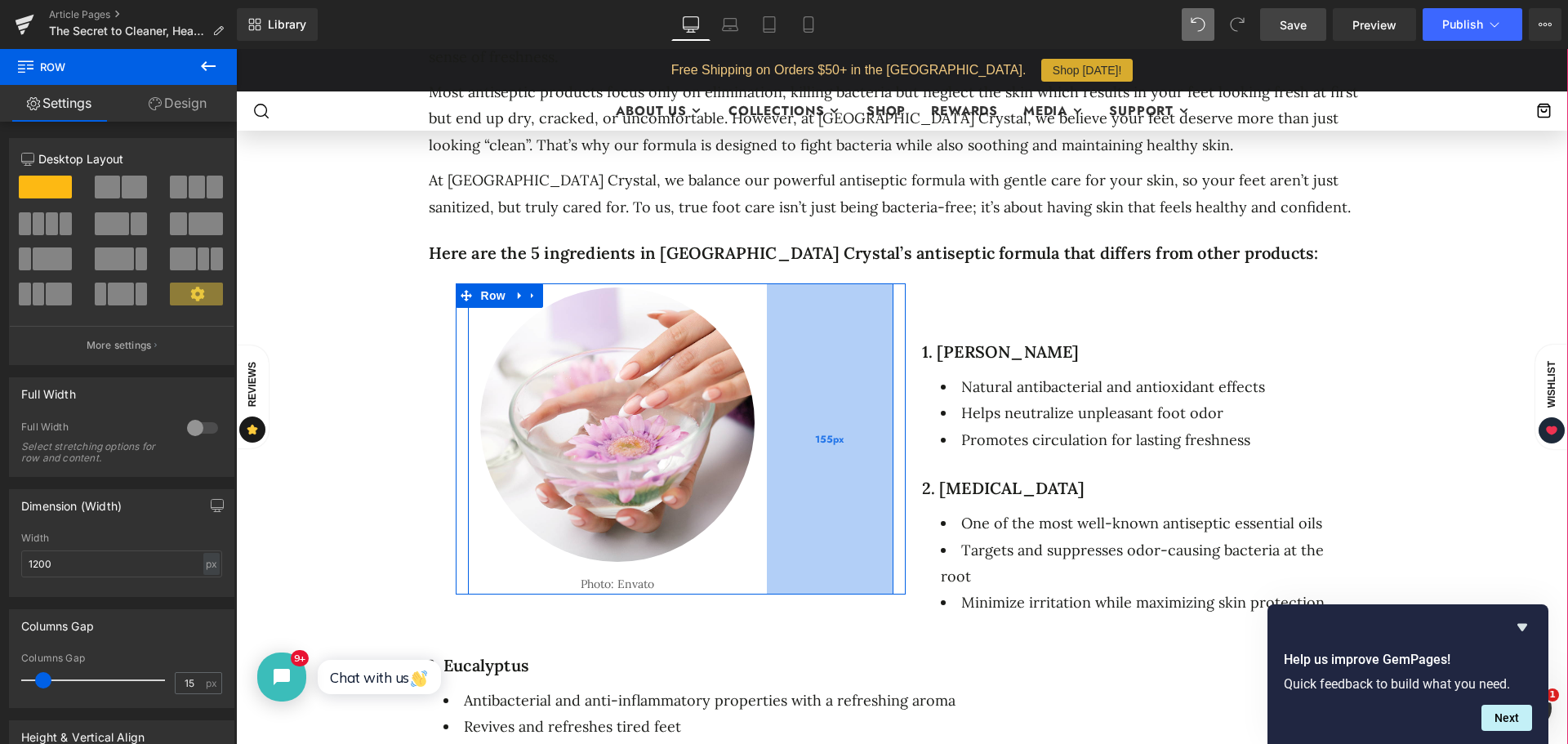
drag, startPoint x: 882, startPoint y: 450, endPoint x: 843, endPoint y: 469, distance: 43.4
click at [794, 466] on div "155px" at bounding box center [829, 439] width 127 height 311
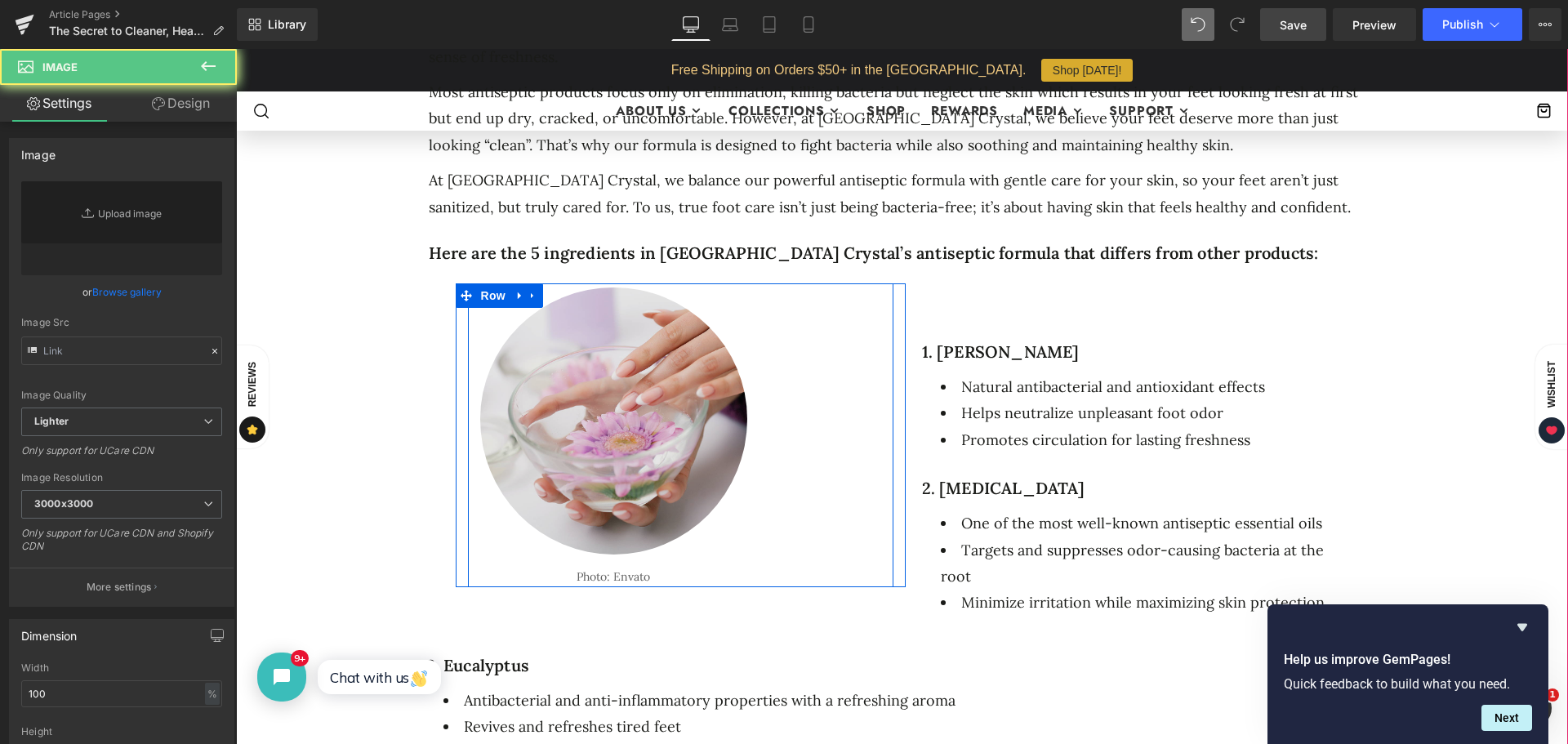
click at [614, 425] on img at bounding box center [614, 419] width 267 height 271
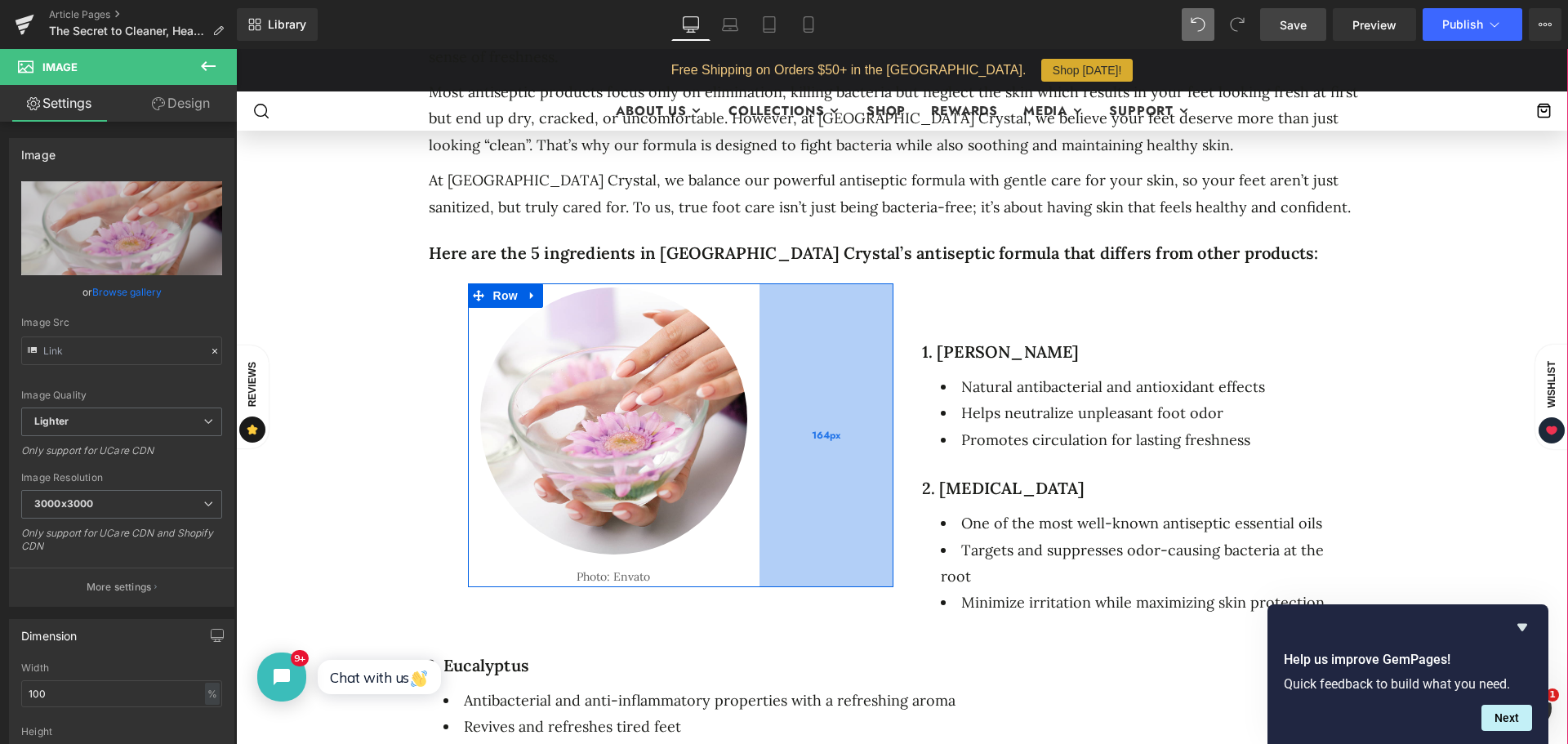
type input "[URL][DOMAIN_NAME]"
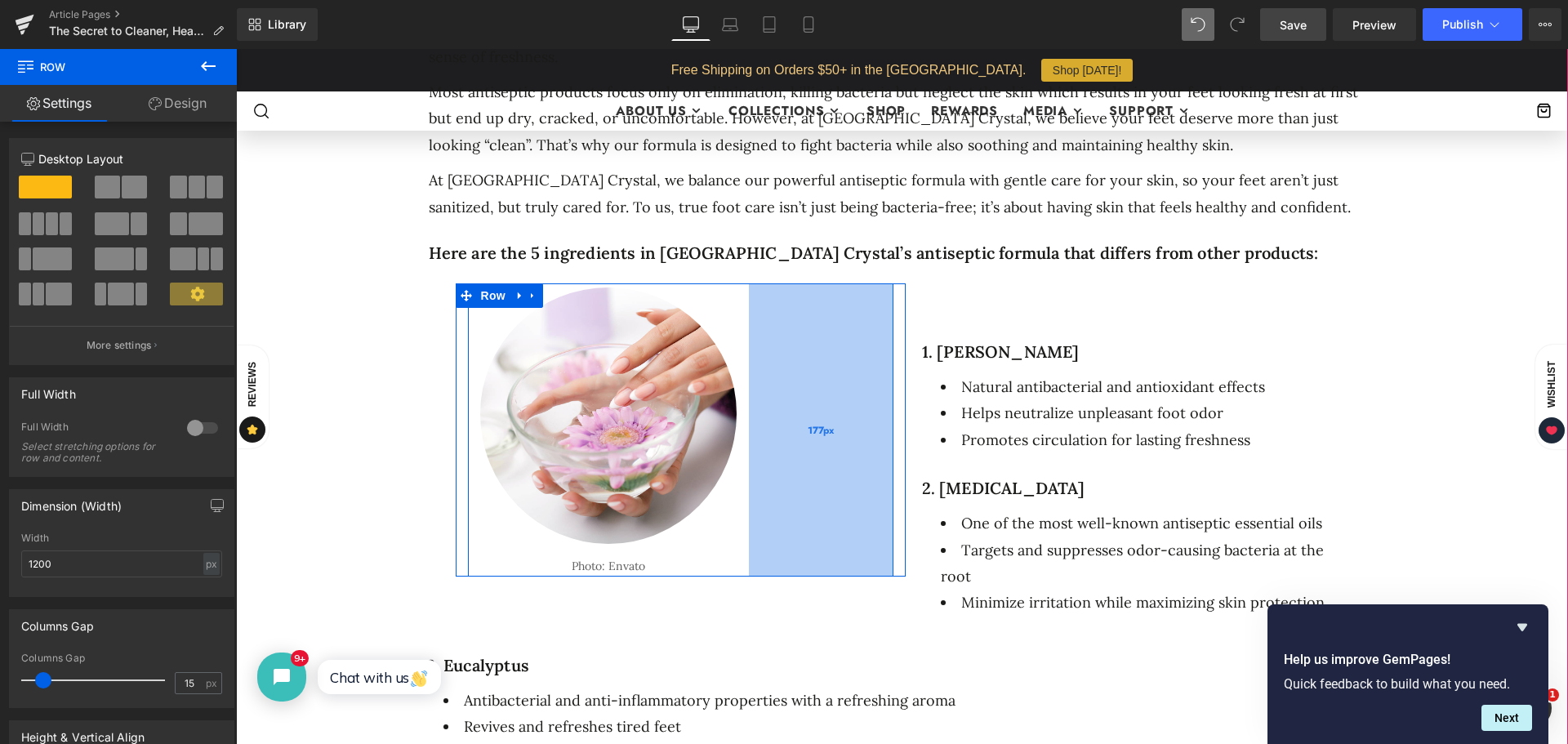
drag, startPoint x: 882, startPoint y: 435, endPoint x: 872, endPoint y: 444, distance: 13.5
click at [872, 444] on div "177px" at bounding box center [820, 430] width 145 height 294
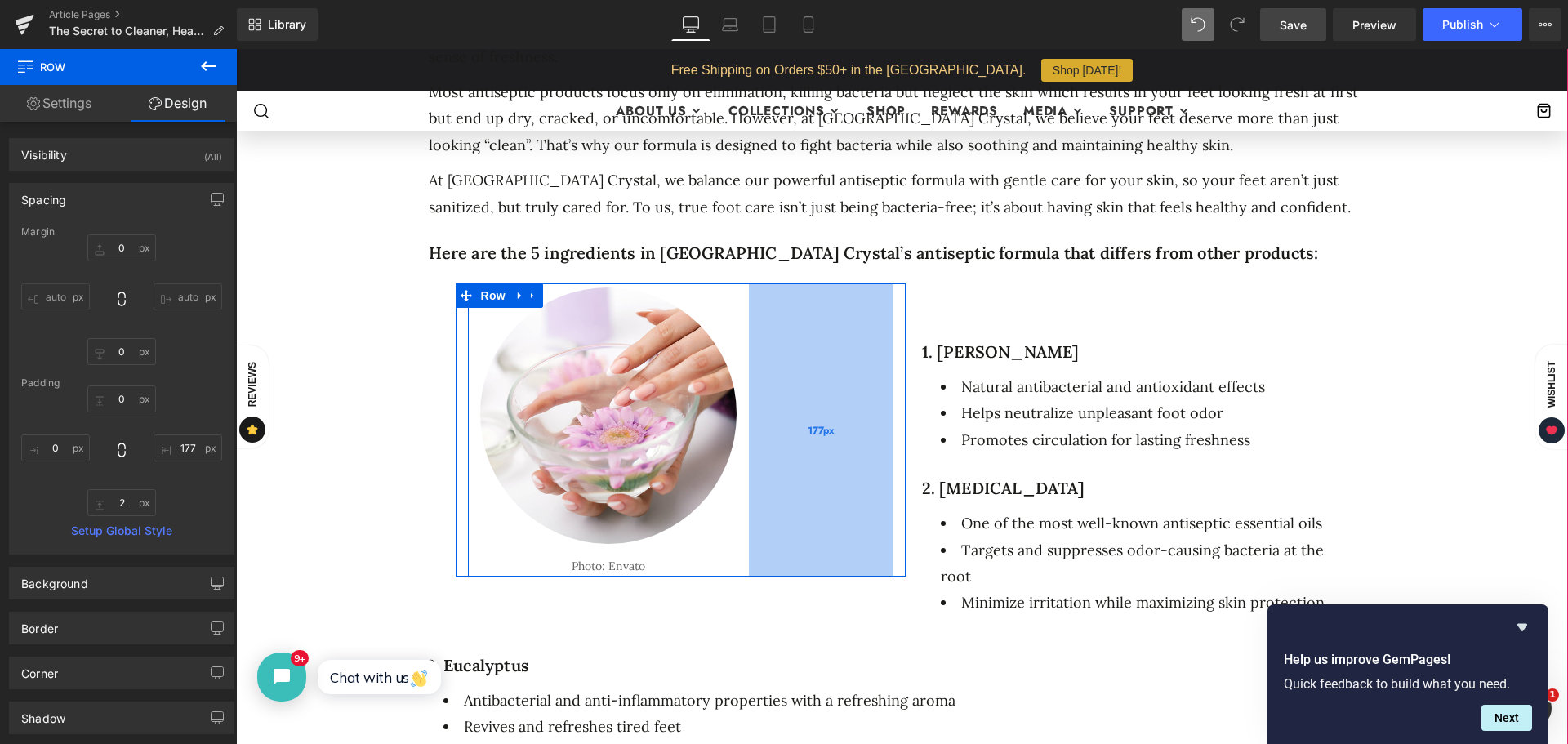
click at [782, 410] on div "177px" at bounding box center [820, 430] width 145 height 294
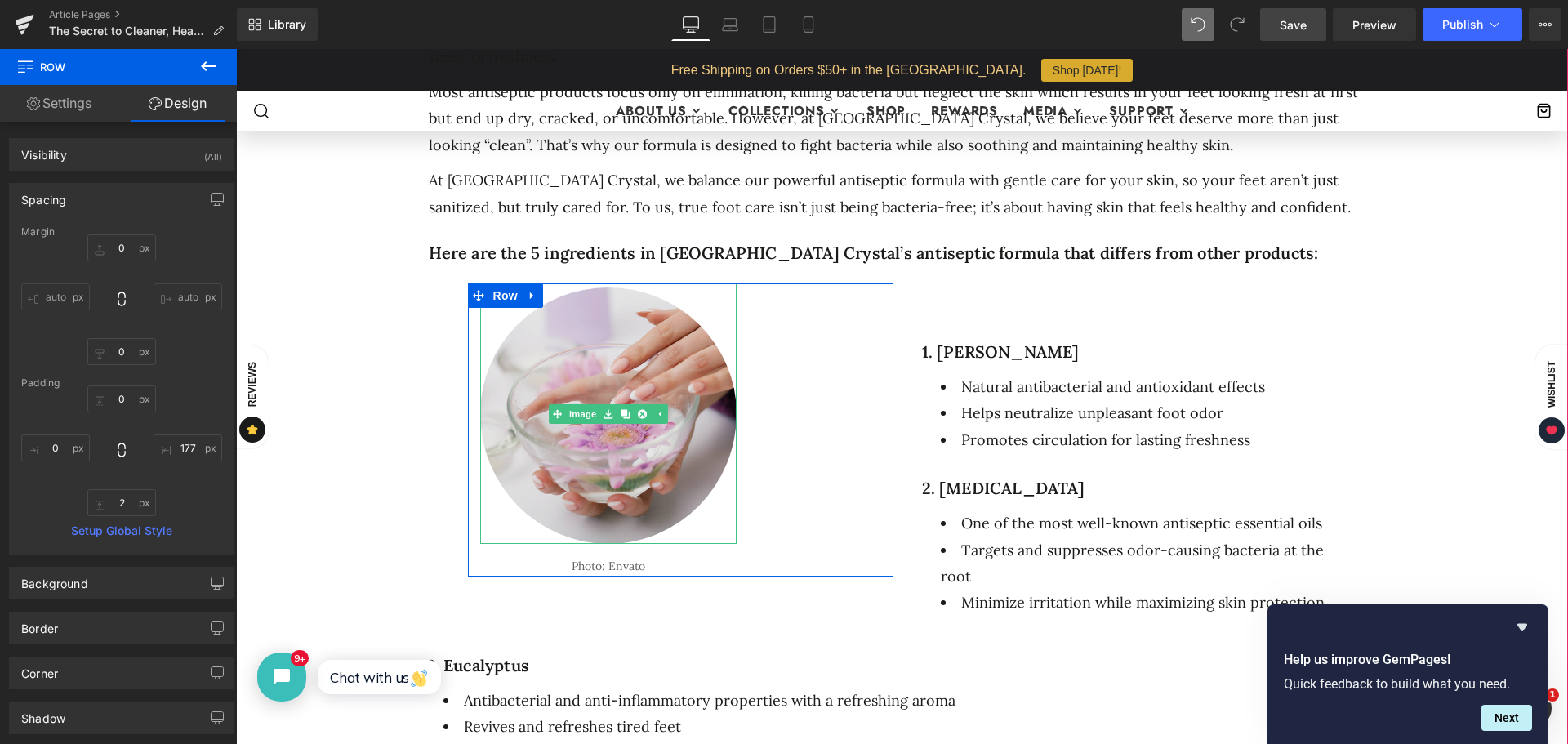
drag, startPoint x: 627, startPoint y: 406, endPoint x: 709, endPoint y: 449, distance: 92.6
click at [708, 448] on div "Image" at bounding box center [609, 414] width 257 height 261
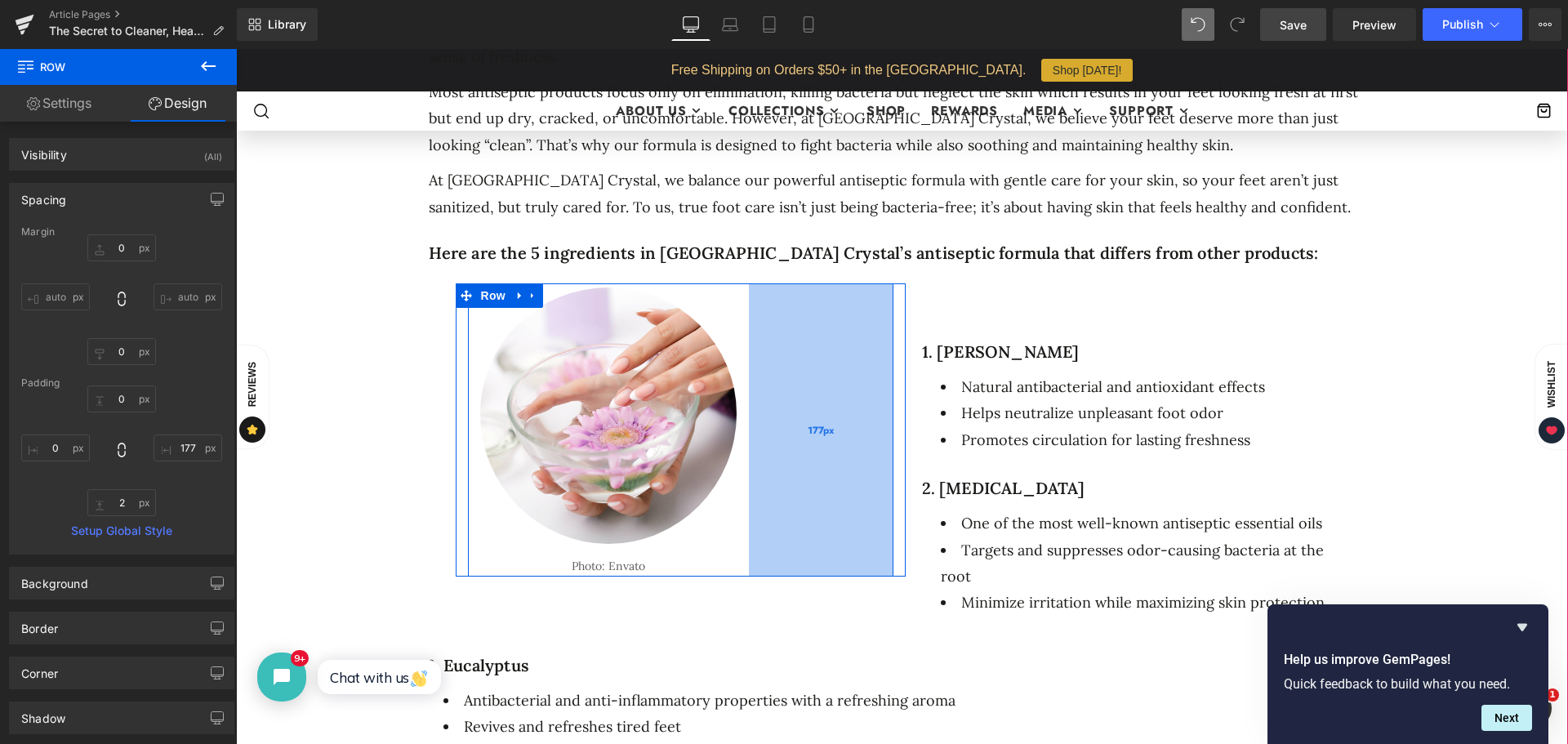
click at [816, 446] on div "177px" at bounding box center [820, 430] width 145 height 294
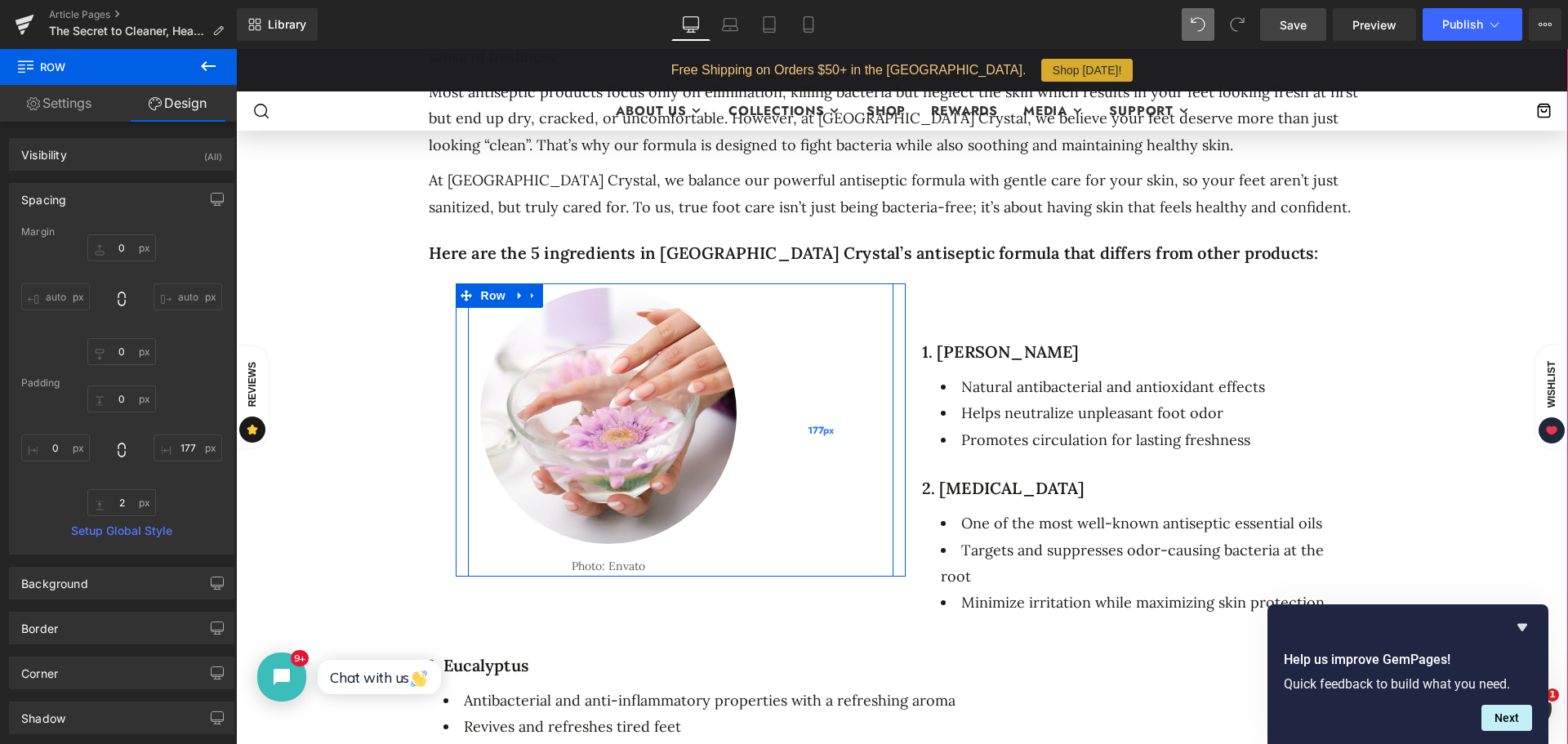
click at [854, 420] on div "177px" at bounding box center [820, 430] width 145 height 294
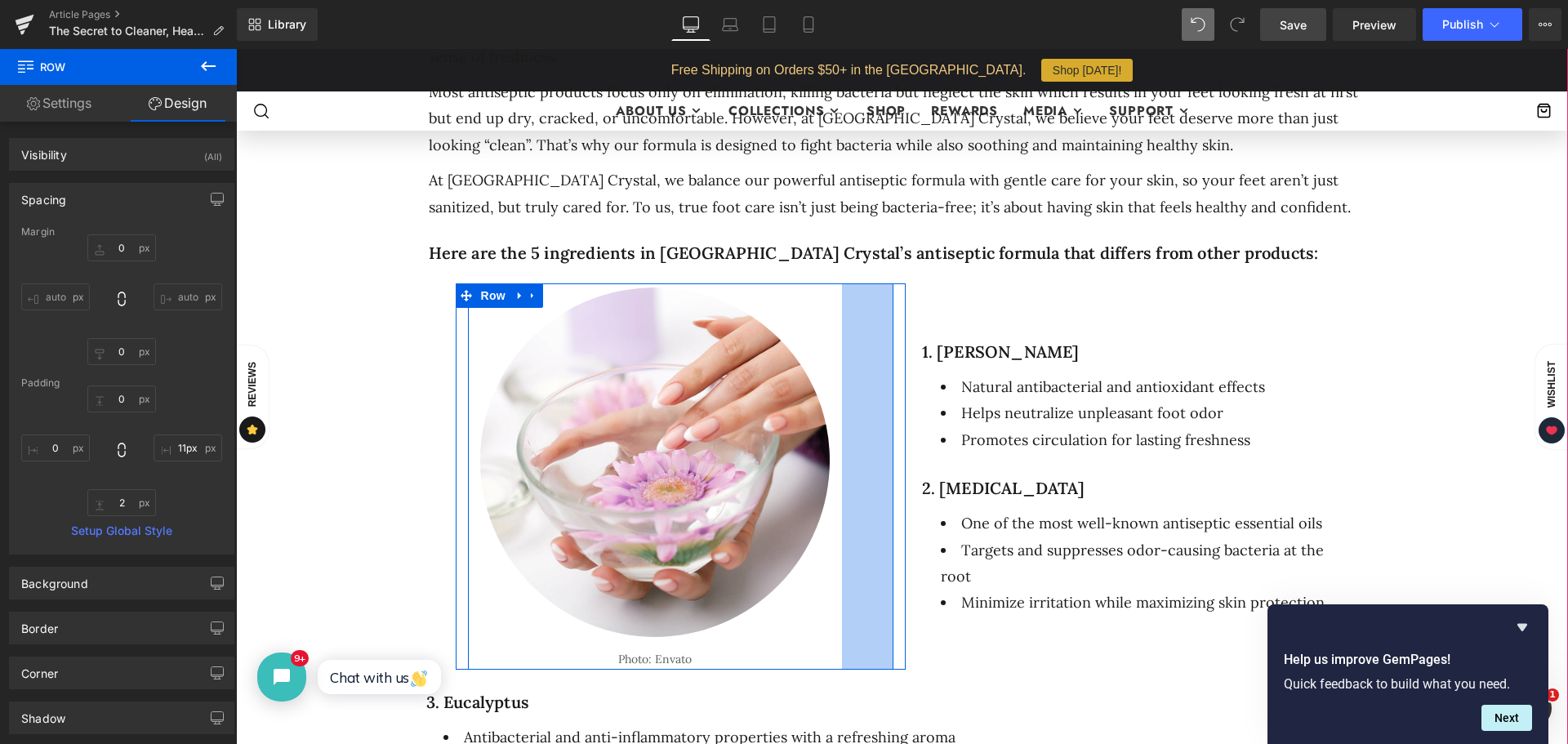
type input "0px"
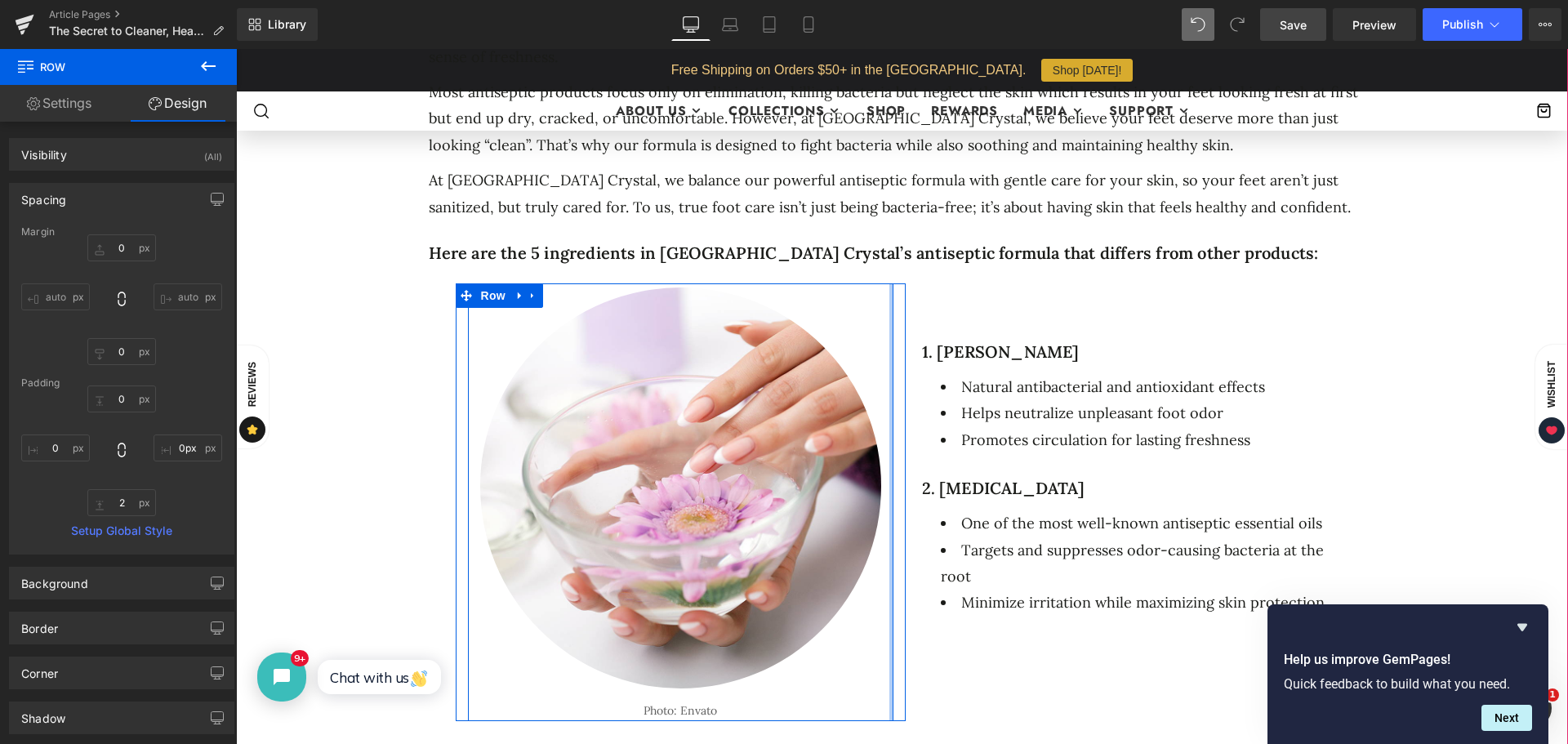
drag, startPoint x: 881, startPoint y: 416, endPoint x: 960, endPoint y: 455, distance: 88.1
click at [1069, 459] on div "Image Photo: Envato Text Block Row Row 1. [PERSON_NAME] Heading Natural antibac…" at bounding box center [902, 503] width 980 height 438
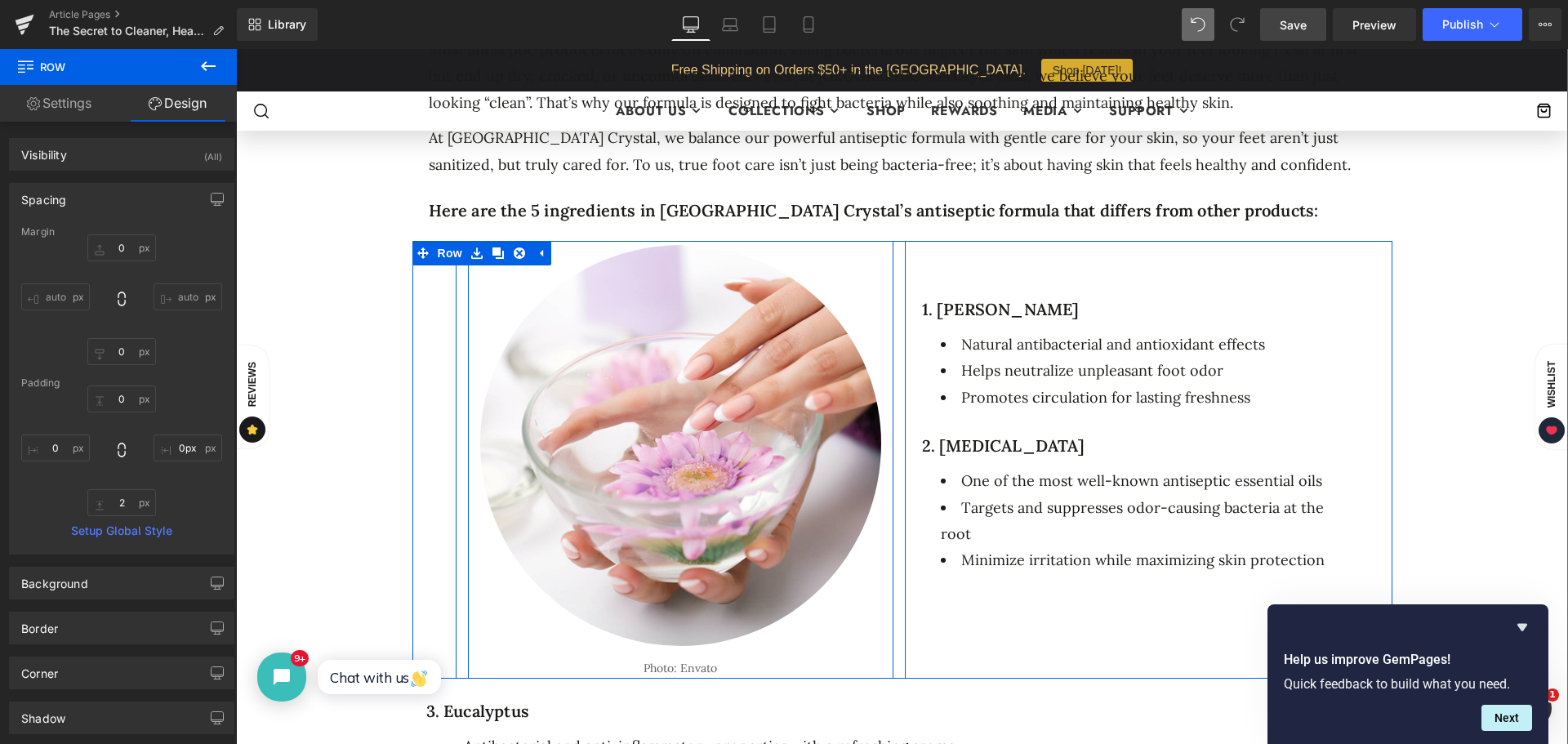
scroll to position [1062, 0]
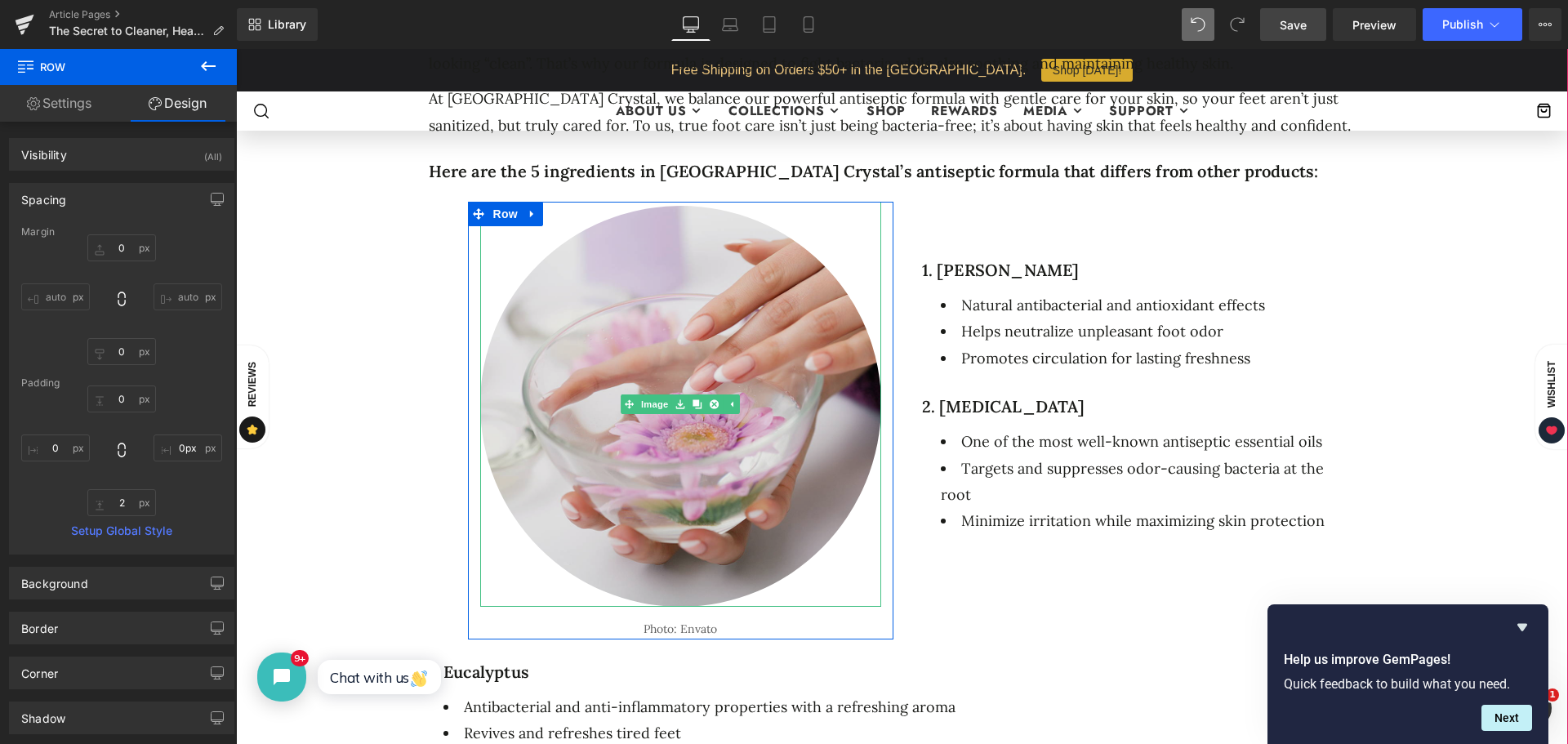
click at [582, 491] on img at bounding box center [681, 405] width 401 height 406
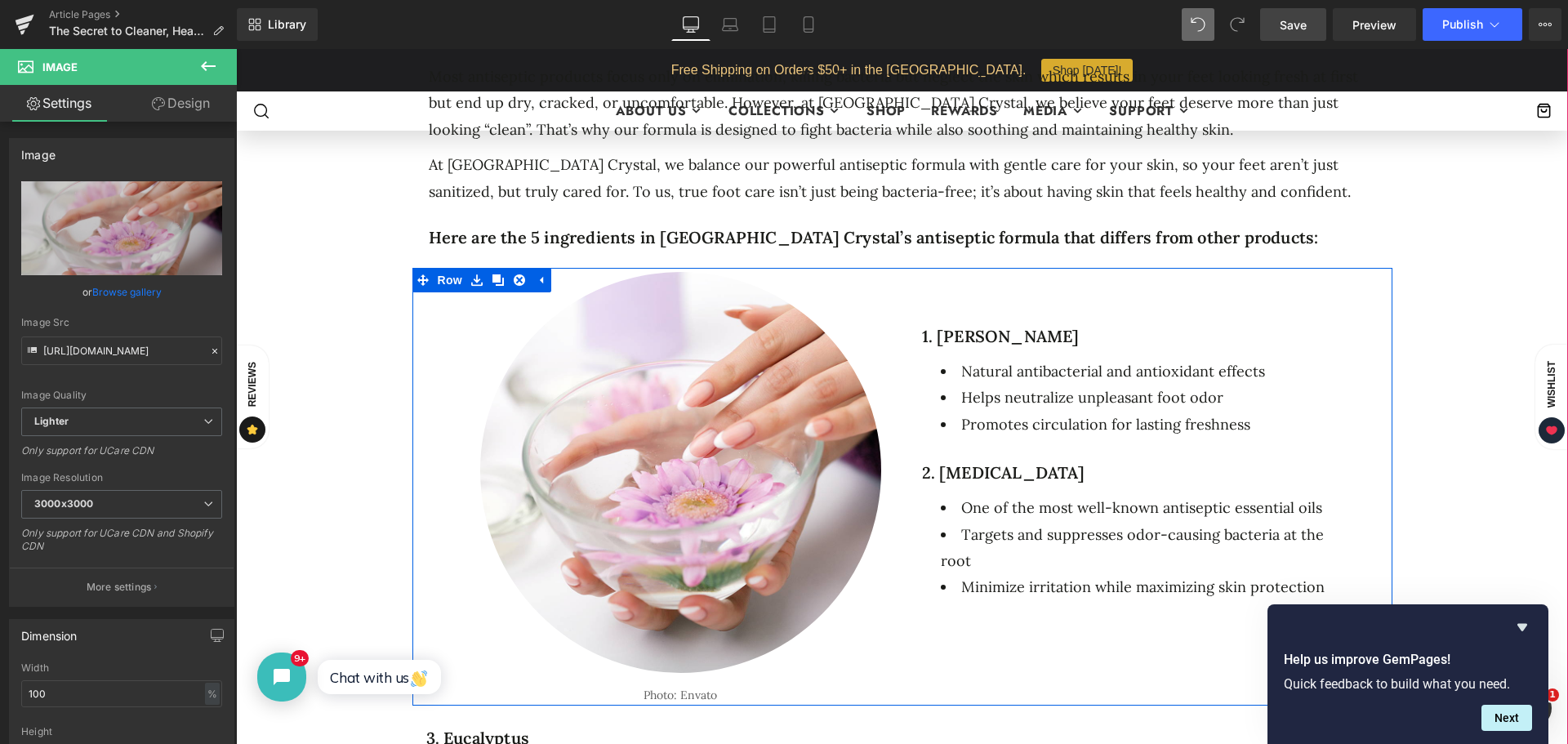
scroll to position [980, 0]
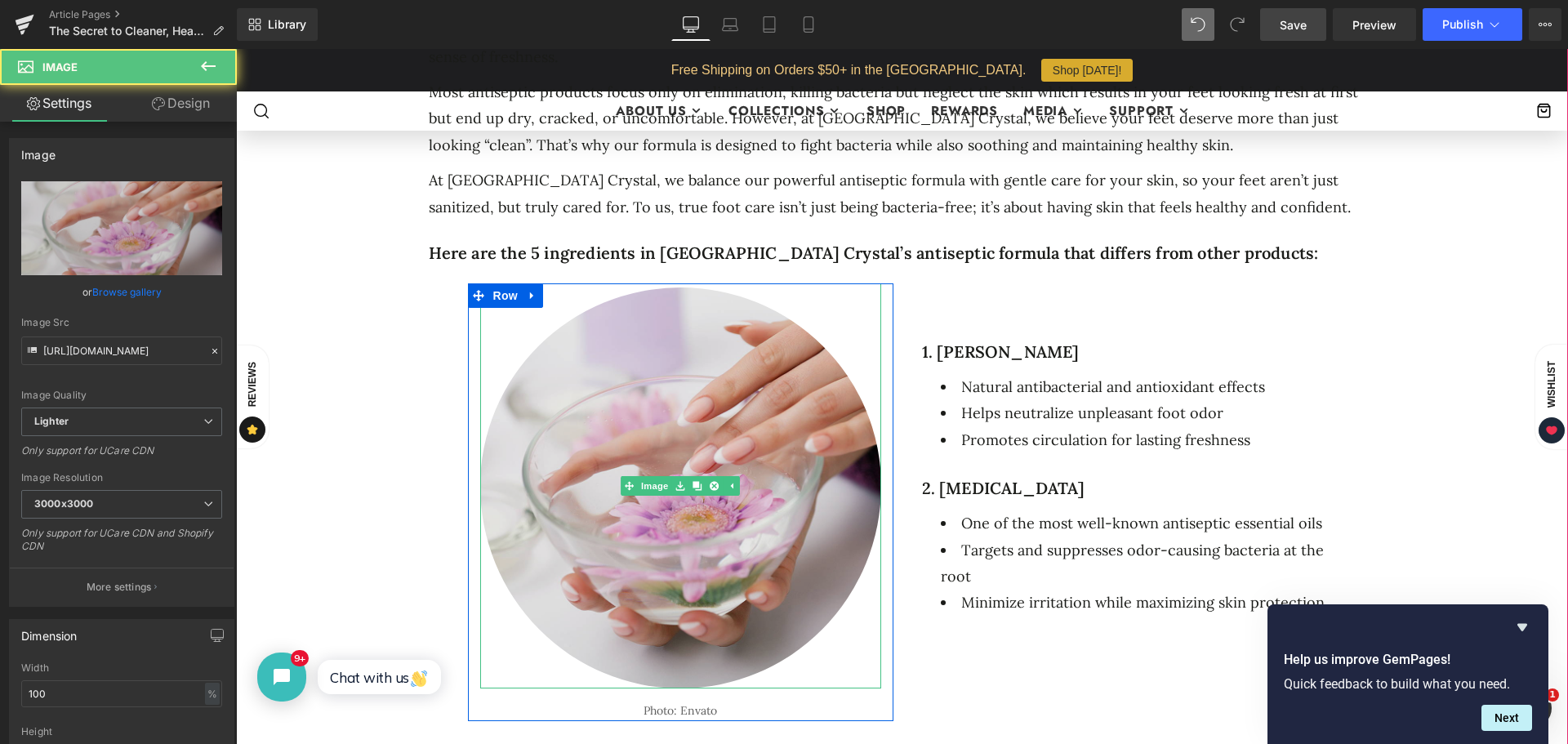
click at [679, 493] on img at bounding box center [681, 486] width 401 height 406
click at [621, 573] on img at bounding box center [681, 486] width 401 height 406
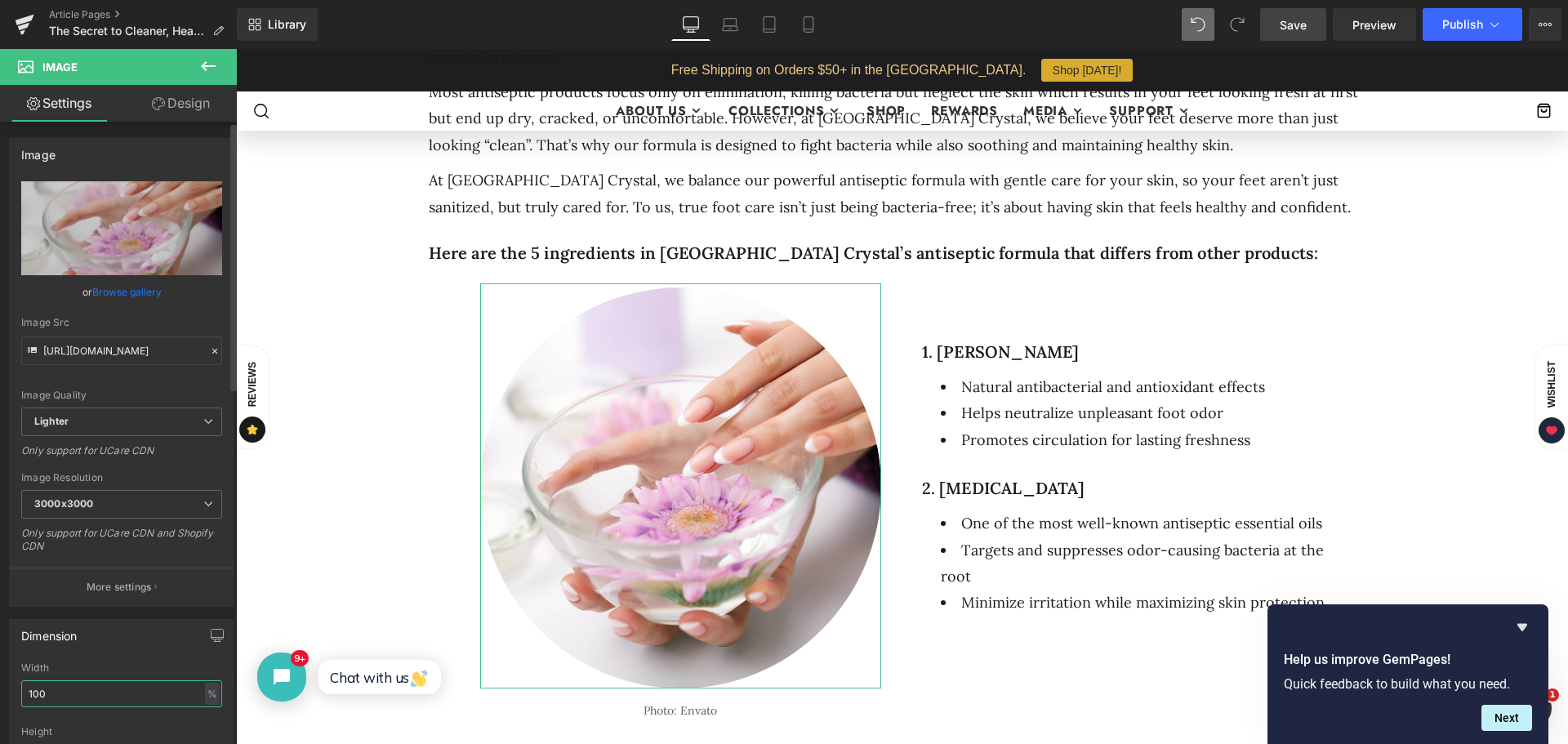
drag, startPoint x: 69, startPoint y: 688, endPoint x: 22, endPoint y: 688, distance: 47.0
click at [22, 688] on input "100" at bounding box center [122, 693] width 201 height 27
type input "80"
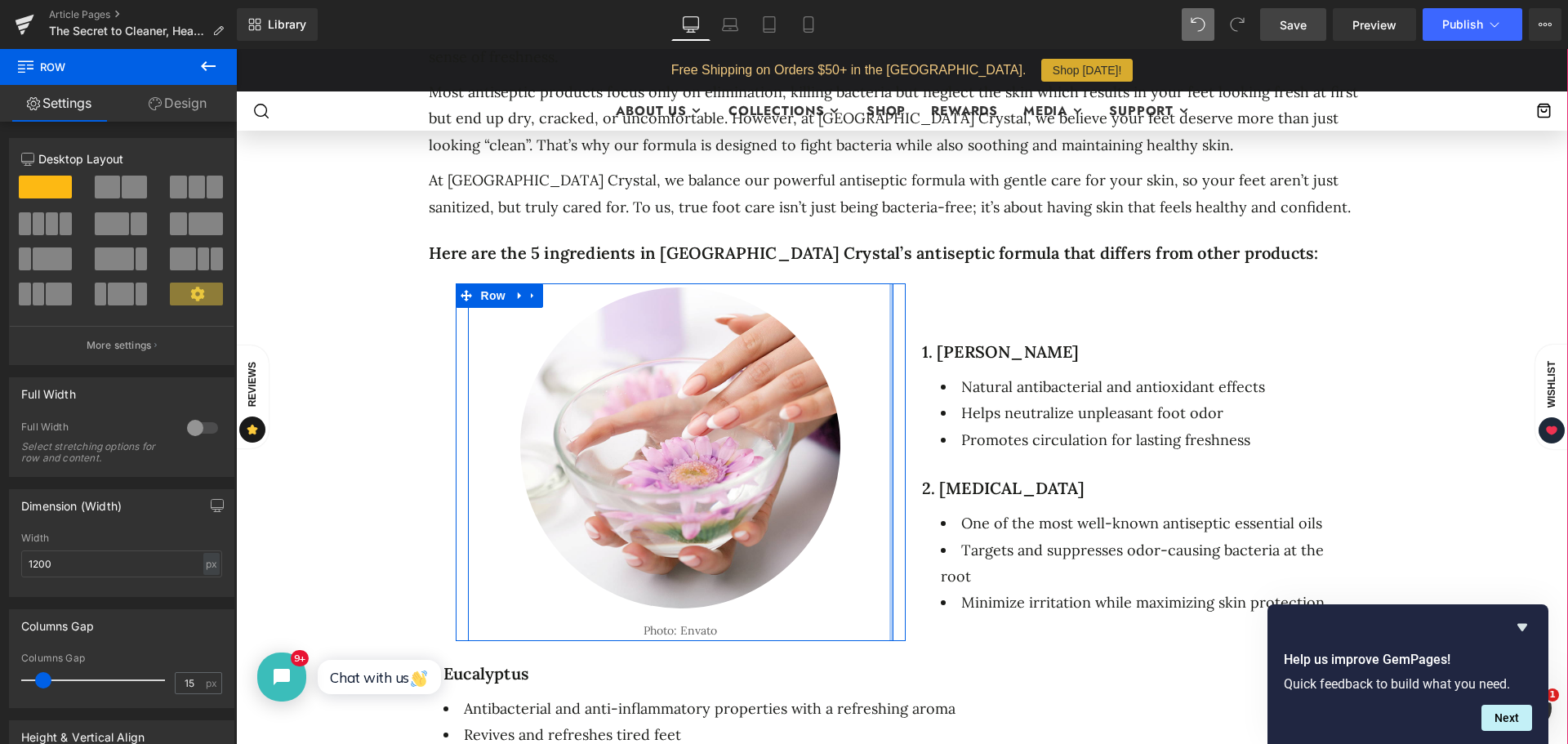
drag, startPoint x: 886, startPoint y: 450, endPoint x: 947, endPoint y: 486, distance: 70.8
click at [947, 486] on div "Image Photo: Envato Text Block Row Row 1. [PERSON_NAME] Heading Natural antibac…" at bounding box center [902, 463] width 980 height 358
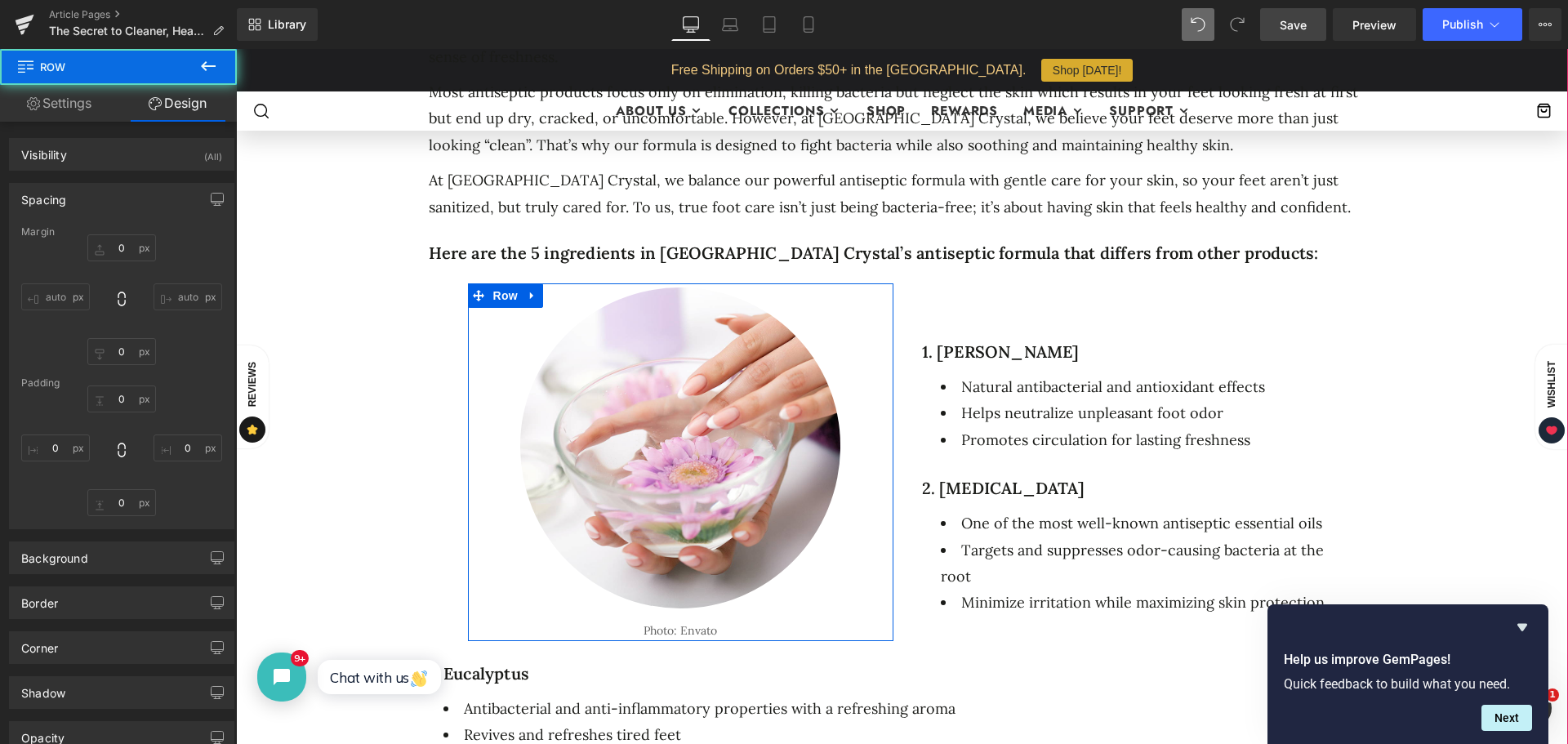
type input "0"
type input "2"
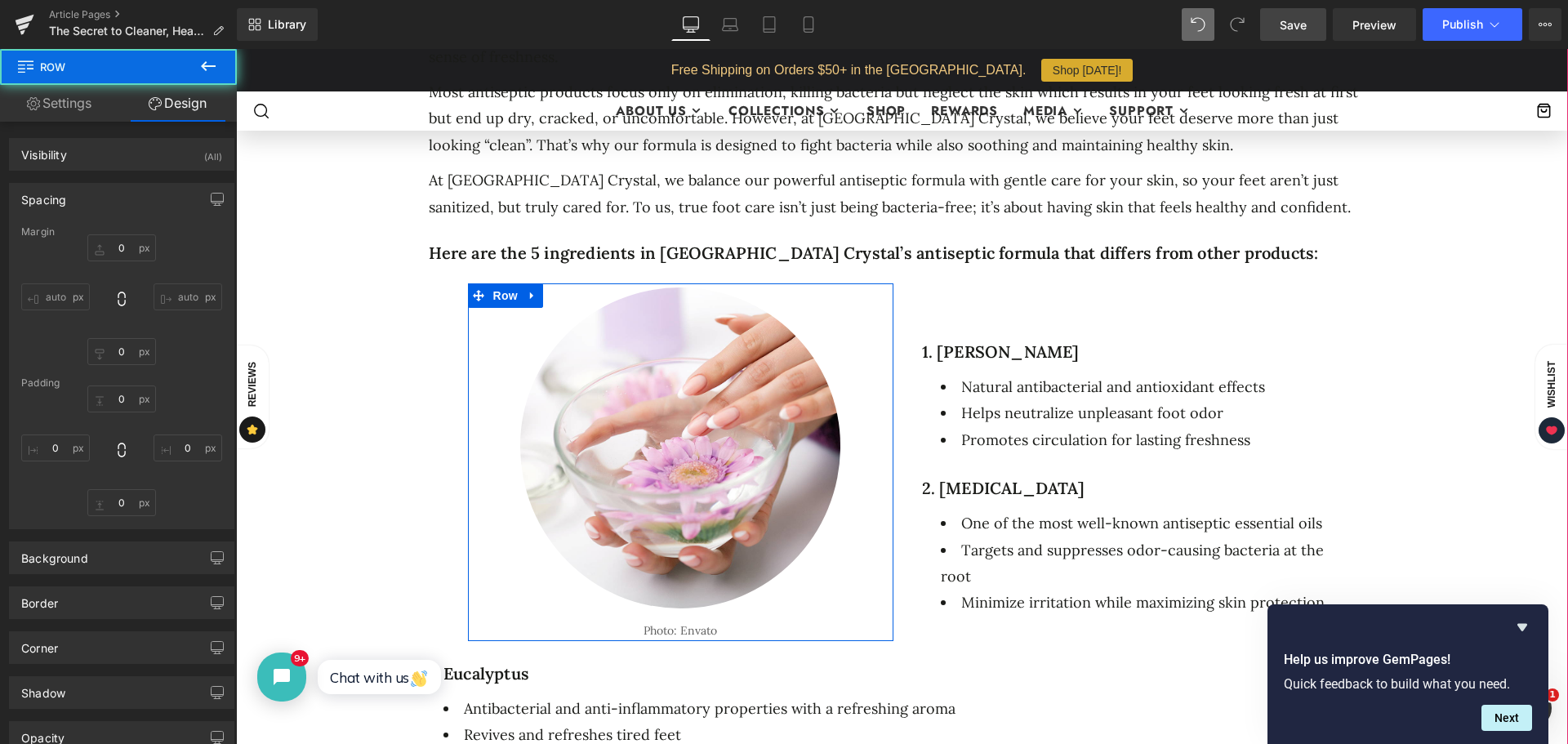
type input "0"
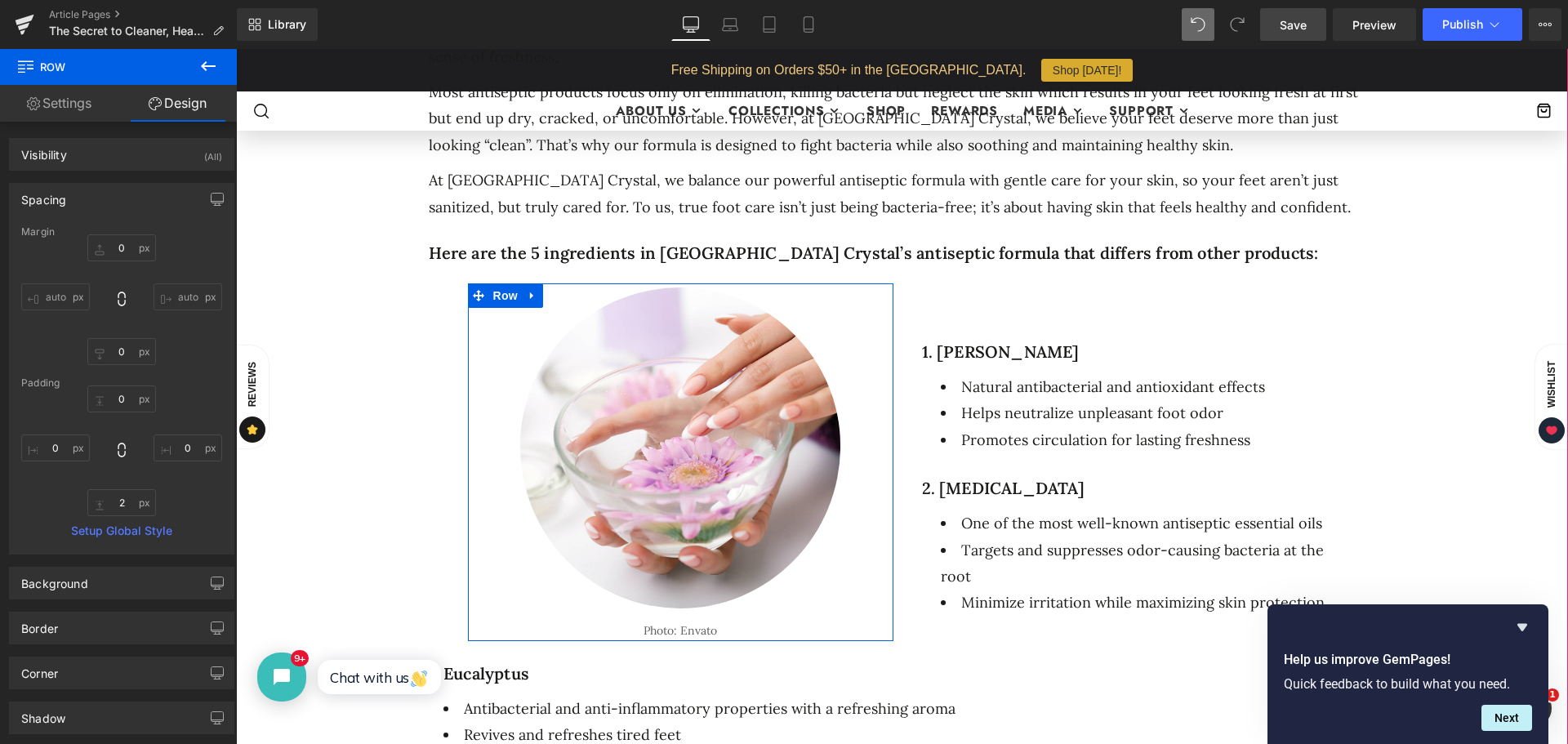
click at [236, 49] on div at bounding box center [236, 49] width 0 height 0
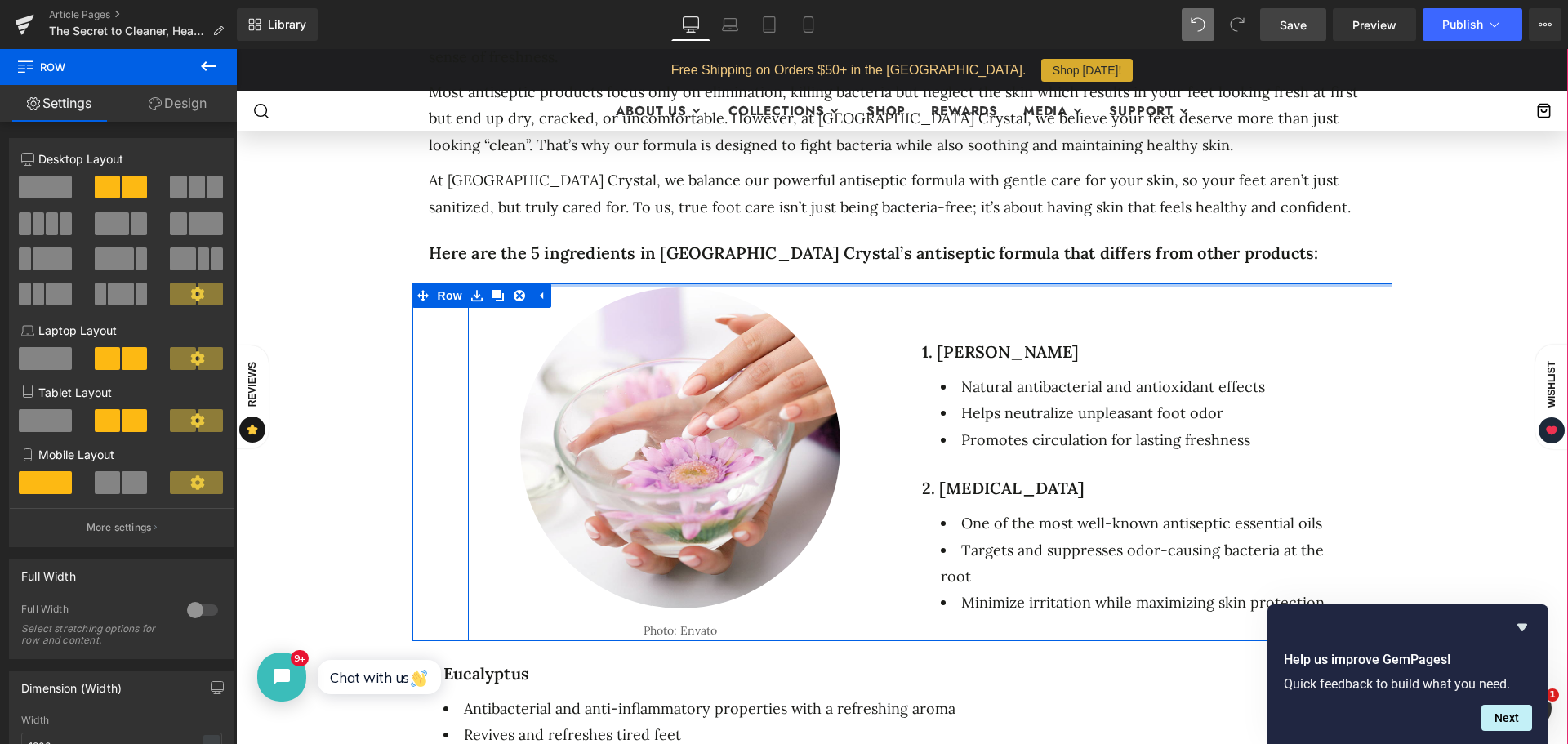
click at [1425, 258] on div "The Secret to Cleaner, Healthier Feet: What’s Inside Our Antiseptic Pedicure Fo…" at bounding box center [902, 281] width 1283 height 2023
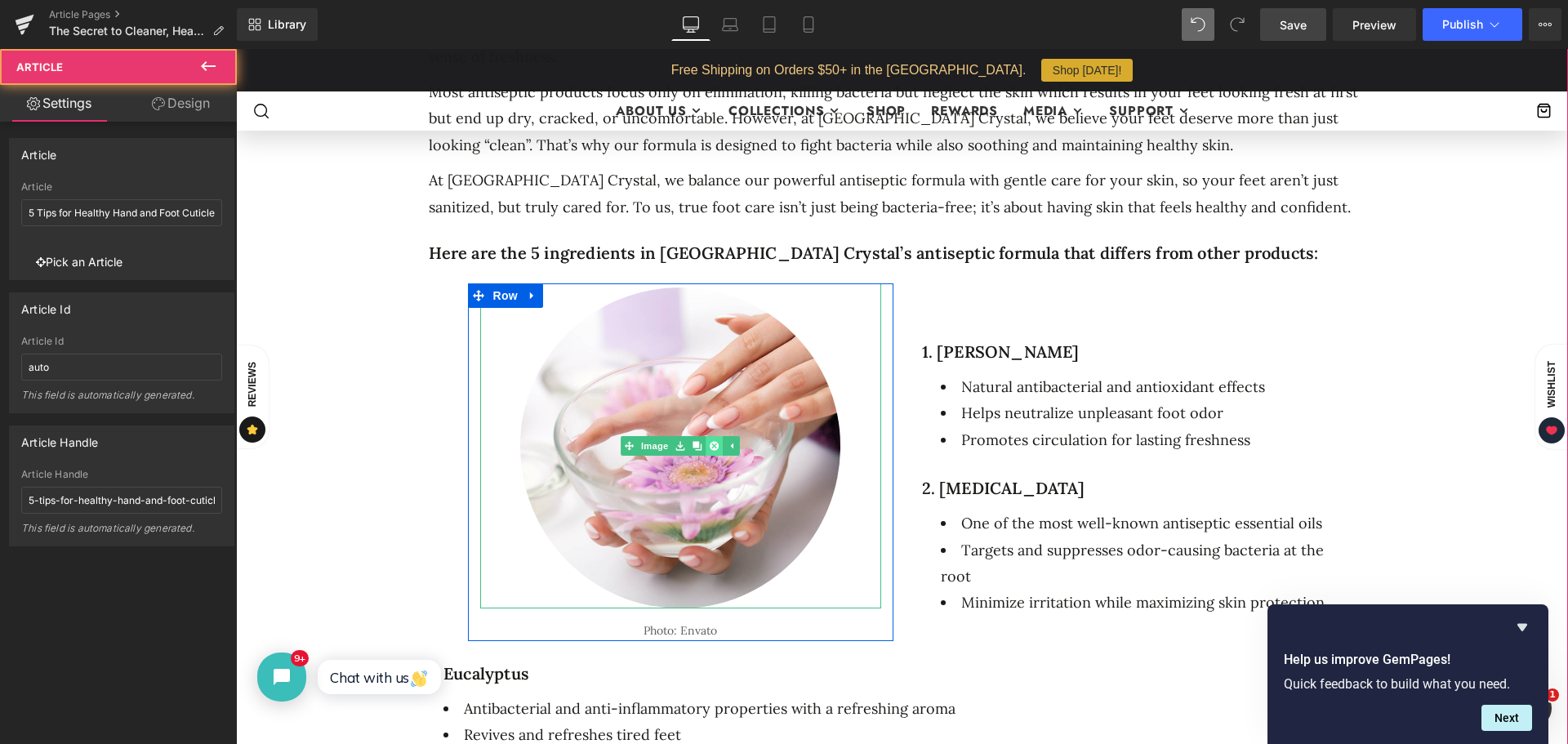
click at [709, 441] on icon at bounding box center [713, 446] width 9 height 9
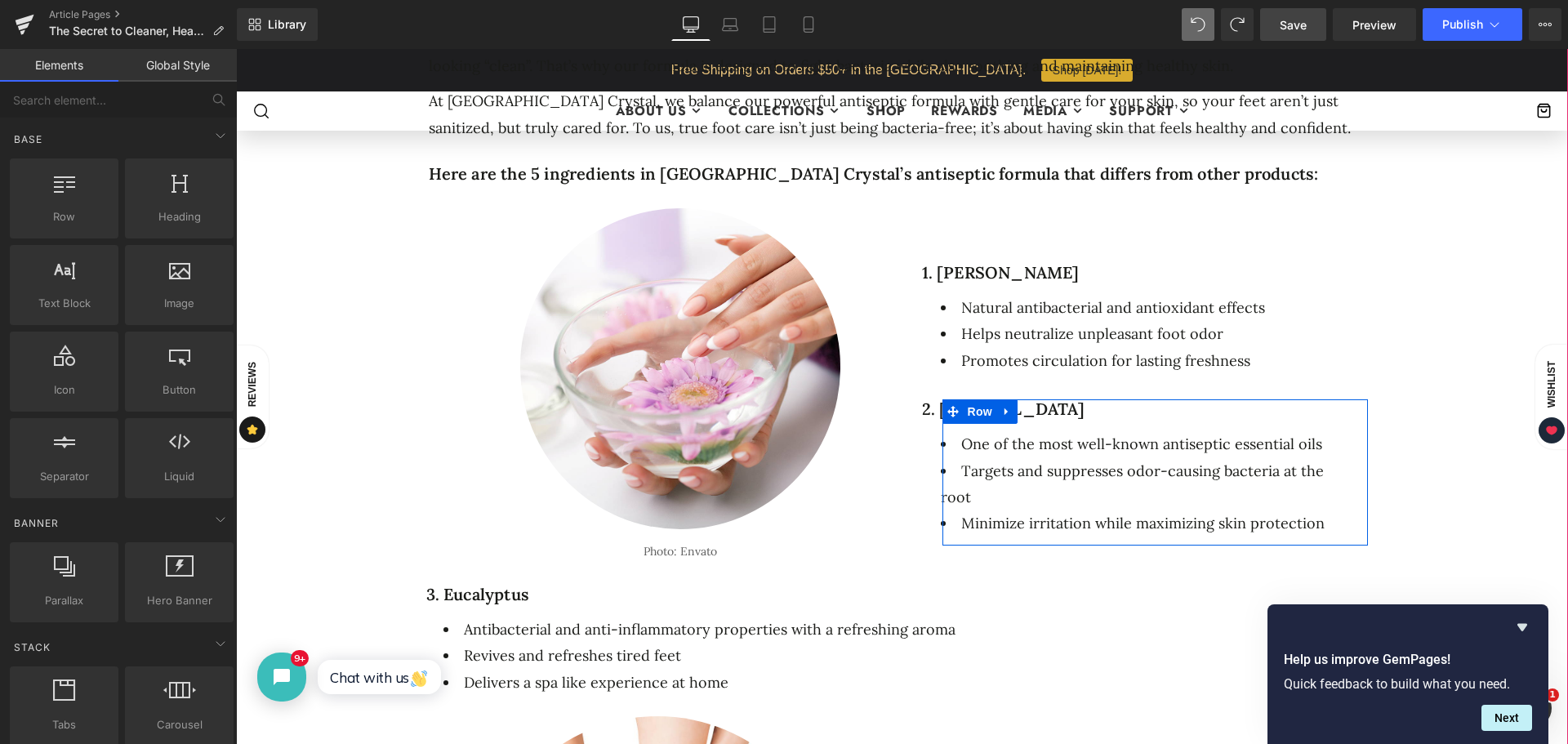
scroll to position [1144, 0]
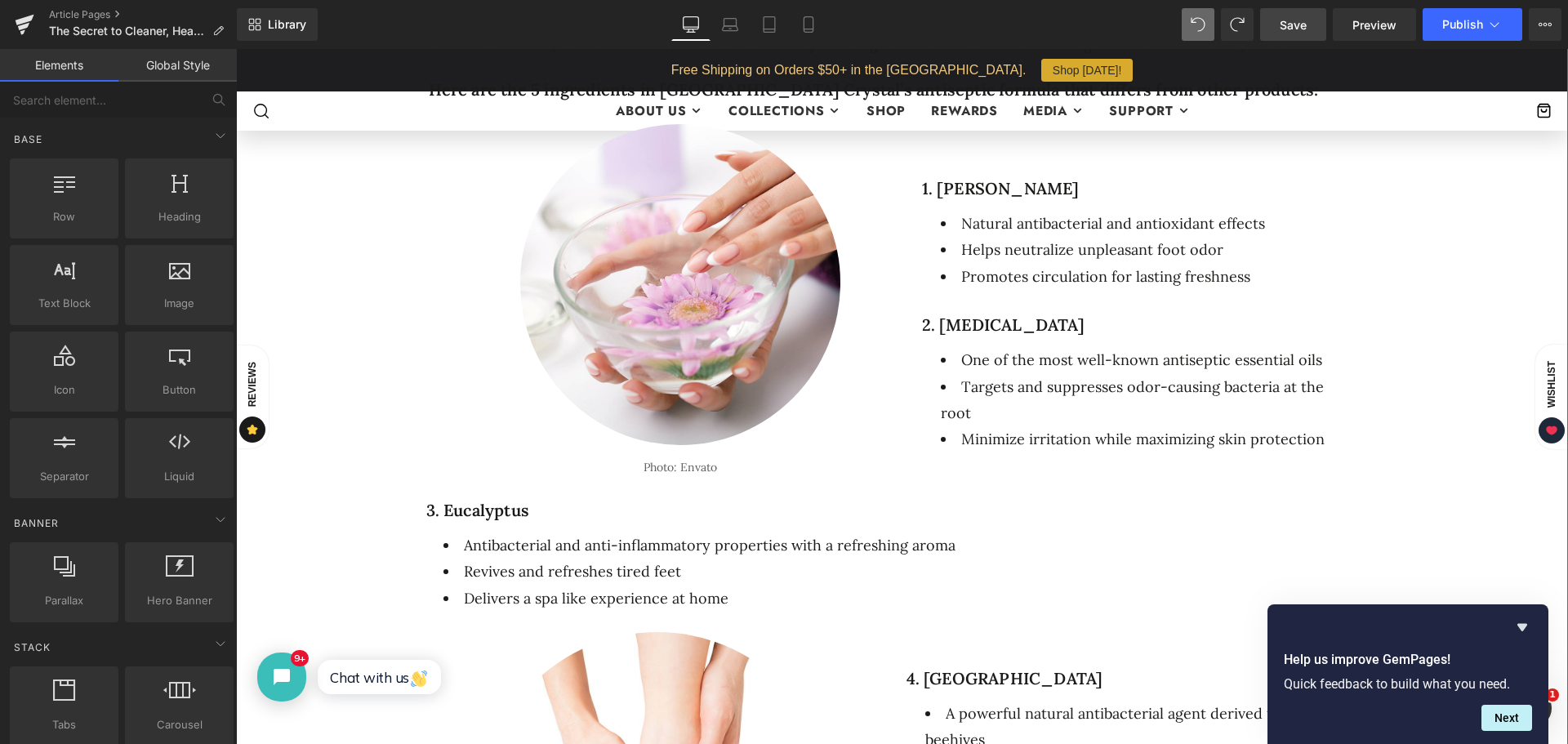
click at [1508, 210] on div "The Secret to Cleaner, Healthier Feet: What’s Inside Our Antiseptic Pedicure Fo…" at bounding box center [902, 118] width 1283 height 2023
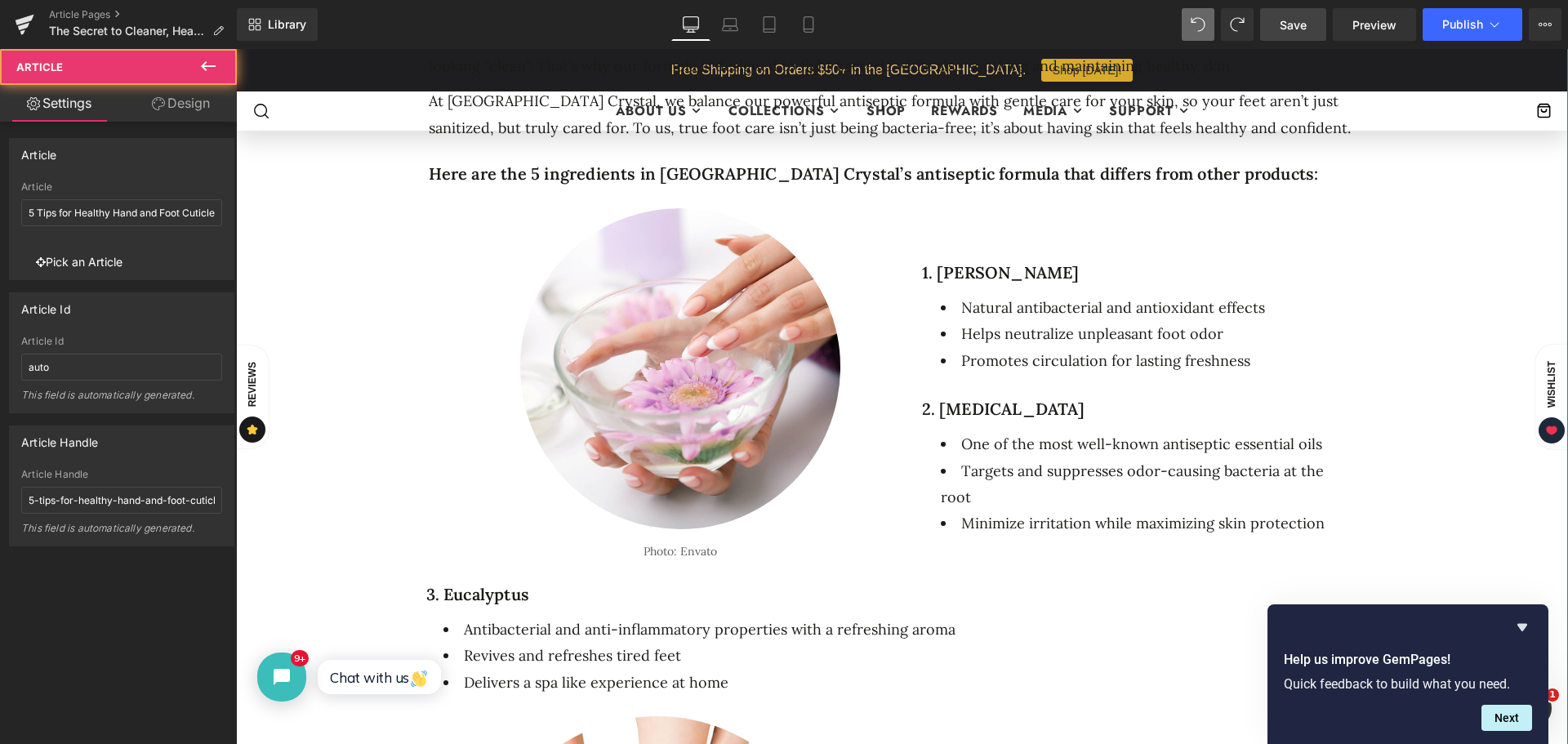
scroll to position [980, 0]
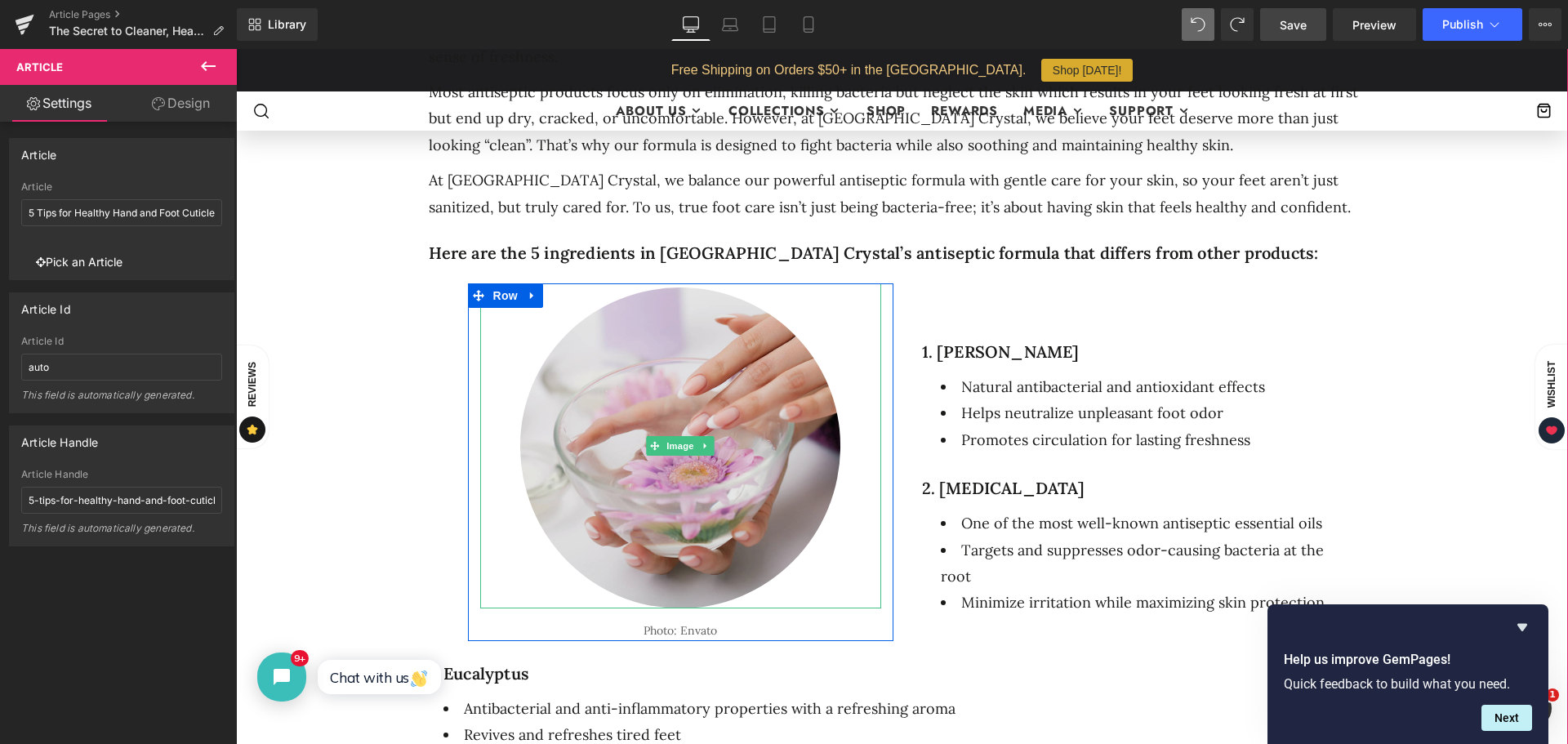
click at [676, 285] on img at bounding box center [681, 446] width 321 height 325
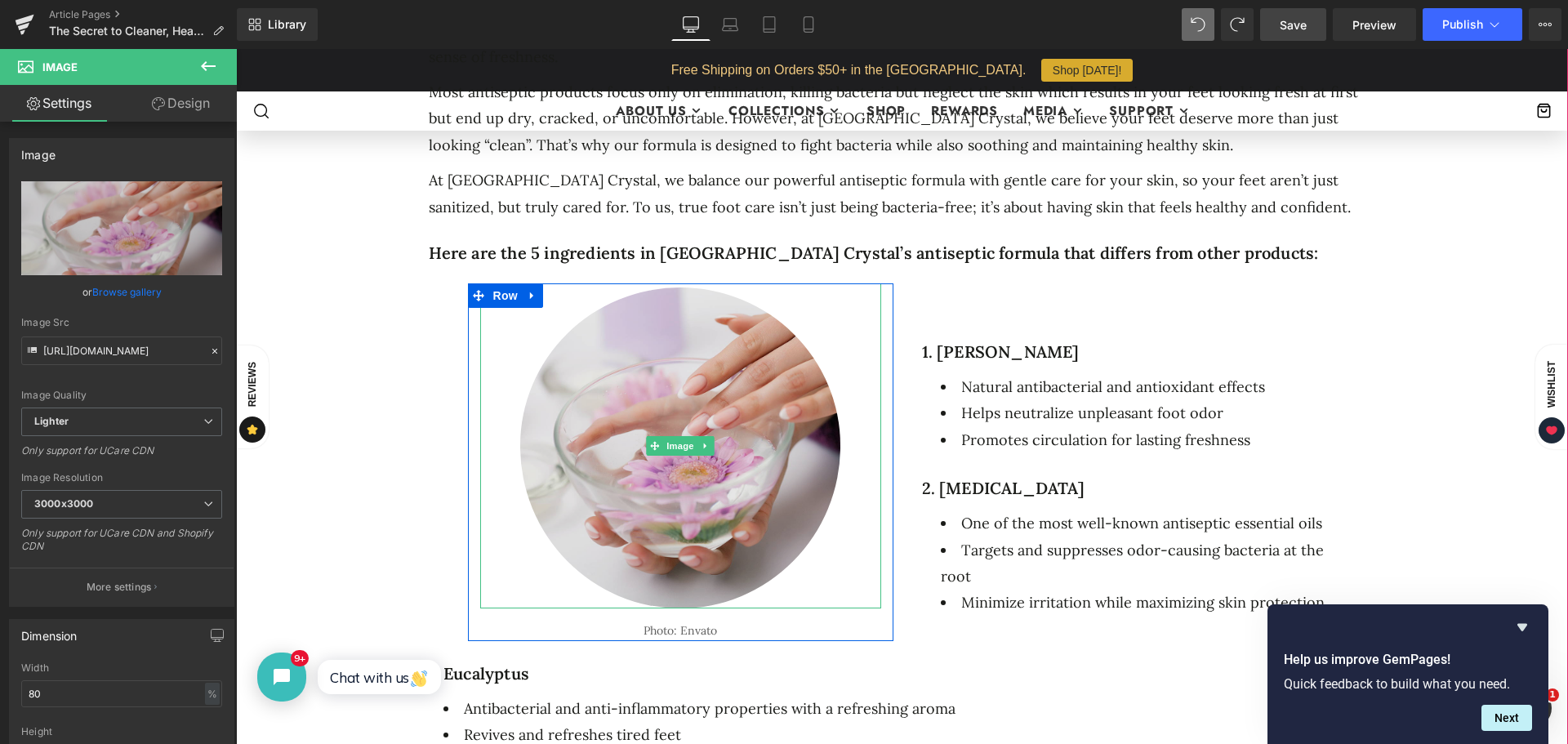
click at [672, 292] on img at bounding box center [681, 446] width 321 height 325
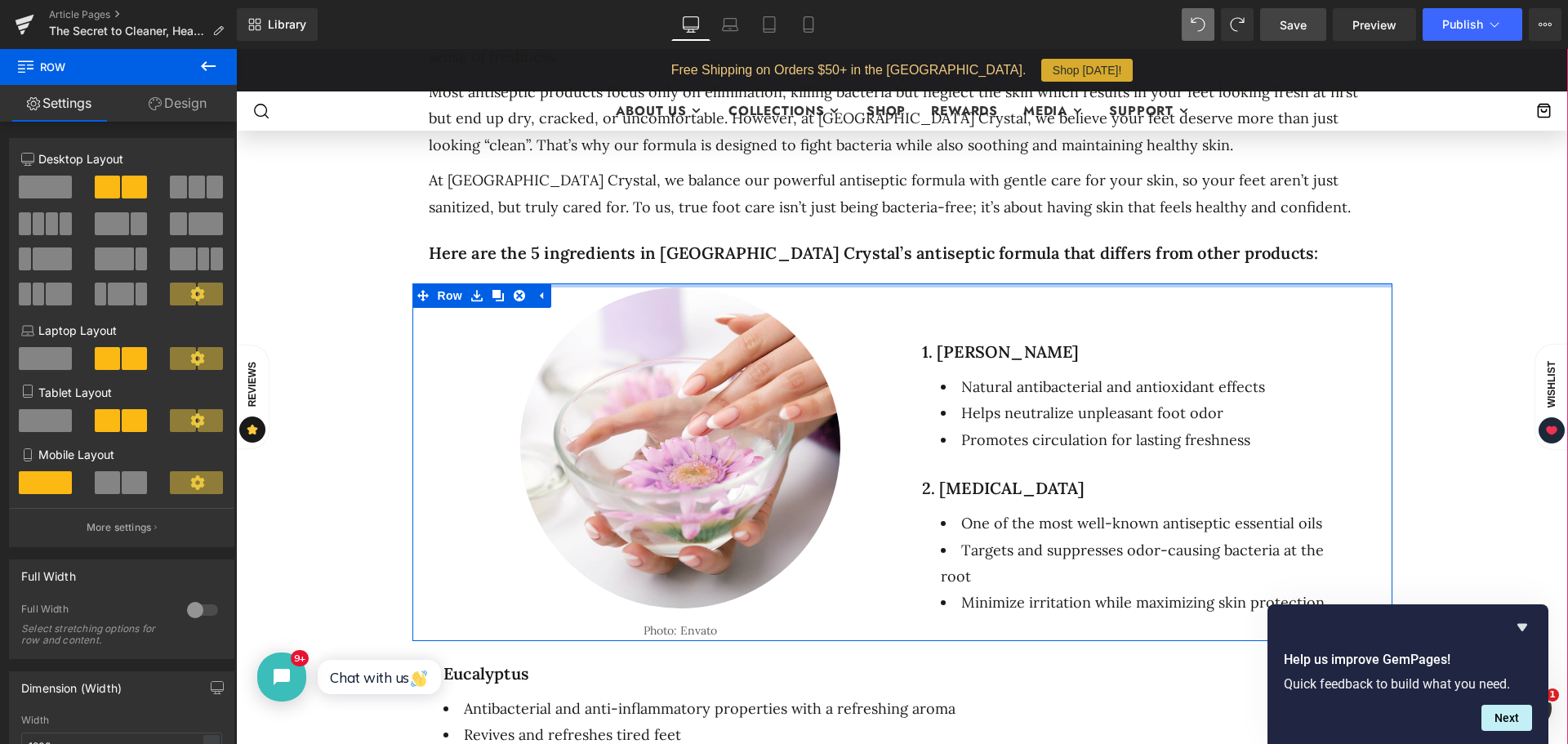
click at [599, 284] on div at bounding box center [902, 285] width 980 height 4
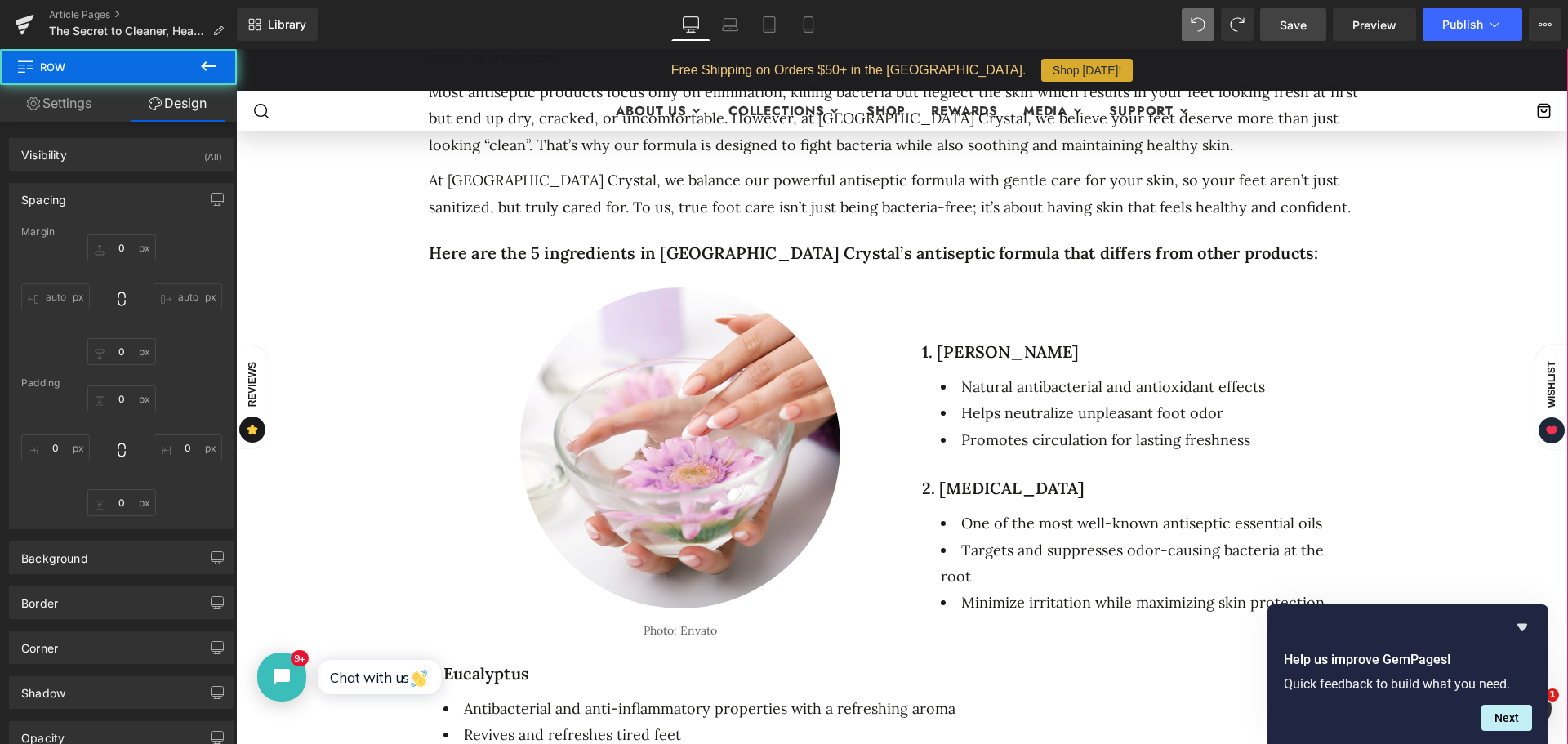
type input "0"
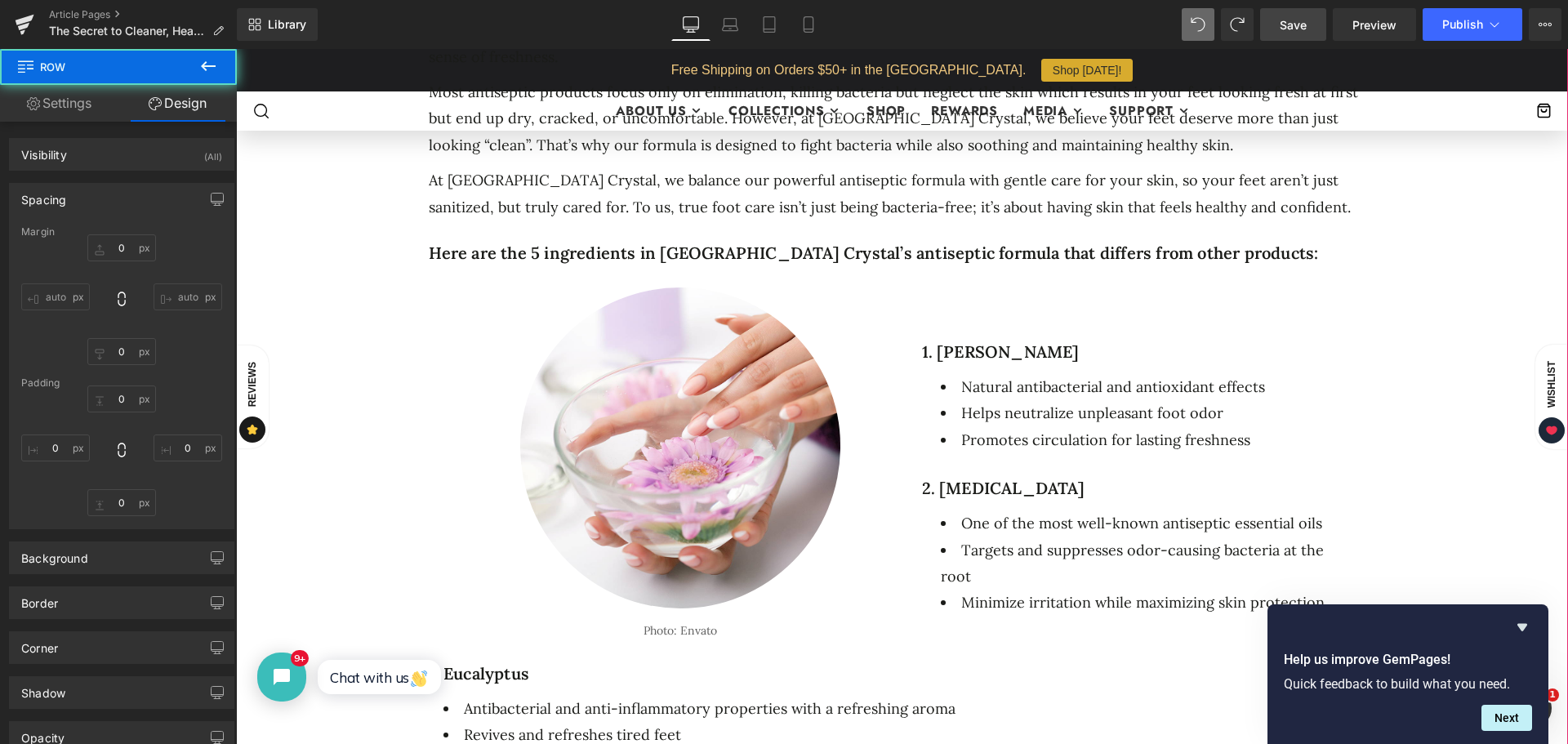
type input "38"
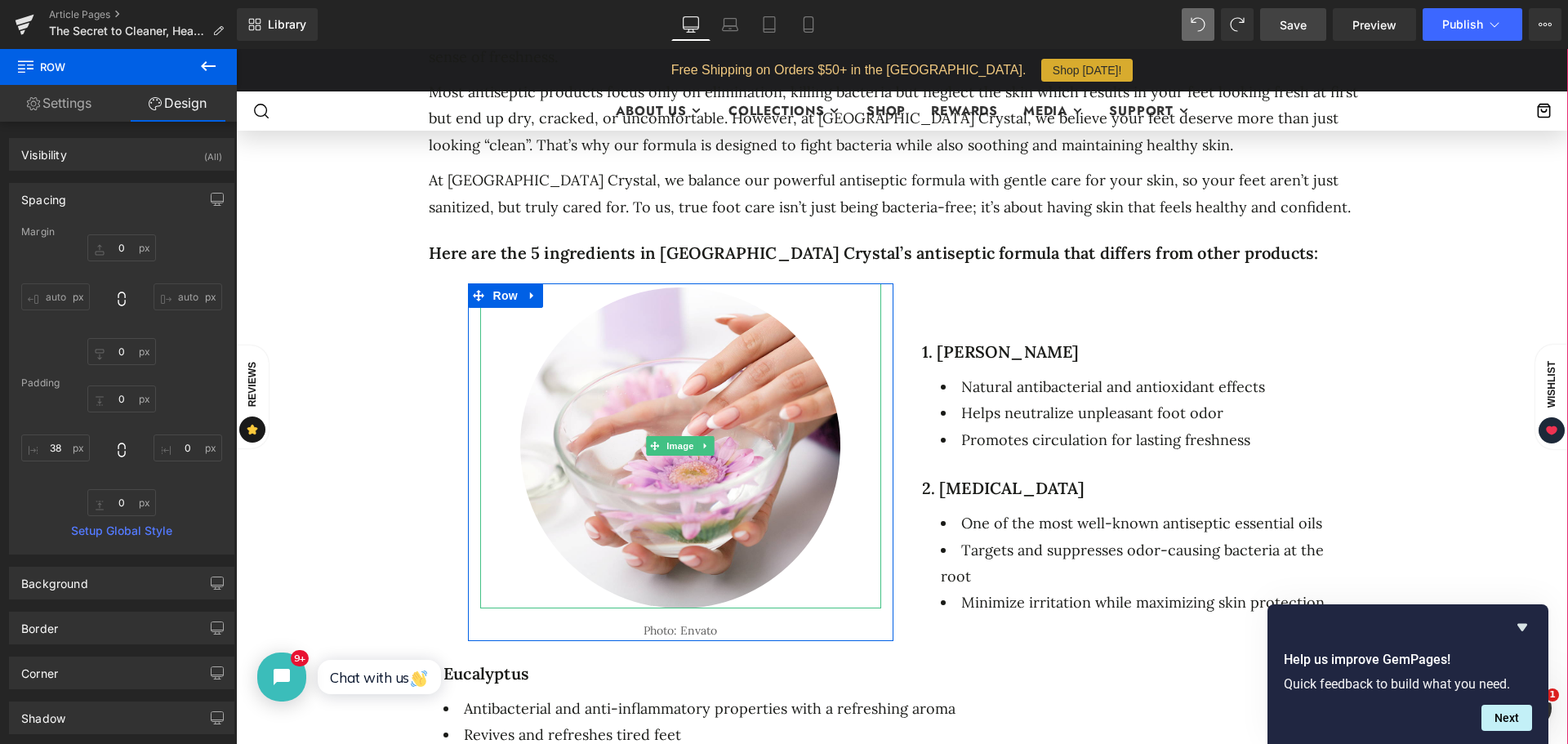
click at [514, 567] on div at bounding box center [681, 446] width 401 height 325
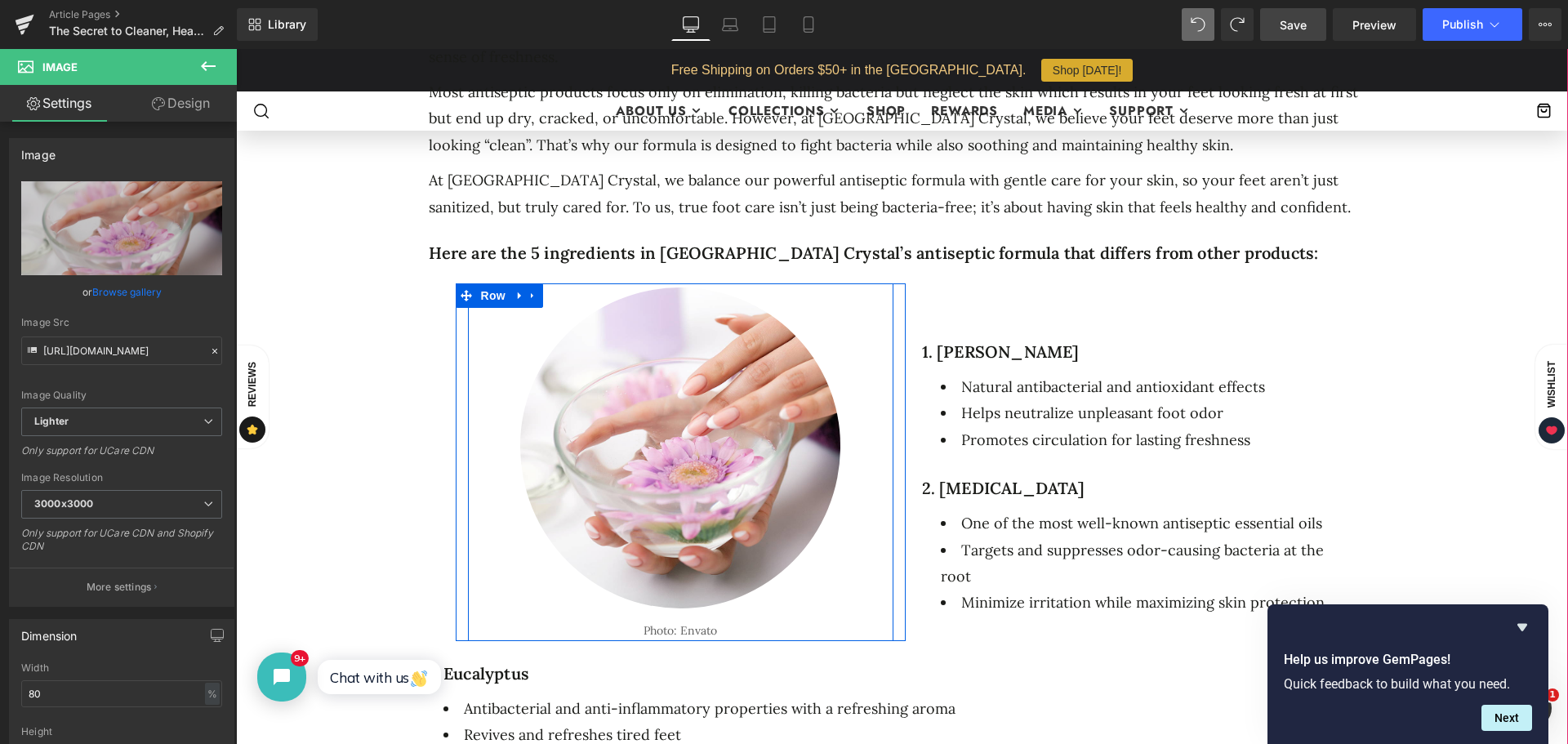
click at [468, 588] on div "Image Photo: Envato Text Block" at bounding box center [681, 462] width 426 height 356
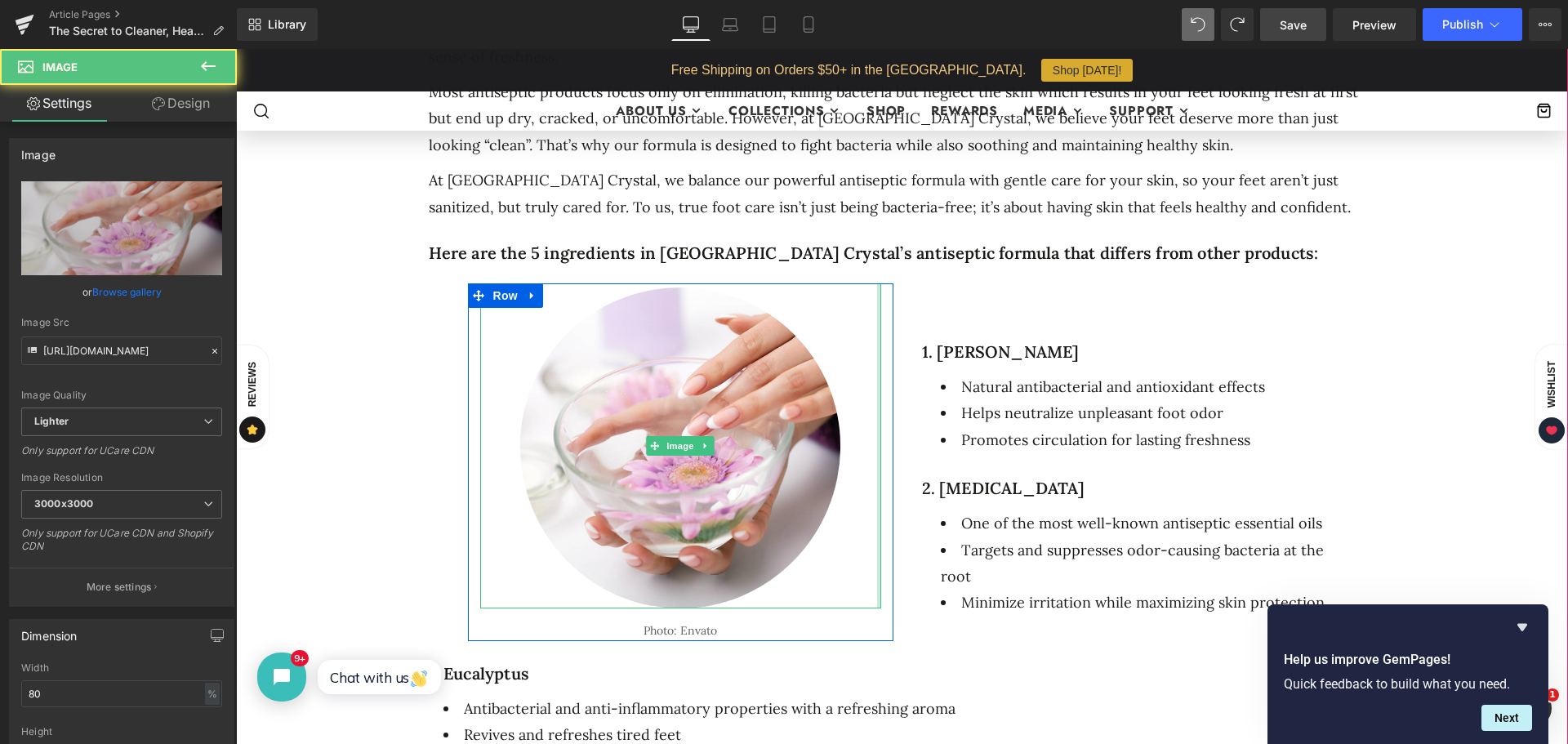
click at [877, 546] on div at bounding box center [878, 446] width 4 height 325
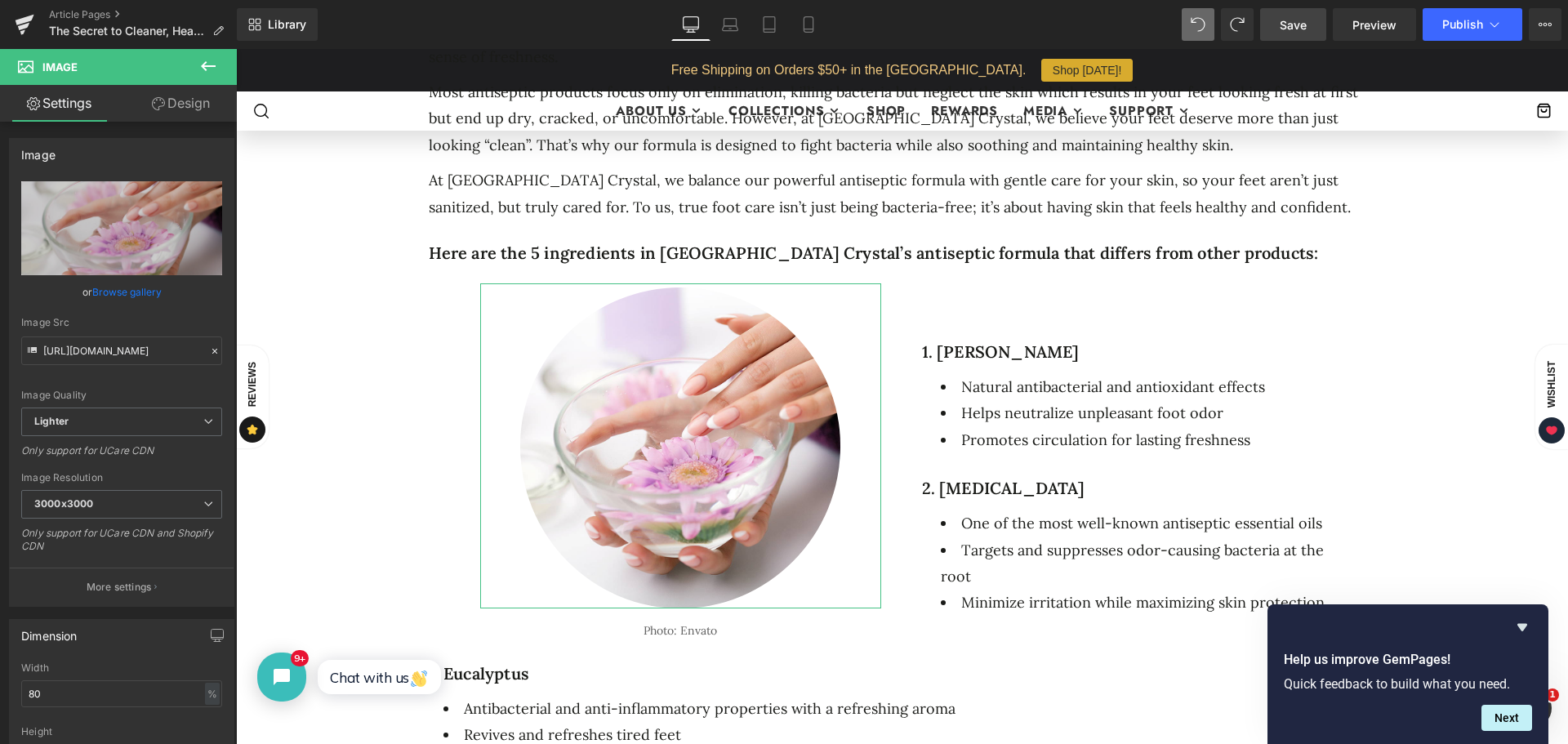
drag, startPoint x: 156, startPoint y: 107, endPoint x: 83, endPoint y: 257, distance: 166.8
click at [156, 107] on icon at bounding box center [159, 104] width 13 height 13
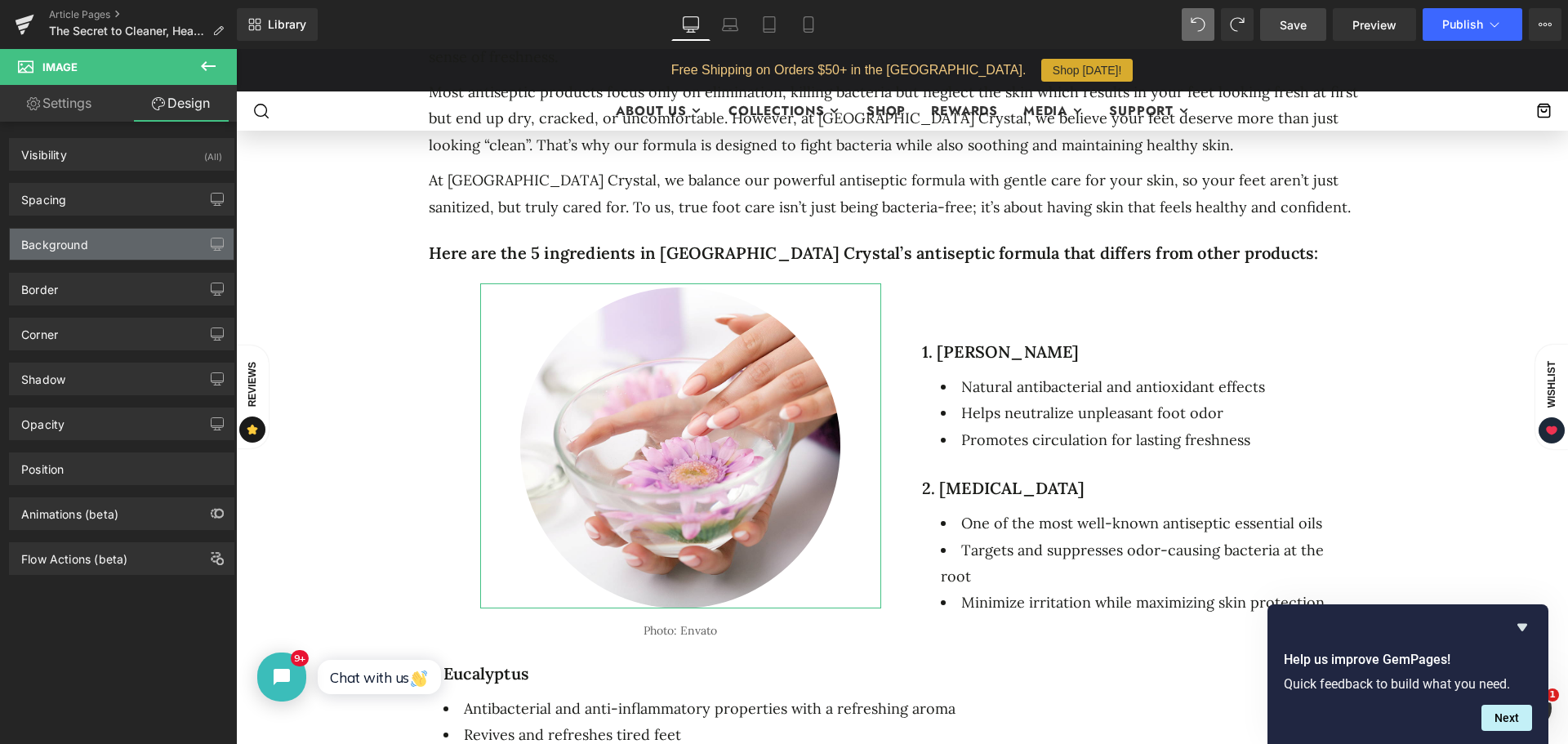
type input "transparent"
type input "0"
click at [87, 241] on div "Background" at bounding box center [55, 240] width 67 height 23
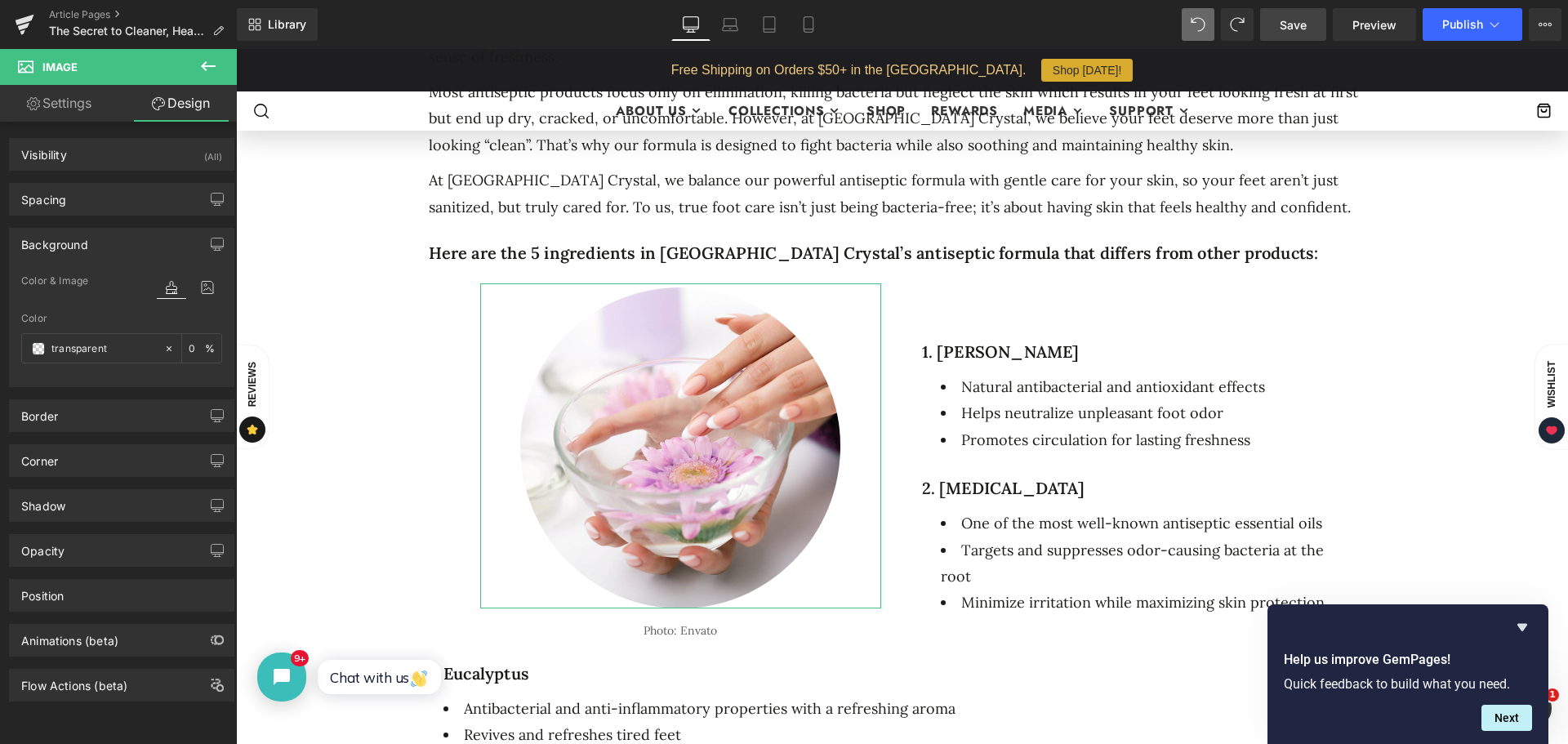
drag, startPoint x: 105, startPoint y: 206, endPoint x: 111, endPoint y: 216, distance: 11.7
click at [105, 205] on div "Spacing" at bounding box center [122, 199] width 224 height 31
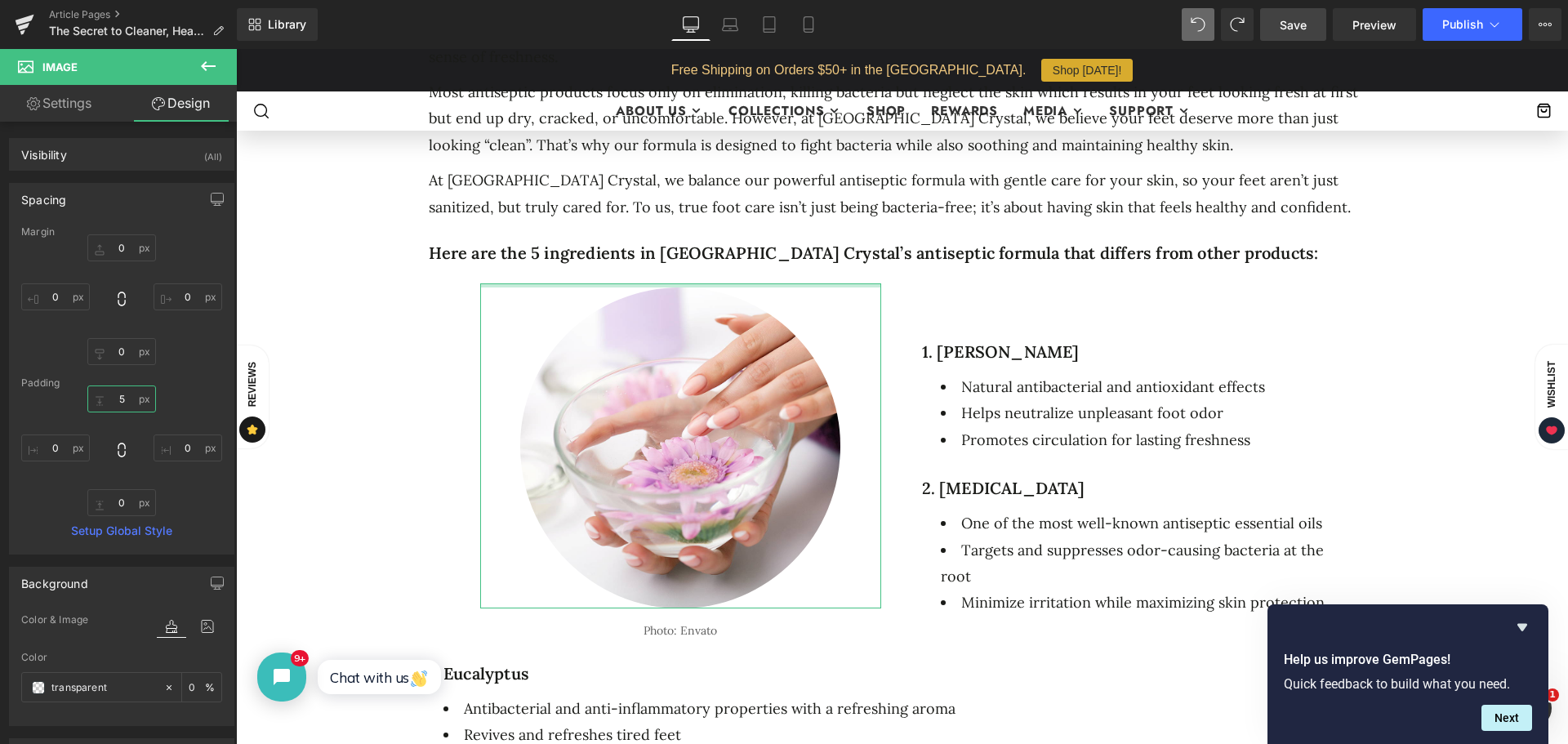
click at [122, 401] on input "5" at bounding box center [122, 399] width 69 height 27
click at [117, 399] on input "5" at bounding box center [122, 399] width 69 height 27
type input "20"
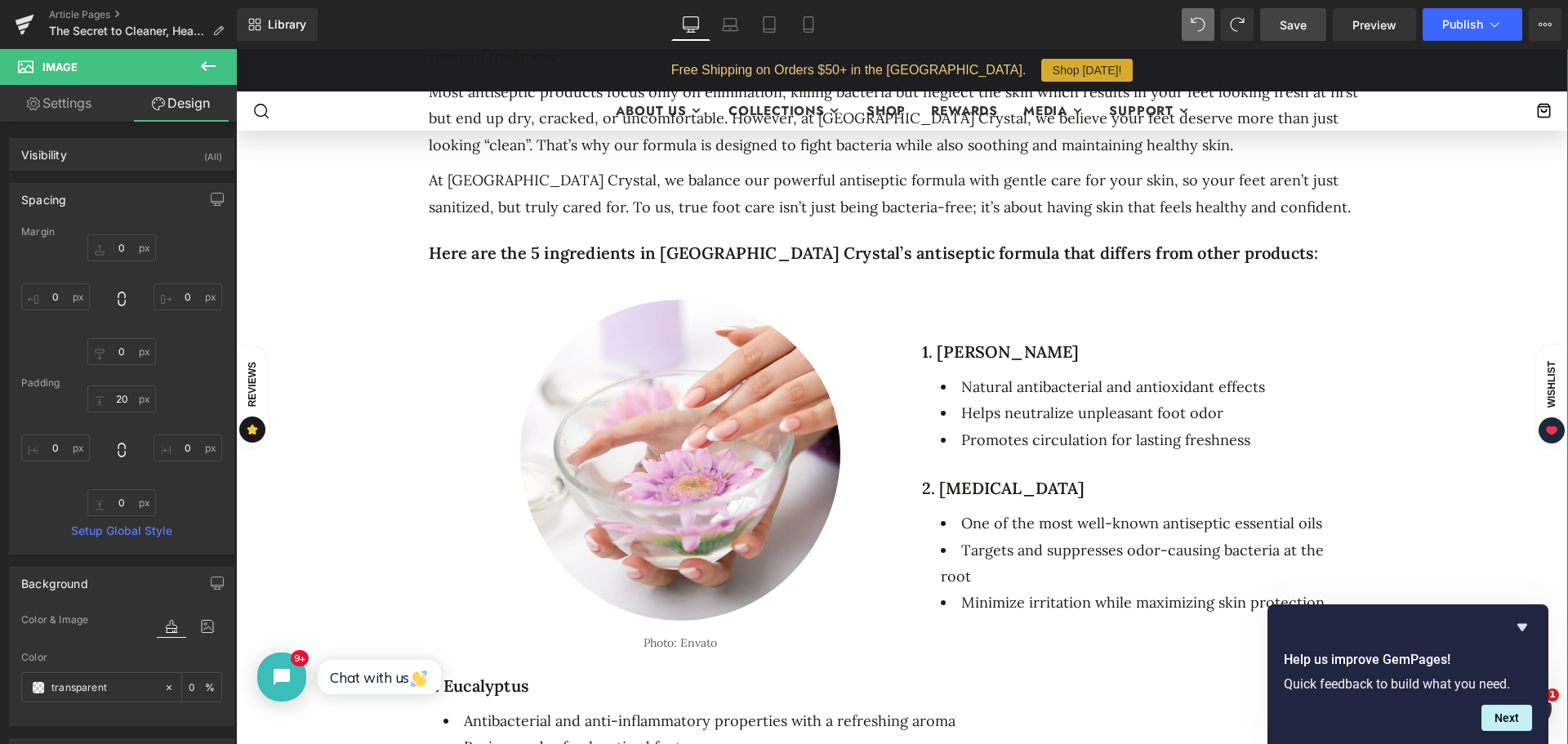
click at [1414, 304] on div "The Secret to Cleaner, Healthier Feet: What’s Inside Our Antiseptic Pedicure Fo…" at bounding box center [902, 287] width 1283 height 2035
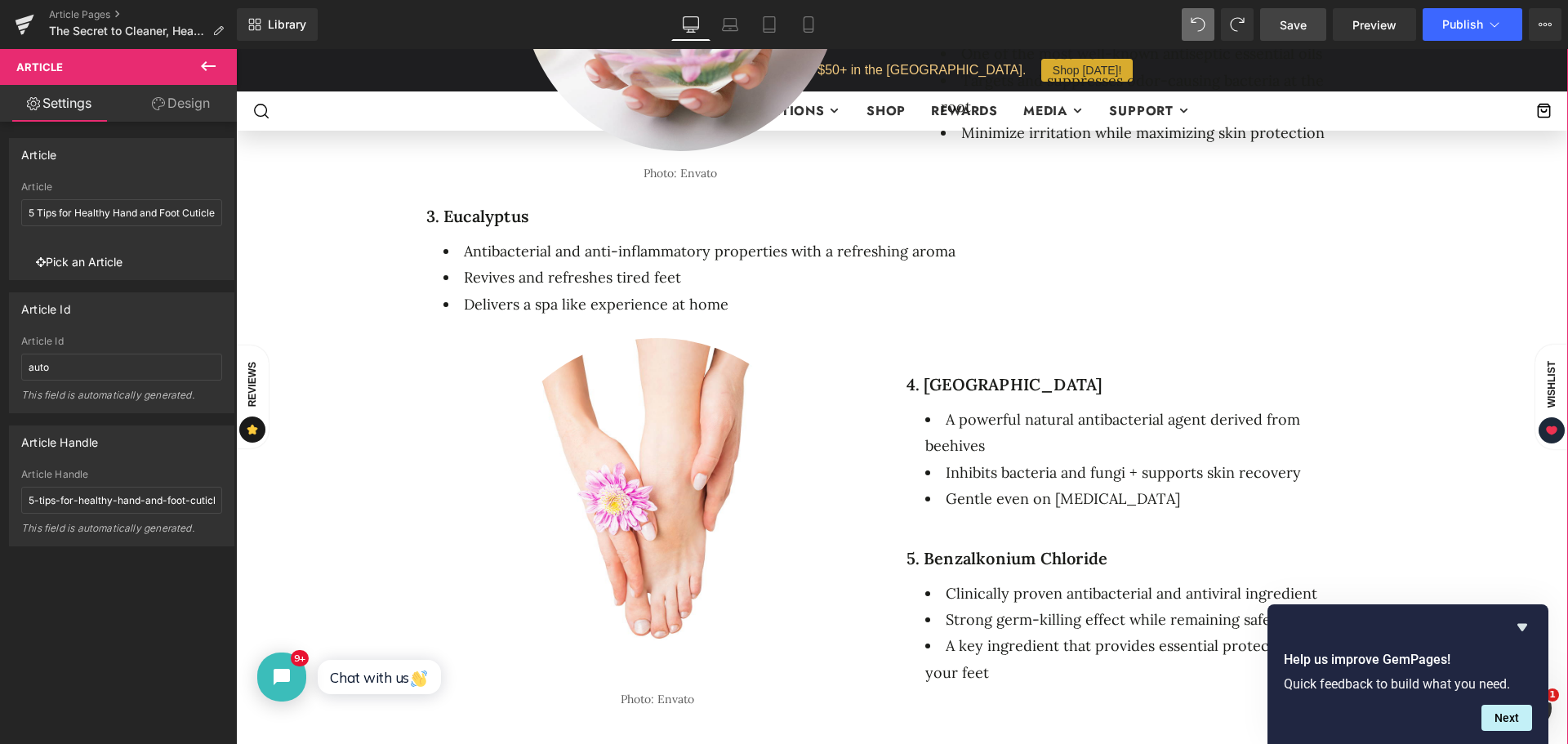
scroll to position [1471, 0]
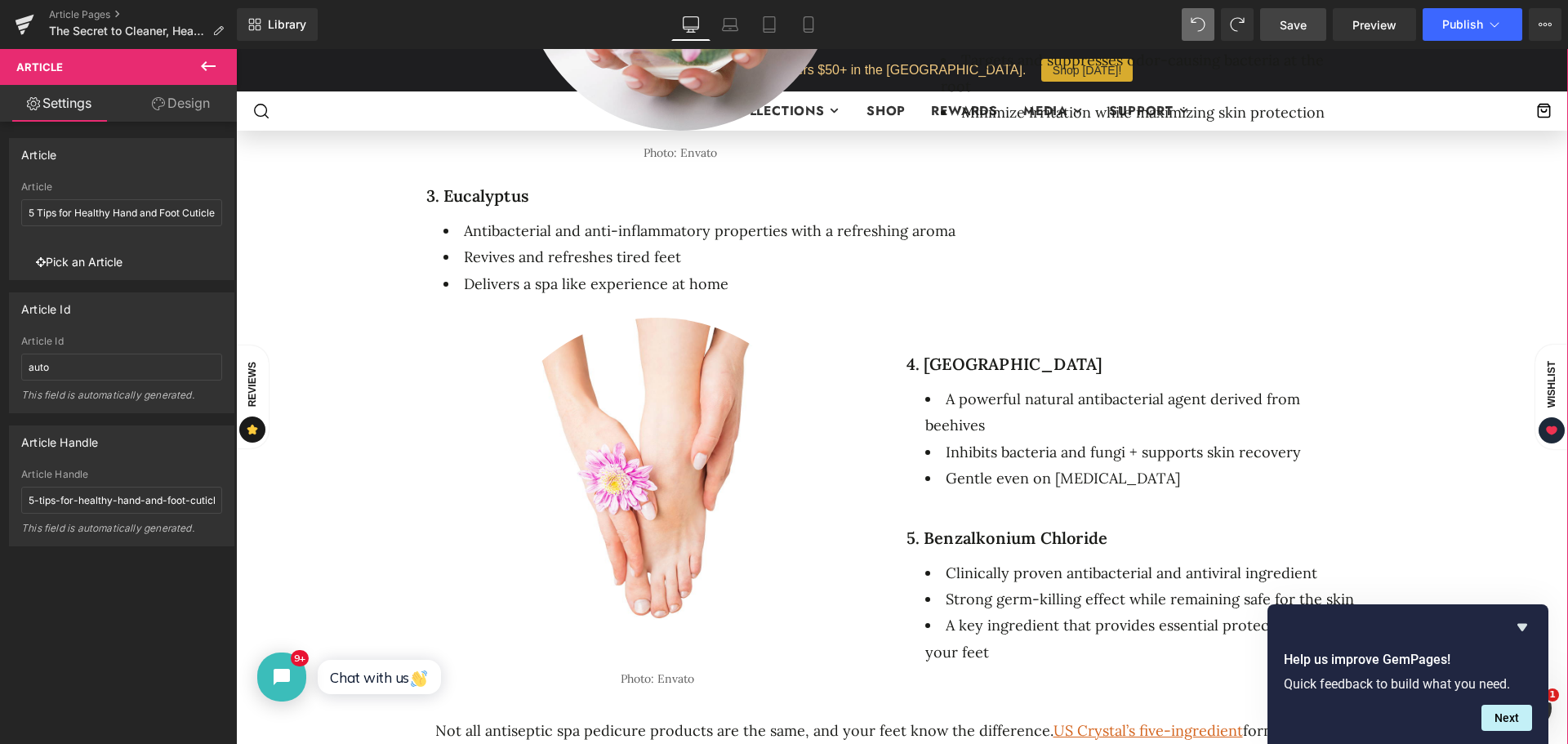
click at [638, 495] on div "Image" at bounding box center [658, 495] width 441 height 353
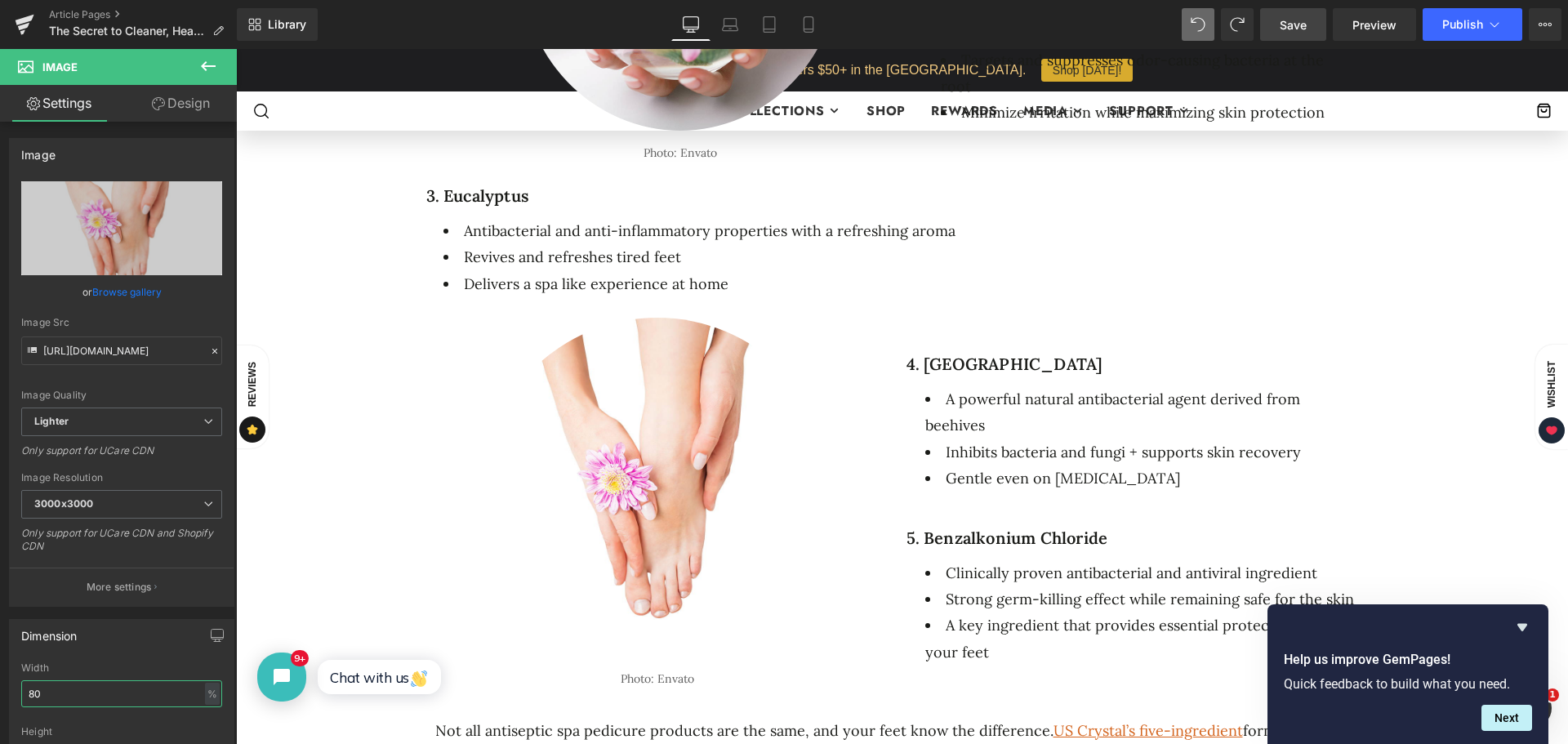
drag, startPoint x: 54, startPoint y: 690, endPoint x: -19, endPoint y: 693, distance: 73.1
click at [0, 693] on html "Row You are previewing how the will restyle your page. You can not edit Element…" at bounding box center [784, 372] width 1568 height 744
type input "100"
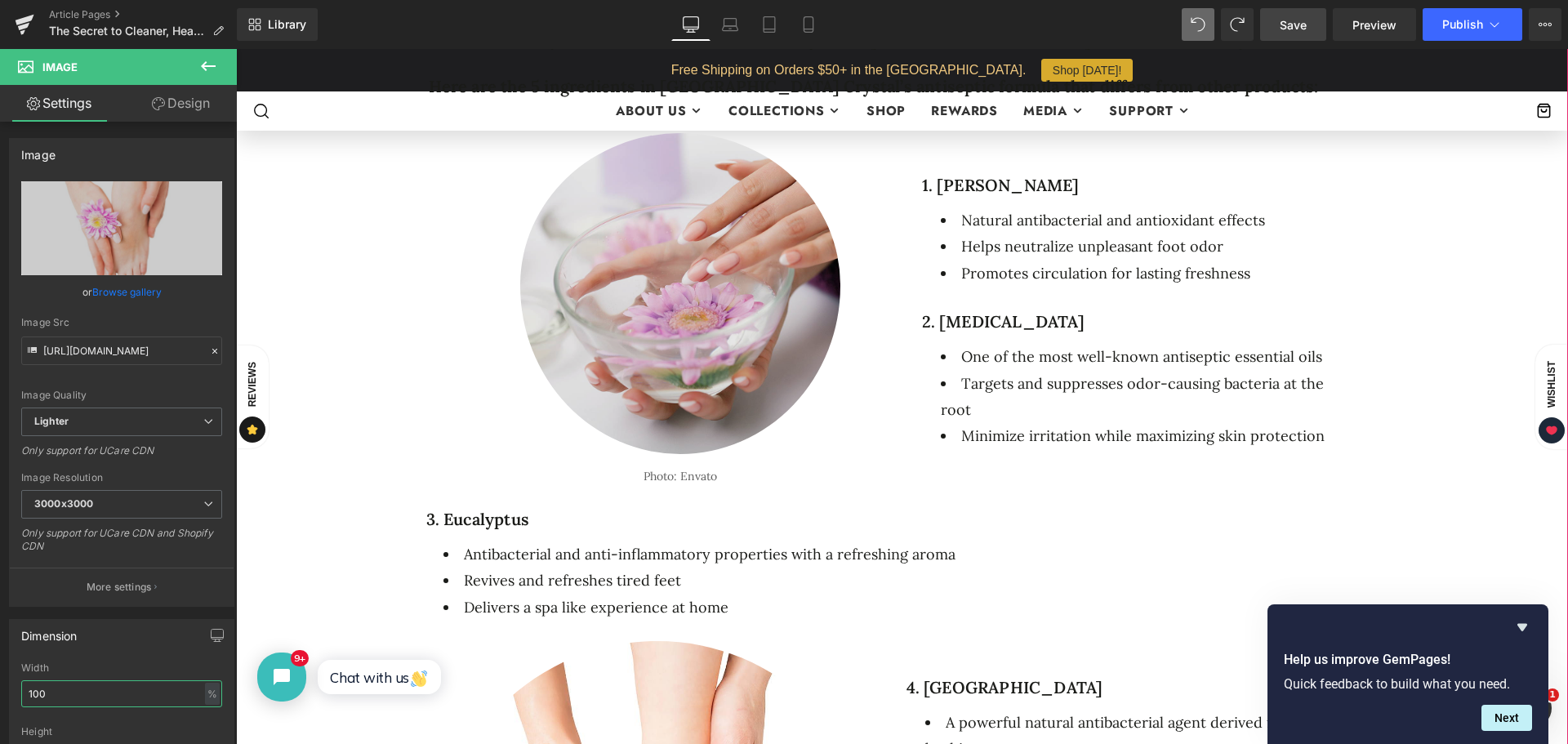
scroll to position [1062, 0]
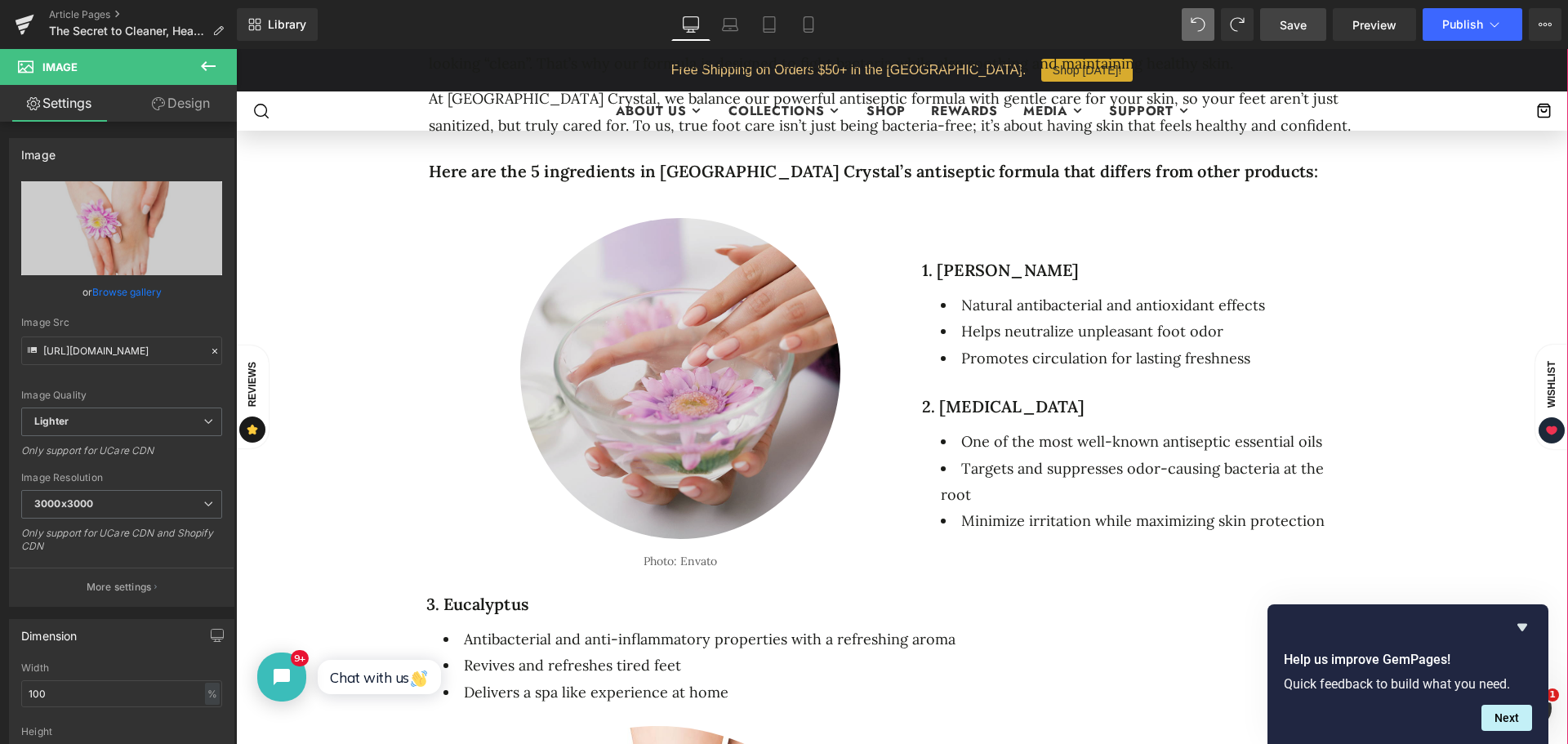
click at [681, 335] on img at bounding box center [681, 370] width 321 height 338
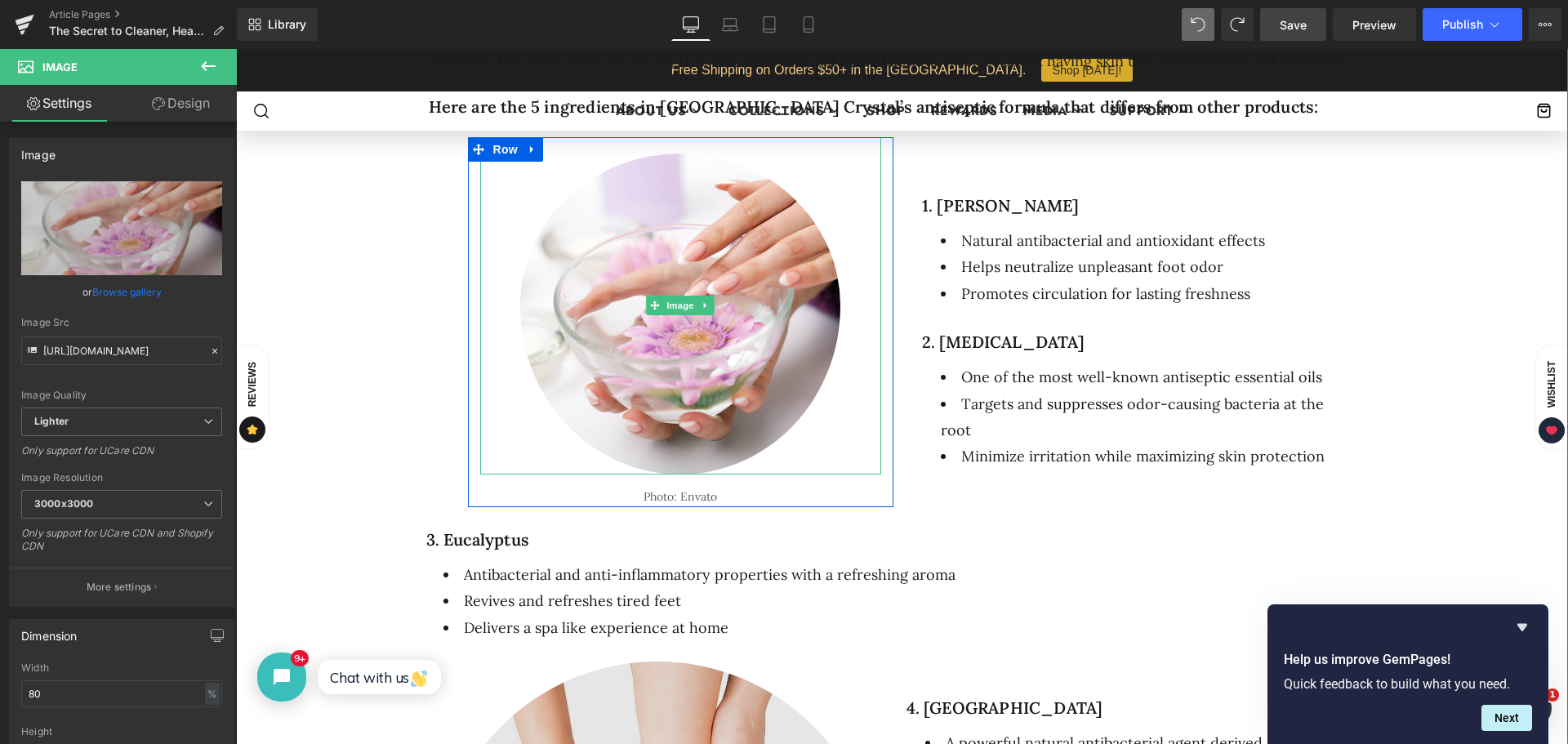
scroll to position [1471, 0]
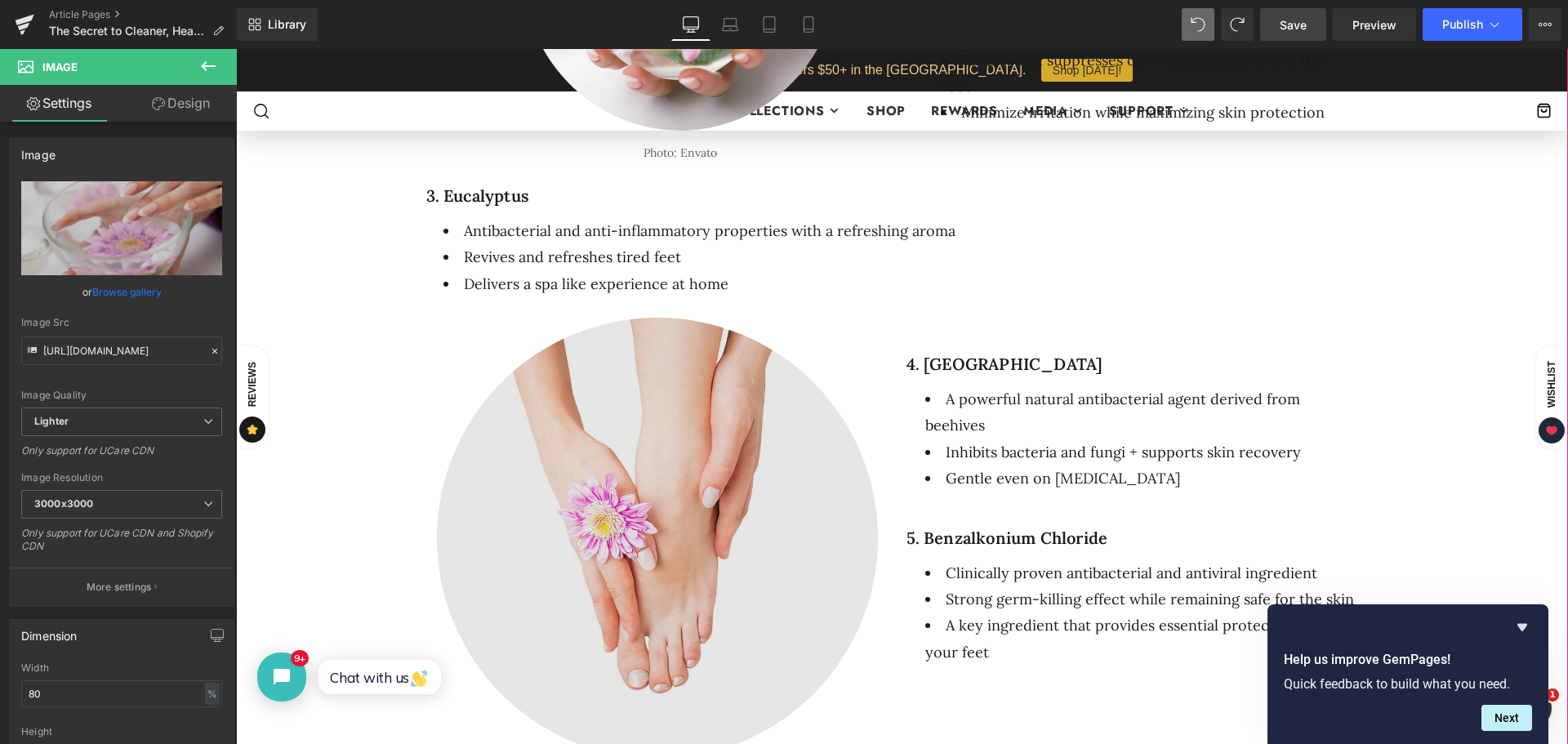
click at [676, 509] on img at bounding box center [658, 539] width 441 height 441
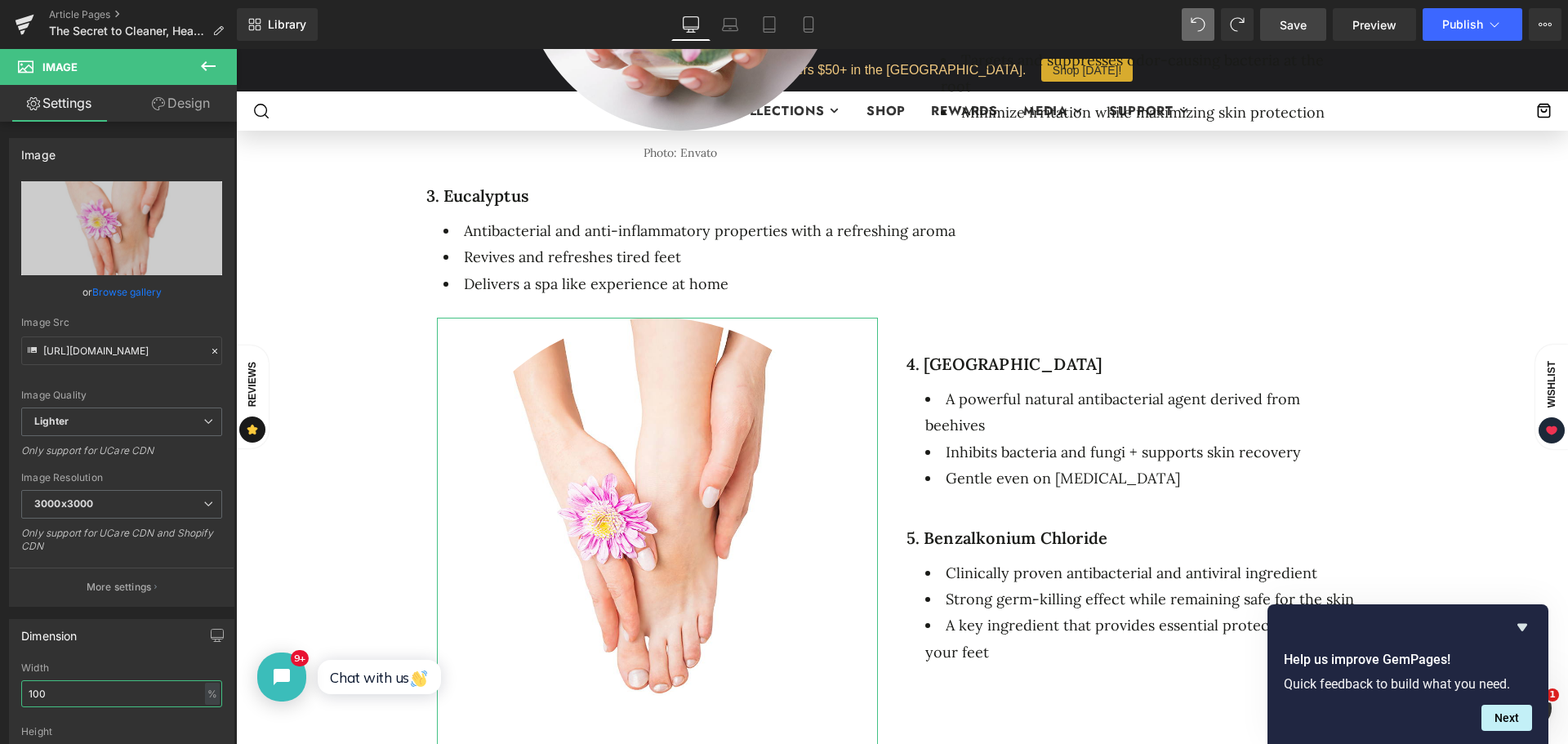
drag, startPoint x: 7, startPoint y: 690, endPoint x: -30, endPoint y: 690, distance: 37.0
click at [0, 690] on html "Row You are previewing how the will restyle your page. You can not edit Element…" at bounding box center [784, 372] width 1568 height 744
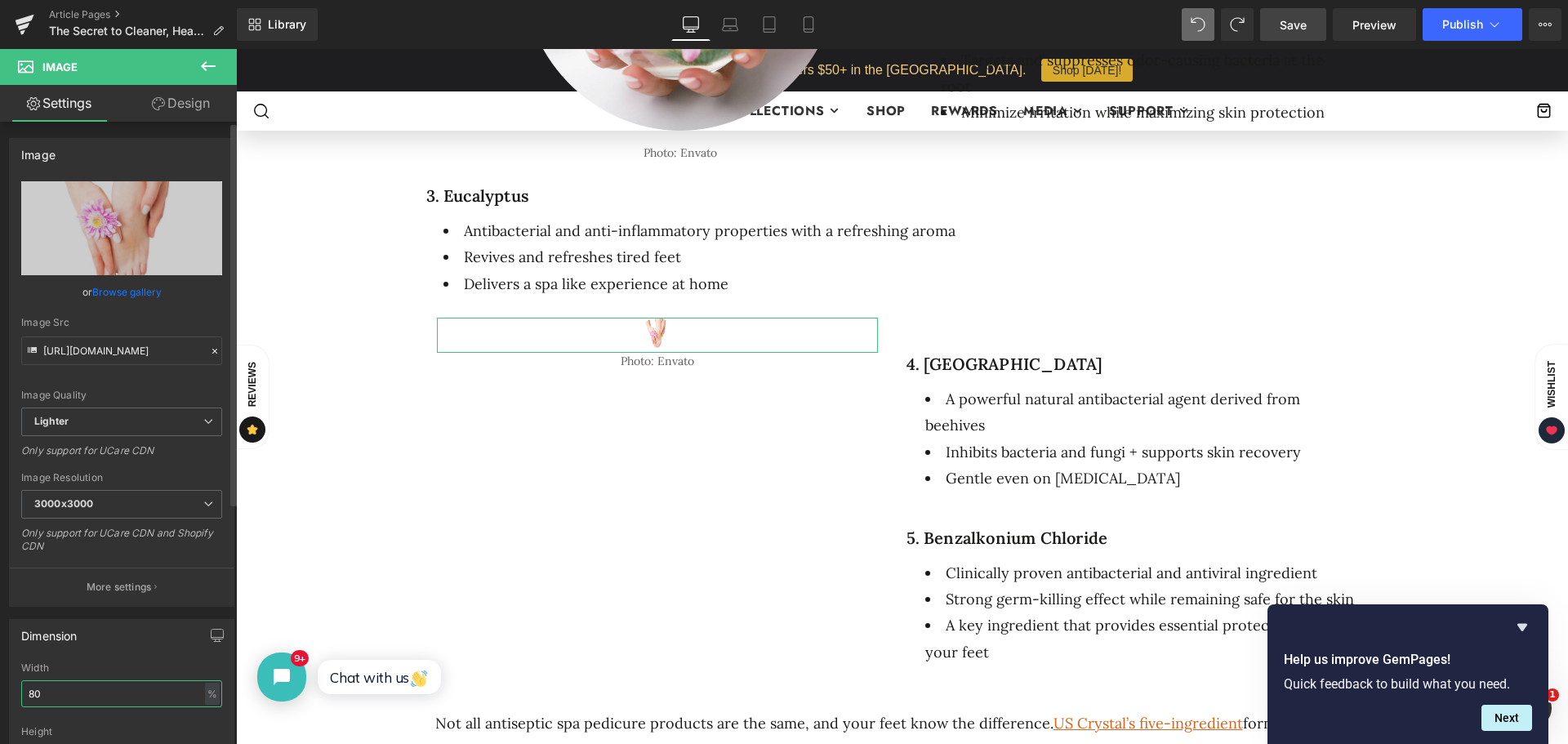
type input "80"
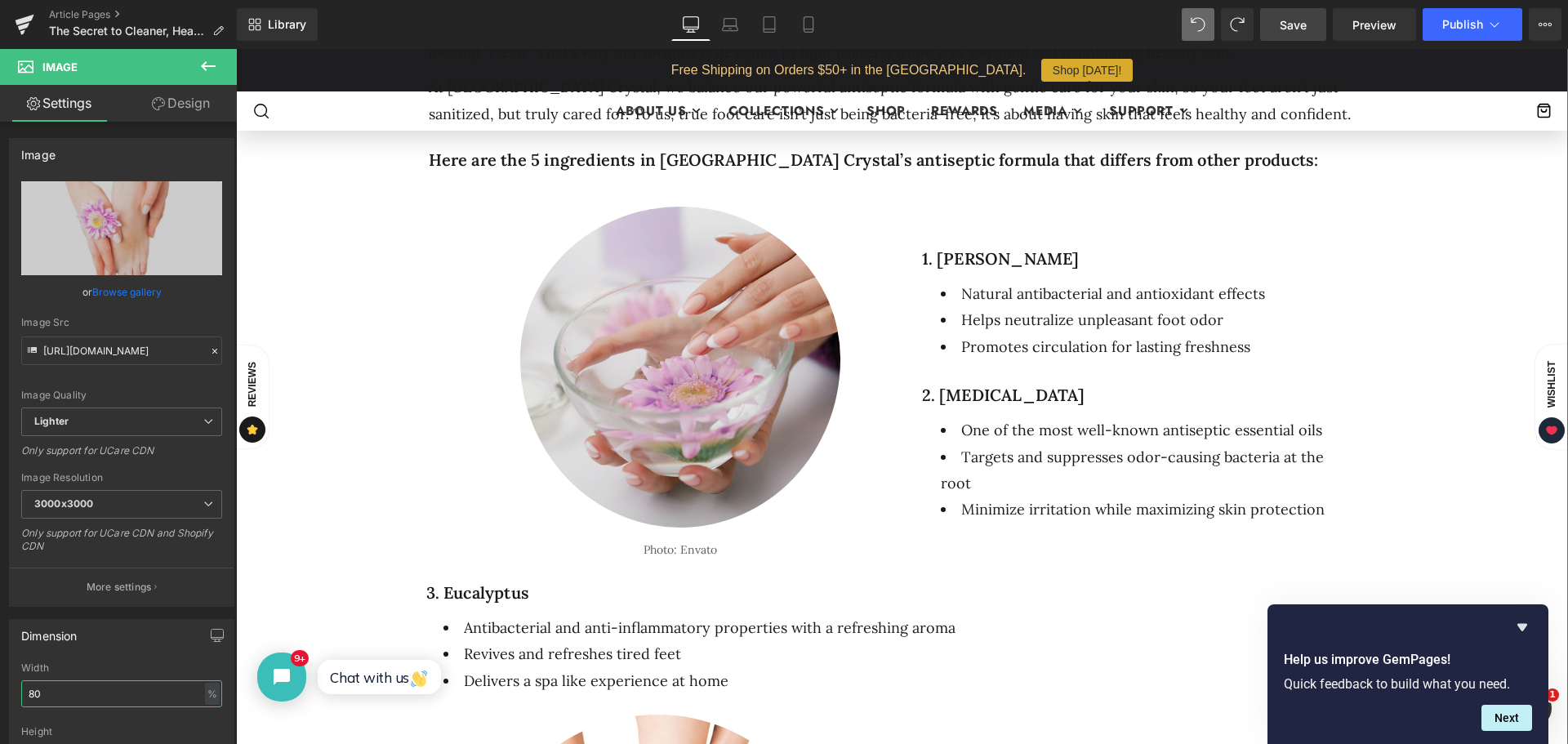
scroll to position [980, 0]
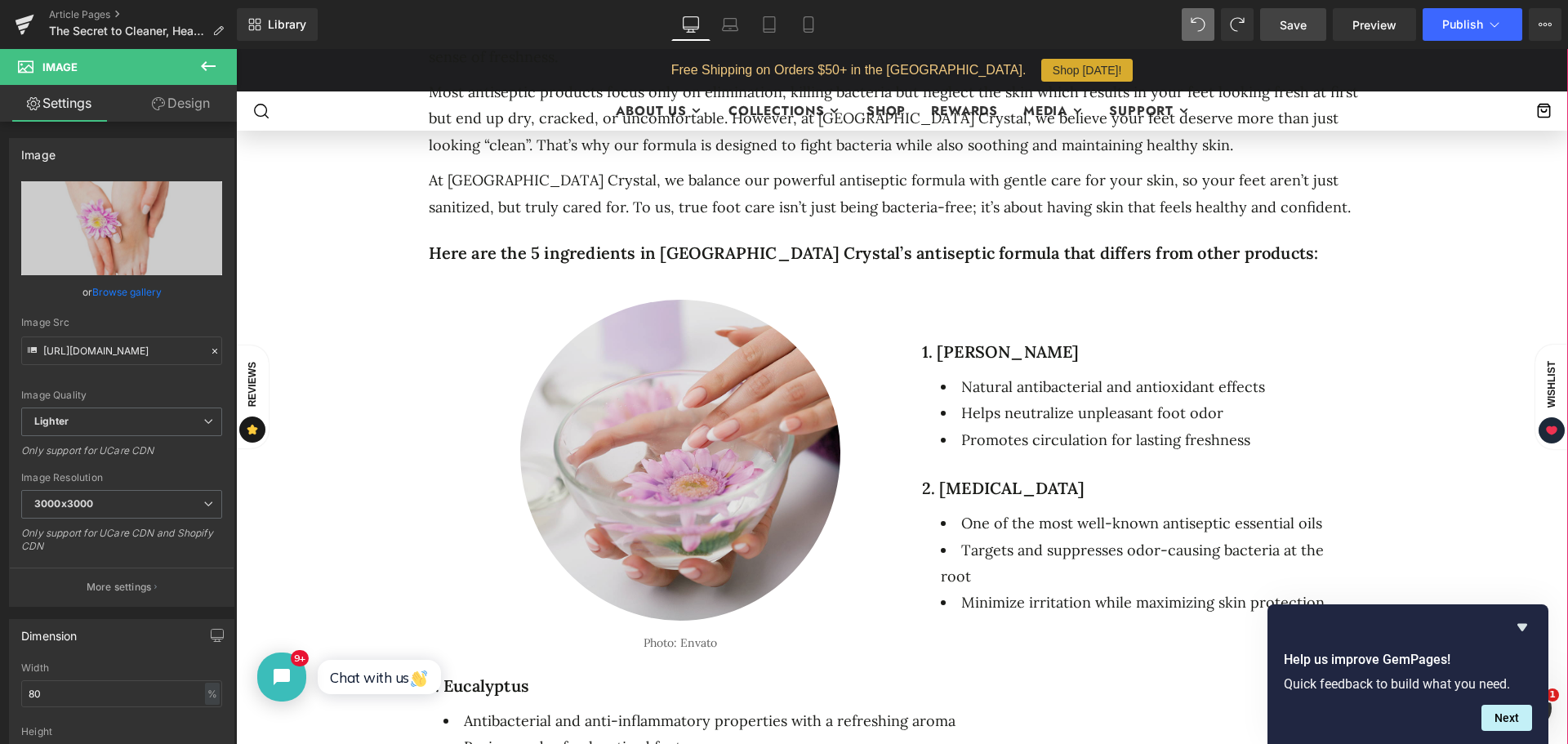
click at [670, 331] on img at bounding box center [681, 452] width 321 height 338
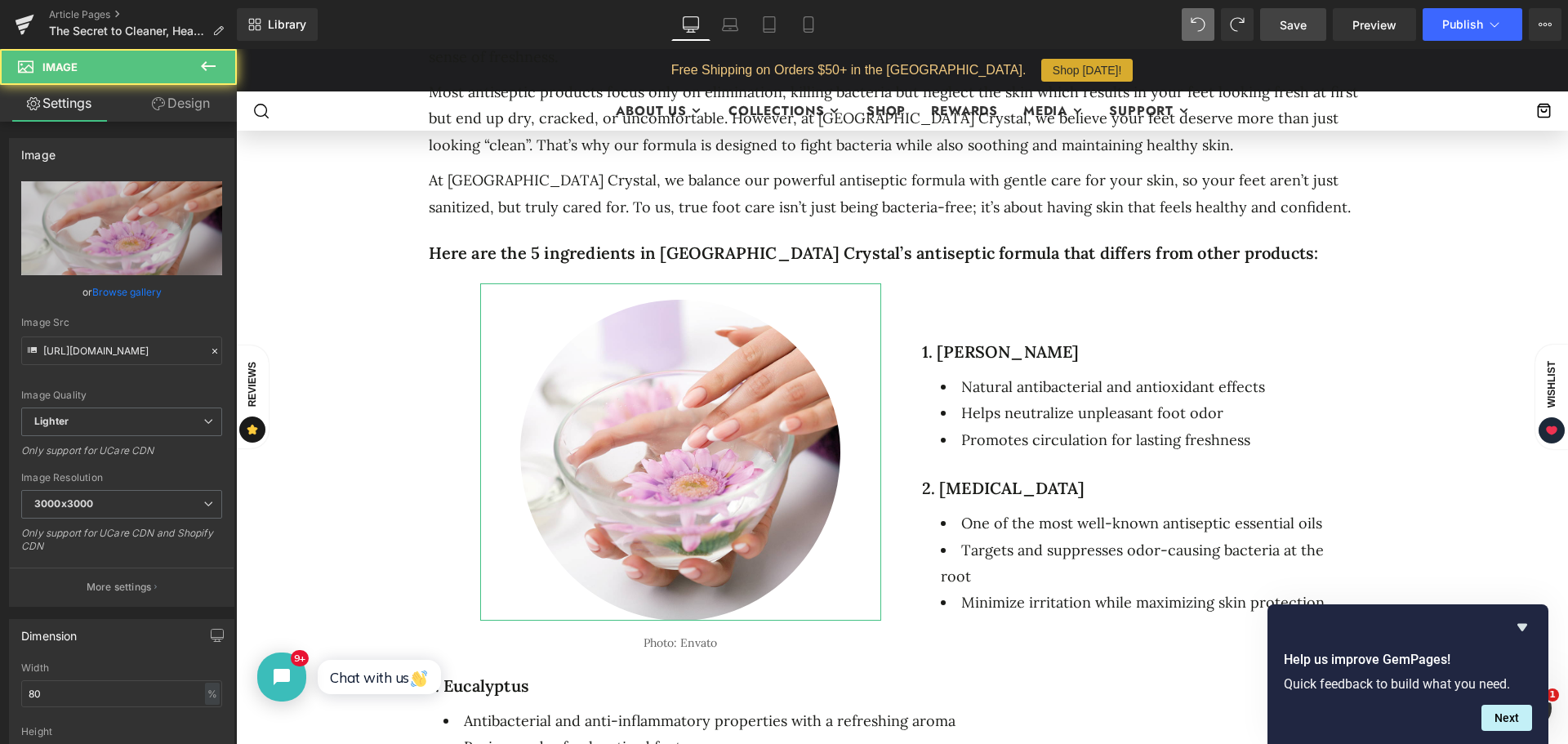
click at [179, 110] on link "Design" at bounding box center [181, 103] width 118 height 37
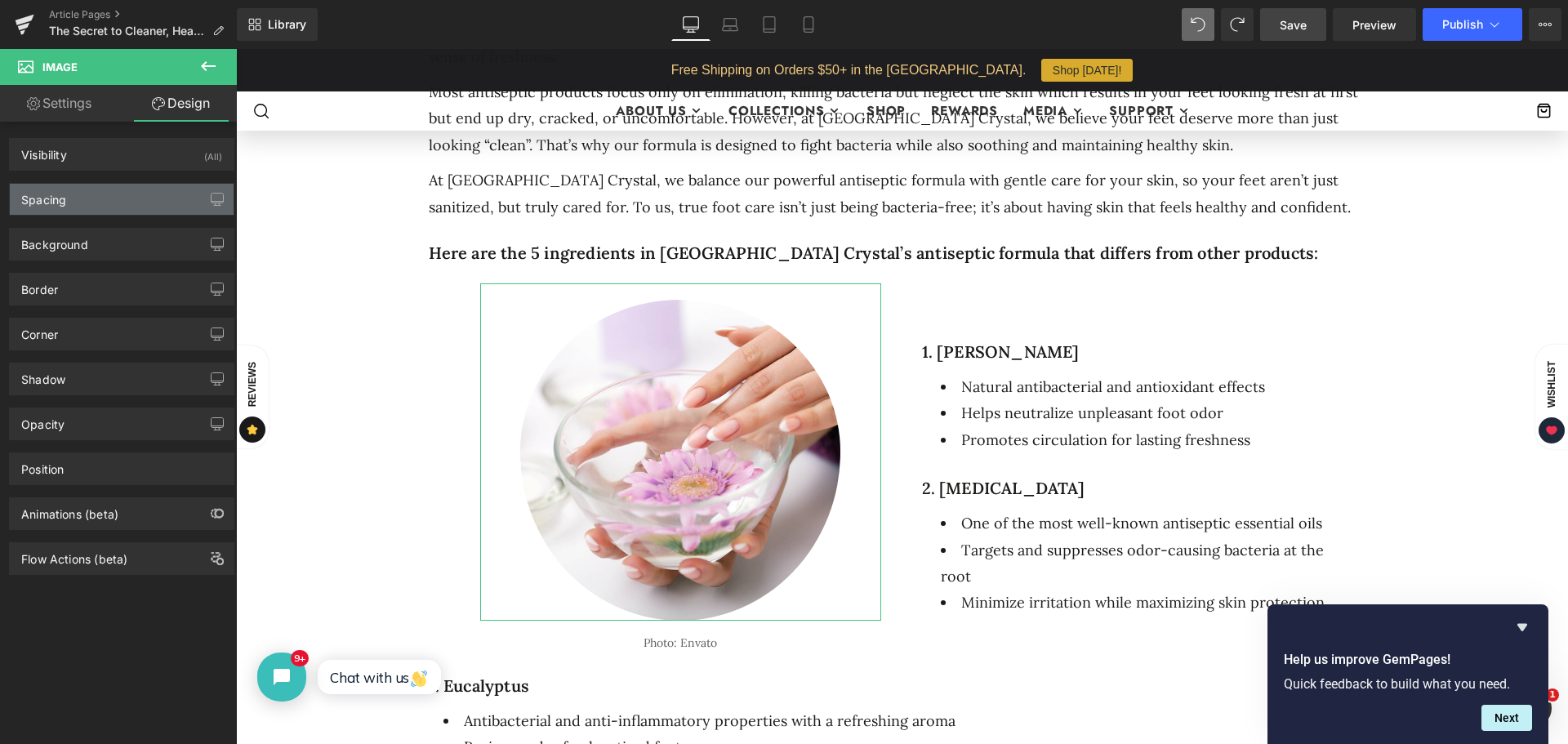
click at [83, 195] on div "Spacing" at bounding box center [122, 199] width 224 height 31
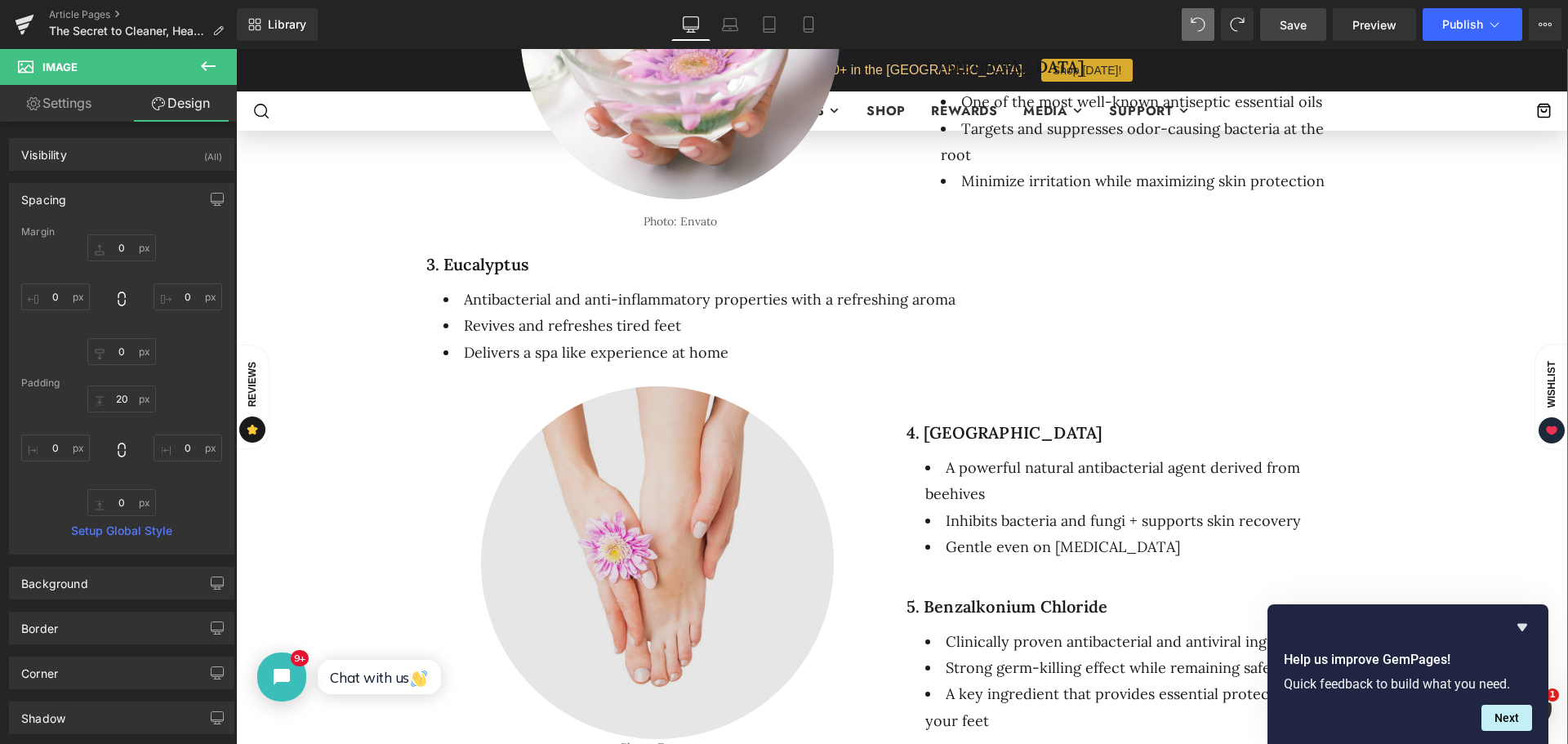
scroll to position [1471, 0]
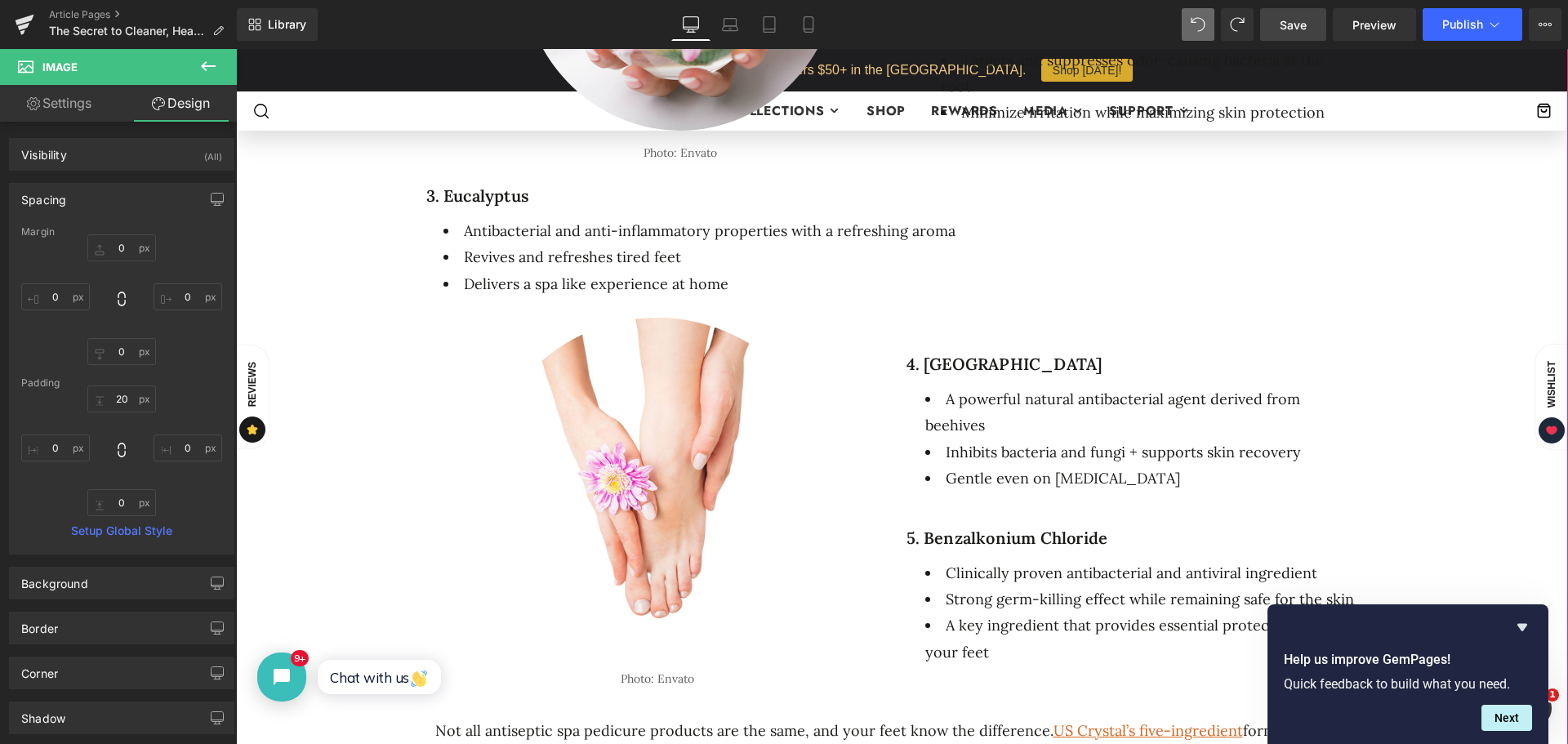
click at [646, 466] on img at bounding box center [658, 495] width 353 height 353
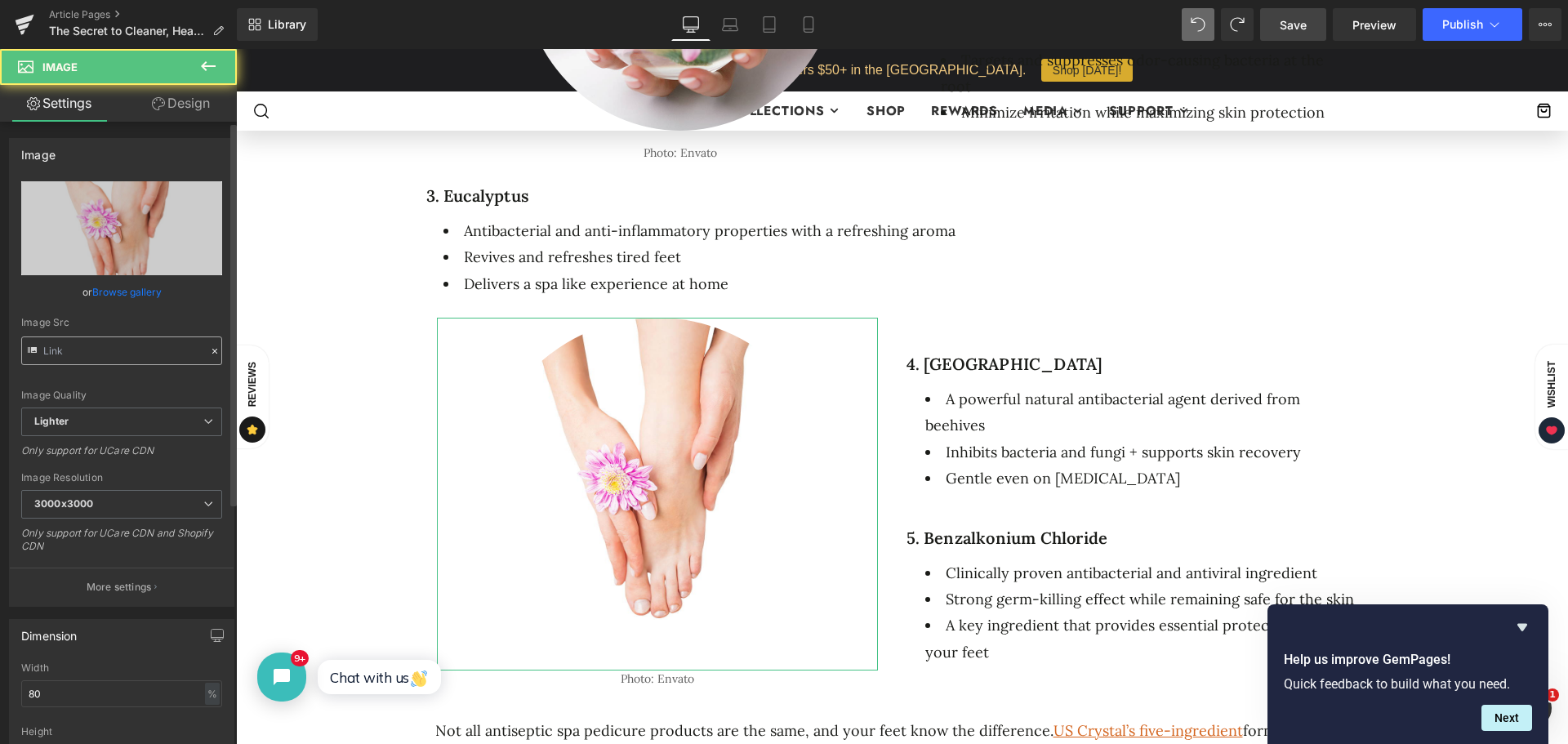
type input "[URL][DOMAIN_NAME]"
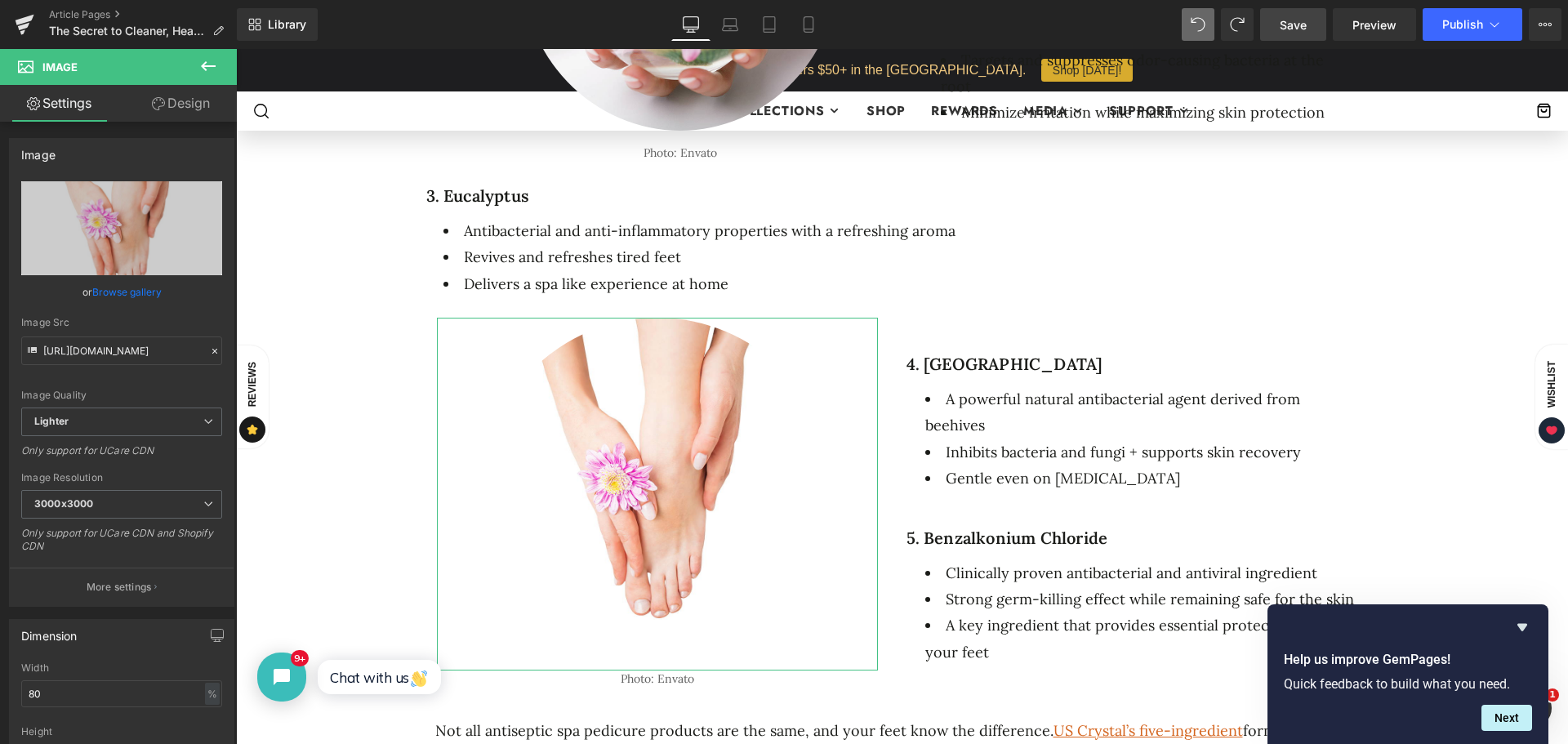
click at [166, 110] on link "Design" at bounding box center [181, 103] width 118 height 37
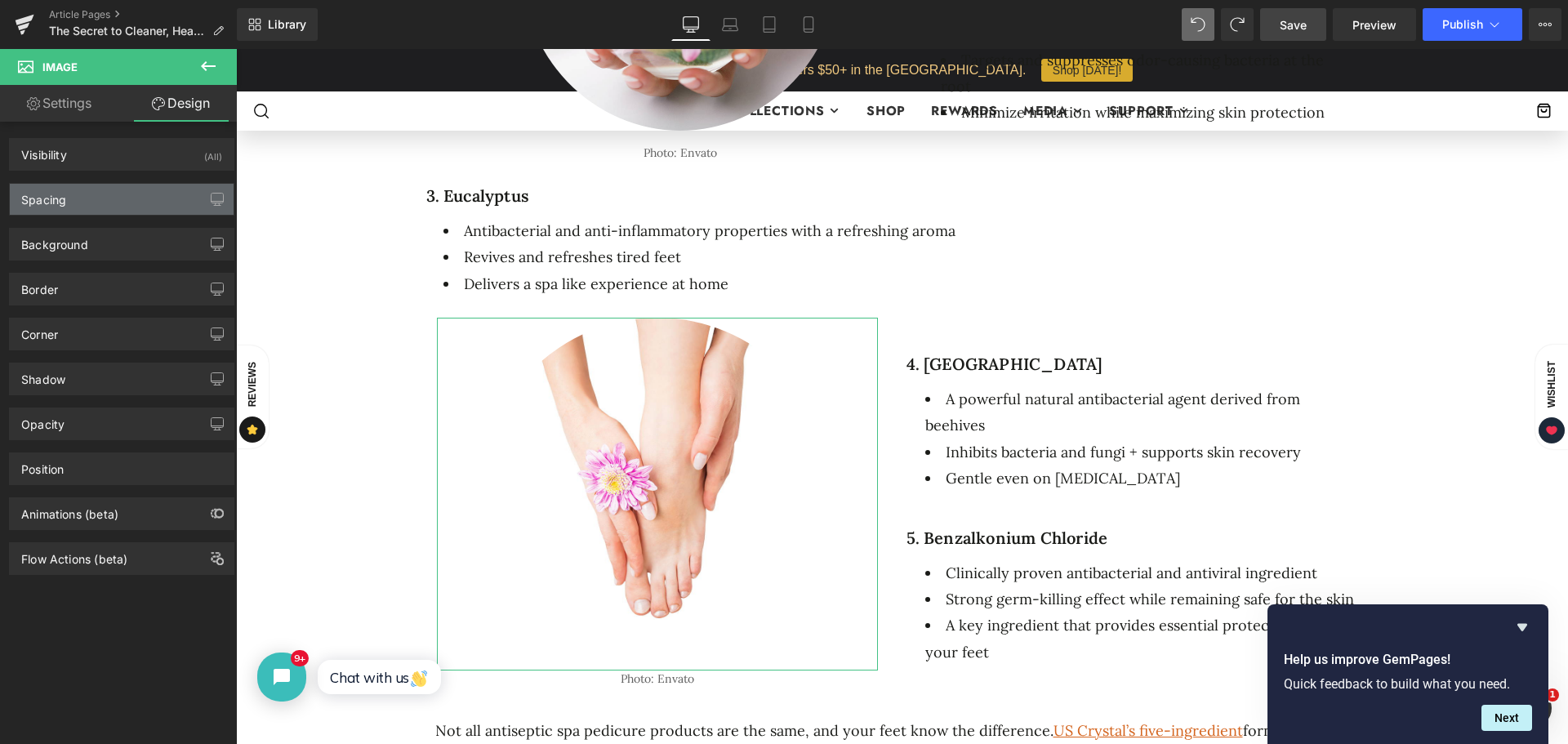
click at [78, 204] on div "Spacing" at bounding box center [122, 199] width 224 height 31
type input "0"
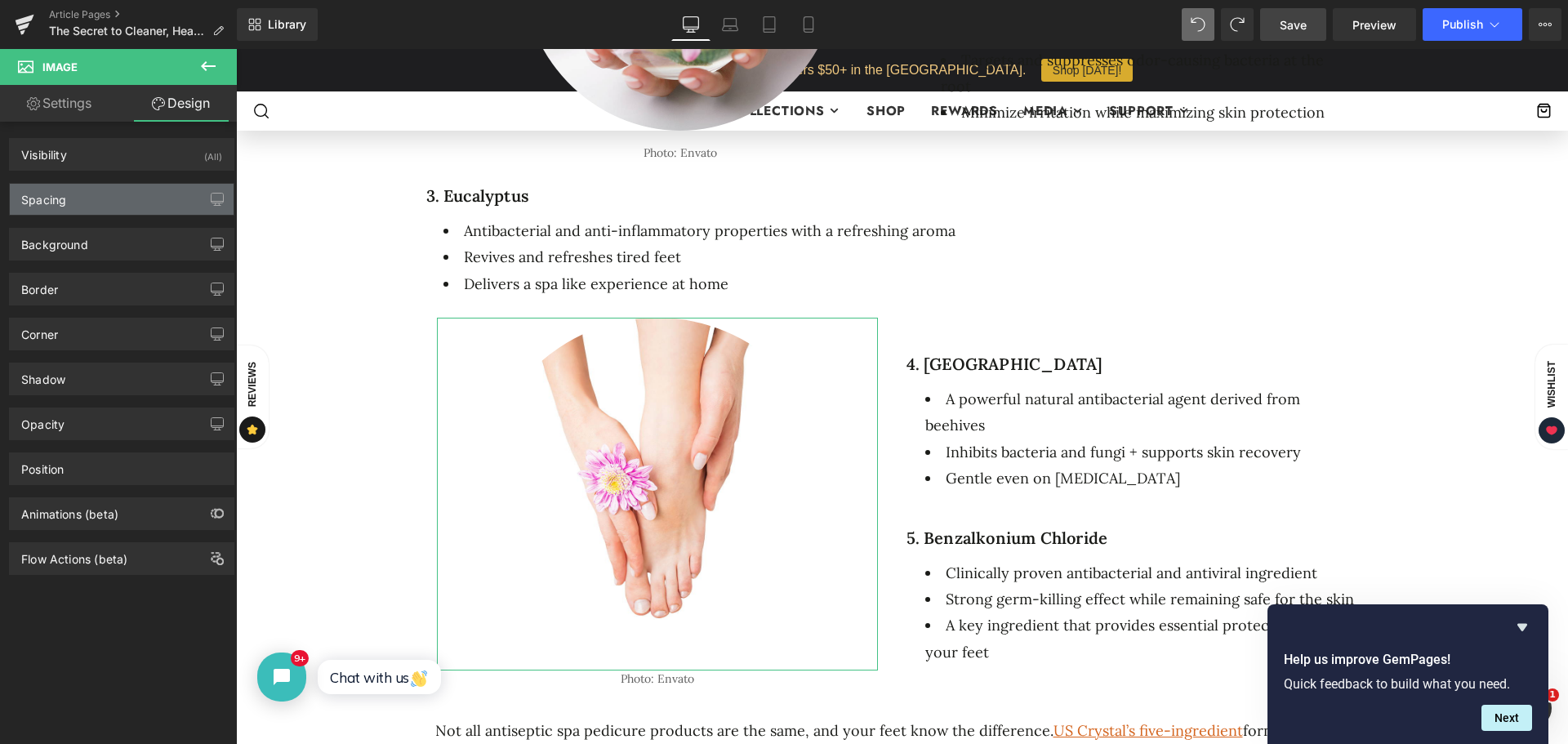
type input "0"
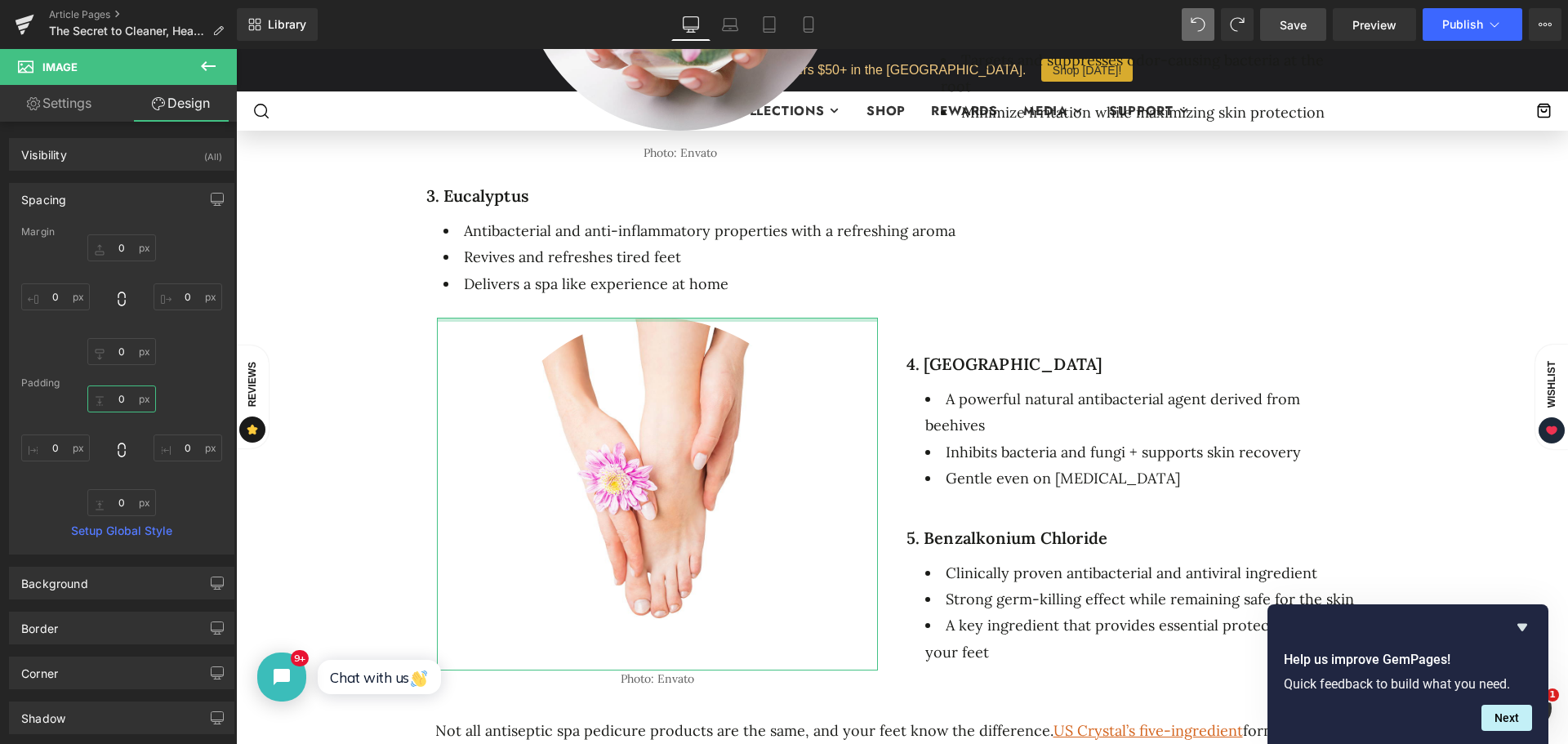
click at [117, 401] on input "0" at bounding box center [122, 399] width 69 height 27
type input "20"
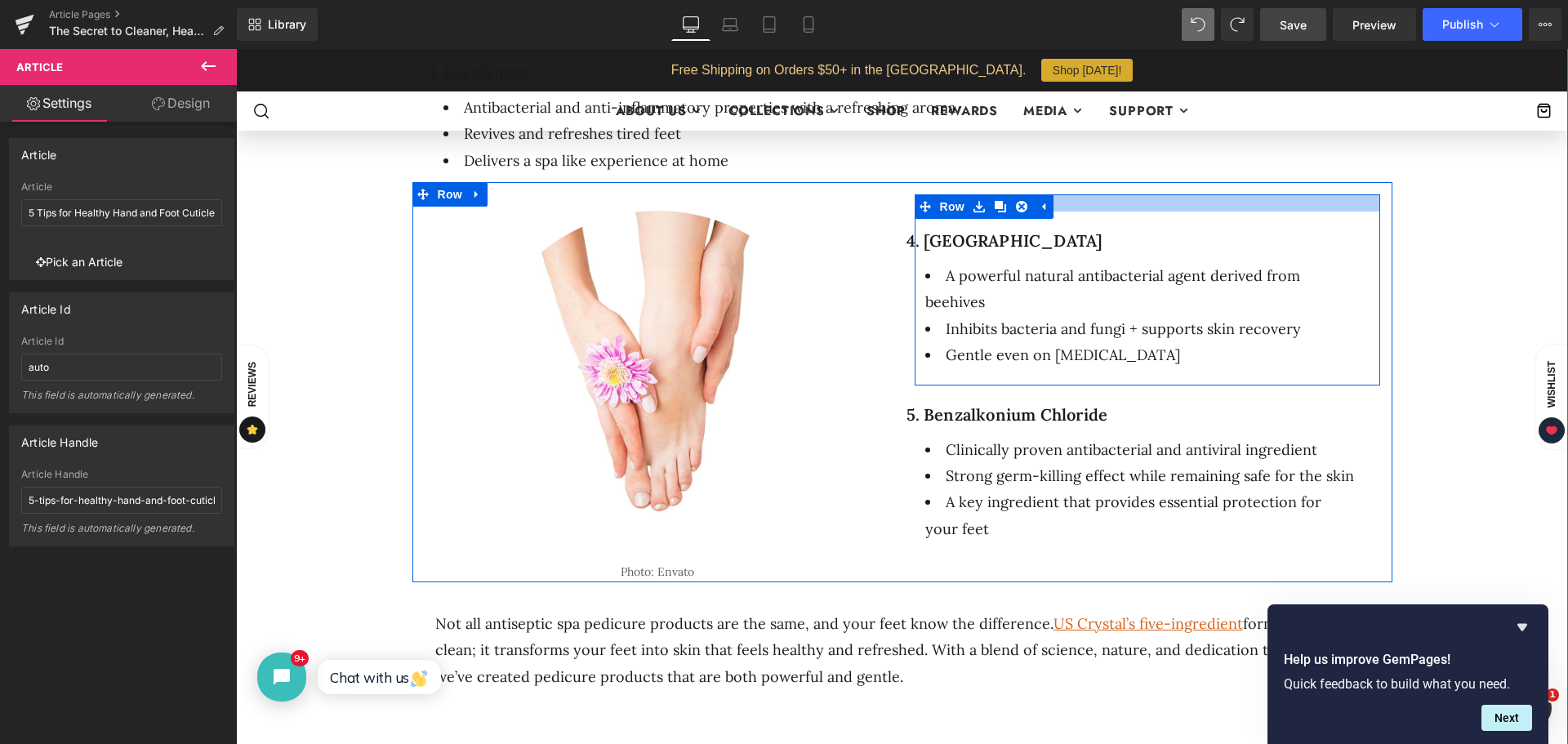
scroll to position [1634, 0]
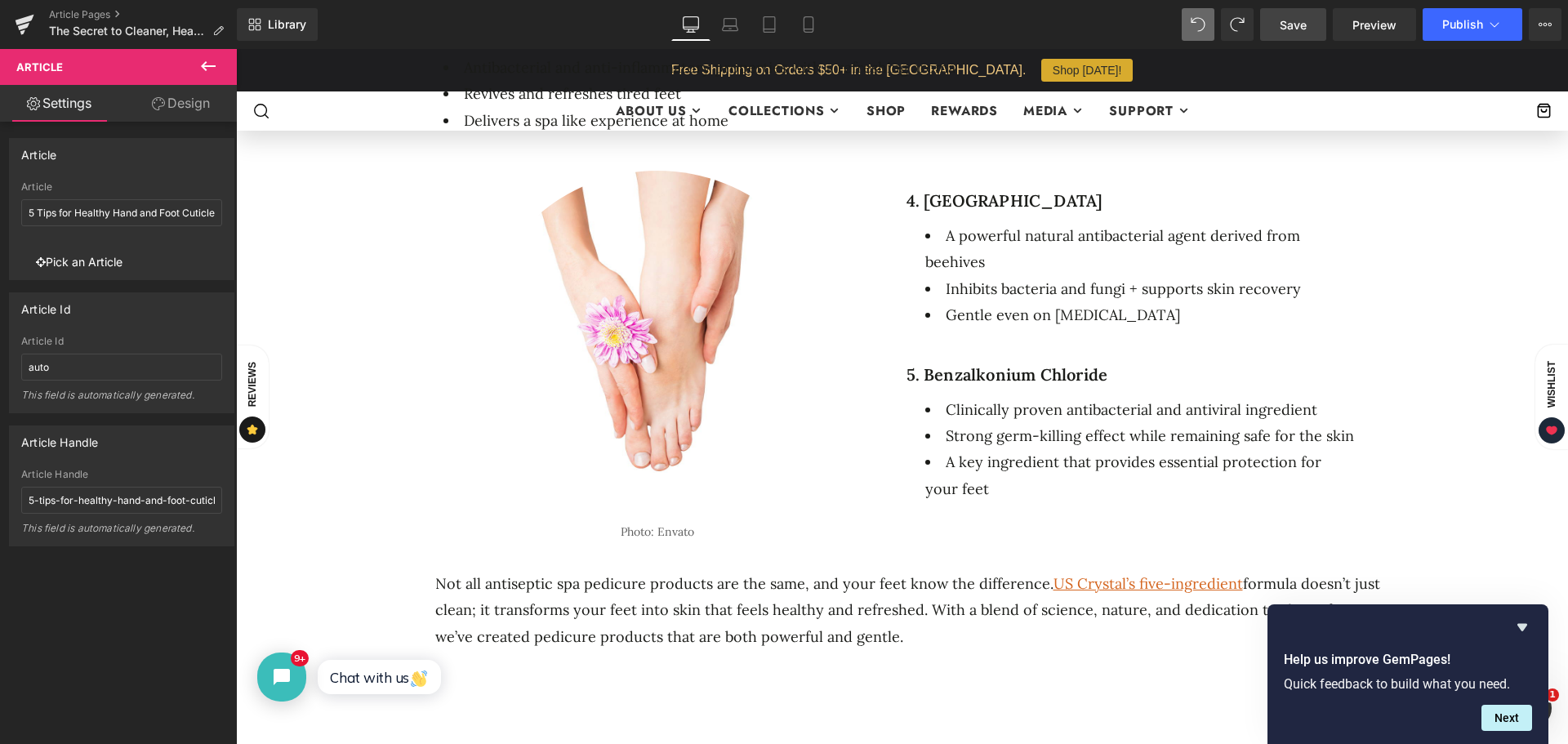
click at [1299, 29] on span "Save" at bounding box center [1293, 25] width 27 height 17
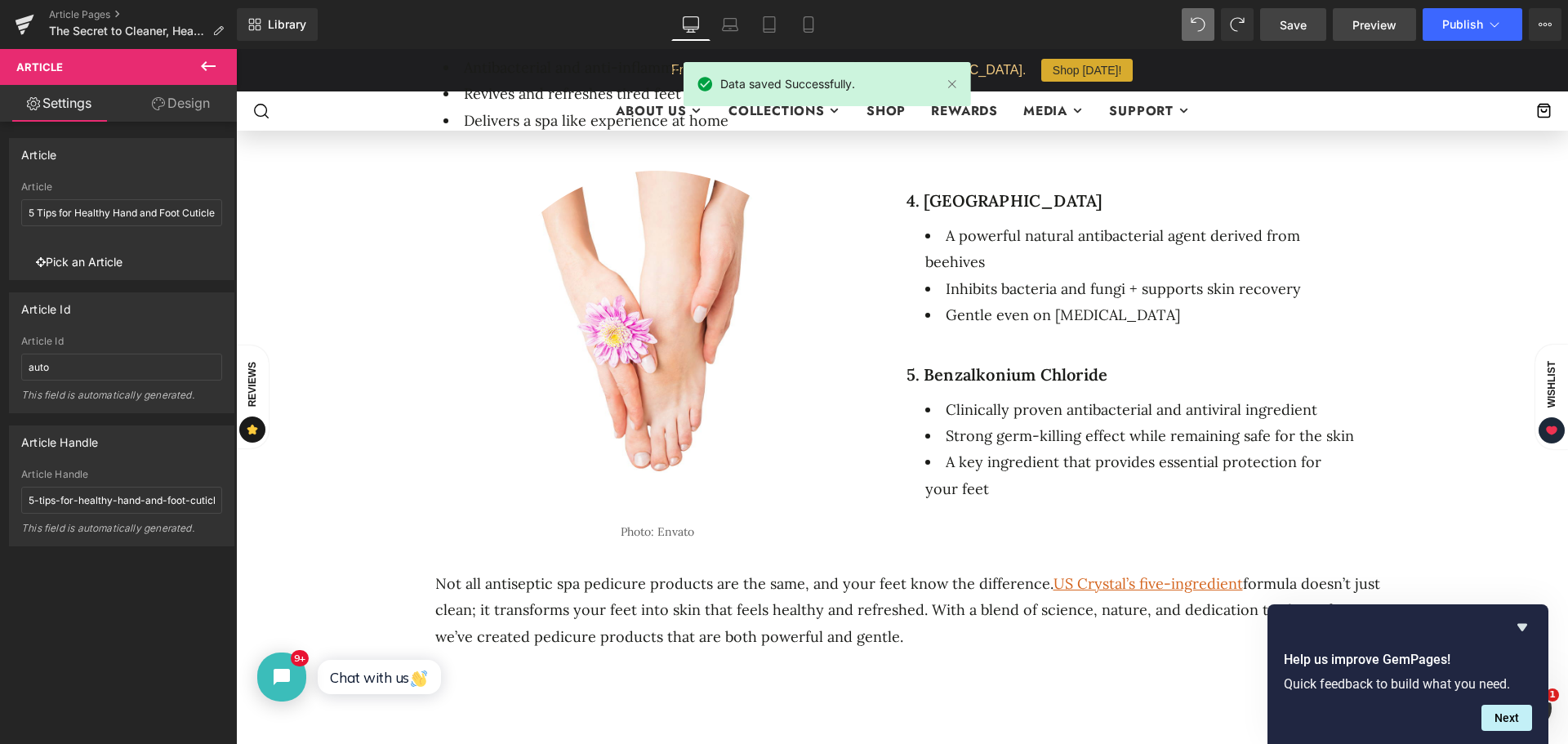
drag, startPoint x: 1062, startPoint y: 19, endPoint x: 1373, endPoint y: 23, distance: 311.0
click at [1373, 23] on span "Preview" at bounding box center [1374, 25] width 44 height 17
